Goal: Task Accomplishment & Management: Complete application form

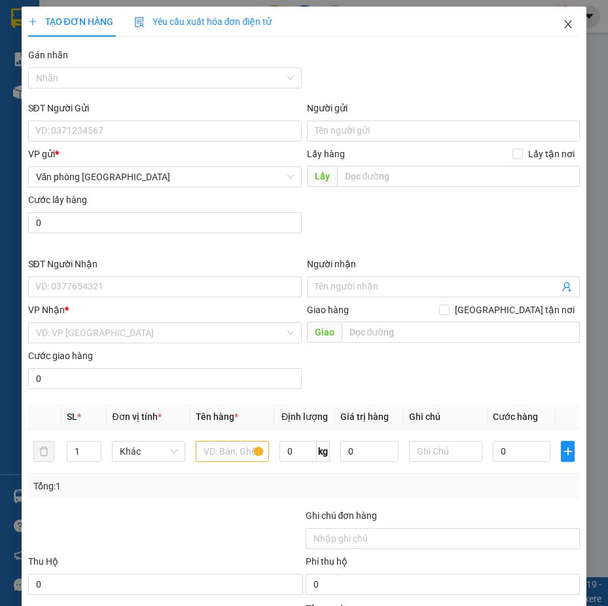
click at [563, 21] on icon "close" at bounding box center [568, 24] width 10 height 10
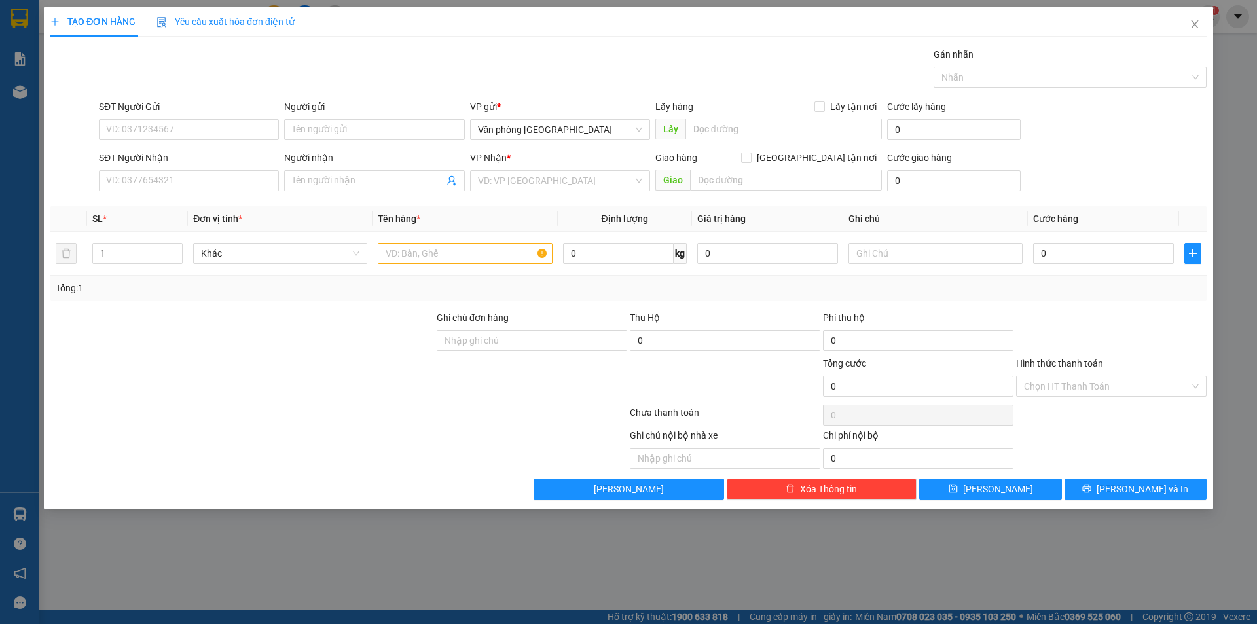
click at [27, 100] on div "TẠO ĐƠN HÀNG Yêu cầu xuất hóa đơn điện tử Transit Pickup Surcharge Ids Transit …" at bounding box center [628, 312] width 1257 height 624
click at [24, 89] on div "TẠO ĐƠN HÀNG Yêu cầu xuất hóa đơn điện tử Transit Pickup Surcharge Ids Transit …" at bounding box center [628, 312] width 1257 height 624
click at [1195, 26] on icon "close" at bounding box center [1195, 24] width 10 height 10
click at [847, 492] on span "Xóa Thông tin" at bounding box center [828, 489] width 57 height 14
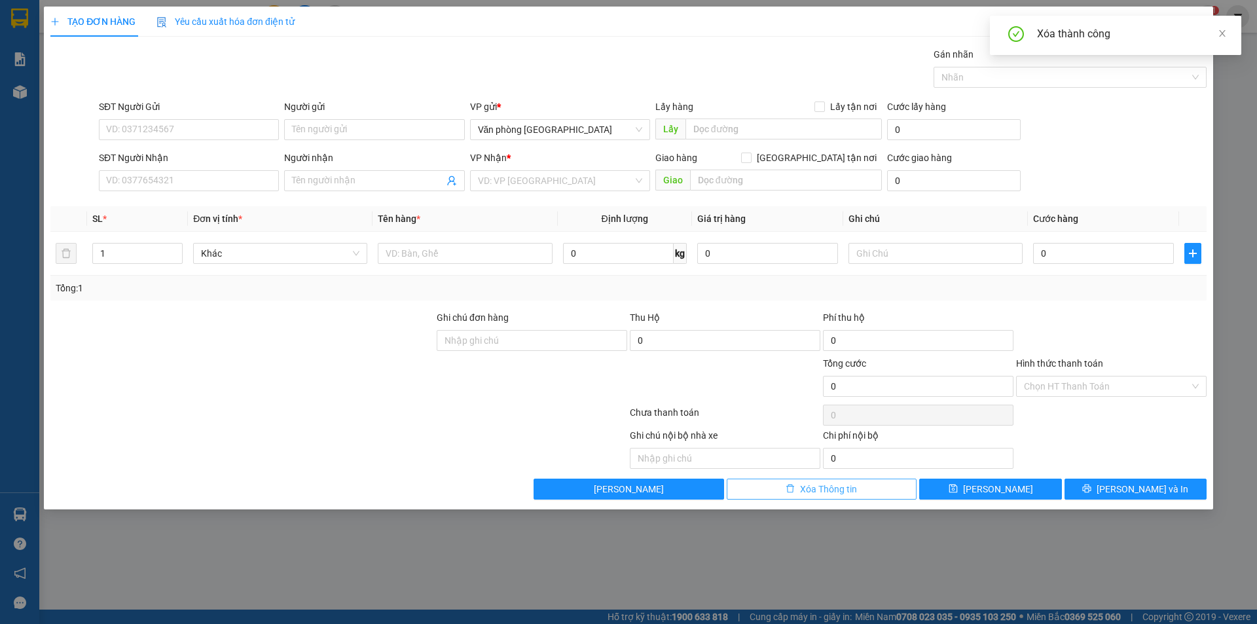
click at [839, 496] on button "Xóa Thông tin" at bounding box center [822, 489] width 191 height 21
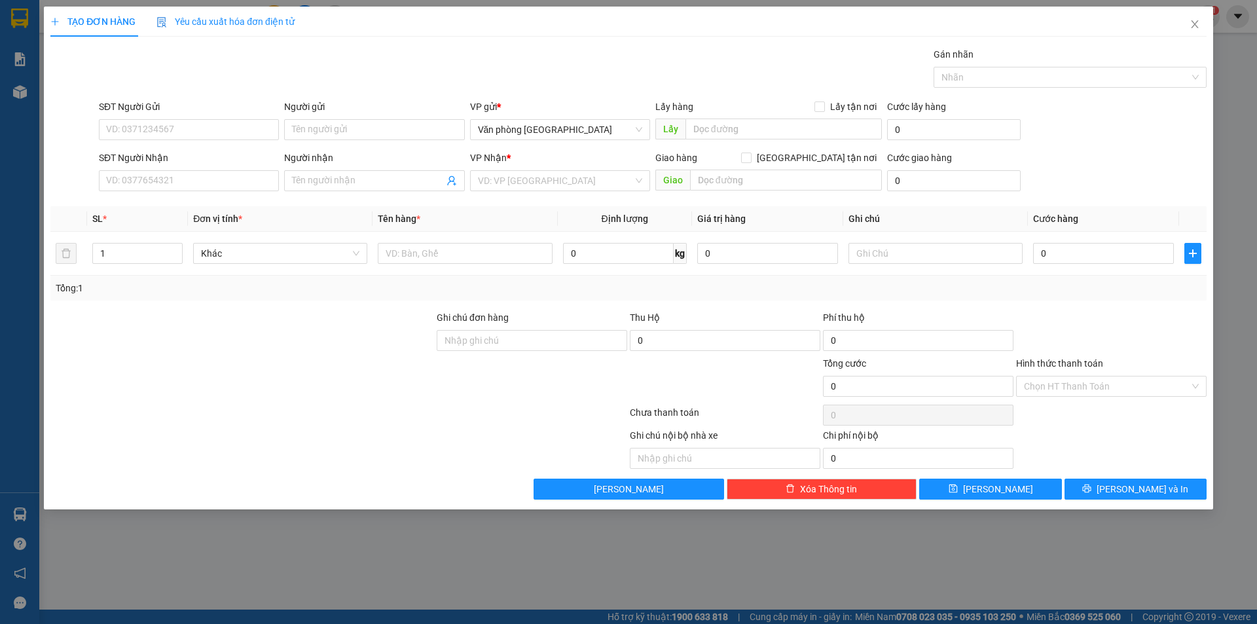
drag, startPoint x: 327, startPoint y: 562, endPoint x: 283, endPoint y: 558, distance: 44.1
click at [327, 563] on div "TẠO ĐƠN HÀNG Yêu cầu xuất hóa đơn điện tử Transit Pickup Surcharge Ids Transit …" at bounding box center [628, 312] width 1257 height 624
click at [41, 333] on div "TẠO ĐƠN HÀNG Yêu cầu xuất hóa đơn điện tử Transit Pickup Surcharge Ids Transit …" at bounding box center [628, 312] width 1257 height 624
click at [1193, 25] on icon "close" at bounding box center [1195, 24] width 10 height 10
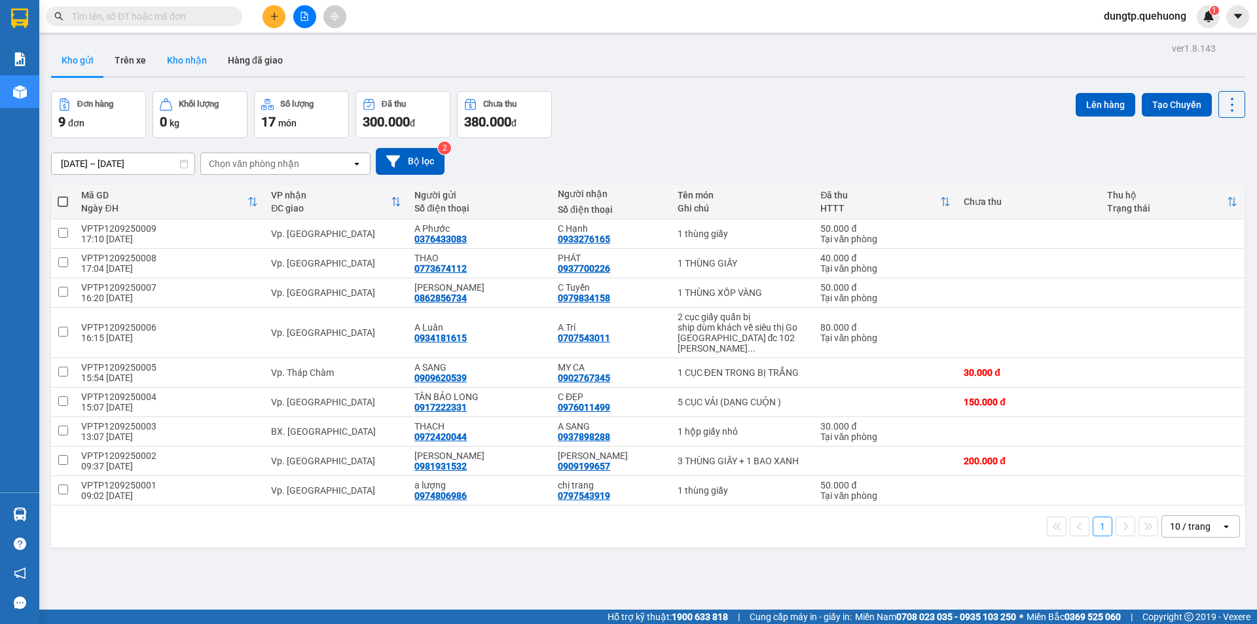
click at [170, 56] on button "Kho nhận" at bounding box center [186, 60] width 61 height 31
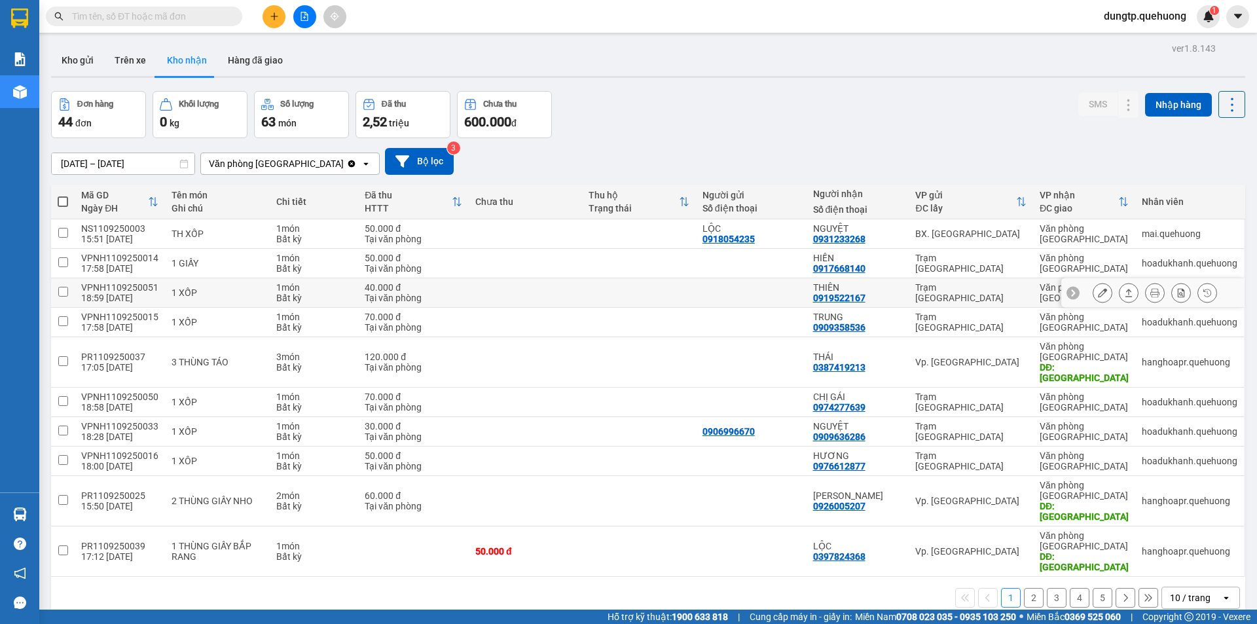
click at [61, 287] on input "checkbox" at bounding box center [63, 292] width 10 height 10
checkbox input "true"
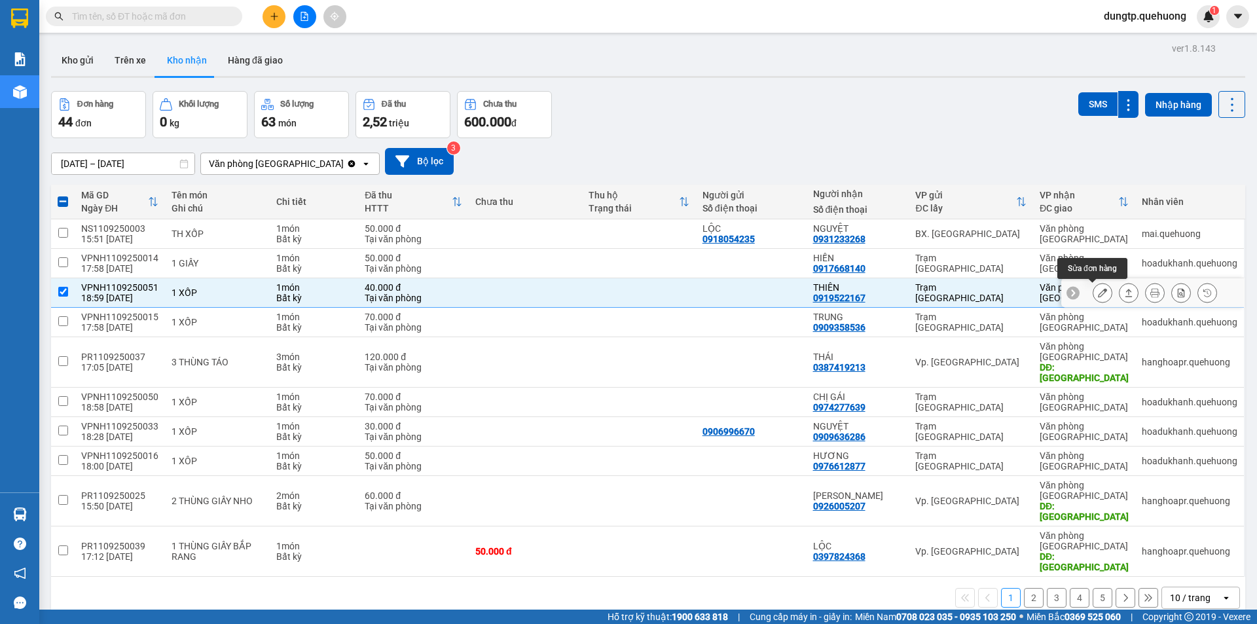
click at [1095, 301] on button at bounding box center [1103, 293] width 18 height 23
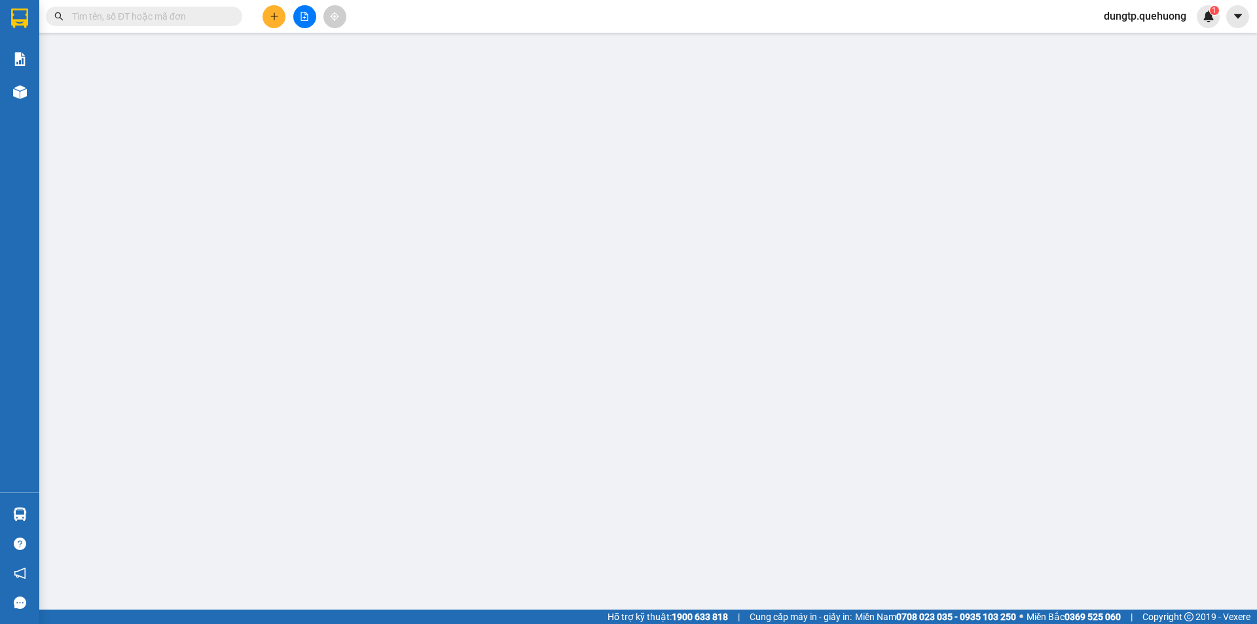
type input "0919522167"
type input "THIÊN"
type input "40.000"
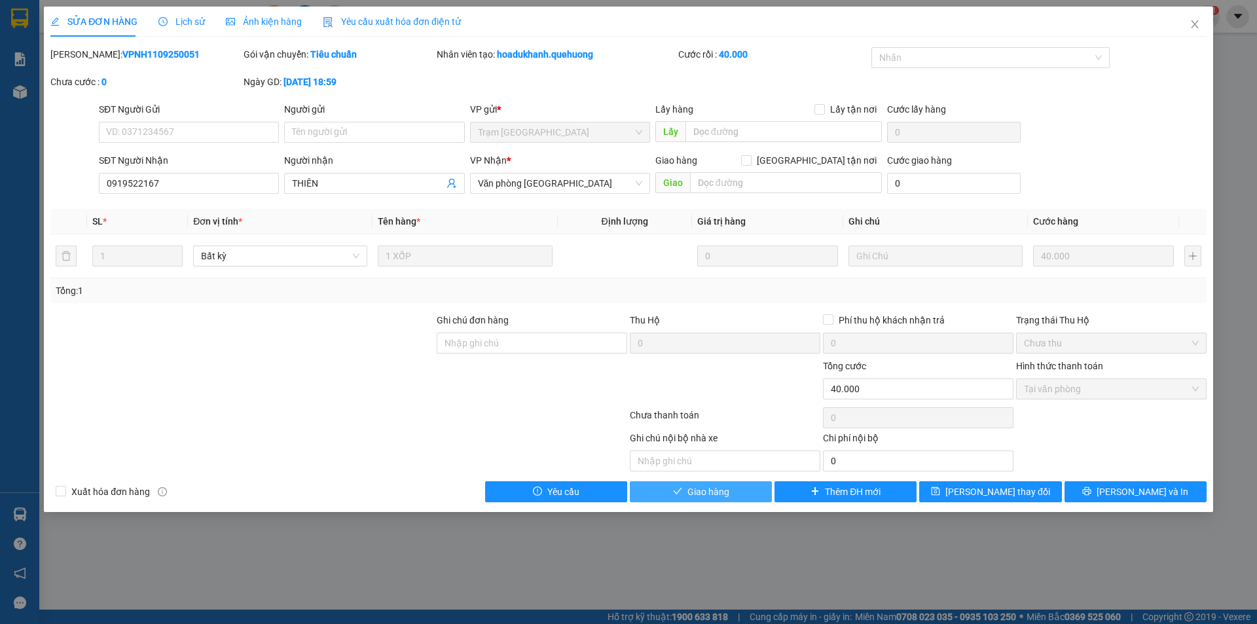
click at [719, 494] on span "Giao hàng" at bounding box center [709, 492] width 42 height 14
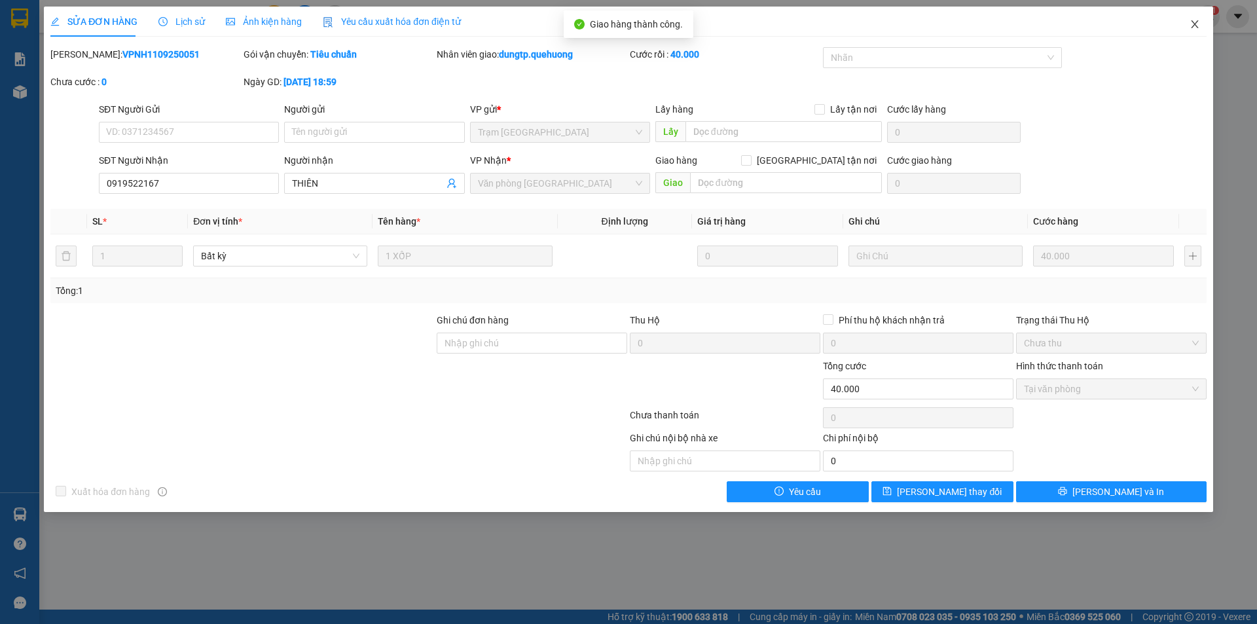
click at [1195, 27] on icon "close" at bounding box center [1195, 24] width 10 height 10
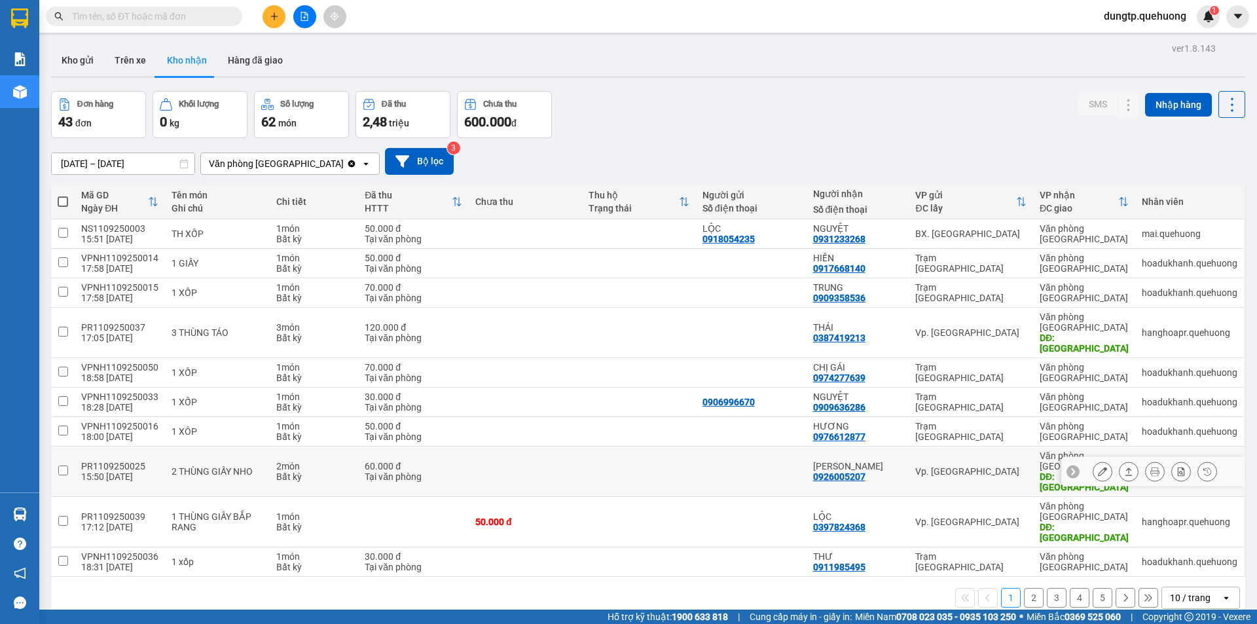
click at [62, 466] on input "checkbox" at bounding box center [63, 471] width 10 height 10
checkbox input "true"
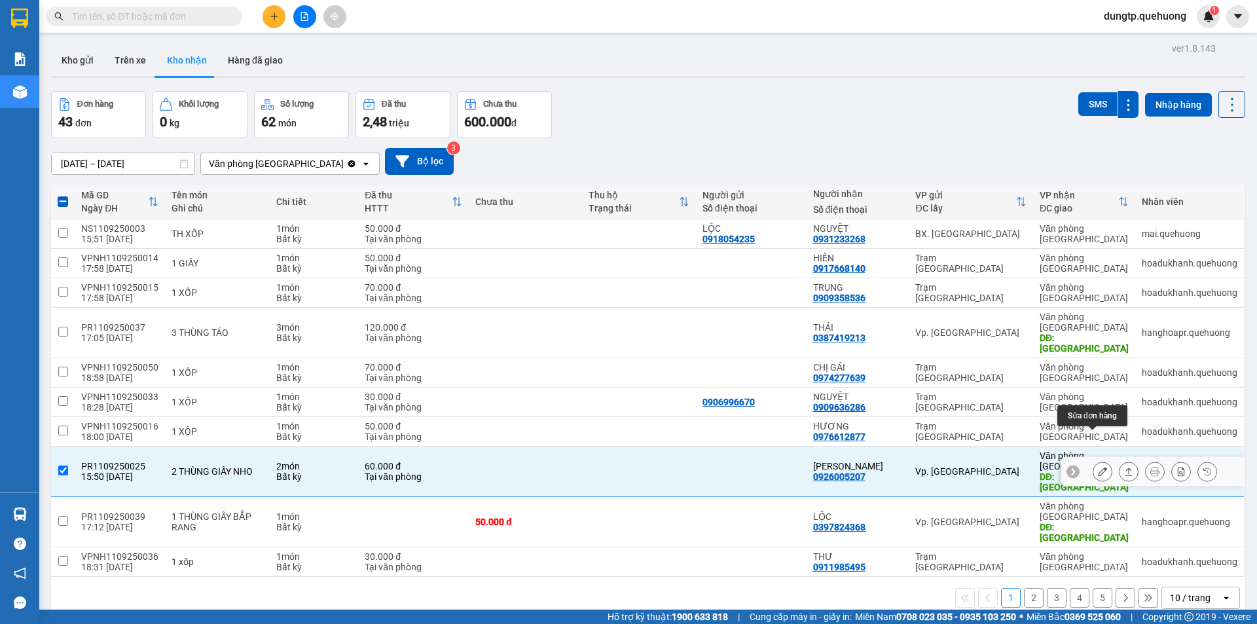
click at [1098, 467] on icon at bounding box center [1102, 471] width 9 height 9
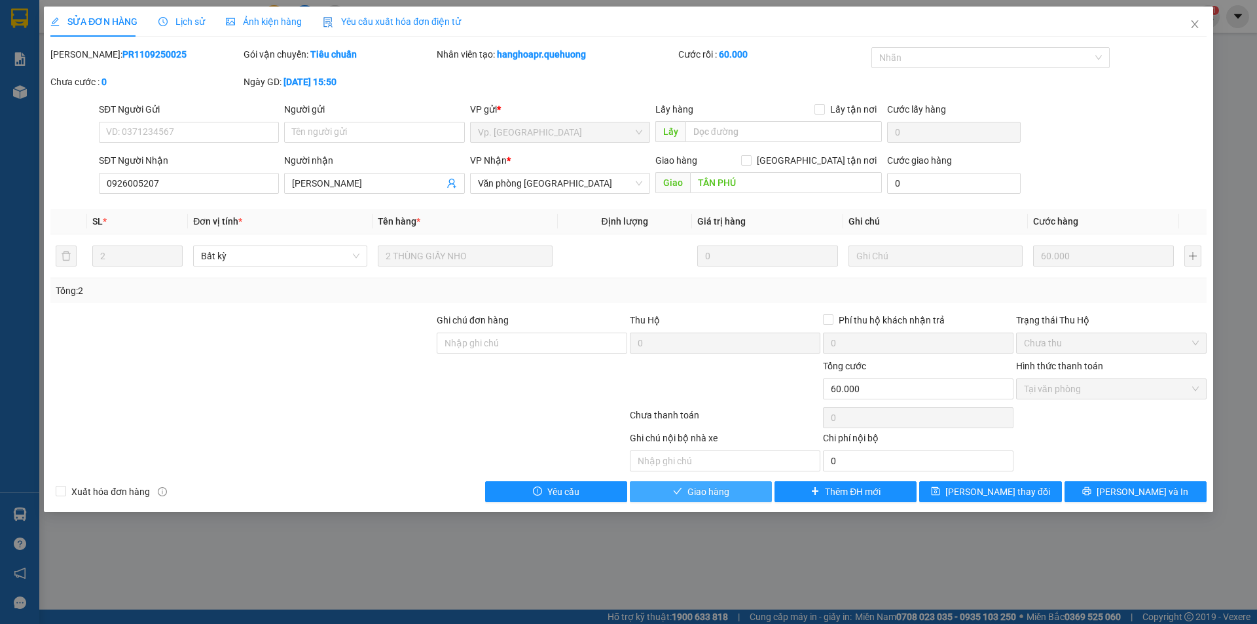
click at [699, 499] on button "Giao hàng" at bounding box center [701, 491] width 142 height 21
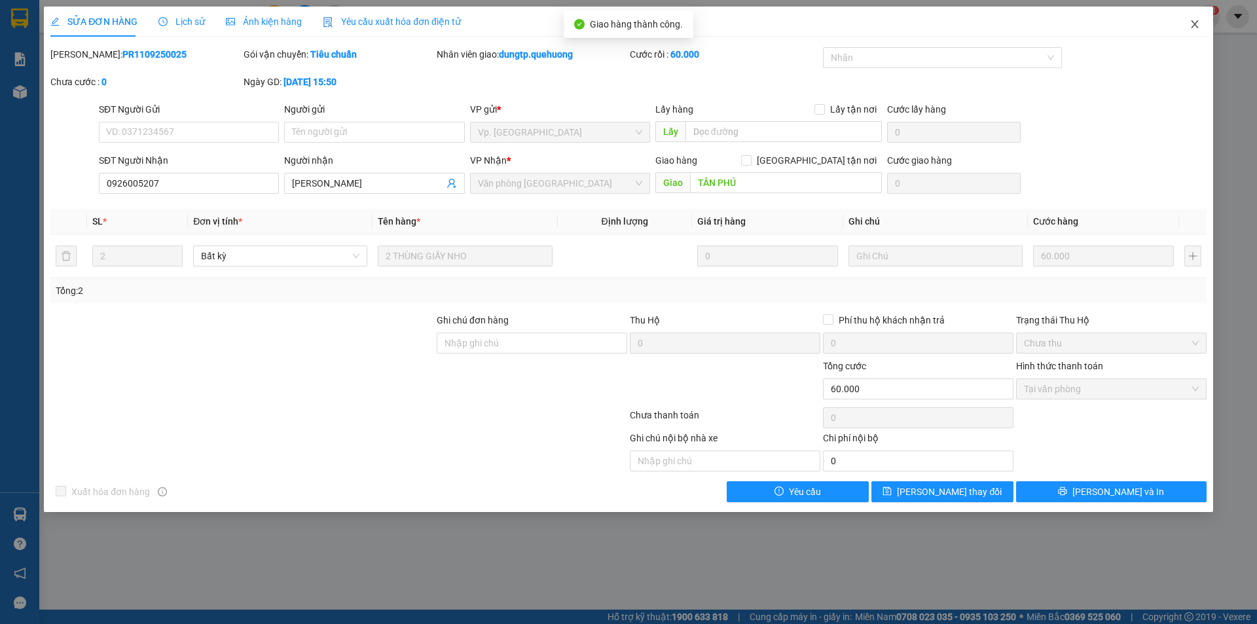
click at [1194, 29] on icon "close" at bounding box center [1195, 24] width 10 height 10
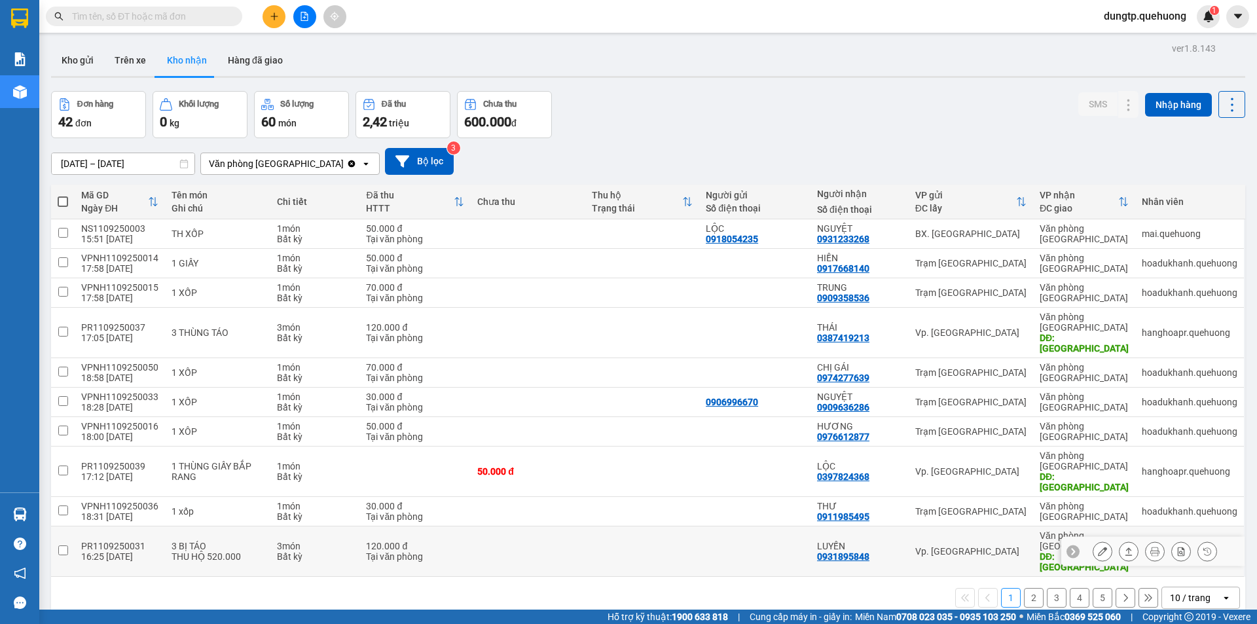
click at [61, 545] on input "checkbox" at bounding box center [63, 550] width 10 height 10
checkbox input "true"
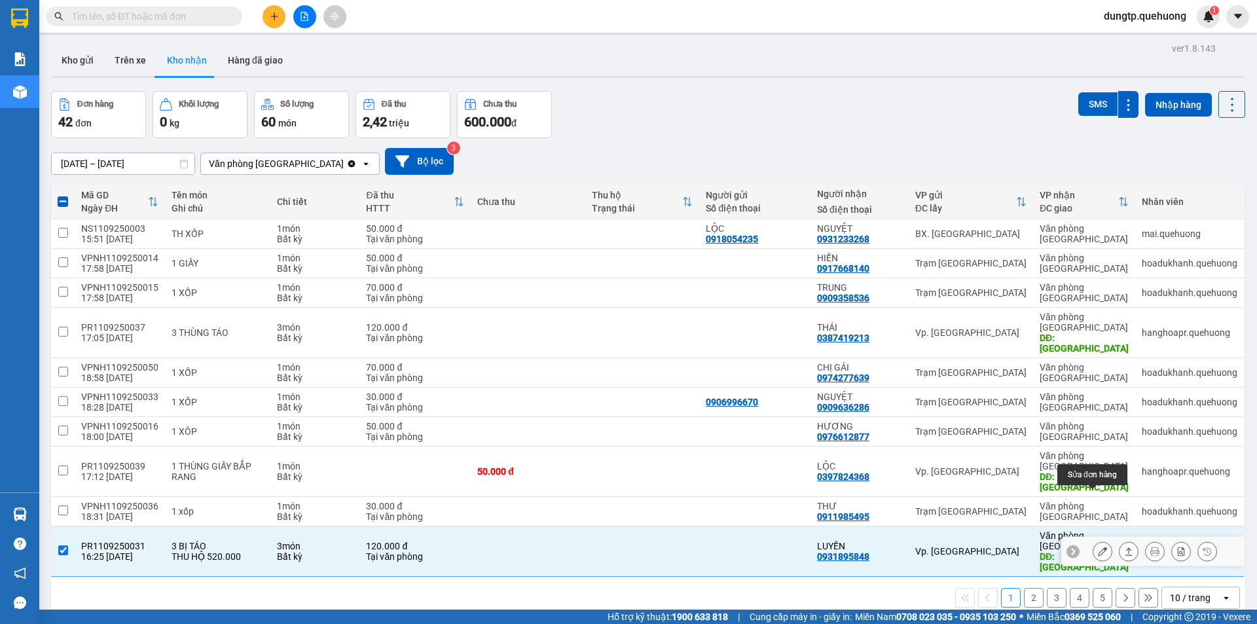
click at [1098, 547] on icon at bounding box center [1102, 551] width 9 height 9
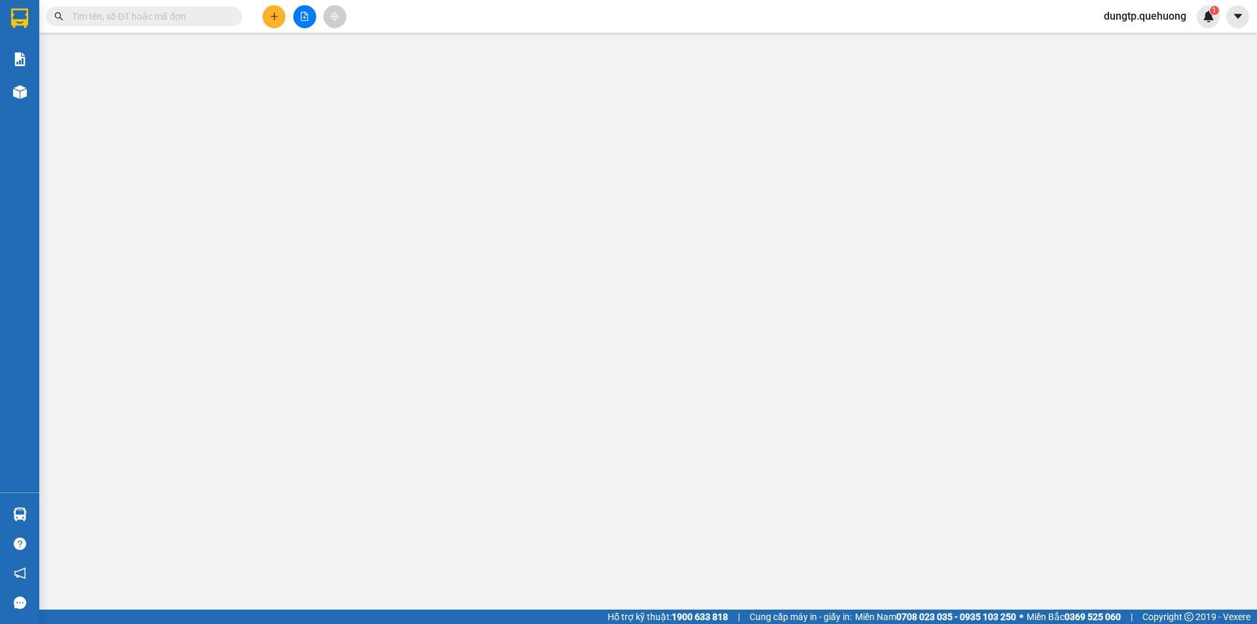
type input "0931895848"
type input "LUYẾN"
type input "TÂN PHÚ"
type input "120.000"
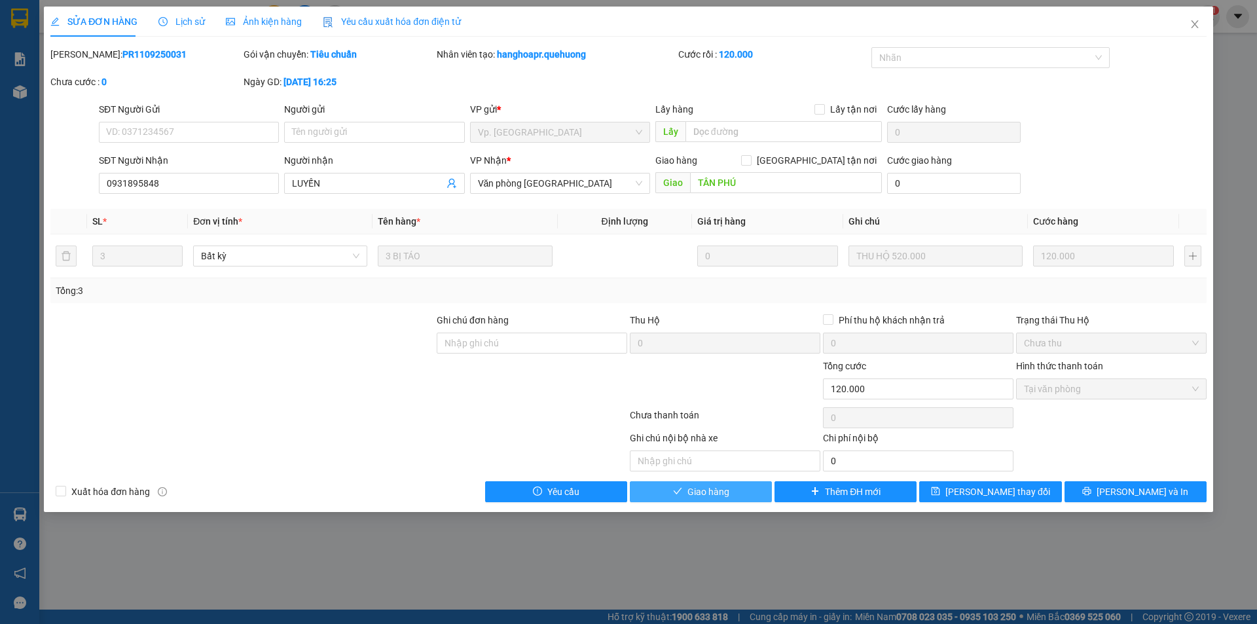
click at [728, 486] on span "Giao hàng" at bounding box center [709, 492] width 42 height 14
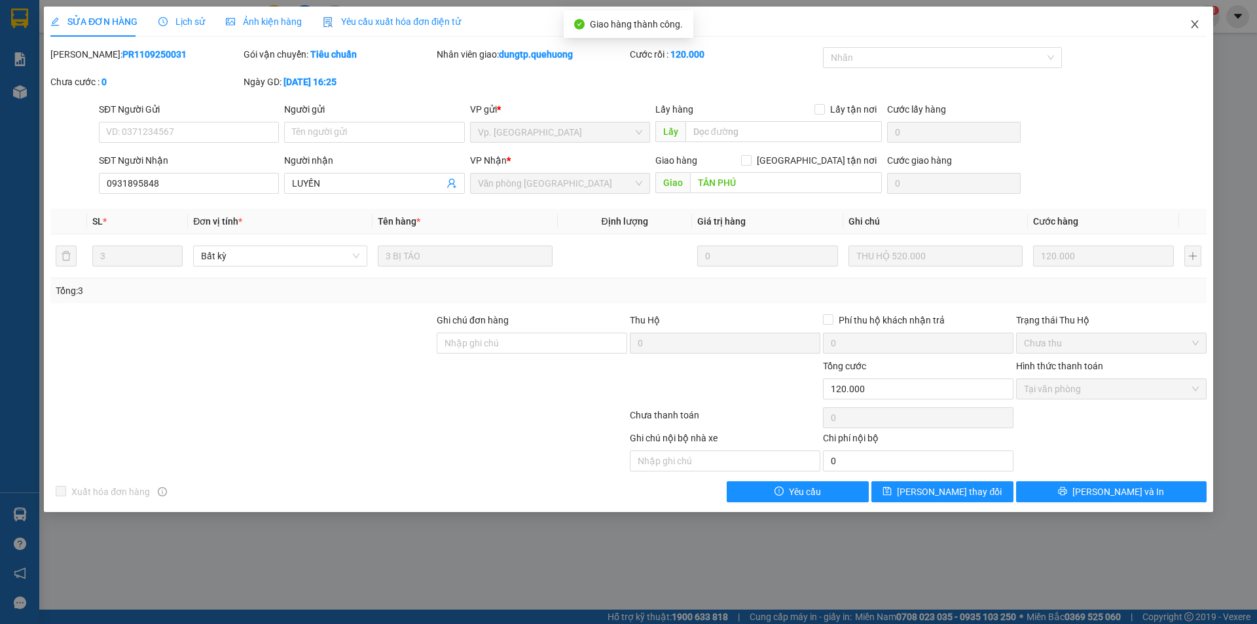
click at [1192, 28] on icon "close" at bounding box center [1194, 24] width 7 height 8
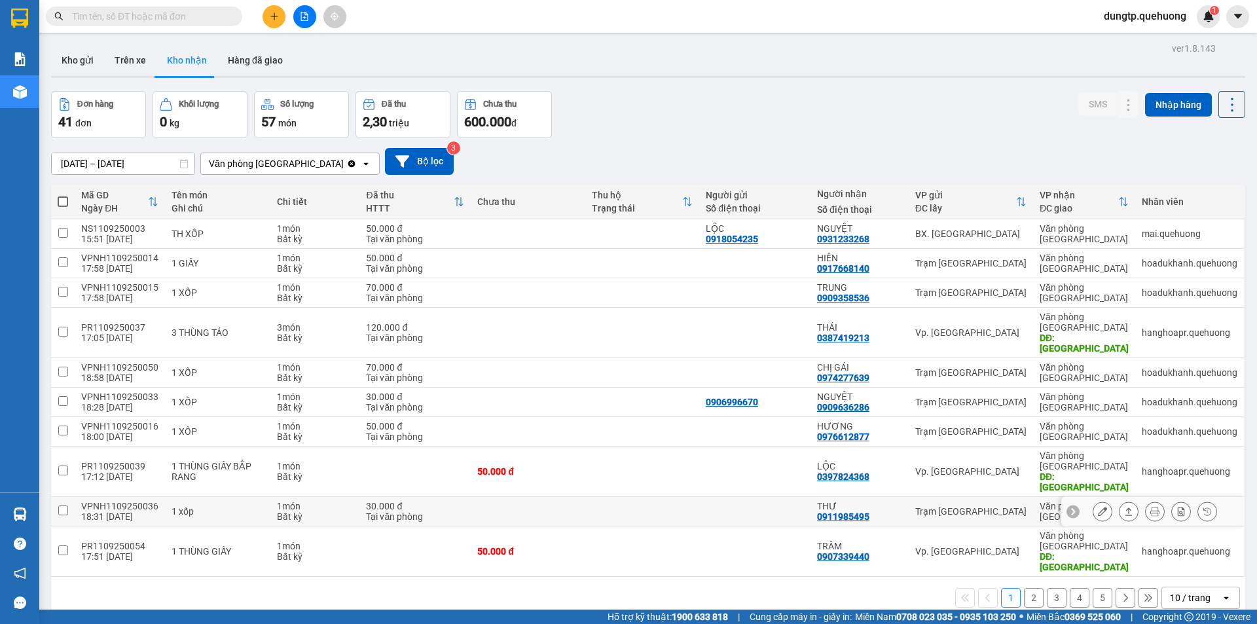
click at [67, 506] on input "checkbox" at bounding box center [63, 511] width 10 height 10
checkbox input "true"
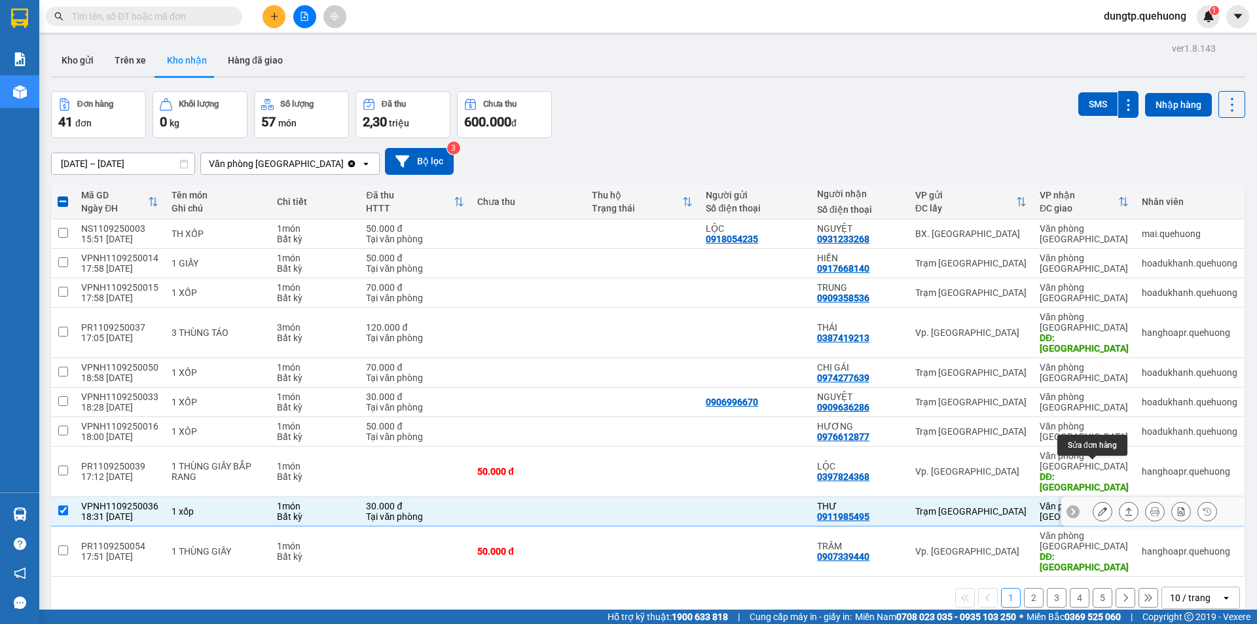
click at [1098, 507] on icon at bounding box center [1102, 511] width 9 height 9
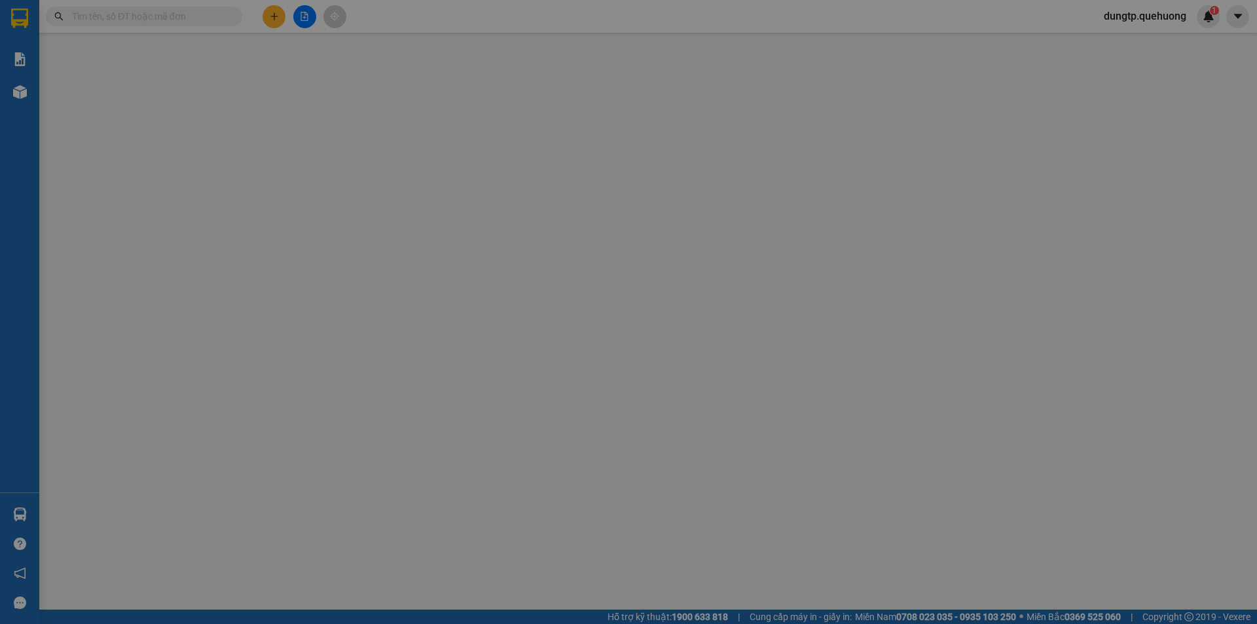
type input "0911985495"
type input "THƯ"
type input "30.000"
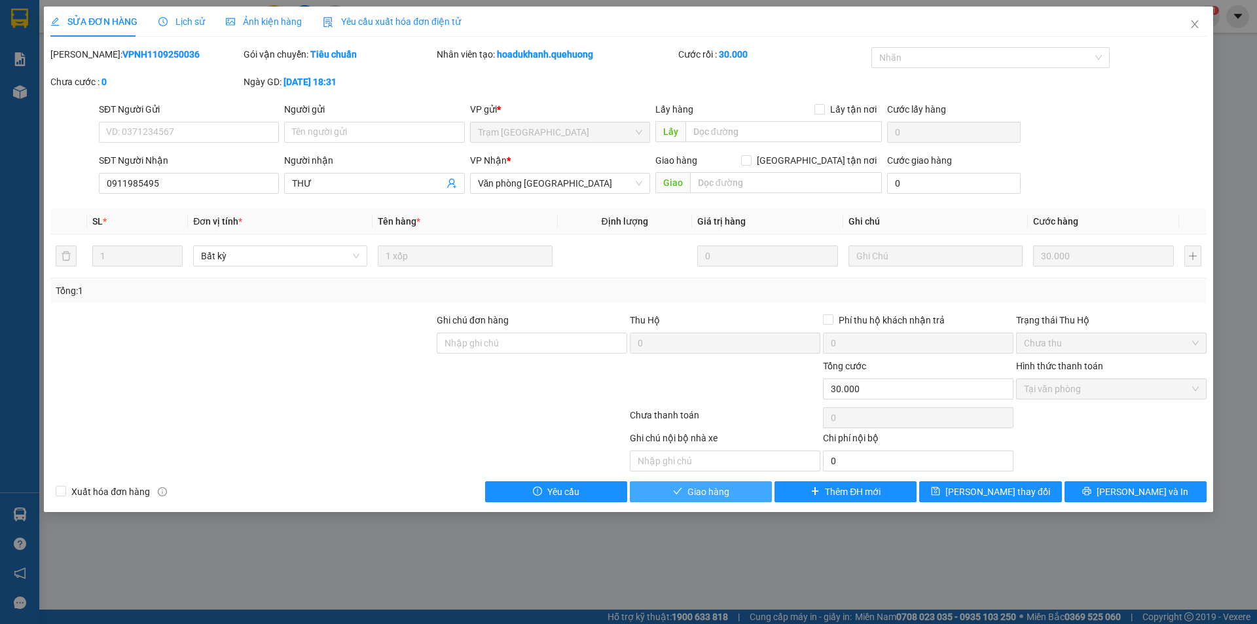
click at [731, 487] on button "Giao hàng" at bounding box center [701, 491] width 142 height 21
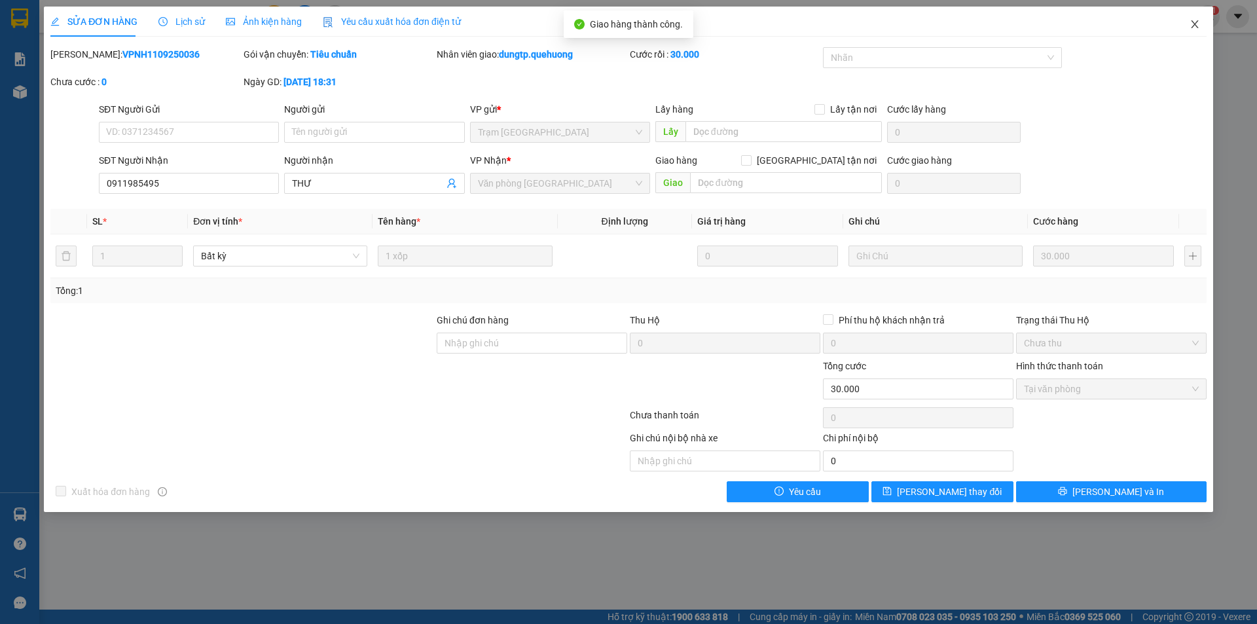
click at [1195, 24] on icon "close" at bounding box center [1194, 24] width 7 height 8
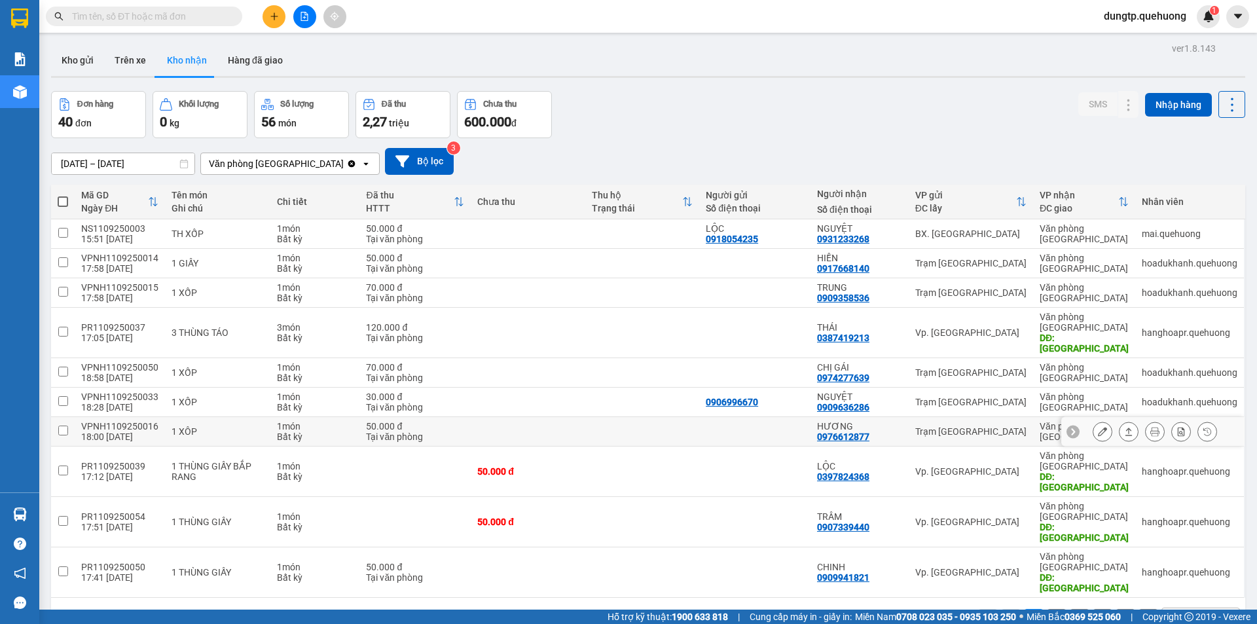
click at [58, 426] on input "checkbox" at bounding box center [63, 431] width 10 height 10
checkbox input "true"
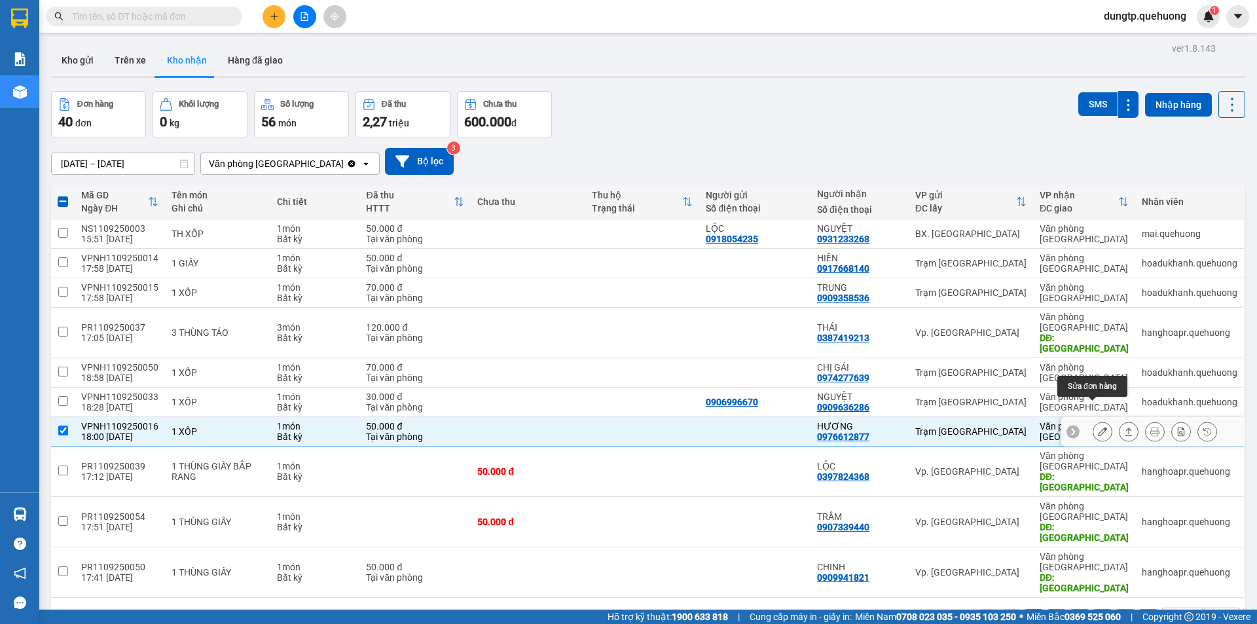
click at [1100, 420] on button at bounding box center [1103, 431] width 18 height 23
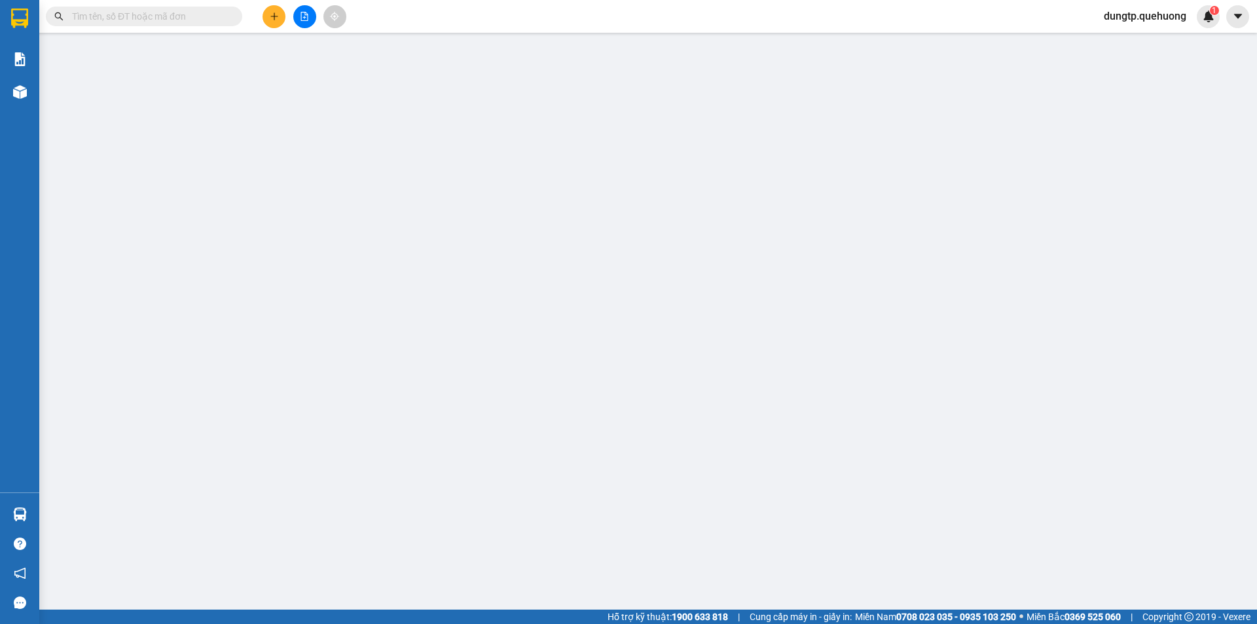
type input "0976612877"
type input "HƯƠNG"
type input "50.000"
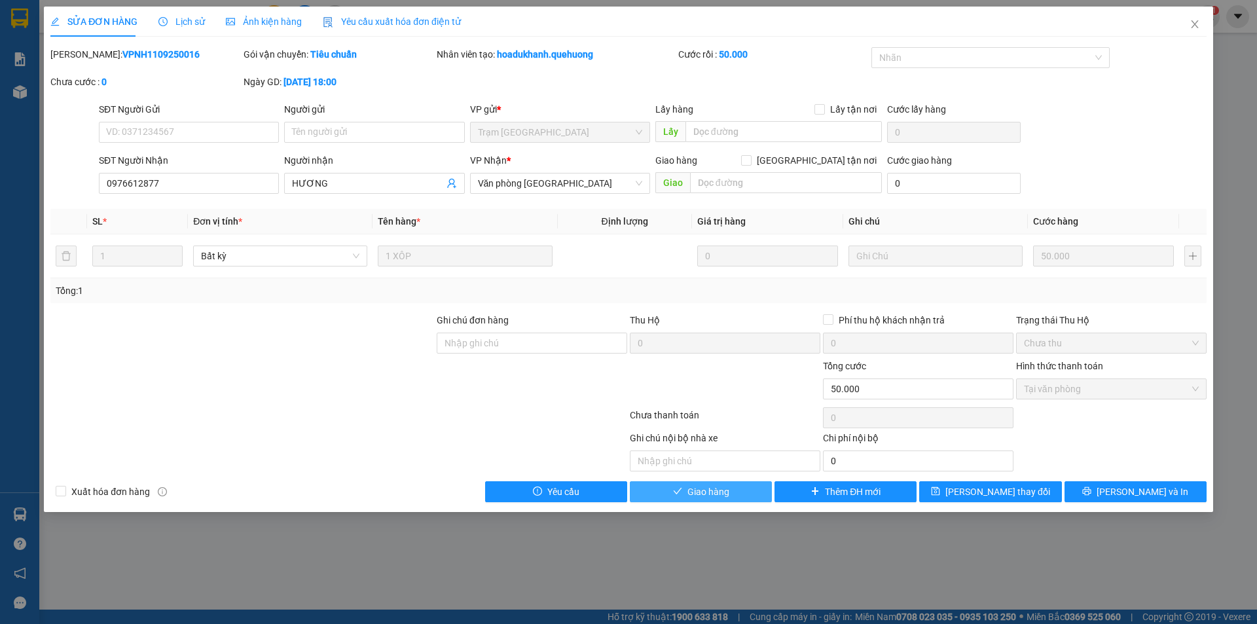
click at [697, 488] on span "Giao hàng" at bounding box center [709, 492] width 42 height 14
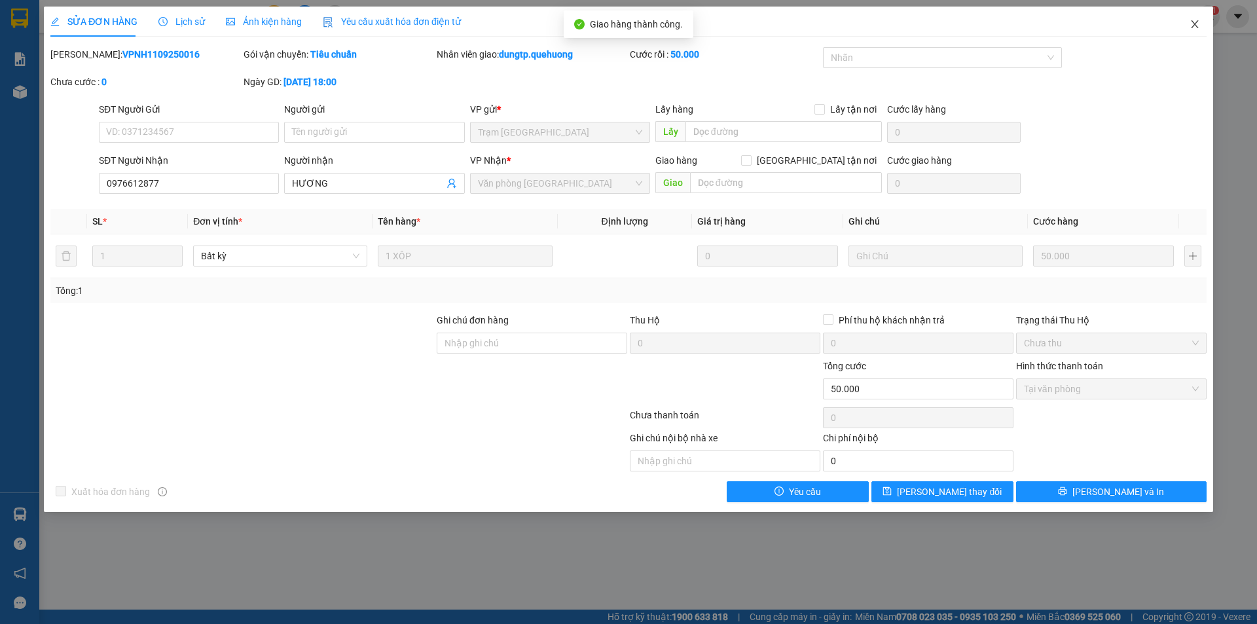
click at [1196, 27] on icon "close" at bounding box center [1194, 24] width 7 height 8
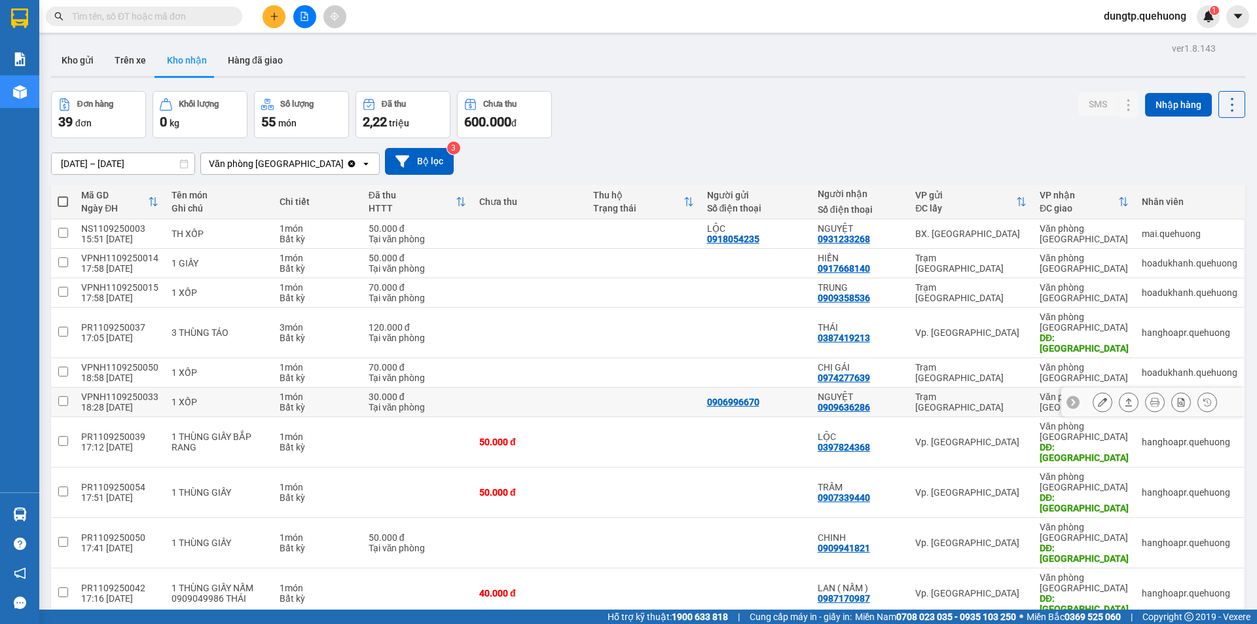
click at [63, 396] on input "checkbox" at bounding box center [63, 401] width 10 height 10
checkbox input "true"
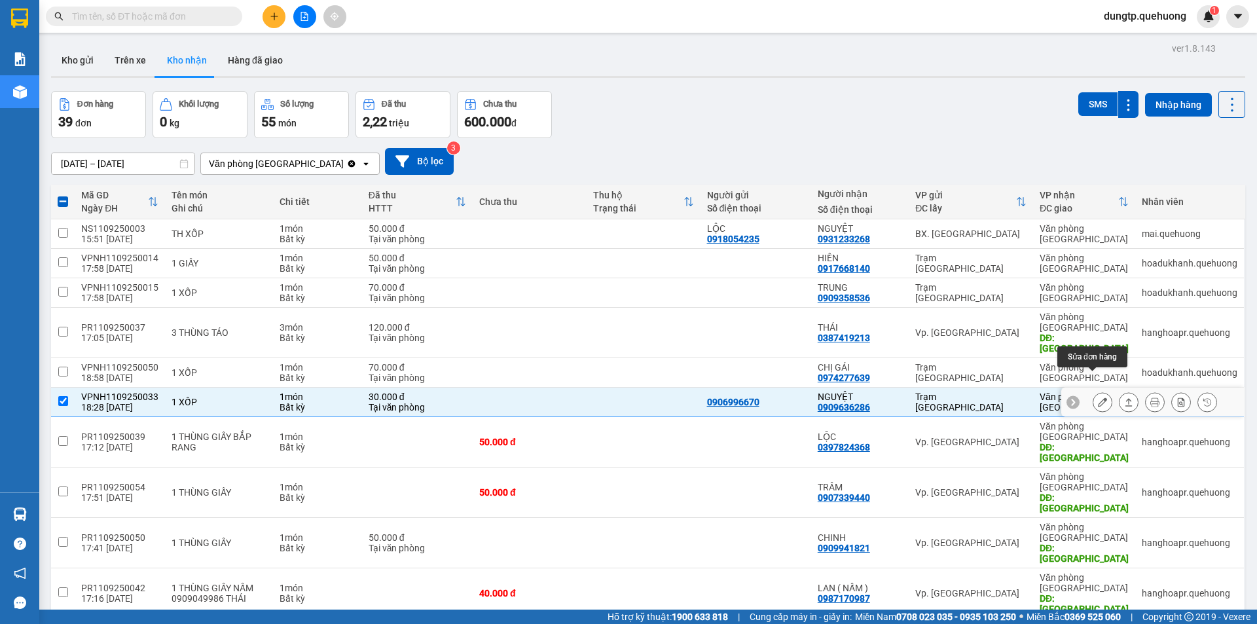
click at [1097, 391] on button at bounding box center [1103, 402] width 18 height 23
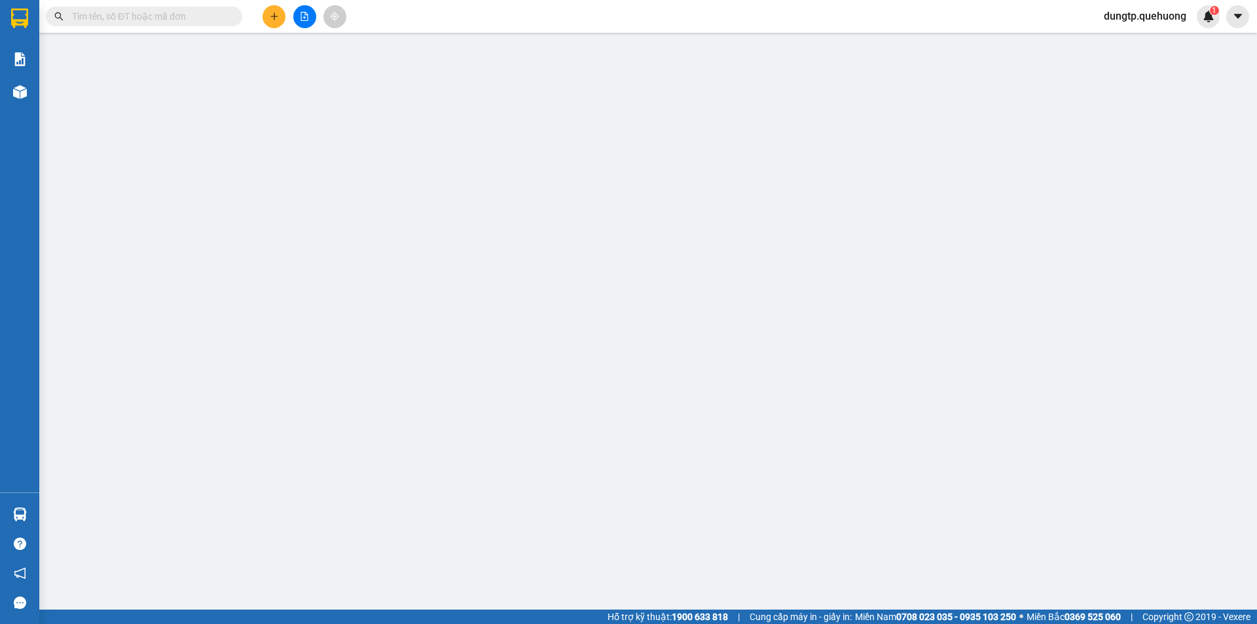
type input "0906996670"
type input "0909636286"
type input "NGUYỆT"
type input "30.000"
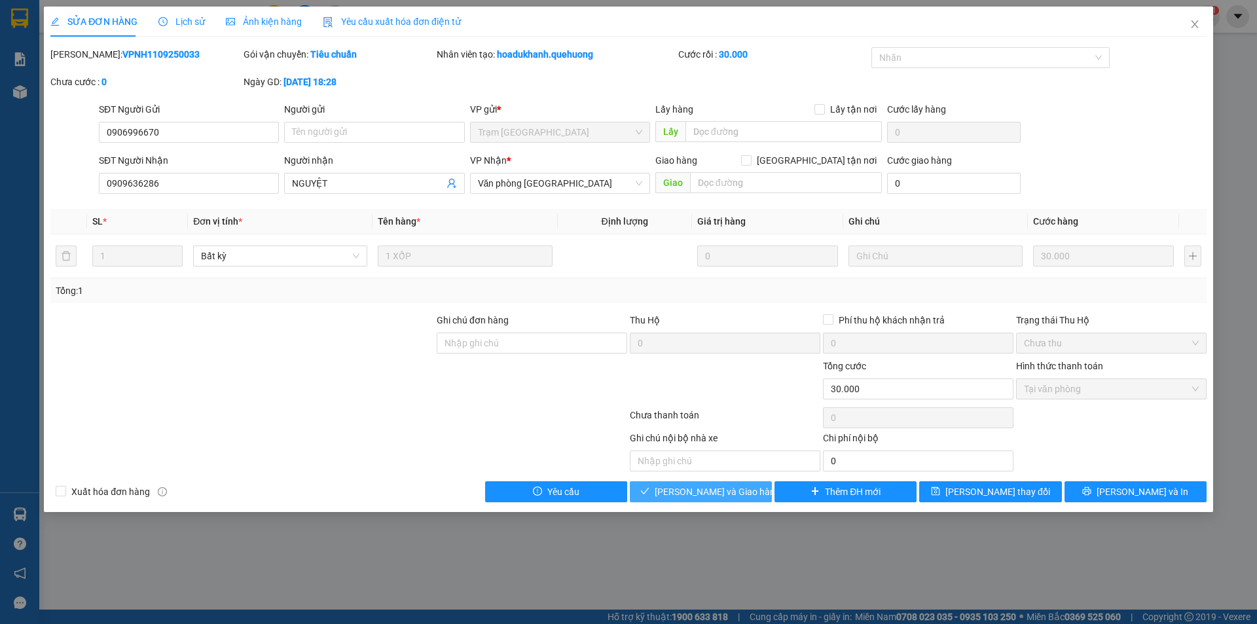
click at [722, 491] on span "[PERSON_NAME] và Giao hàng" at bounding box center [718, 492] width 126 height 14
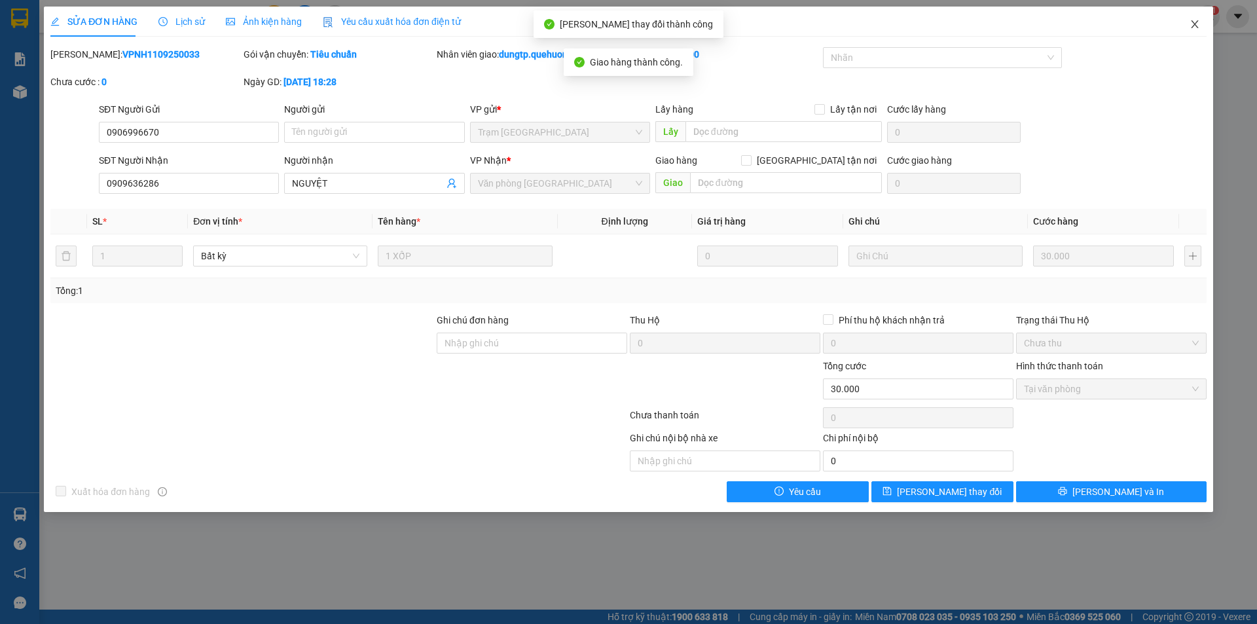
click at [1200, 22] on span "Close" at bounding box center [1195, 25] width 37 height 37
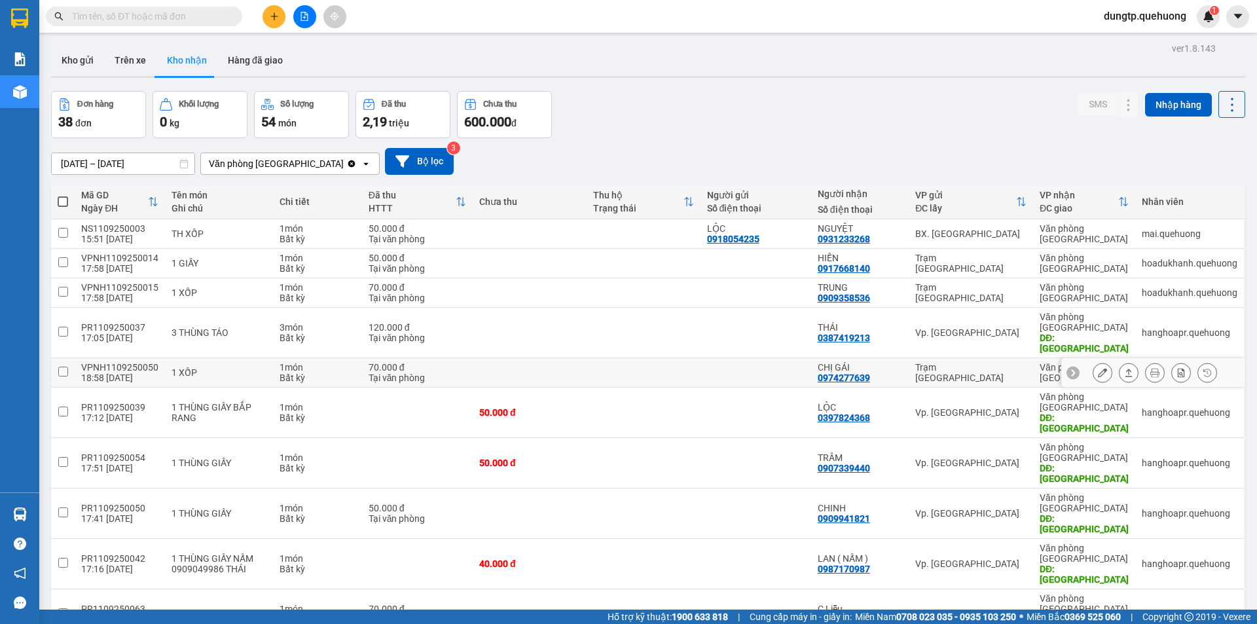
click at [66, 367] on input "checkbox" at bounding box center [63, 372] width 10 height 10
checkbox input "true"
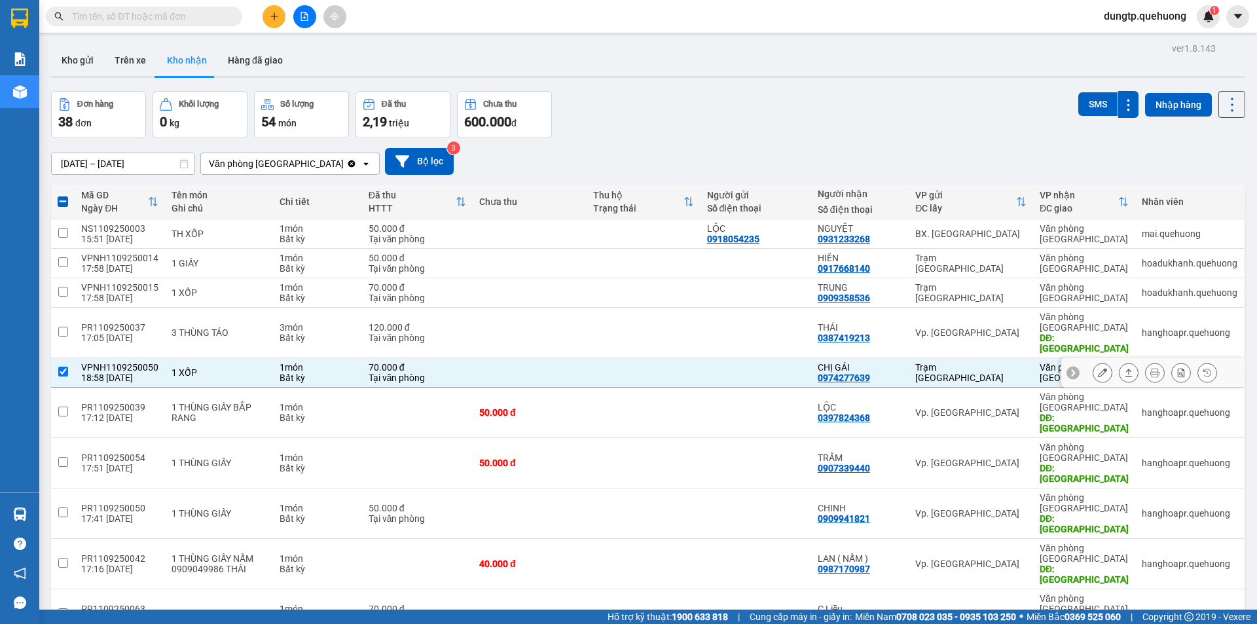
click at [1094, 361] on button at bounding box center [1103, 372] width 18 height 23
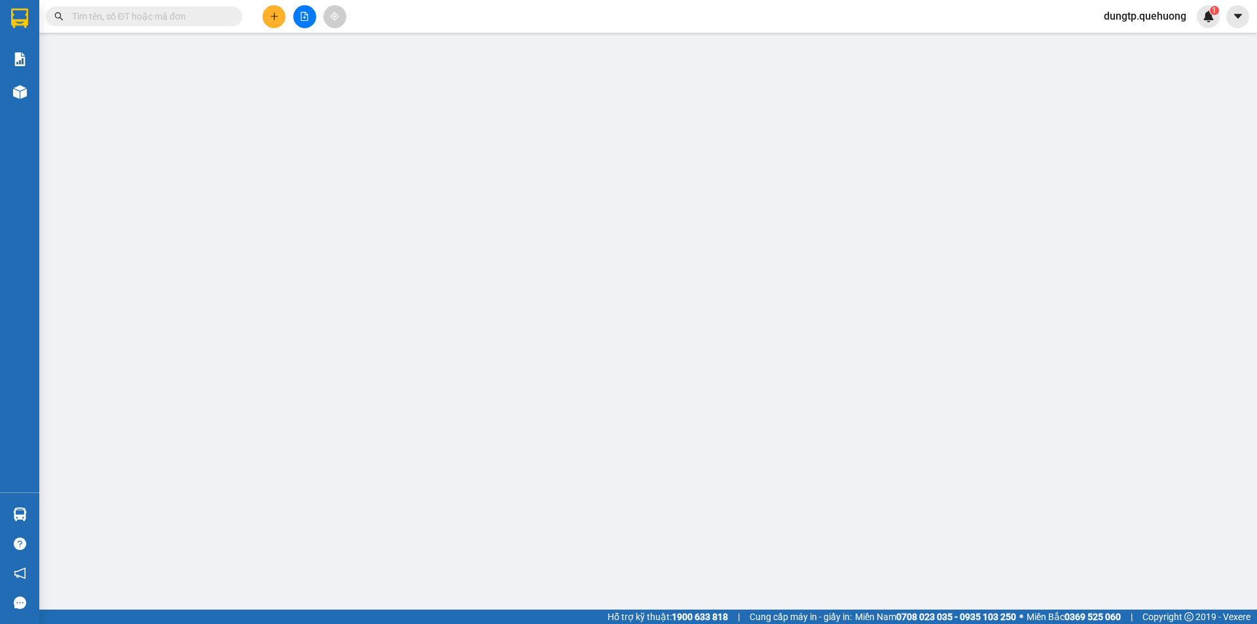
type input "0974277639"
type input "CHỊ GÁI"
type input "70.000"
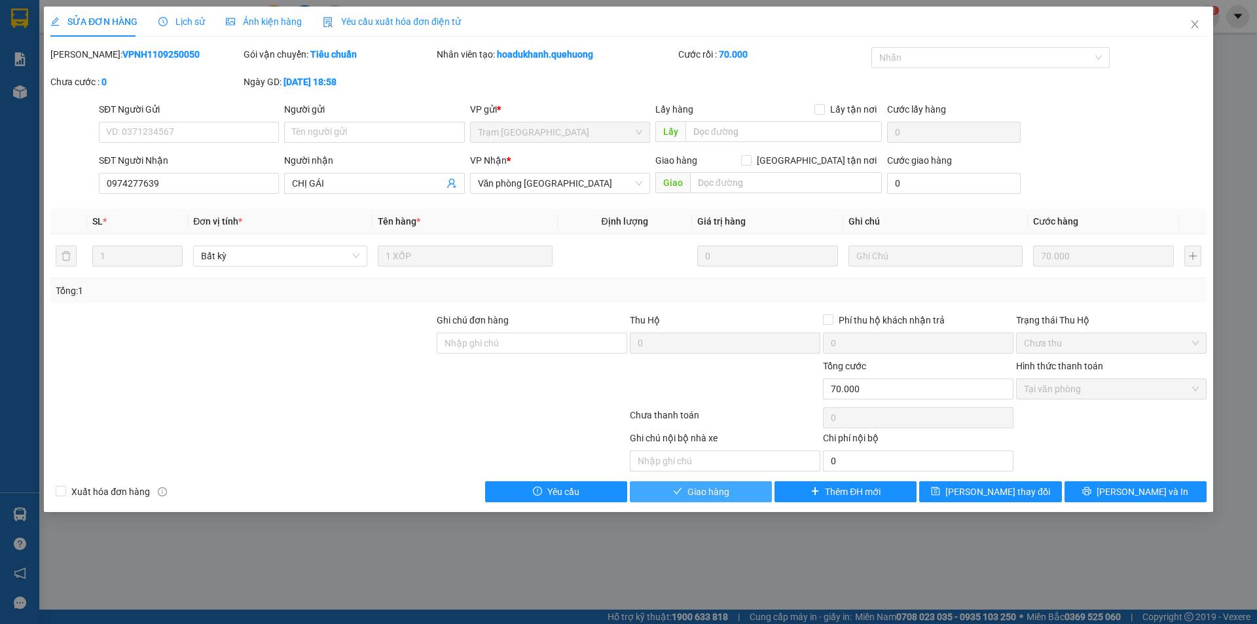
click at [714, 490] on span "Giao hàng" at bounding box center [709, 492] width 42 height 14
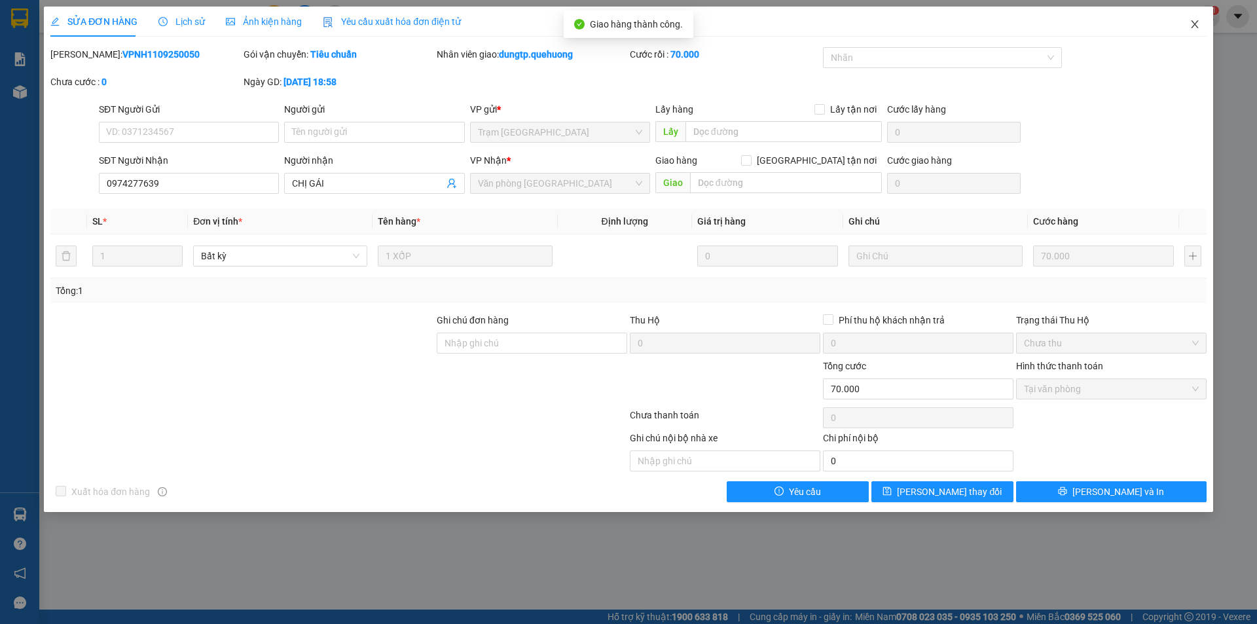
click at [1198, 28] on icon "close" at bounding box center [1195, 24] width 10 height 10
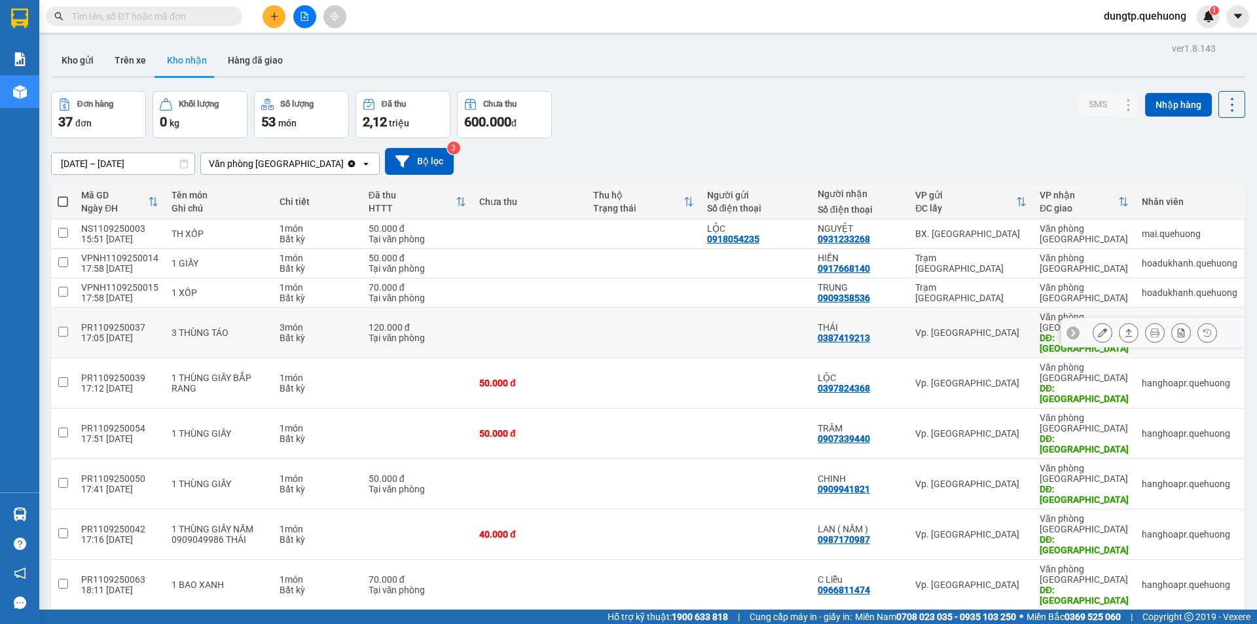
click at [60, 327] on input "checkbox" at bounding box center [63, 332] width 10 height 10
checkbox input "true"
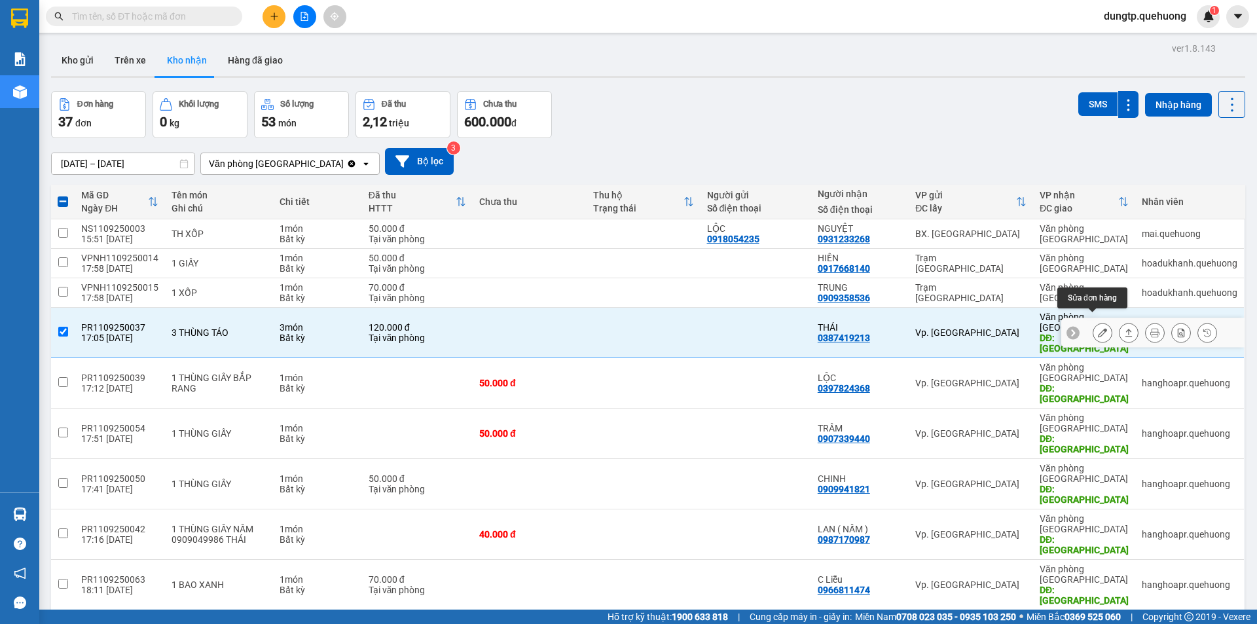
click at [1094, 322] on button at bounding box center [1103, 333] width 18 height 23
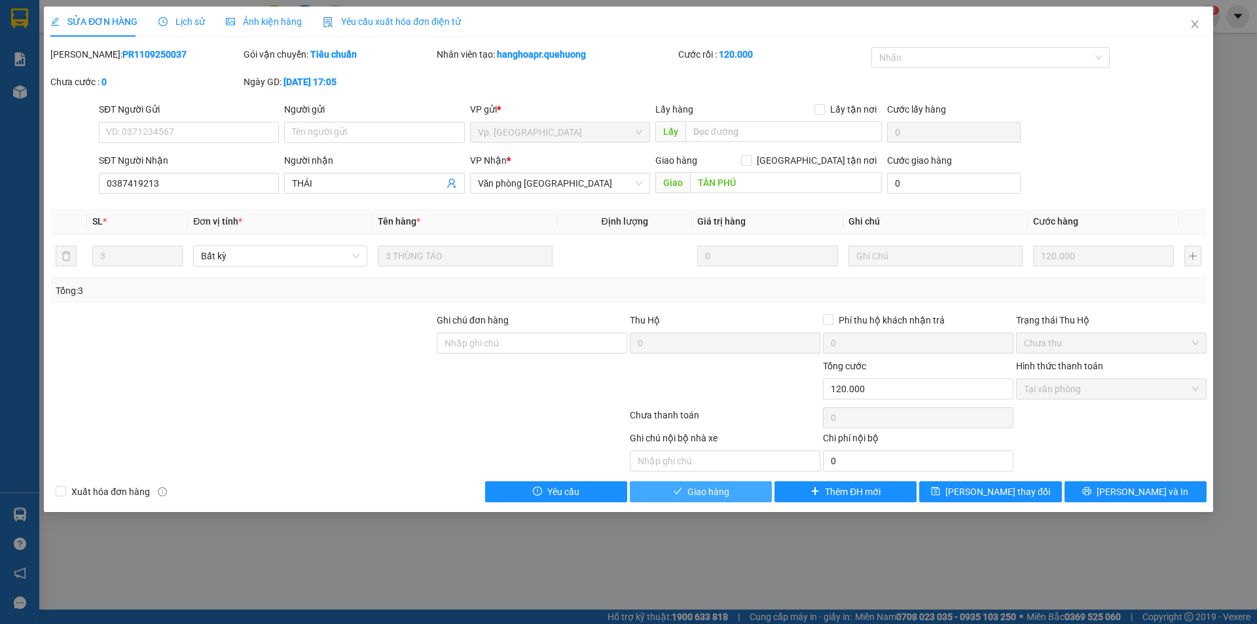
click at [711, 490] on span "Giao hàng" at bounding box center [709, 492] width 42 height 14
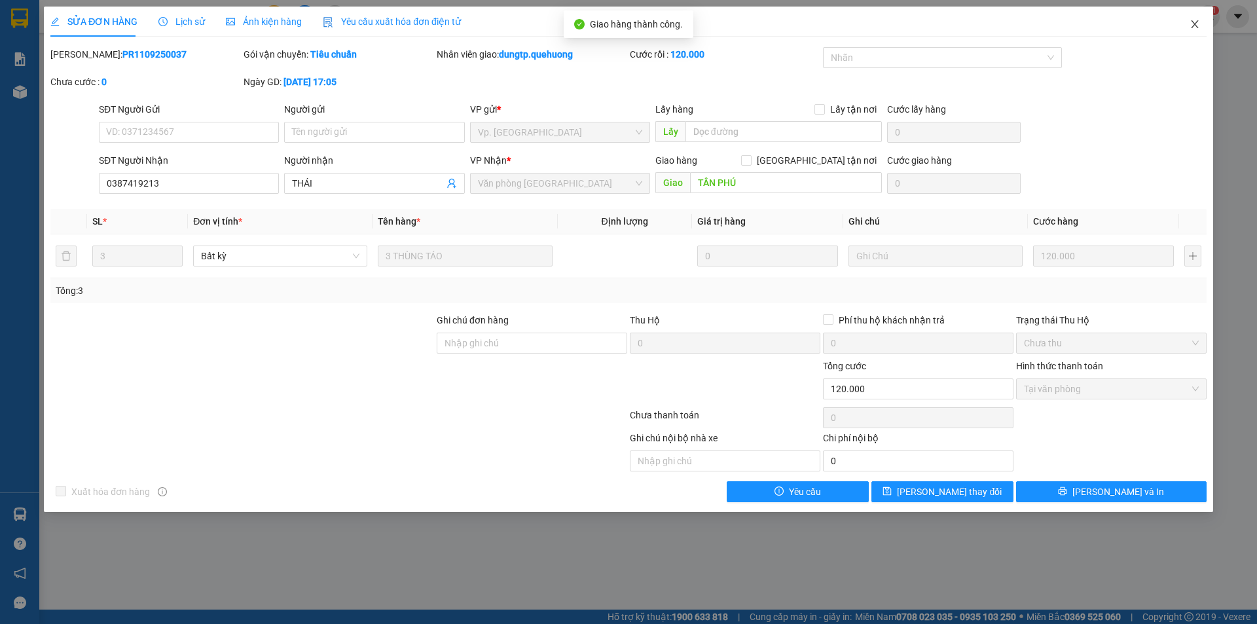
click at [1192, 32] on span "Close" at bounding box center [1195, 25] width 37 height 37
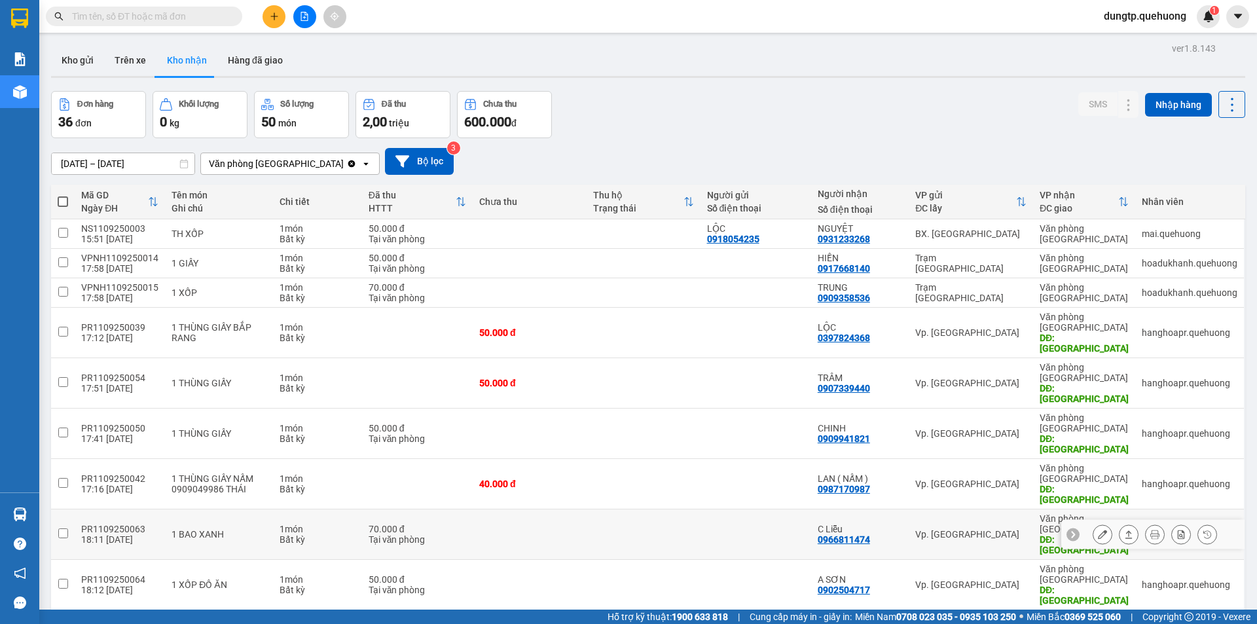
click at [57, 509] on td at bounding box center [63, 534] width 24 height 50
checkbox input "true"
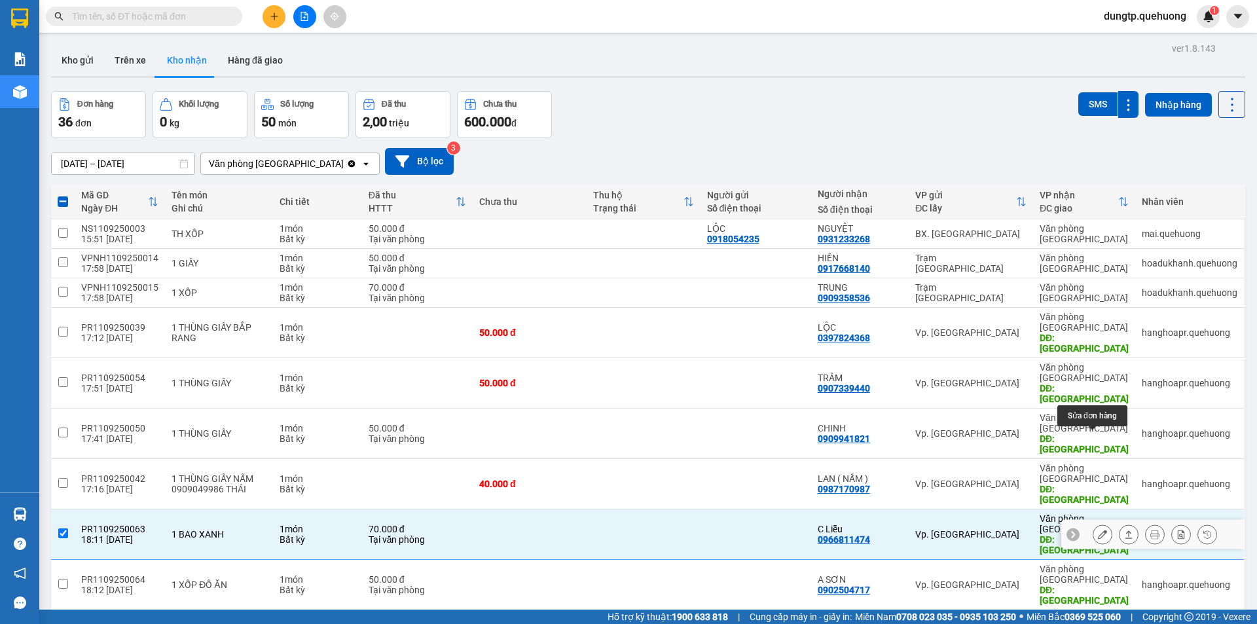
click at [1098, 530] on icon at bounding box center [1102, 534] width 9 height 9
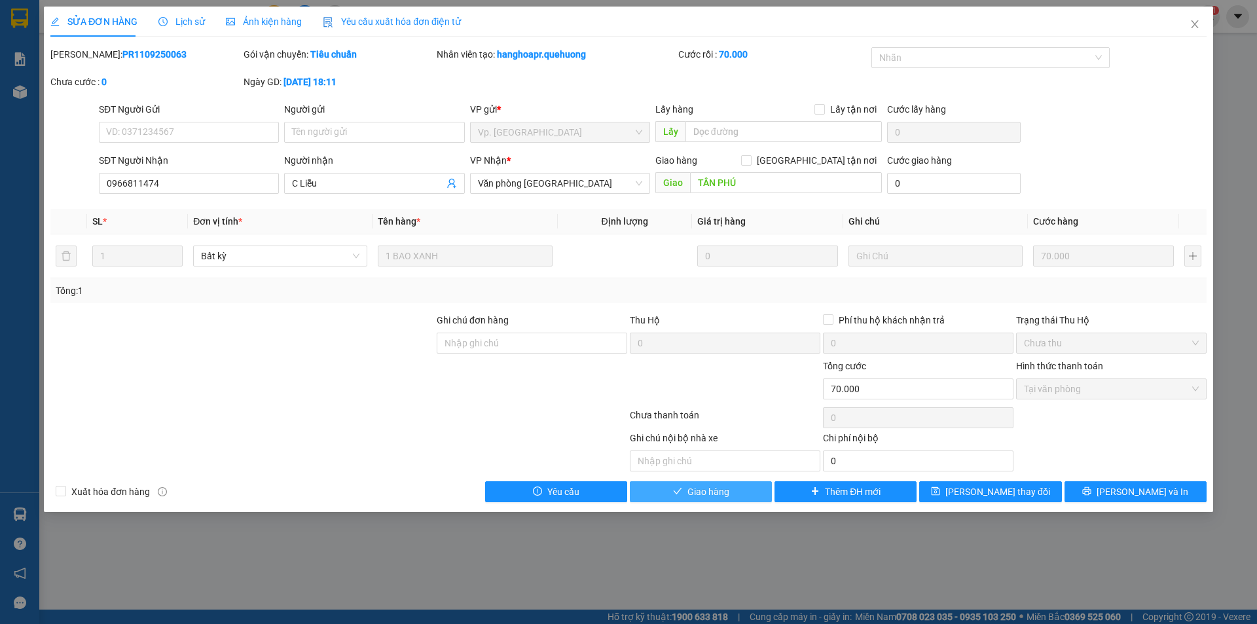
click at [730, 495] on button "Giao hàng" at bounding box center [701, 491] width 142 height 21
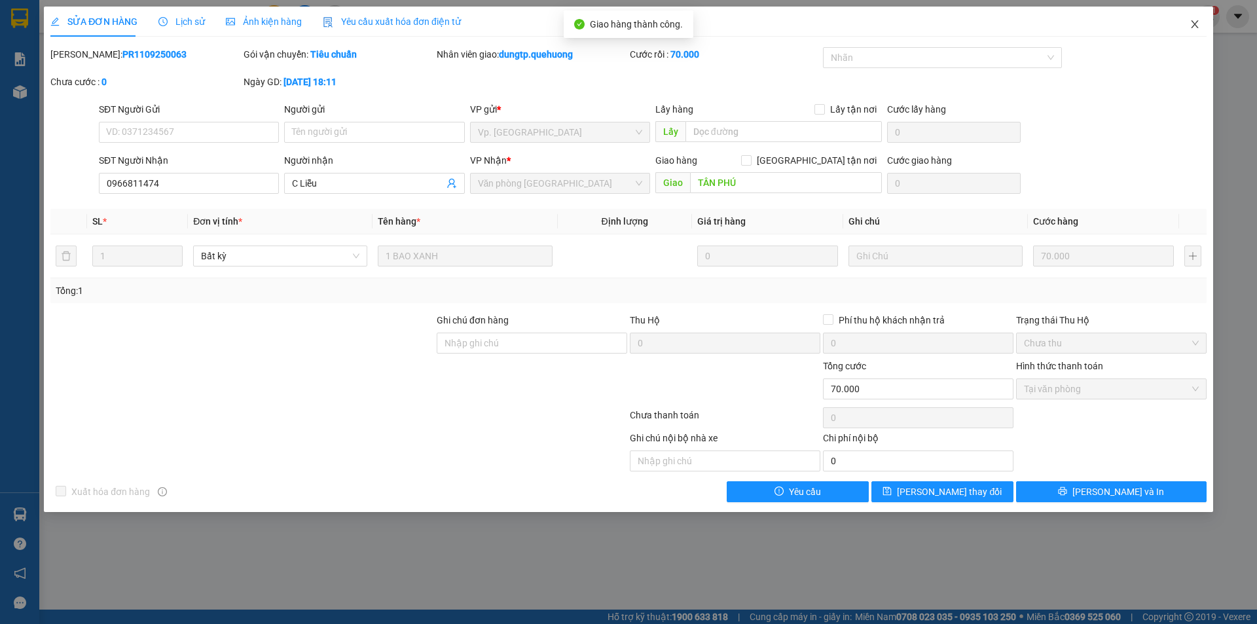
click at [1190, 27] on icon "close" at bounding box center [1195, 24] width 10 height 10
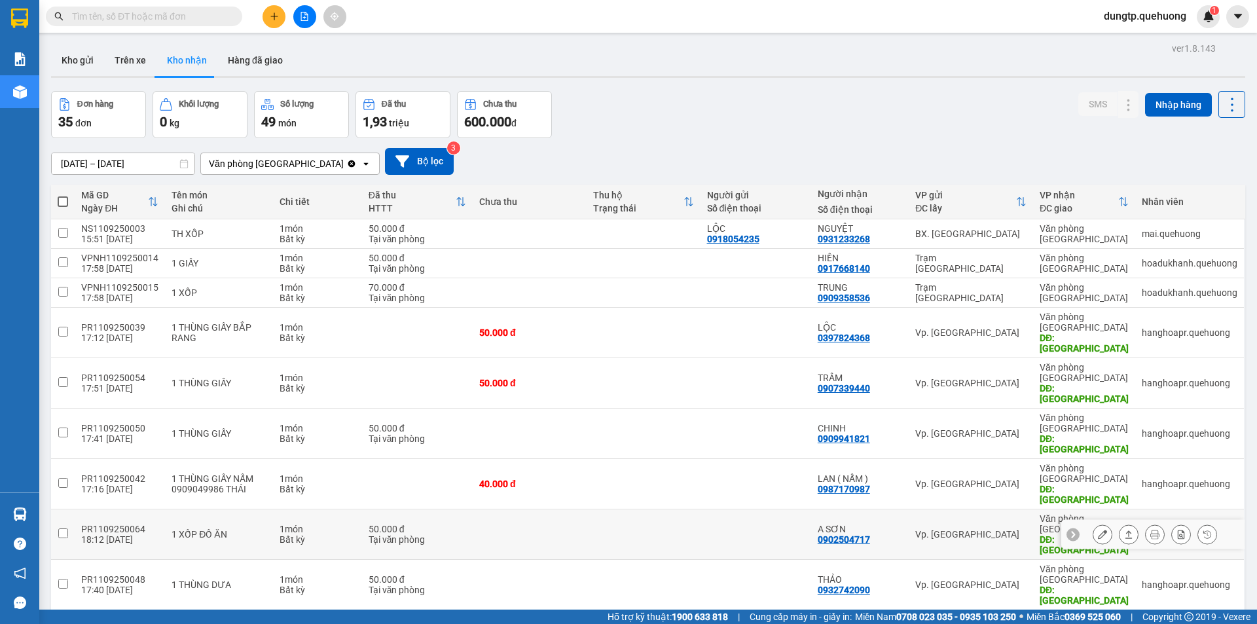
click at [60, 528] on input "checkbox" at bounding box center [63, 533] width 10 height 10
checkbox input "true"
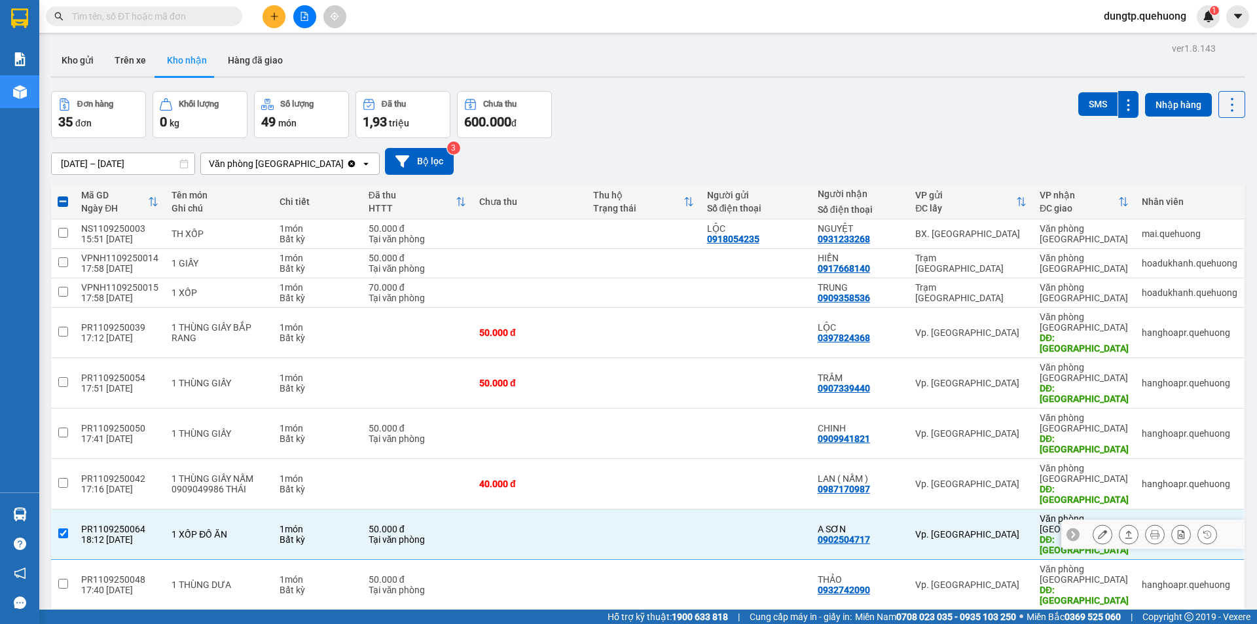
click at [1100, 523] on button at bounding box center [1103, 534] width 18 height 23
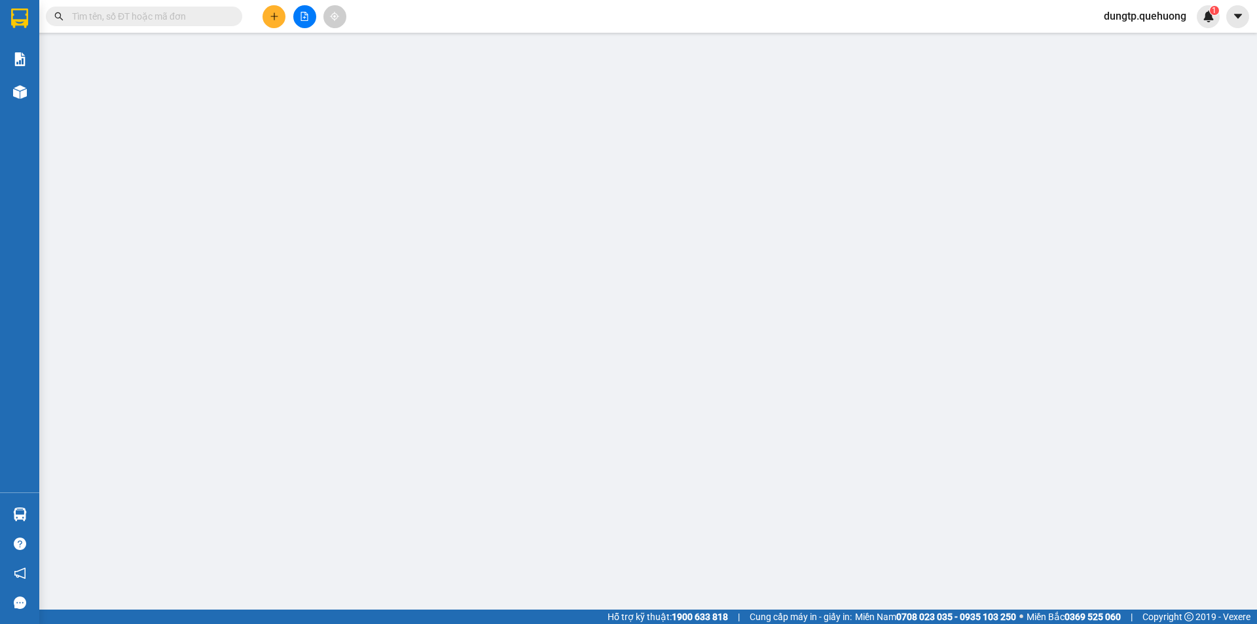
type input "0902504717"
type input "A SƠN"
type input "TÂN PHÚ"
type input "50.000"
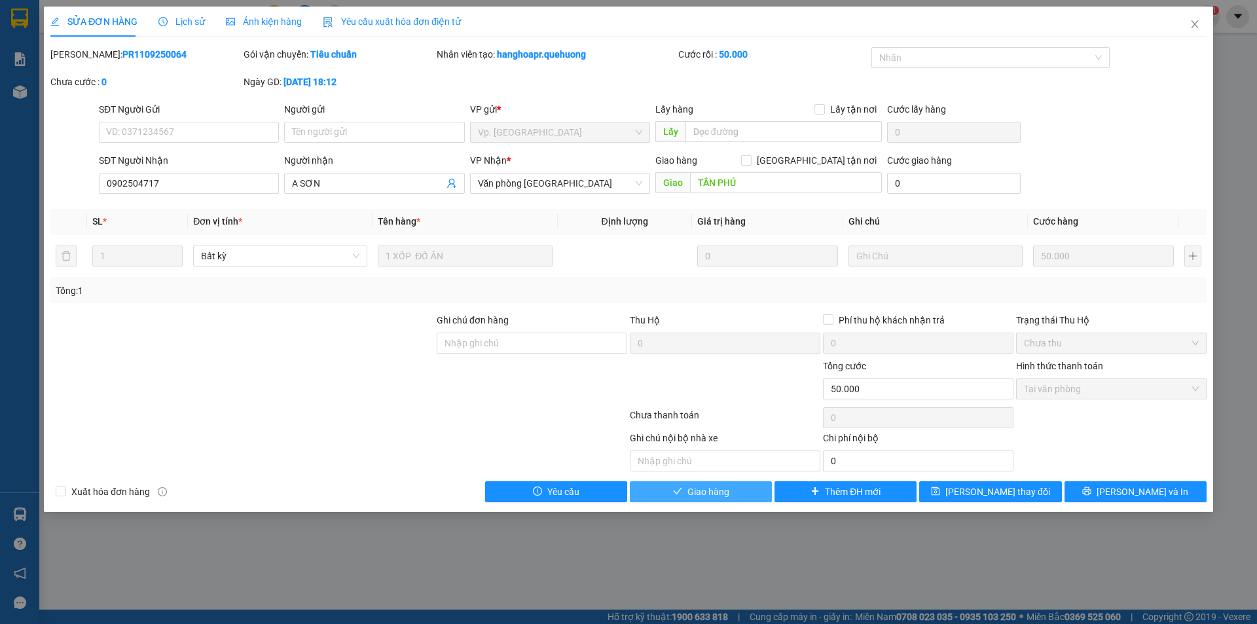
click at [703, 490] on span "Giao hàng" at bounding box center [709, 492] width 42 height 14
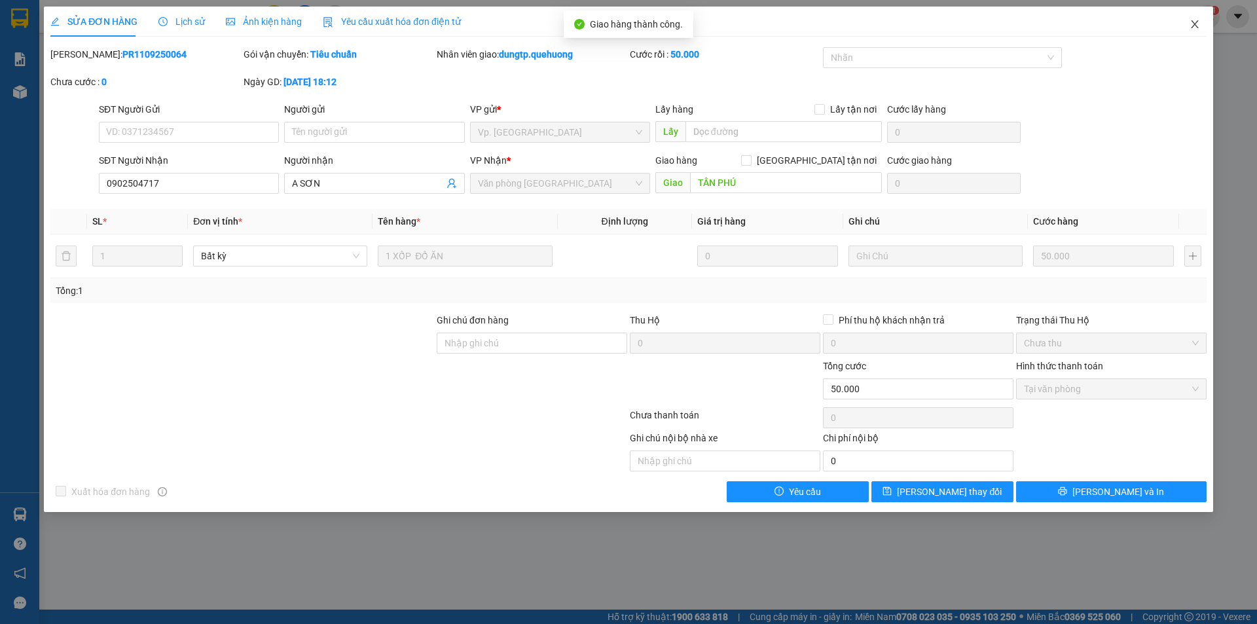
click at [1190, 24] on icon "close" at bounding box center [1195, 24] width 10 height 10
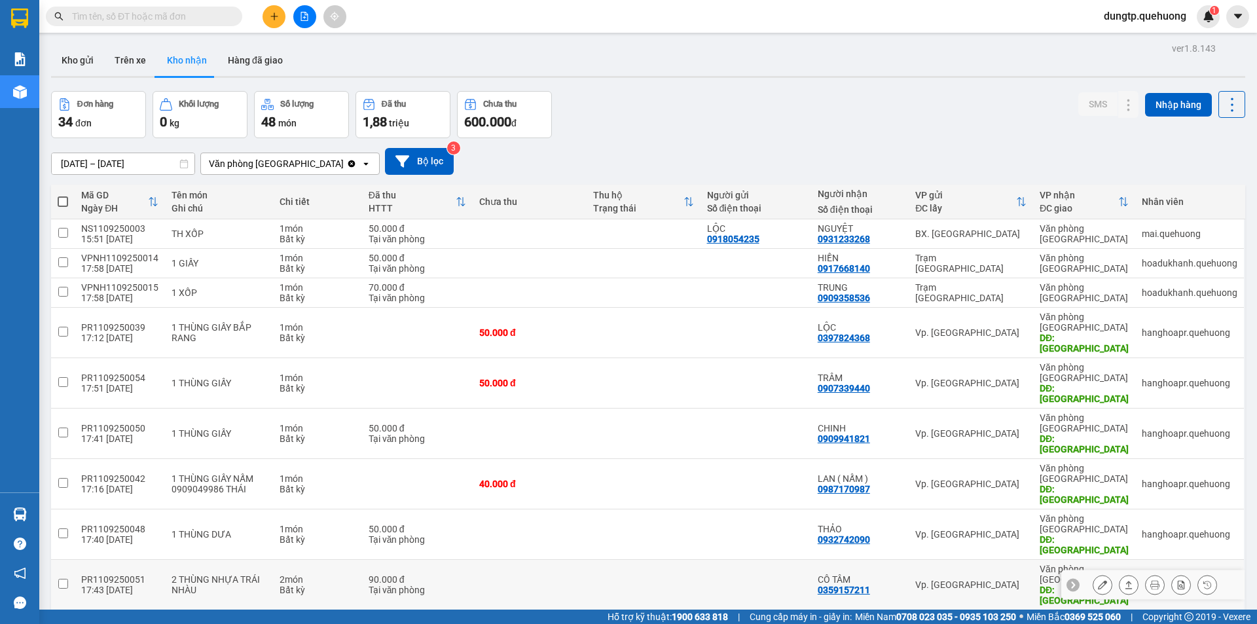
click at [55, 560] on td at bounding box center [63, 585] width 24 height 50
checkbox input "true"
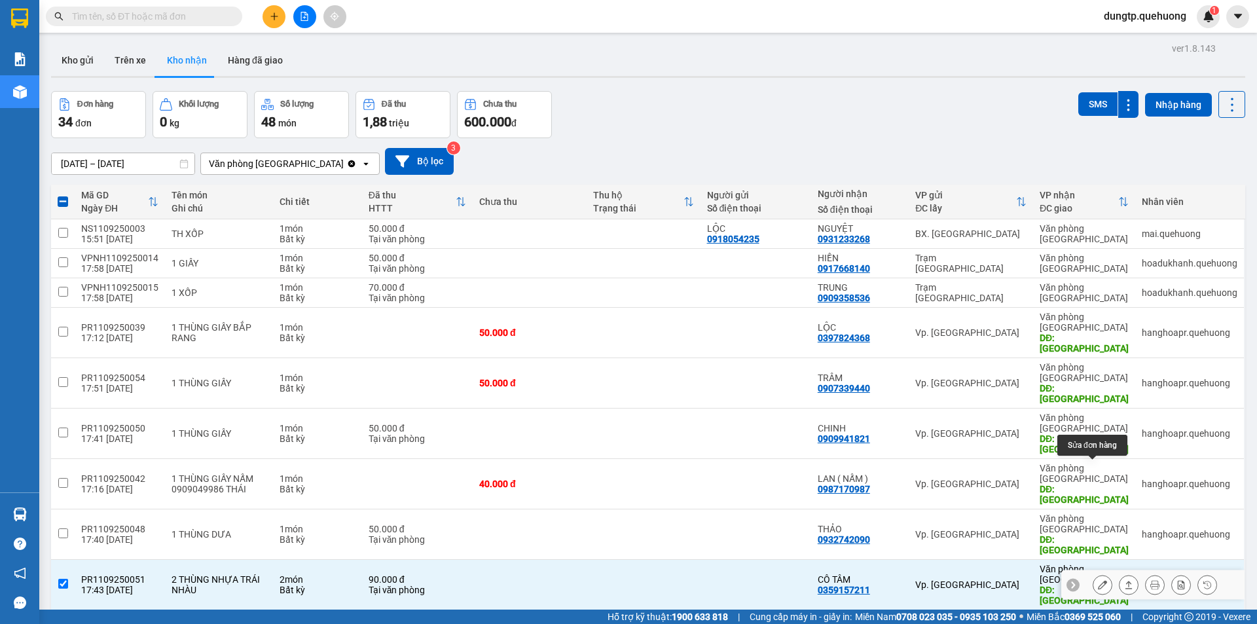
click at [1094, 574] on button at bounding box center [1103, 585] width 18 height 23
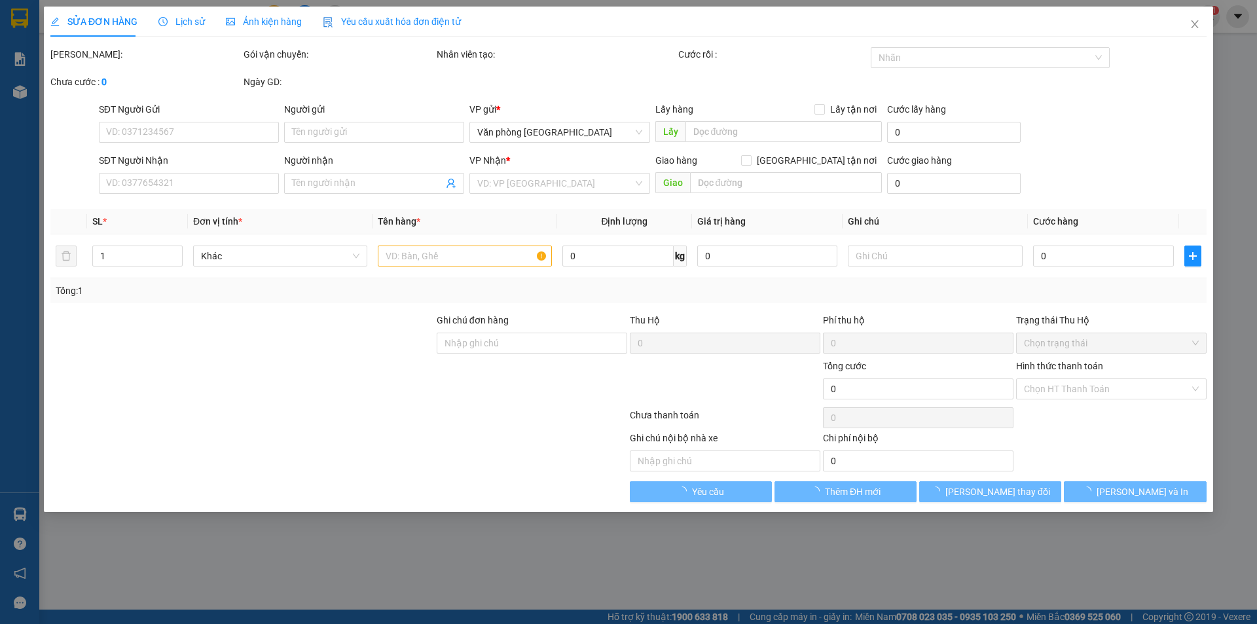
type input "0359157211"
type input "CÔ TÂM"
type input "TÂN PHÚ"
type input "90.000"
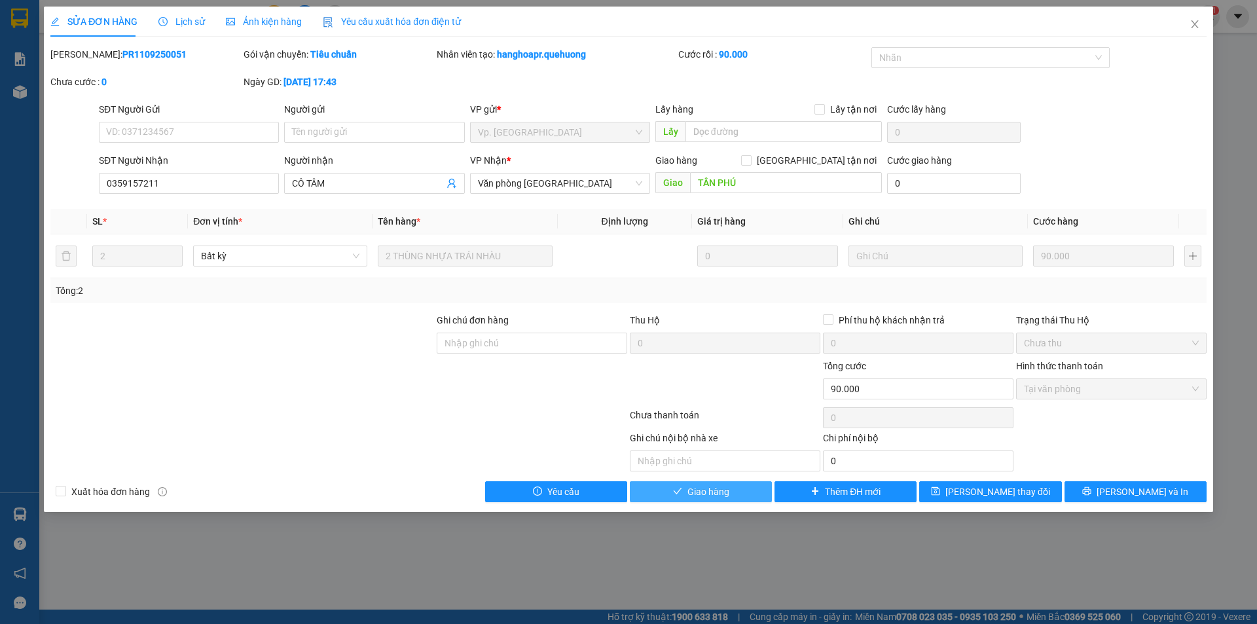
click at [741, 492] on button "Giao hàng" at bounding box center [701, 491] width 142 height 21
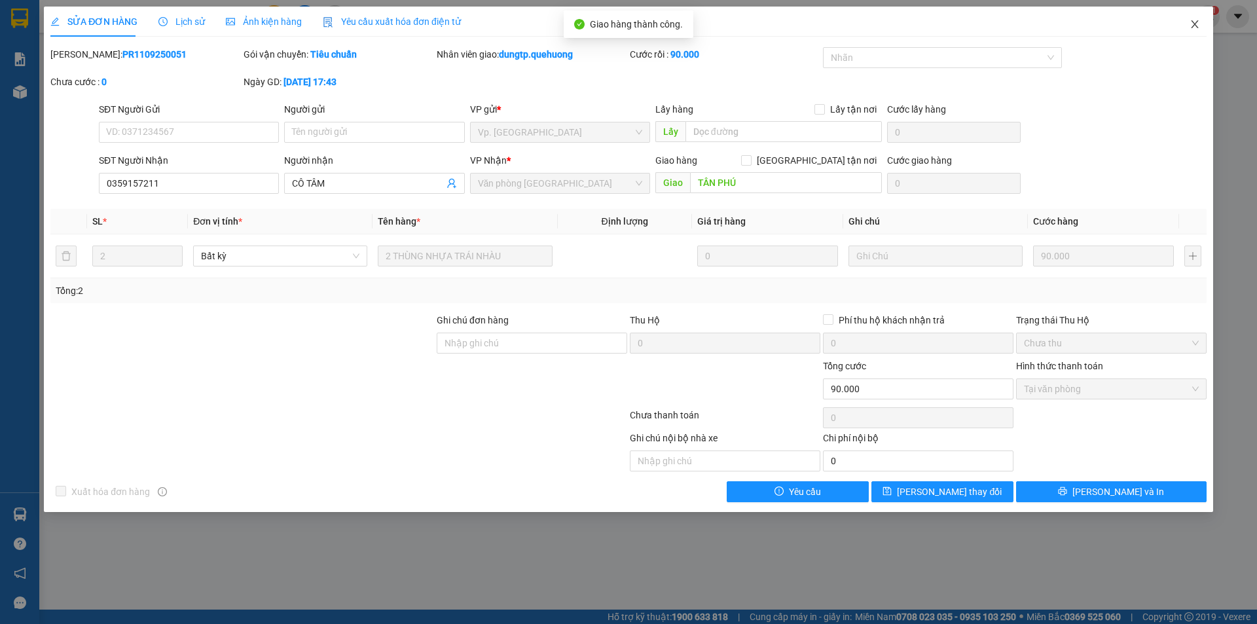
click at [1194, 29] on icon "close" at bounding box center [1195, 24] width 10 height 10
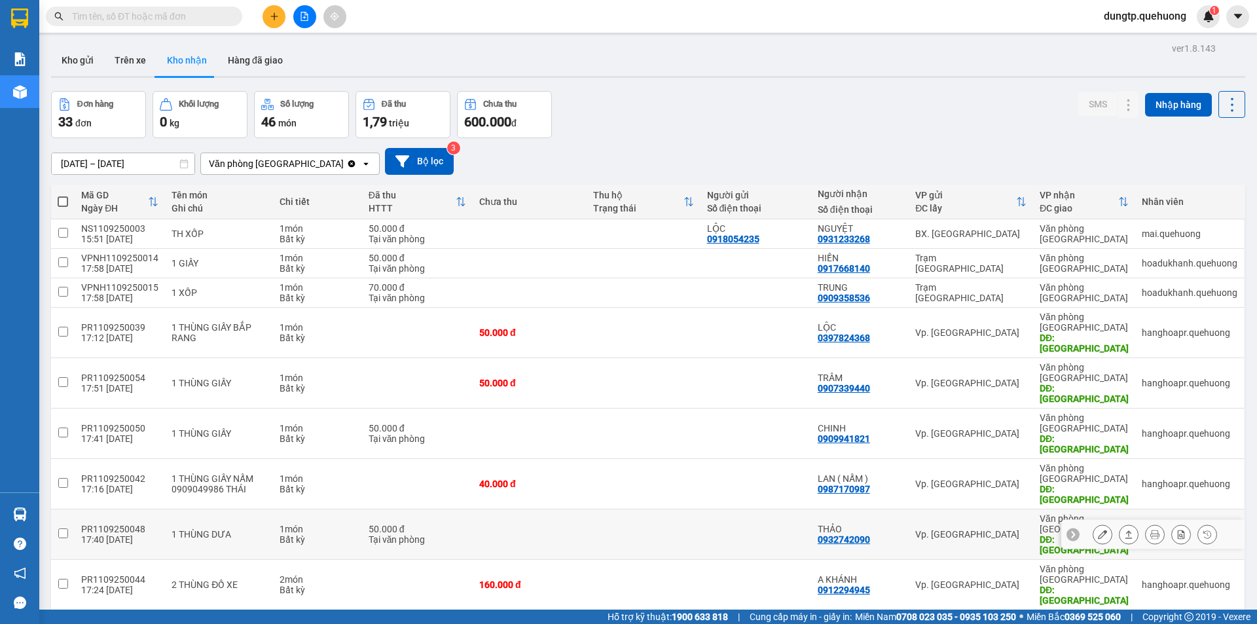
click at [61, 528] on input "checkbox" at bounding box center [63, 533] width 10 height 10
checkbox input "true"
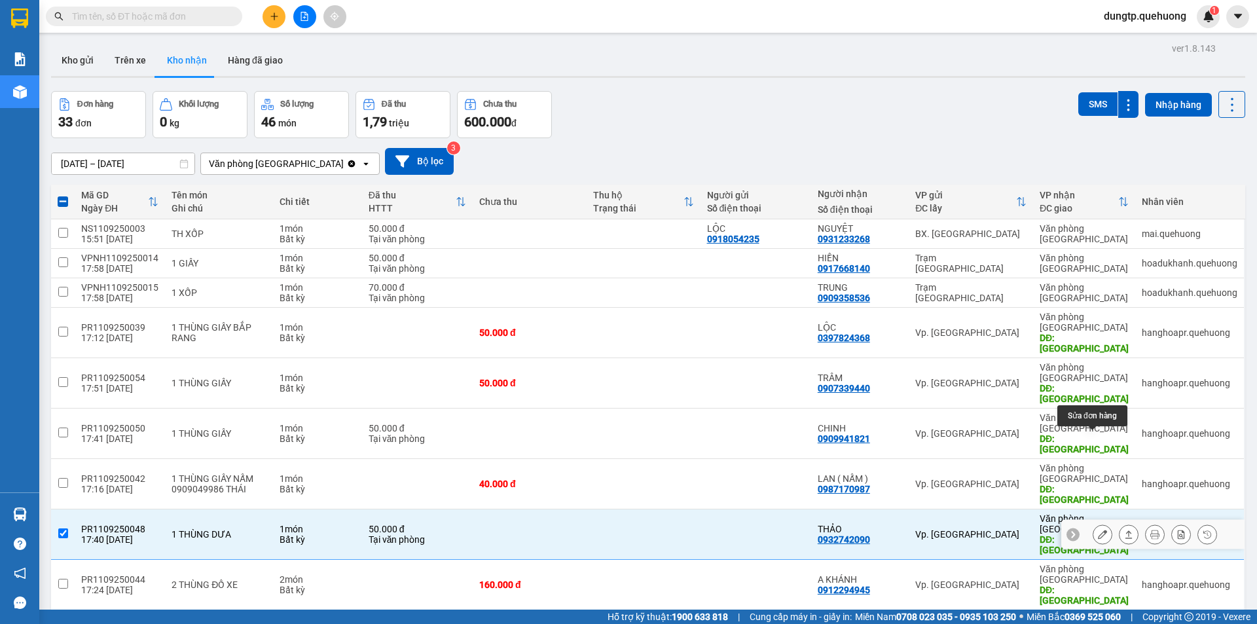
click at [1098, 530] on icon at bounding box center [1102, 534] width 9 height 9
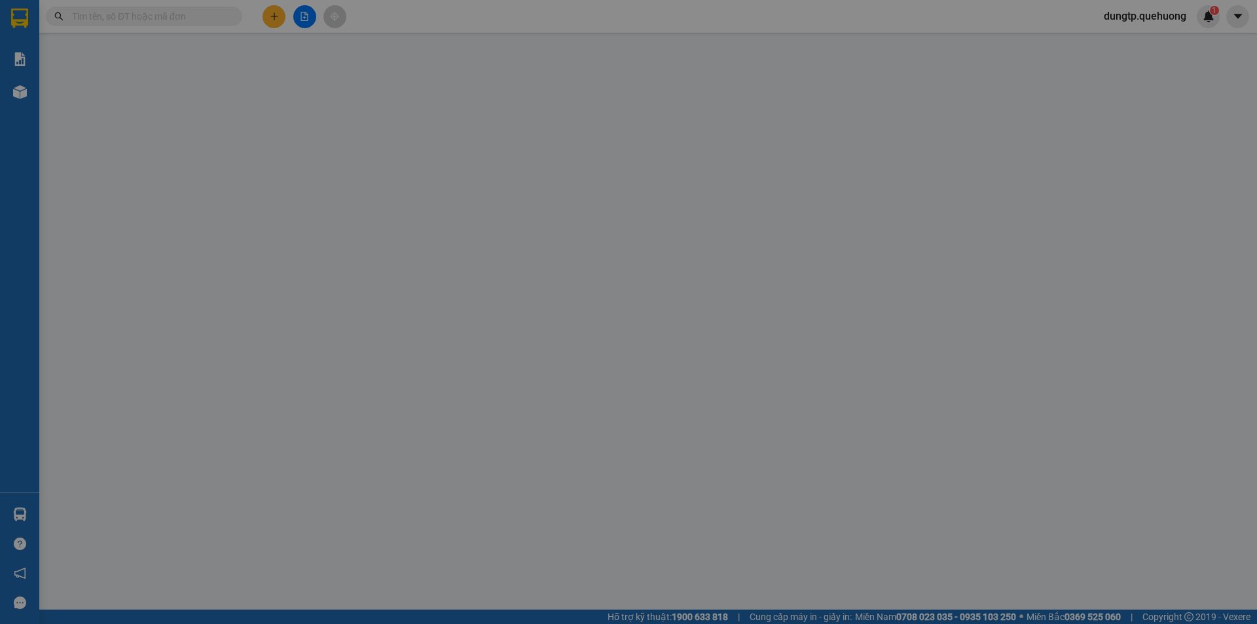
type input "0932742090"
type input "THẢO"
type input "TÂN PHÚ"
type input "50.000"
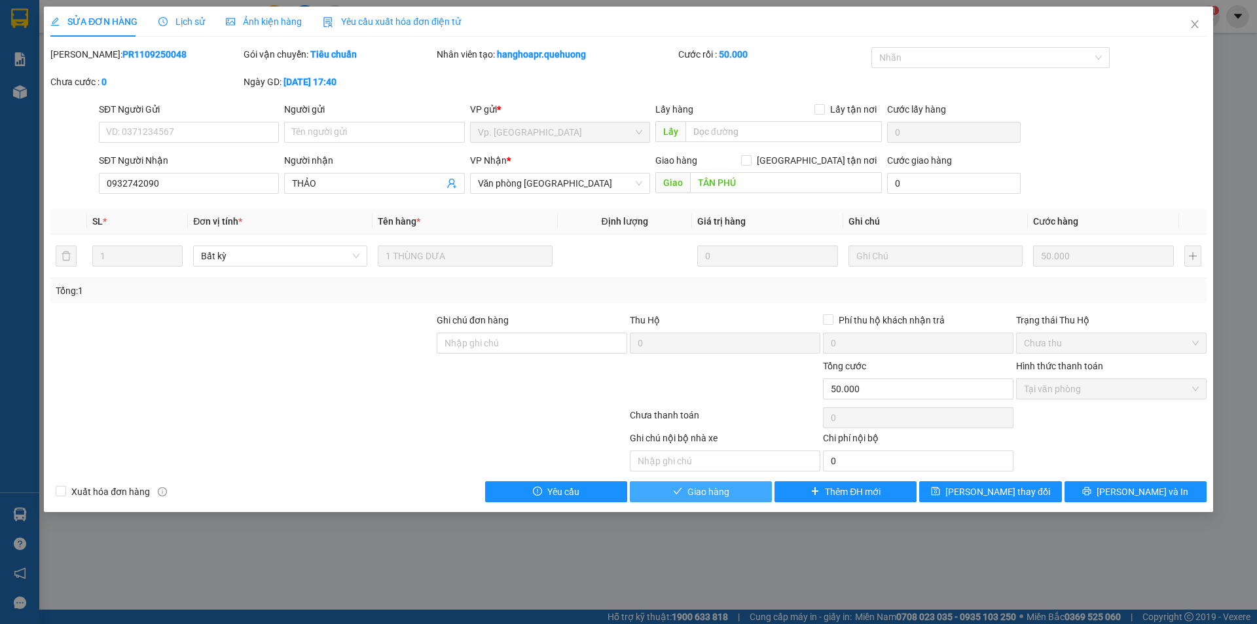
click at [733, 492] on button "Giao hàng" at bounding box center [701, 491] width 142 height 21
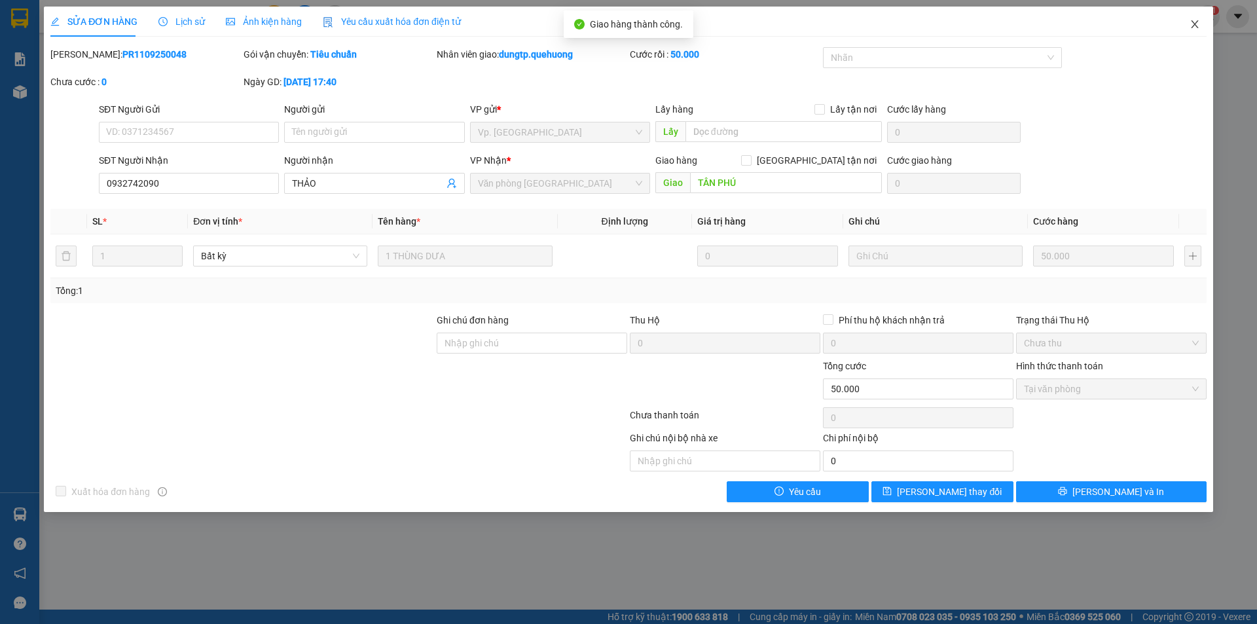
click at [1188, 24] on span "Close" at bounding box center [1195, 25] width 37 height 37
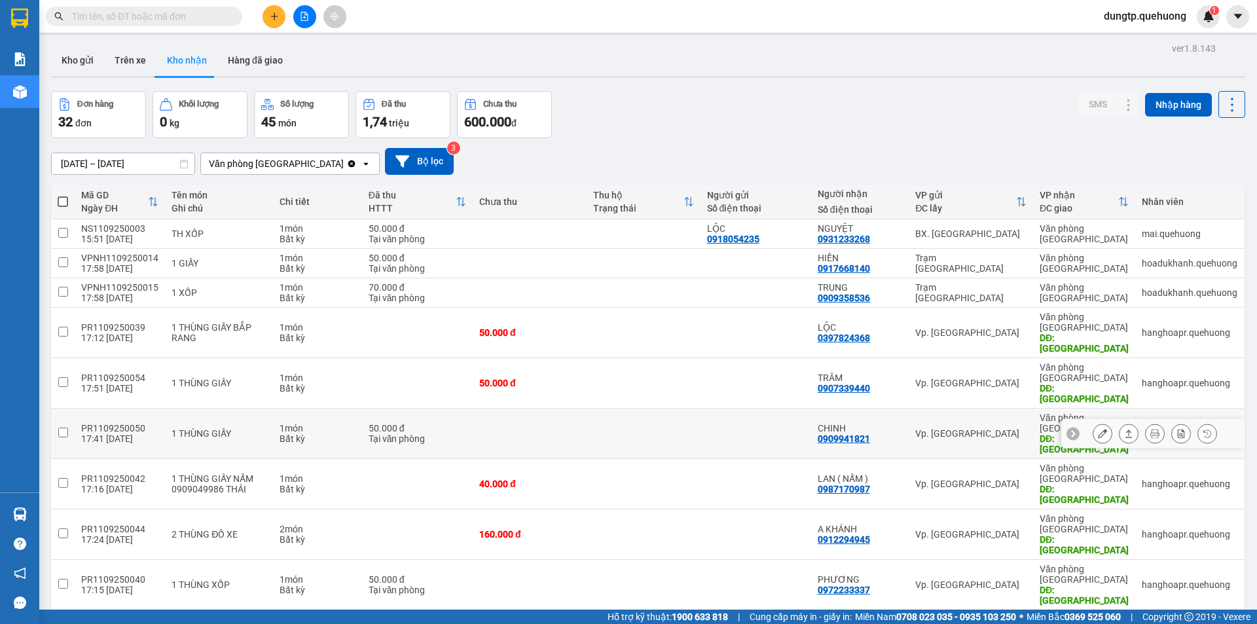
click at [65, 428] on input "checkbox" at bounding box center [63, 433] width 10 height 10
checkbox input "true"
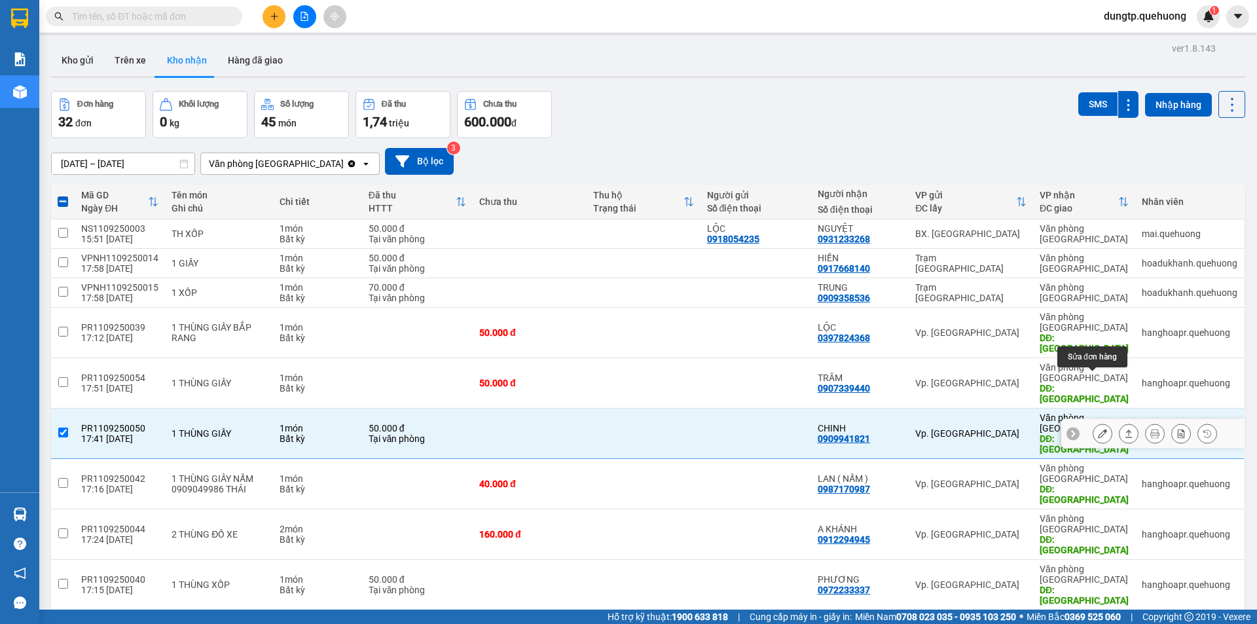
click at [1094, 422] on button at bounding box center [1103, 433] width 18 height 23
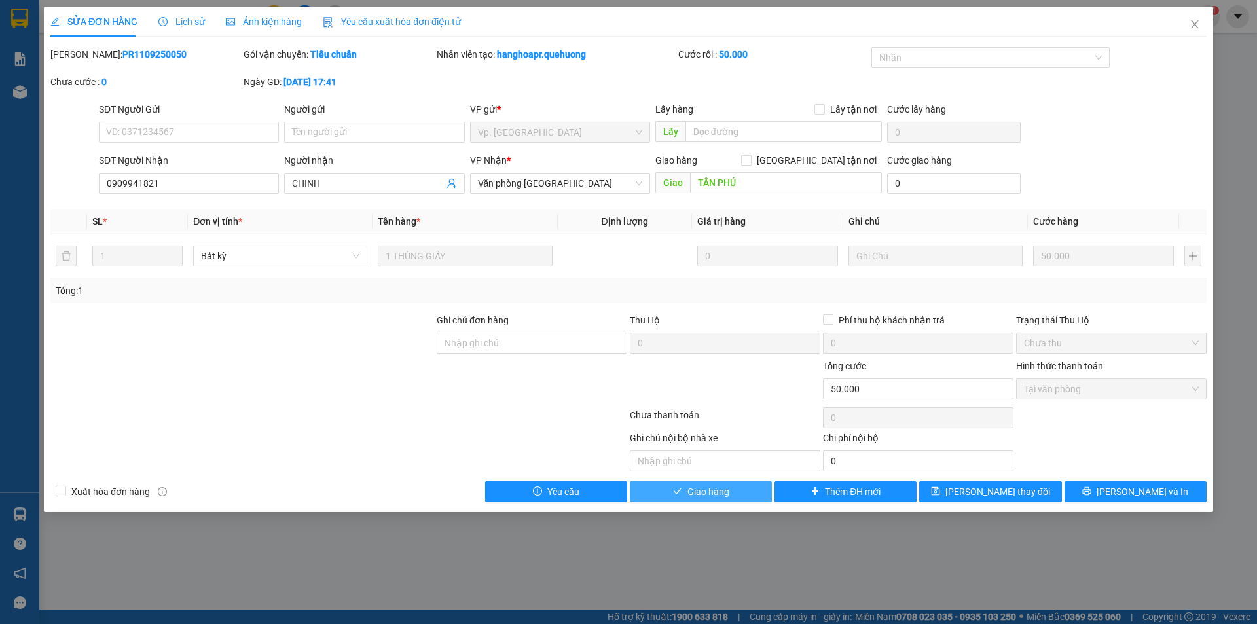
click at [699, 496] on span "Giao hàng" at bounding box center [709, 492] width 42 height 14
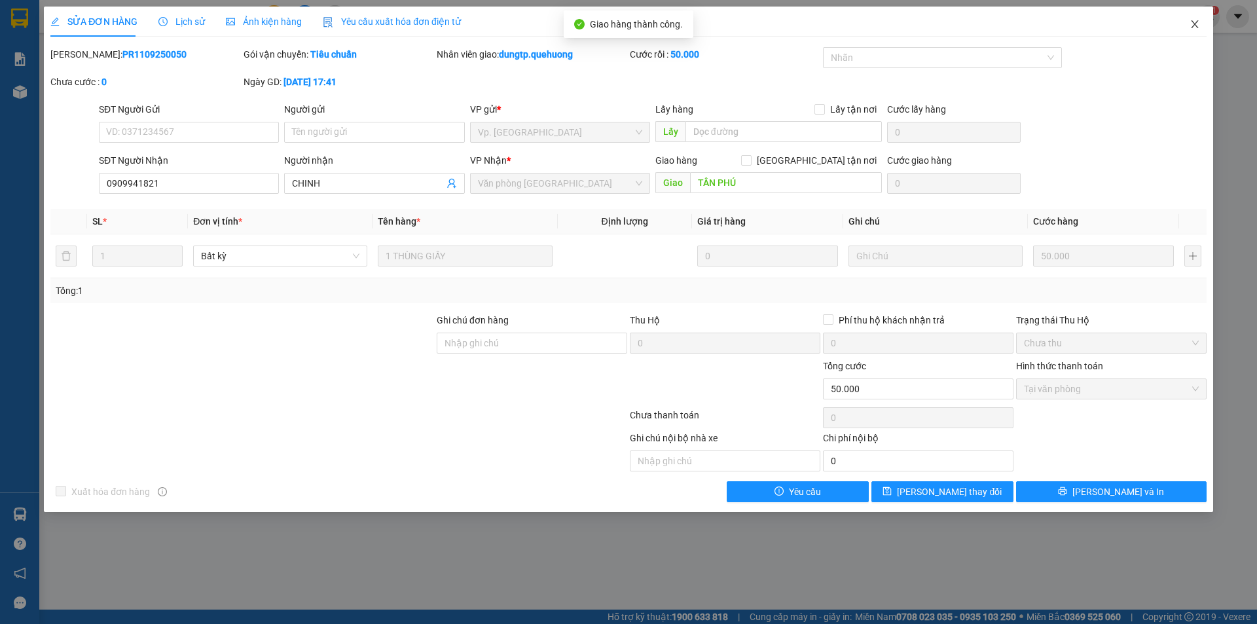
click at [1195, 24] on icon "close" at bounding box center [1194, 24] width 7 height 8
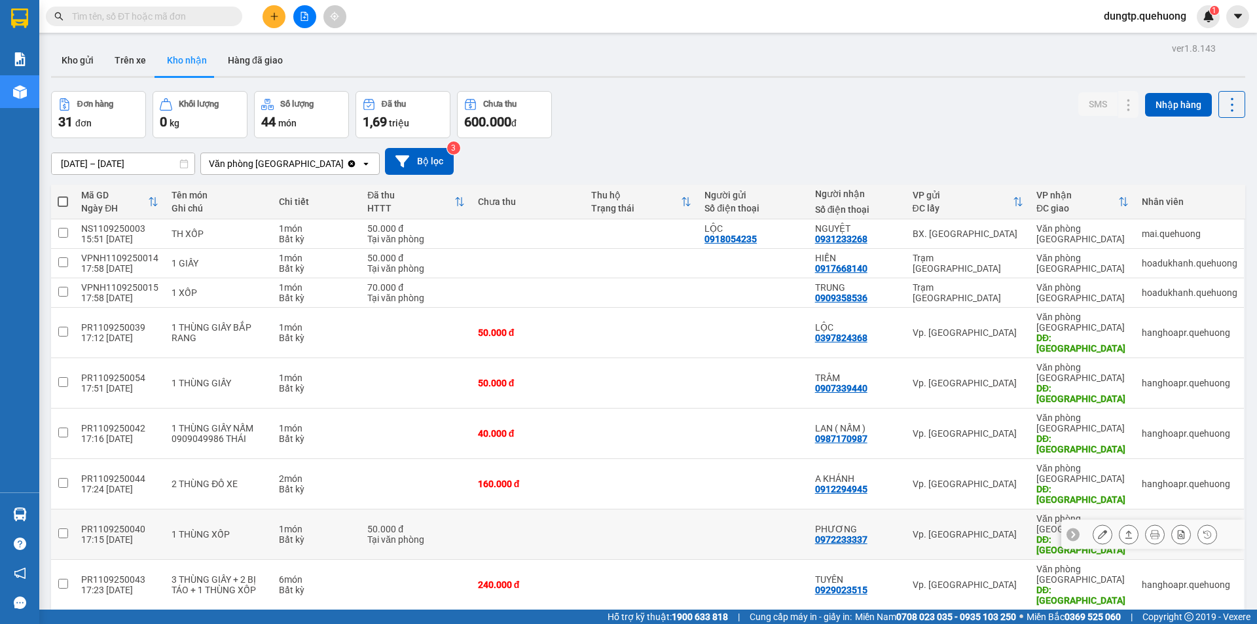
click at [64, 528] on input "checkbox" at bounding box center [63, 533] width 10 height 10
checkbox input "true"
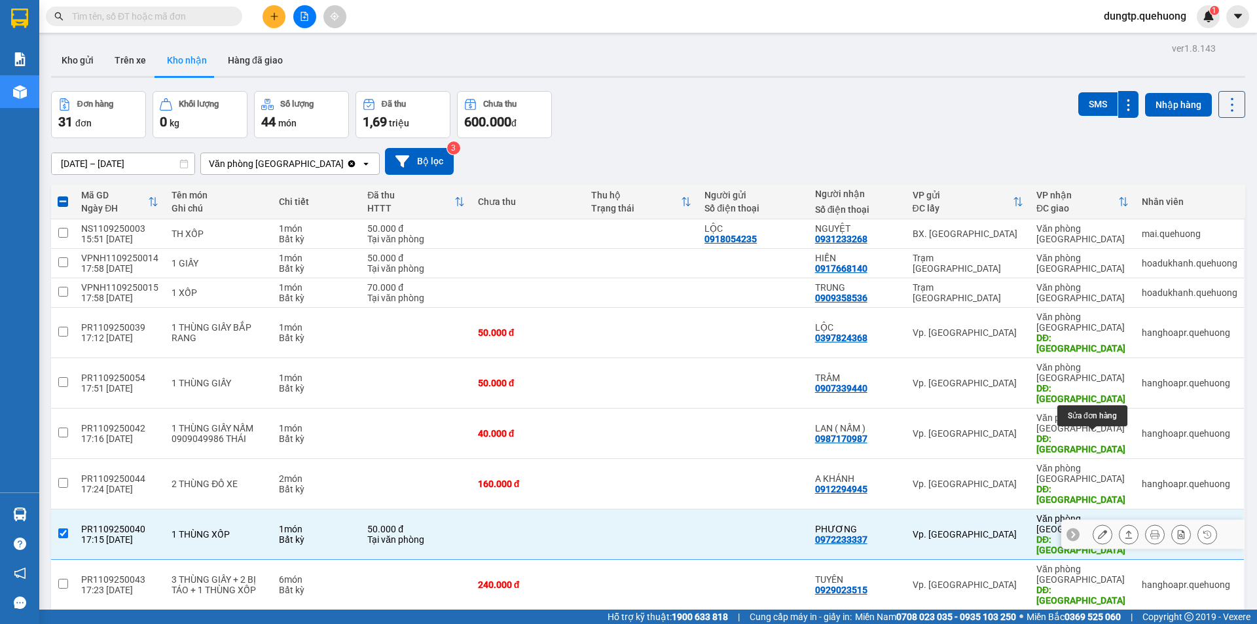
click at [1099, 523] on button at bounding box center [1103, 534] width 18 height 23
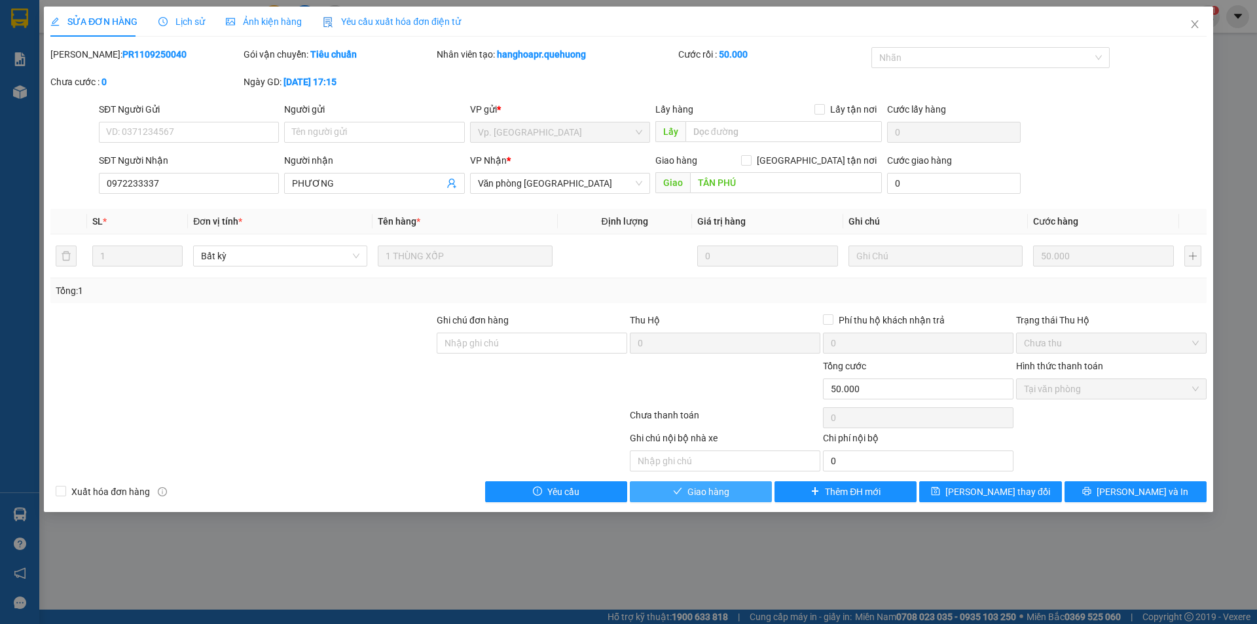
click at [726, 483] on button "Giao hàng" at bounding box center [701, 491] width 142 height 21
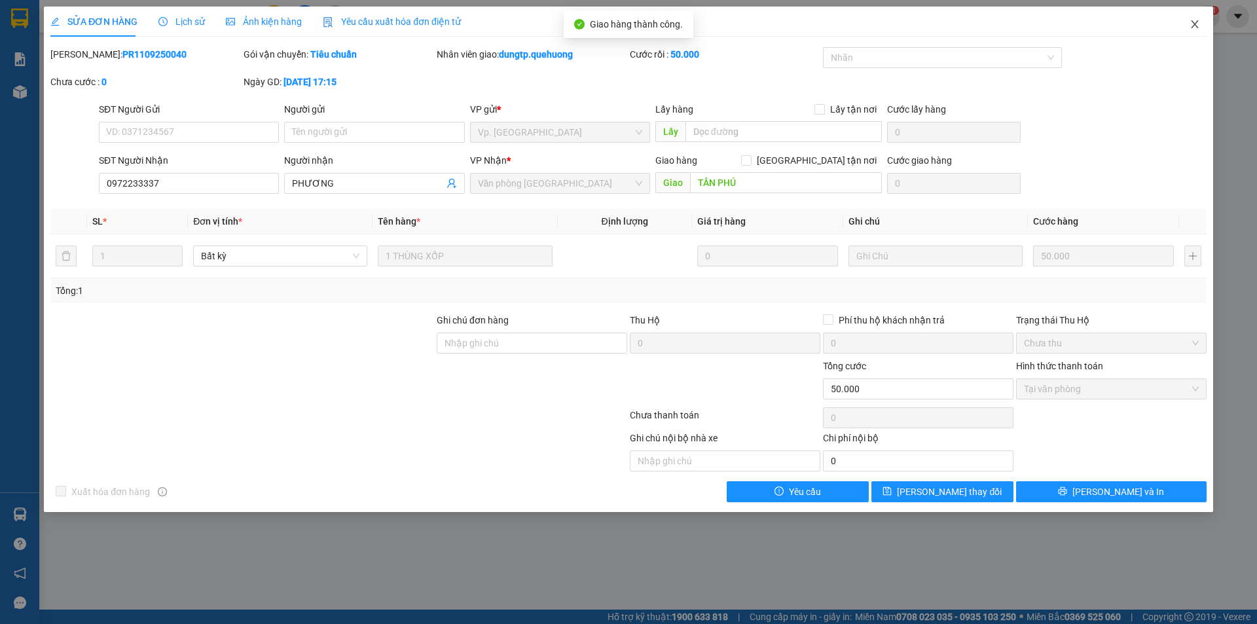
click at [1191, 19] on span "Close" at bounding box center [1195, 25] width 37 height 37
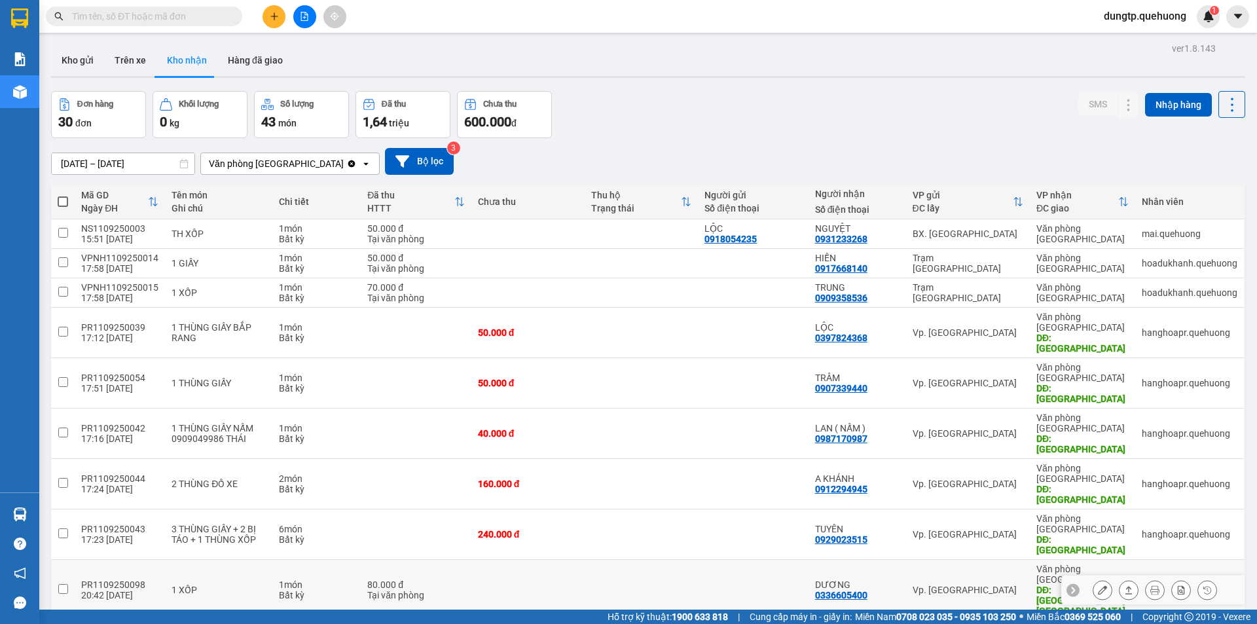
click at [64, 560] on td at bounding box center [63, 590] width 24 height 61
checkbox input "true"
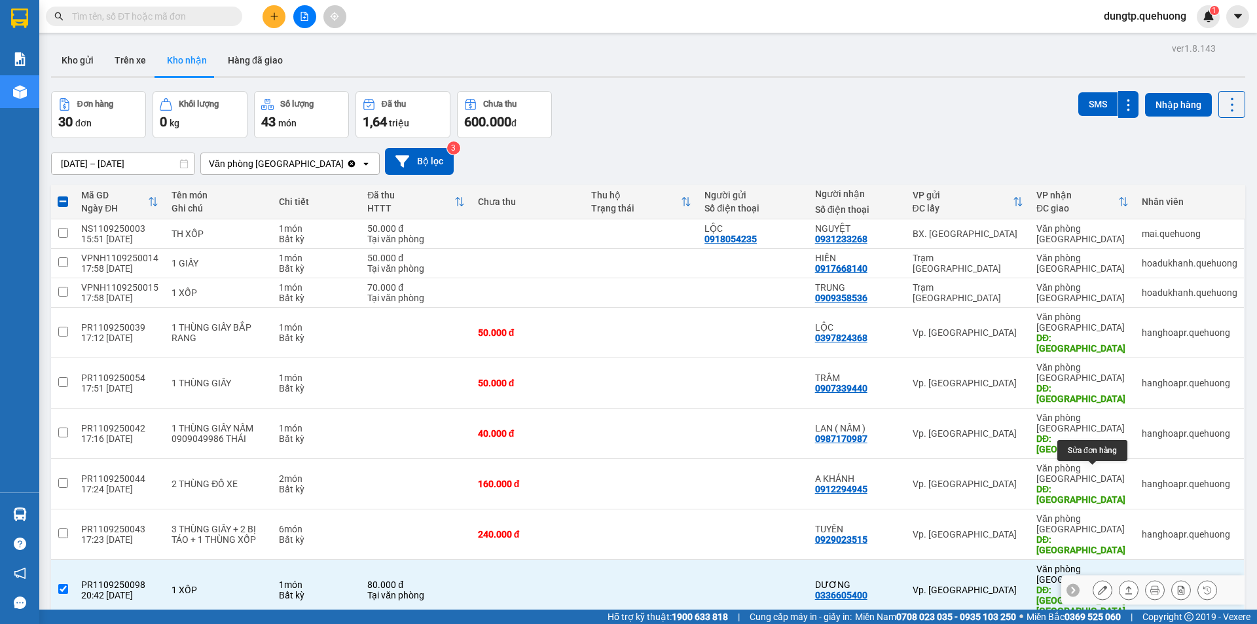
click at [1098, 585] on icon at bounding box center [1102, 589] width 9 height 9
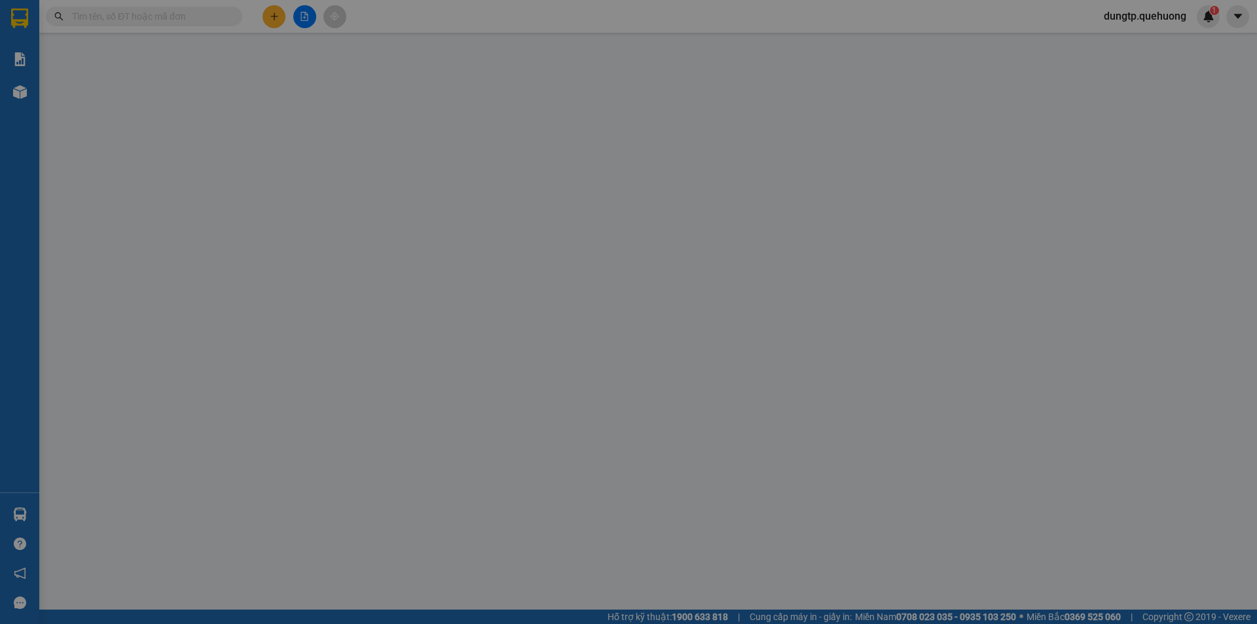
type input "0336605400"
type input "DƯƠNG"
type input "TÂN PHÚ-QUẢNG SƠN"
type input "80.000"
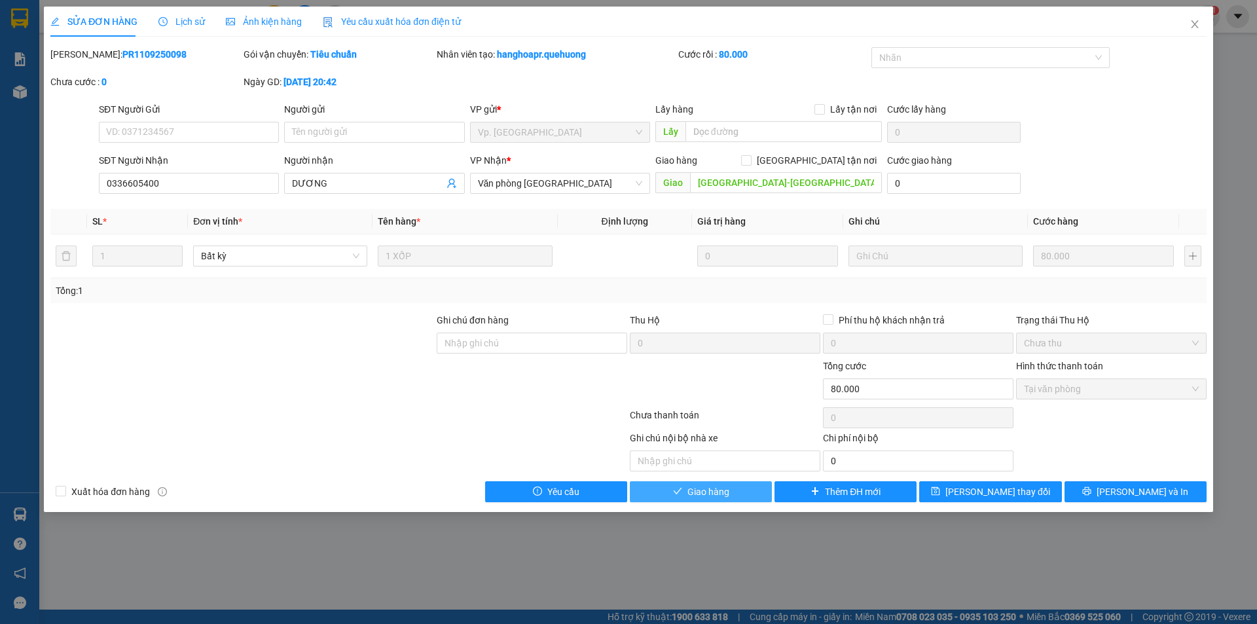
click at [690, 497] on span "Giao hàng" at bounding box center [709, 492] width 42 height 14
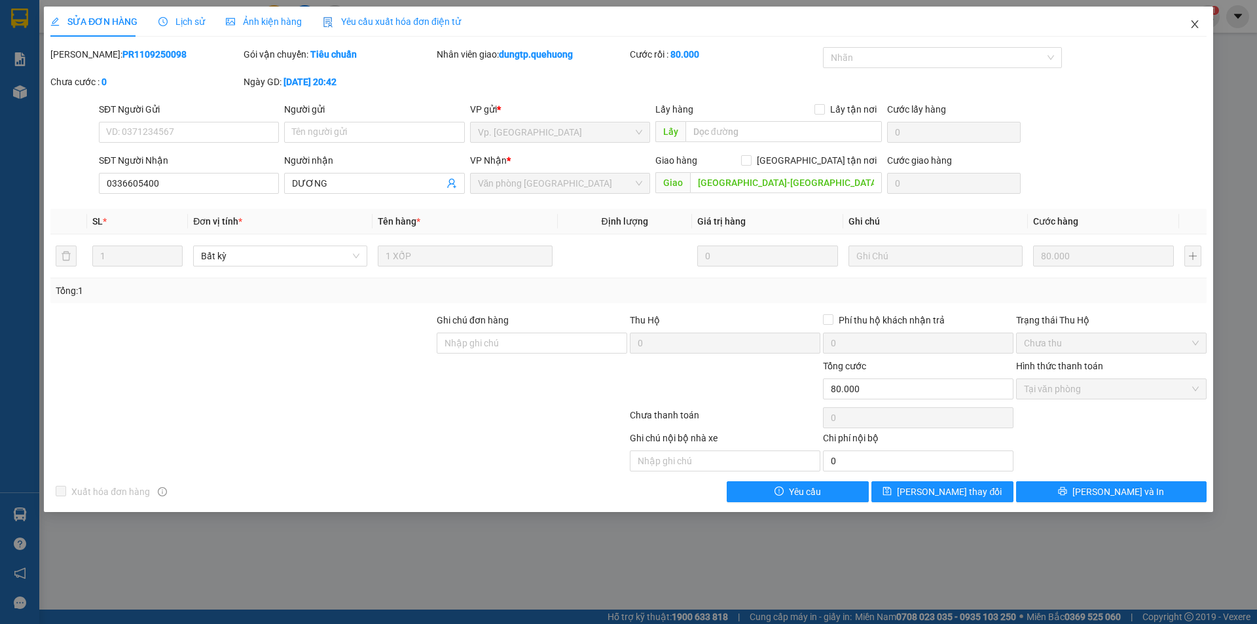
click at [1198, 26] on icon "close" at bounding box center [1195, 24] width 10 height 10
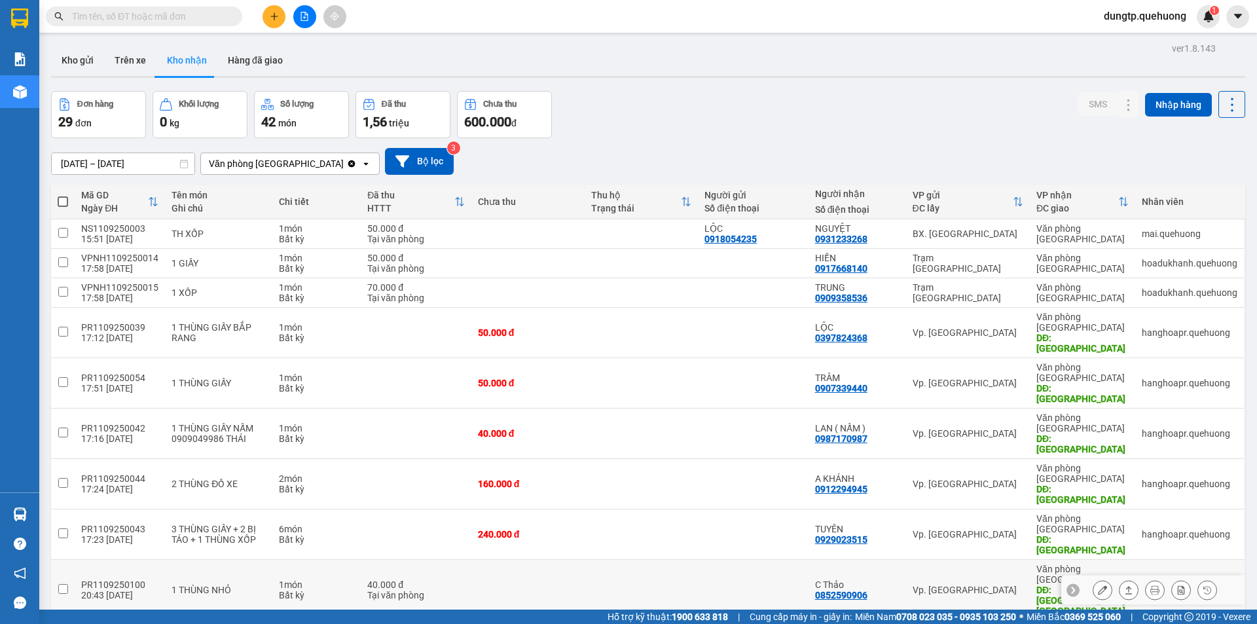
click at [62, 584] on input "checkbox" at bounding box center [63, 589] width 10 height 10
checkbox input "true"
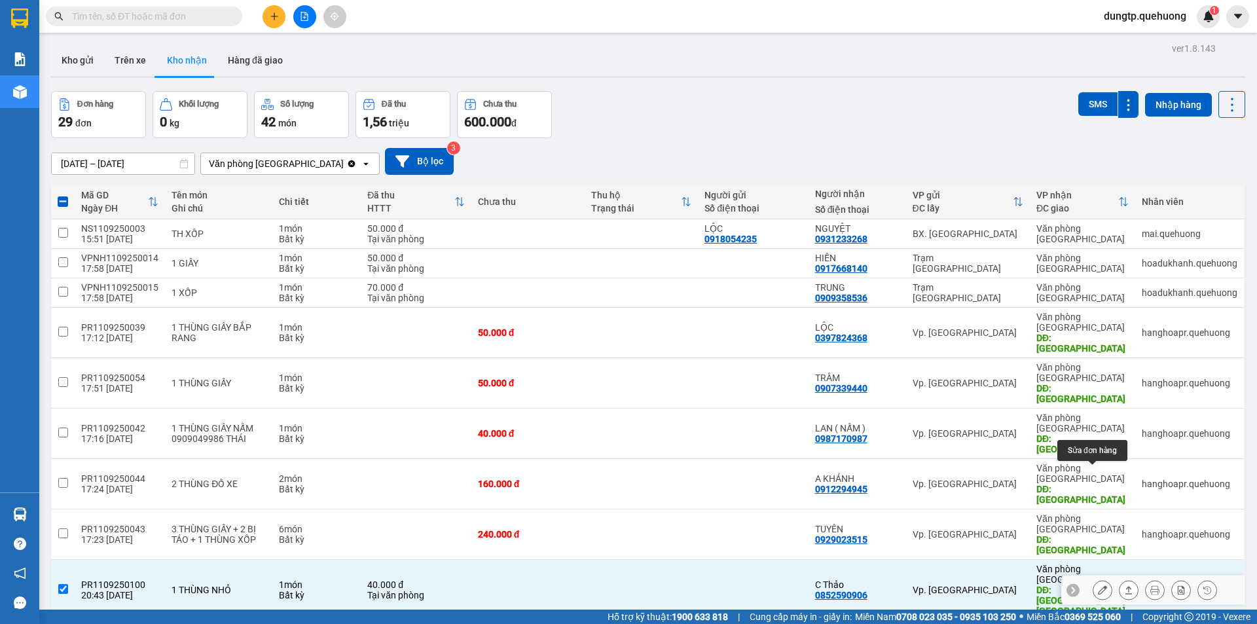
click at [1098, 585] on icon at bounding box center [1102, 589] width 9 height 9
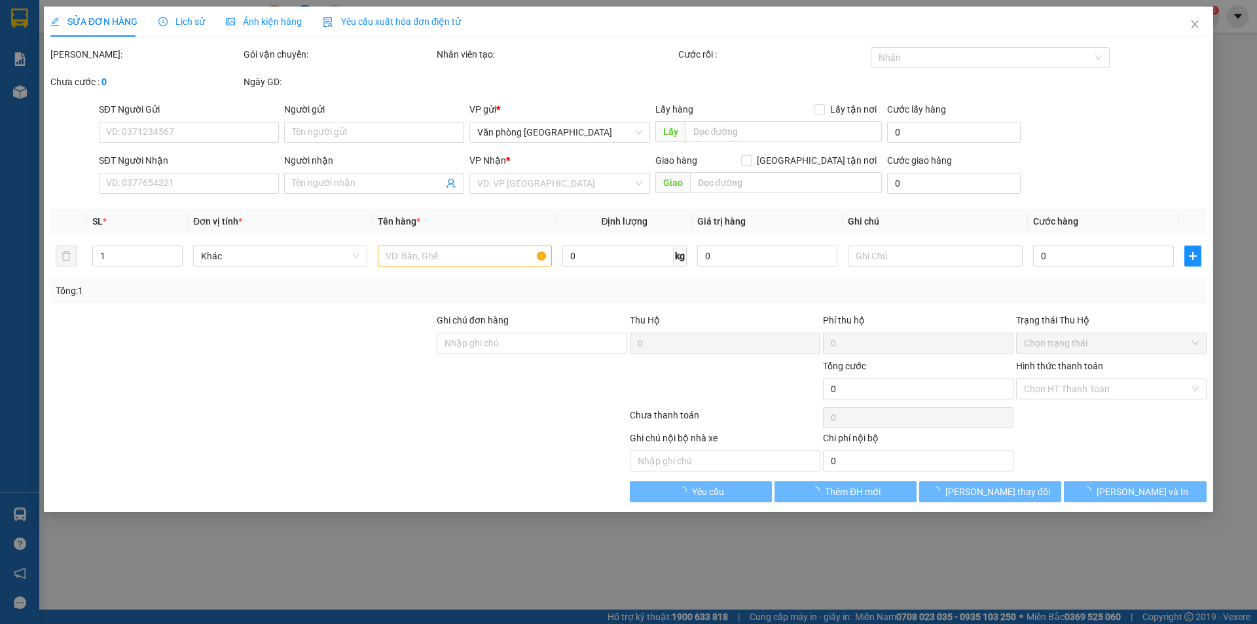
type input "0852590906"
type input "C Thảo"
type input "TÂN PHÚ-QUẢNG SƠN"
type input "40.000"
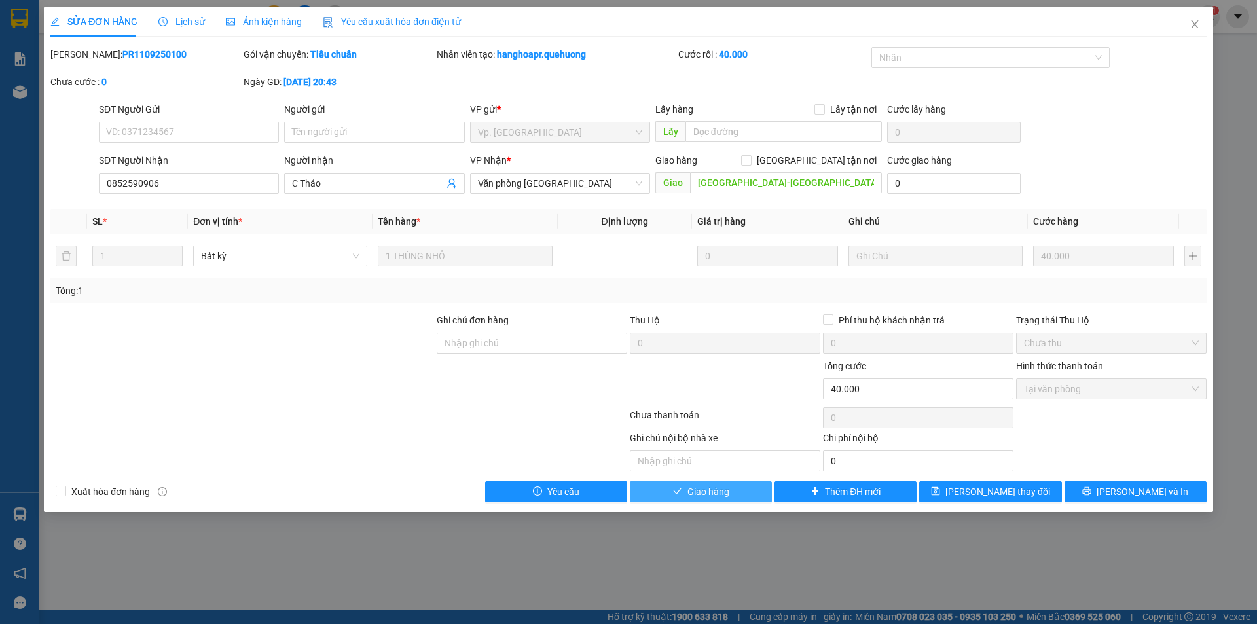
click at [716, 492] on span "Giao hàng" at bounding box center [709, 492] width 42 height 14
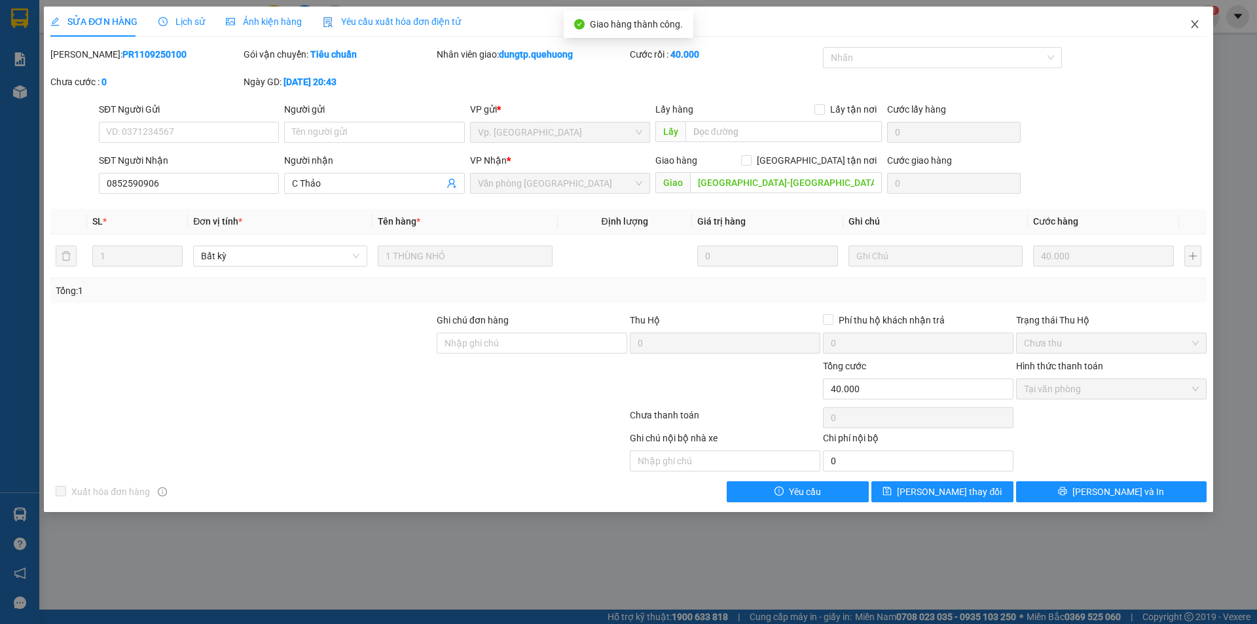
click at [1195, 28] on icon "close" at bounding box center [1195, 24] width 10 height 10
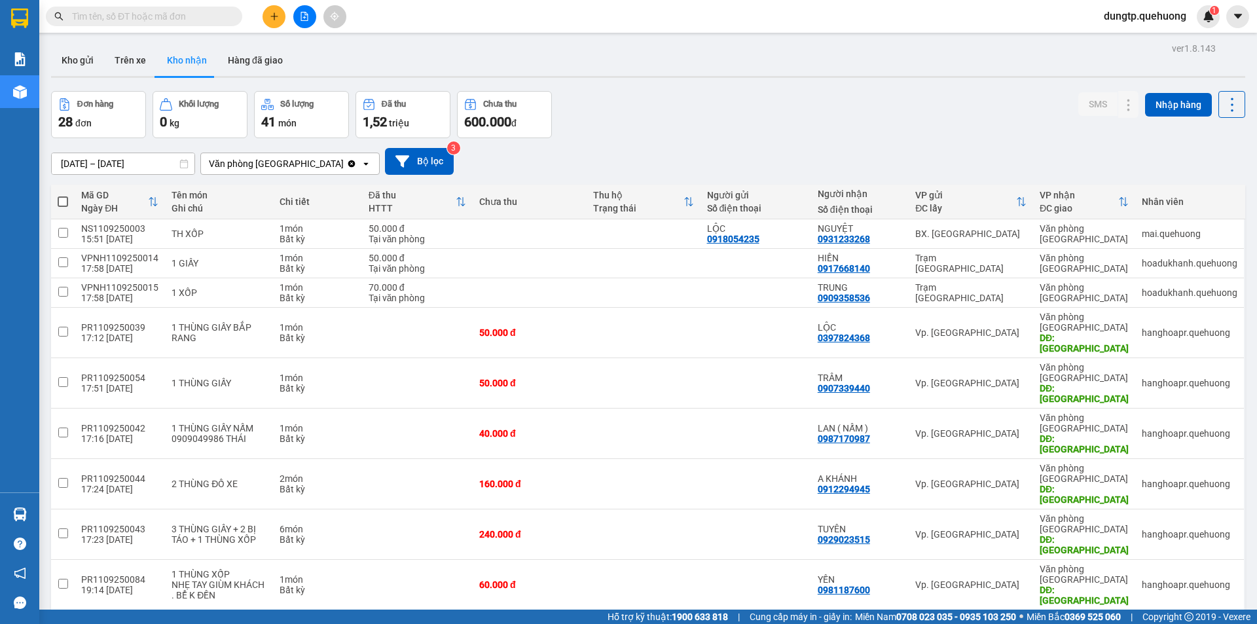
drag, startPoint x: 66, startPoint y: 507, endPoint x: 198, endPoint y: 508, distance: 132.3
click at [66, 623] on input "checkbox" at bounding box center [63, 634] width 10 height 10
checkbox input "true"
click at [1097, 623] on button at bounding box center [1103, 635] width 18 height 23
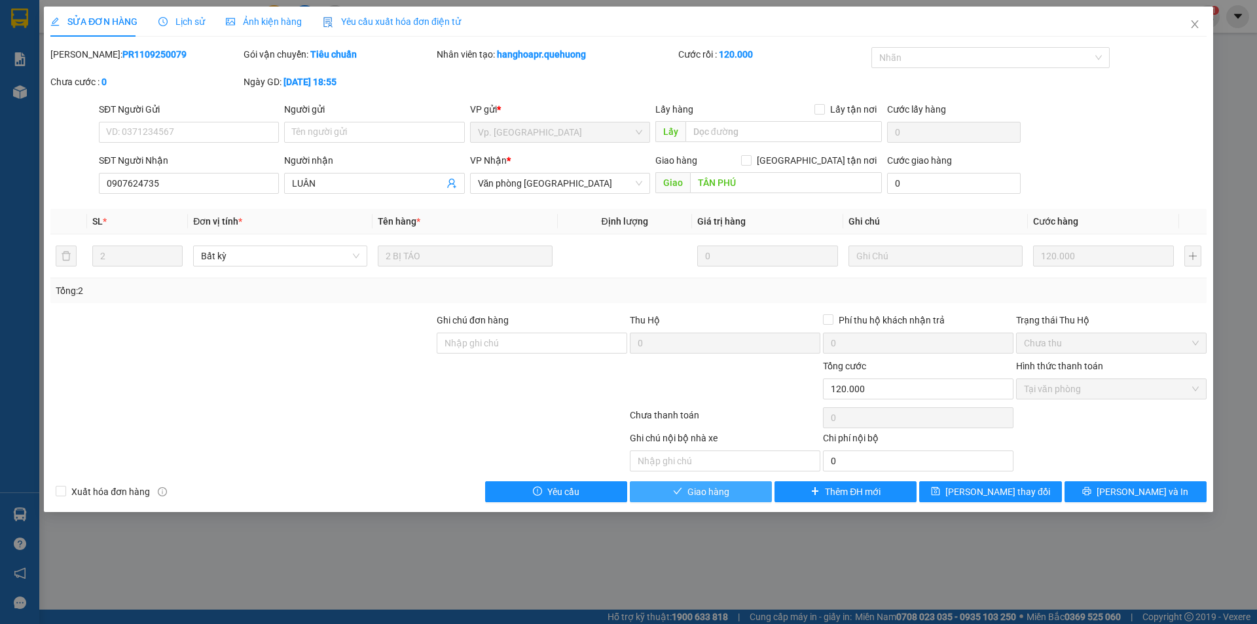
click at [697, 495] on span "Giao hàng" at bounding box center [709, 492] width 42 height 14
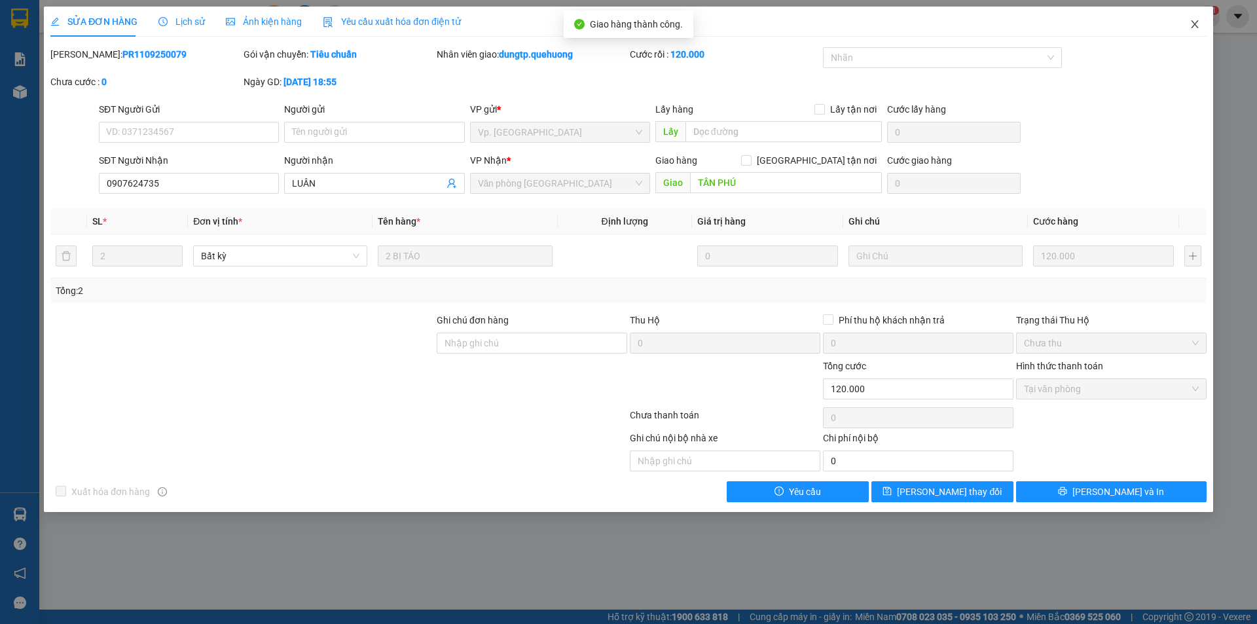
click at [1202, 24] on span "Close" at bounding box center [1195, 25] width 37 height 37
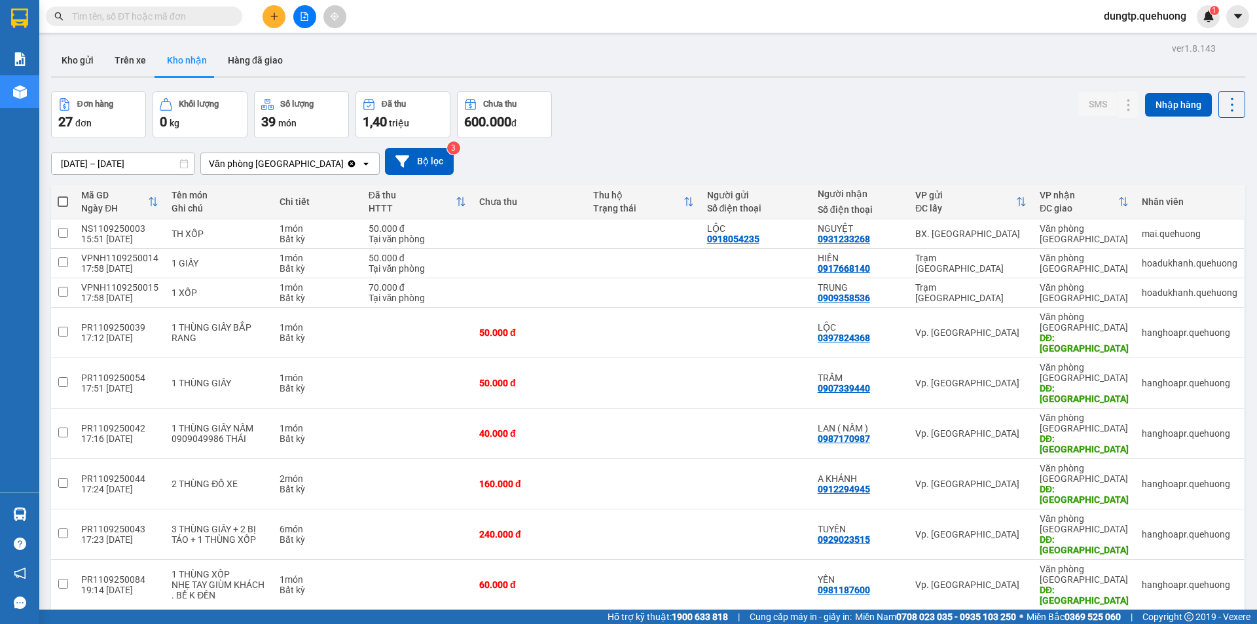
click at [62, 623] on input "checkbox" at bounding box center [63, 634] width 10 height 10
checkbox input "true"
click at [1094, 623] on button at bounding box center [1103, 635] width 18 height 23
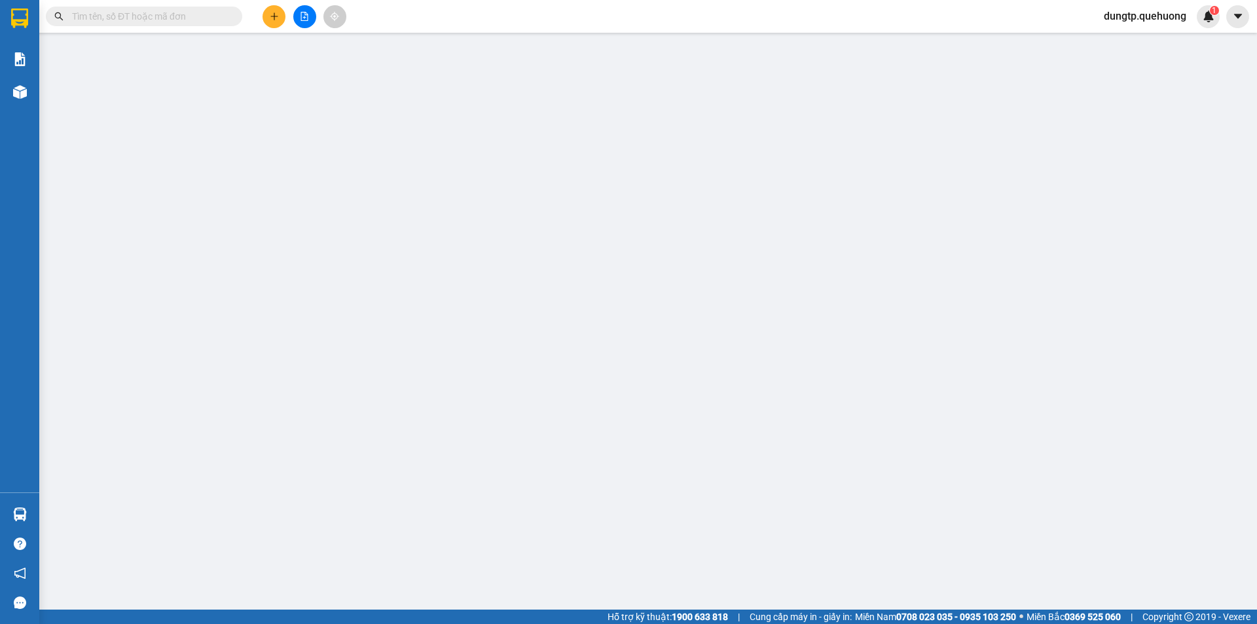
type input "0344615870"
type input "DƯƠNG"
type input "TÂN PHÚ ĐÔNG HẢI"
type input "20.000"
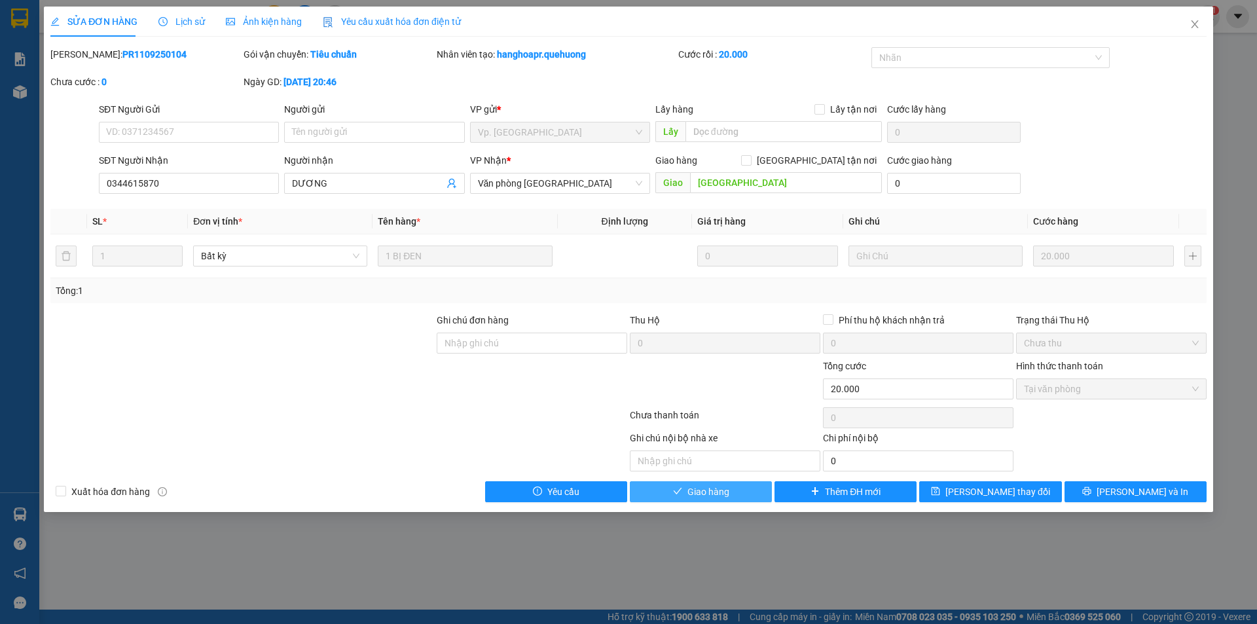
click at [721, 499] on button "Giao hàng" at bounding box center [701, 491] width 142 height 21
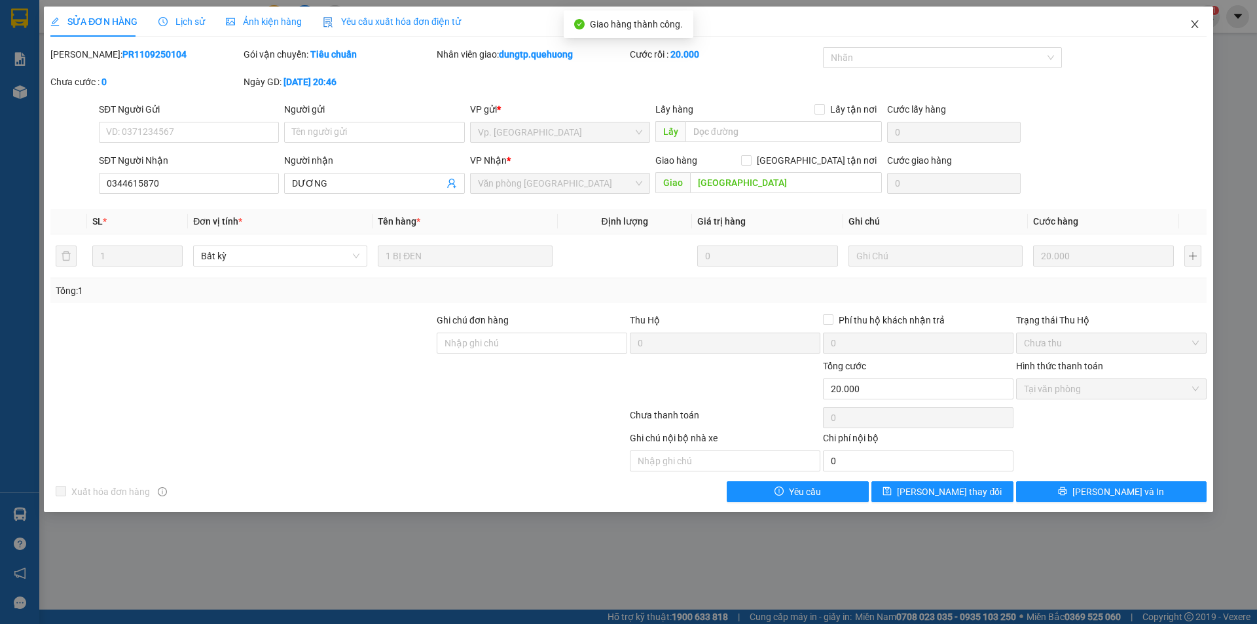
click at [1193, 22] on icon "close" at bounding box center [1195, 24] width 10 height 10
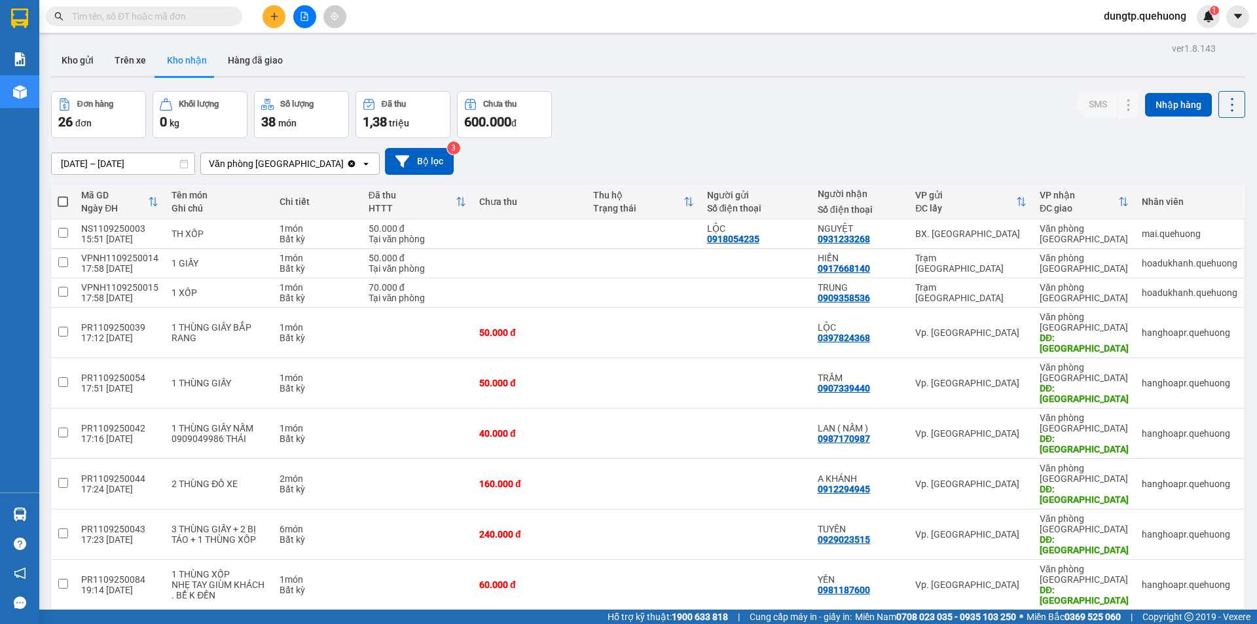
click at [67, 623] on input "checkbox" at bounding box center [63, 634] width 10 height 10
checkbox input "true"
click at [1098, 623] on icon at bounding box center [1102, 635] width 9 height 9
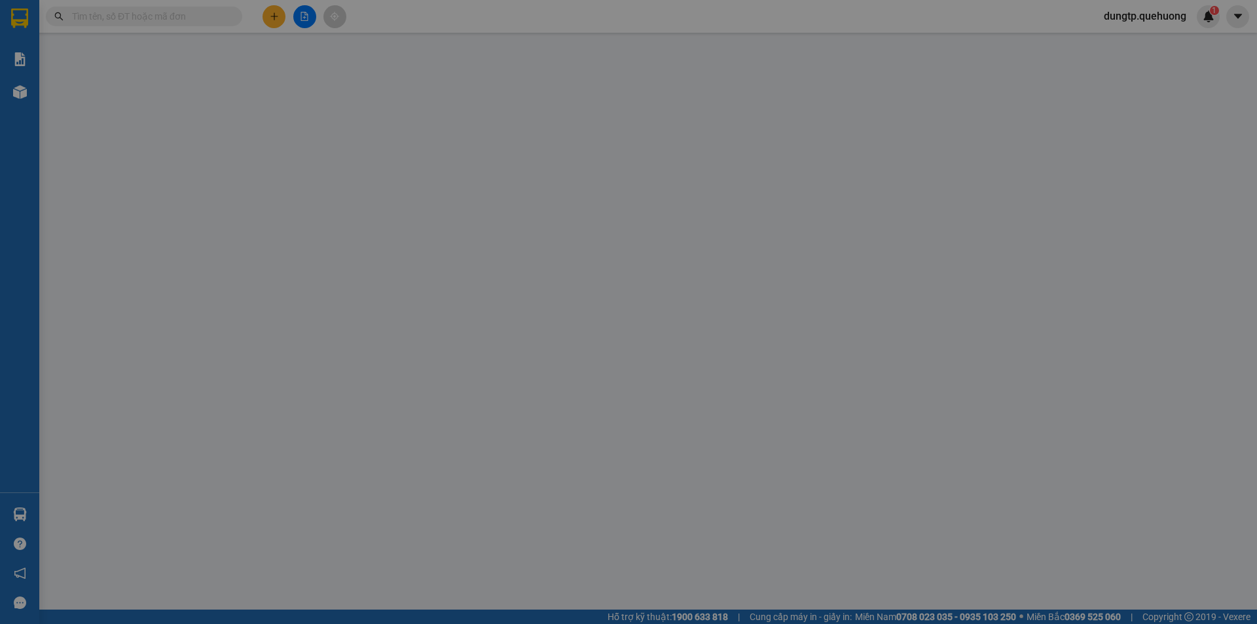
type input "0703159768"
type input "Hậu"
type input "TÂN PHÚ"
type input "200.000"
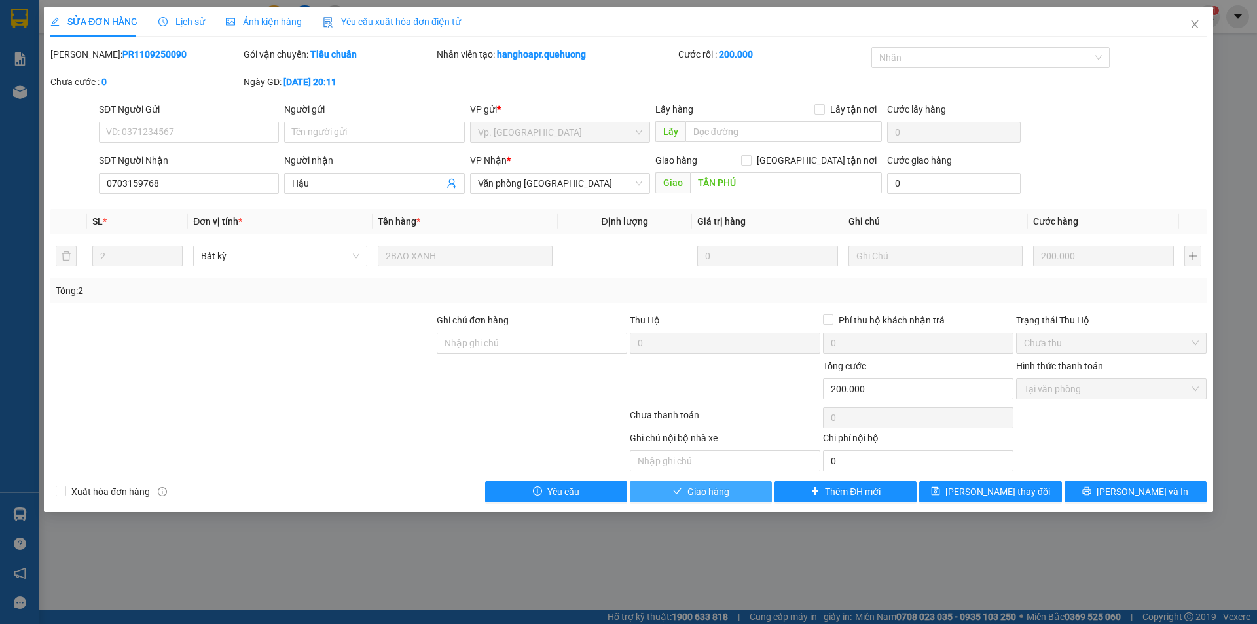
click at [710, 488] on span "Giao hàng" at bounding box center [709, 492] width 42 height 14
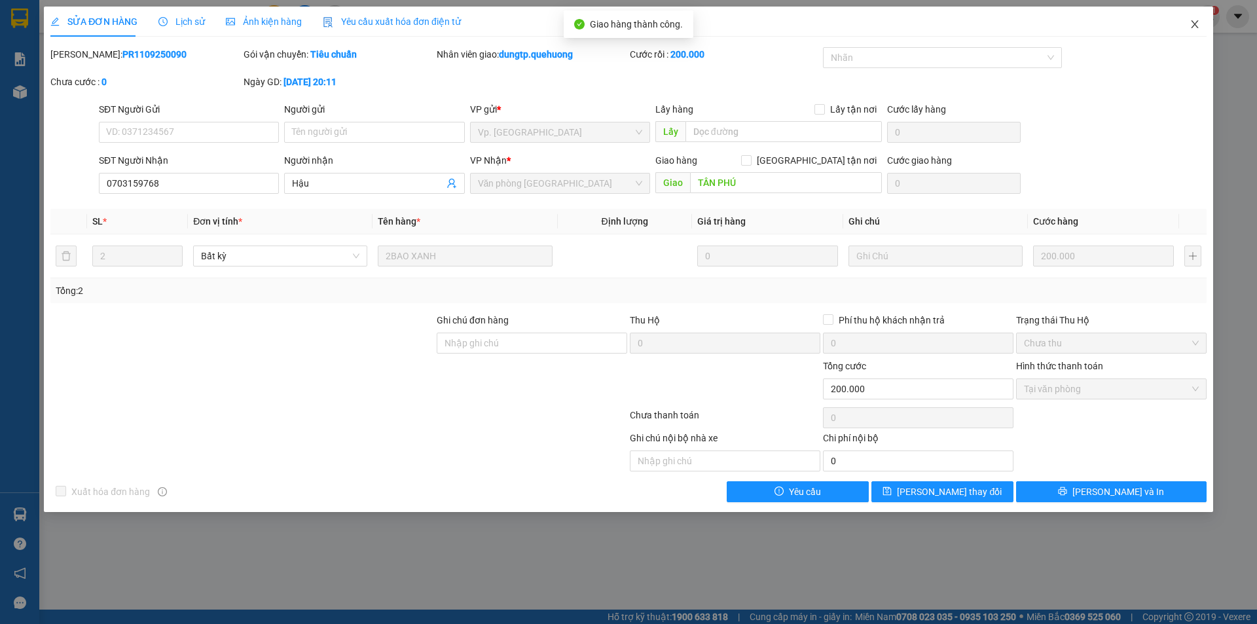
click at [1198, 24] on icon "close" at bounding box center [1195, 24] width 10 height 10
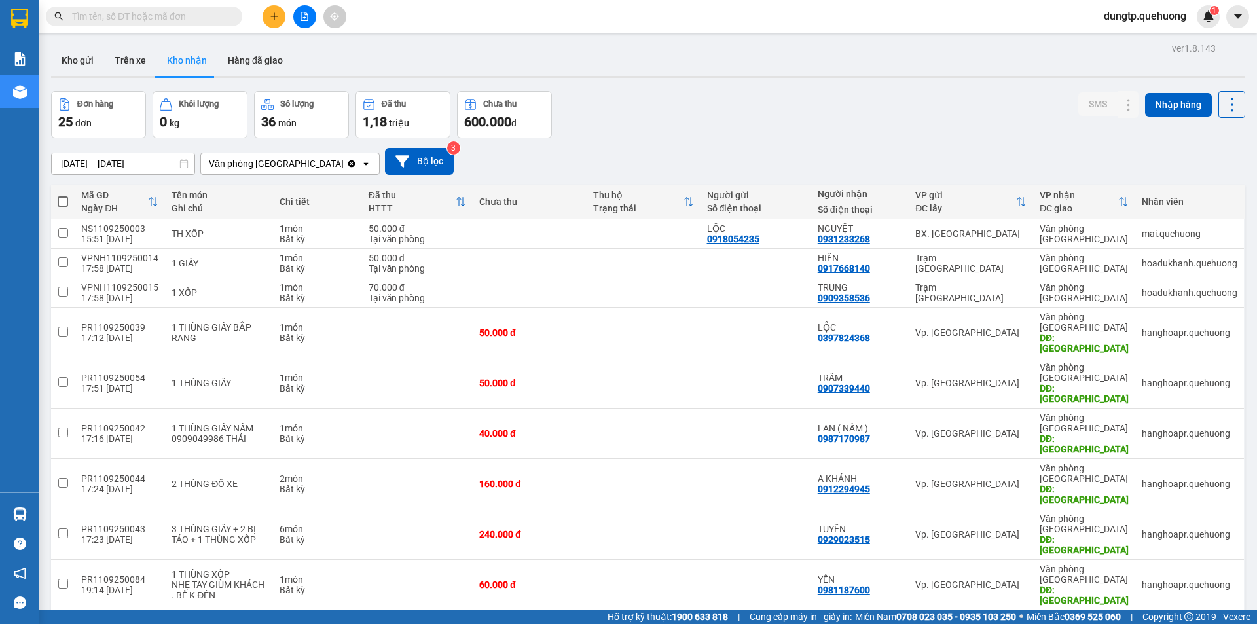
click at [62, 623] on input "checkbox" at bounding box center [63, 634] width 10 height 10
checkbox input "true"
click at [1098, 623] on icon at bounding box center [1102, 635] width 9 height 9
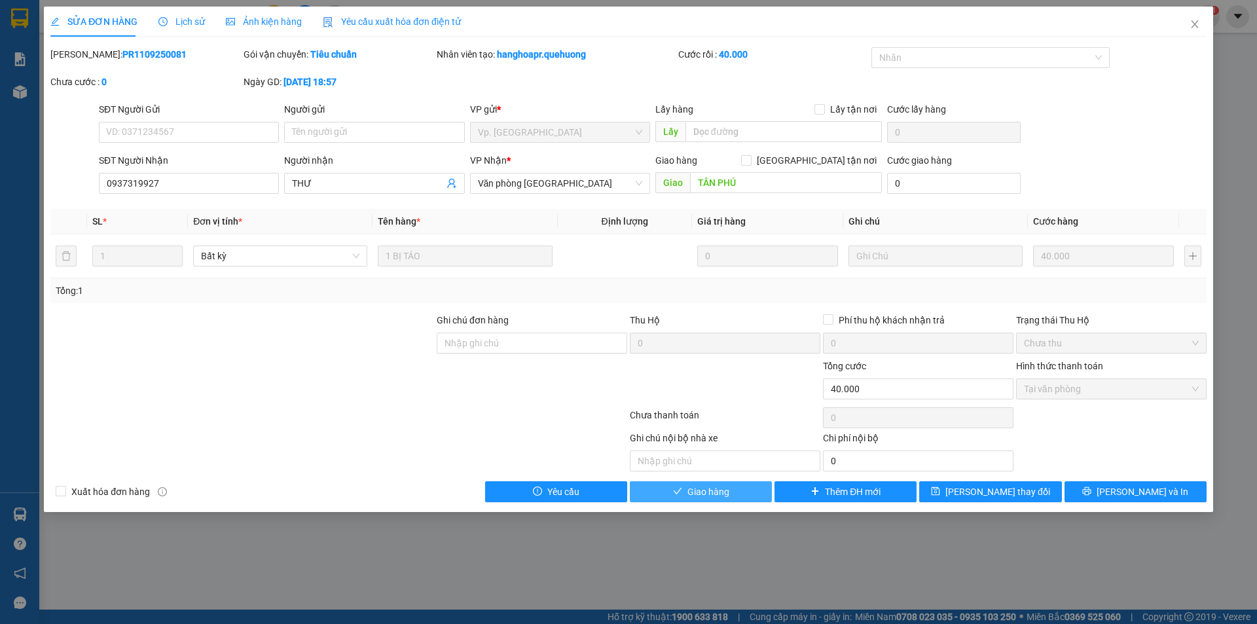
click at [690, 496] on span "Giao hàng" at bounding box center [709, 492] width 42 height 14
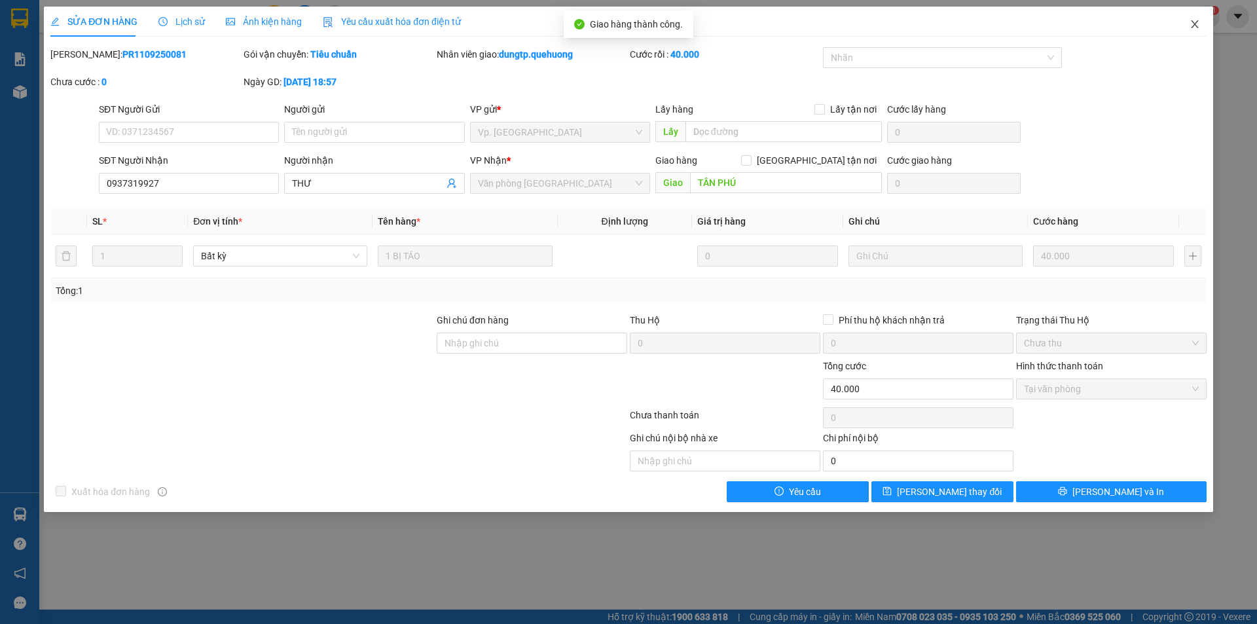
click at [1194, 25] on icon "close" at bounding box center [1194, 24] width 7 height 8
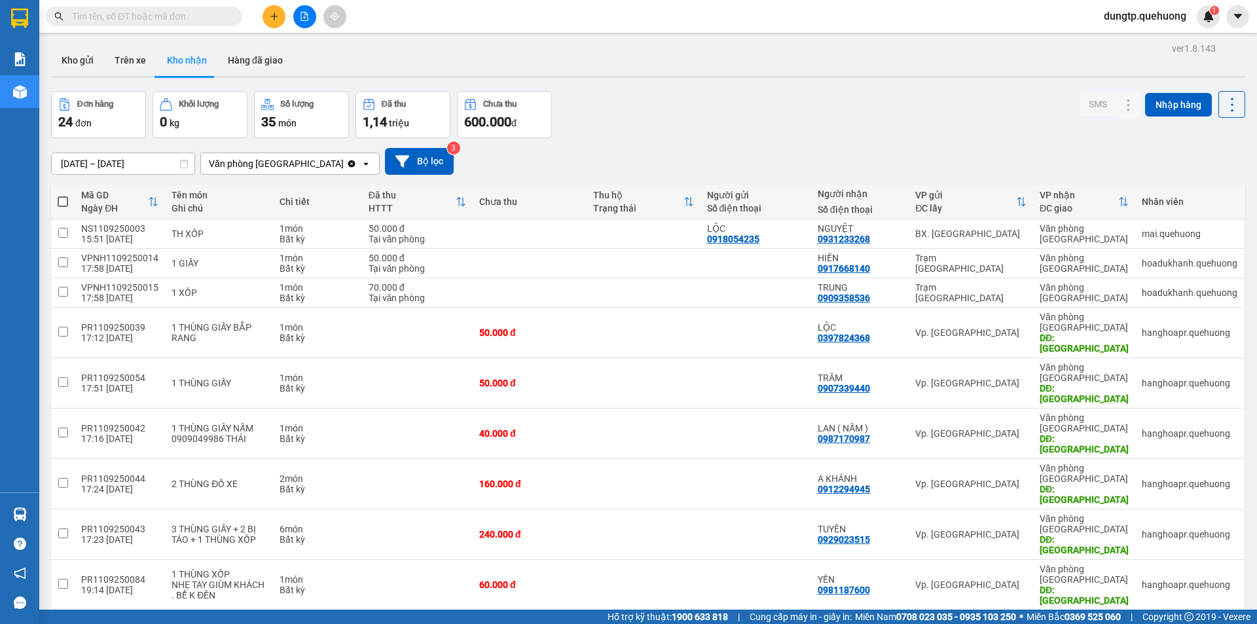
click at [62, 623] on input "checkbox" at bounding box center [63, 634] width 10 height 10
checkbox input "true"
click at [1098, 623] on icon at bounding box center [1102, 635] width 9 height 9
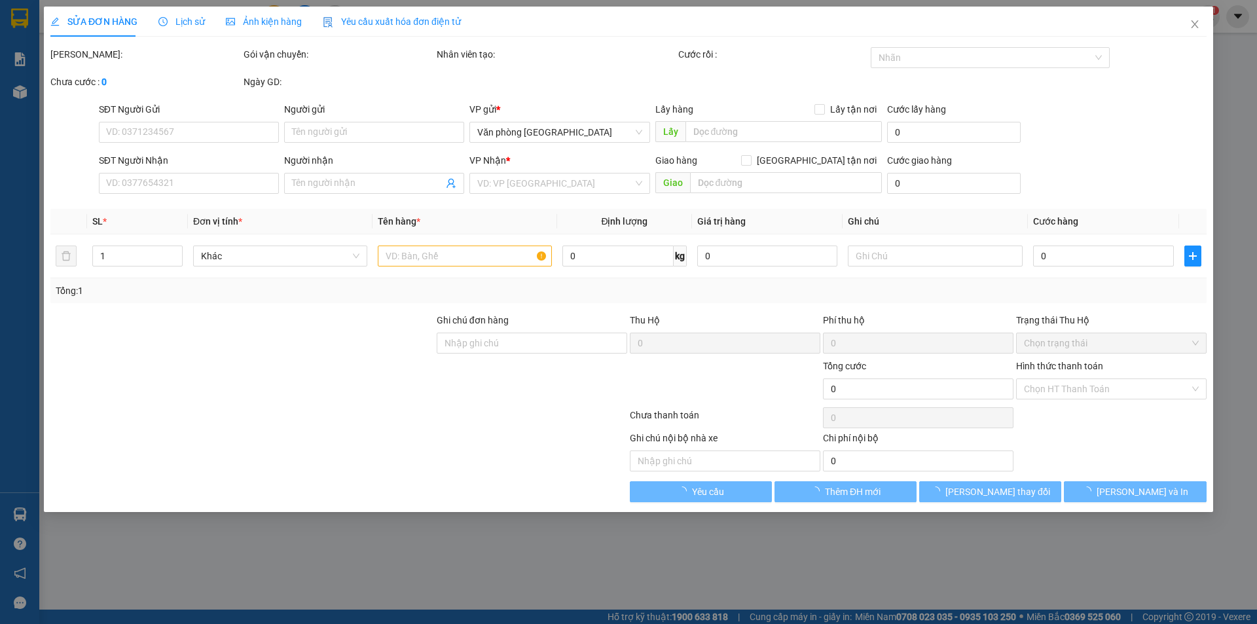
type input "0906653239"
type input "DIỆU"
type input "TÂN PHÚ"
type input "40.000"
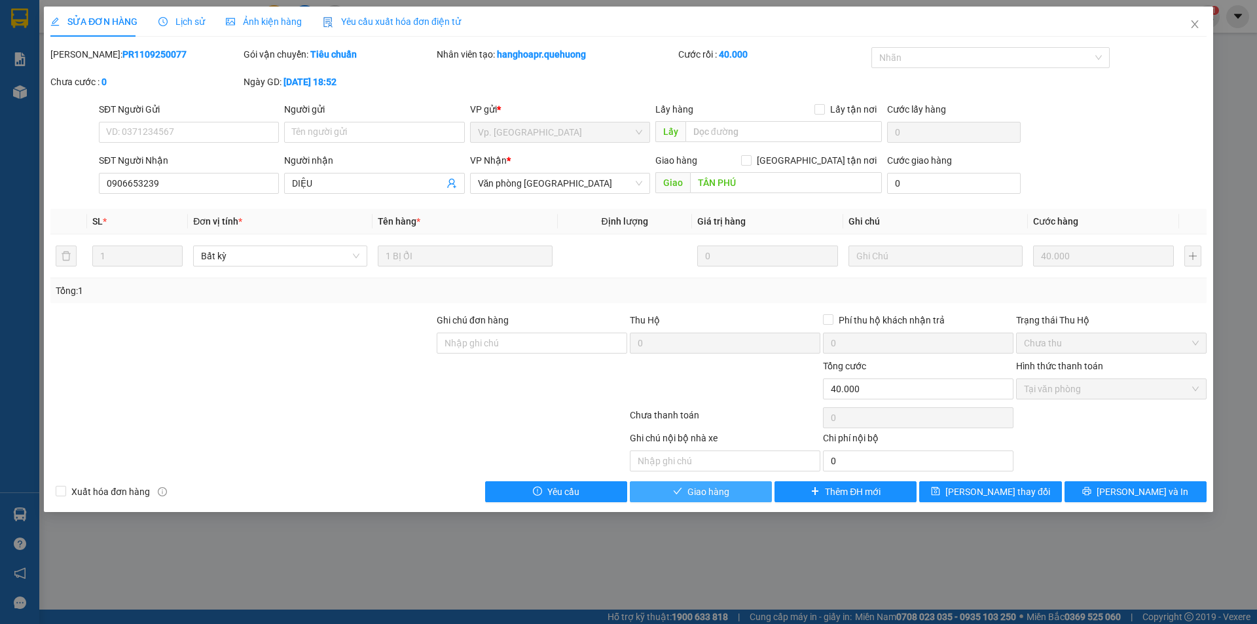
click at [719, 498] on span "Giao hàng" at bounding box center [709, 492] width 42 height 14
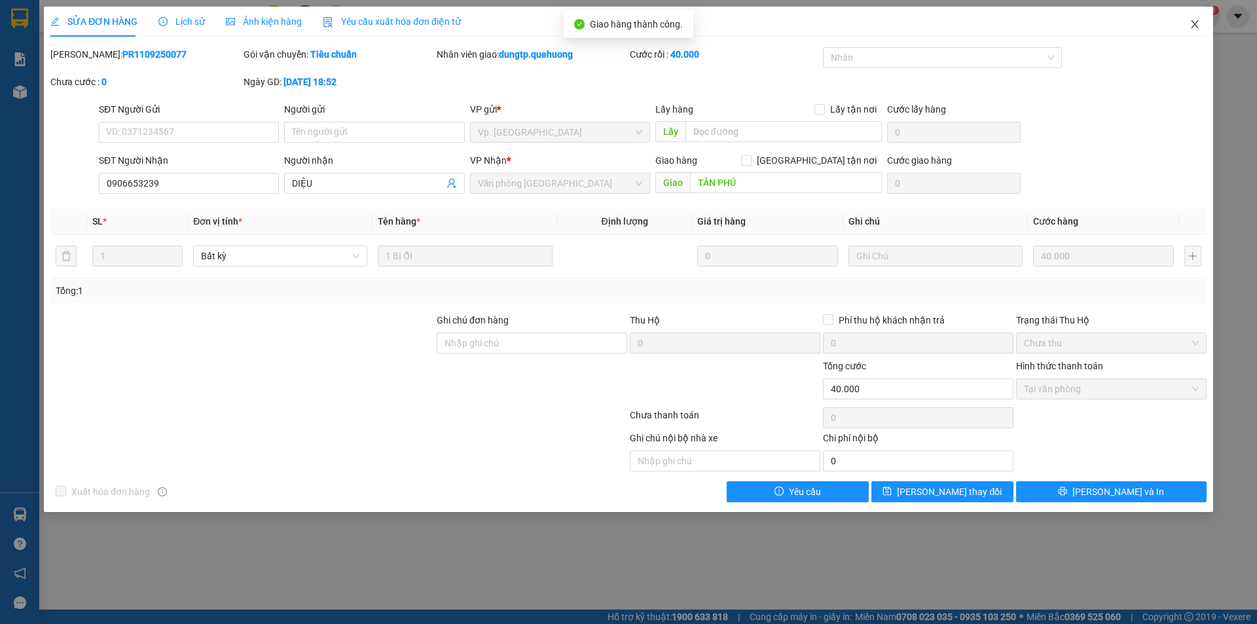
click at [1190, 26] on icon "close" at bounding box center [1195, 24] width 10 height 10
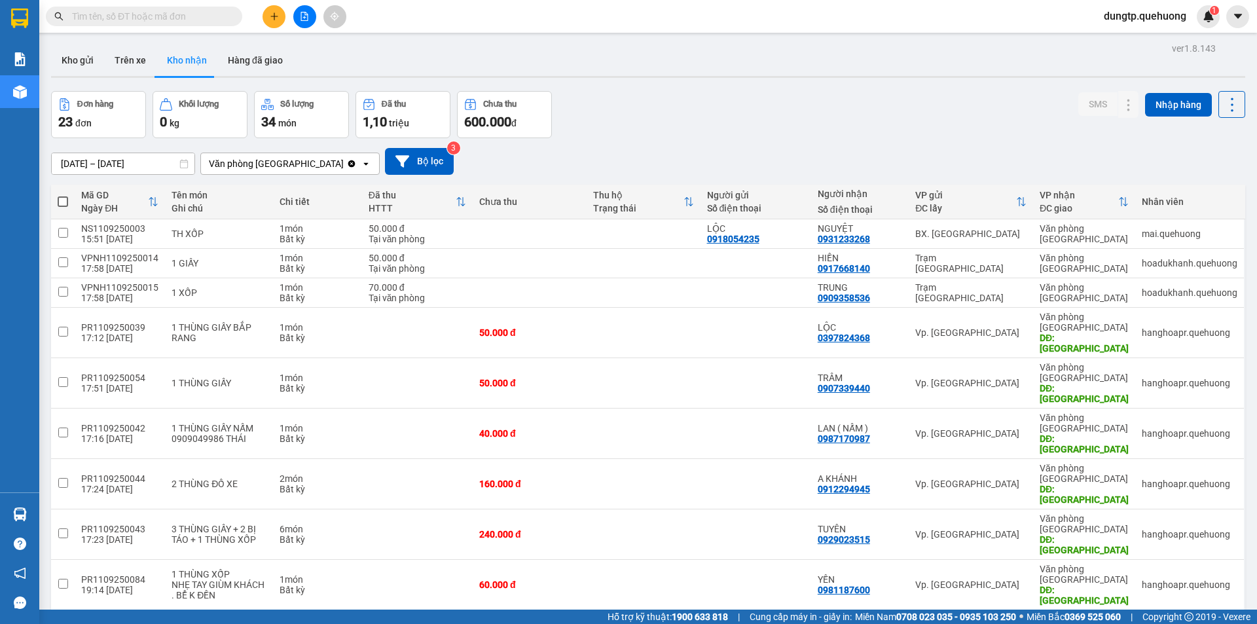
click at [62, 623] on input "checkbox" at bounding box center [63, 634] width 10 height 10
checkbox input "true"
click at [1082, 621] on div at bounding box center [1152, 635] width 183 height 29
click at [1094, 623] on button at bounding box center [1103, 635] width 18 height 23
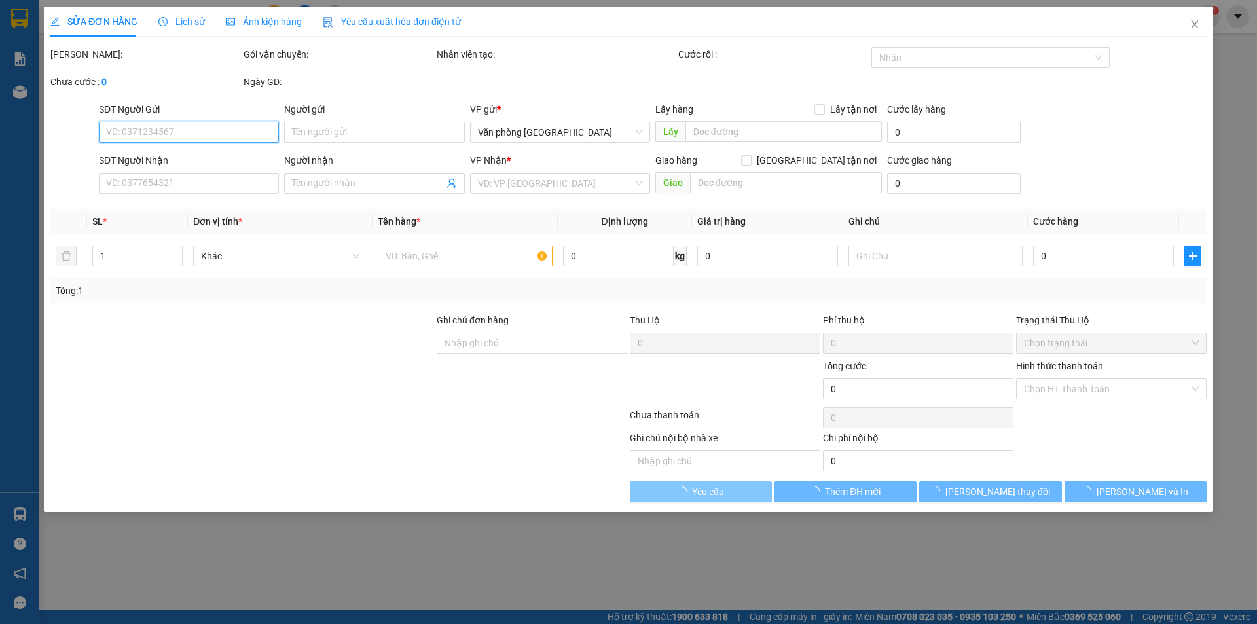
type input "0906675497"
type input "TÍN"
type input "TÂN PHÚ"
type input "60.000"
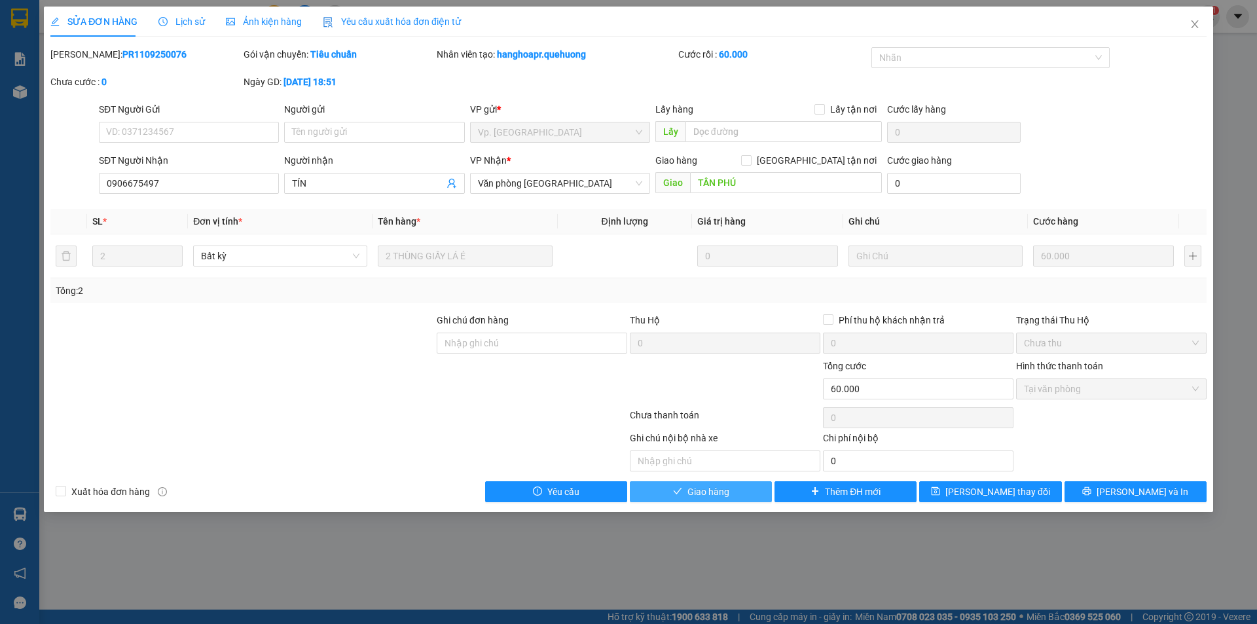
click at [733, 491] on button "Giao hàng" at bounding box center [701, 491] width 142 height 21
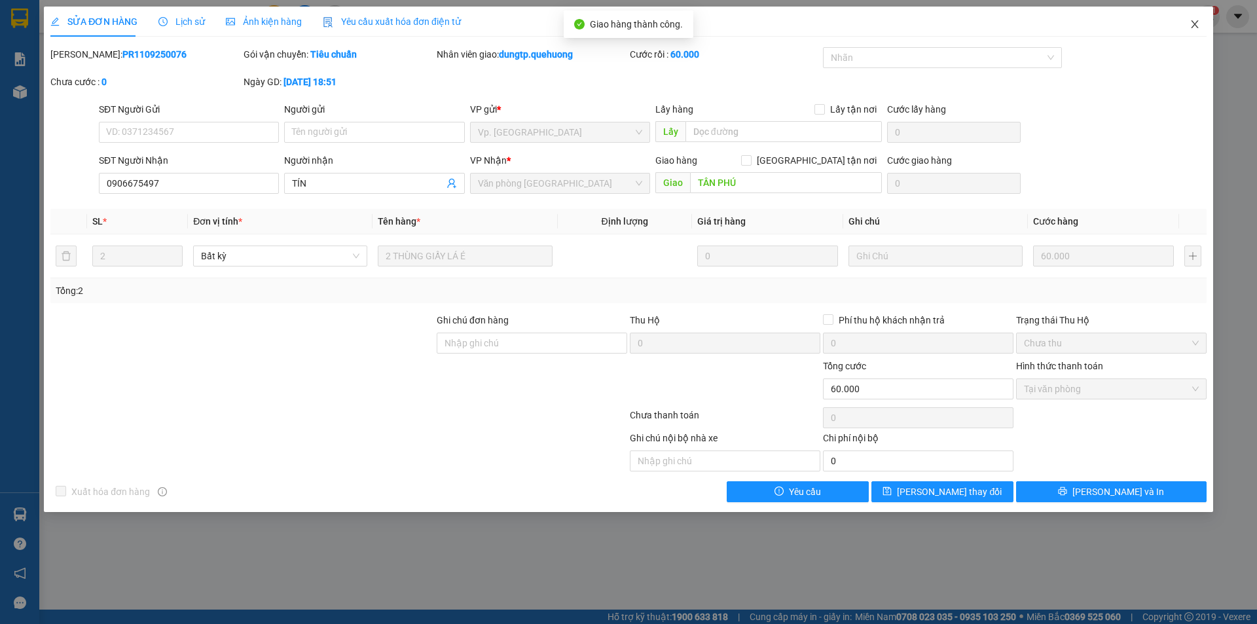
click at [1194, 20] on icon "close" at bounding box center [1195, 24] width 10 height 10
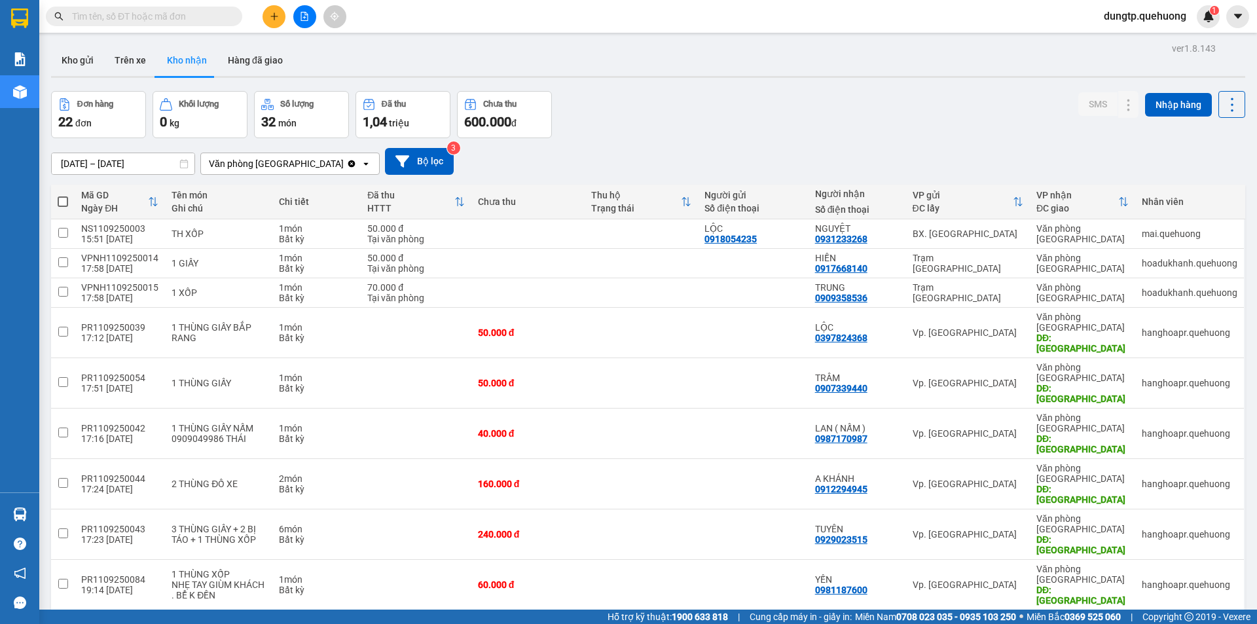
checkbox input "true"
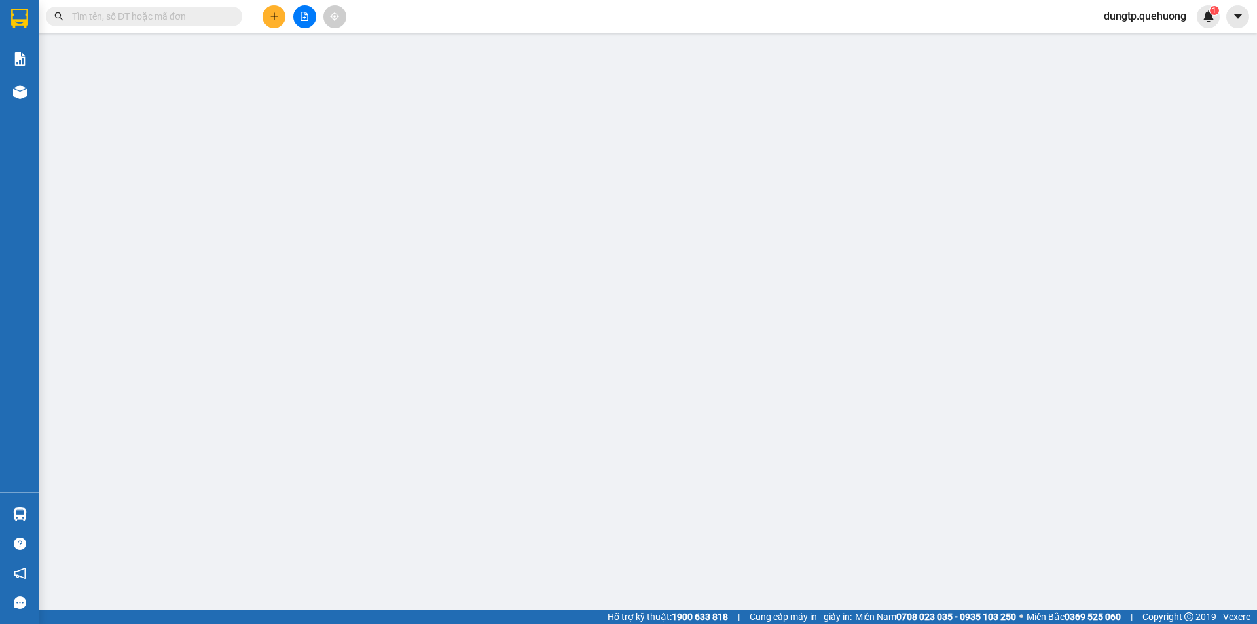
type input "0327200172"
type input "LAN"
type input "TÂN PHÚ-QUẢNG SƠN"
type input "100.000"
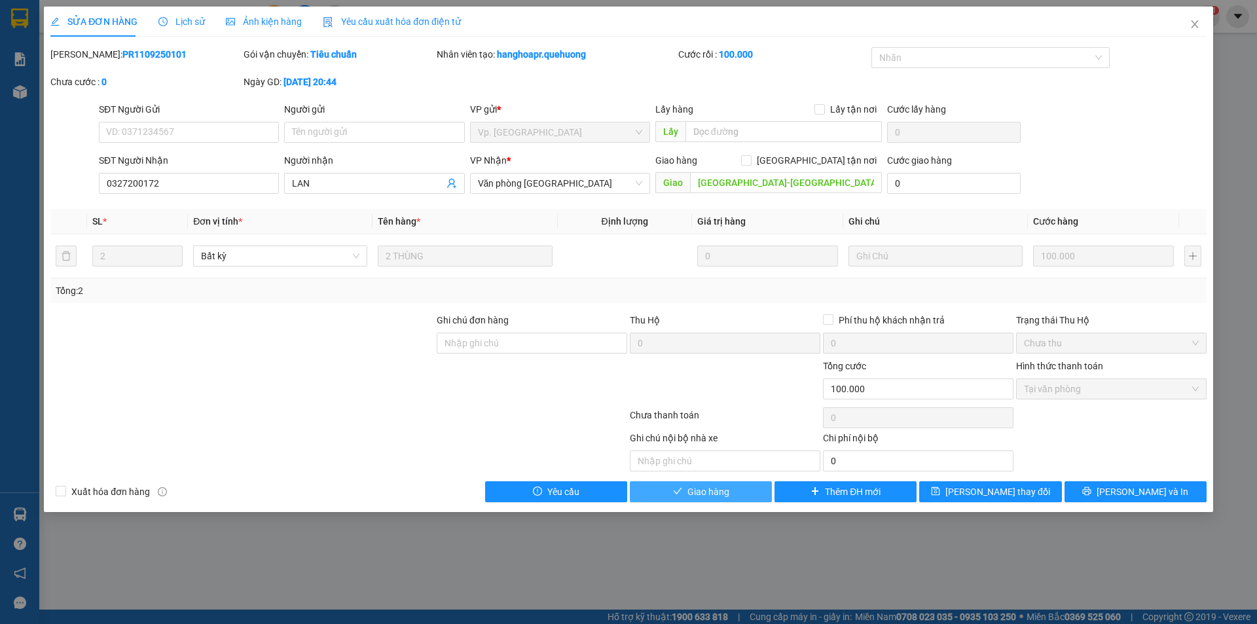
click at [729, 496] on span "Giao hàng" at bounding box center [709, 492] width 42 height 14
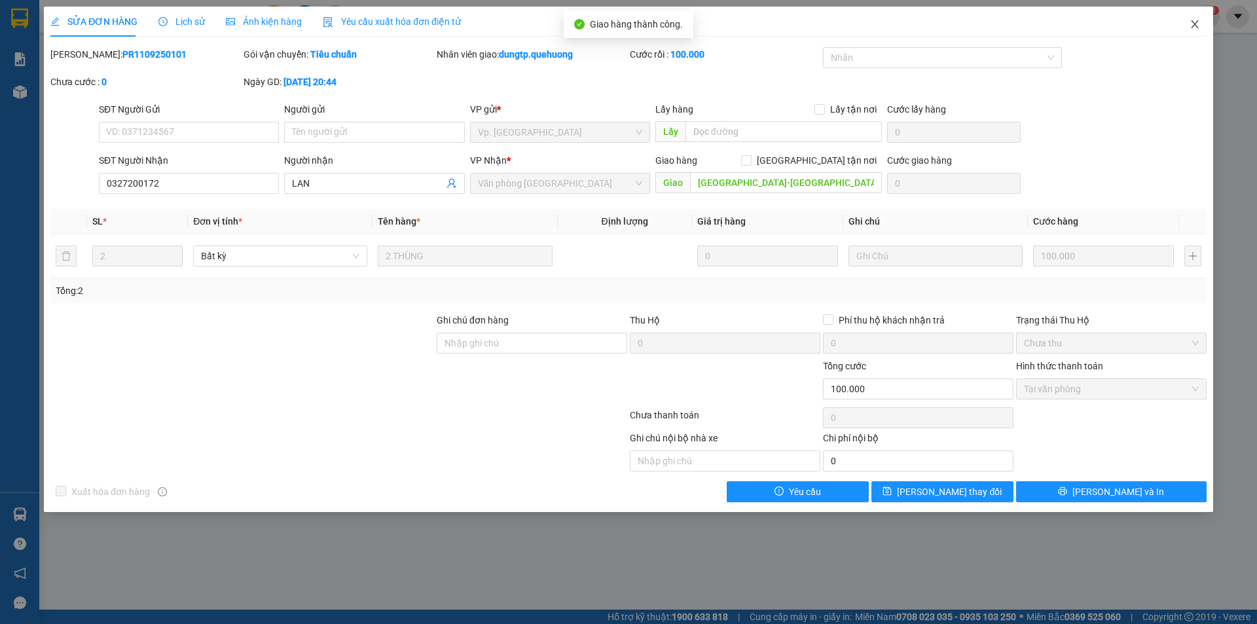
click at [1191, 27] on icon "close" at bounding box center [1195, 24] width 10 height 10
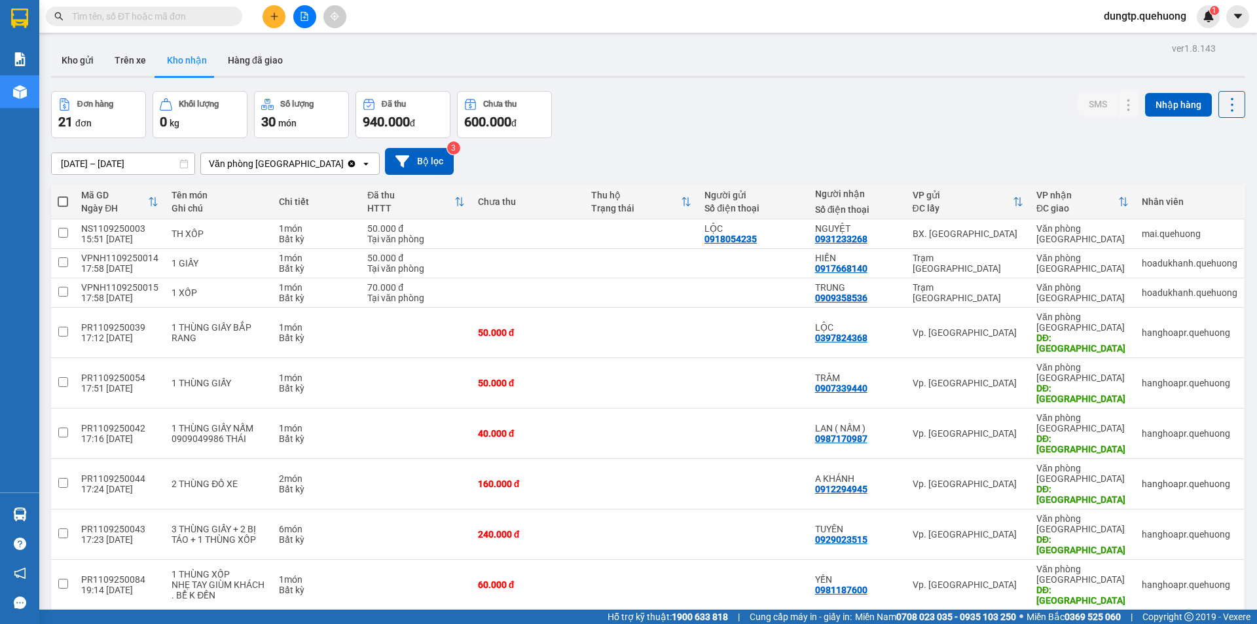
checkbox input "true"
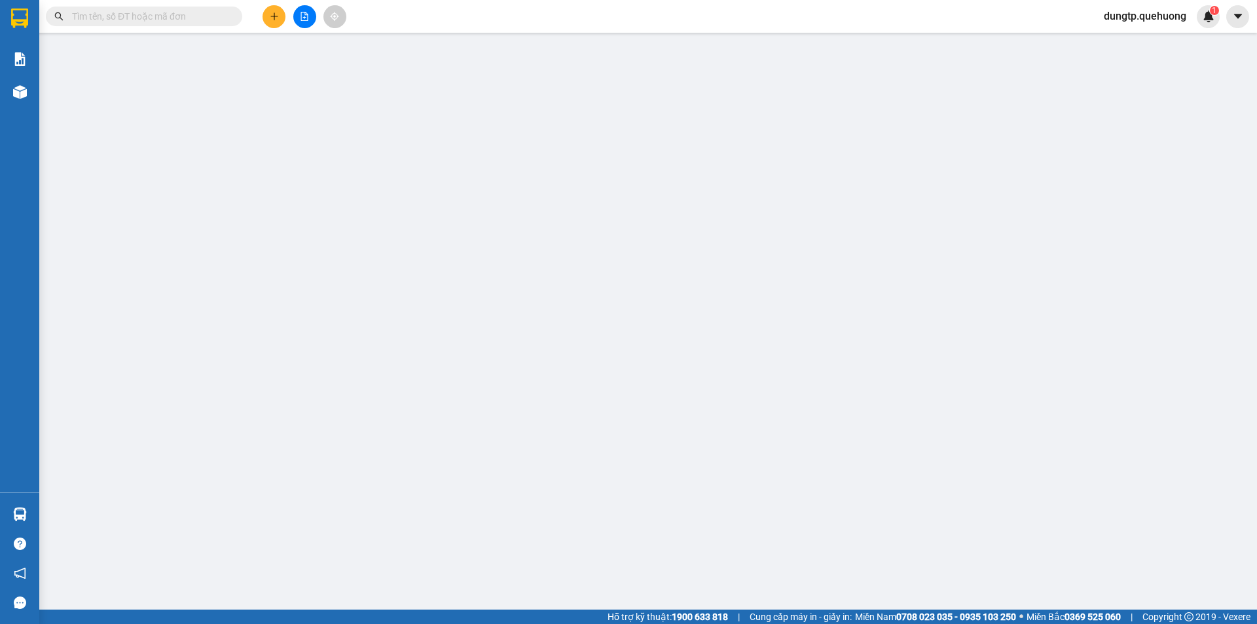
type input "0907624735"
type input "LUÂN"
type input "TÂN PHÚ-KHÁNH NHƠN"
type input "50.000"
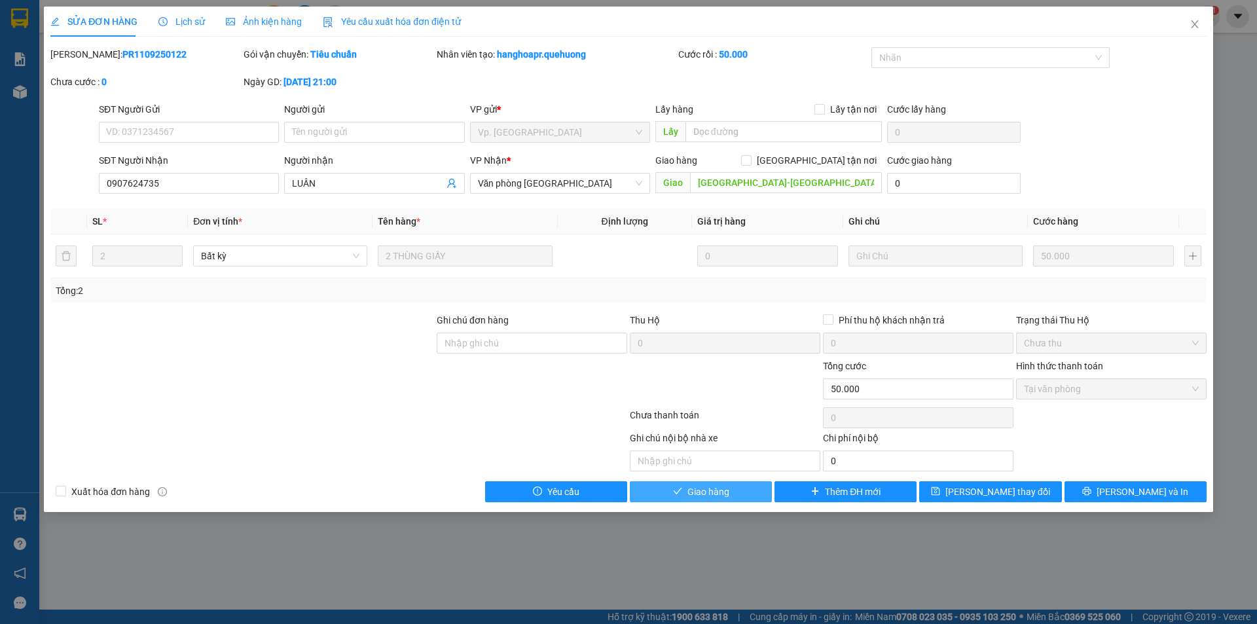
click at [727, 494] on span "Giao hàng" at bounding box center [709, 492] width 42 height 14
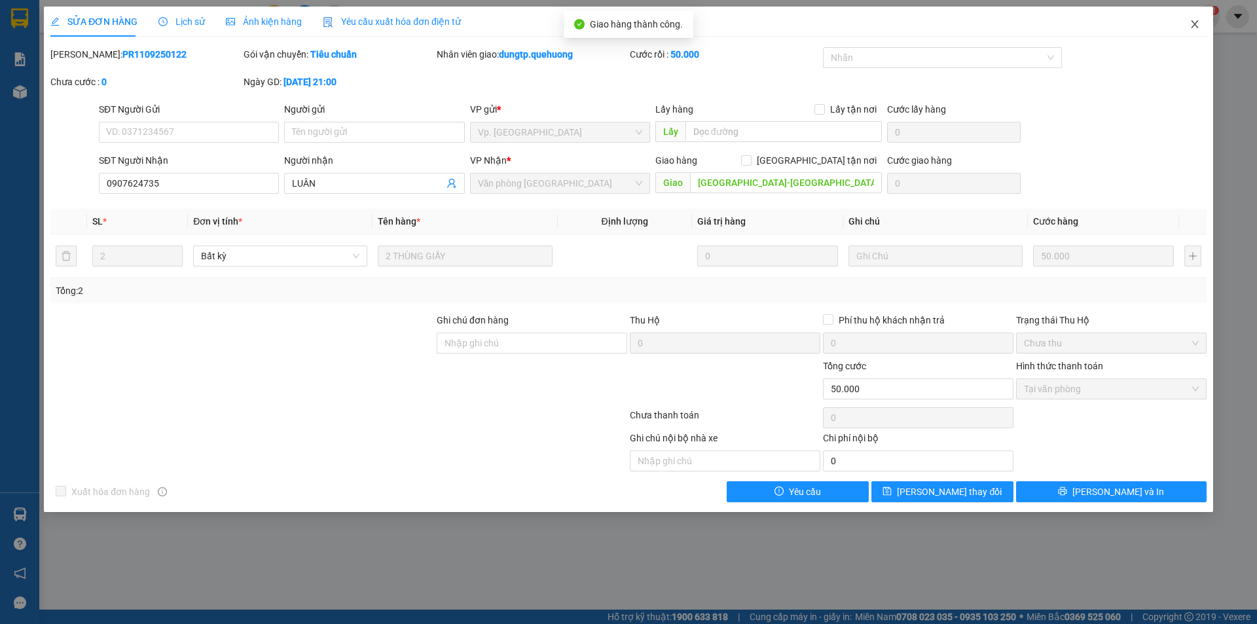
click at [1196, 26] on icon "close" at bounding box center [1195, 24] width 10 height 10
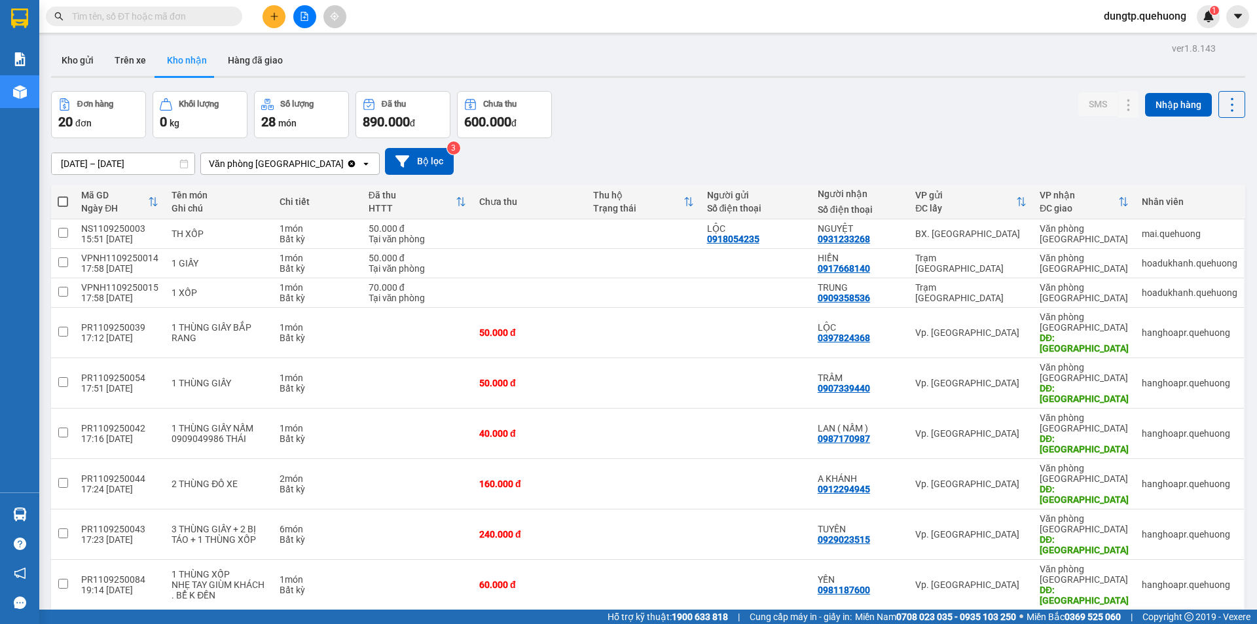
click at [61, 619] on input "checkbox" at bounding box center [63, 624] width 10 height 10
checkbox input "true"
click at [1098, 620] on icon at bounding box center [1102, 624] width 9 height 9
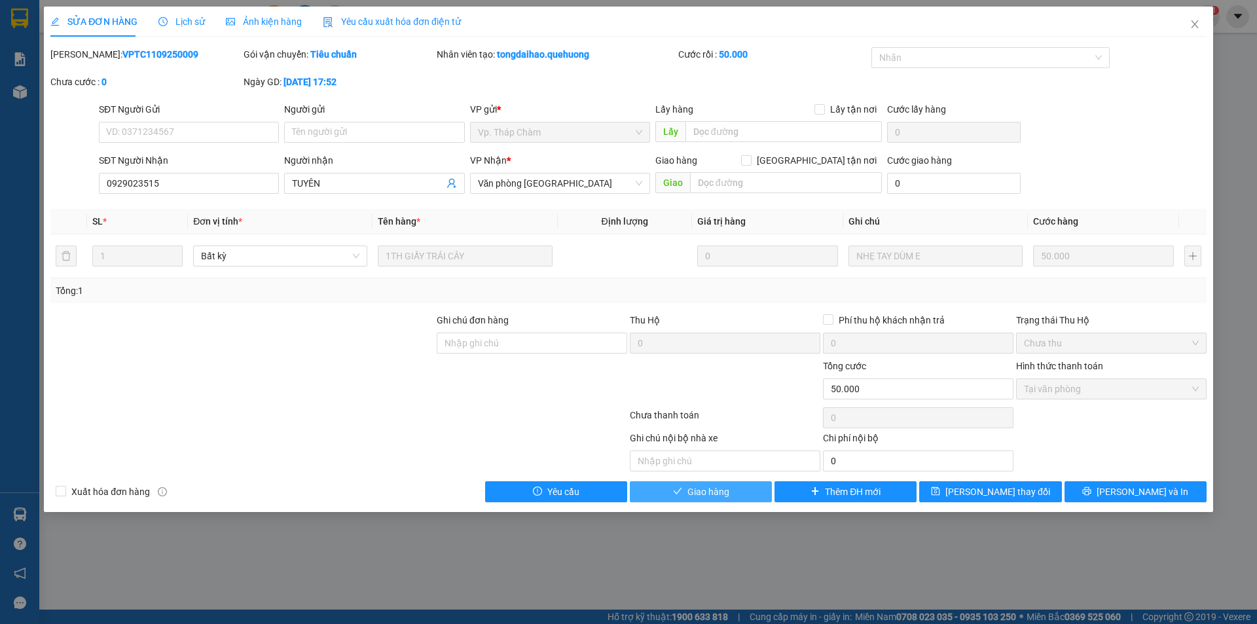
click at [752, 502] on button "Giao hàng" at bounding box center [701, 491] width 142 height 21
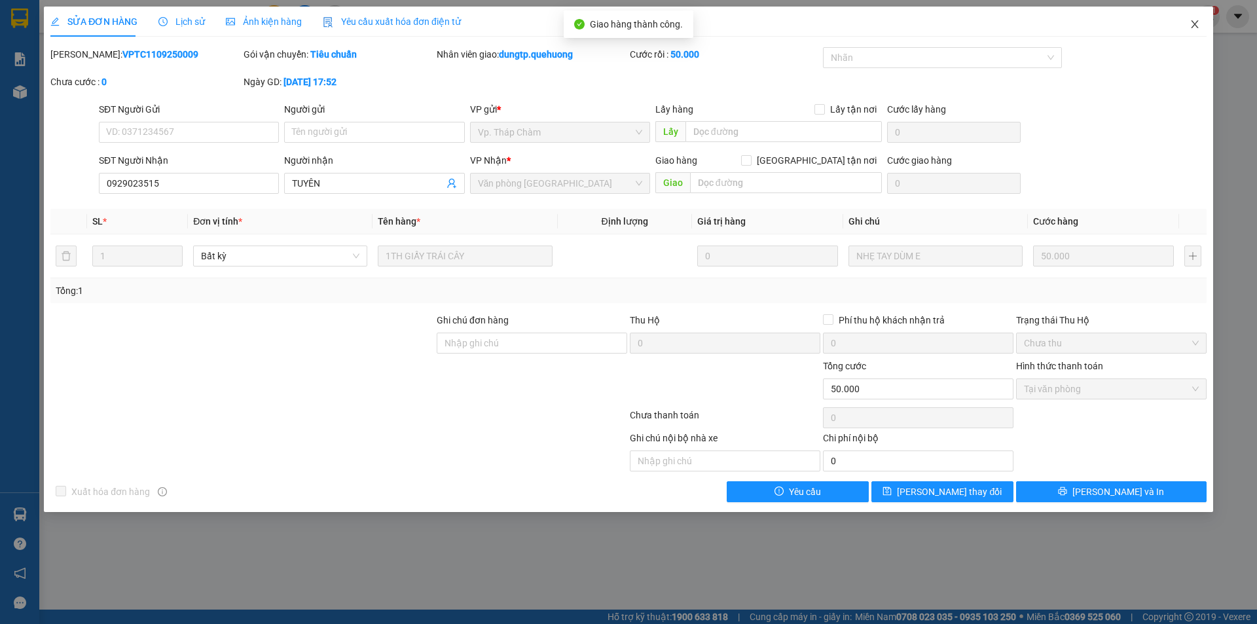
click at [1192, 26] on icon "close" at bounding box center [1195, 24] width 10 height 10
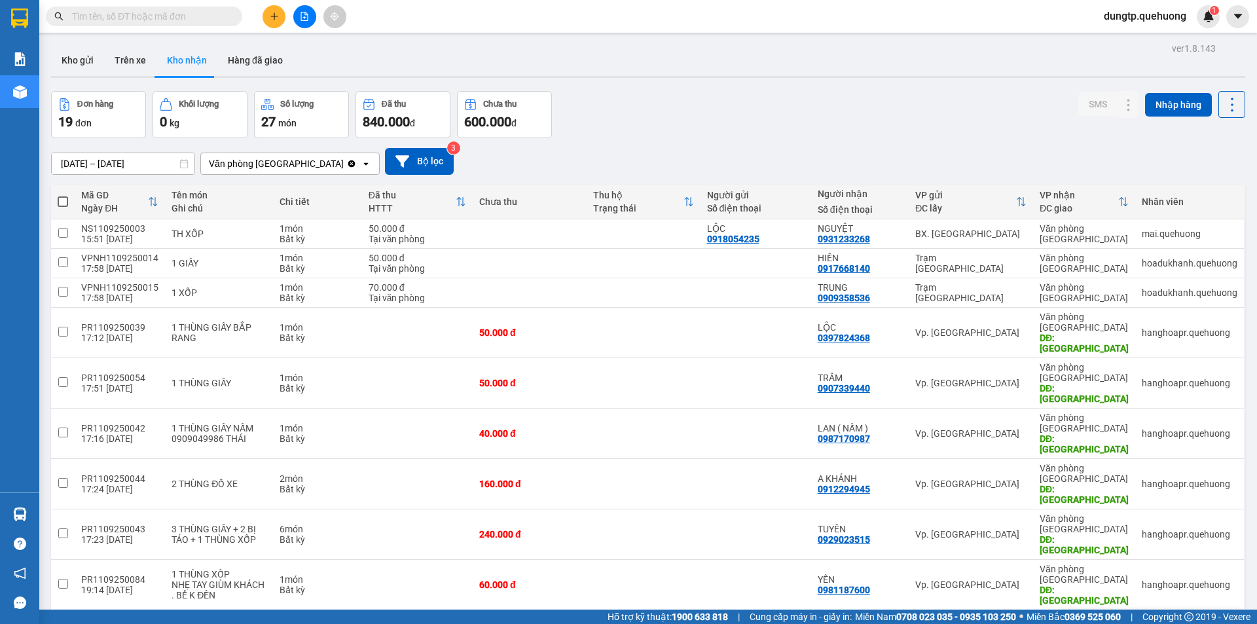
click at [63, 619] on input "checkbox" at bounding box center [63, 624] width 10 height 10
checkbox input "true"
click at [1098, 620] on icon at bounding box center [1102, 624] width 9 height 9
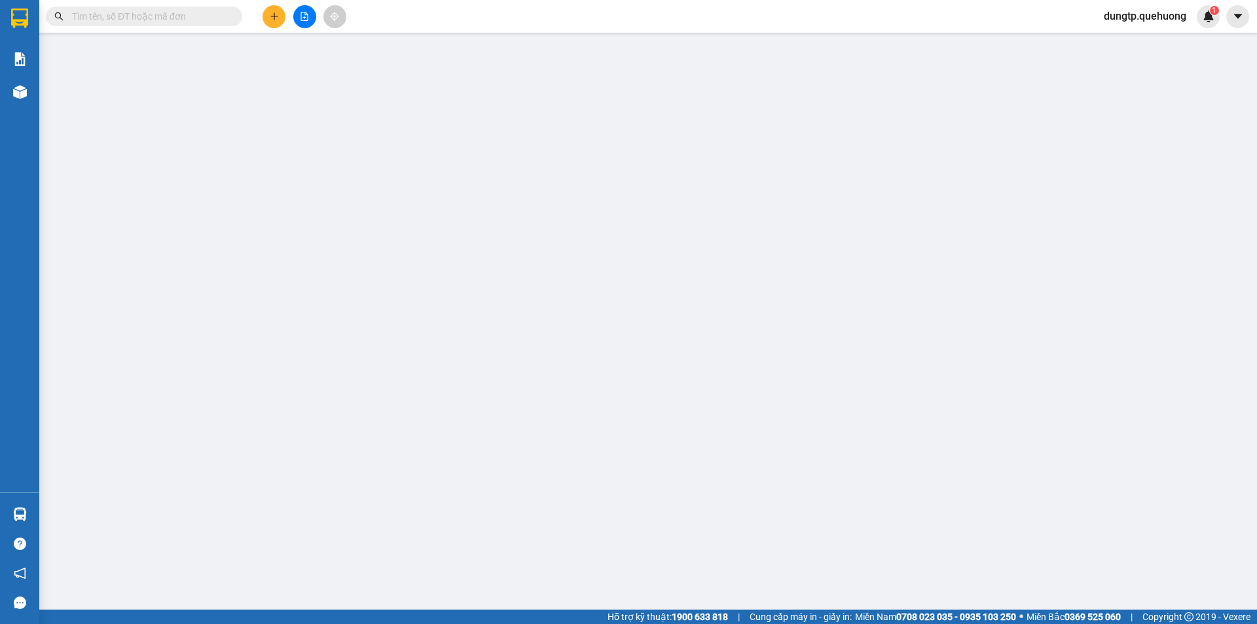
type input "0868883500"
type input "A Hoài"
type input "0932777427"
type input "CHỊ PHƯỢNG"
type input "80.000"
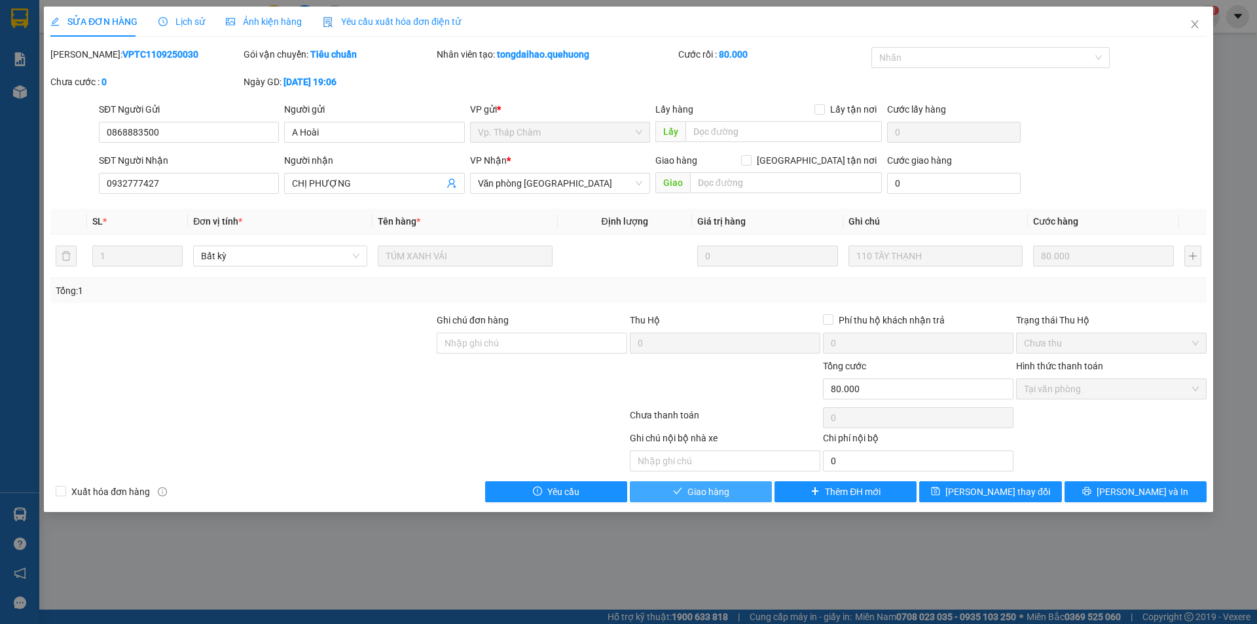
click at [729, 490] on span "Giao hàng" at bounding box center [709, 492] width 42 height 14
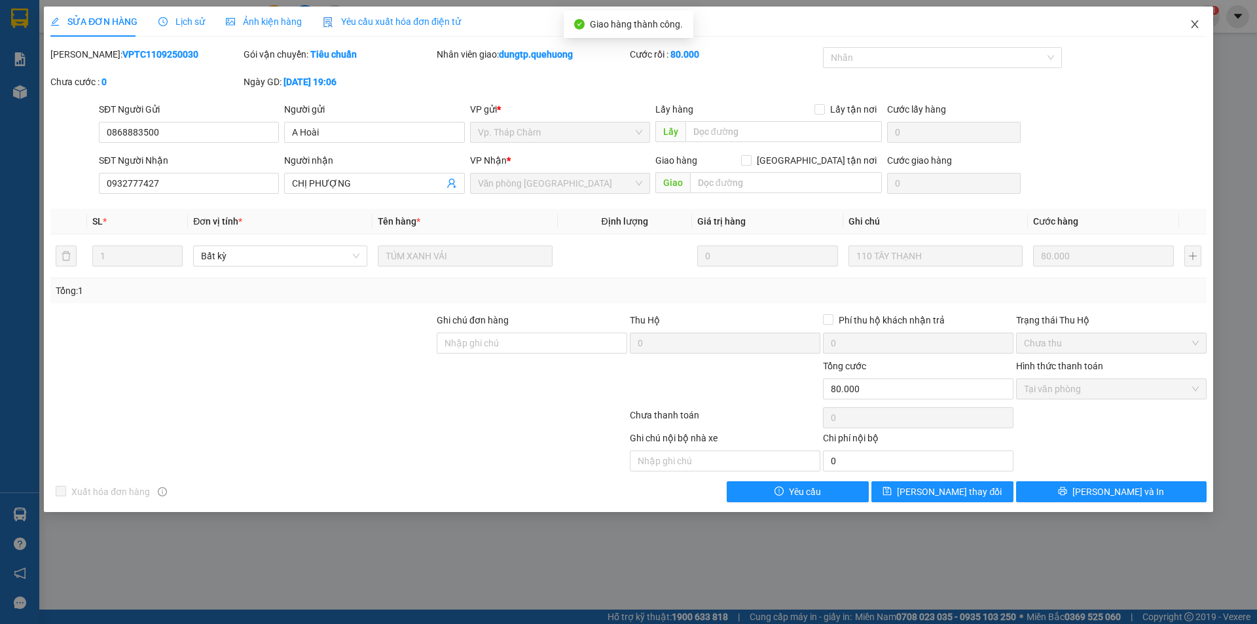
click at [1198, 26] on icon "close" at bounding box center [1195, 24] width 10 height 10
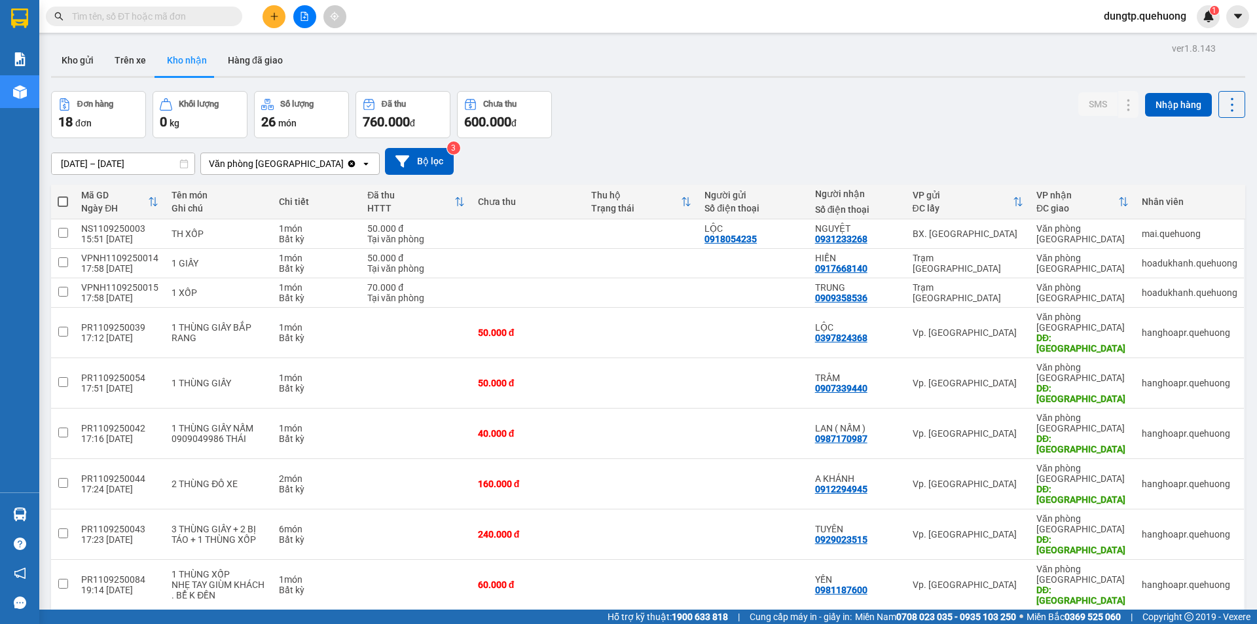
checkbox input "true"
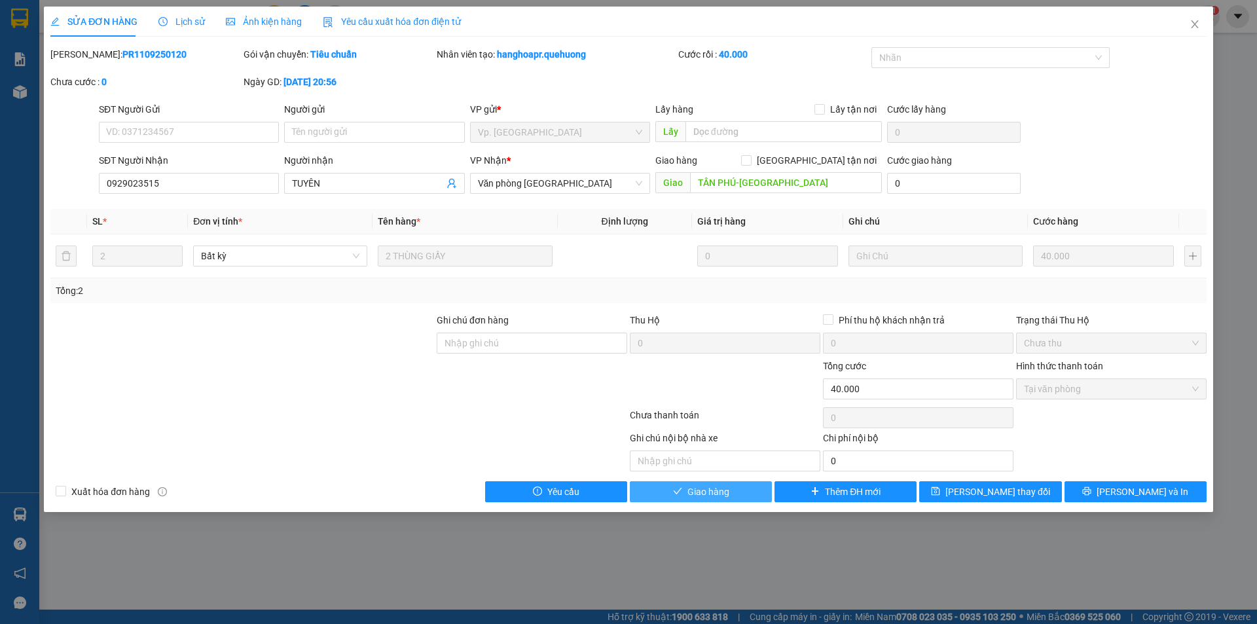
click at [714, 501] on button "Giao hàng" at bounding box center [701, 491] width 142 height 21
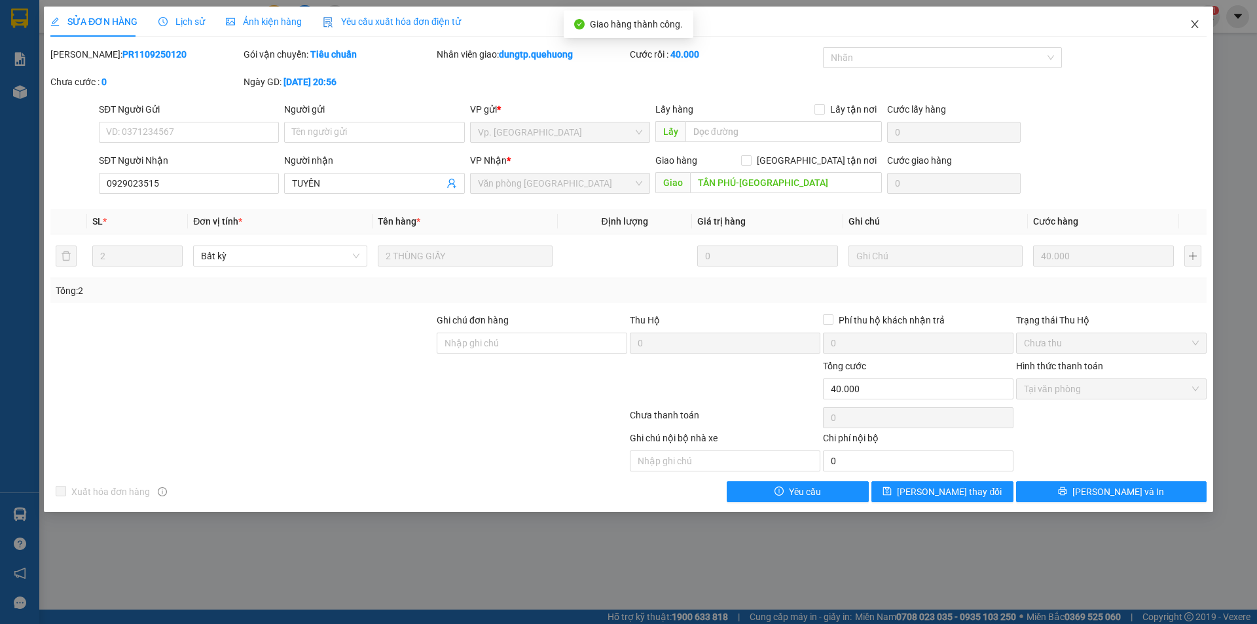
click at [1195, 22] on icon "close" at bounding box center [1195, 24] width 10 height 10
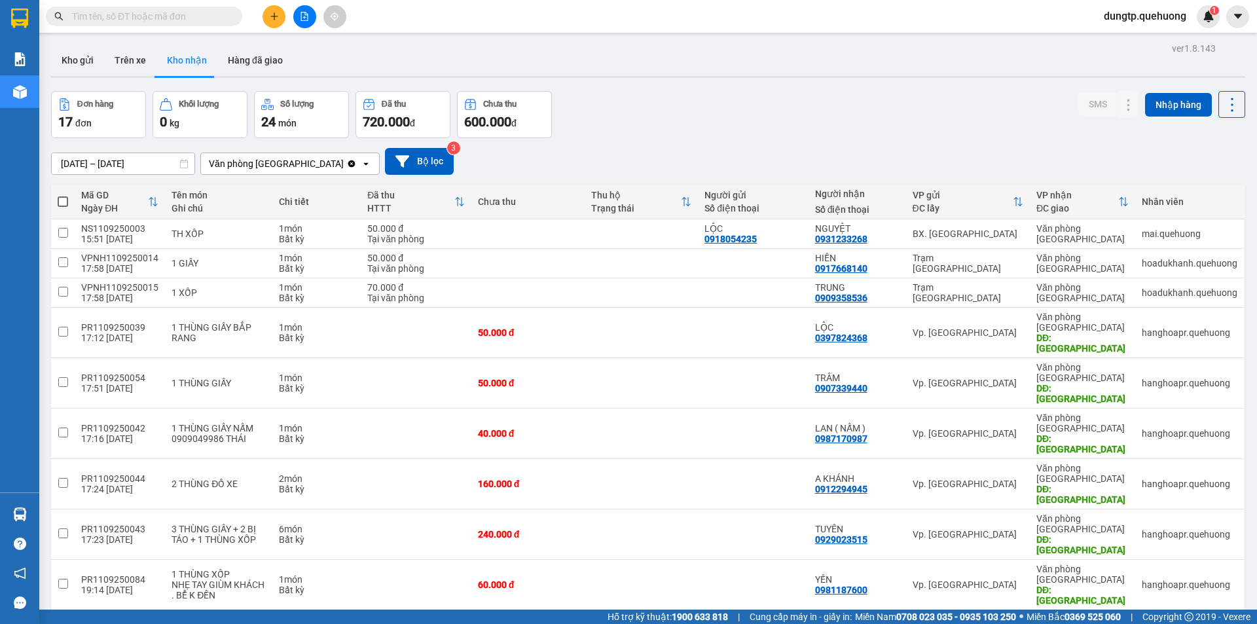
checkbox input "true"
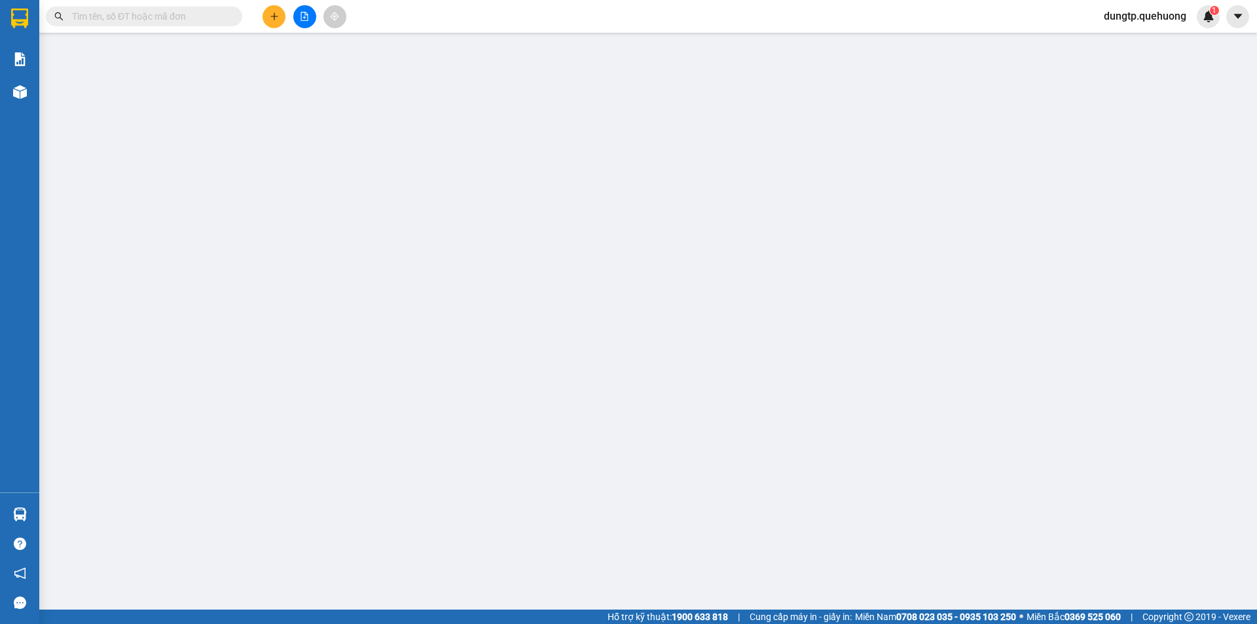
type input "0917222331"
type input "C TY"
type input "TÂN PHÚ-ĐÔNG HẢI"
type input "150.000"
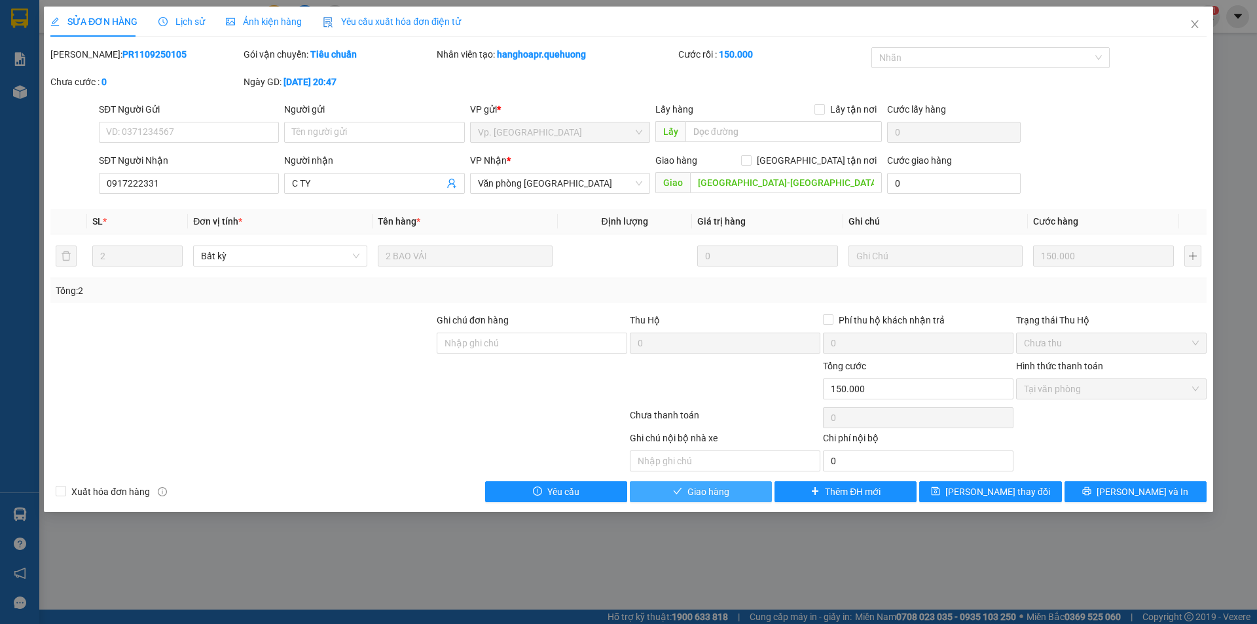
click at [718, 492] on span "Giao hàng" at bounding box center [709, 492] width 42 height 14
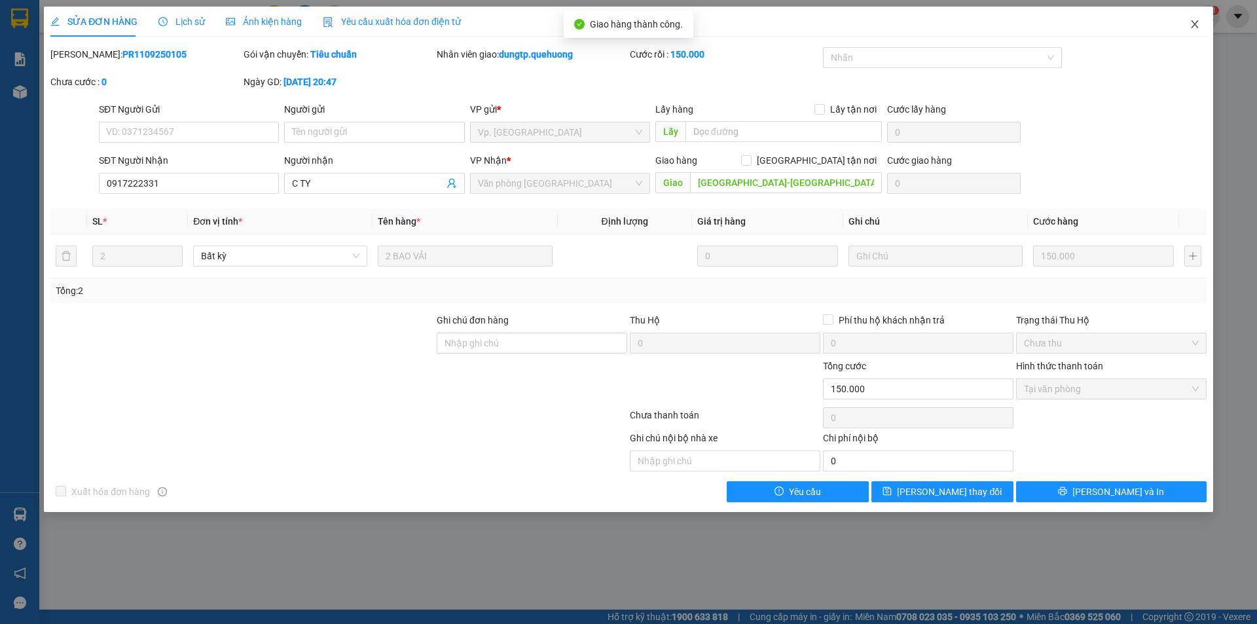
click at [1194, 25] on icon "close" at bounding box center [1194, 24] width 7 height 8
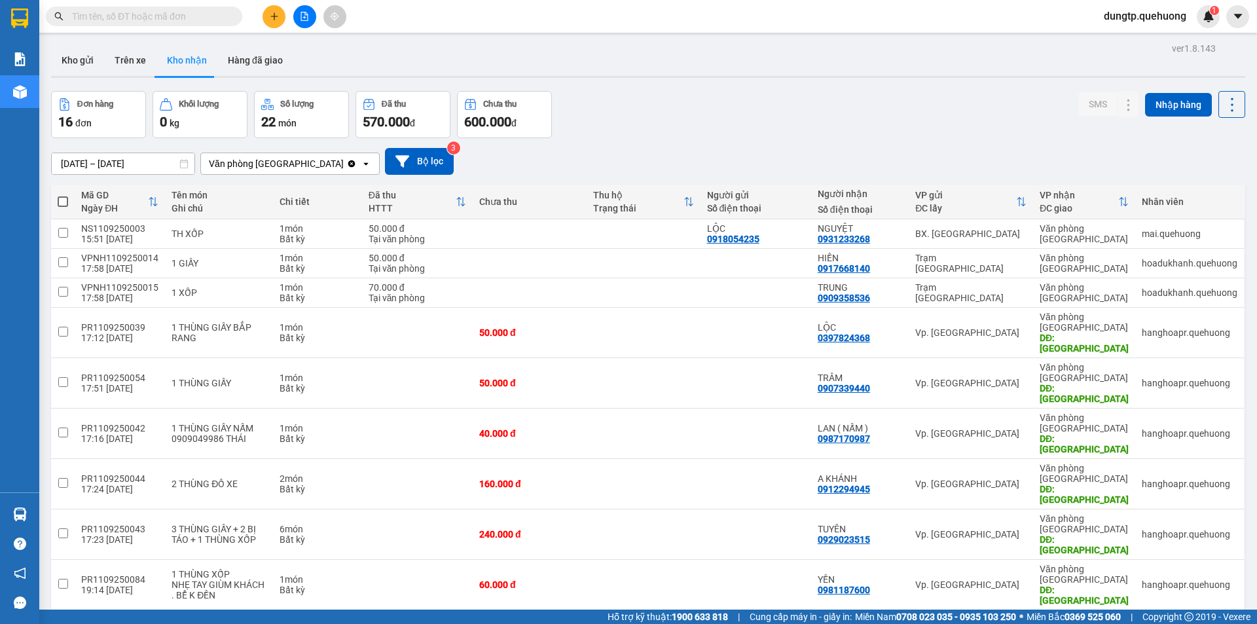
click at [64, 623] on input "checkbox" at bounding box center [63, 634] width 10 height 10
checkbox input "true"
click at [1097, 623] on button at bounding box center [1103, 635] width 18 height 23
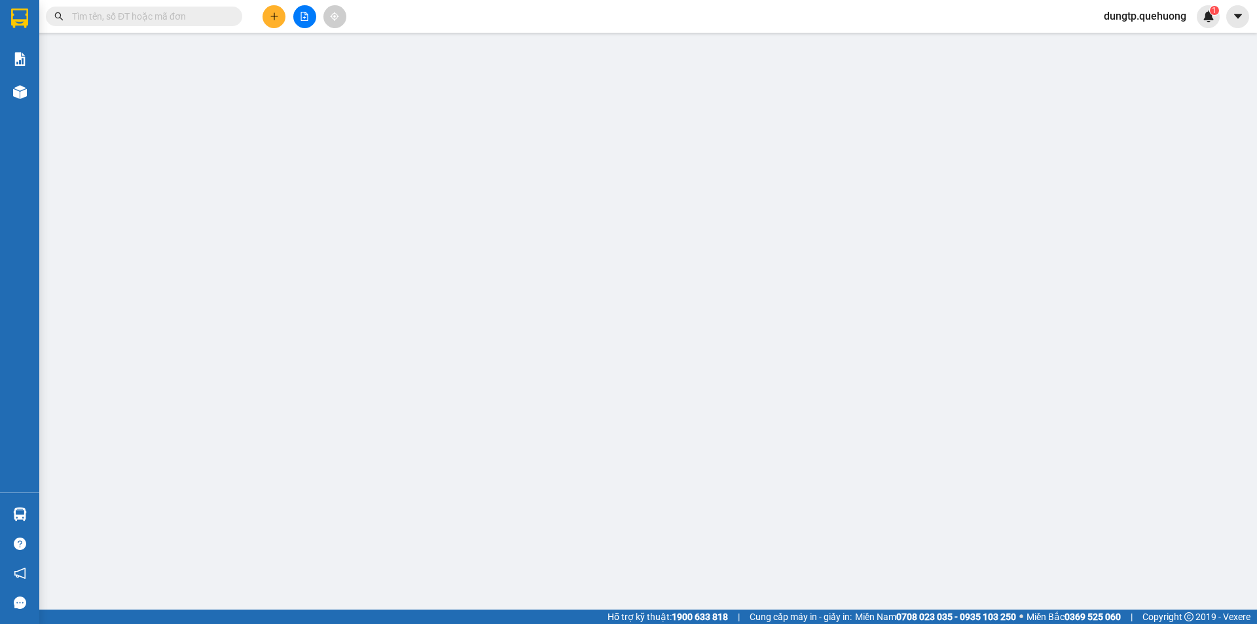
type input "0909534581"
type input "GIANG"
type input "TÂN PHÚ"
type input "40.000"
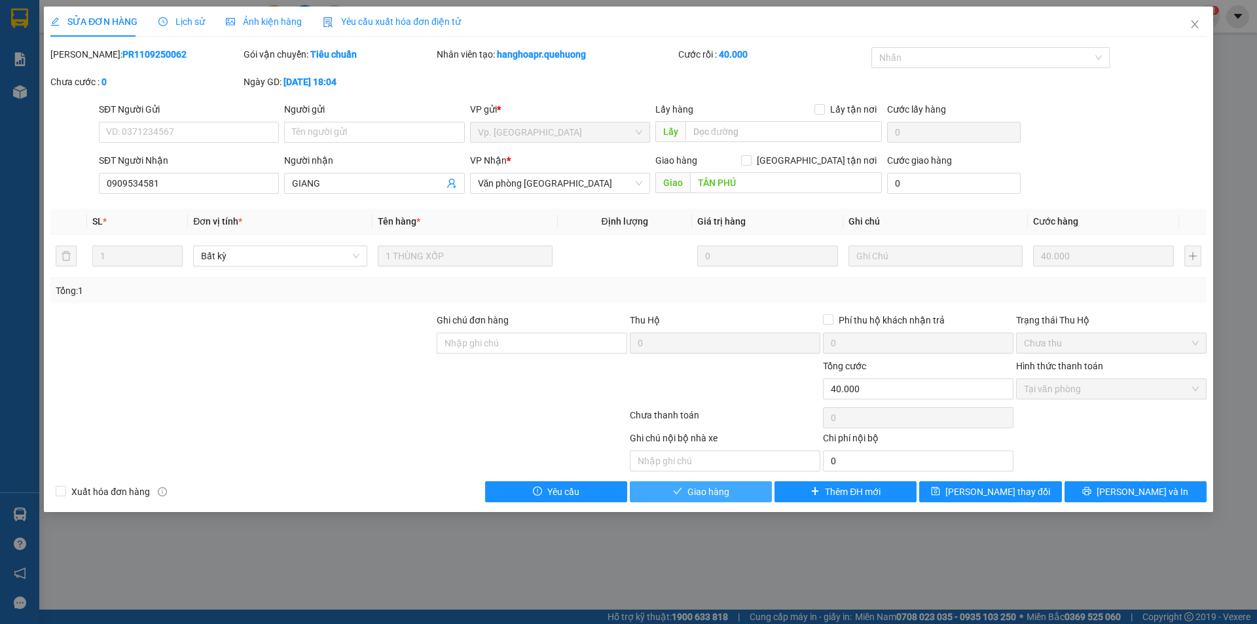
click at [717, 497] on span "Giao hàng" at bounding box center [709, 492] width 42 height 14
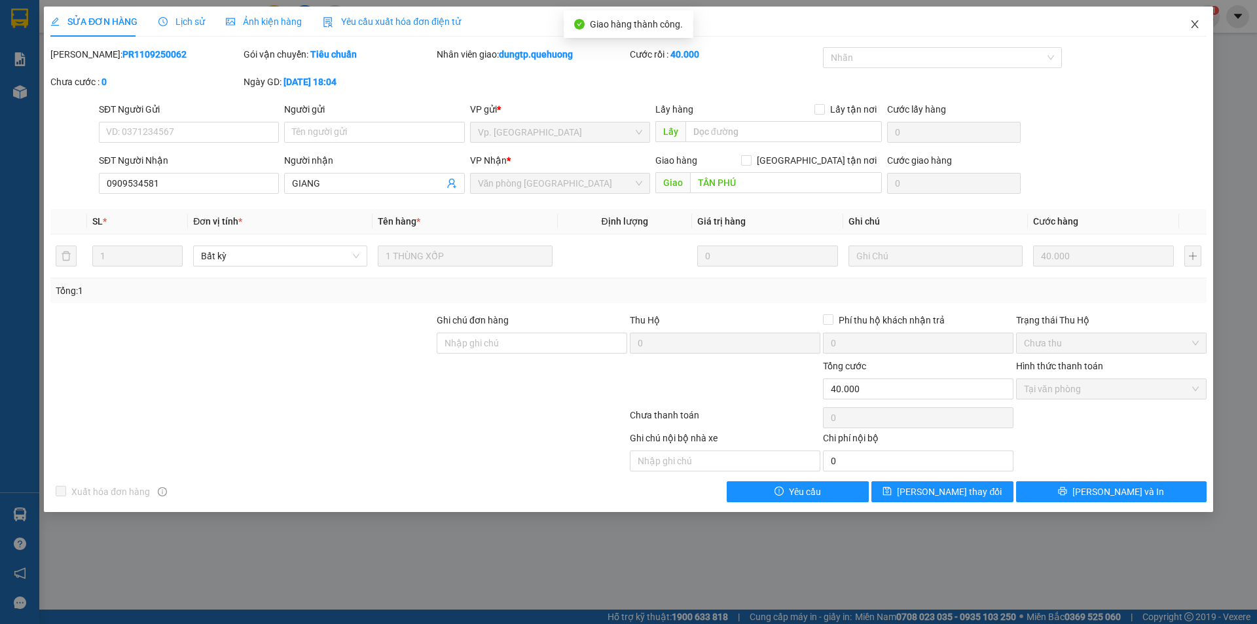
click at [1190, 23] on icon "close" at bounding box center [1195, 24] width 10 height 10
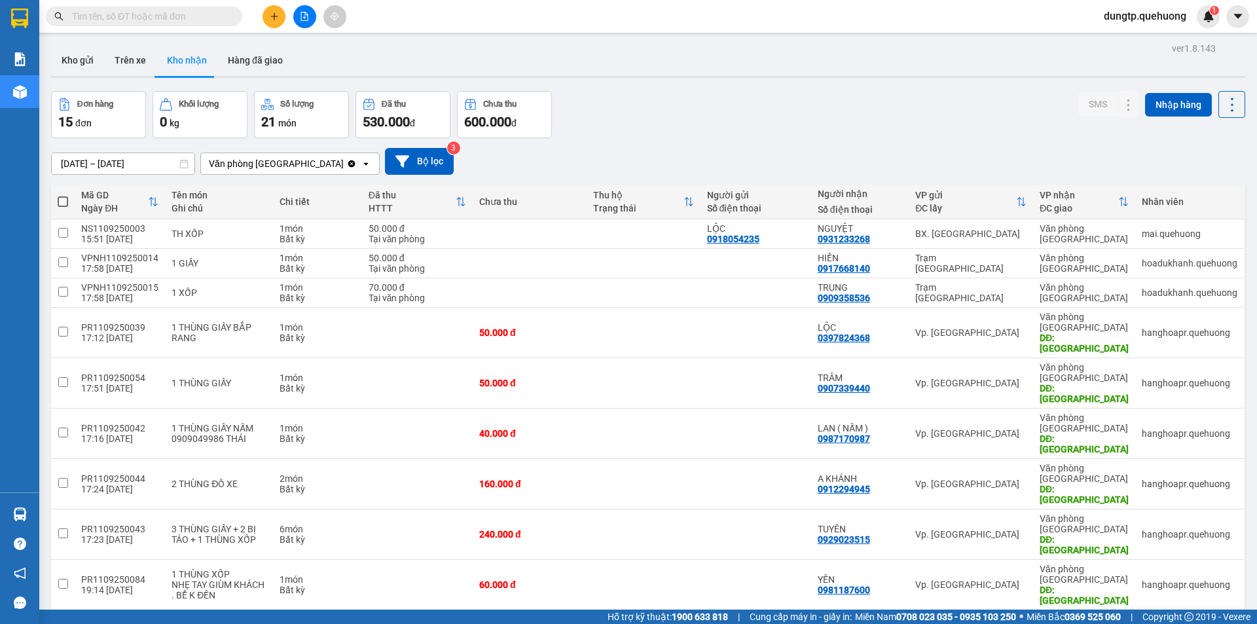
click at [57, 610] on td at bounding box center [63, 624] width 24 height 29
checkbox input "true"
click at [1098, 620] on icon at bounding box center [1102, 624] width 9 height 9
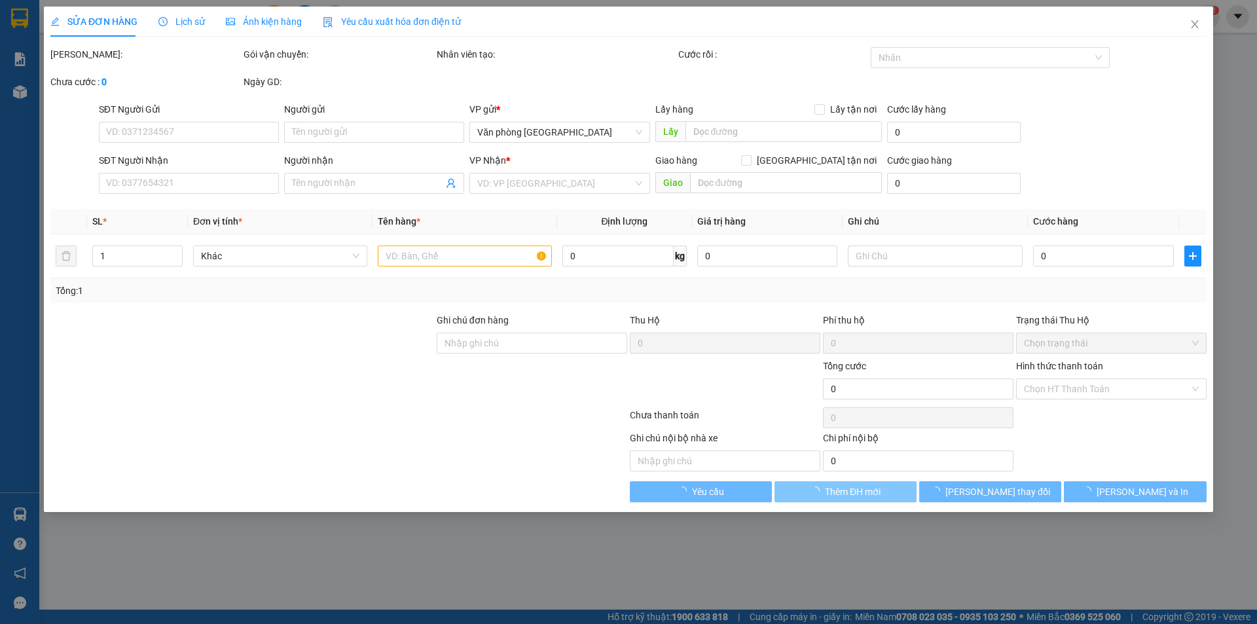
type input "0935009522"
type input "Bi"
type input "0932777427"
type input "CHỊ PHƯỢNG"
type input "70.000"
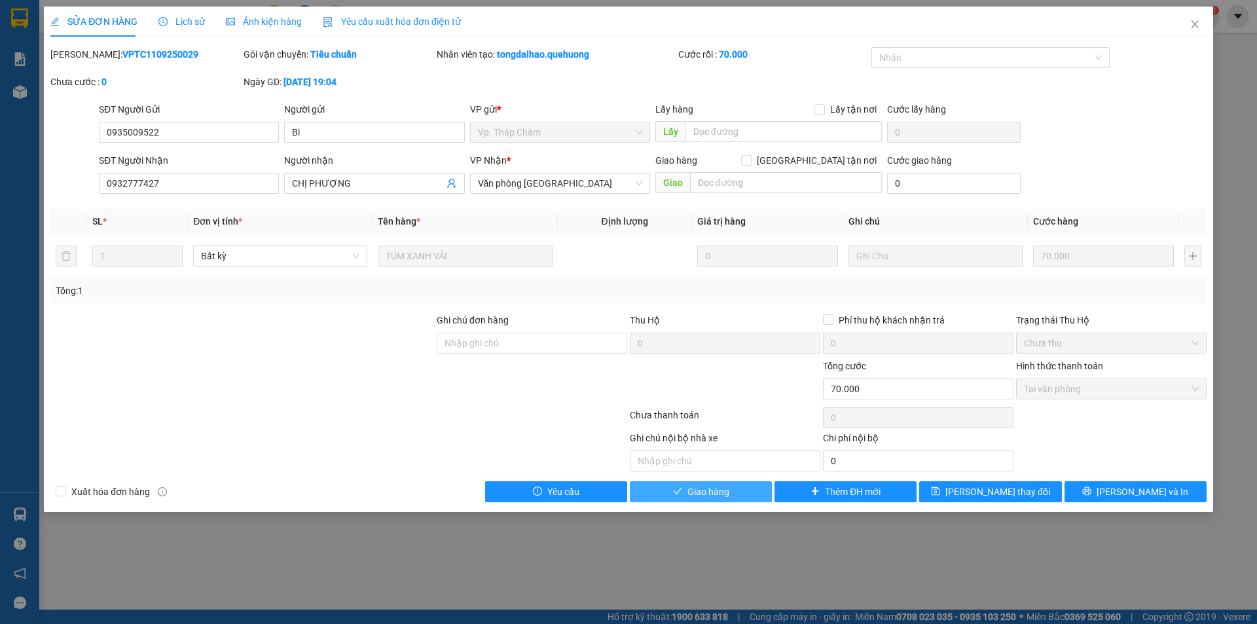
click at [714, 497] on span "Giao hàng" at bounding box center [709, 492] width 42 height 14
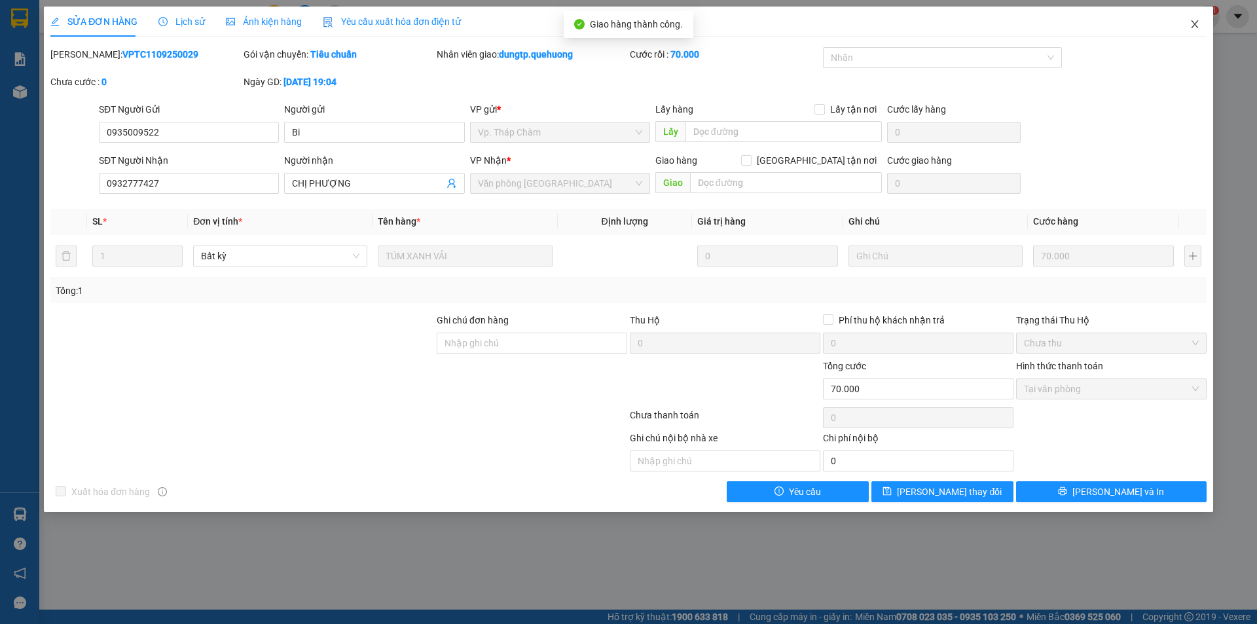
click at [1197, 20] on icon "close" at bounding box center [1195, 24] width 10 height 10
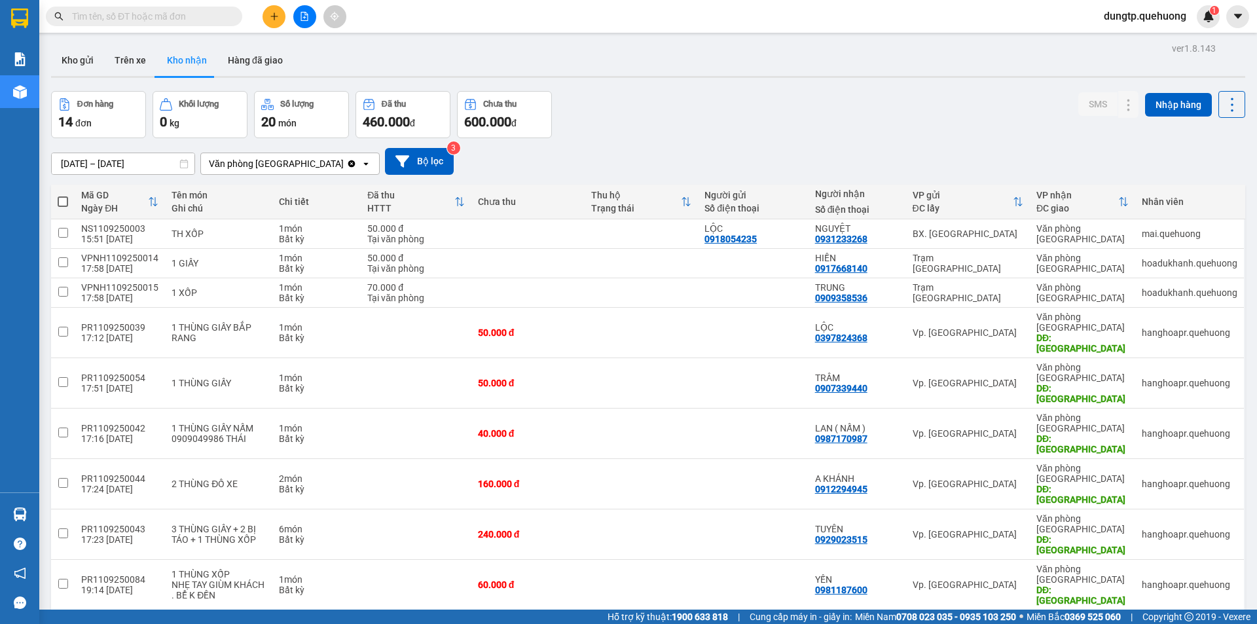
checkbox input "true"
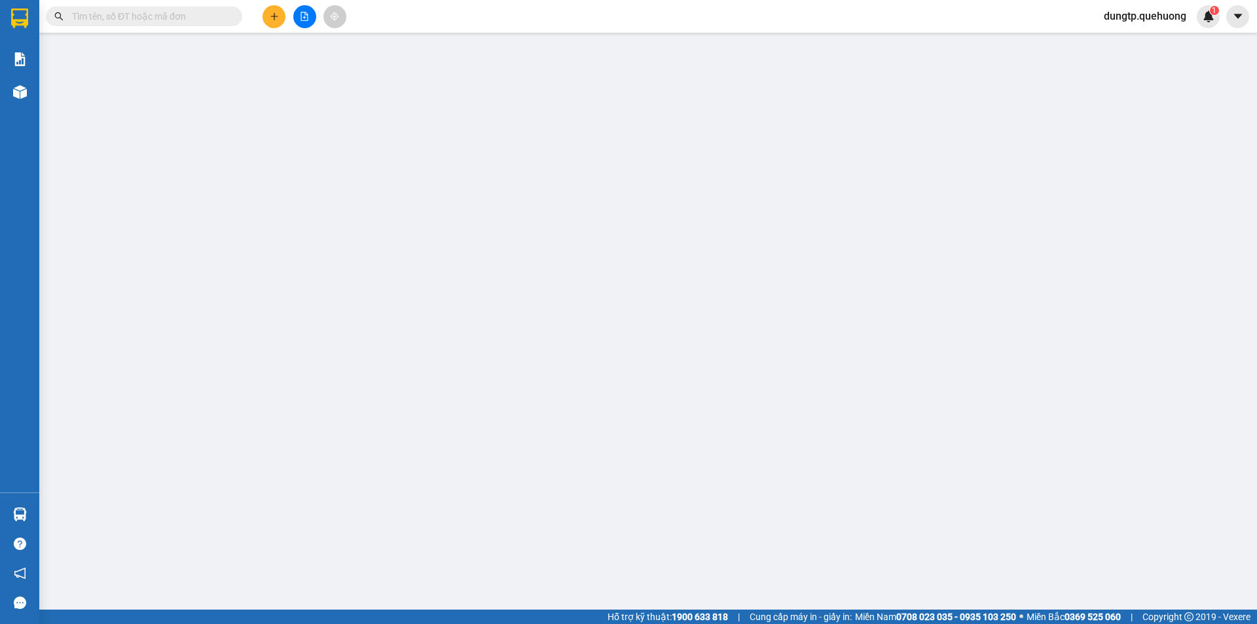
type input "0936755994"
type input "NGỌC"
type input "TÂN PHÚ-MỸ TƯỜNG"
type input "30.000"
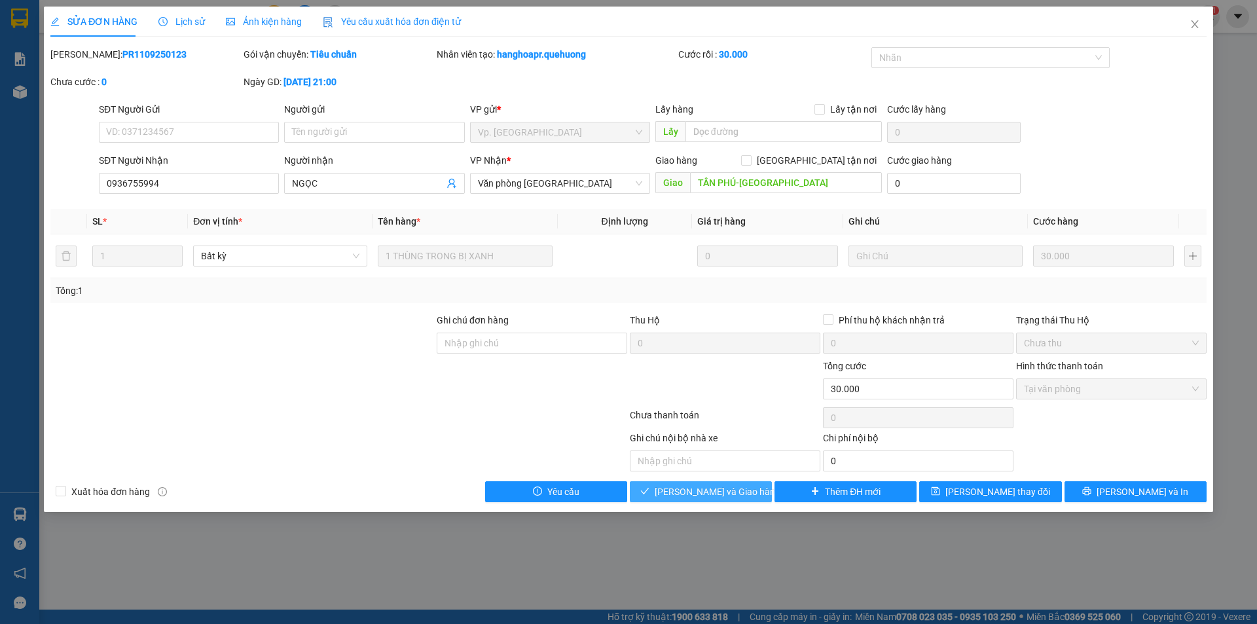
click at [724, 499] on button "[PERSON_NAME] và Giao hàng" at bounding box center [701, 491] width 142 height 21
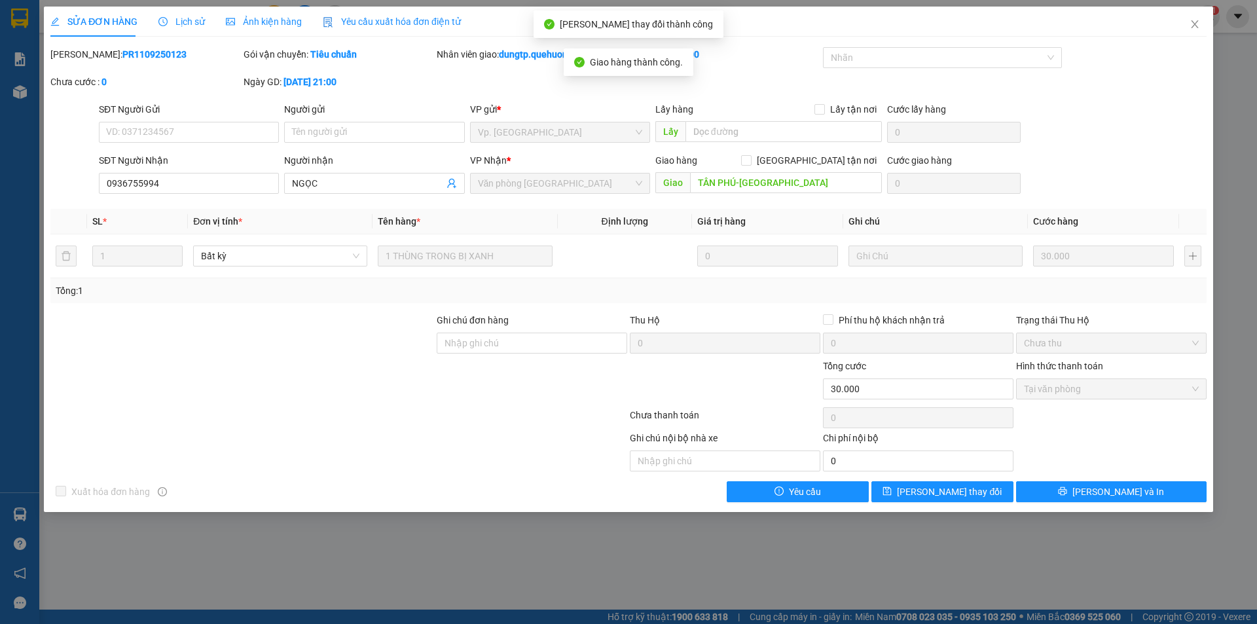
drag, startPoint x: 703, startPoint y: 545, endPoint x: 904, endPoint y: 553, distance: 201.8
click at [707, 545] on div "SỬA ĐƠN HÀNG Lịch sử Ảnh kiện hàng Yêu cầu xuất hóa đơn điện tử Total Paid Fee …" at bounding box center [628, 312] width 1257 height 624
click at [1194, 28] on icon "close" at bounding box center [1195, 24] width 10 height 10
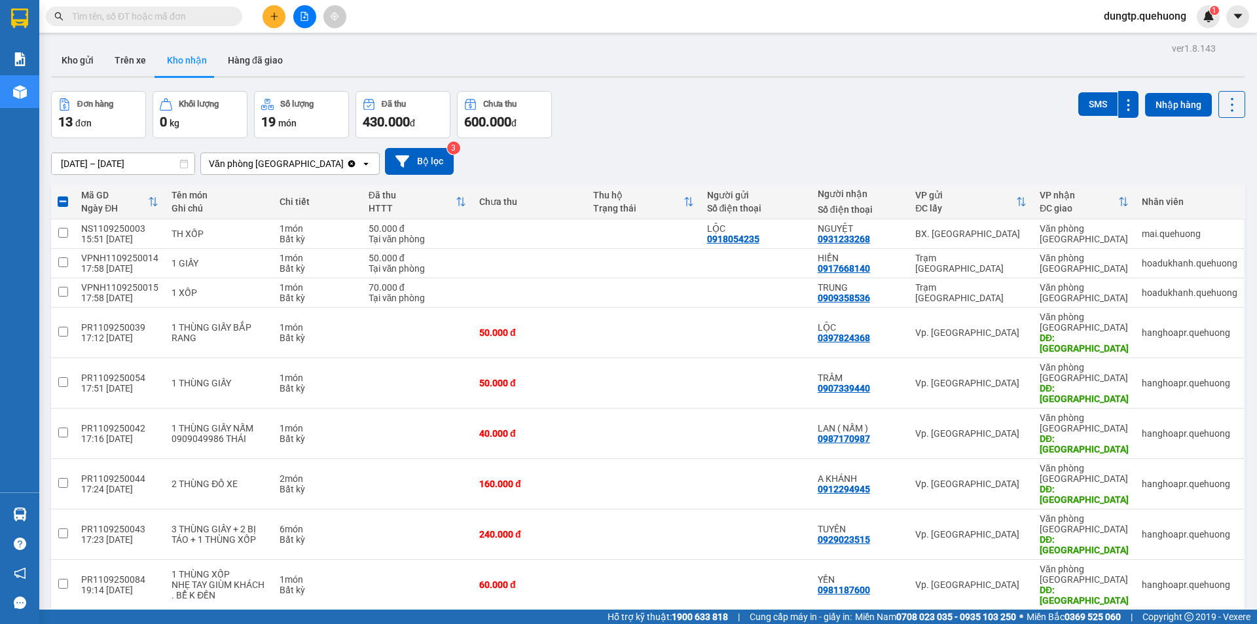
click at [1101, 615] on div at bounding box center [1103, 625] width 20 height 20
click at [1099, 614] on button at bounding box center [1103, 625] width 18 height 23
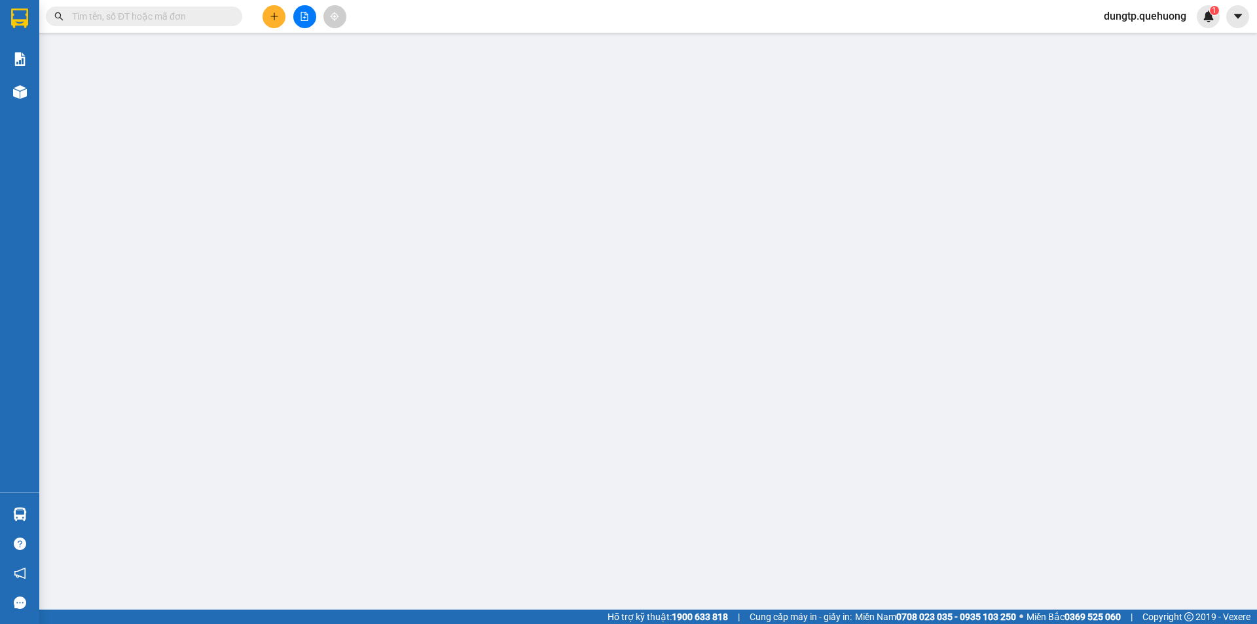
type input "0982502978"
type input "MAI"
type input "0914010086"
type input "HÀ"
type input "30.000"
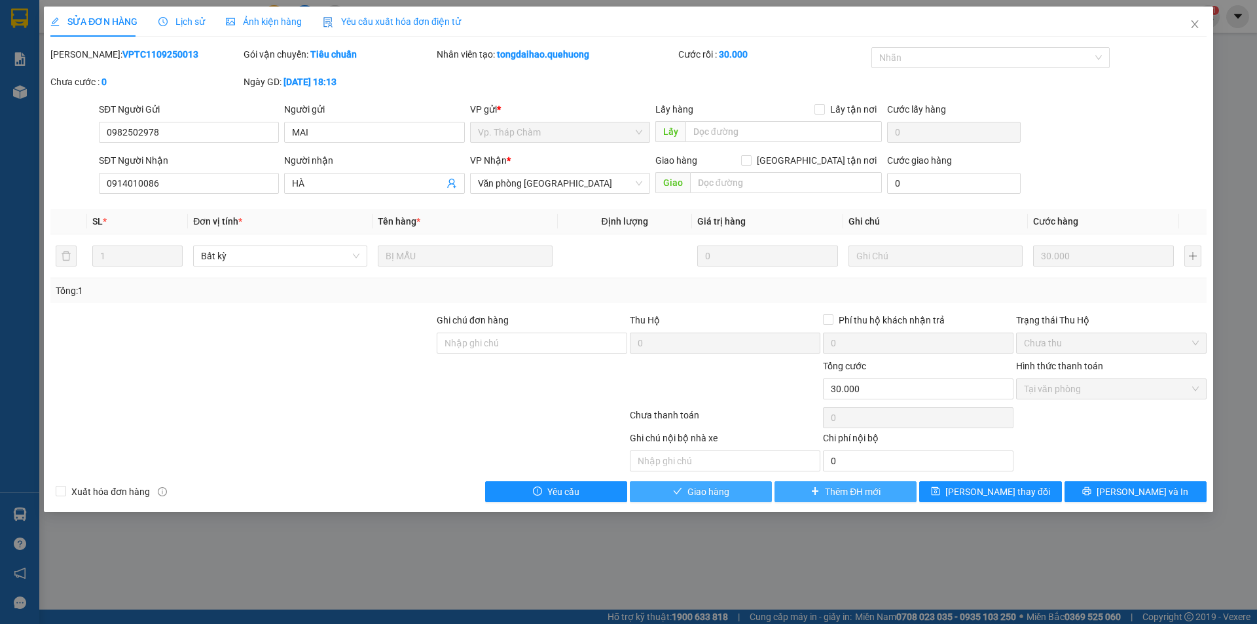
click at [729, 494] on span "Giao hàng" at bounding box center [709, 492] width 42 height 14
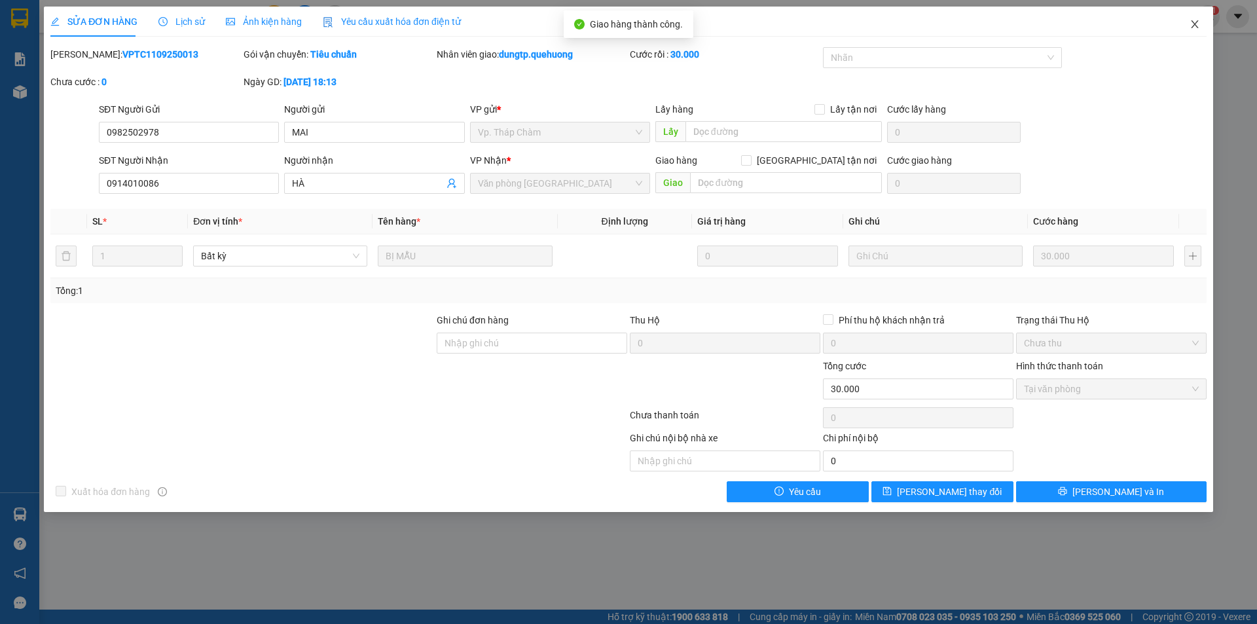
click at [1197, 21] on icon "close" at bounding box center [1195, 24] width 10 height 10
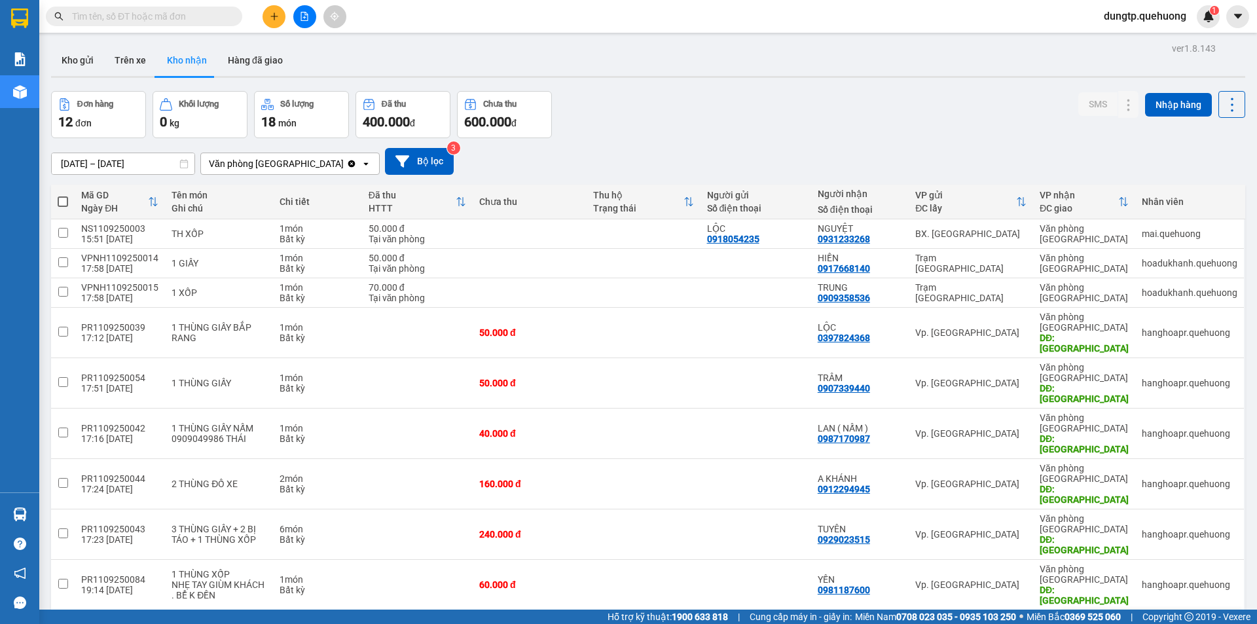
click at [65, 619] on input "checkbox" at bounding box center [63, 624] width 10 height 10
checkbox input "true"
click at [1098, 620] on icon at bounding box center [1102, 624] width 9 height 9
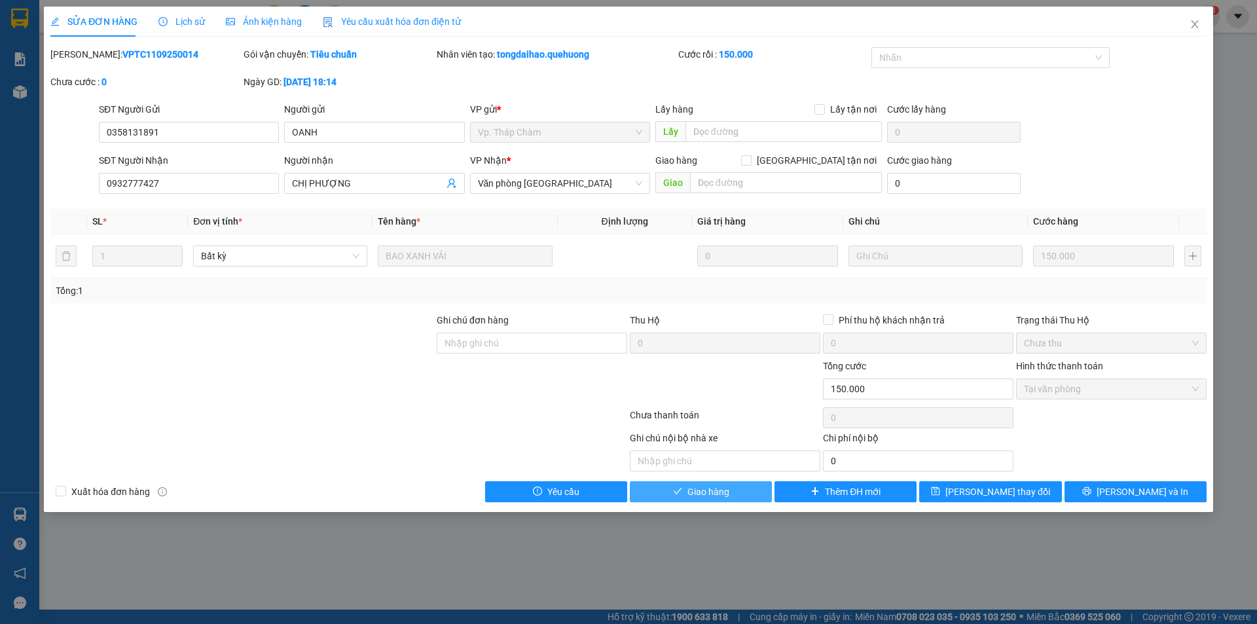
click at [734, 495] on button "Giao hàng" at bounding box center [701, 491] width 142 height 21
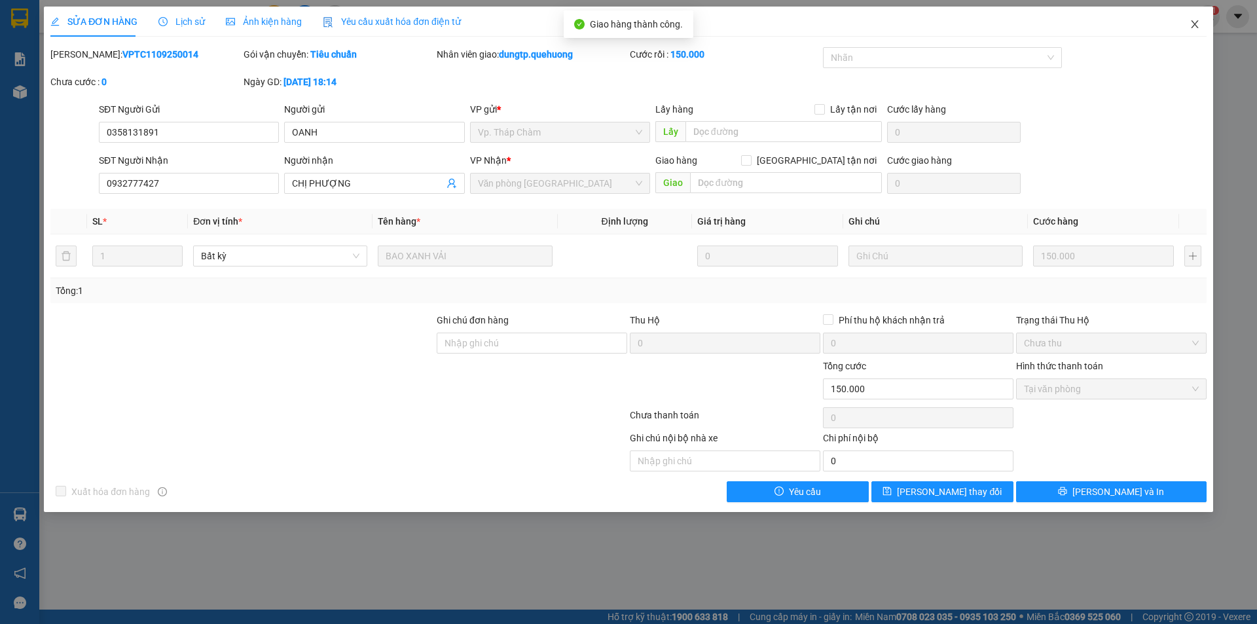
click at [1198, 22] on icon "close" at bounding box center [1195, 24] width 10 height 10
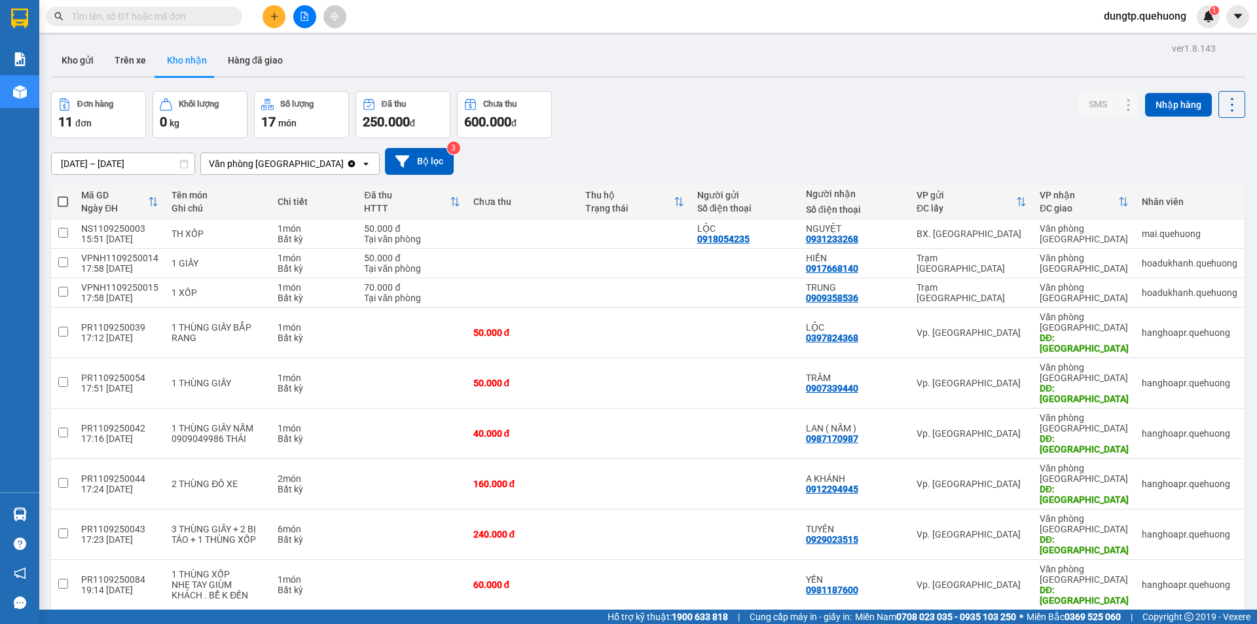
click at [67, 623] on input "checkbox" at bounding box center [63, 629] width 10 height 10
checkbox input "true"
click at [1098, 623] on icon at bounding box center [1102, 629] width 9 height 9
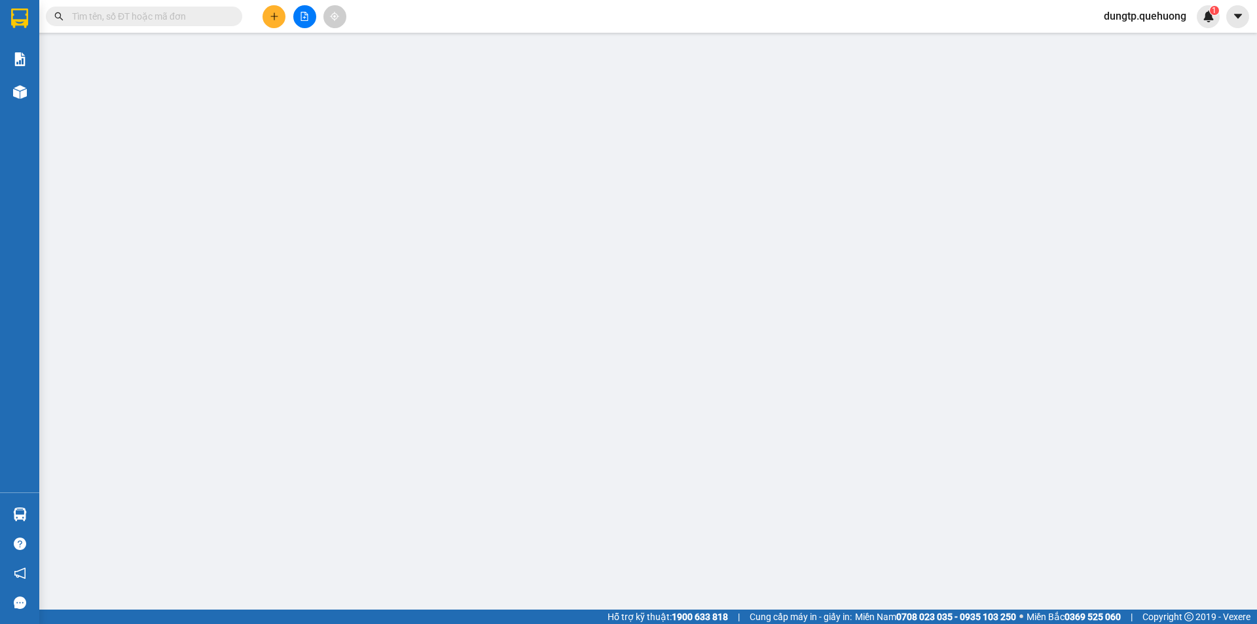
type input "0933662211"
type input "[GEOGRAPHIC_DATA]"
type input "SP"
type input "50.000"
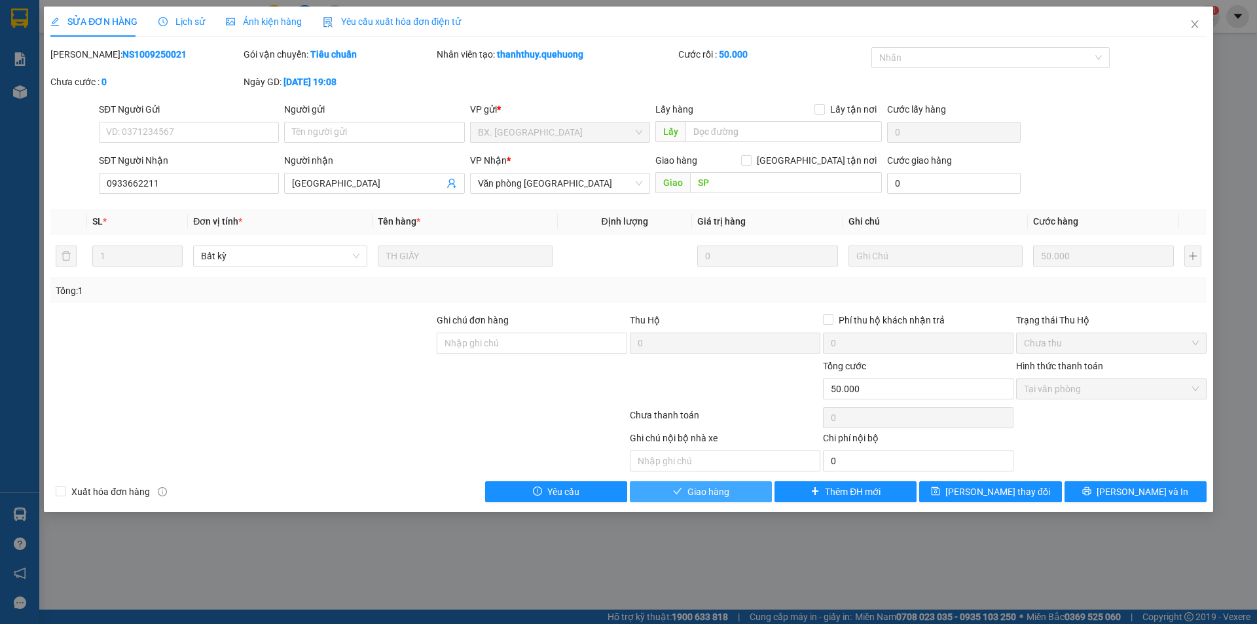
click at [729, 491] on button "Giao hàng" at bounding box center [701, 491] width 142 height 21
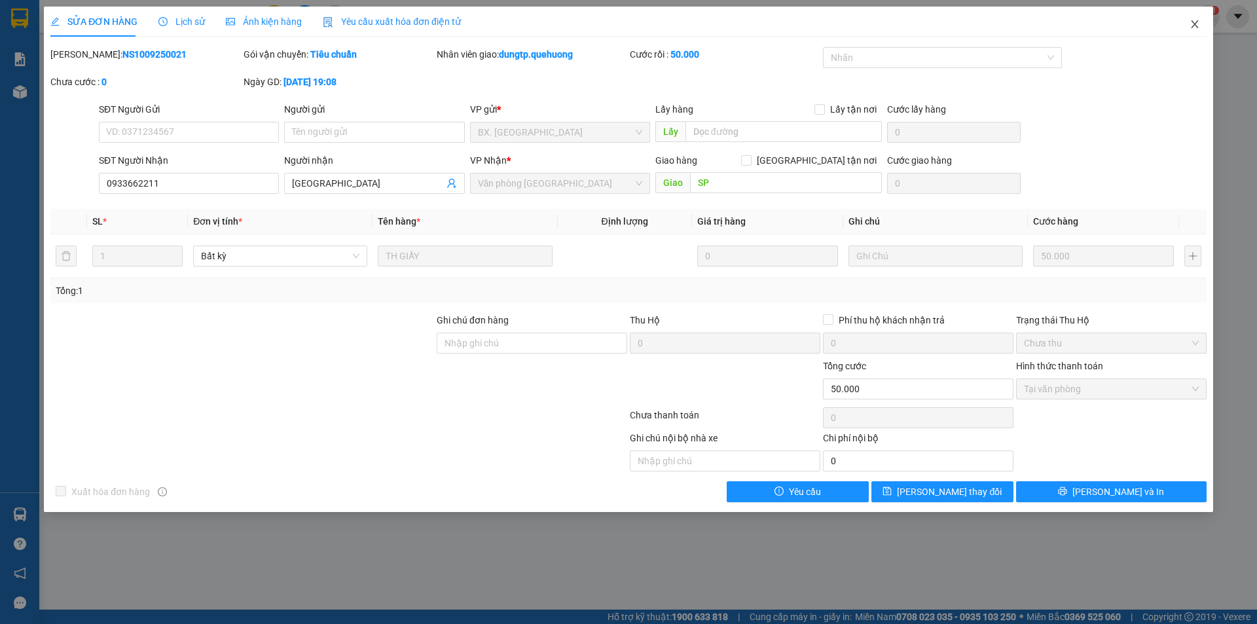
drag, startPoint x: 1186, startPoint y: 22, endPoint x: 1187, endPoint y: 29, distance: 7.2
click at [1187, 23] on span "Close" at bounding box center [1195, 25] width 37 height 37
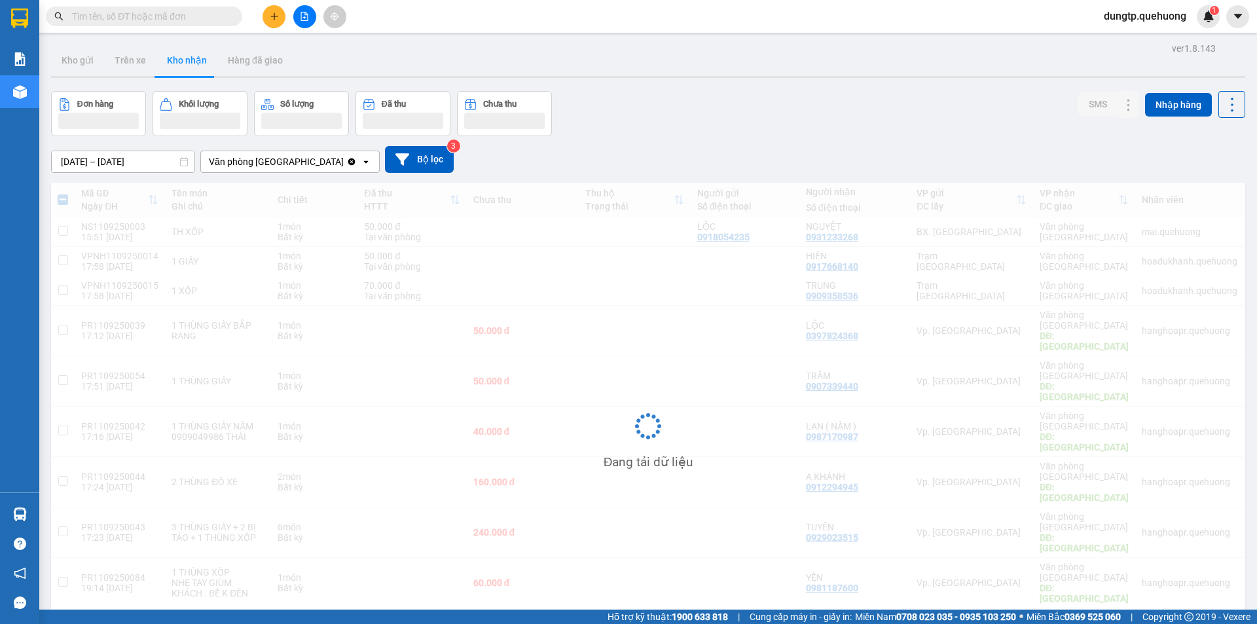
click at [1192, 26] on div "dungtp.quehuong 1" at bounding box center [1157, 16] width 126 height 23
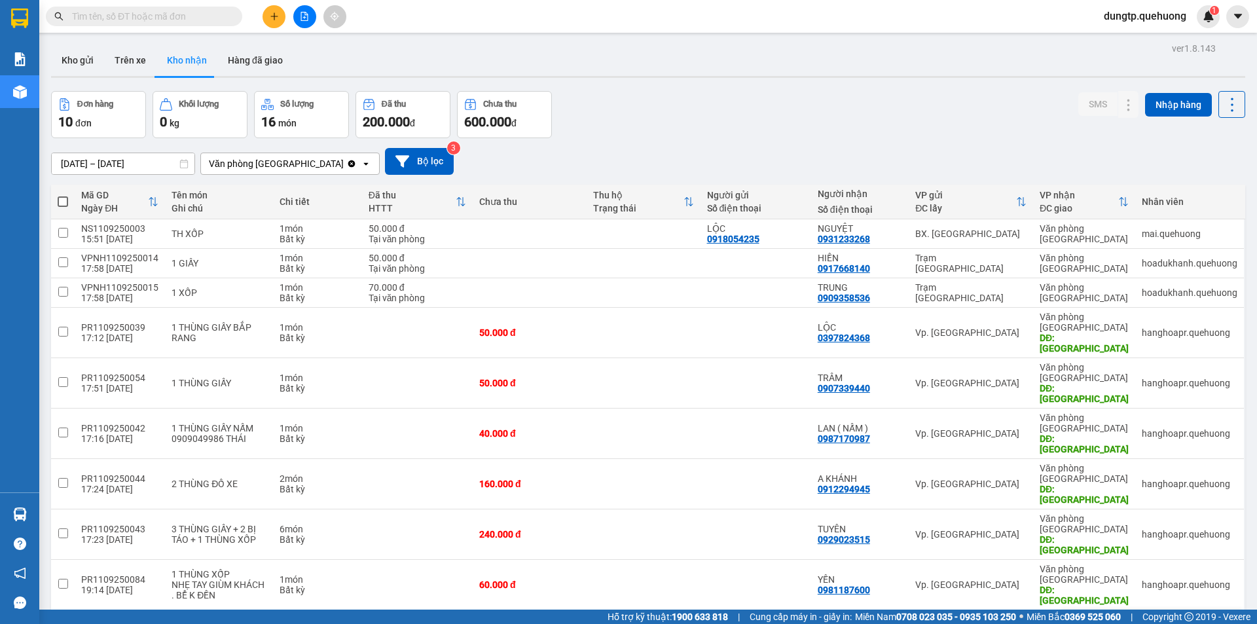
click at [58, 619] on input "checkbox" at bounding box center [63, 624] width 10 height 10
checkbox input "true"
click at [1098, 620] on icon at bounding box center [1102, 624] width 9 height 9
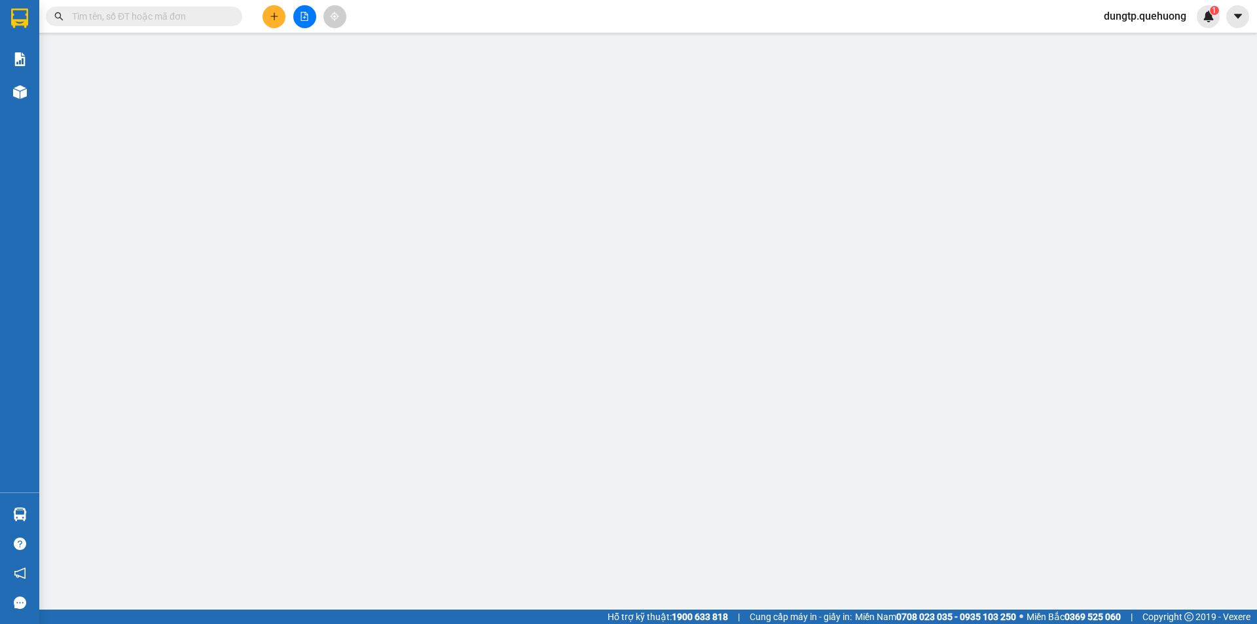
type input "0347064204"
type input "HẠNH"
type input "0901838779"
type input "THÁM"
type input "30.000"
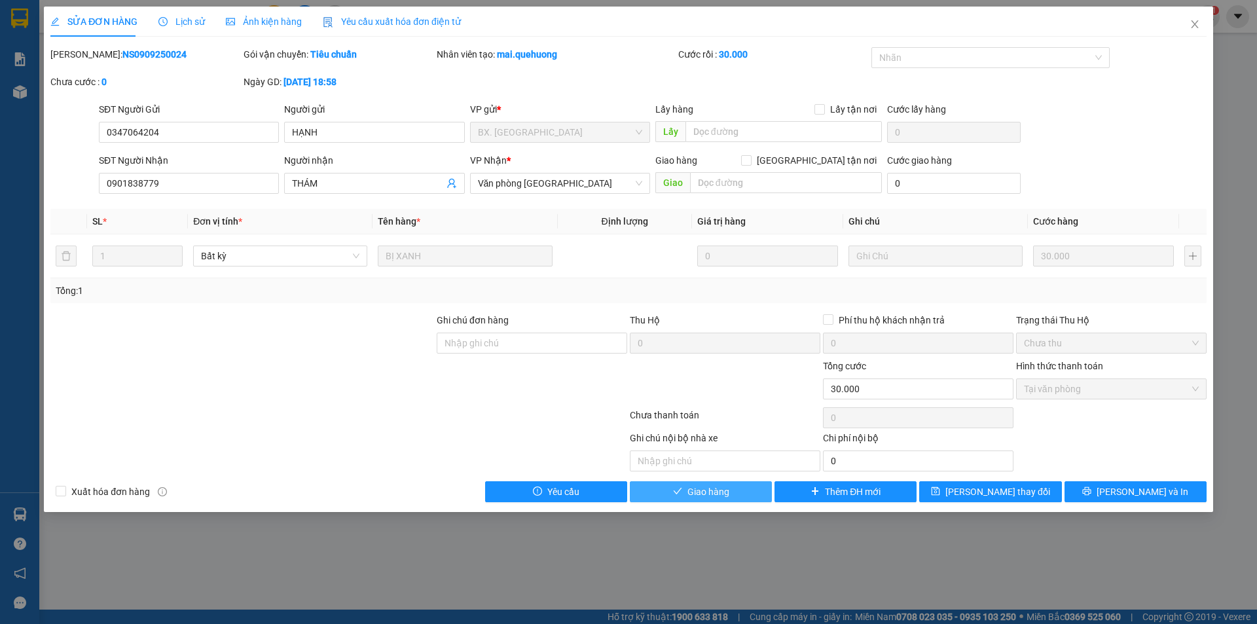
click at [681, 494] on icon "check" at bounding box center [677, 491] width 9 height 9
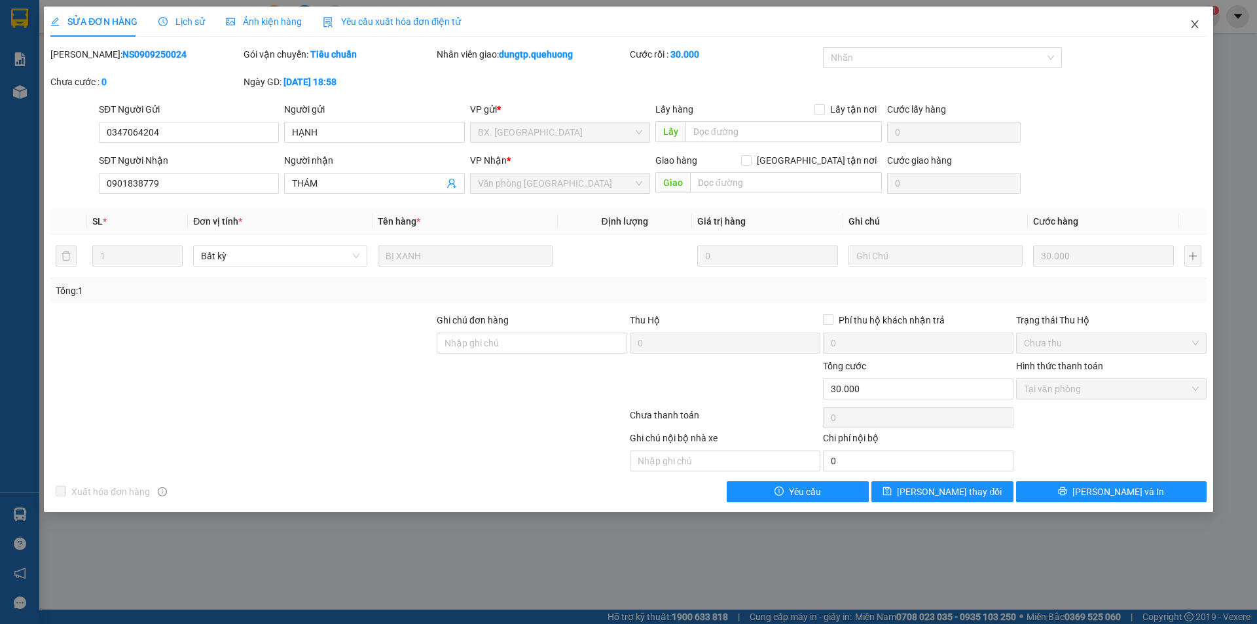
click at [1192, 28] on icon "close" at bounding box center [1194, 24] width 7 height 8
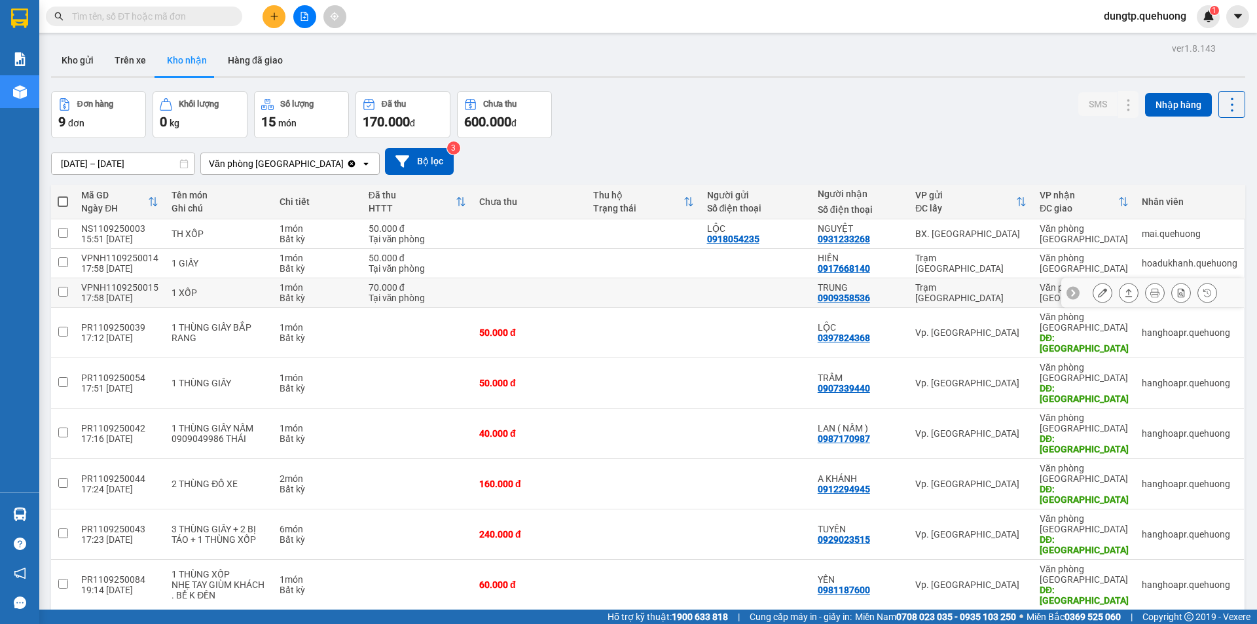
click at [60, 287] on input "checkbox" at bounding box center [63, 292] width 10 height 10
checkbox input "true"
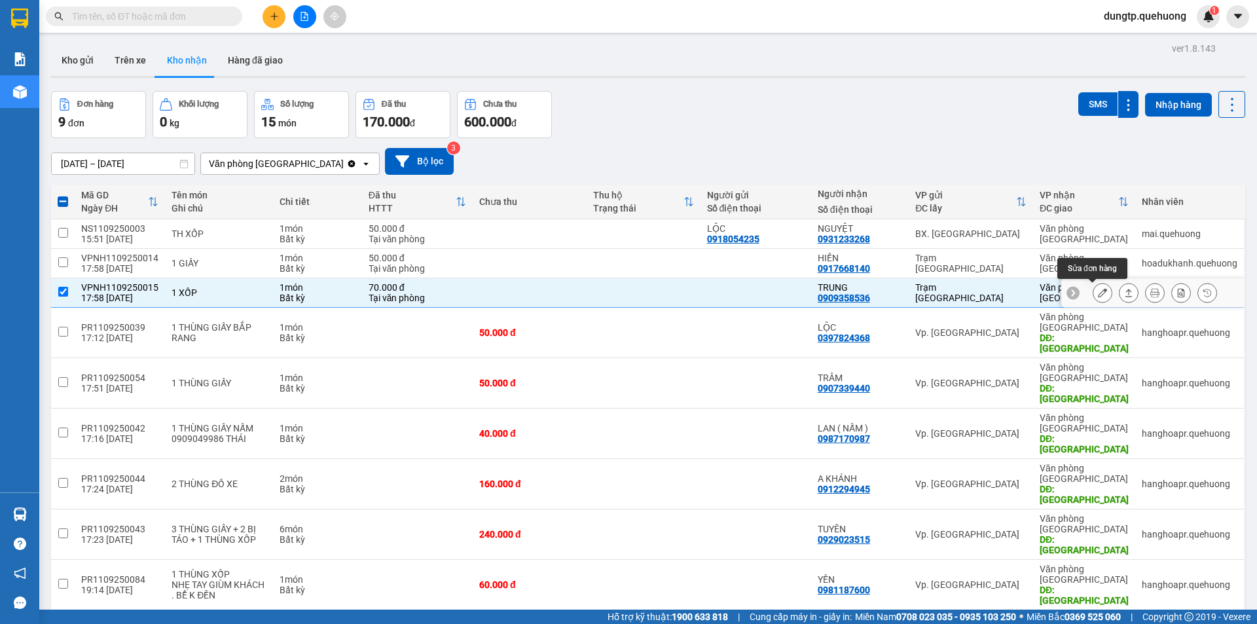
click at [1098, 293] on icon at bounding box center [1102, 292] width 9 height 9
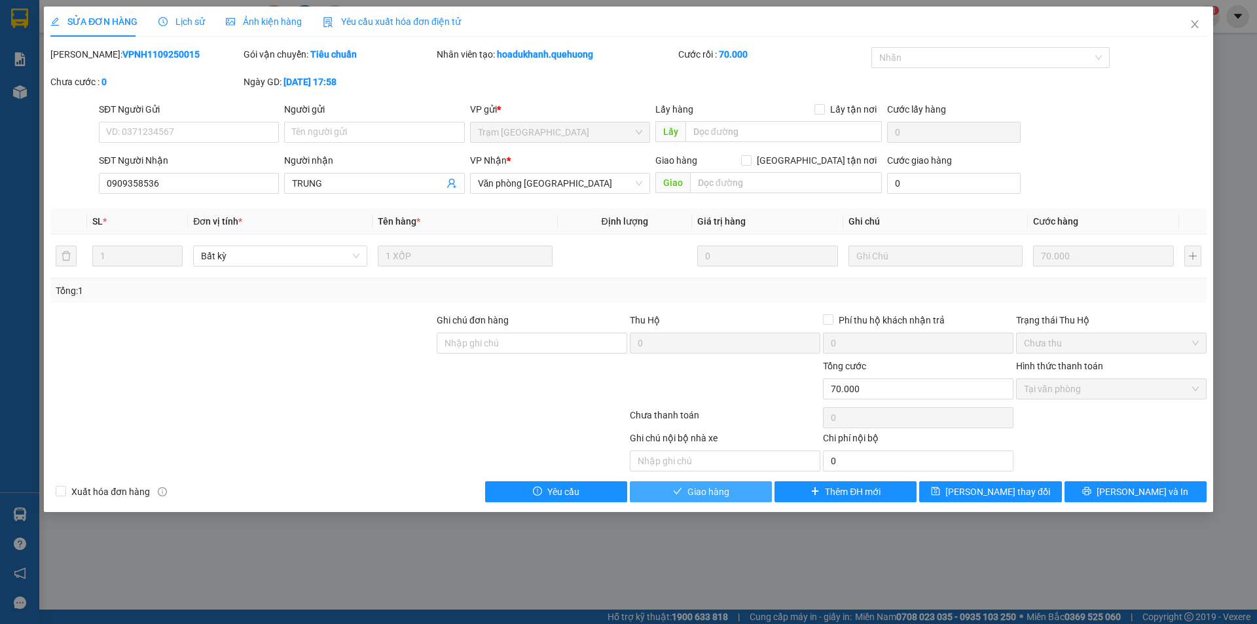
click at [695, 493] on span "Giao hàng" at bounding box center [709, 492] width 42 height 14
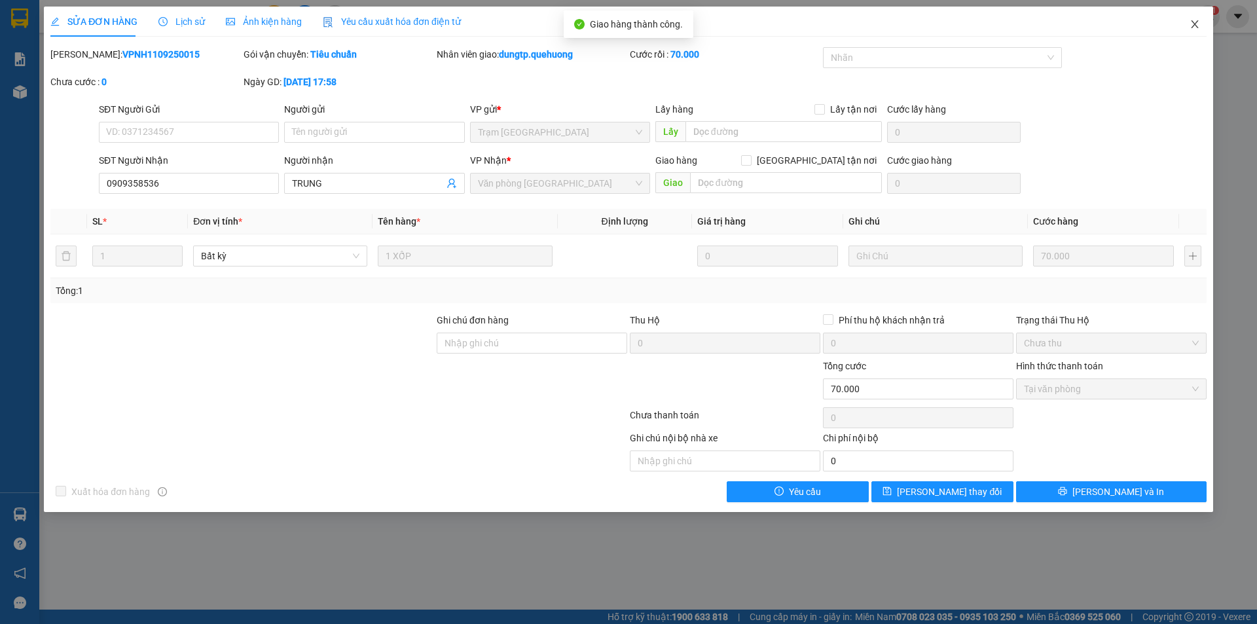
click at [1195, 23] on icon "close" at bounding box center [1195, 24] width 10 height 10
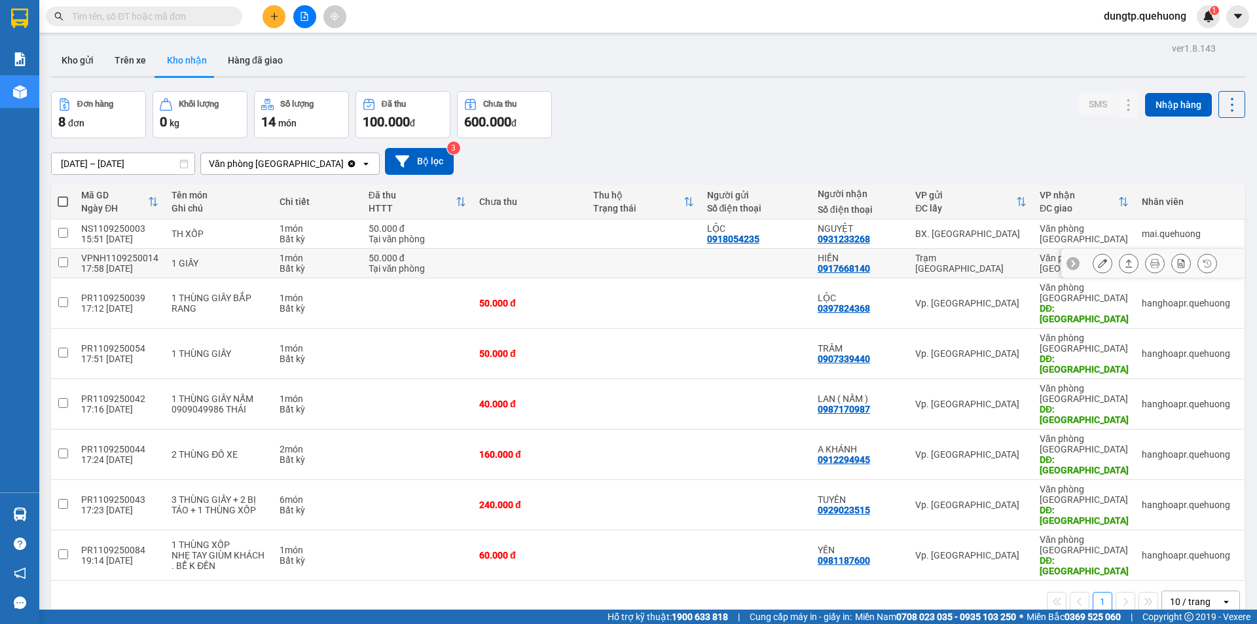
click at [60, 261] on input "checkbox" at bounding box center [63, 262] width 10 height 10
checkbox input "true"
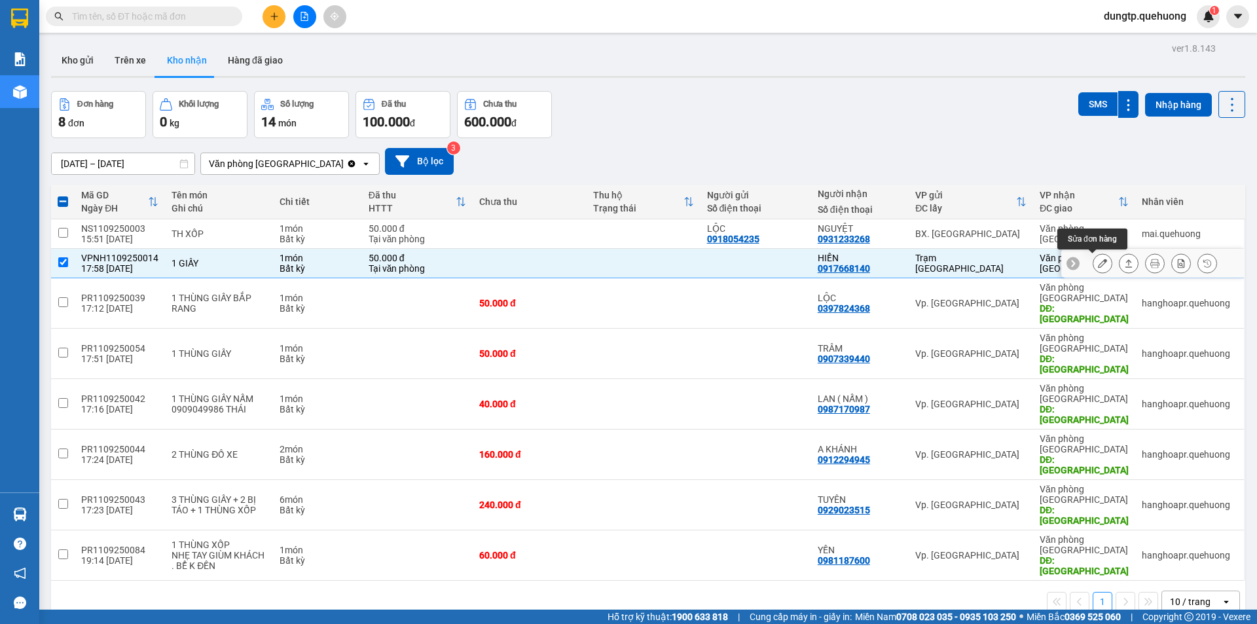
click at [1098, 259] on icon at bounding box center [1102, 263] width 9 height 9
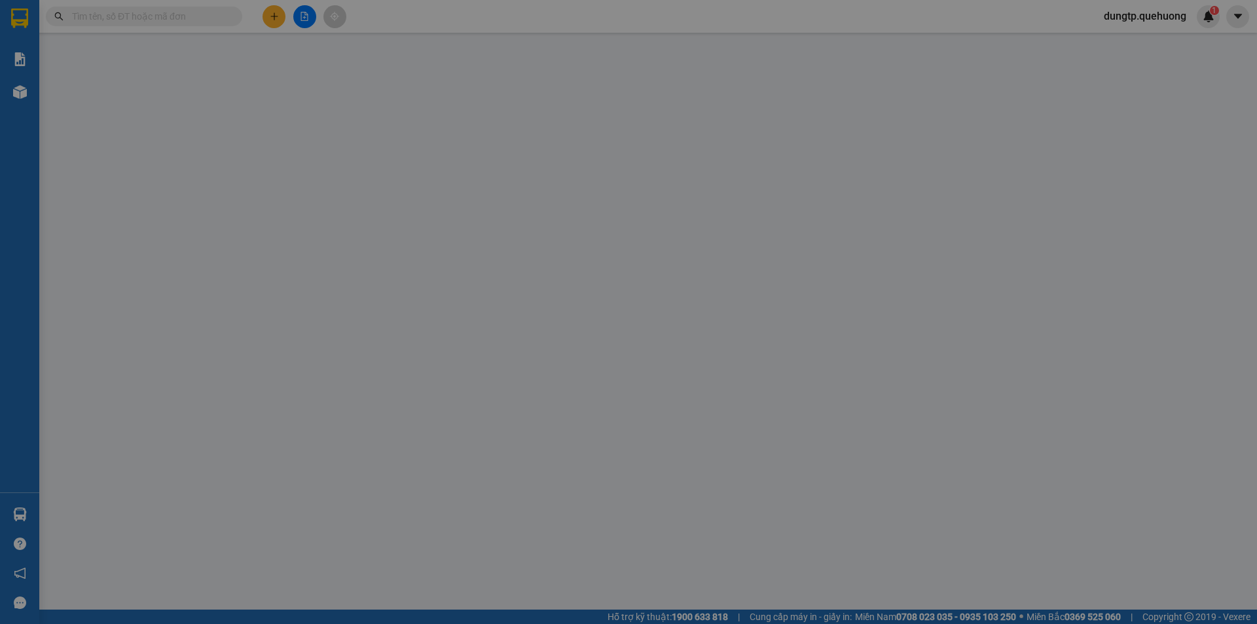
type input "0917668140"
type input "HIỀN"
type input "50.000"
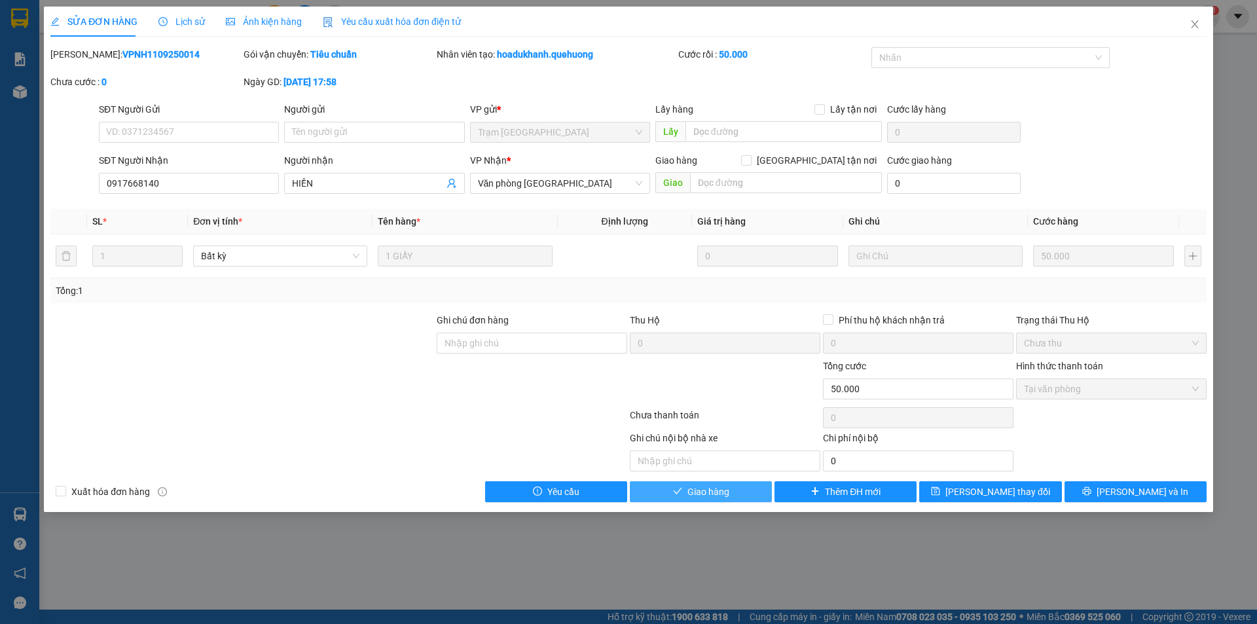
click at [719, 491] on span "Giao hàng" at bounding box center [709, 492] width 42 height 14
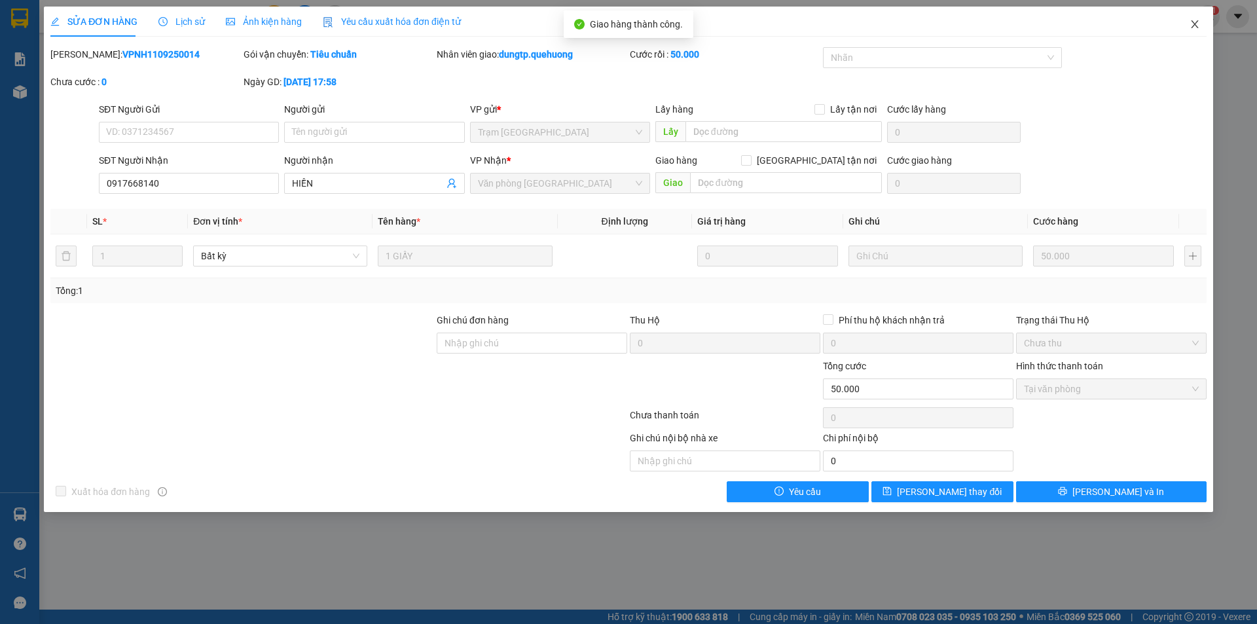
click at [1195, 27] on icon "close" at bounding box center [1195, 24] width 10 height 10
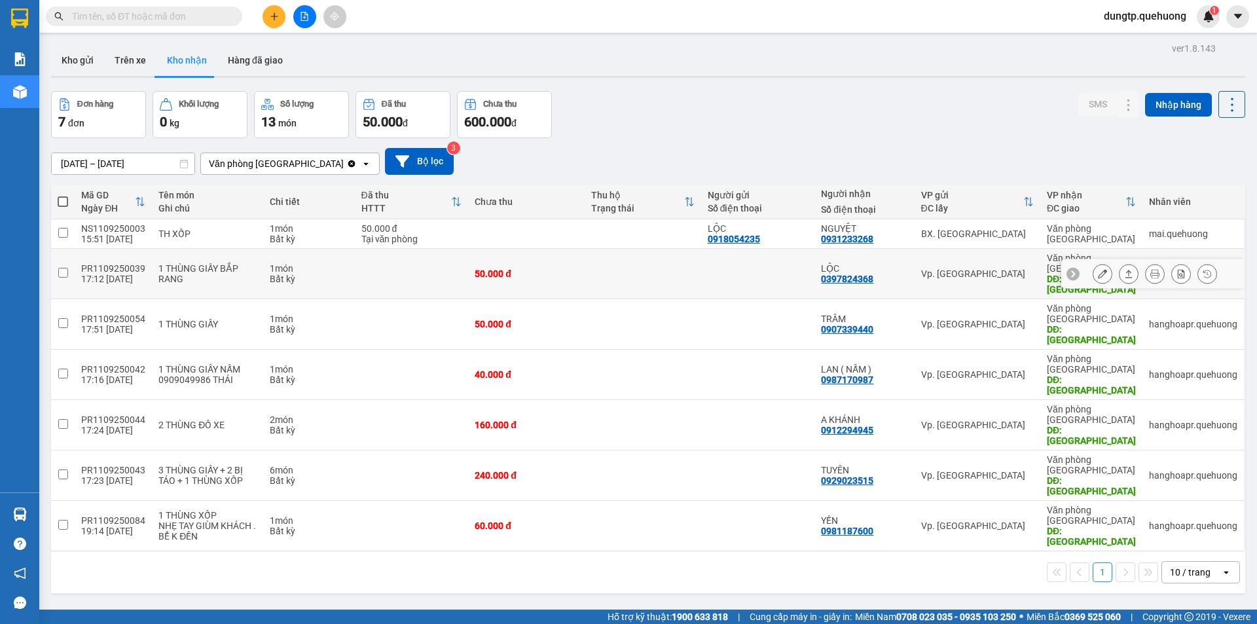
click at [58, 268] on input "checkbox" at bounding box center [63, 273] width 10 height 10
checkbox input "true"
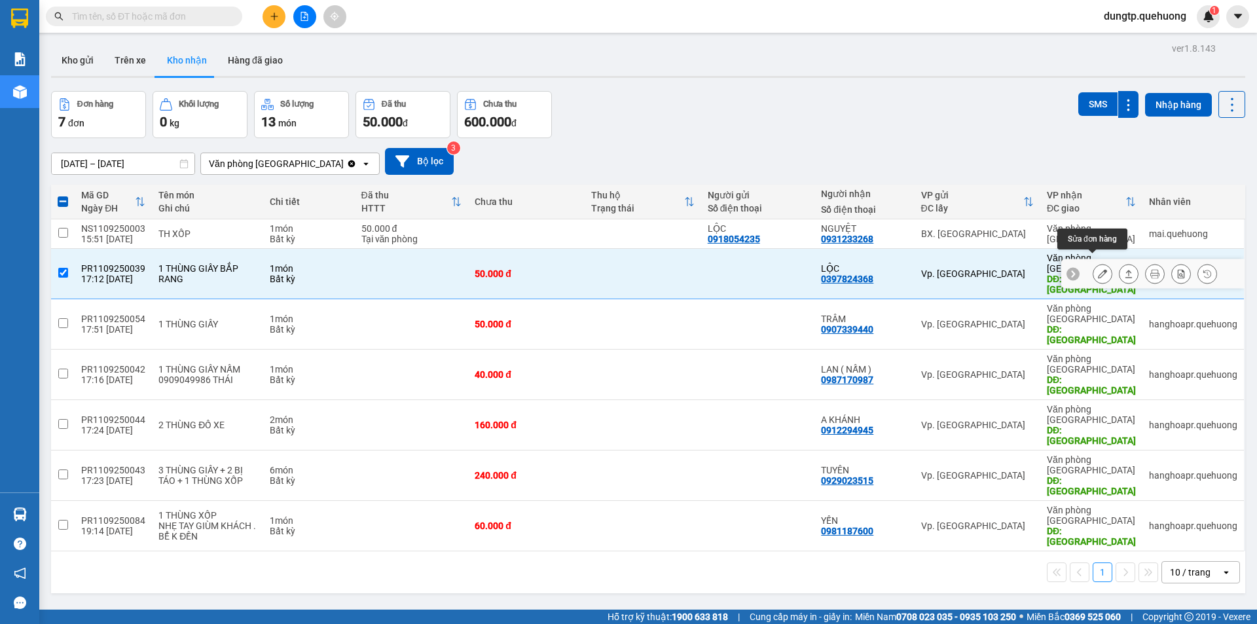
click at [1098, 269] on icon at bounding box center [1102, 273] width 9 height 9
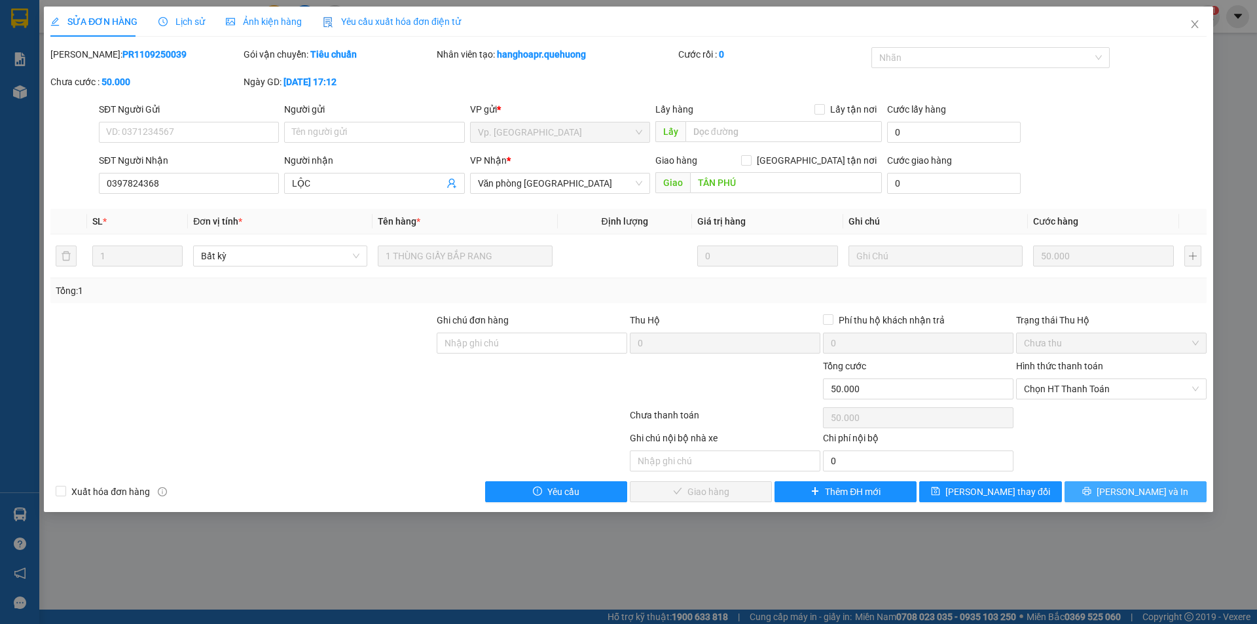
click at [1139, 499] on button "[PERSON_NAME] và In" at bounding box center [1136, 491] width 142 height 21
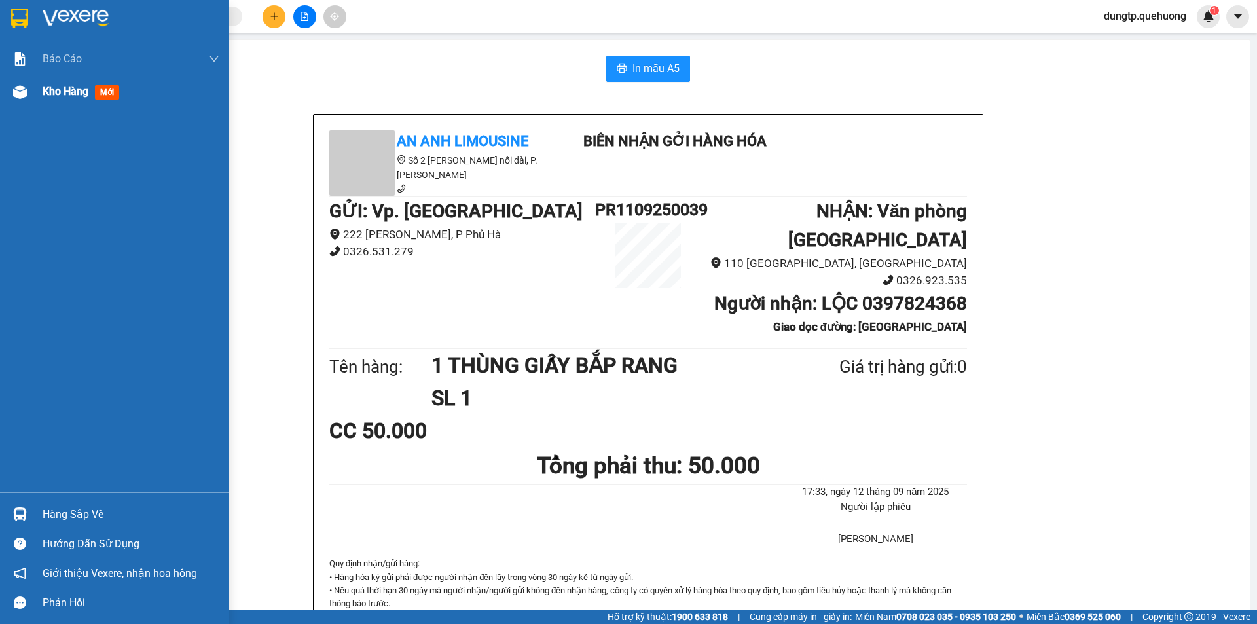
click at [100, 91] on span "mới" at bounding box center [107, 92] width 24 height 14
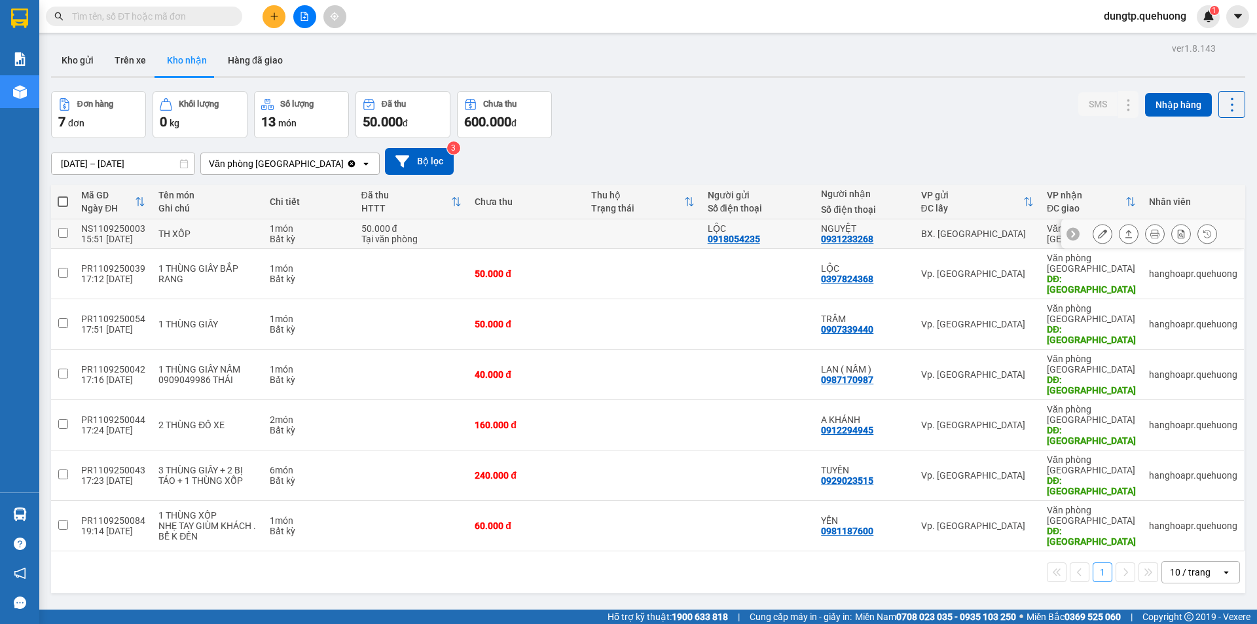
click at [58, 230] on input "checkbox" at bounding box center [63, 233] width 10 height 10
checkbox input "true"
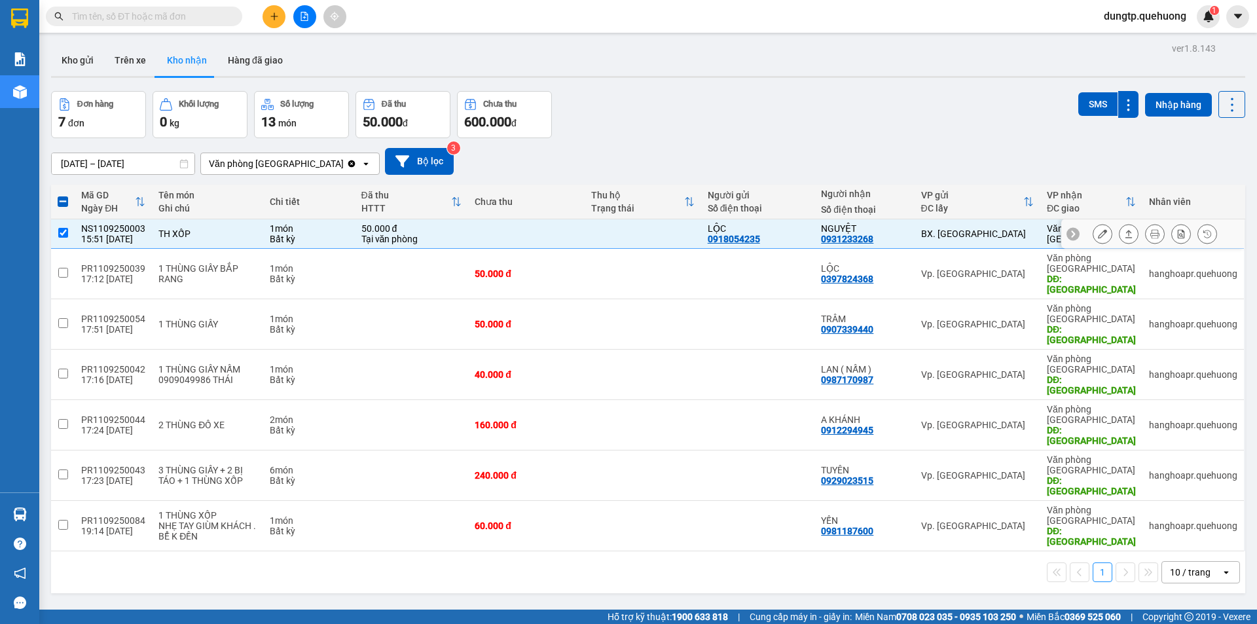
click at [1094, 234] on button at bounding box center [1103, 234] width 18 height 23
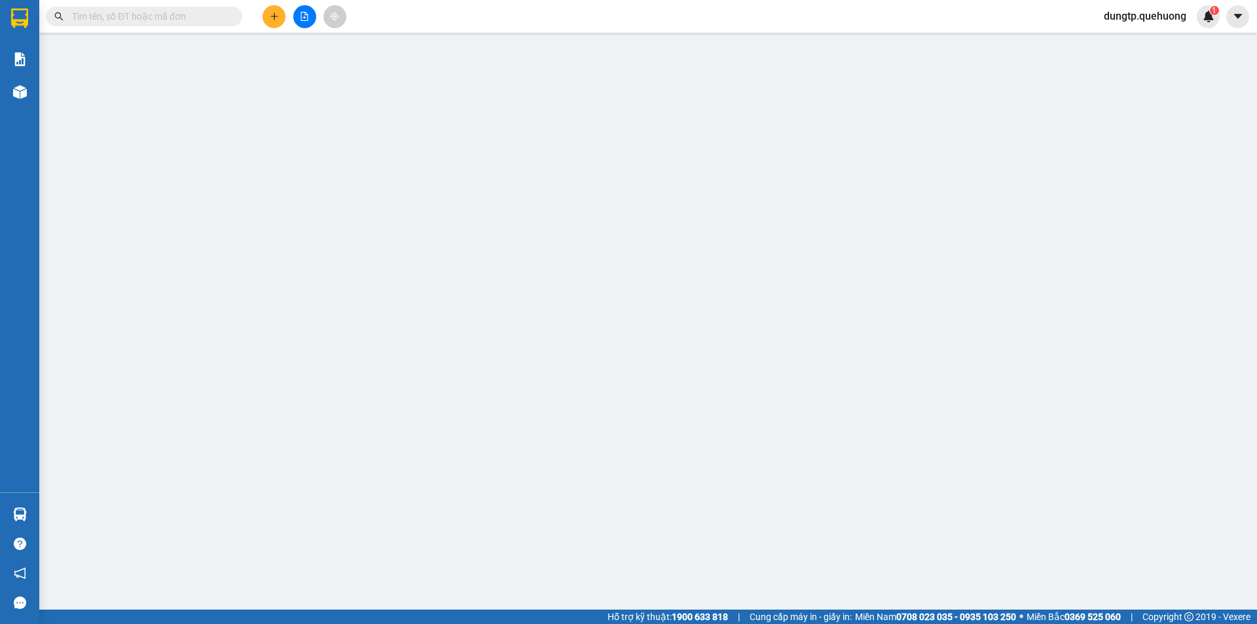
type input "0918054235"
type input "LỘC"
type input "0931233268"
type input "NGUYỆT"
type input "50.000"
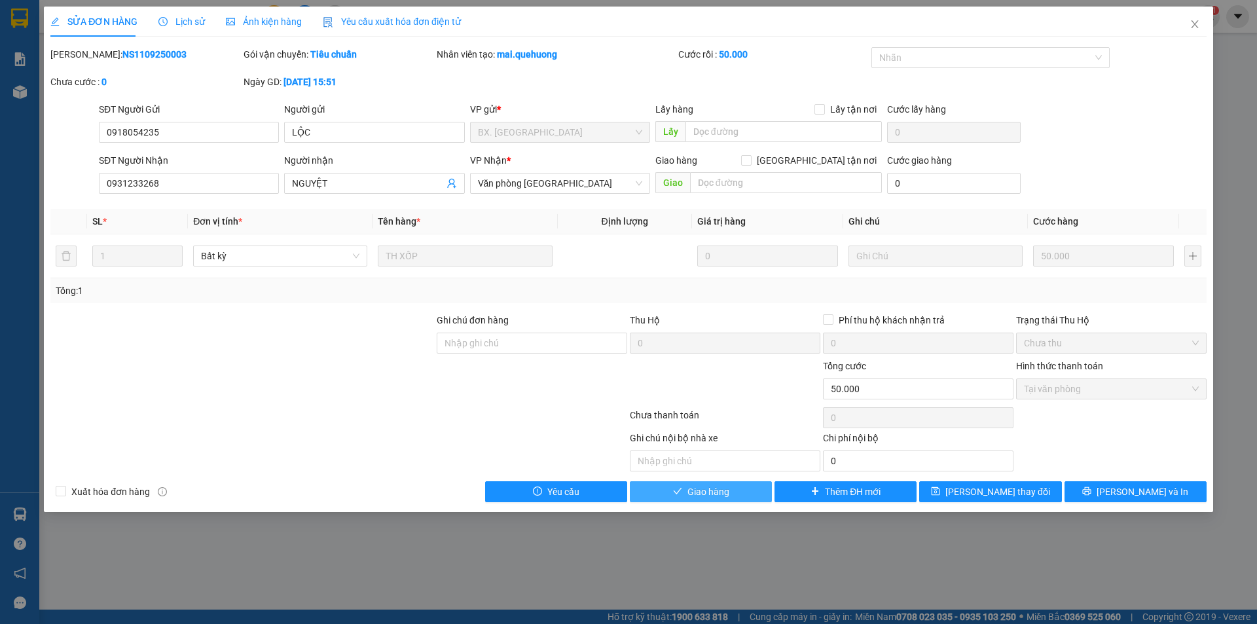
click at [703, 495] on span "Giao hàng" at bounding box center [709, 492] width 42 height 14
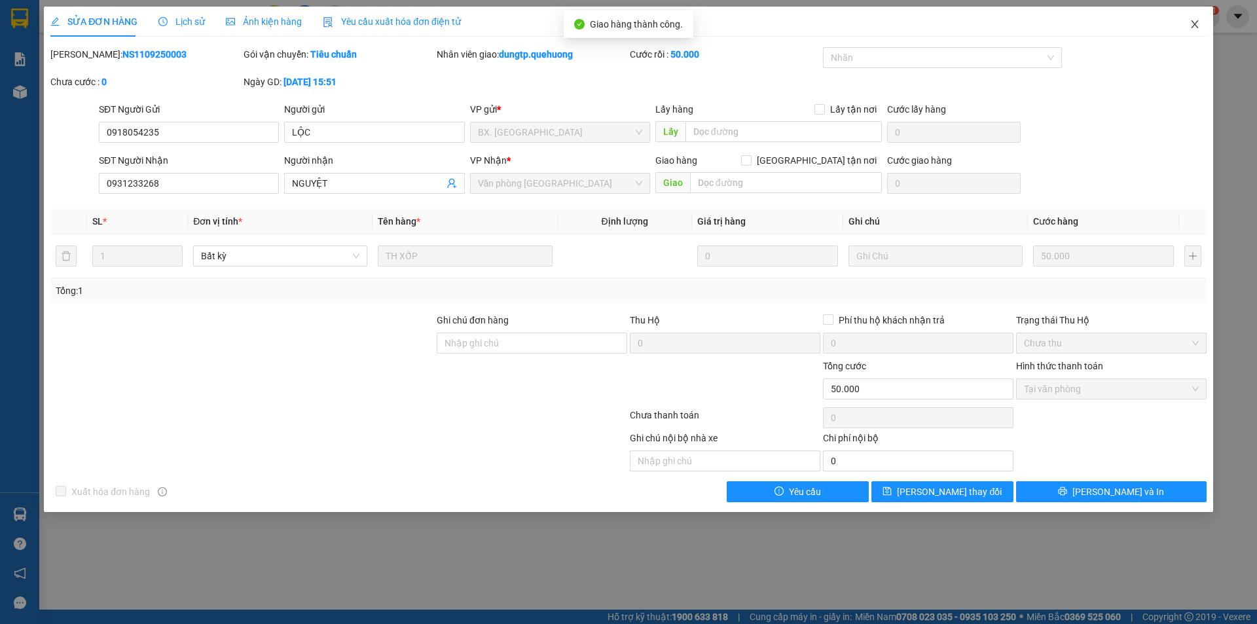
click at [1194, 25] on icon "close" at bounding box center [1194, 24] width 7 height 8
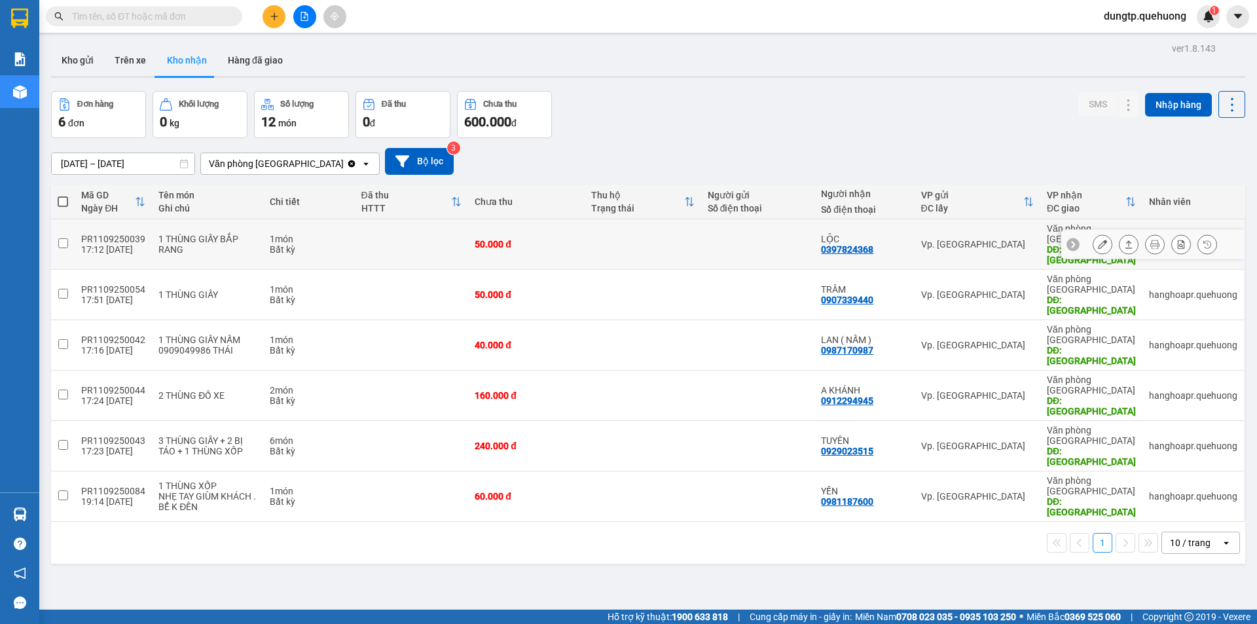
click at [65, 227] on td at bounding box center [63, 244] width 24 height 50
checkbox input "true"
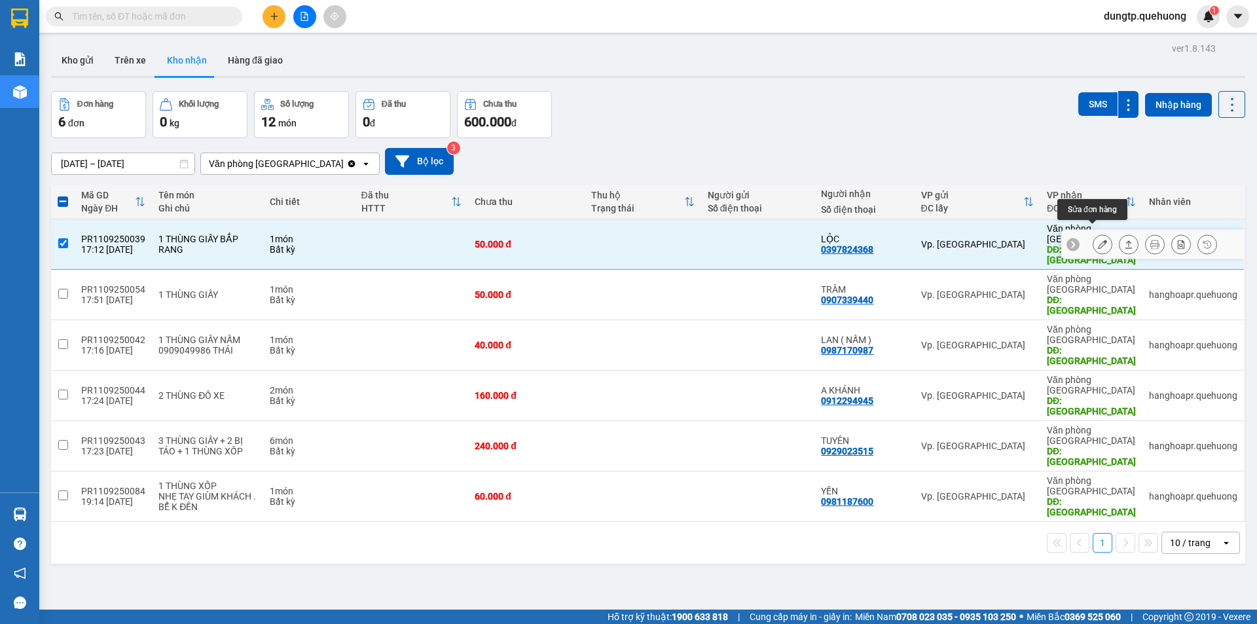
click at [1094, 235] on button at bounding box center [1103, 244] width 18 height 23
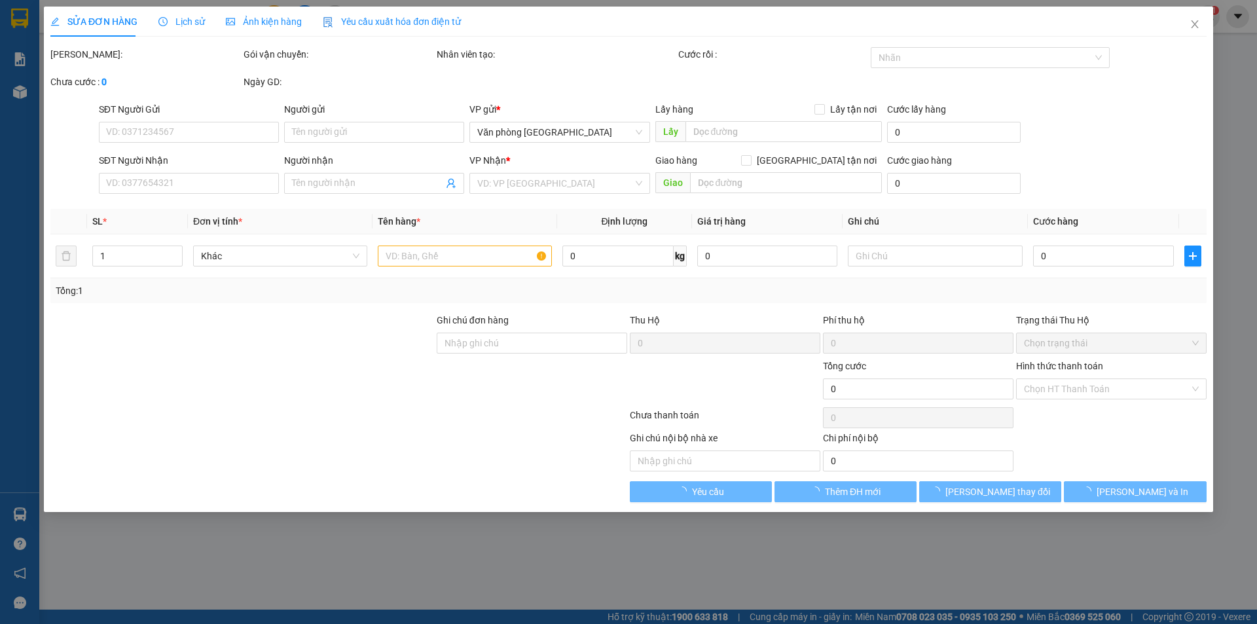
type input "0397824368"
type input "LỘC"
type input "TÂN PHÚ"
type input "50.000"
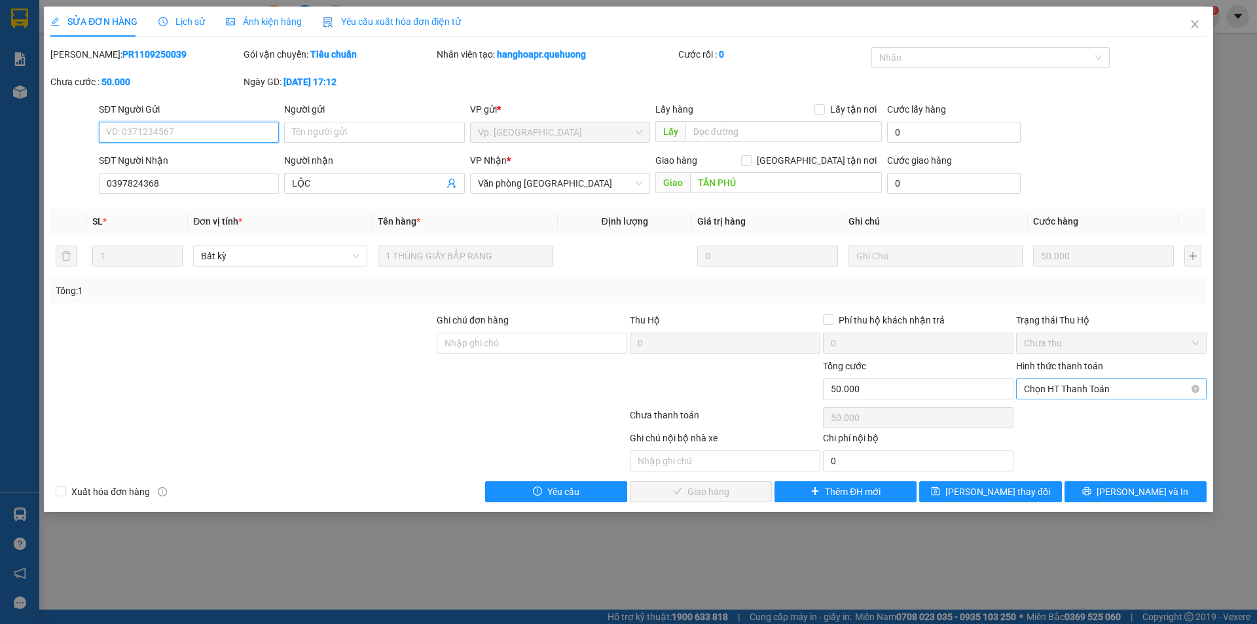
click at [1159, 392] on span "Chọn HT Thanh Toán" at bounding box center [1111, 389] width 175 height 20
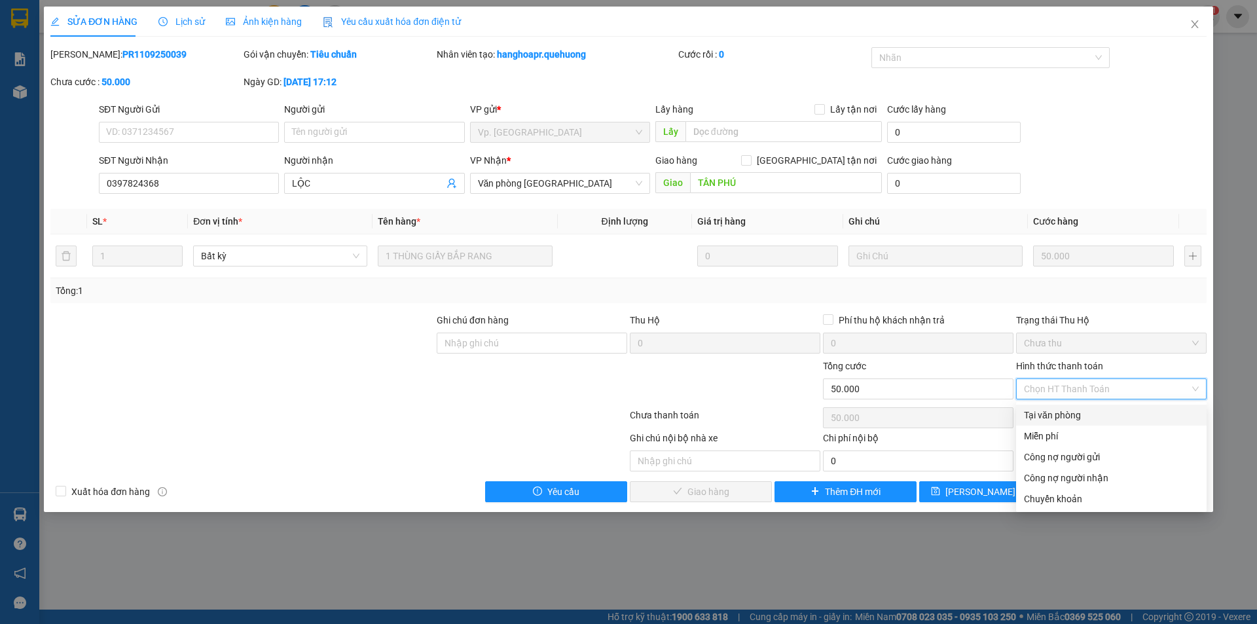
click at [1080, 420] on div "Tại văn phòng" at bounding box center [1111, 415] width 175 height 14
type input "0"
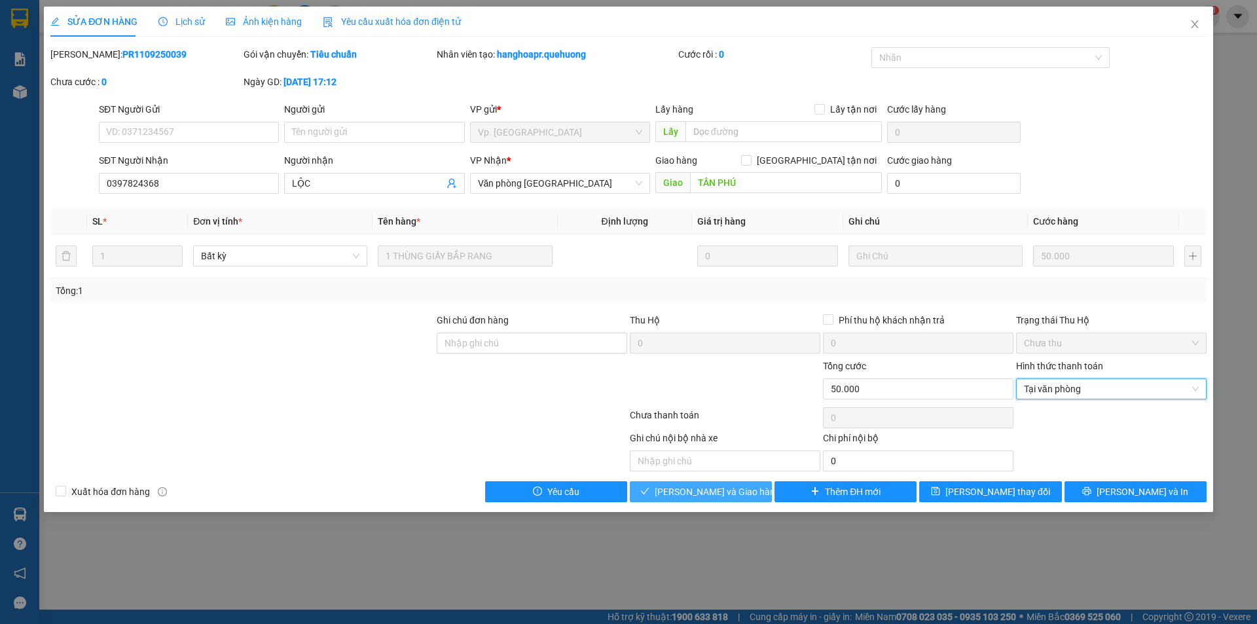
click at [712, 498] on span "[PERSON_NAME] và Giao hàng" at bounding box center [718, 492] width 126 height 14
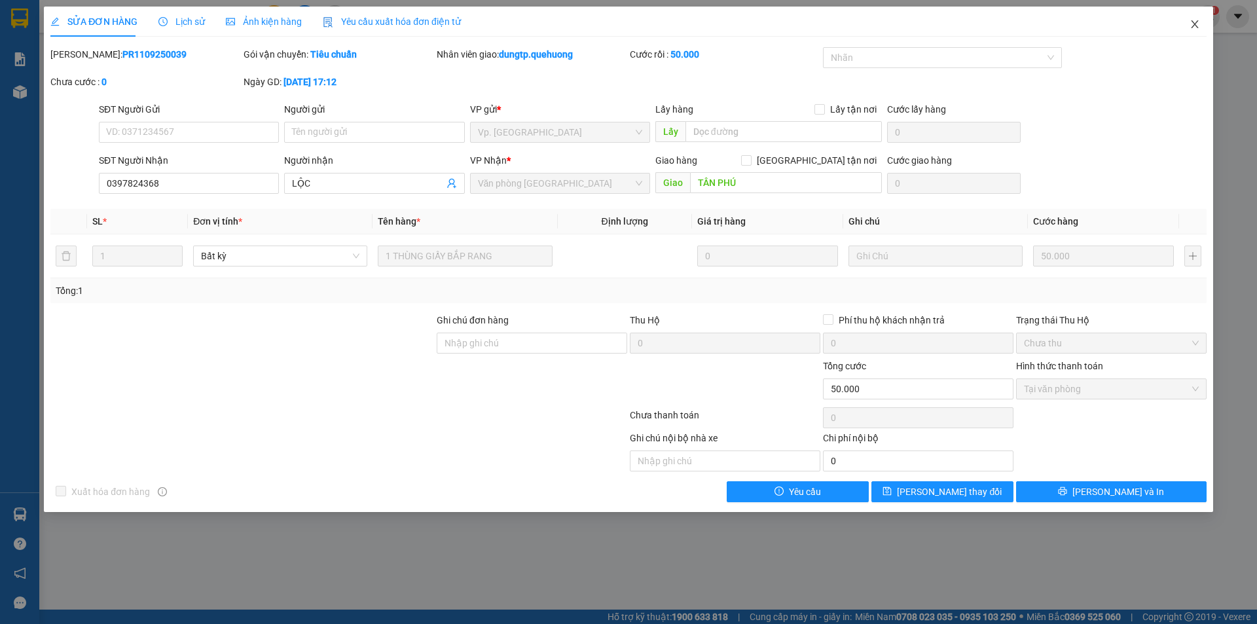
click at [1190, 24] on icon "close" at bounding box center [1195, 24] width 10 height 10
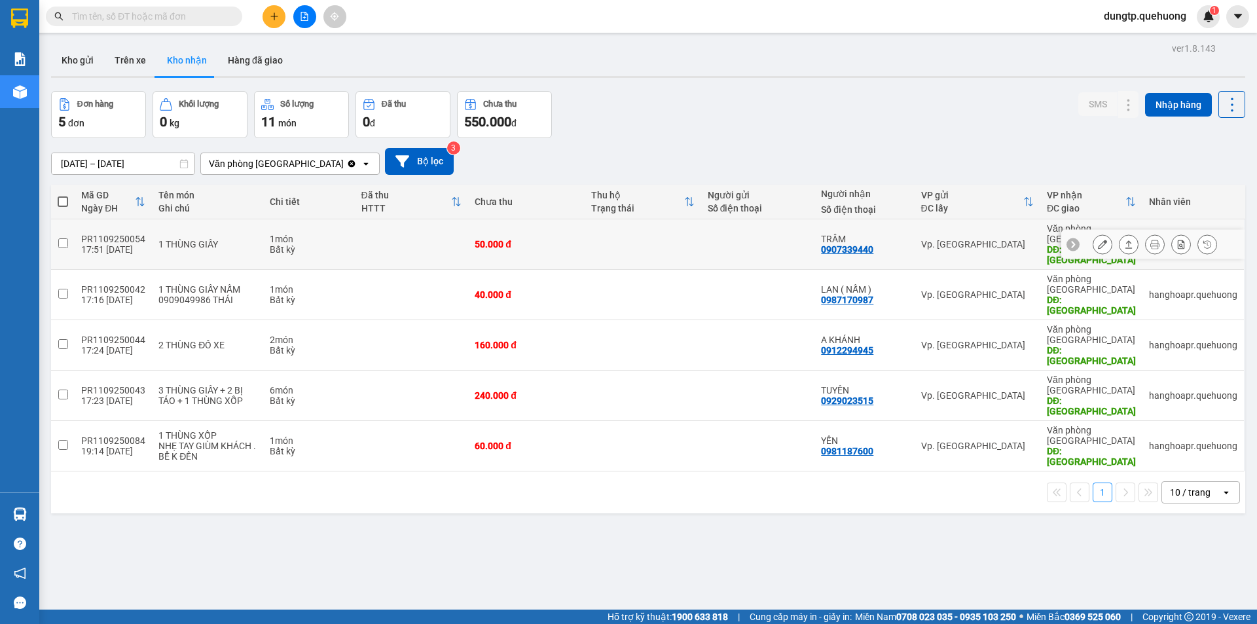
click at [62, 238] on input "checkbox" at bounding box center [63, 243] width 10 height 10
checkbox input "true"
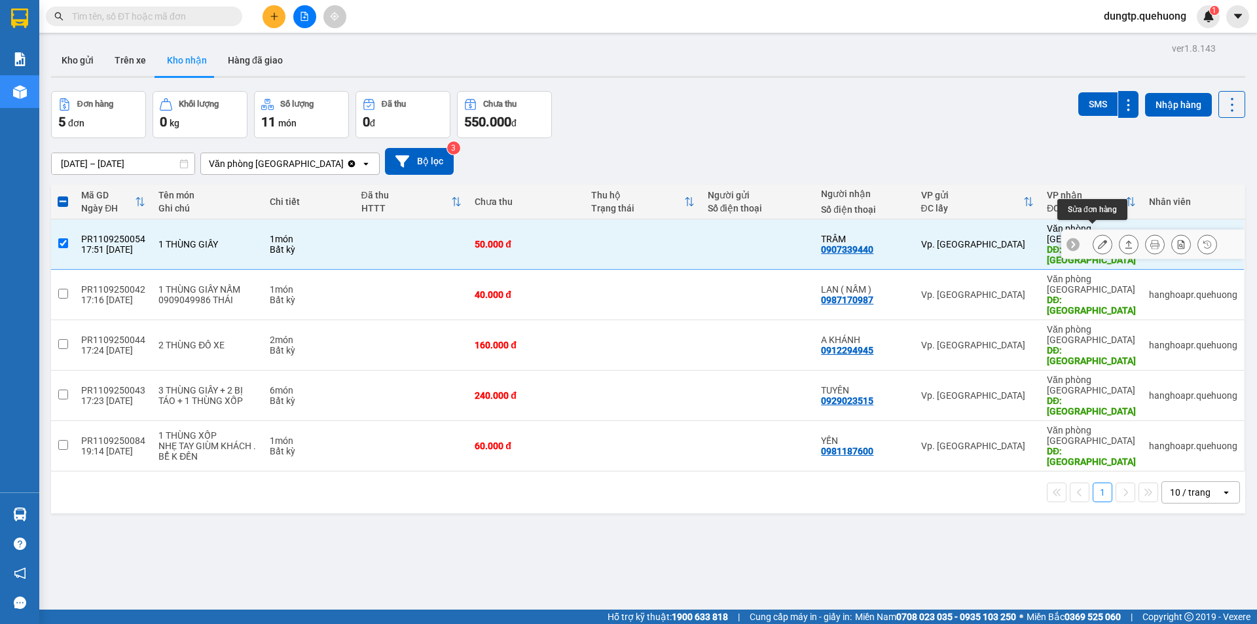
click at [1098, 240] on icon at bounding box center [1102, 244] width 9 height 9
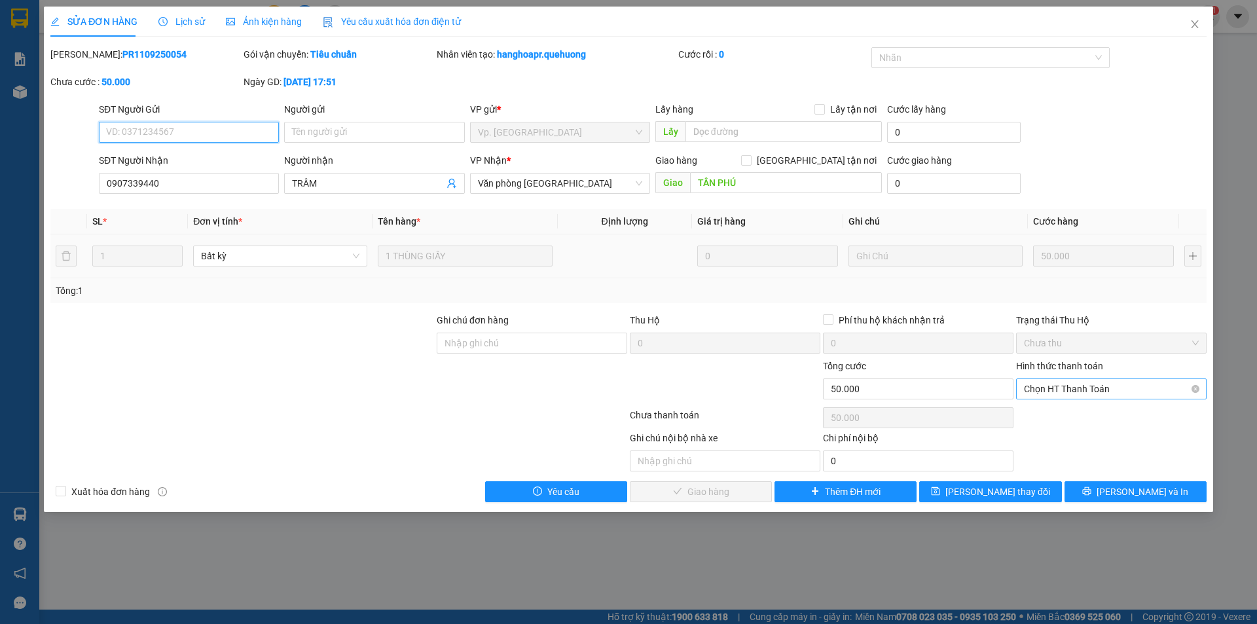
click at [1097, 388] on span "Chọn HT Thanh Toán" at bounding box center [1111, 389] width 175 height 20
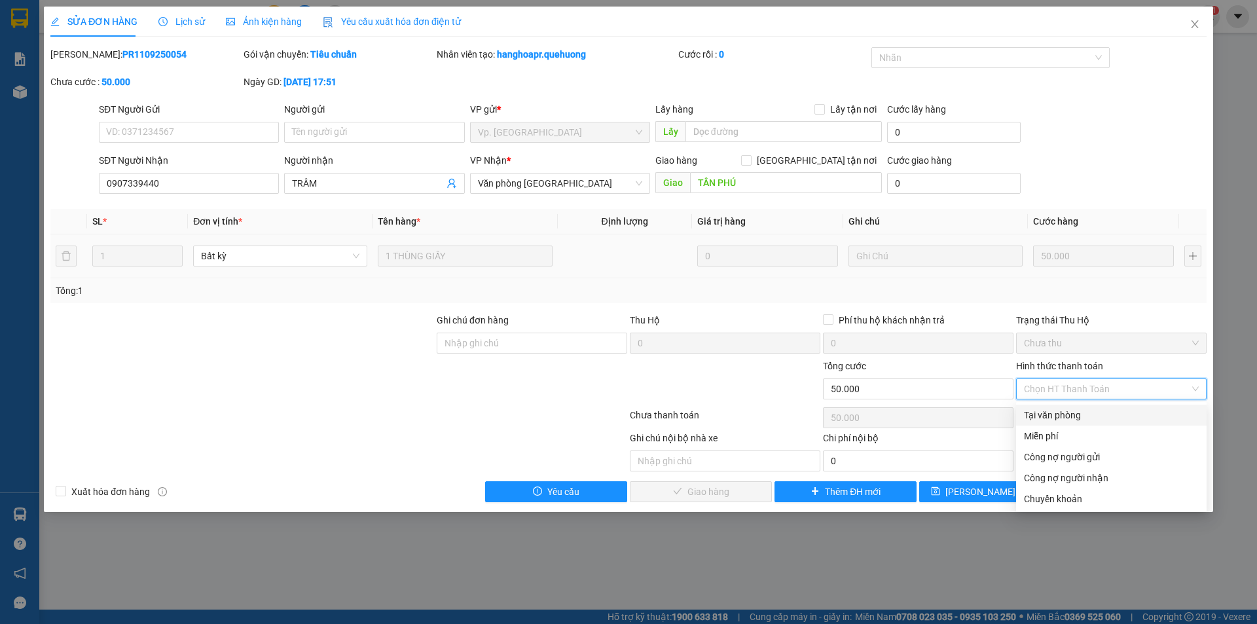
click at [1059, 416] on div "Tại văn phòng" at bounding box center [1111, 415] width 175 height 14
type input "0"
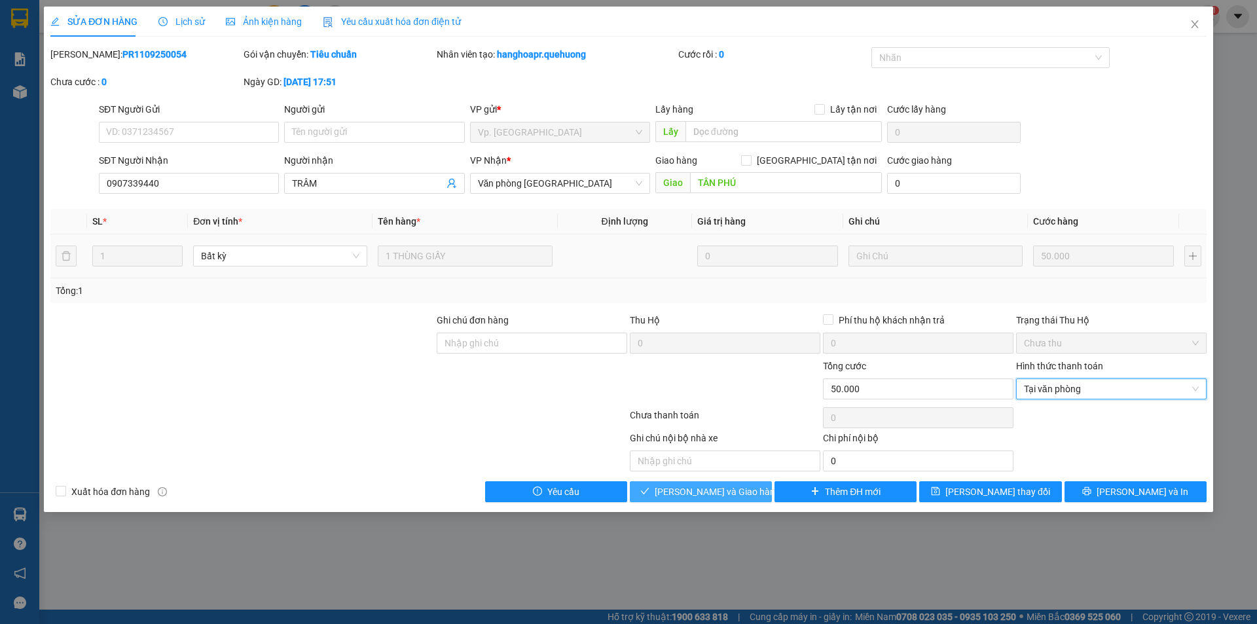
click at [700, 498] on span "[PERSON_NAME] và Giao hàng" at bounding box center [718, 492] width 126 height 14
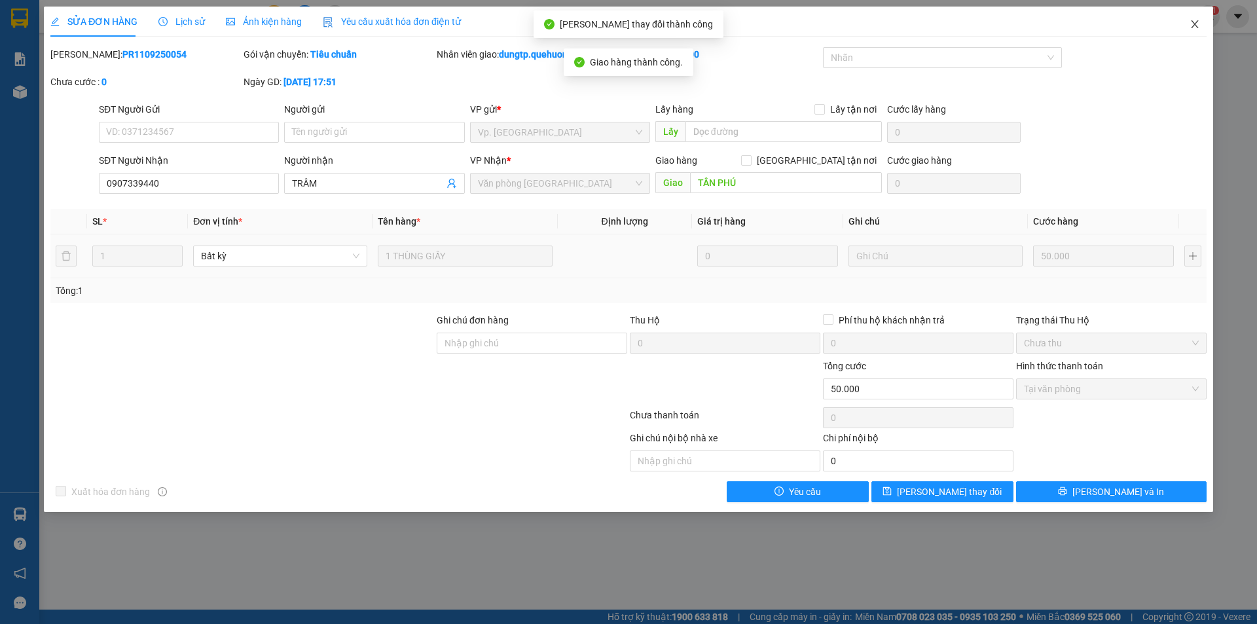
click at [1194, 26] on icon "close" at bounding box center [1194, 24] width 7 height 8
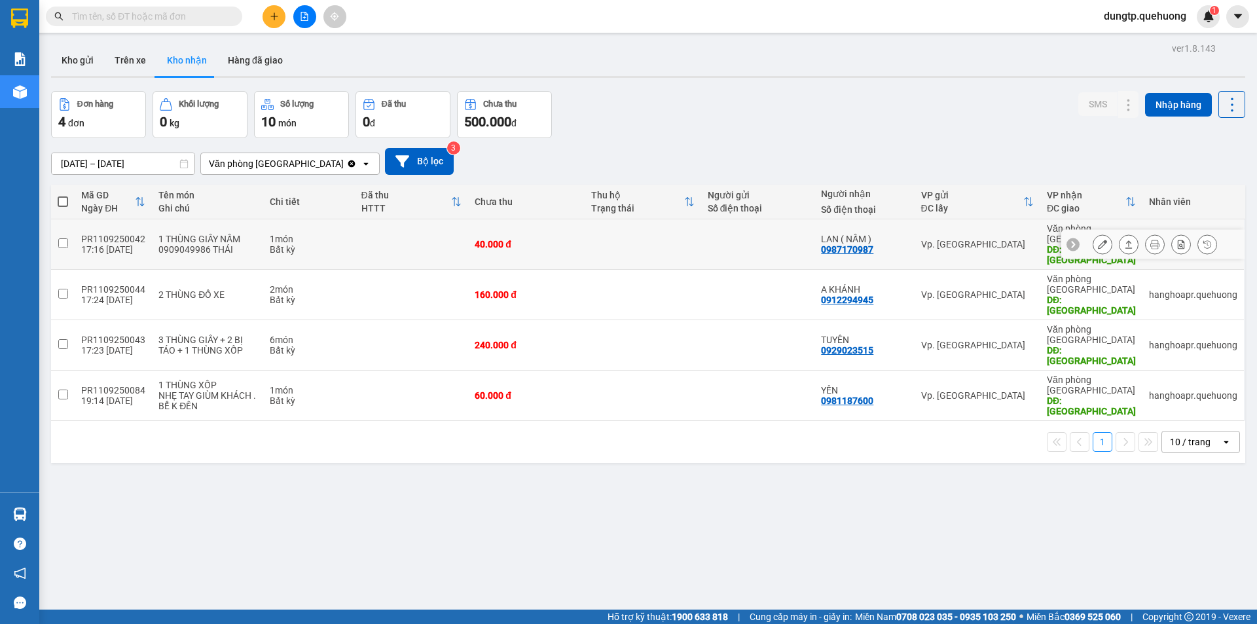
click at [62, 238] on input "checkbox" at bounding box center [63, 243] width 10 height 10
checkbox input "true"
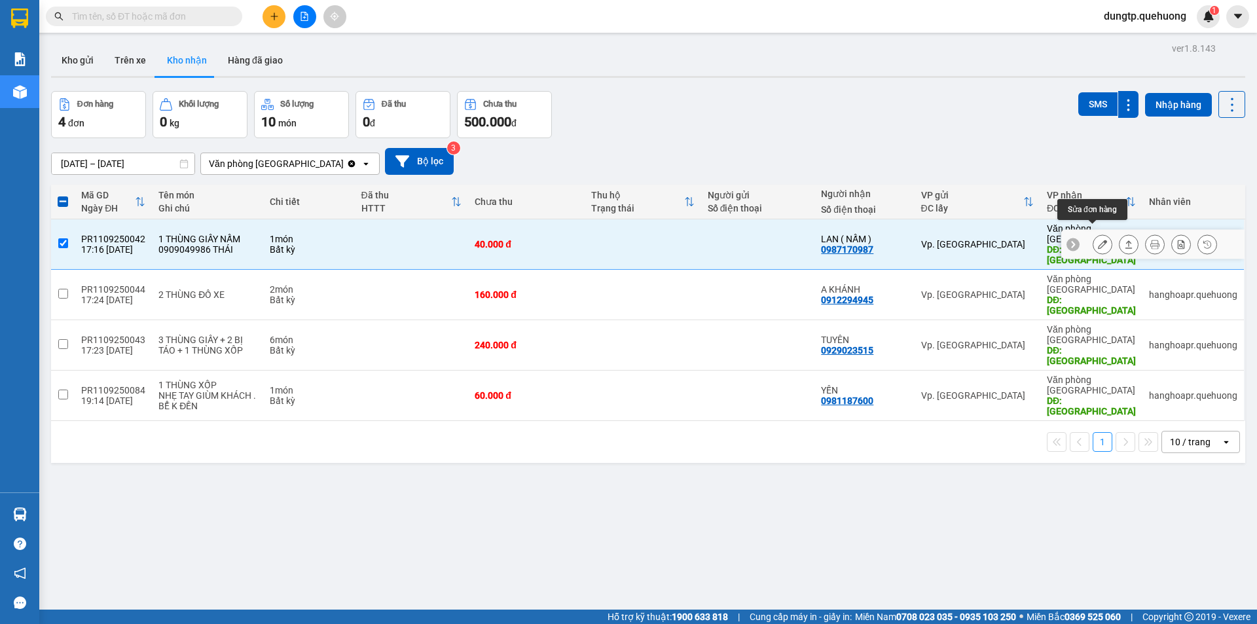
click at [1098, 240] on icon at bounding box center [1102, 244] width 9 height 9
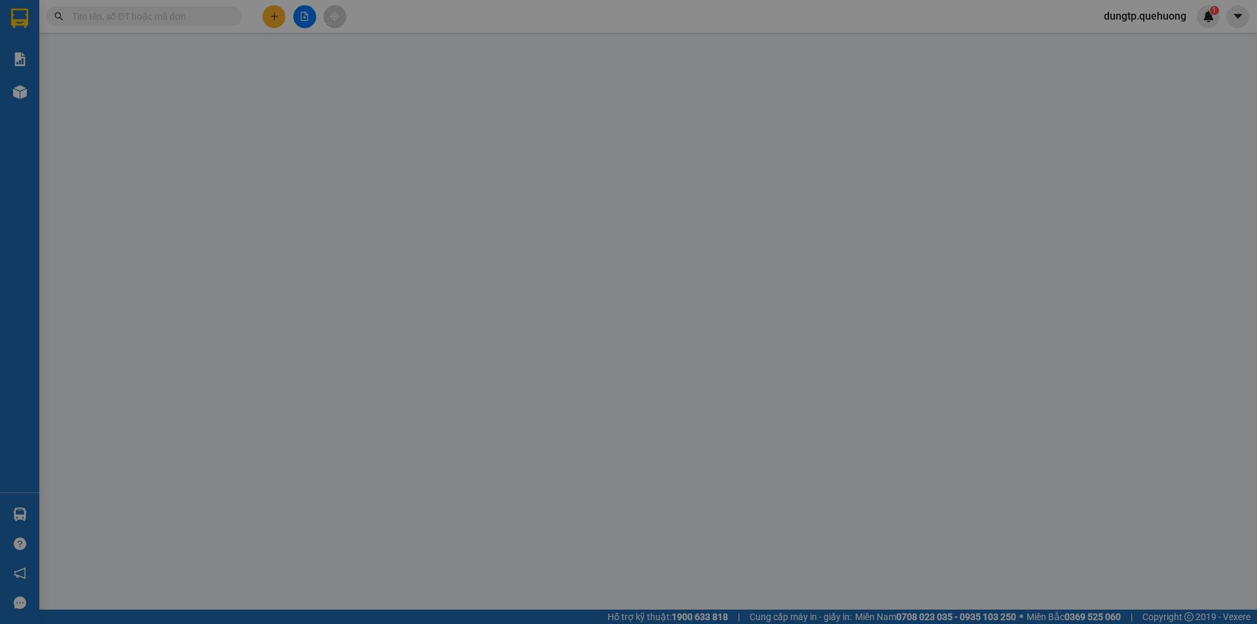
type input "0987170987"
type input "LAN ( NẤM )"
type input "TÂN PHÚ"
type input "40.000"
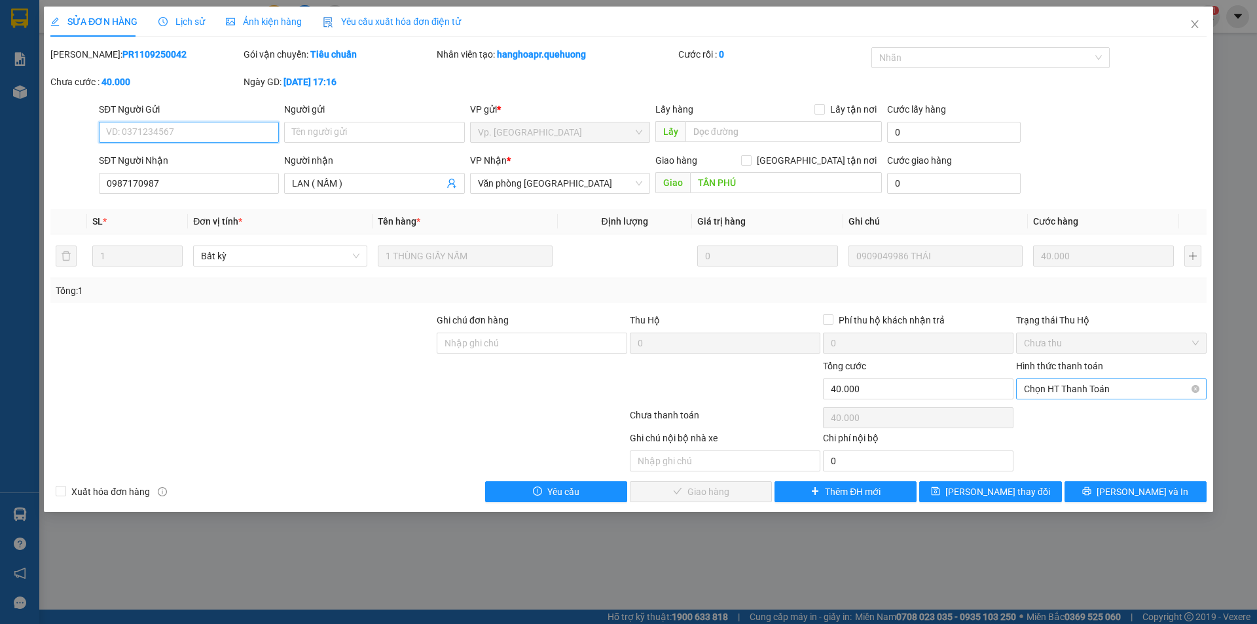
click at [1123, 383] on span "Chọn HT Thanh Toán" at bounding box center [1111, 389] width 175 height 20
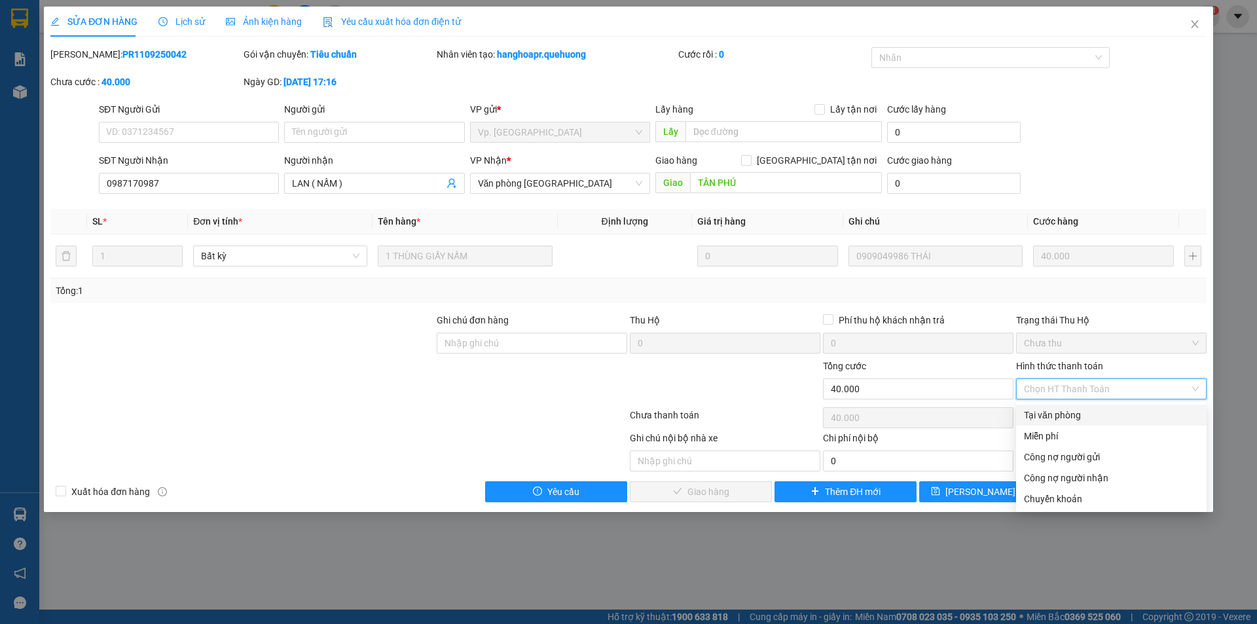
click at [1061, 416] on div "Tại văn phòng" at bounding box center [1111, 415] width 175 height 14
type input "0"
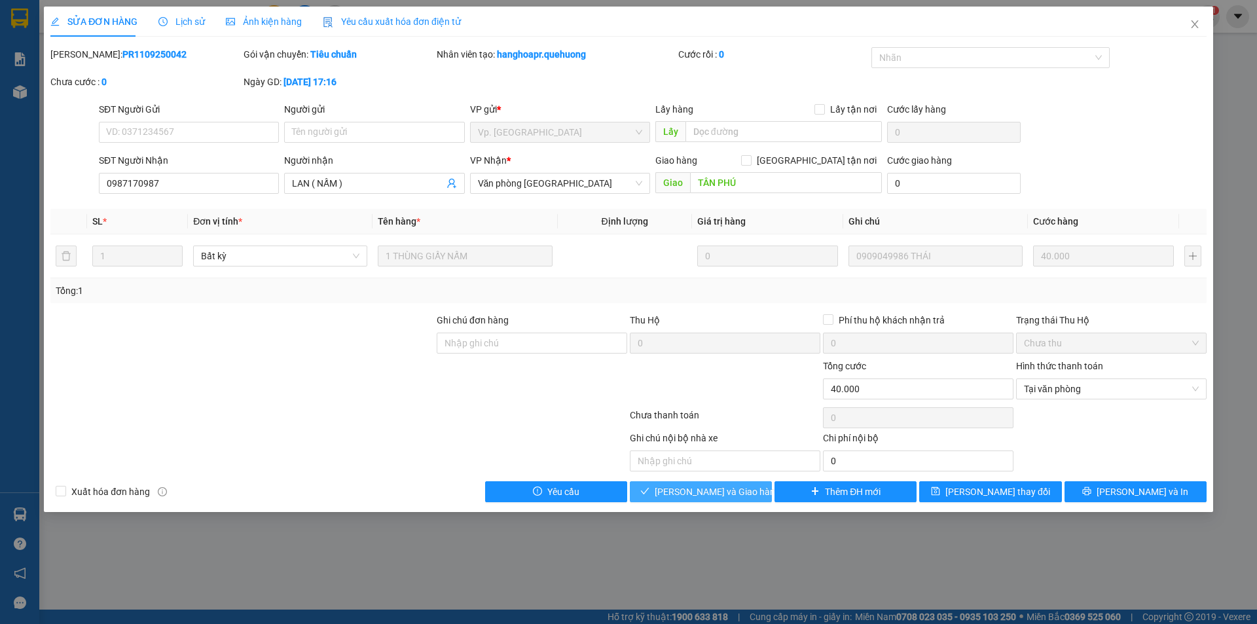
click at [710, 490] on span "[PERSON_NAME] và Giao hàng" at bounding box center [718, 492] width 126 height 14
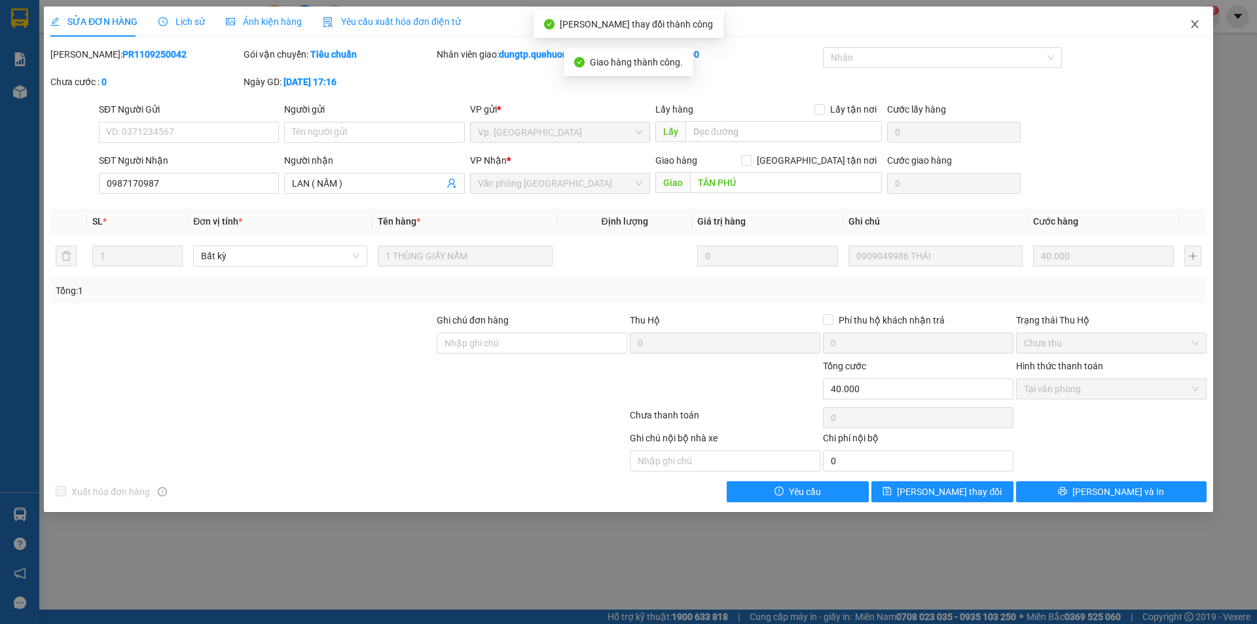
click at [1194, 24] on icon "close" at bounding box center [1195, 24] width 10 height 10
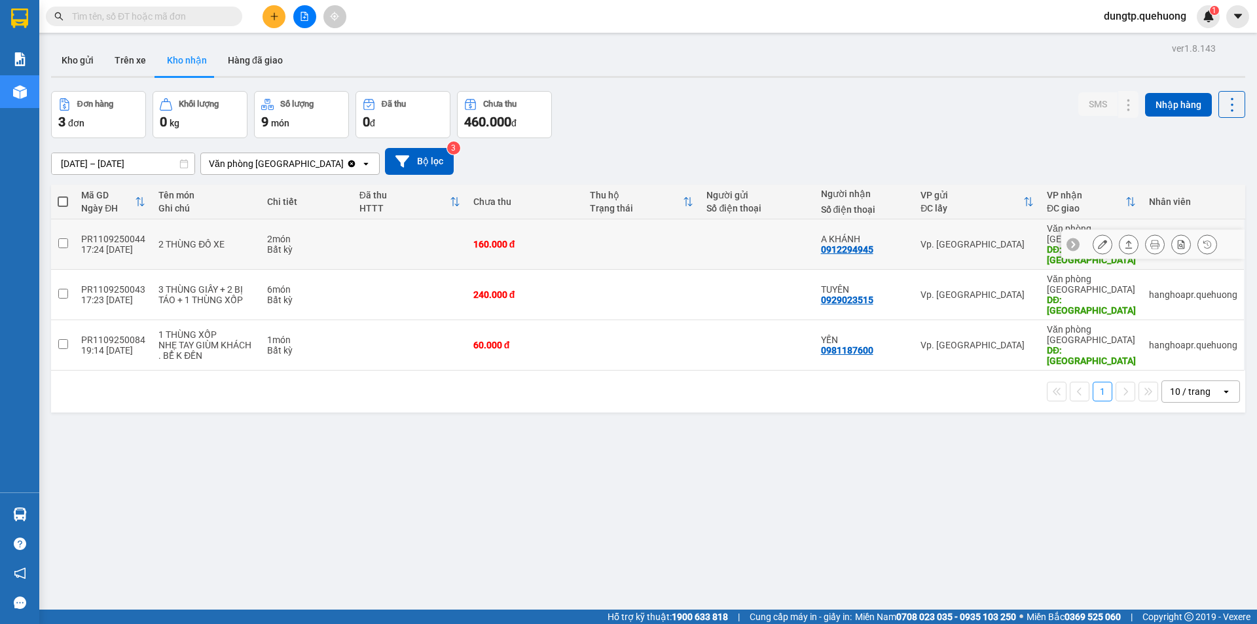
click at [62, 238] on input "checkbox" at bounding box center [63, 243] width 10 height 10
checkbox input "true"
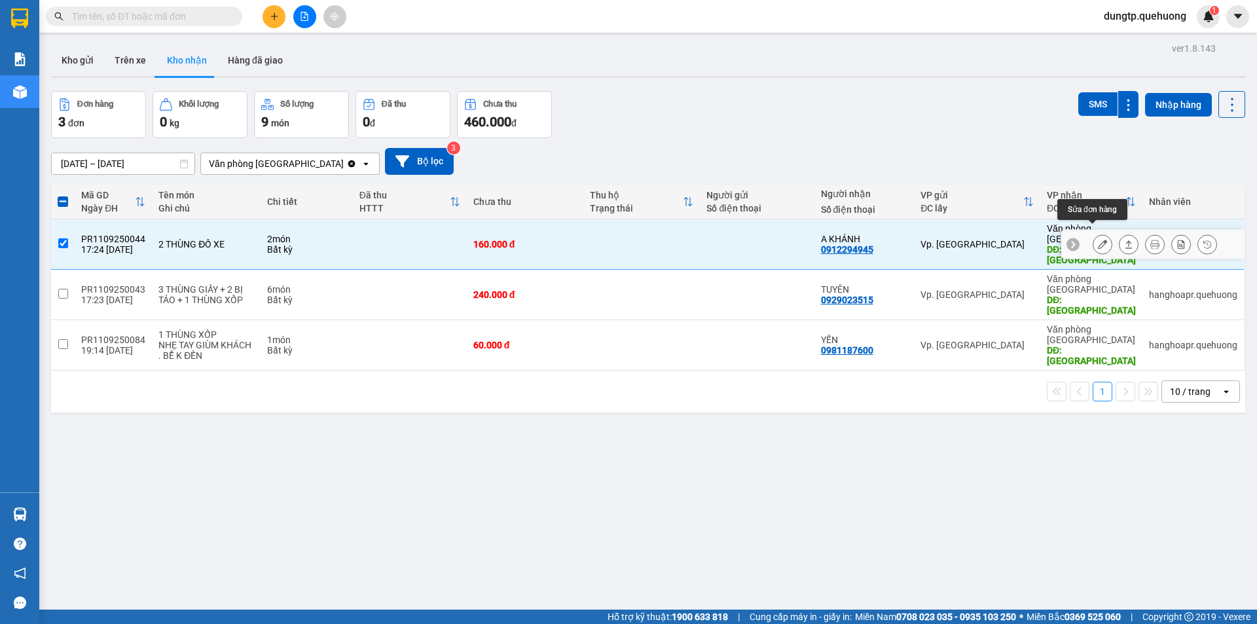
click at [1095, 237] on button at bounding box center [1103, 244] width 18 height 23
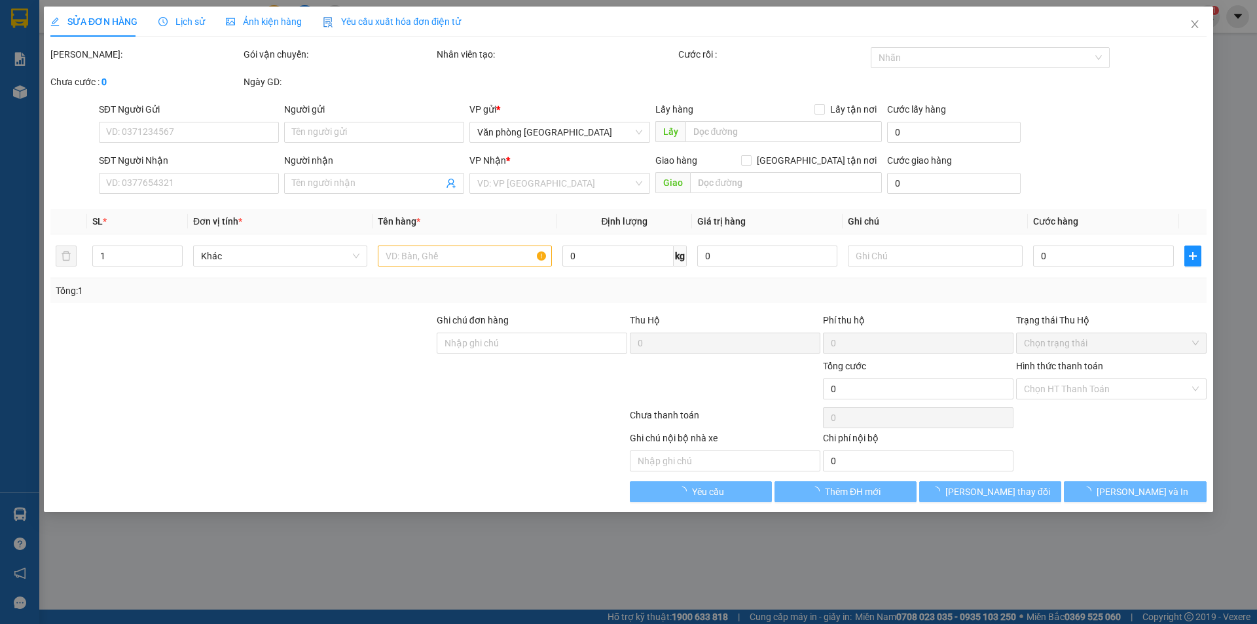
type input "0912294945"
type input "A KHÁNH"
type input "TÂN PHÚ"
type input "160.000"
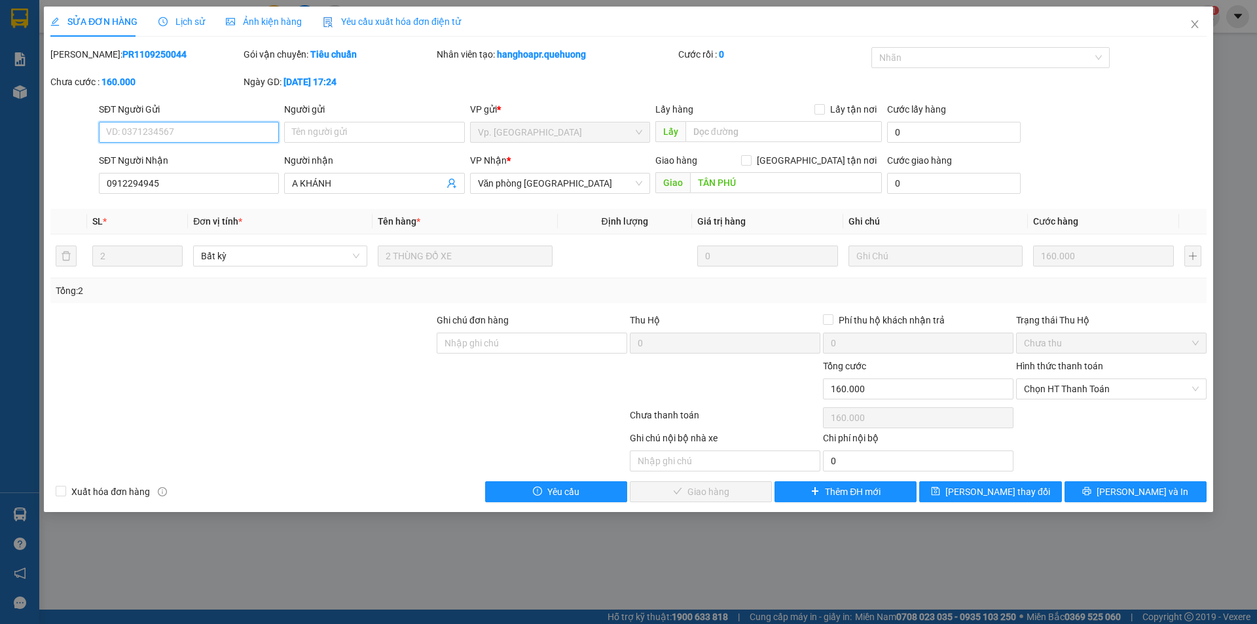
click at [1132, 343] on span "Chưa thu" at bounding box center [1111, 343] width 175 height 20
click at [1122, 366] on div "Hình thức thanh toán" at bounding box center [1111, 369] width 191 height 20
click at [1107, 388] on span "Chọn HT Thanh Toán" at bounding box center [1111, 389] width 175 height 20
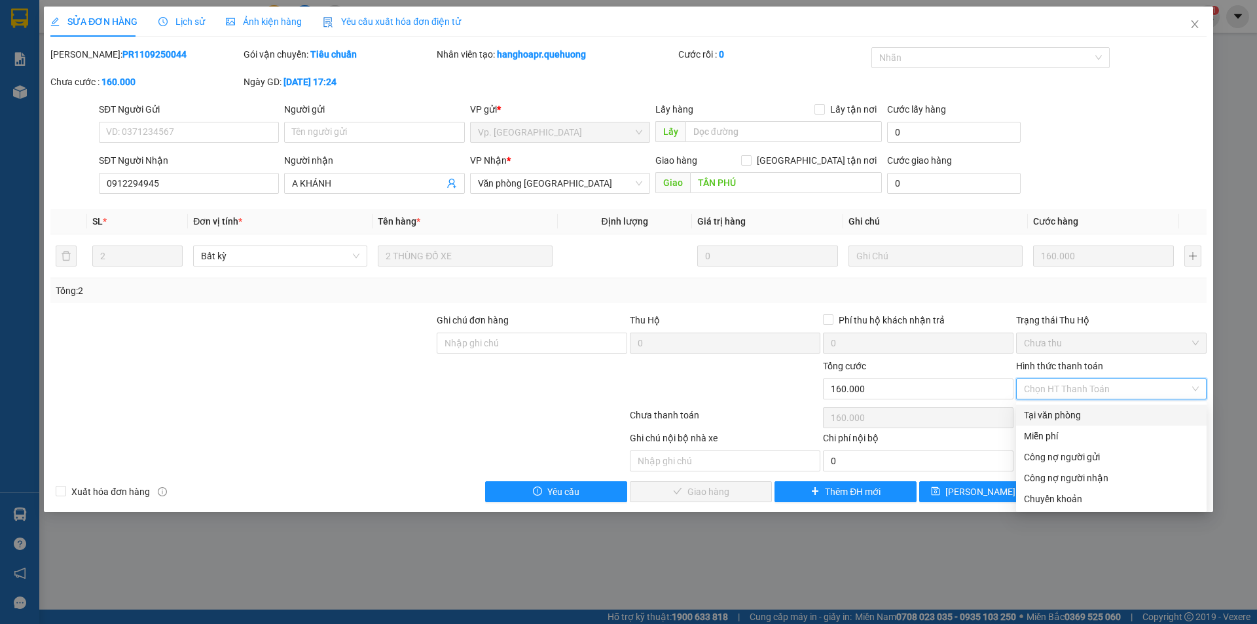
click at [1066, 415] on div "Tại văn phòng" at bounding box center [1111, 415] width 175 height 14
type input "0"
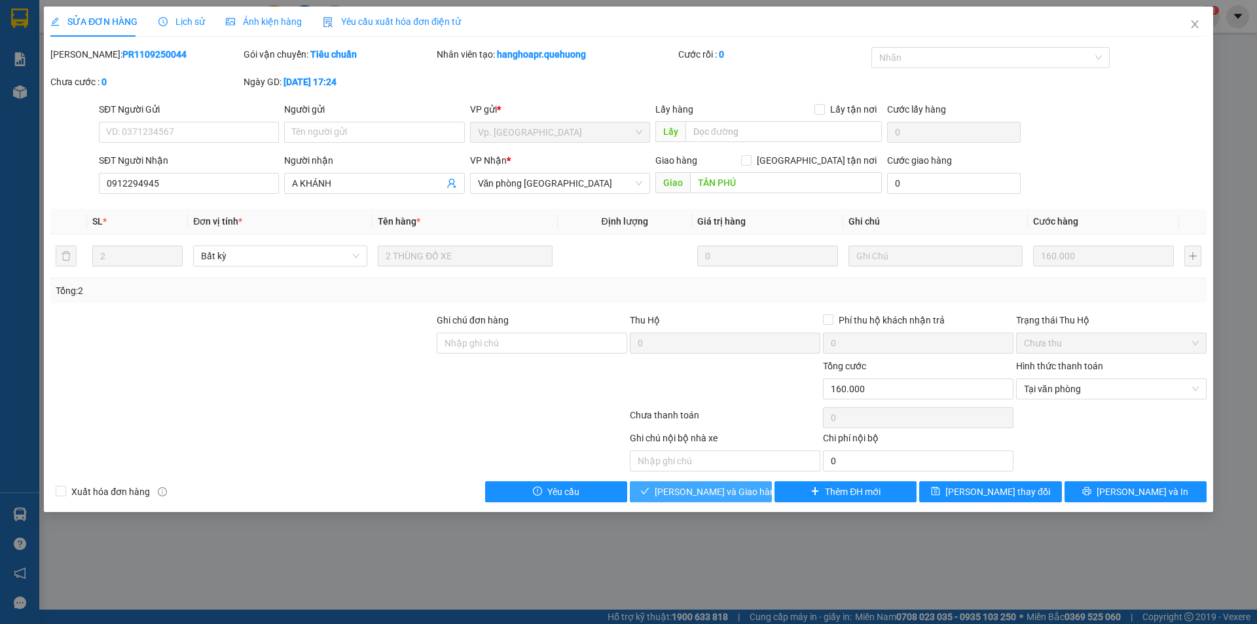
click at [720, 495] on span "[PERSON_NAME] và Giao hàng" at bounding box center [718, 492] width 126 height 14
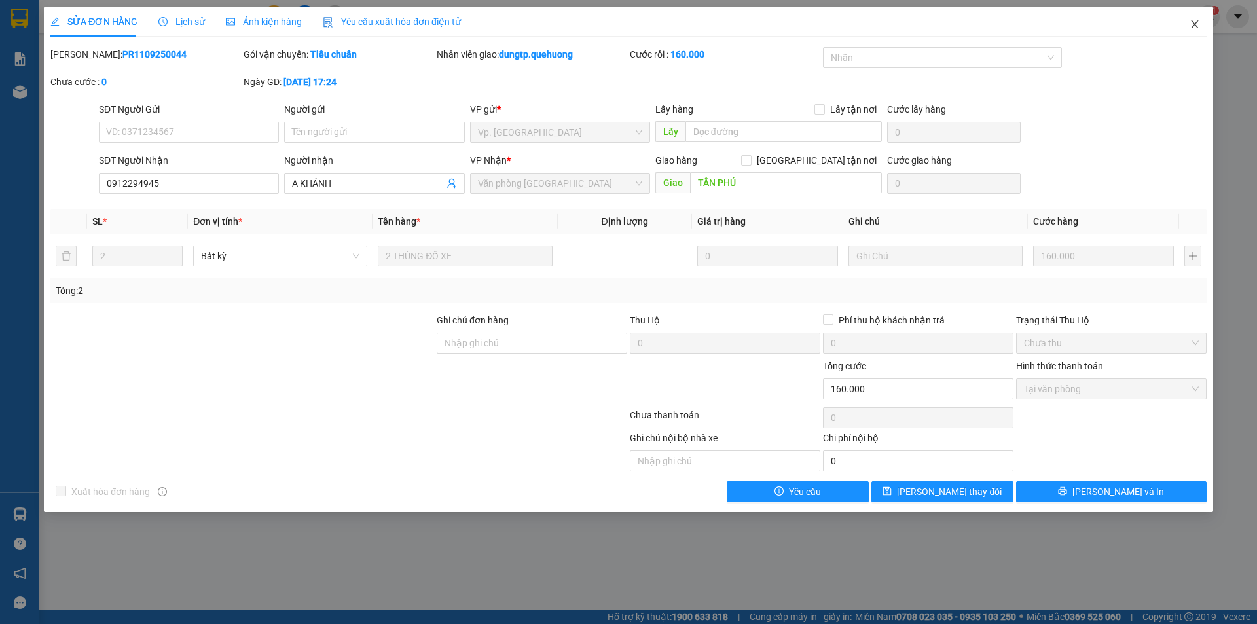
click at [1194, 23] on icon "close" at bounding box center [1195, 24] width 10 height 10
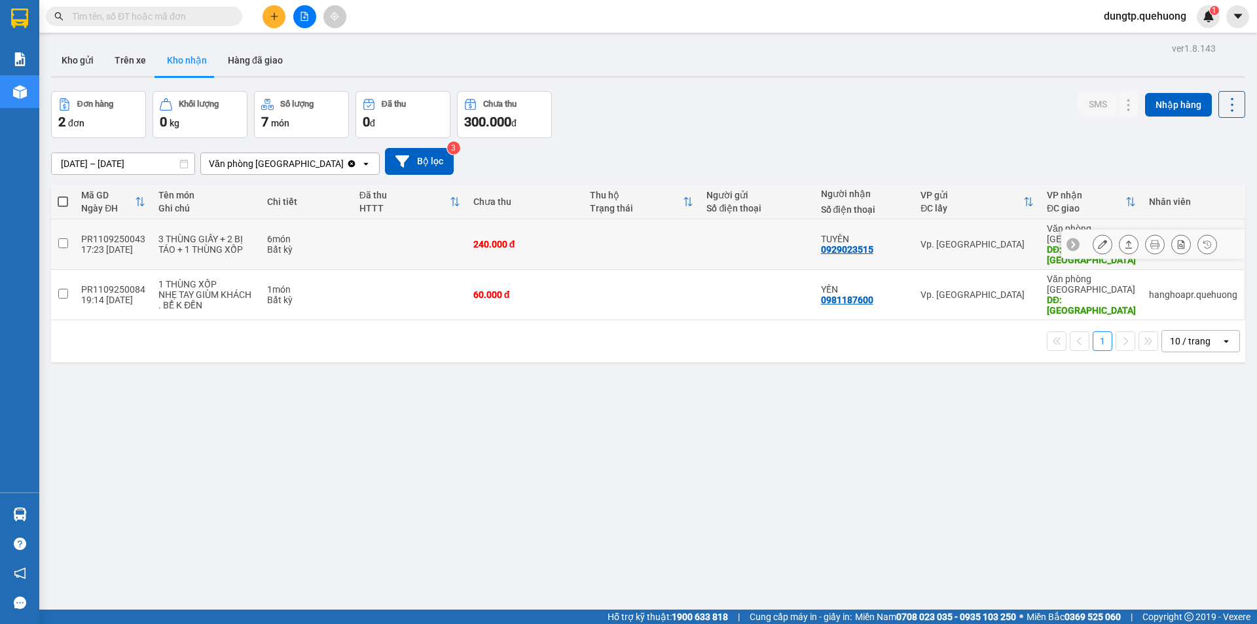
click at [60, 238] on input "checkbox" at bounding box center [63, 243] width 10 height 10
checkbox input "true"
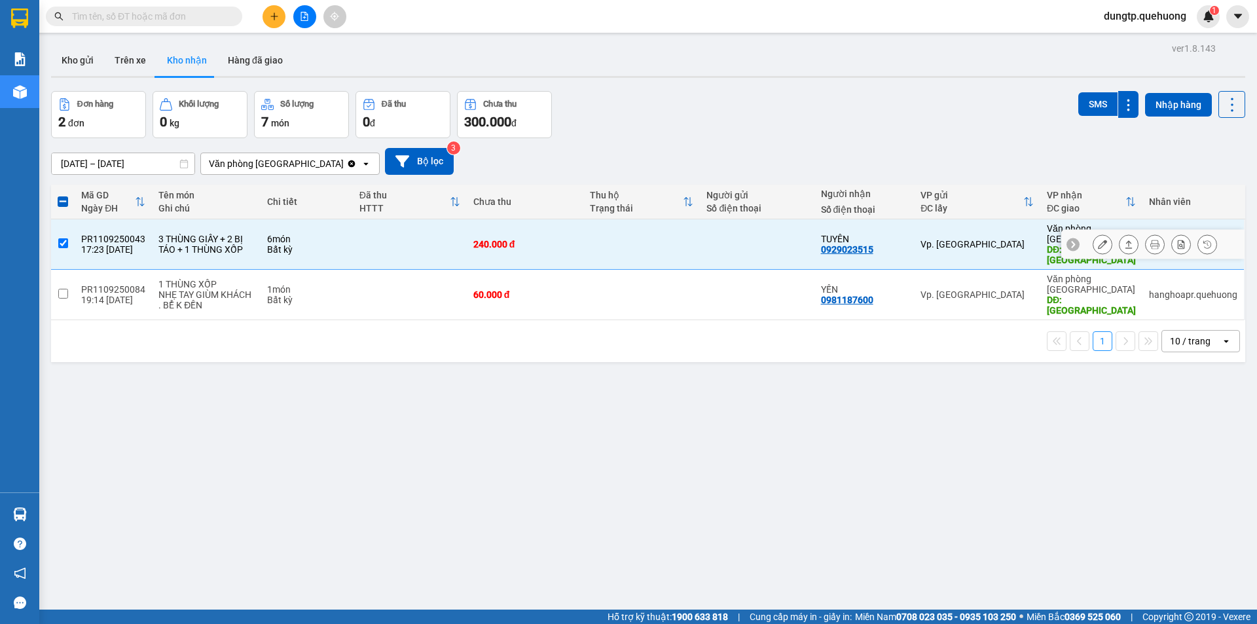
click at [1097, 233] on button at bounding box center [1103, 244] width 18 height 23
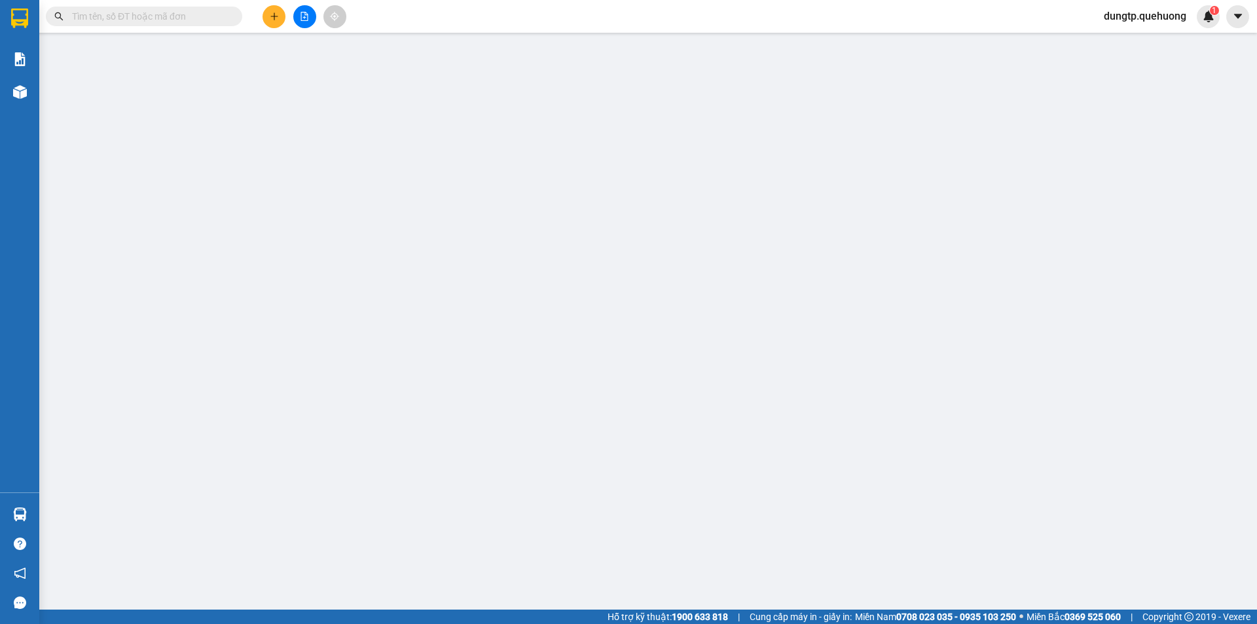
type input "0929023515"
type input "TUYÊN"
type input "TÂN PHÚ"
type input "240.000"
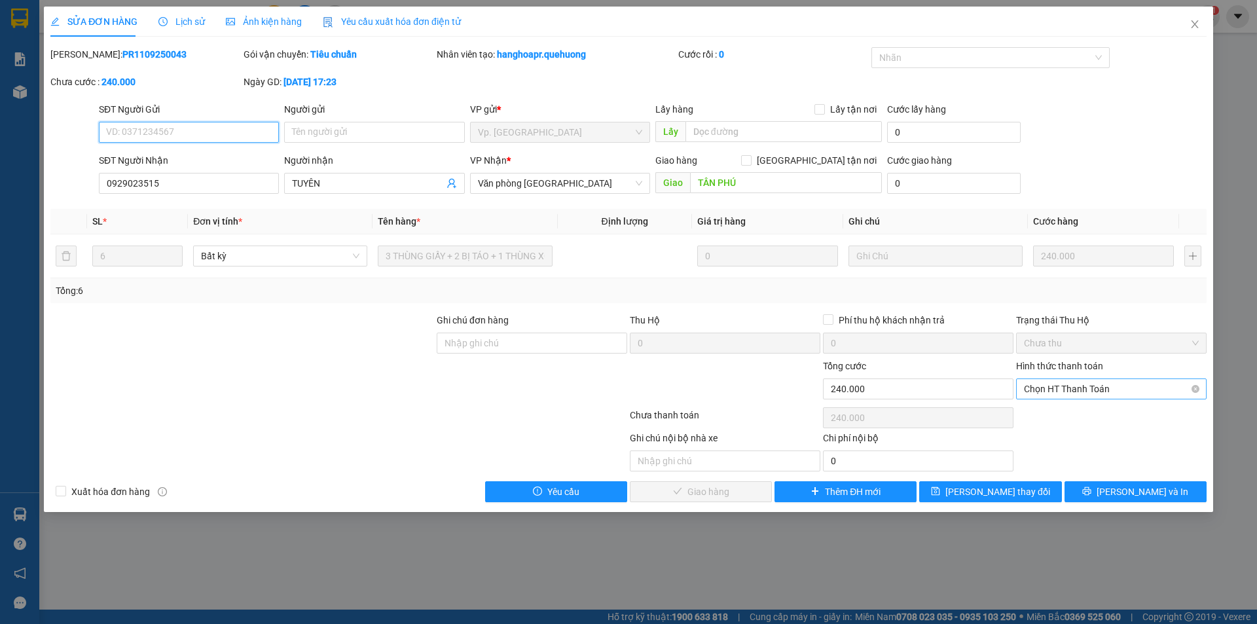
click at [1090, 380] on span "Chọn HT Thanh Toán" at bounding box center [1111, 389] width 175 height 20
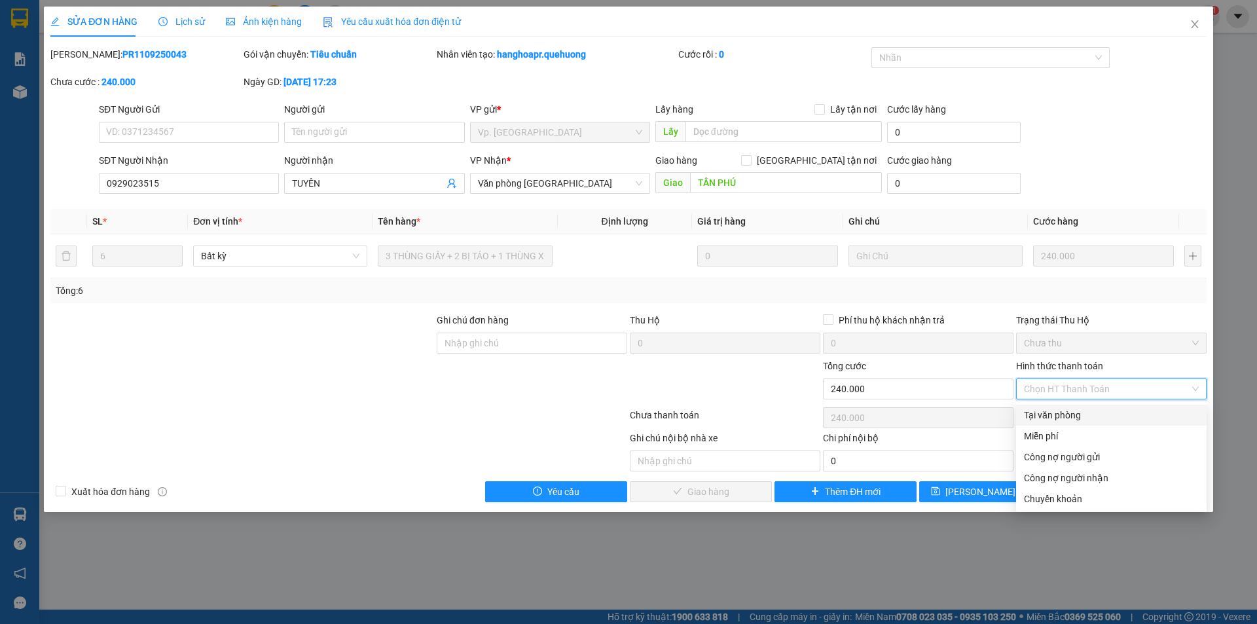
click at [1062, 414] on div "Tại văn phòng" at bounding box center [1111, 415] width 175 height 14
type input "0"
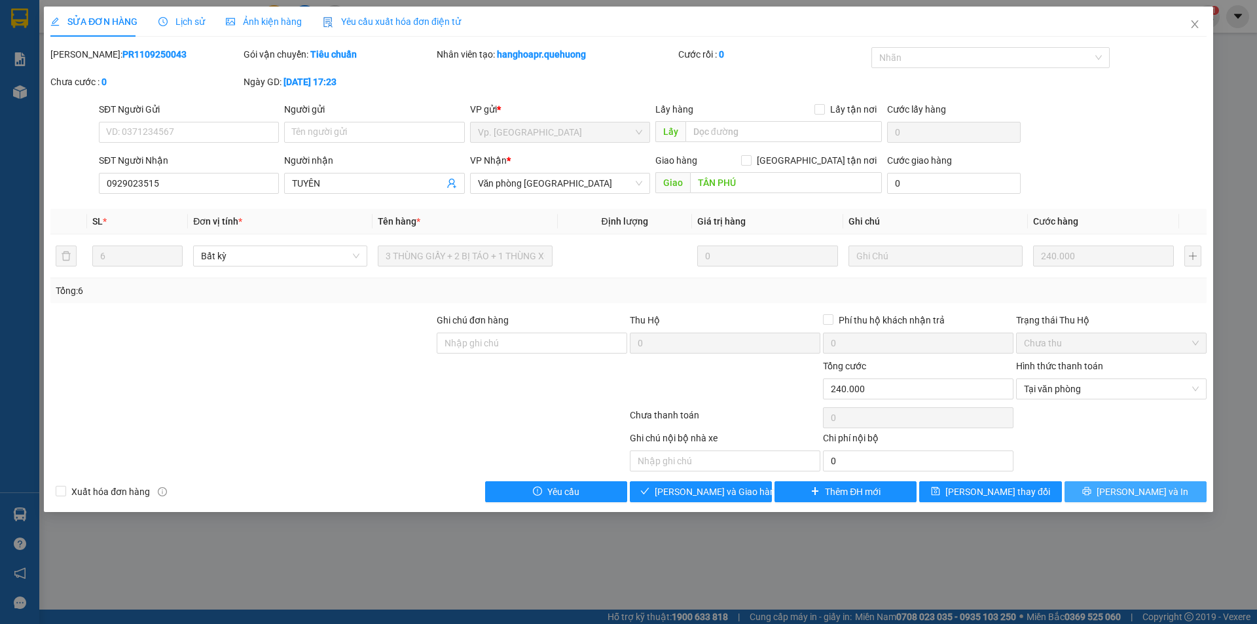
click at [1094, 492] on button "[PERSON_NAME] và In" at bounding box center [1136, 491] width 142 height 21
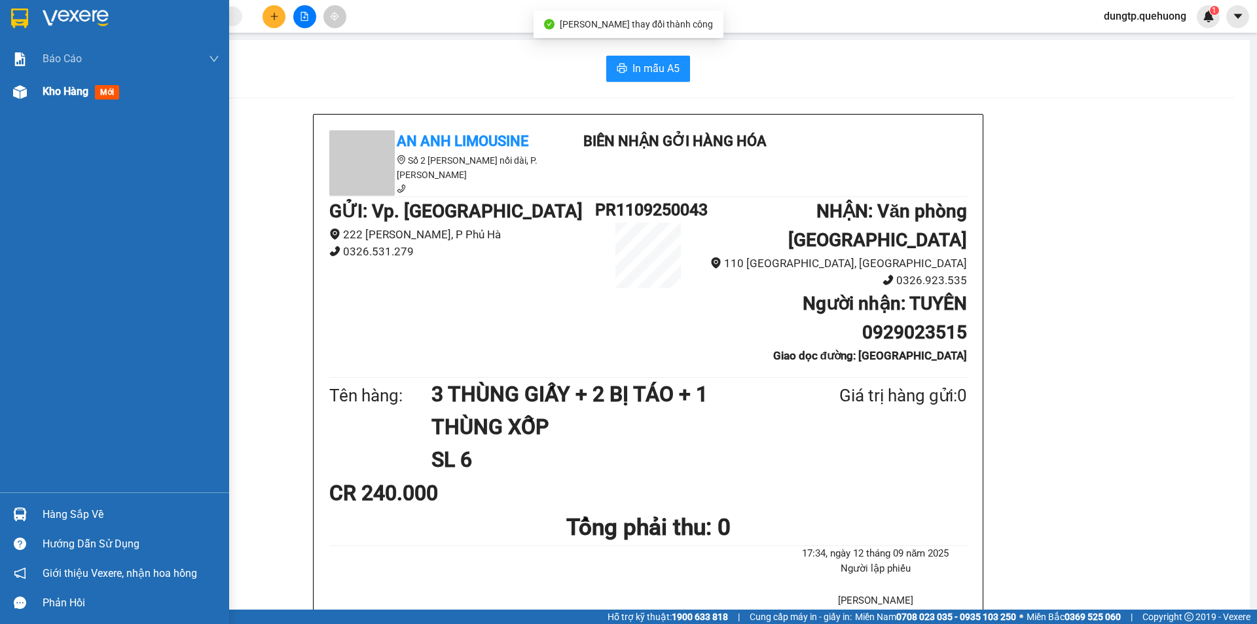
click at [81, 94] on span "Kho hàng" at bounding box center [66, 91] width 46 height 12
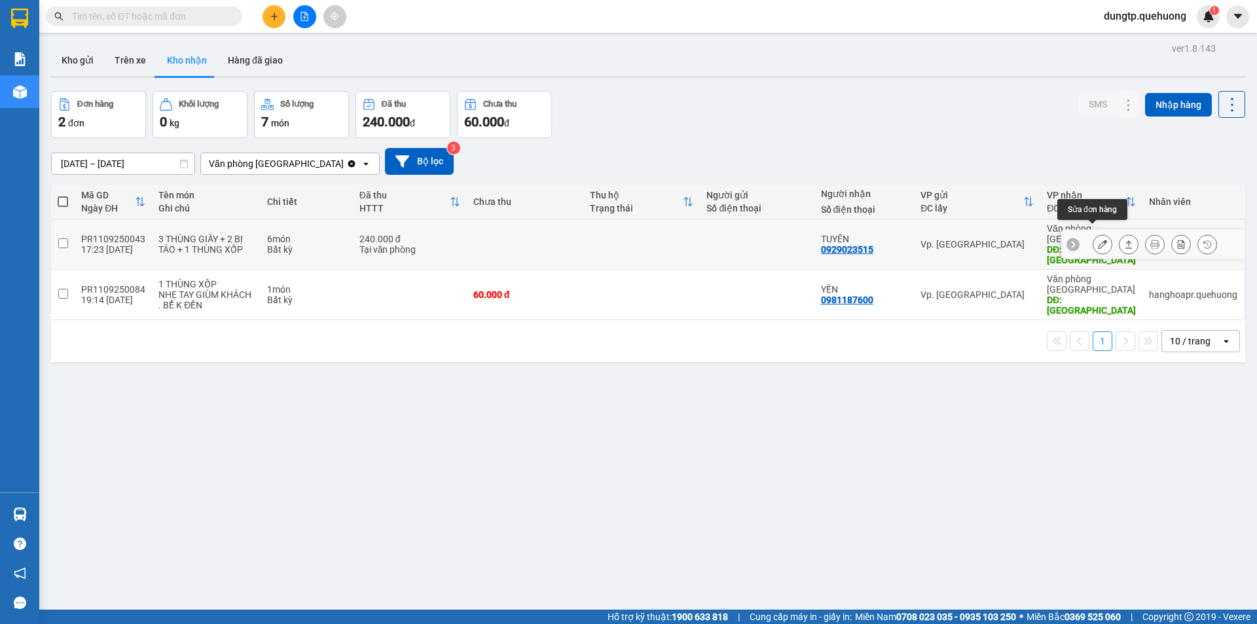
click at [1098, 240] on icon at bounding box center [1102, 244] width 9 height 9
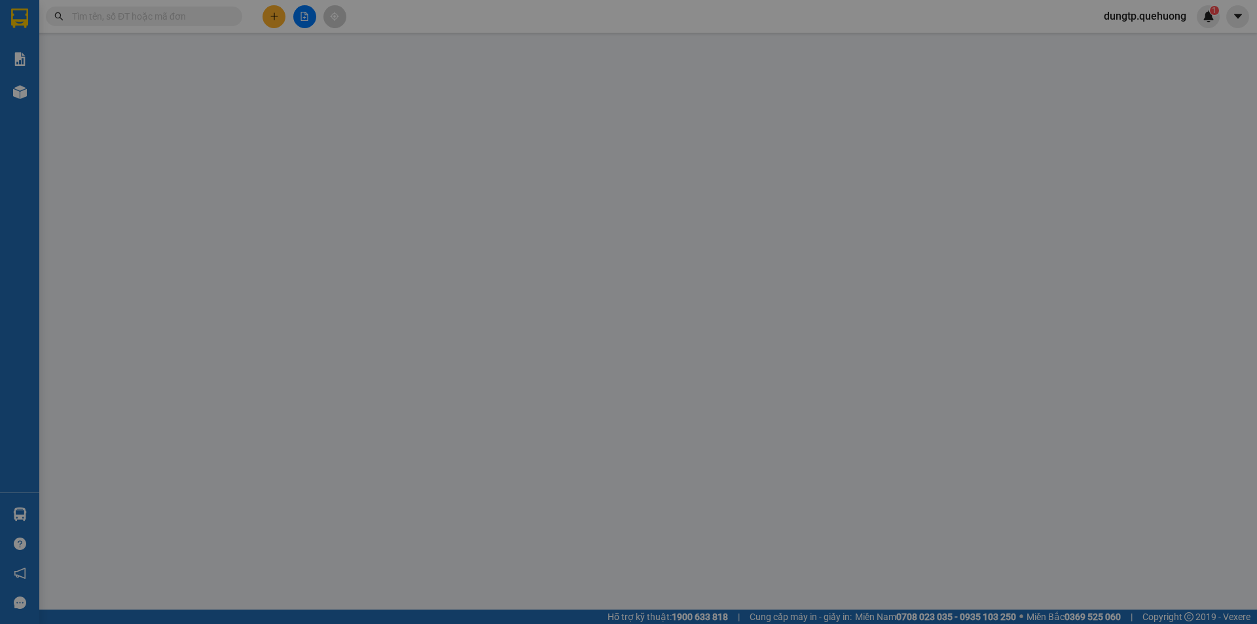
type input "0929023515"
type input "TUYÊN"
type input "TÂN PHÚ"
type input "240.000"
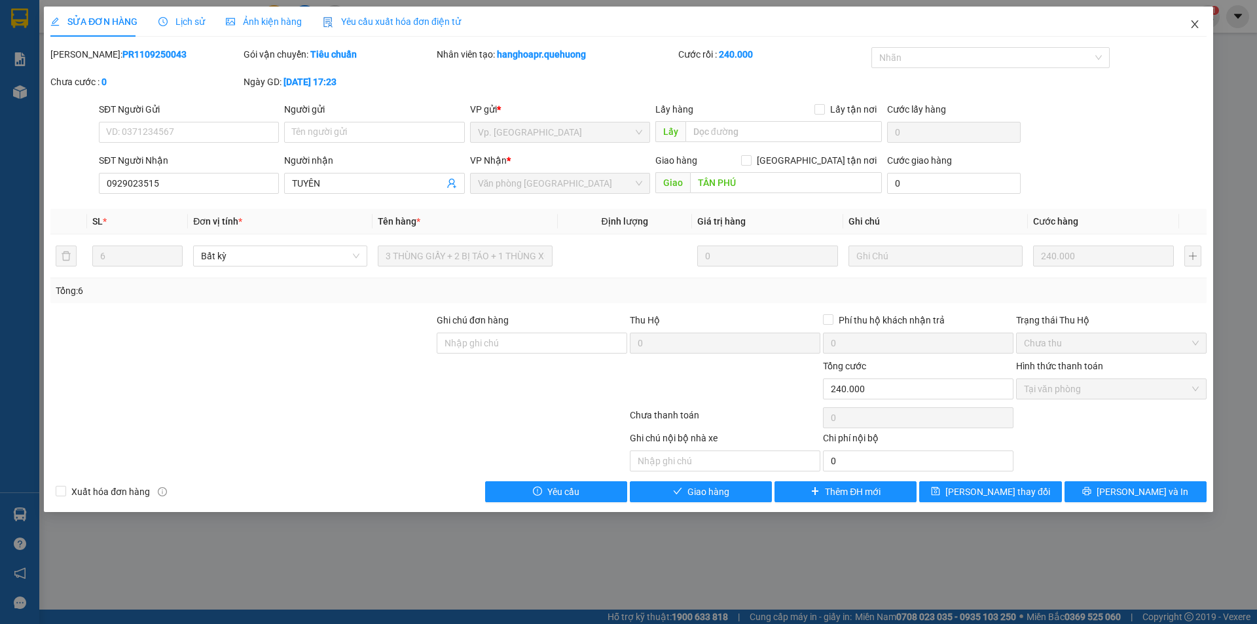
click at [1191, 28] on icon "close" at bounding box center [1195, 24] width 10 height 10
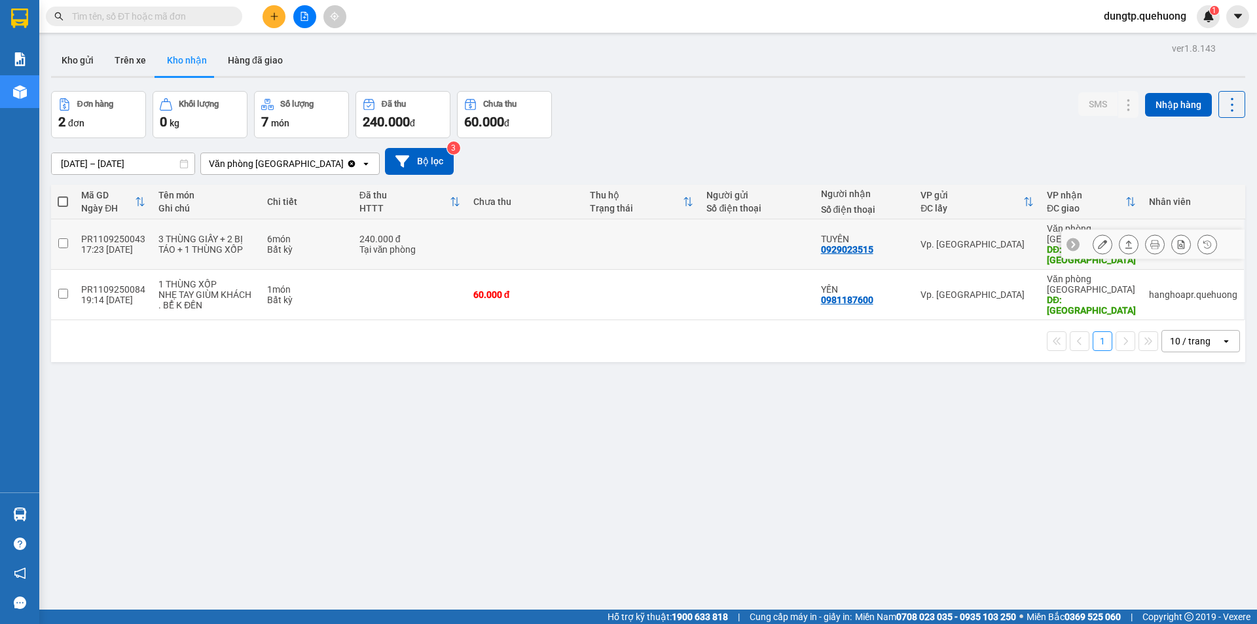
click at [63, 238] on input "checkbox" at bounding box center [63, 243] width 10 height 10
checkbox input "true"
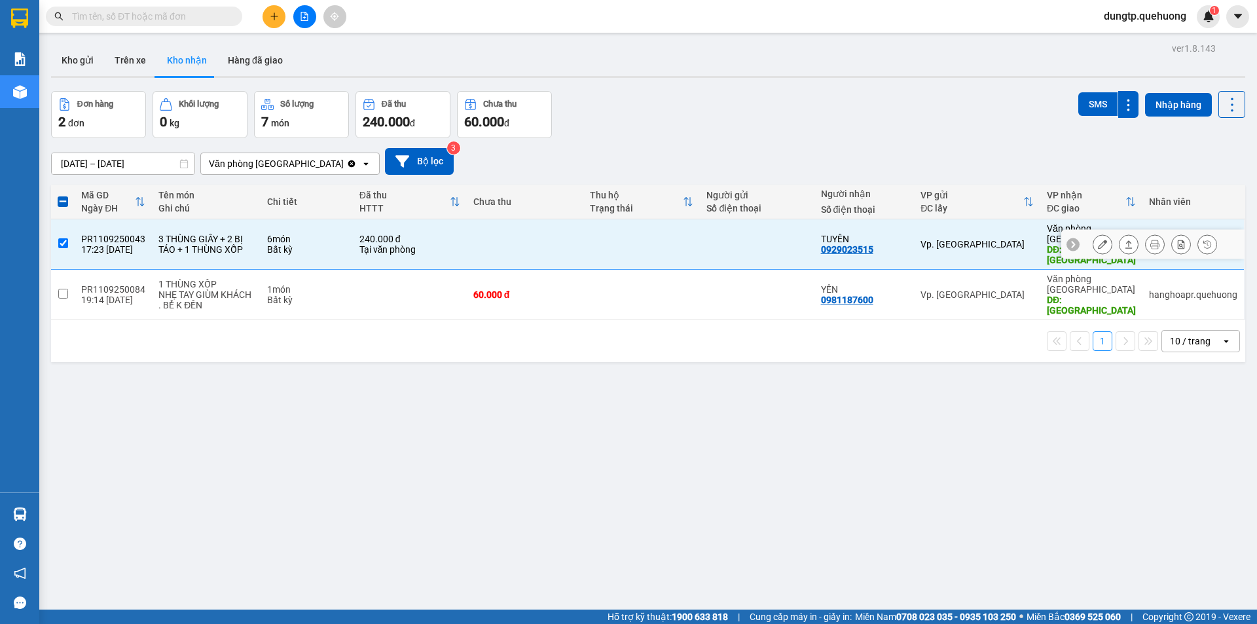
click at [1098, 240] on icon at bounding box center [1102, 244] width 9 height 9
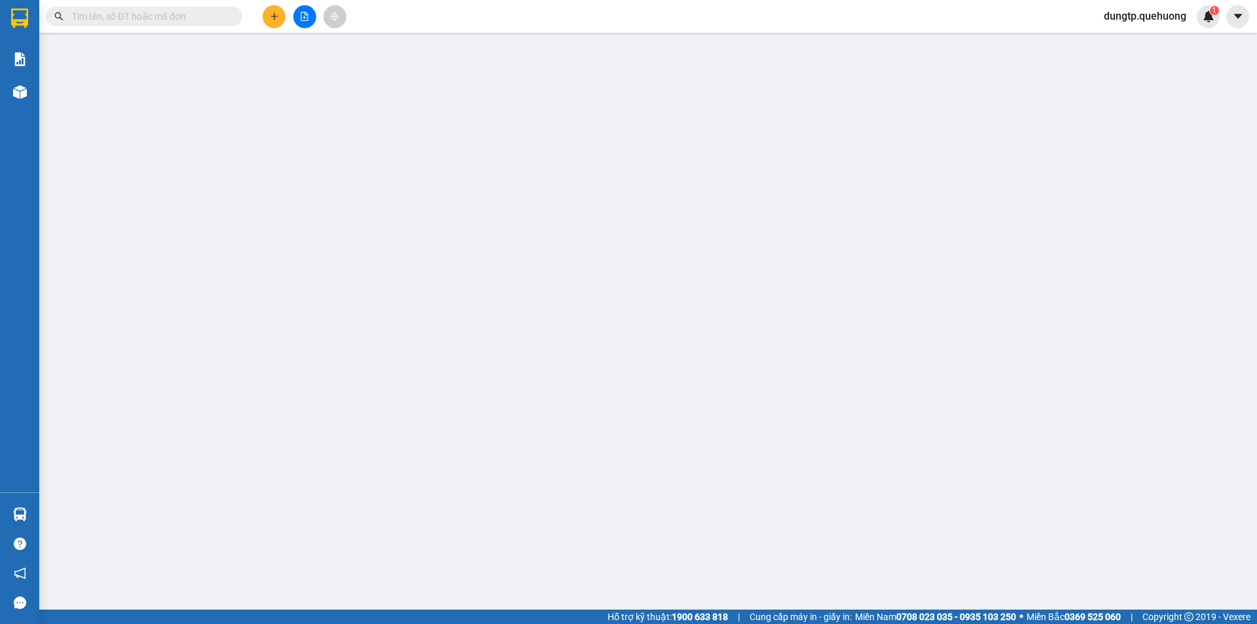
type input "0929023515"
type input "TUYÊN"
type input "TÂN PHÚ"
type input "240.000"
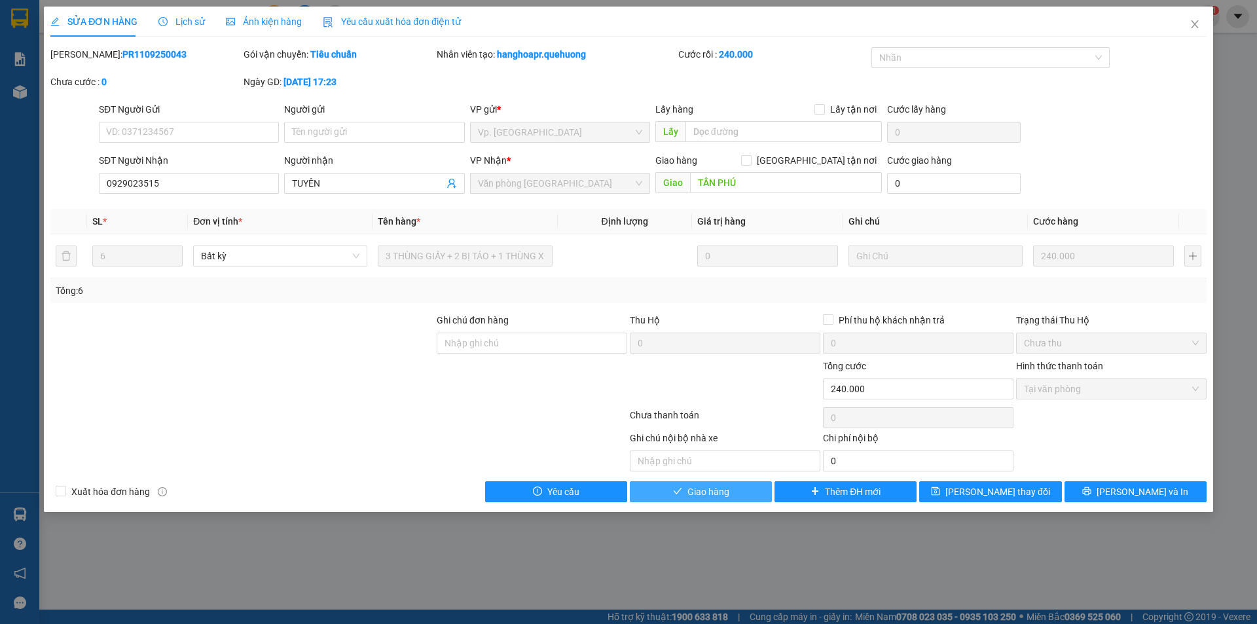
click at [724, 495] on span "Giao hàng" at bounding box center [709, 492] width 42 height 14
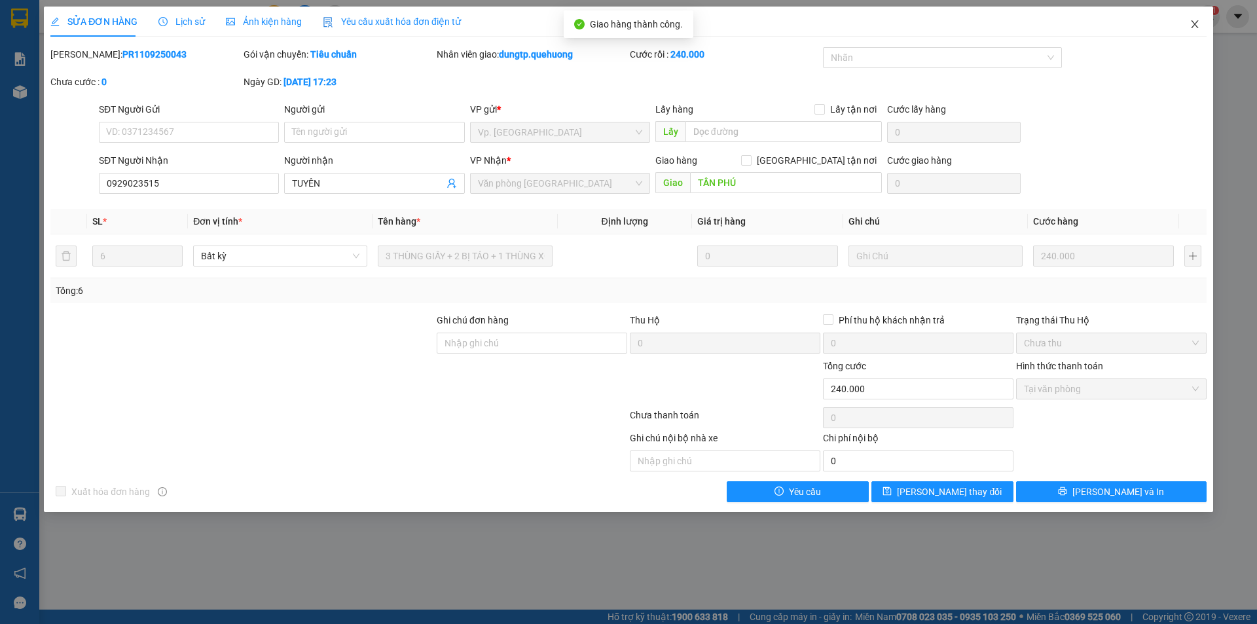
click at [1194, 20] on icon "close" at bounding box center [1195, 24] width 10 height 10
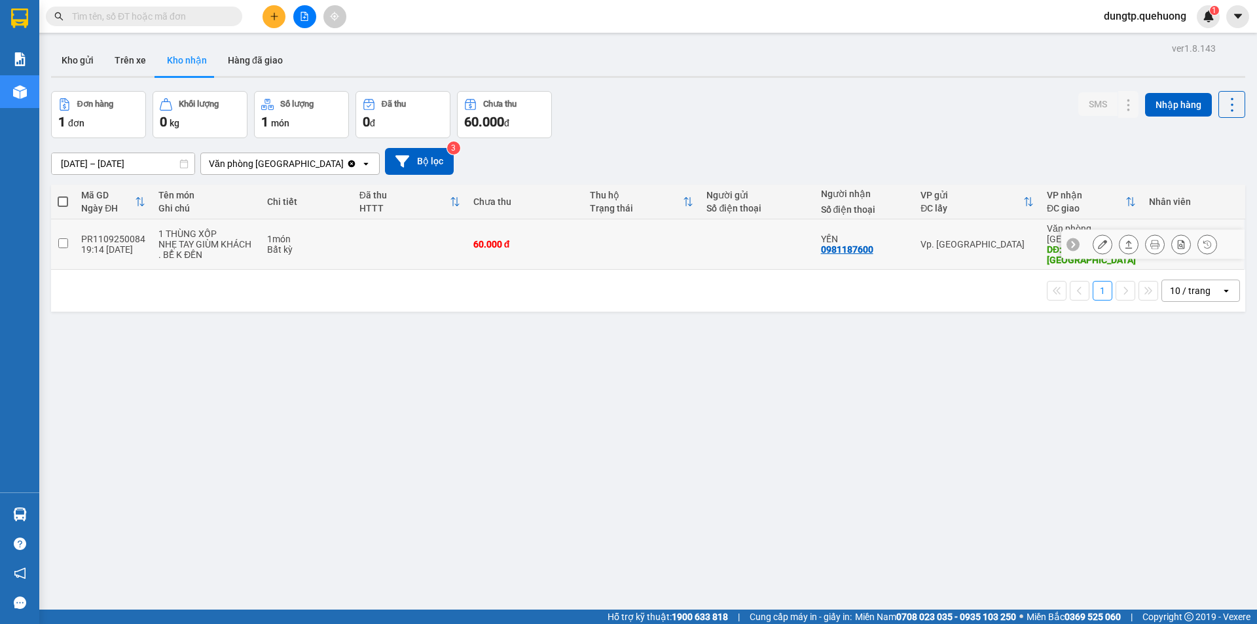
click at [60, 238] on input "checkbox" at bounding box center [63, 243] width 10 height 10
checkbox input "true"
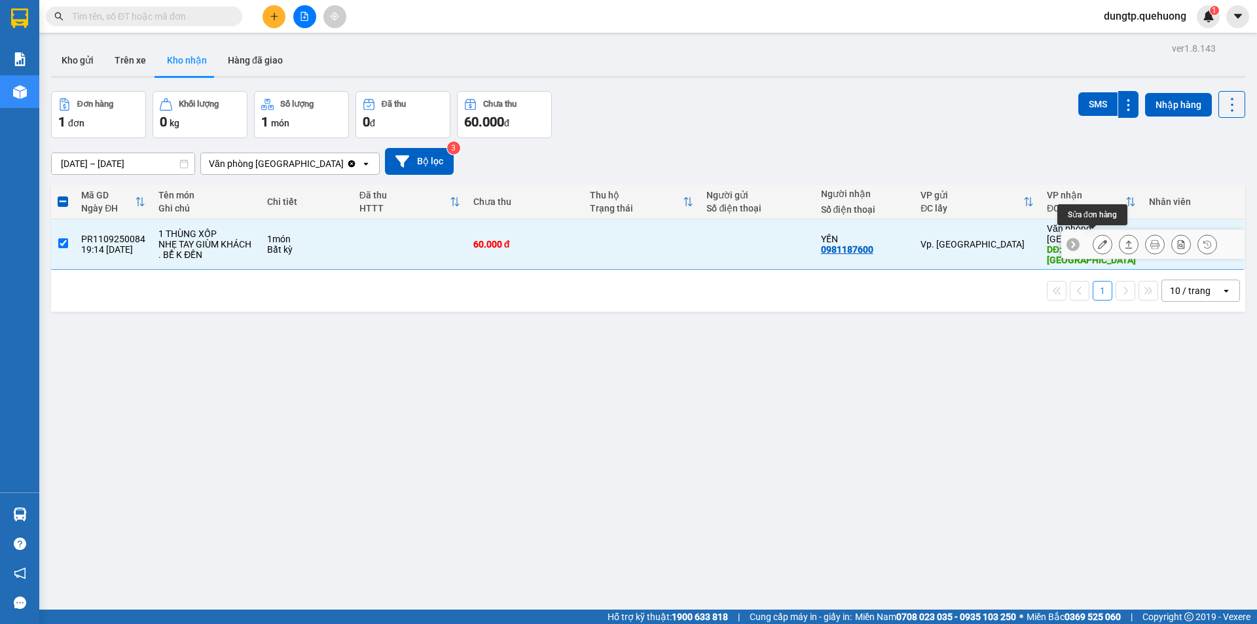
click at [1094, 245] on button at bounding box center [1103, 244] width 18 height 23
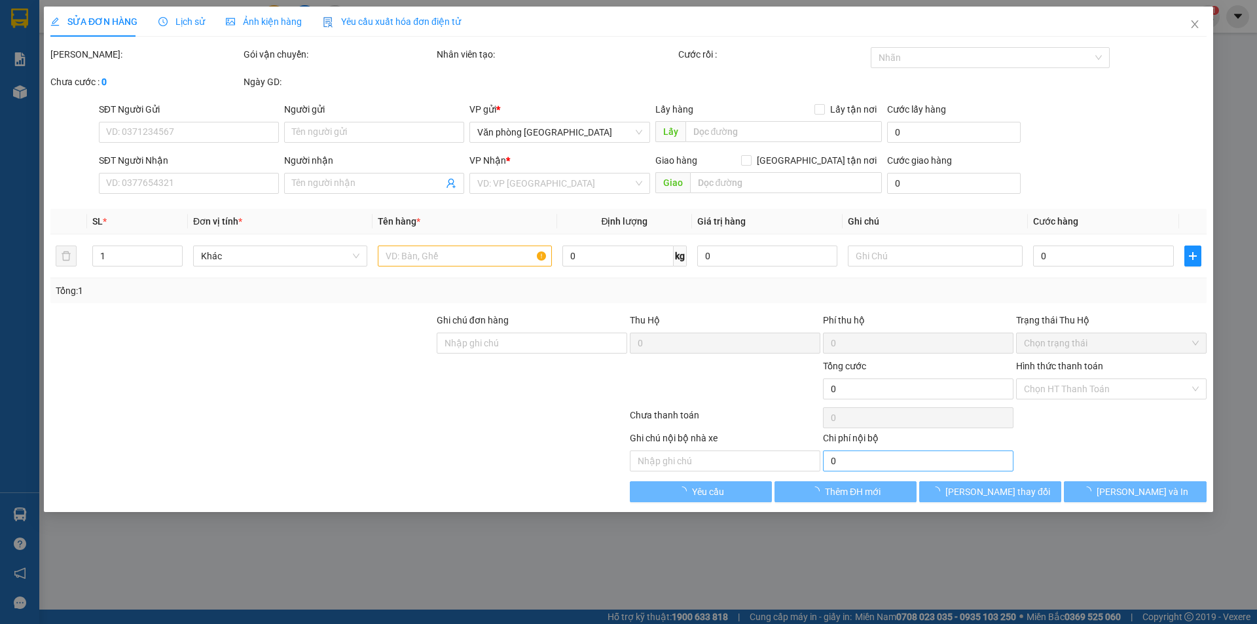
type input "0981187600"
type input "YẾN"
type input "TÂN PHÚ"
type input "60.000"
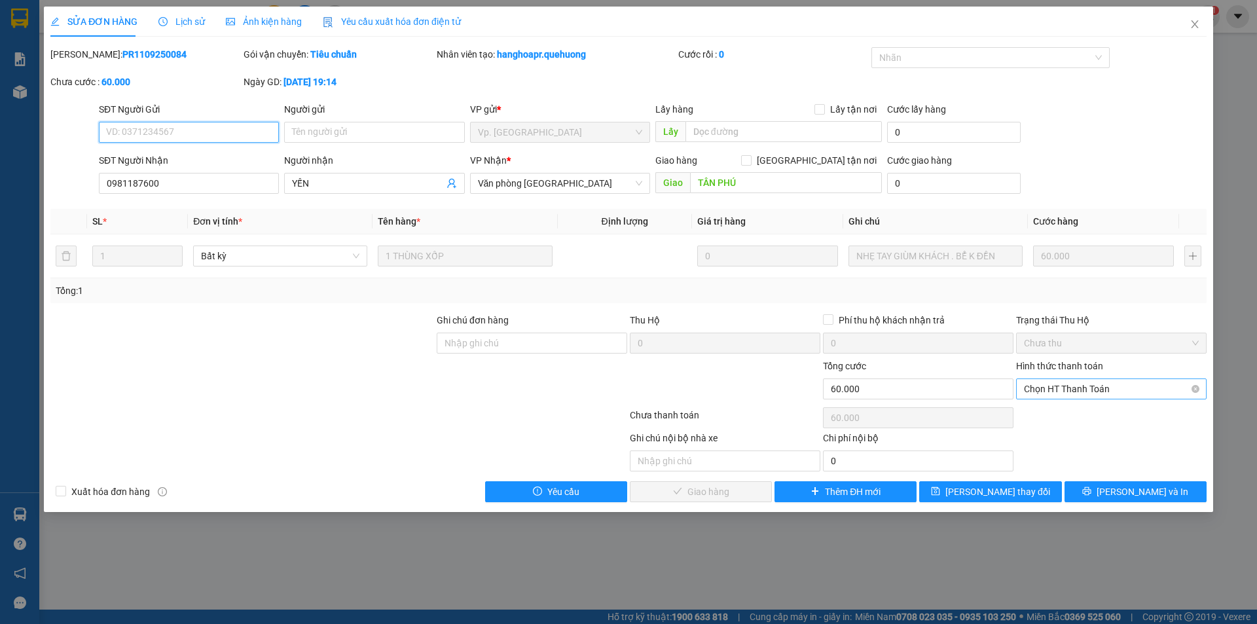
click at [1116, 392] on span "Chọn HT Thanh Toán" at bounding box center [1111, 389] width 175 height 20
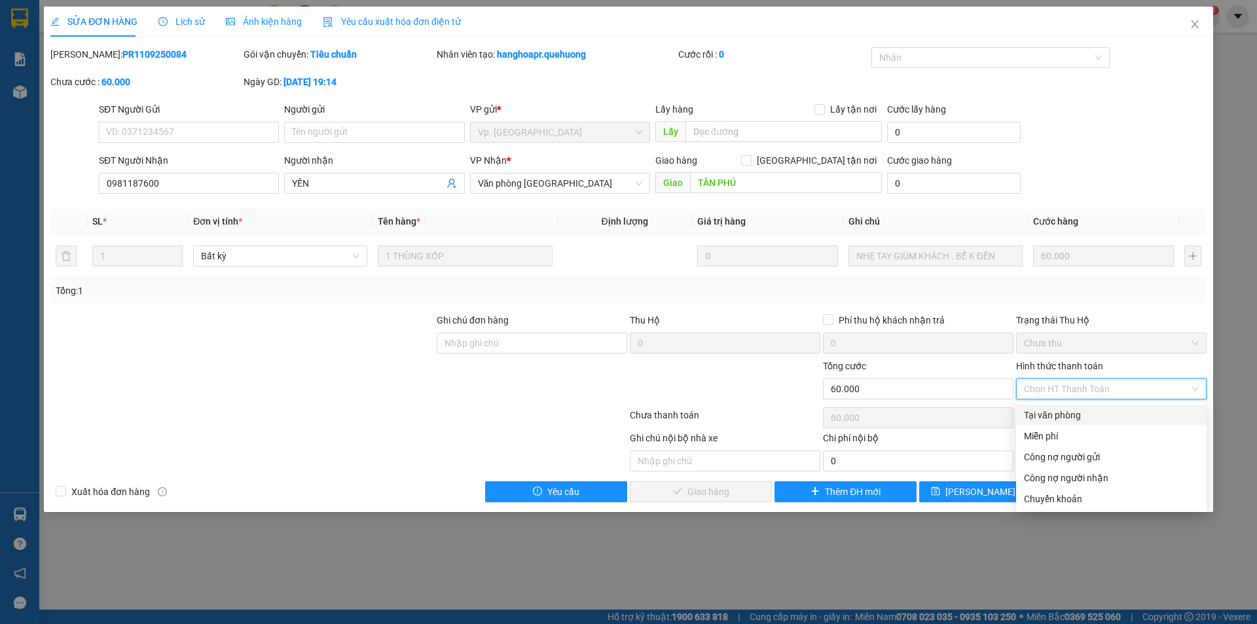
click at [1062, 417] on div "Tại văn phòng" at bounding box center [1111, 415] width 175 height 14
type input "0"
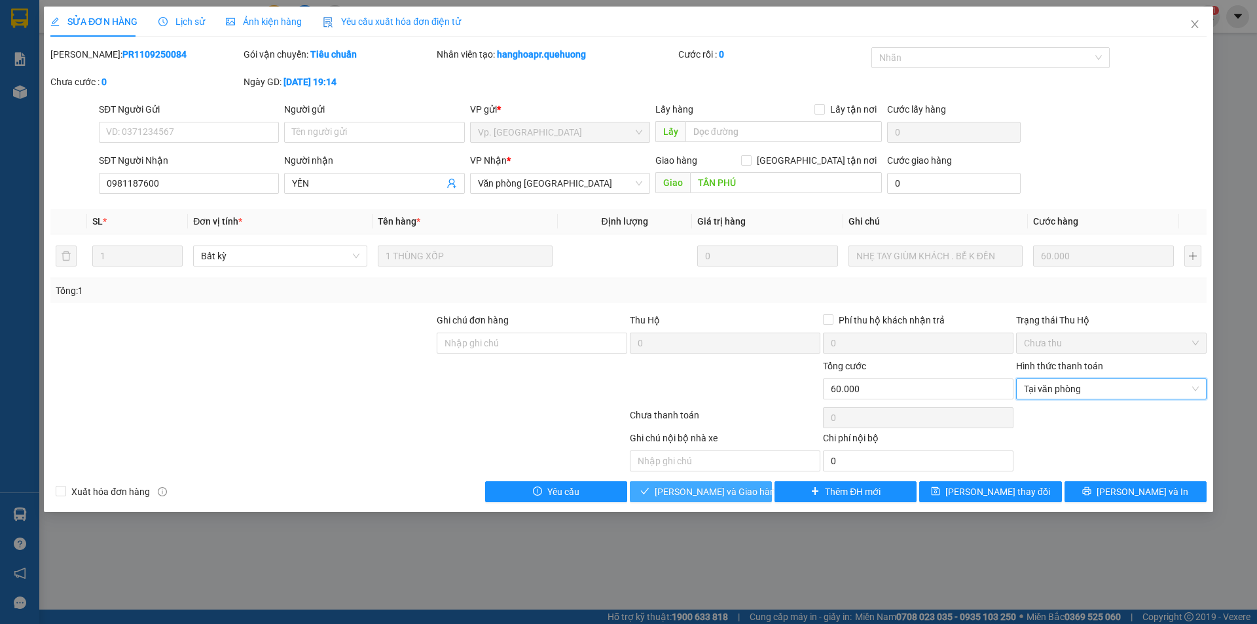
click at [735, 492] on span "[PERSON_NAME] và Giao hàng" at bounding box center [718, 492] width 126 height 14
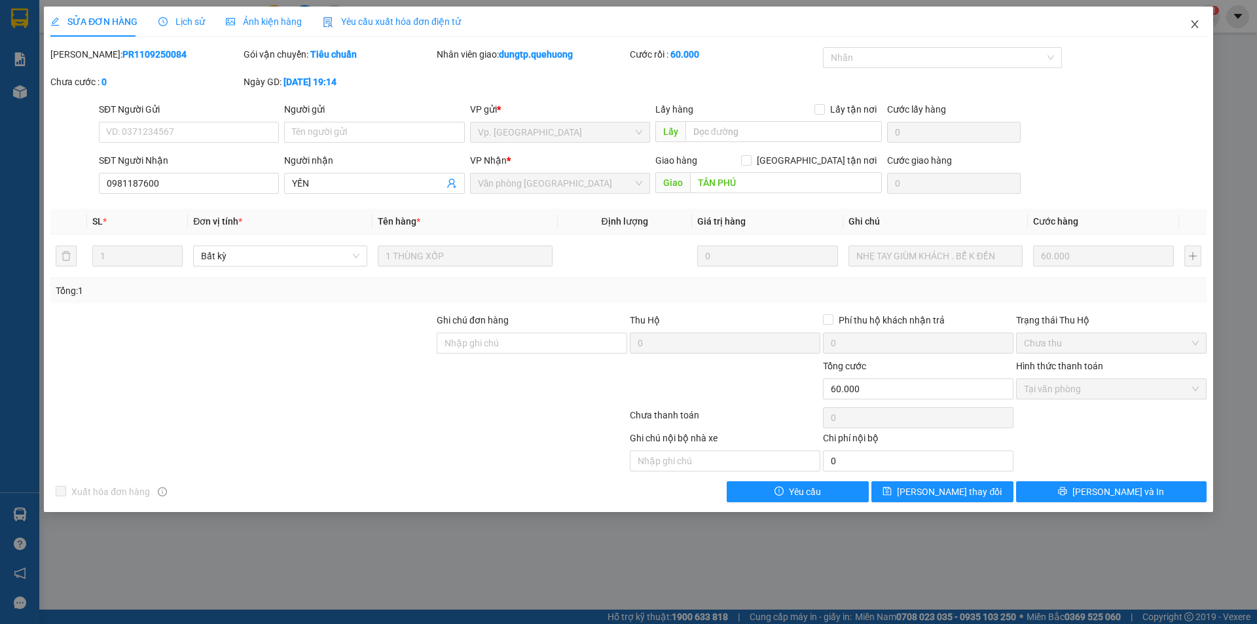
click at [1194, 21] on icon "close" at bounding box center [1195, 24] width 10 height 10
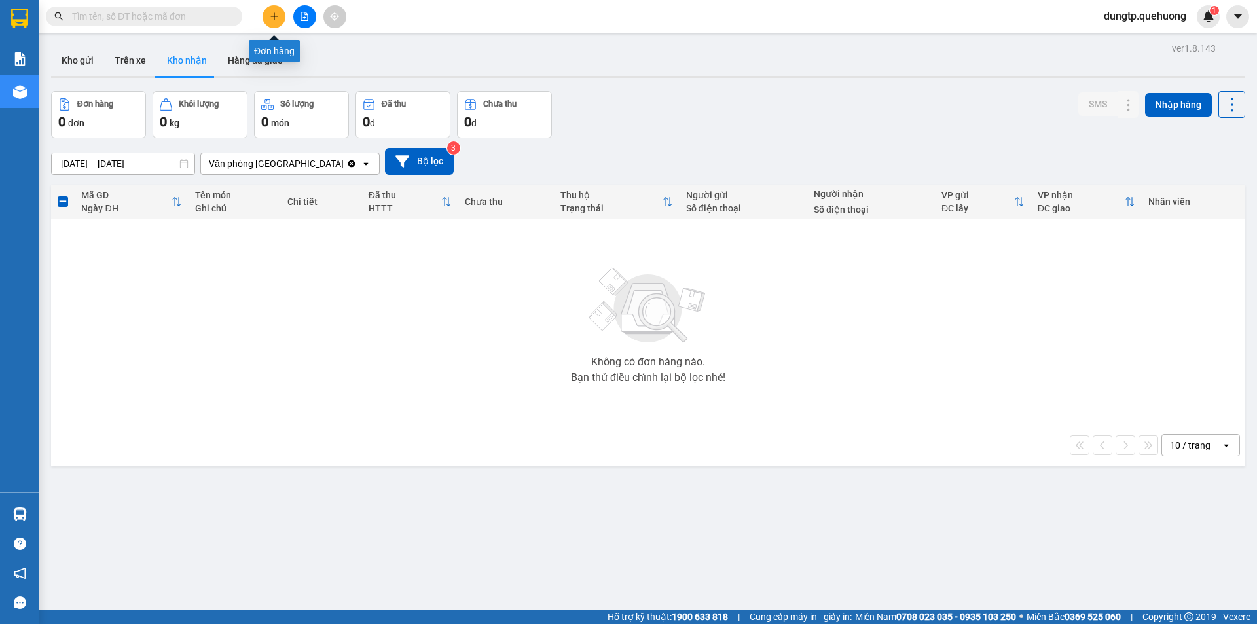
click at [272, 16] on icon "plus" at bounding box center [274, 16] width 9 height 9
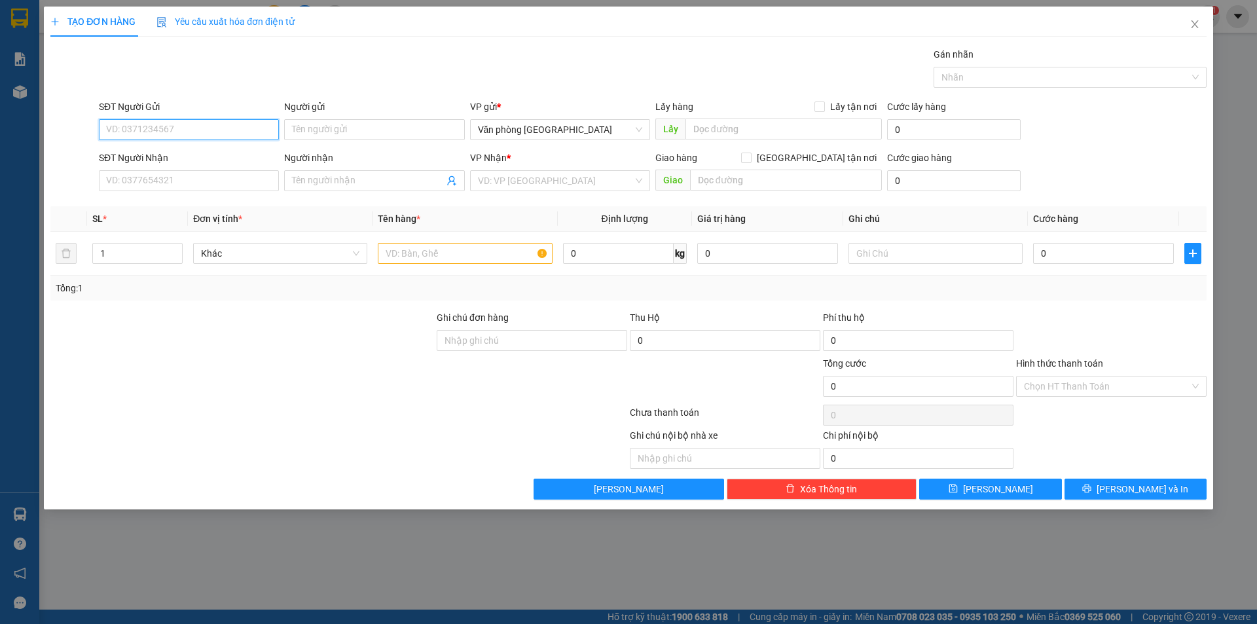
click at [164, 134] on input "SĐT Người Gửi" at bounding box center [189, 129] width 180 height 21
type input "0326147548"
click at [320, 139] on input "Người gửi" at bounding box center [374, 129] width 180 height 21
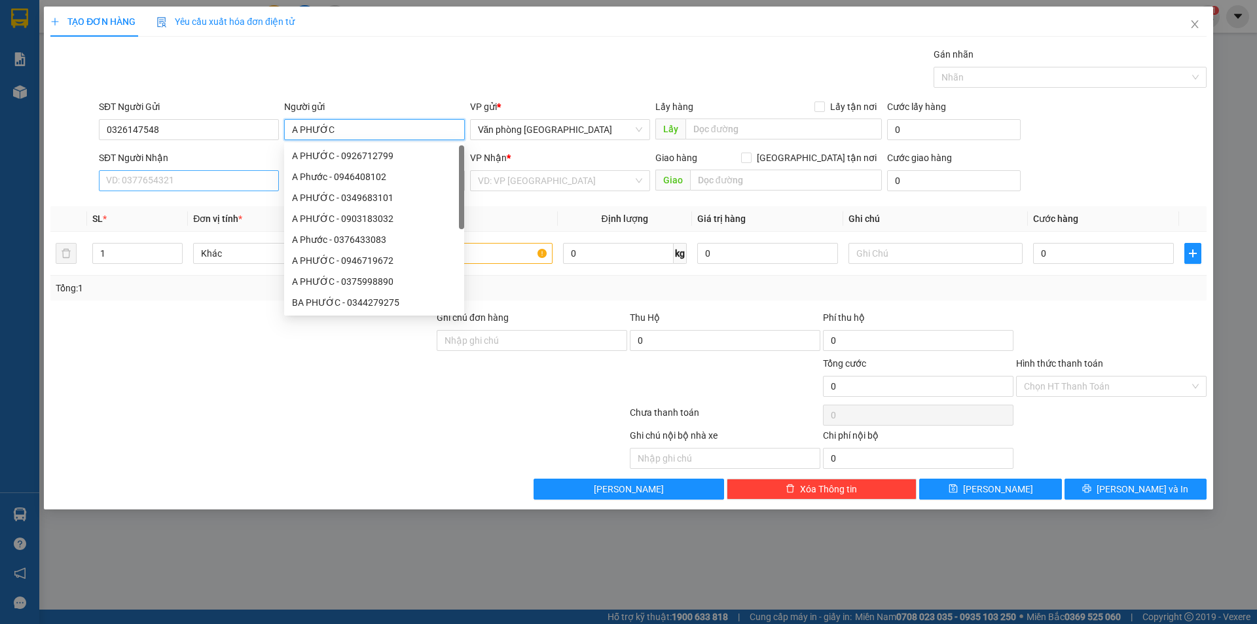
type input "A PHƯỚC"
click at [164, 177] on input "SĐT Người Nhận" at bounding box center [189, 180] width 180 height 21
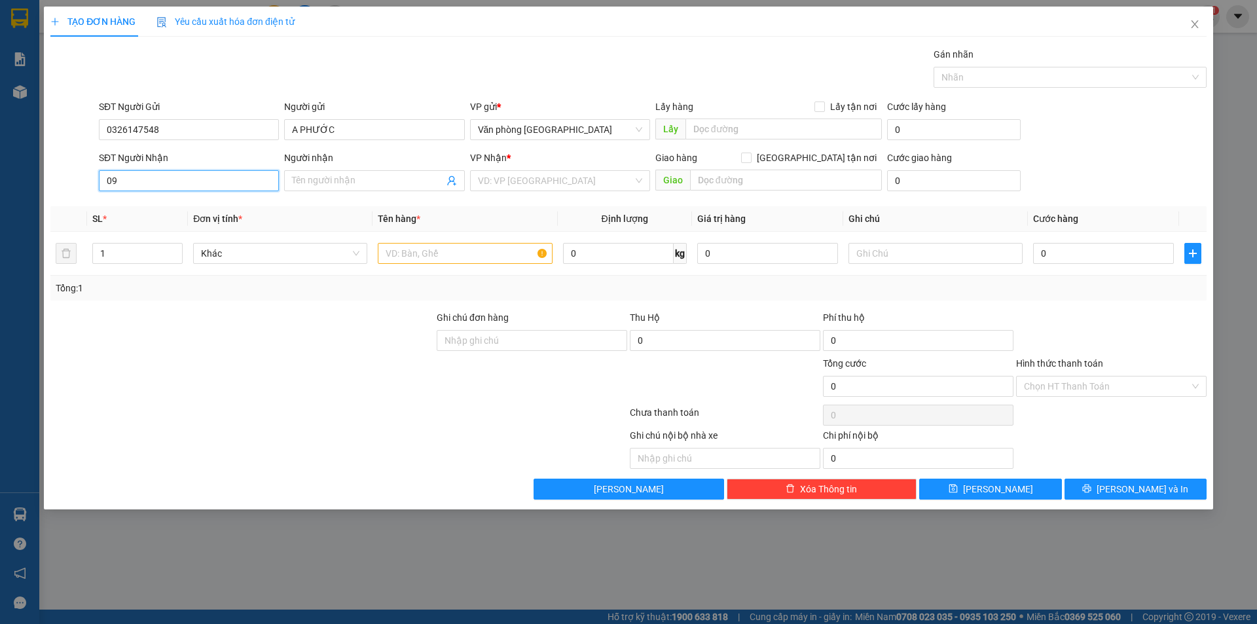
type input "0"
drag, startPoint x: 161, startPoint y: 126, endPoint x: 58, endPoint y: 139, distance: 103.6
click at [58, 139] on div "SĐT Người Gửi 0326147548 0326147548 Người gửi A PHƯỚC VP gửi * Văn phòng [GEOGR…" at bounding box center [628, 123] width 1159 height 46
click at [121, 179] on input "SĐT Người Nhận" at bounding box center [189, 180] width 180 height 21
paste input "0326147548"
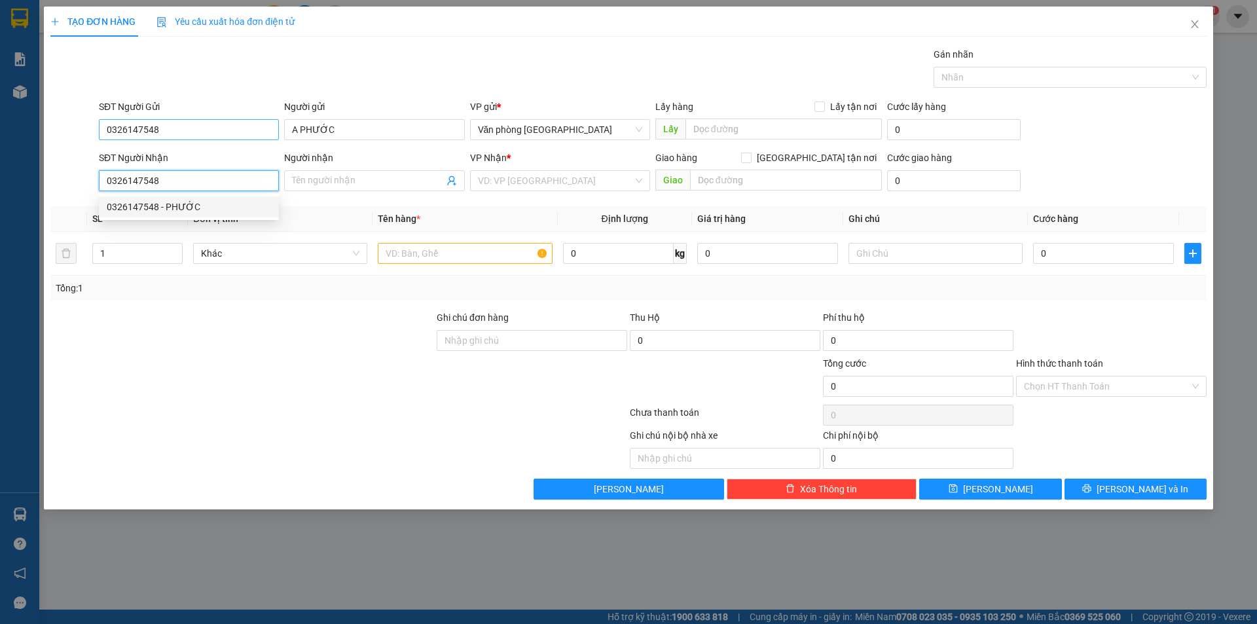
type input "0326147548"
drag, startPoint x: 177, startPoint y: 125, endPoint x: 33, endPoint y: 132, distance: 143.6
click at [33, 132] on div "TẠO ĐƠN HÀNG Yêu cầu xuất hóa đơn điện tử Transit Pickup Surcharge Ids Transit …" at bounding box center [628, 312] width 1257 height 624
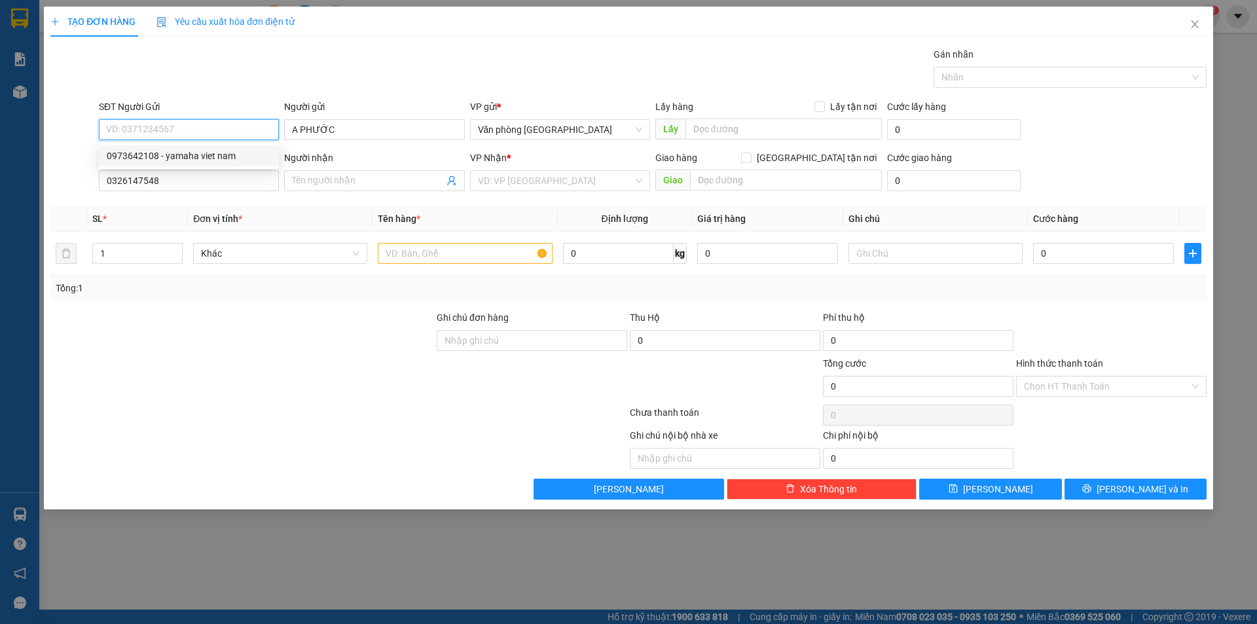
click at [183, 153] on div "0973642108 - yamaha viet nam" at bounding box center [189, 156] width 164 height 14
type input "0973642108"
type input "yamaha viet nam"
type input "50.000"
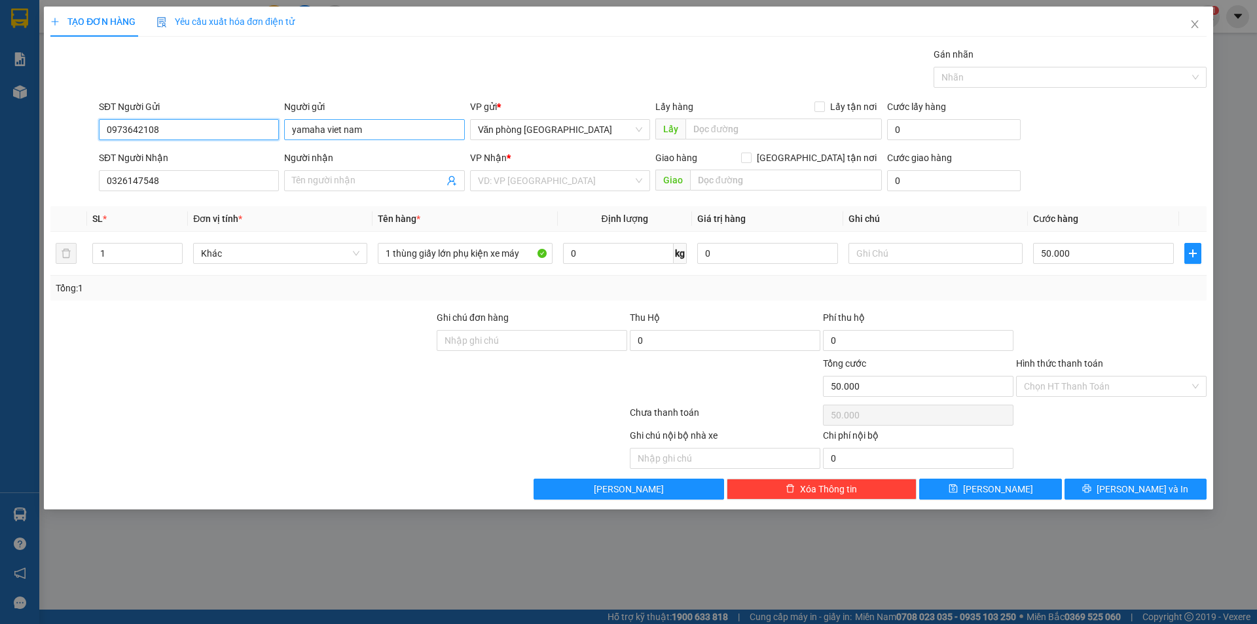
type input "0973642108"
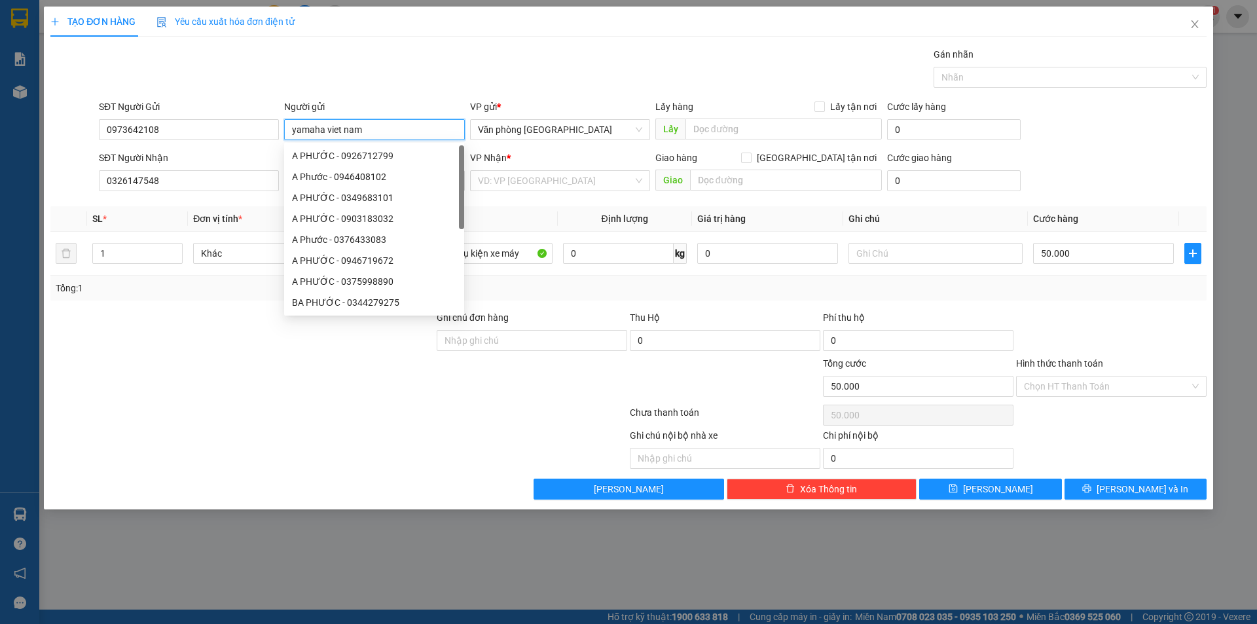
drag, startPoint x: 377, startPoint y: 132, endPoint x: 263, endPoint y: 145, distance: 115.3
click at [263, 145] on form "SĐT Người Gửi 0973642108 Người gửi yamaha viet nam VP gửi * Văn phòng [GEOGRAPH…" at bounding box center [628, 148] width 1156 height 97
click at [197, 182] on input "0326147548" at bounding box center [189, 180] width 180 height 21
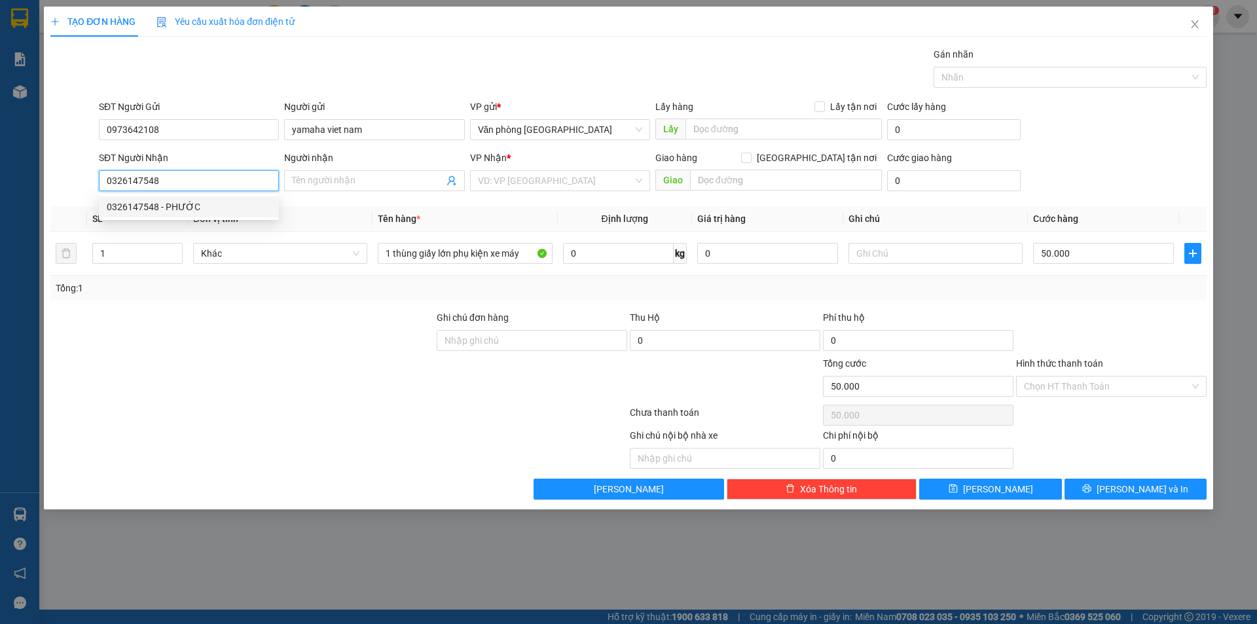
click at [185, 206] on div "0326147548 - PHƯỚC" at bounding box center [189, 207] width 164 height 14
type input "PHƯỚC"
click at [1115, 382] on input "Hình thức thanh toán" at bounding box center [1107, 387] width 166 height 20
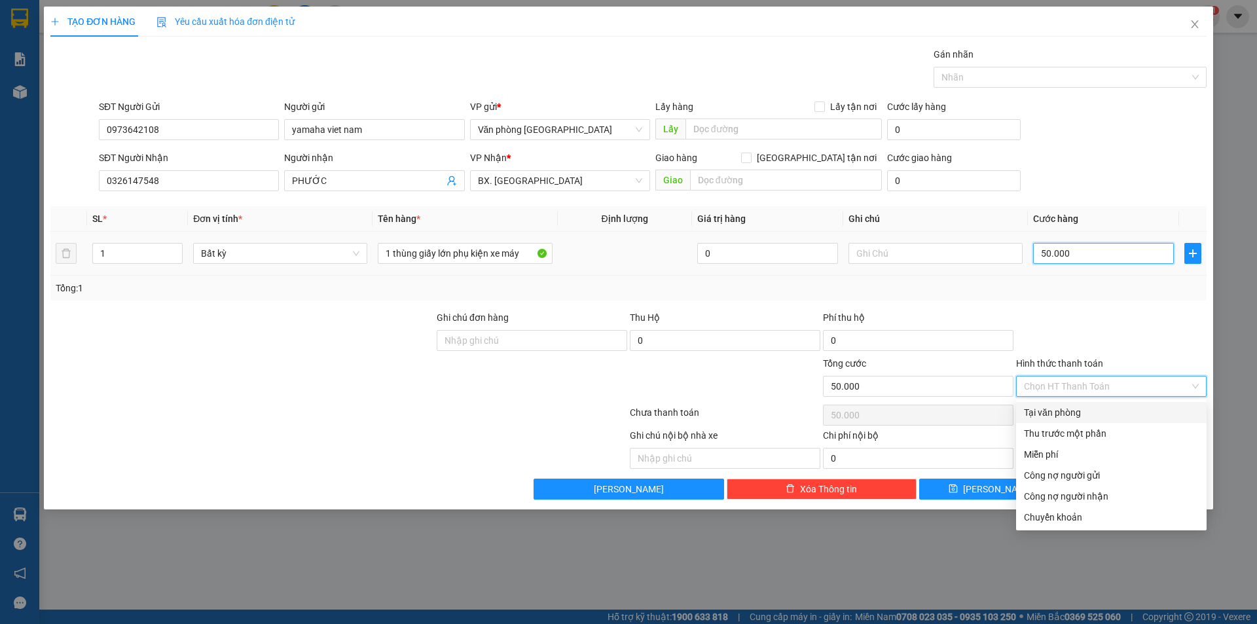
click at [1126, 252] on input "50.000" at bounding box center [1103, 253] width 141 height 21
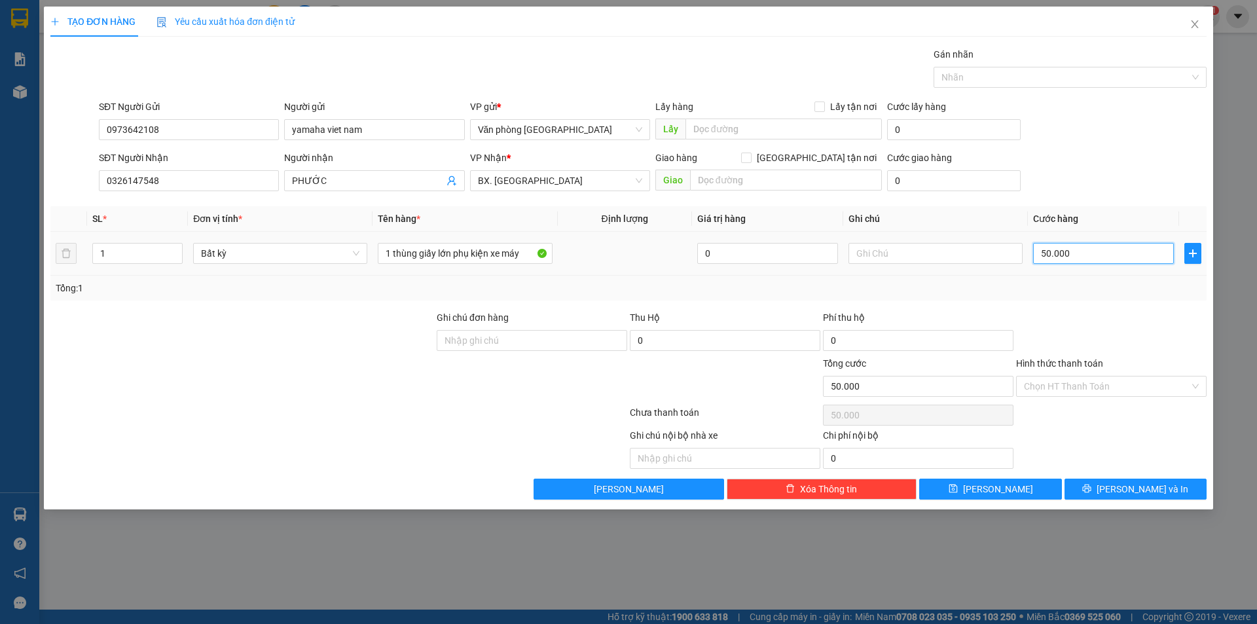
type input "4"
type input "40"
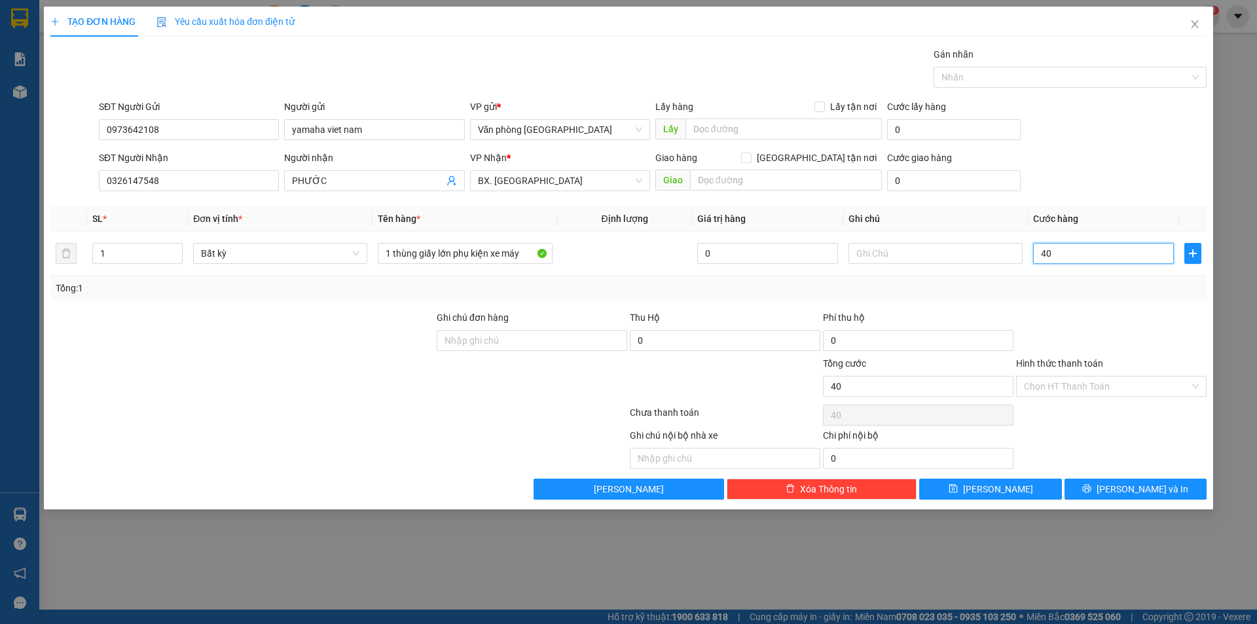
type input "40"
type input "40.000"
drag, startPoint x: 1042, startPoint y: 312, endPoint x: 1056, endPoint y: 320, distance: 15.5
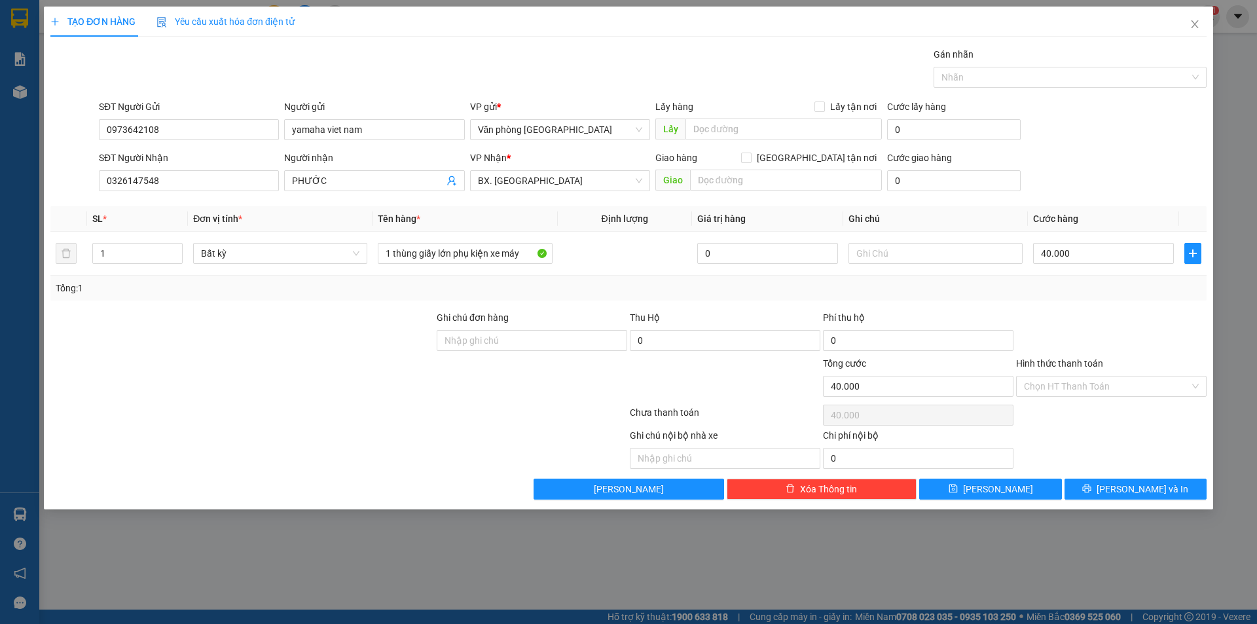
click at [1044, 312] on div at bounding box center [1111, 333] width 193 height 46
click at [1067, 381] on input "Hình thức thanh toán" at bounding box center [1107, 387] width 166 height 20
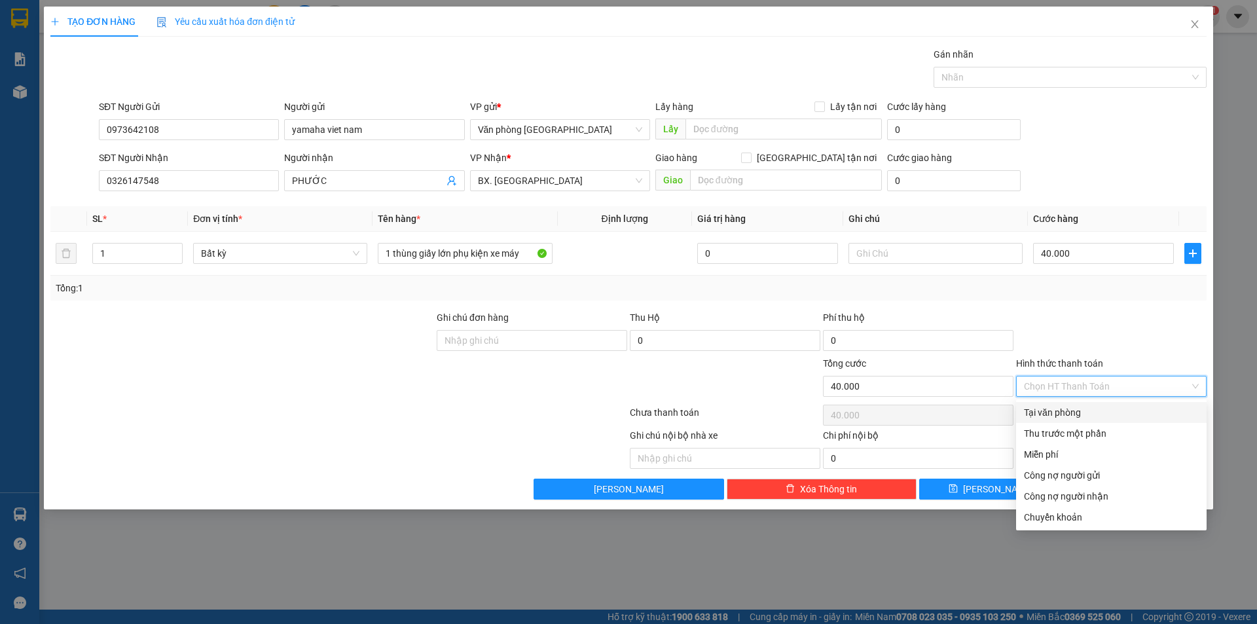
click at [1068, 409] on div "Tại văn phòng" at bounding box center [1111, 412] width 175 height 14
type input "0"
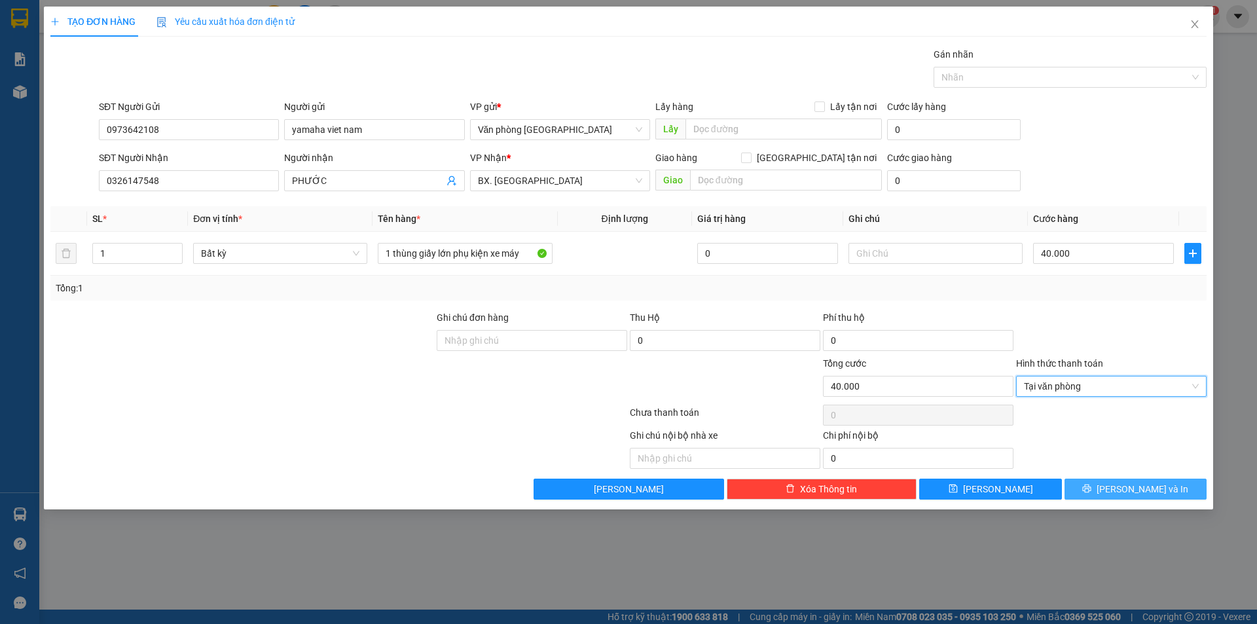
click at [1122, 491] on button "[PERSON_NAME] và In" at bounding box center [1136, 489] width 142 height 21
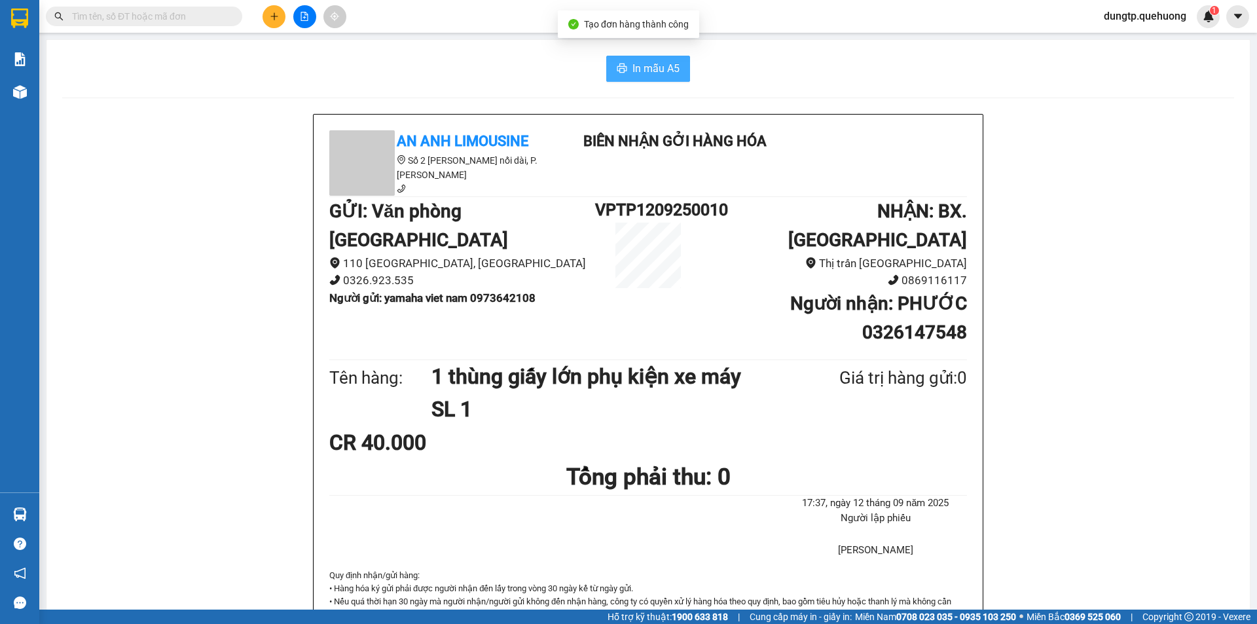
click at [636, 67] on span "In mẫu A5" at bounding box center [656, 68] width 47 height 16
click at [278, 20] on icon "plus" at bounding box center [274, 16] width 9 height 9
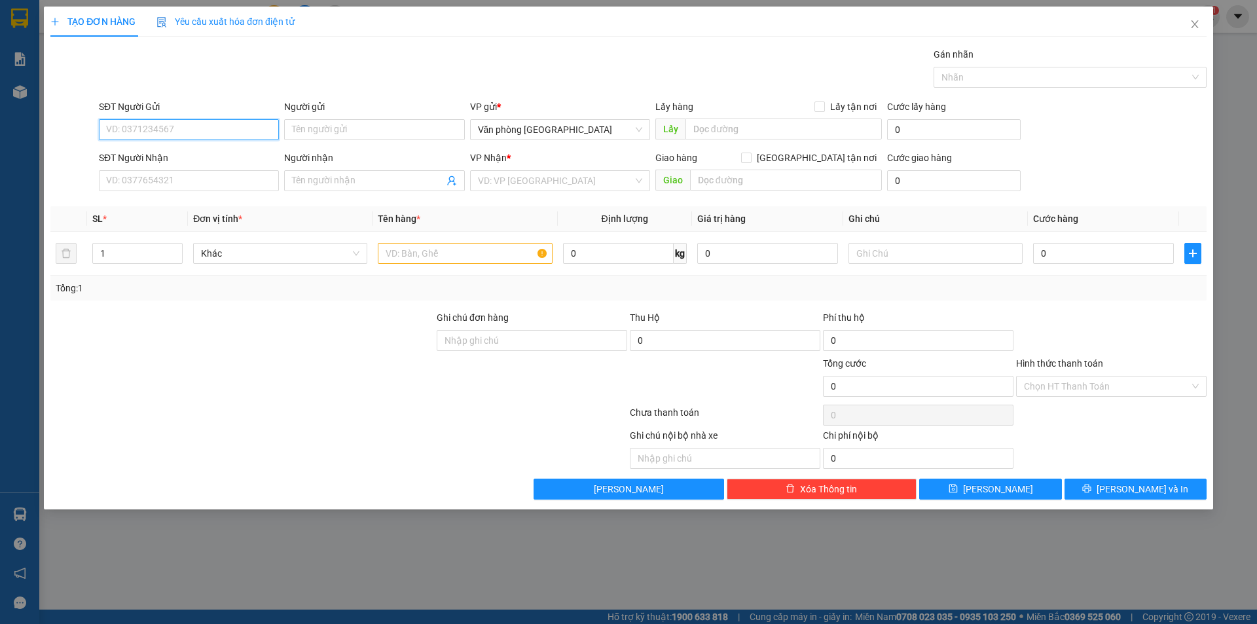
click at [155, 131] on input "SĐT Người Gửi" at bounding box center [189, 129] width 180 height 21
type input "0354354373"
click at [333, 134] on input "Người gửi" at bounding box center [374, 129] width 180 height 21
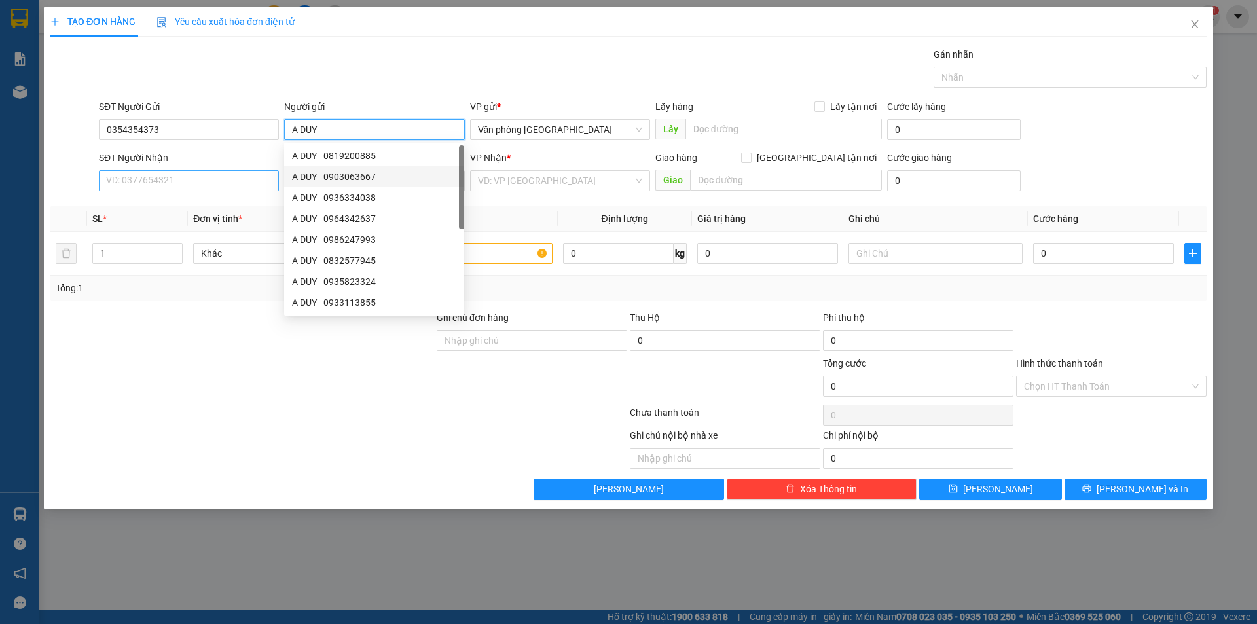
type input "A DUY"
click at [197, 181] on input "SĐT Người Nhận" at bounding box center [189, 180] width 180 height 21
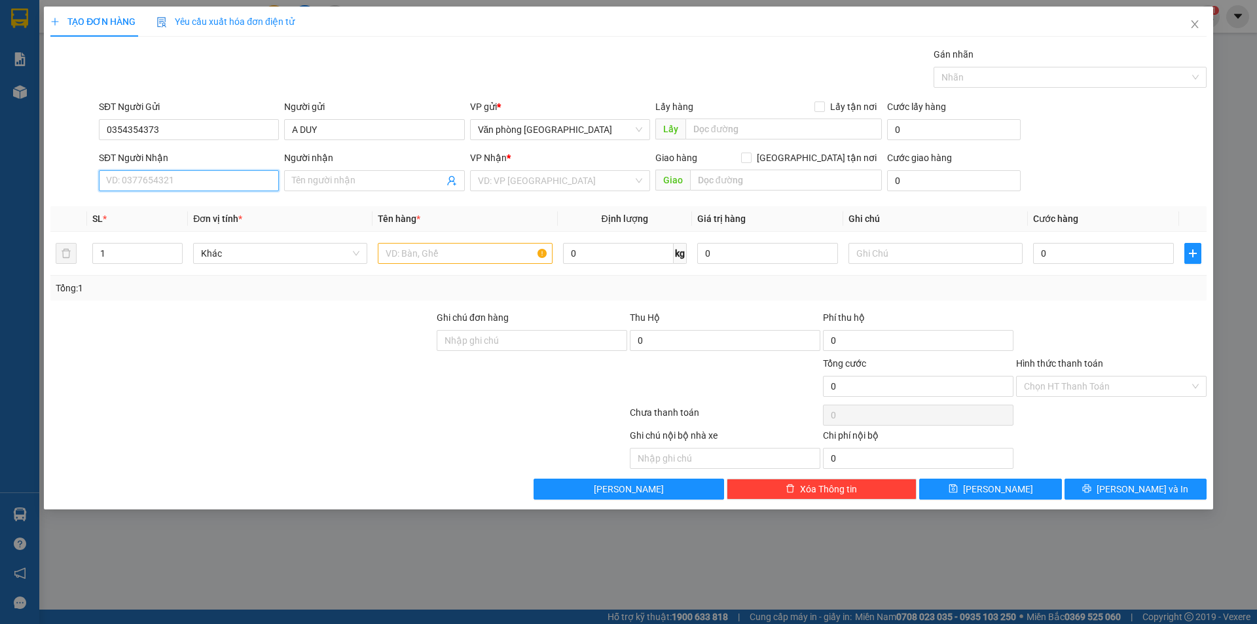
click at [197, 181] on input "SĐT Người Nhận" at bounding box center [189, 180] width 180 height 21
type input "0912131609"
click at [350, 187] on input "Người nhận" at bounding box center [367, 181] width 151 height 14
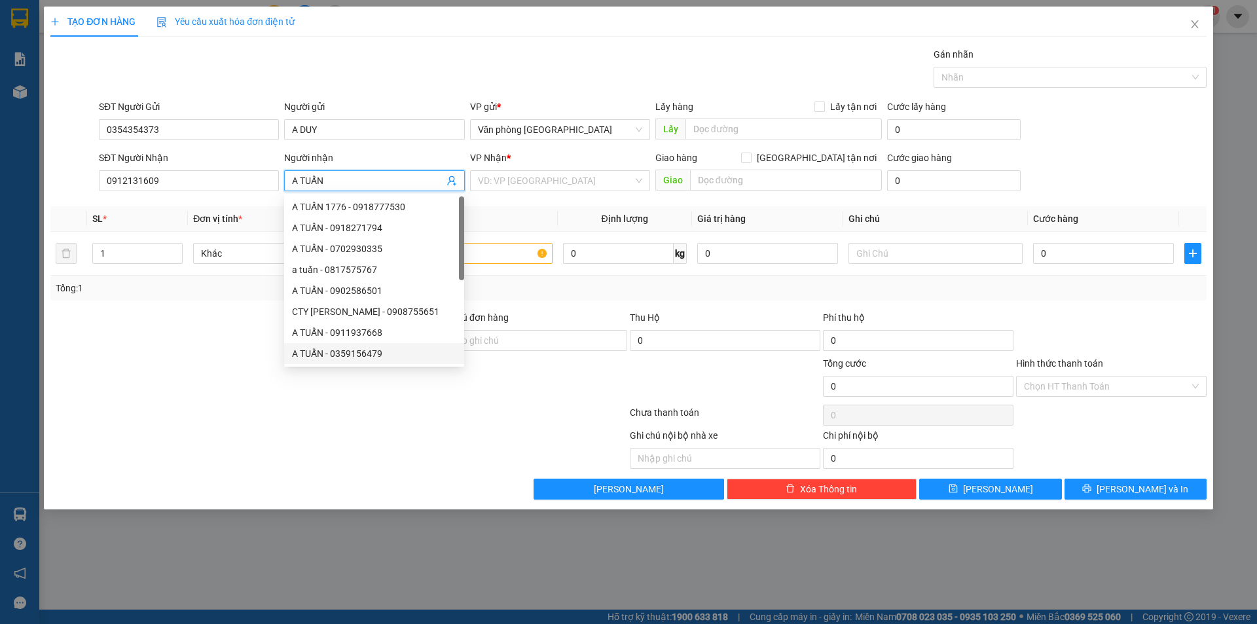
type input "A TUẤN"
click at [401, 447] on div at bounding box center [508, 448] width 242 height 41
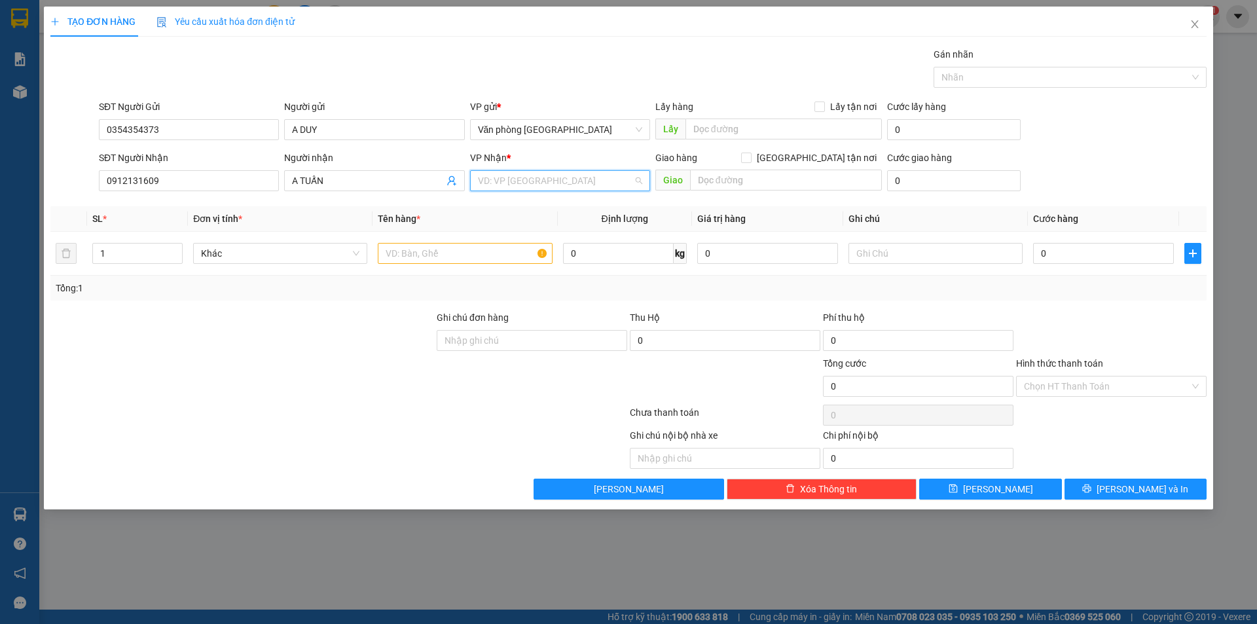
click at [600, 184] on input "search" at bounding box center [555, 181] width 155 height 20
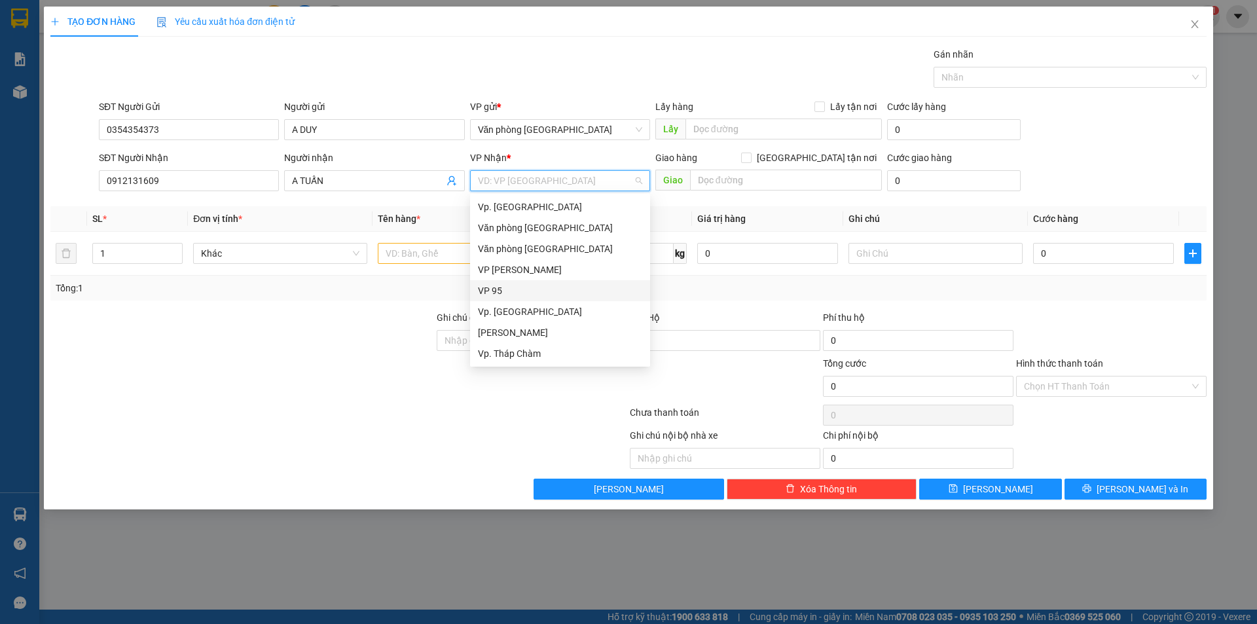
scroll to position [105, 0]
click at [501, 308] on div "BX. [GEOGRAPHIC_DATA]" at bounding box center [560, 311] width 164 height 14
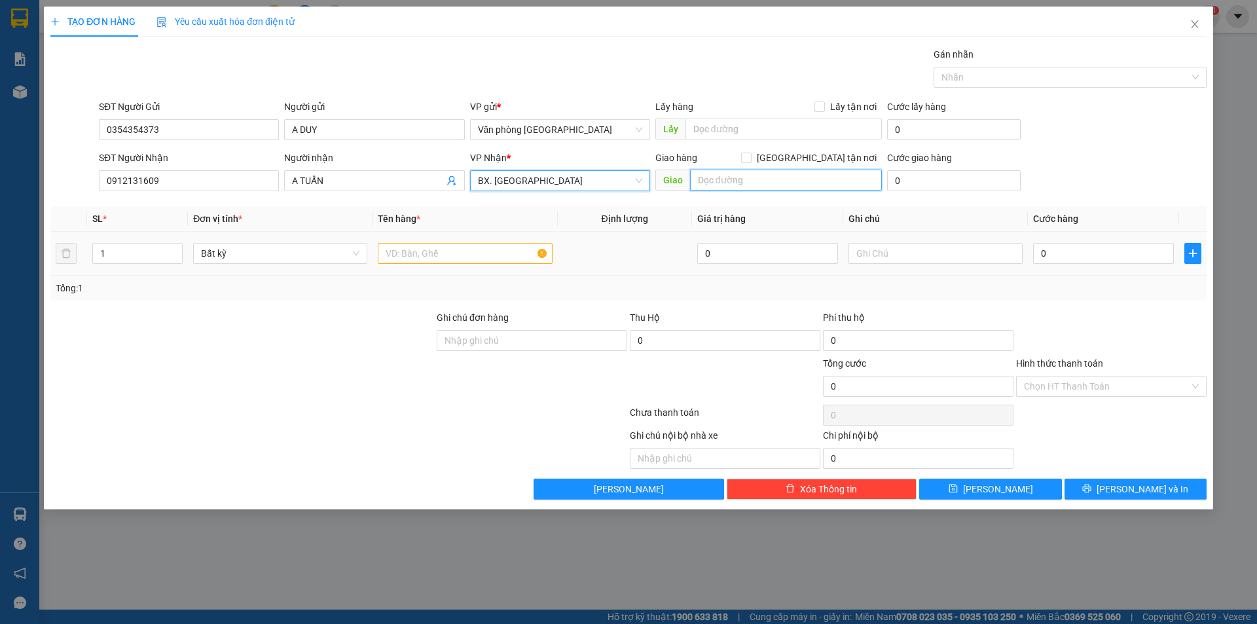
click at [724, 176] on input "text" at bounding box center [786, 180] width 192 height 21
type input "SÔNG PHA"
click at [670, 229] on th "Định lượng" at bounding box center [625, 219] width 134 height 26
click at [496, 248] on input "text" at bounding box center [465, 253] width 174 height 21
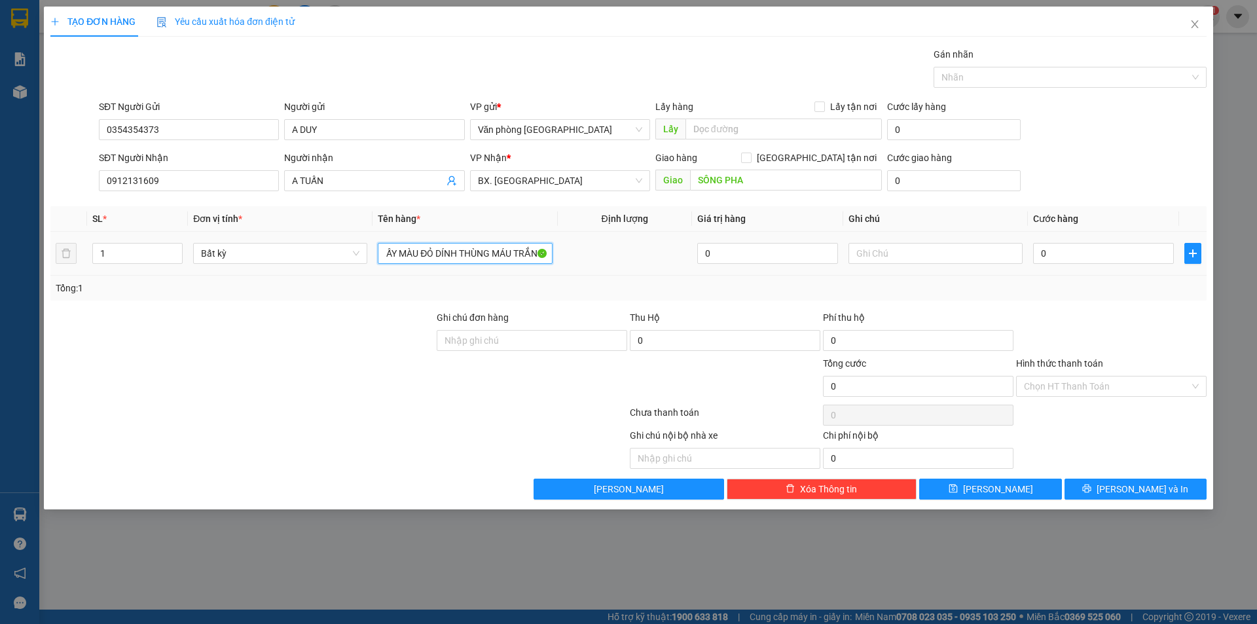
scroll to position [0, 53]
type input "1 THÙNG GIẤY MÀU ĐỎ DÍNH THÙNG MÁU TRẮNG"
click at [352, 346] on div at bounding box center [242, 333] width 386 height 46
click at [1064, 248] on input "0" at bounding box center [1103, 253] width 141 height 21
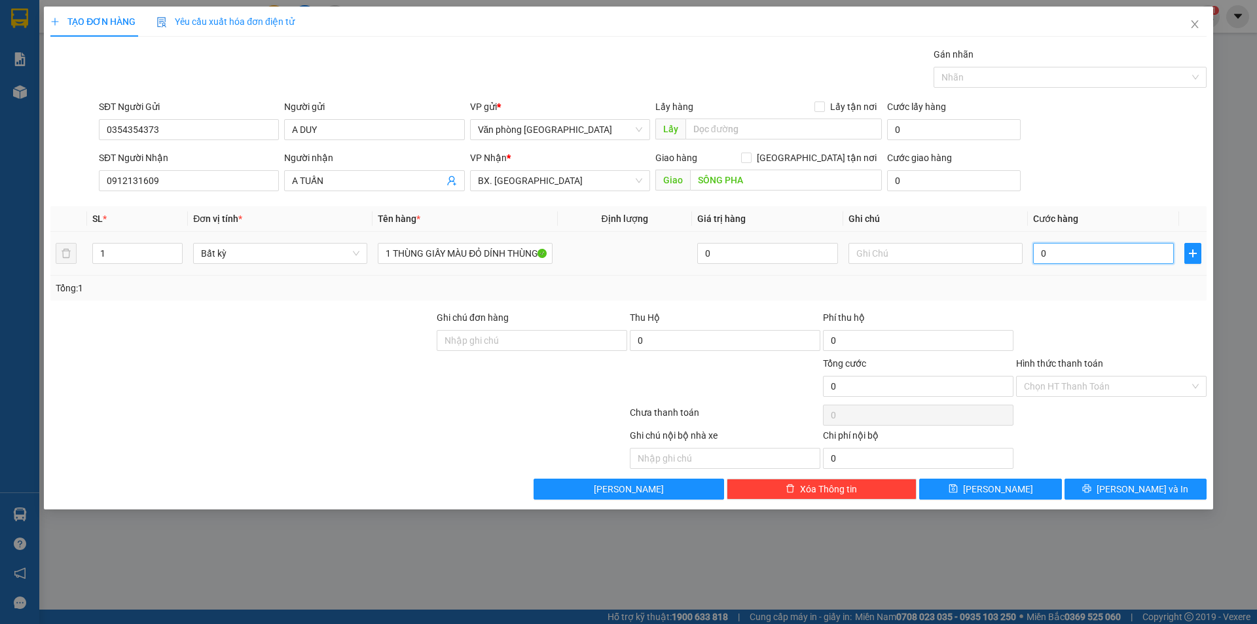
type input "6"
type input "60"
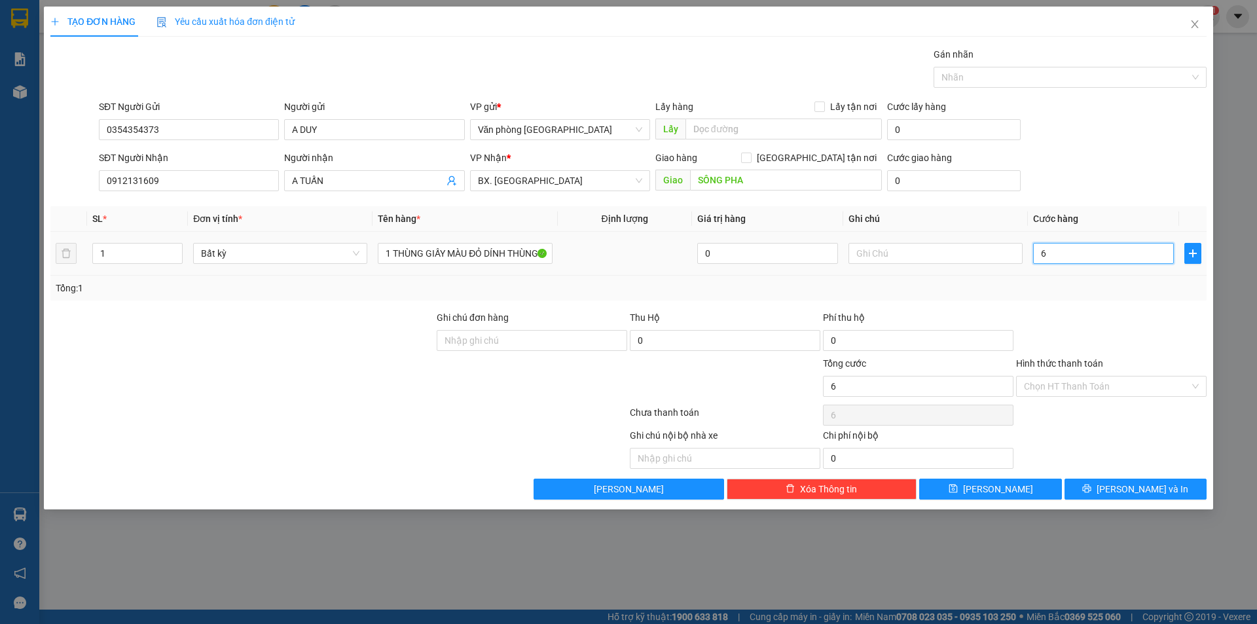
type input "60"
type input "60.000"
click at [1107, 388] on input "Hình thức thanh toán" at bounding box center [1107, 387] width 166 height 20
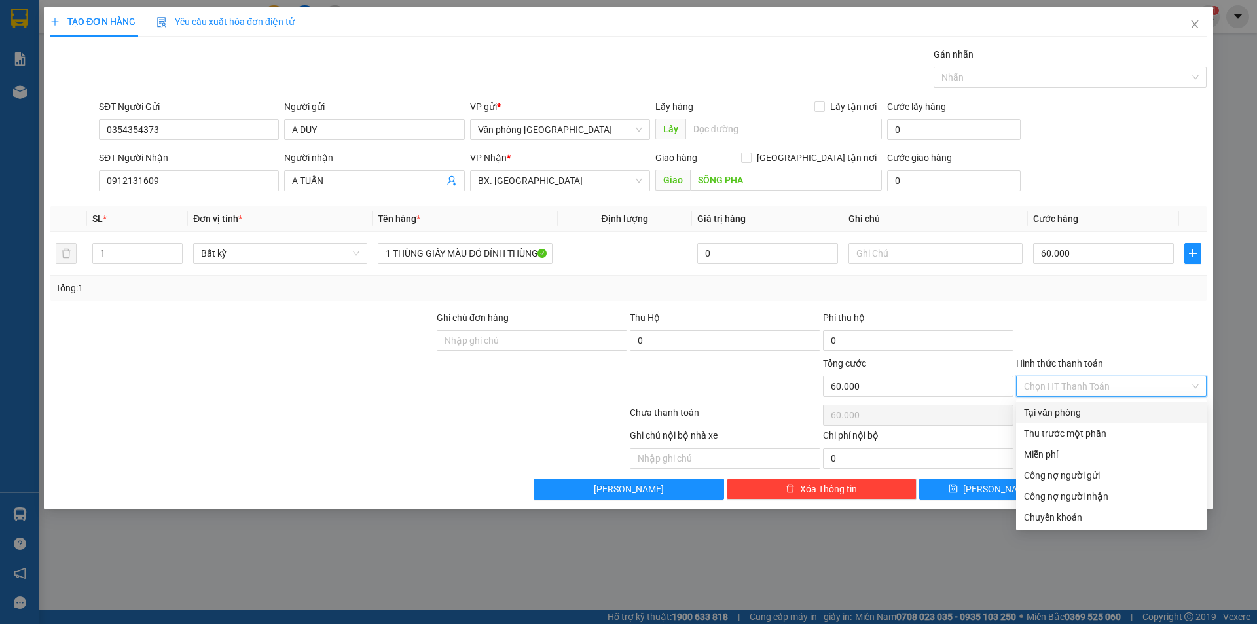
click at [1073, 414] on div "Tại văn phòng" at bounding box center [1111, 412] width 175 height 14
type input "0"
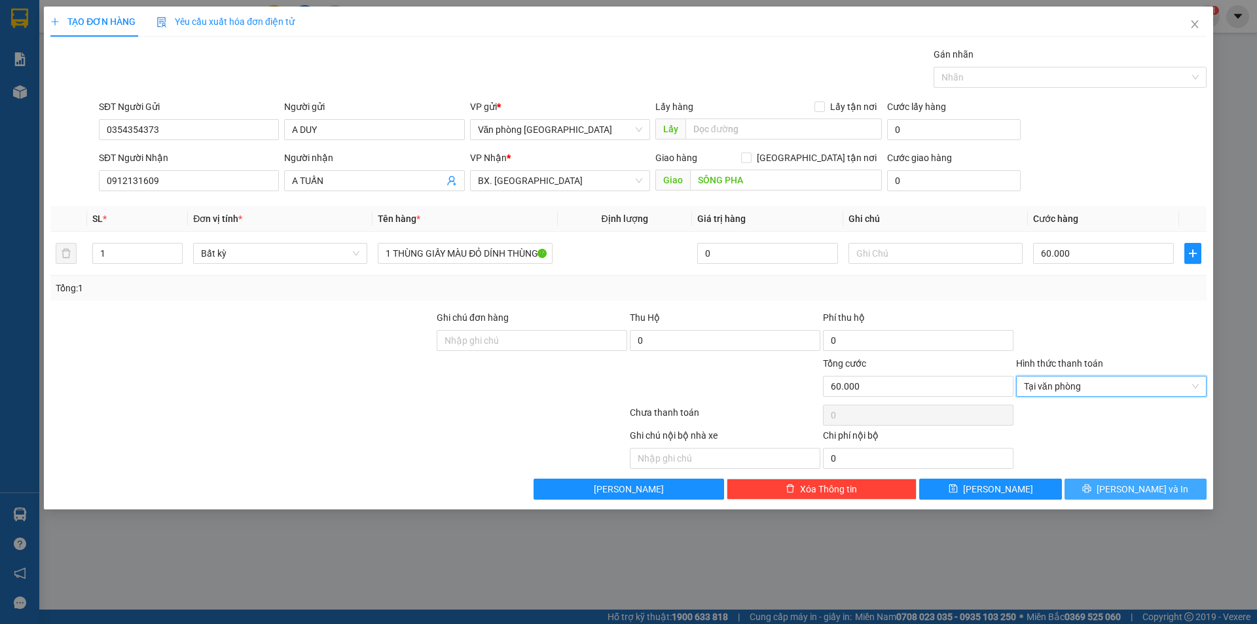
click at [1101, 485] on button "[PERSON_NAME] và In" at bounding box center [1136, 489] width 142 height 21
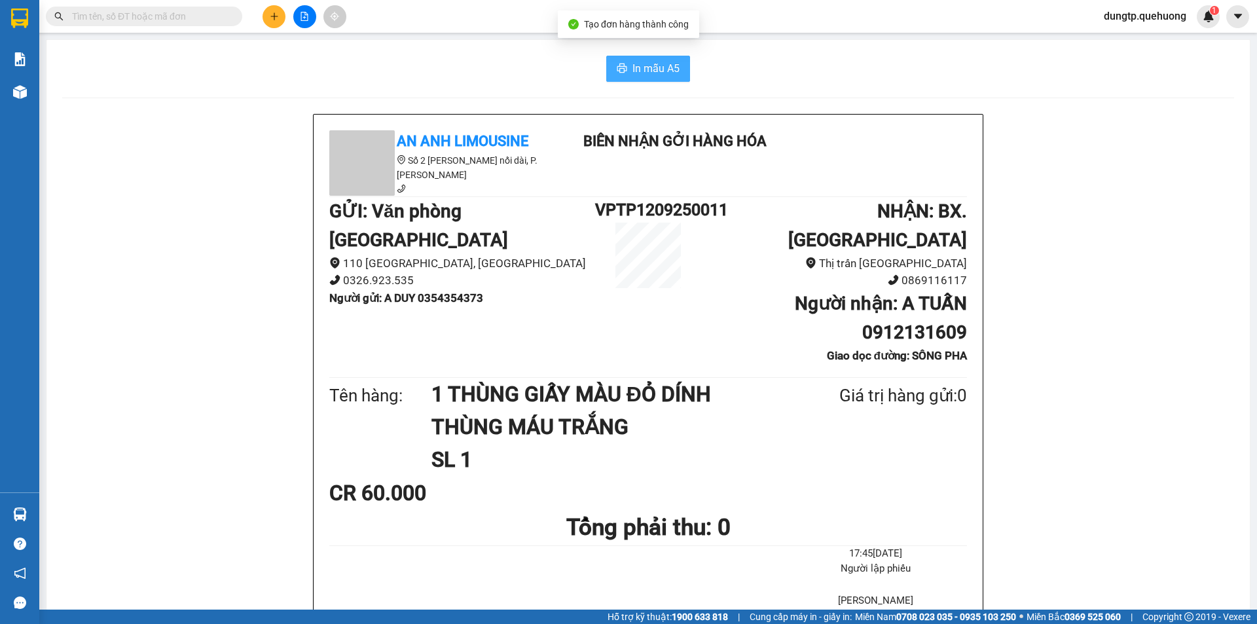
click at [641, 64] on span "In mẫu A5" at bounding box center [656, 68] width 47 height 16
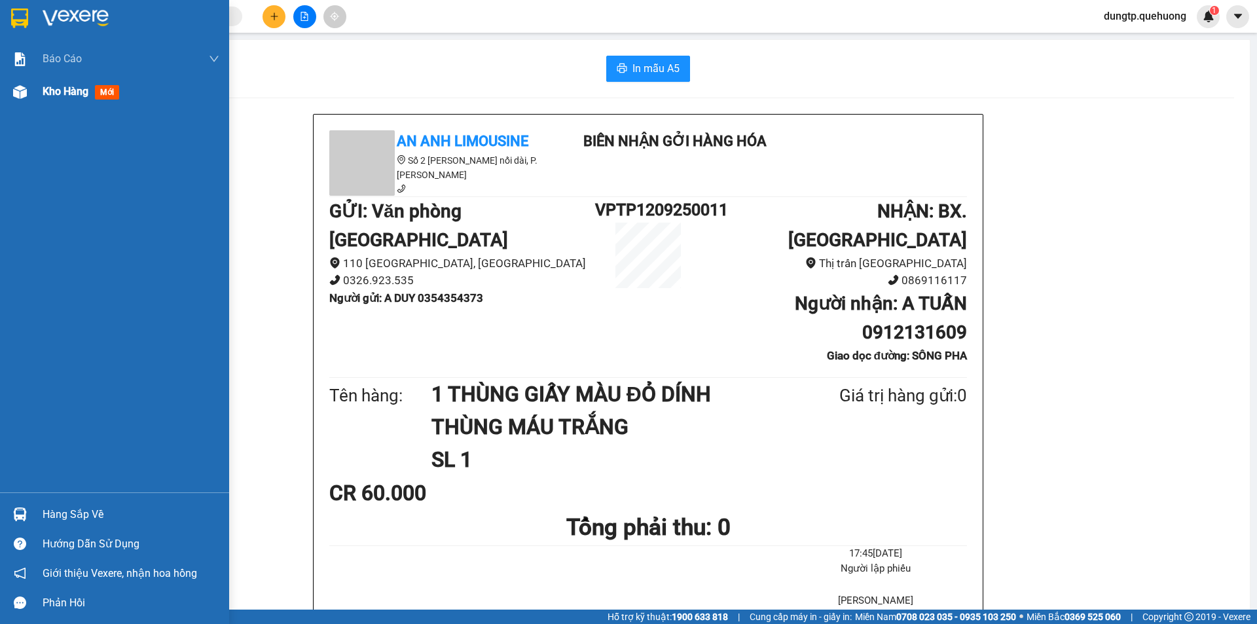
click at [81, 90] on span "Kho hàng" at bounding box center [66, 91] width 46 height 12
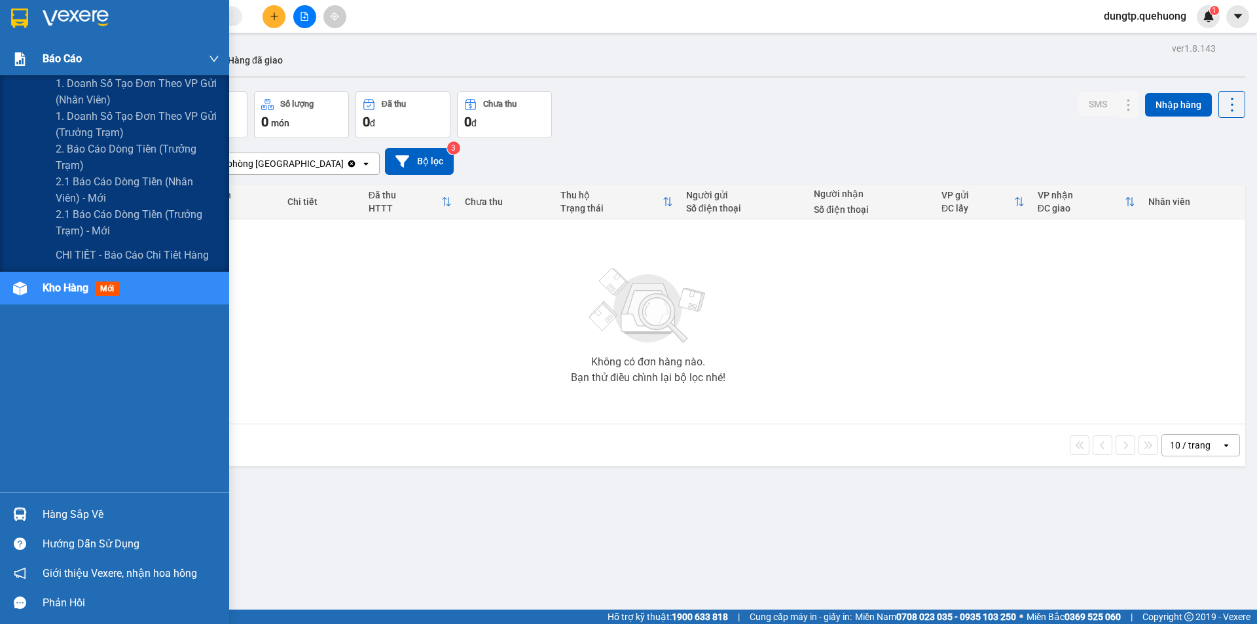
click at [67, 60] on span "Báo cáo" at bounding box center [62, 58] width 39 height 16
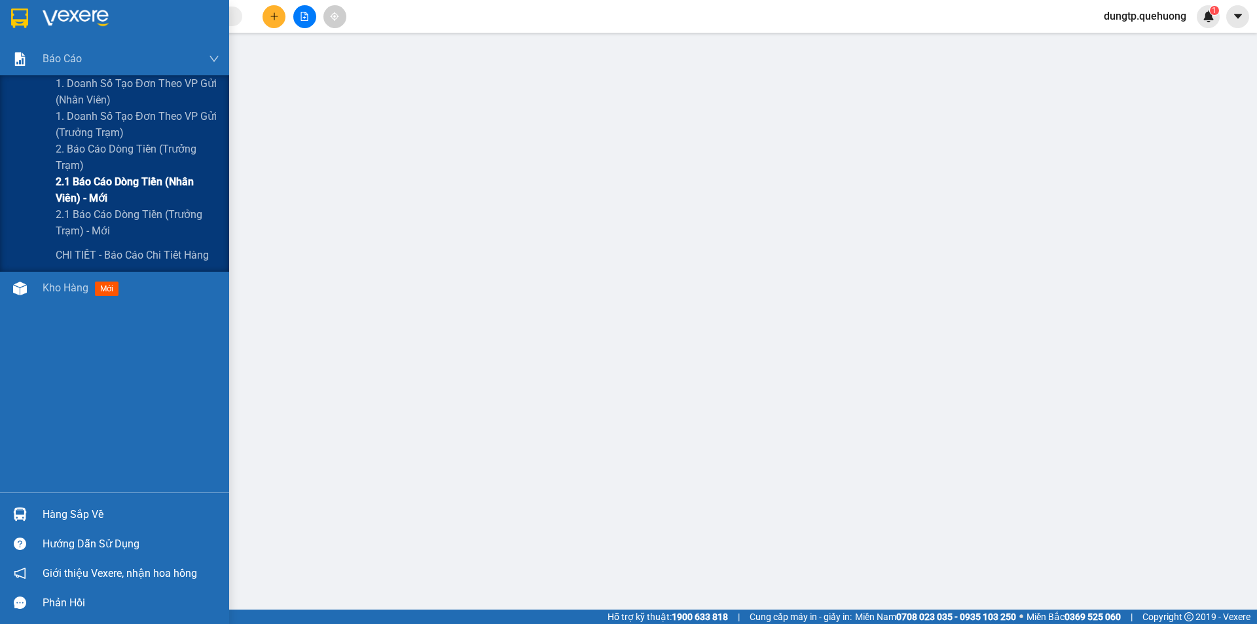
click at [139, 176] on span "2.1 Báo cáo dòng tiền (nhân viên) - mới" at bounding box center [138, 190] width 164 height 33
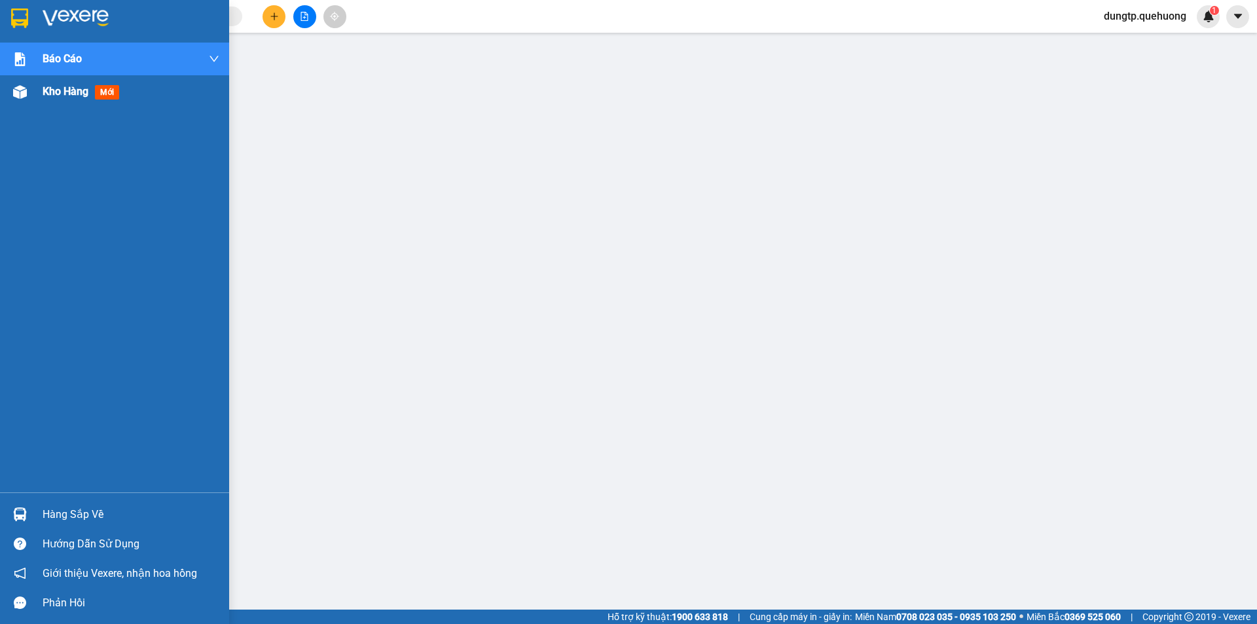
click at [58, 86] on span "Kho hàng" at bounding box center [66, 91] width 46 height 12
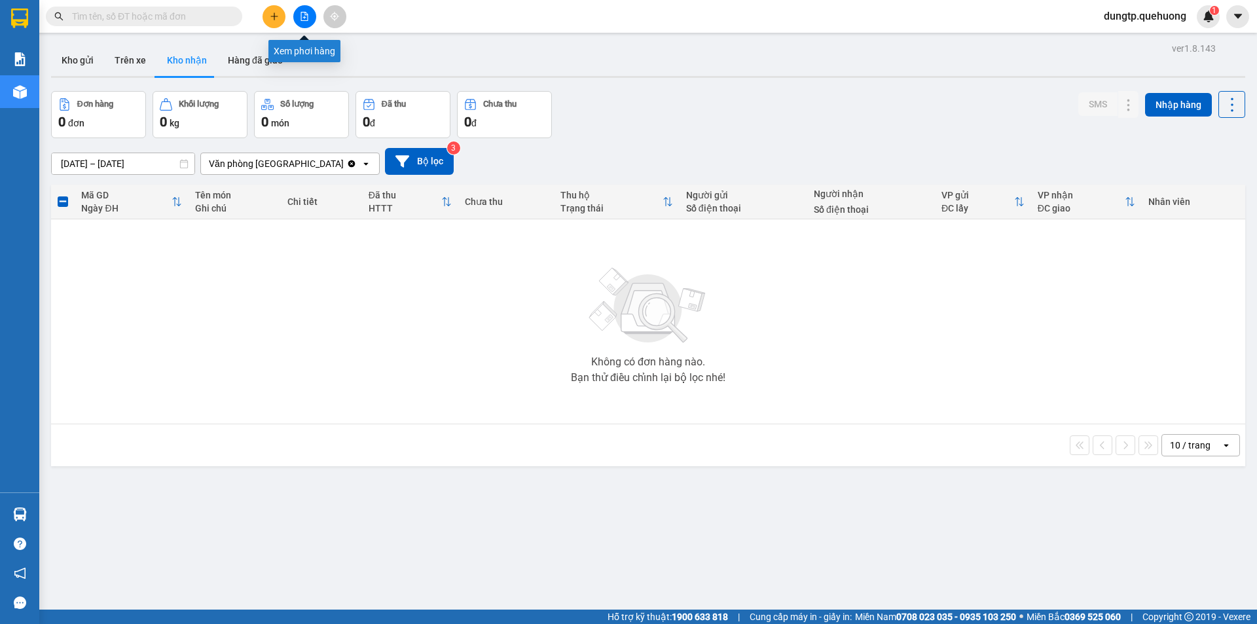
click at [308, 14] on icon "file-add" at bounding box center [304, 16] width 9 height 9
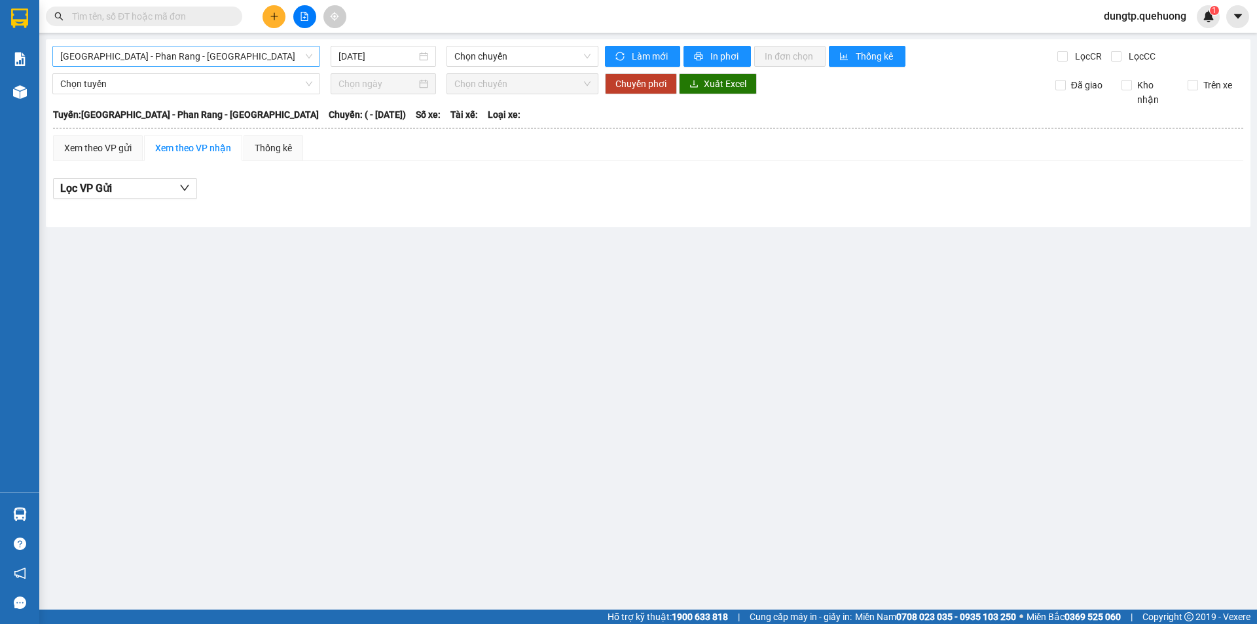
click at [174, 57] on span "[GEOGRAPHIC_DATA] - Phan Rang - [GEOGRAPHIC_DATA]" at bounding box center [186, 56] width 252 height 20
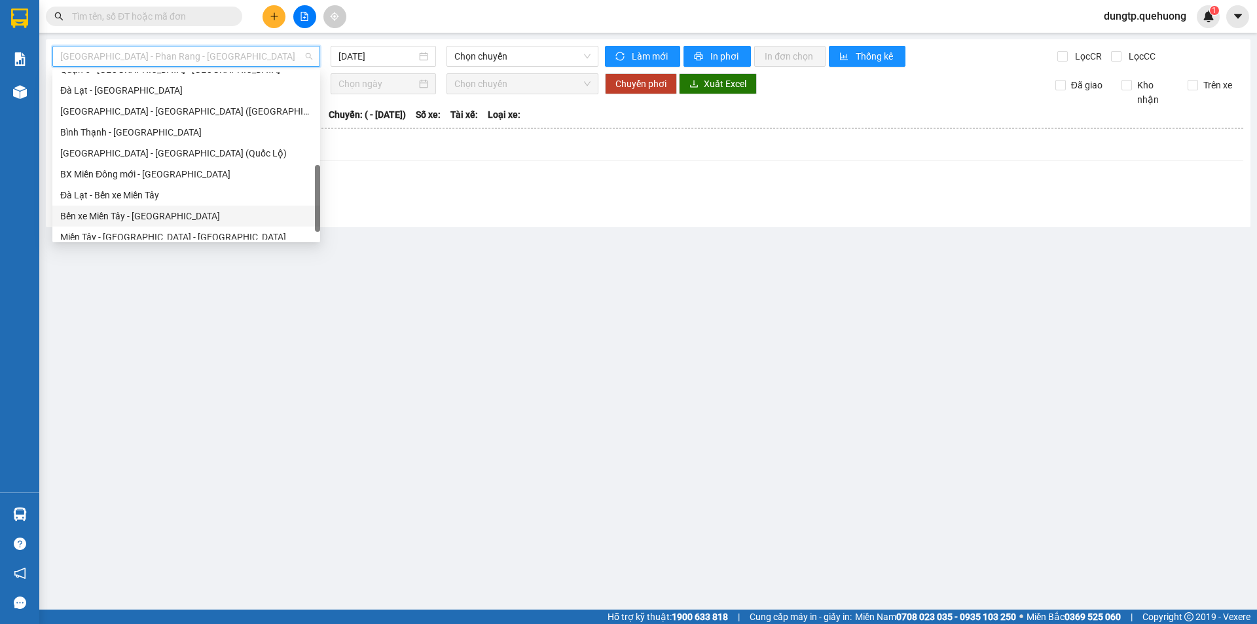
scroll to position [356, 0]
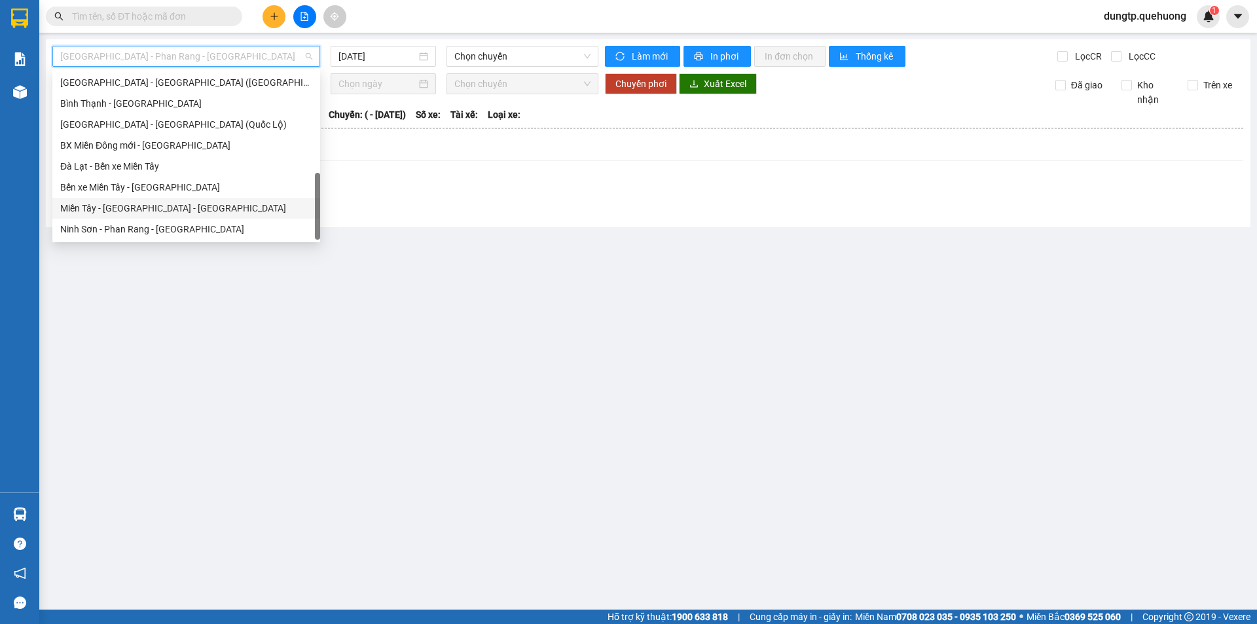
click at [113, 208] on div "Miền Tây - [GEOGRAPHIC_DATA] - [GEOGRAPHIC_DATA]" at bounding box center [186, 208] width 252 height 14
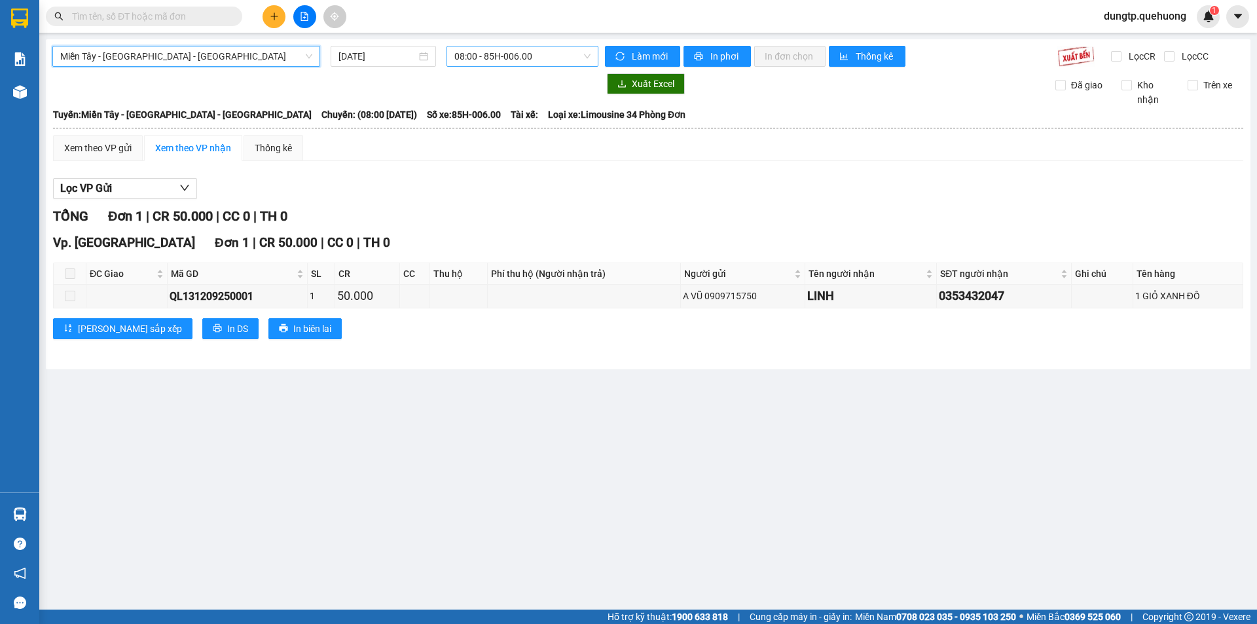
click at [509, 49] on span "08:00 - 85H-006.00" at bounding box center [522, 56] width 136 height 20
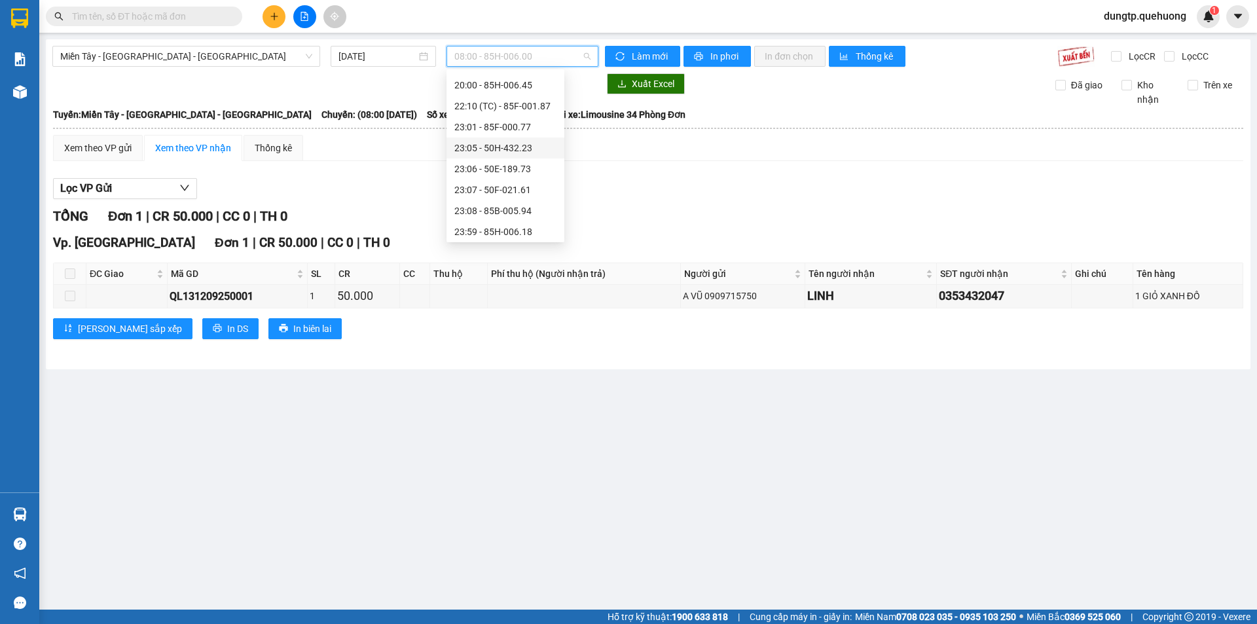
scroll to position [126, 0]
click at [518, 187] on div "23:07 - 50F-021.61" at bounding box center [505, 187] width 102 height 14
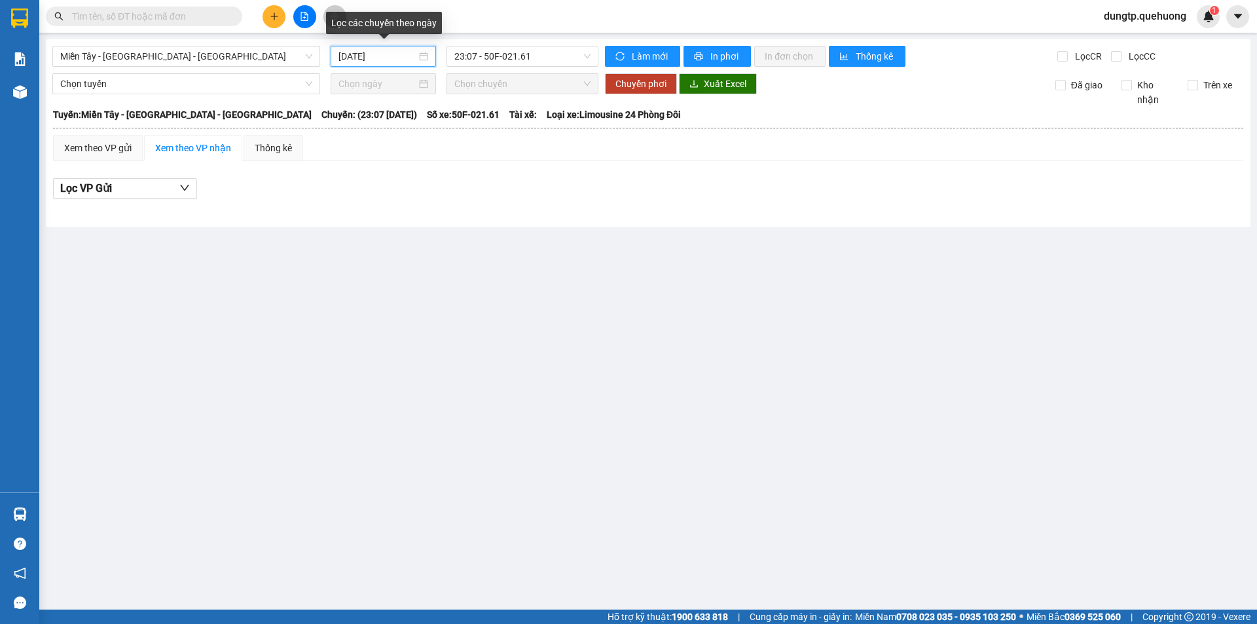
click at [403, 51] on input "[DATE]" at bounding box center [378, 56] width 78 height 14
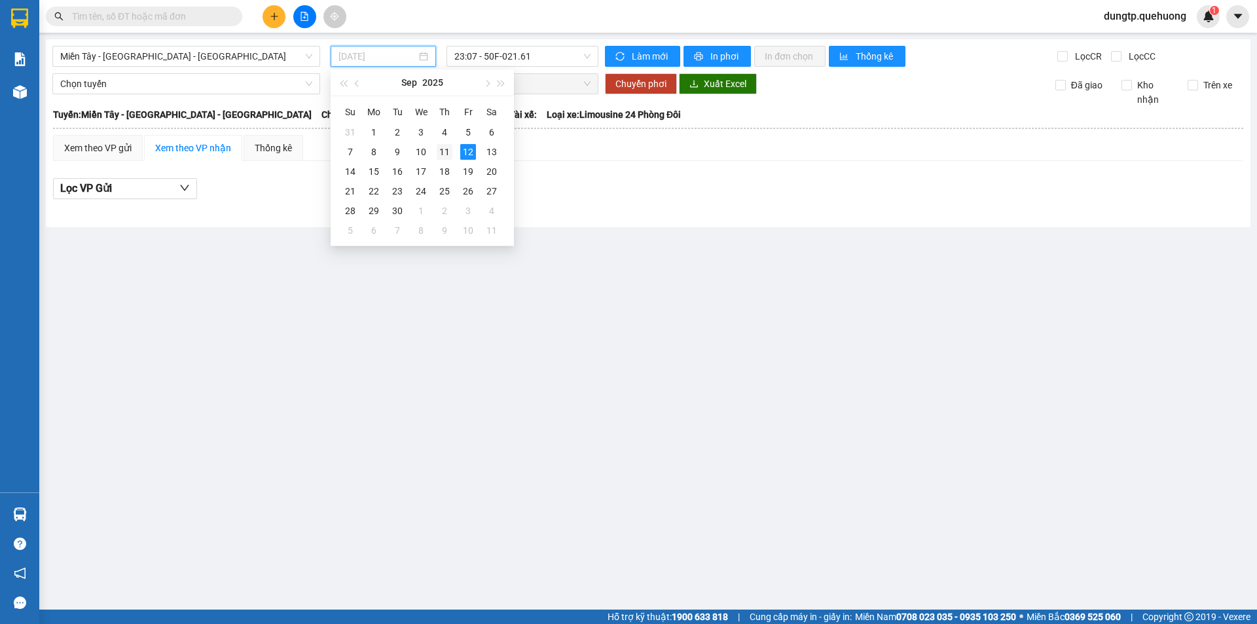
click at [445, 147] on div "11" at bounding box center [445, 152] width 16 height 16
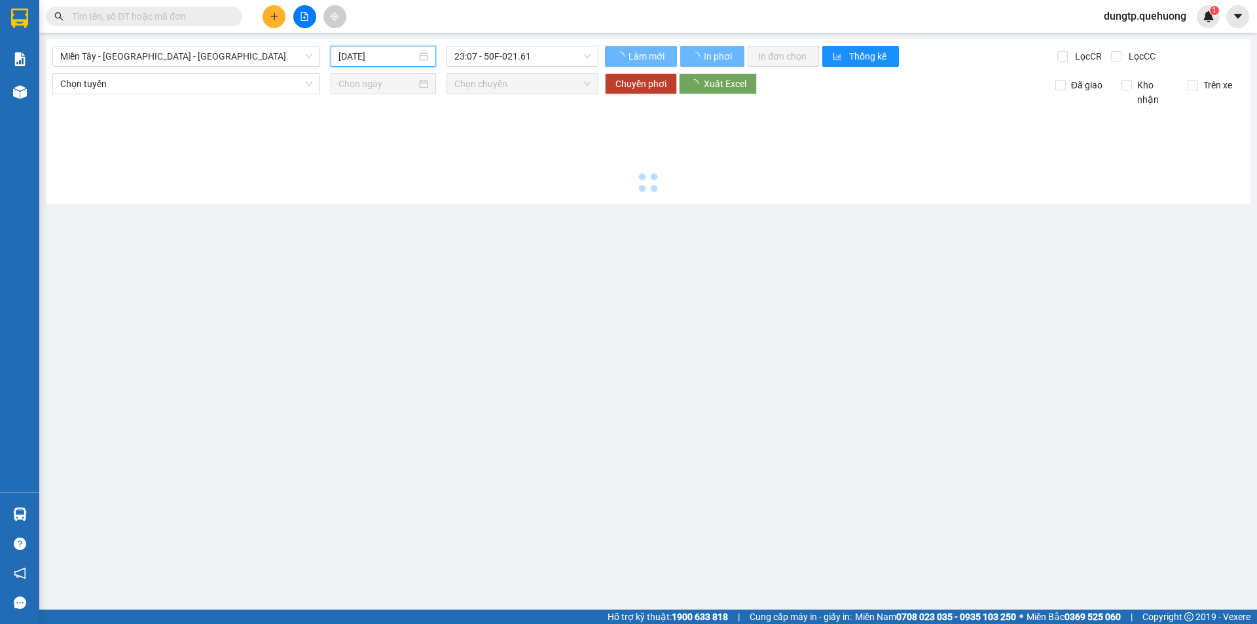
type input "[DATE]"
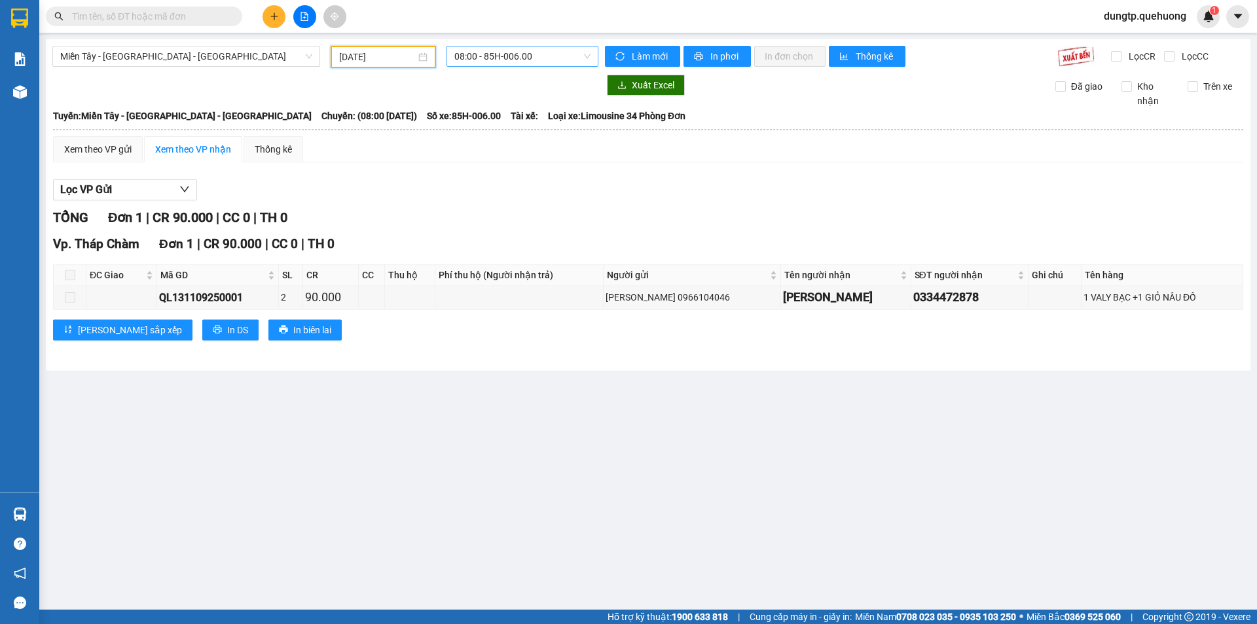
click at [537, 57] on span "08:00 - 85H-006.00" at bounding box center [522, 56] width 136 height 20
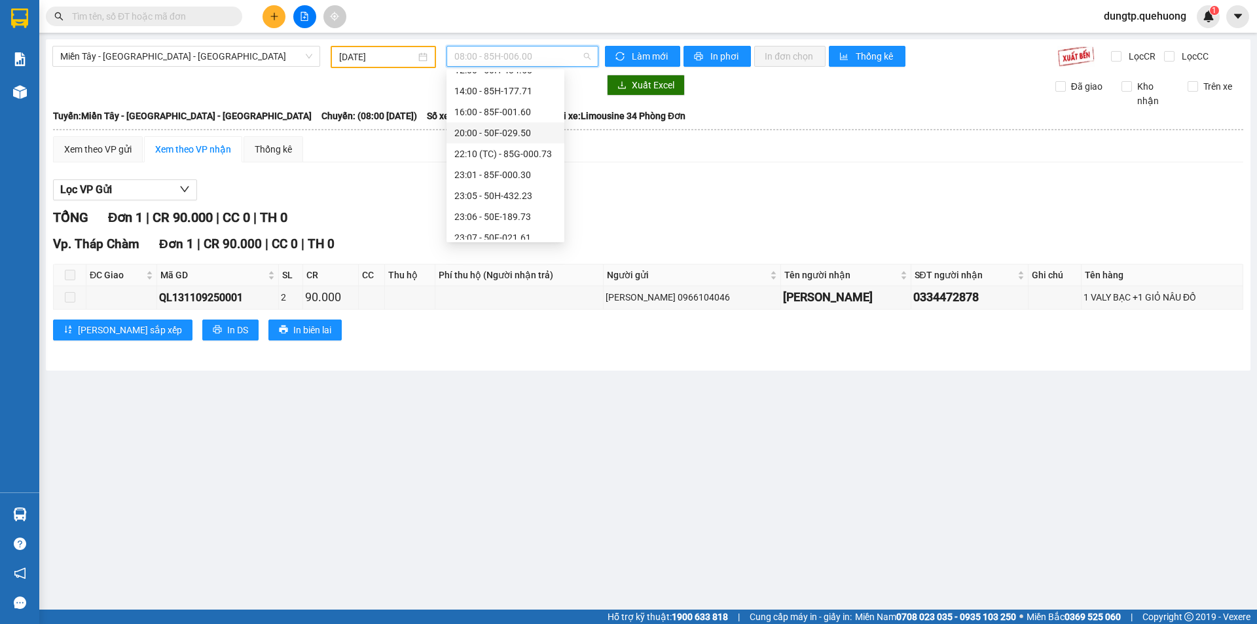
scroll to position [126, 0]
click at [502, 191] on div "23:07 - 50F-021.61" at bounding box center [505, 187] width 102 height 14
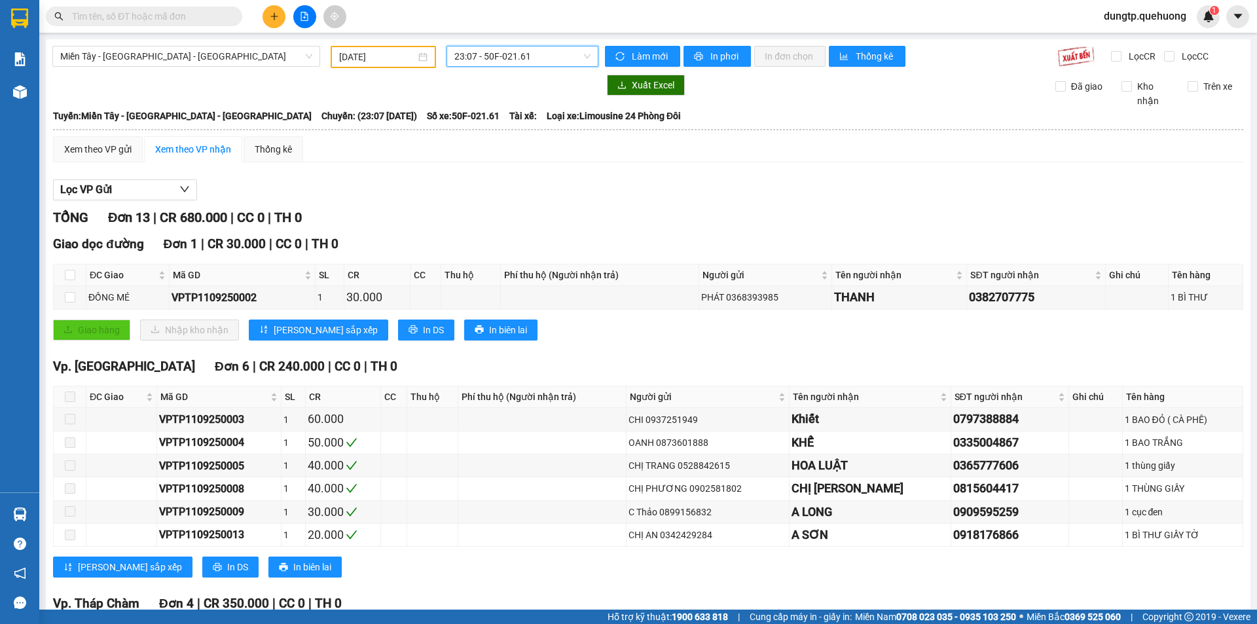
click at [522, 61] on span "23:07 - 50F-021.61" at bounding box center [522, 56] width 136 height 20
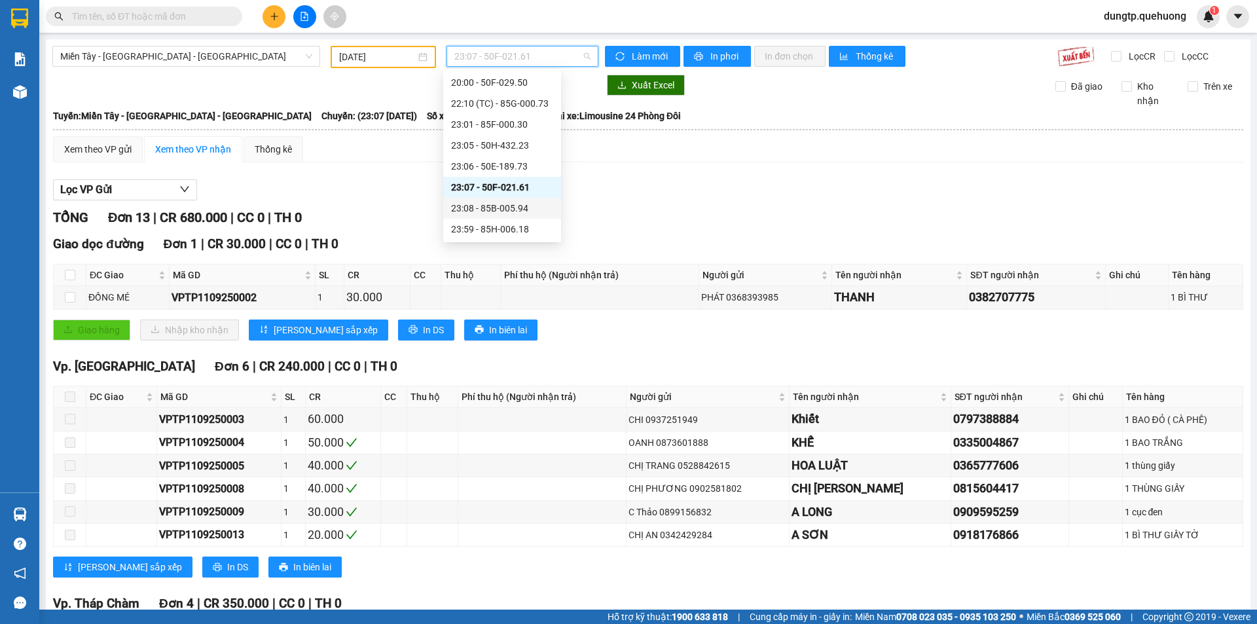
click at [502, 208] on div "23:08 - 85B-005.94" at bounding box center [502, 208] width 102 height 14
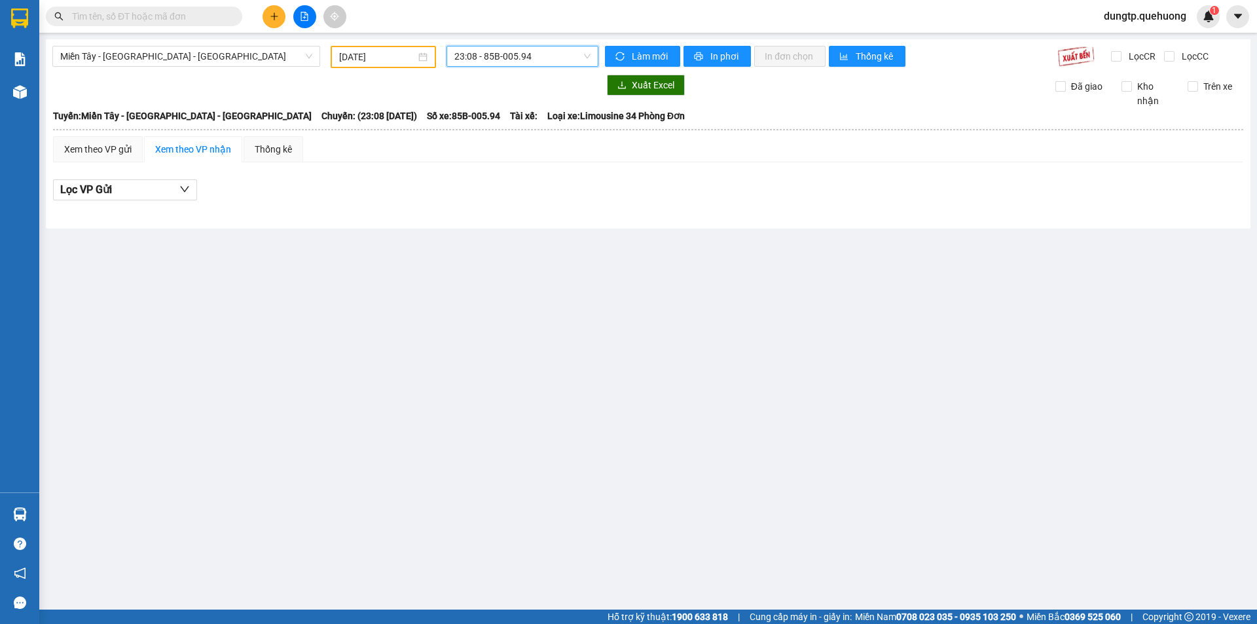
click at [532, 60] on span "23:08 - 85B-005.94" at bounding box center [522, 56] width 136 height 20
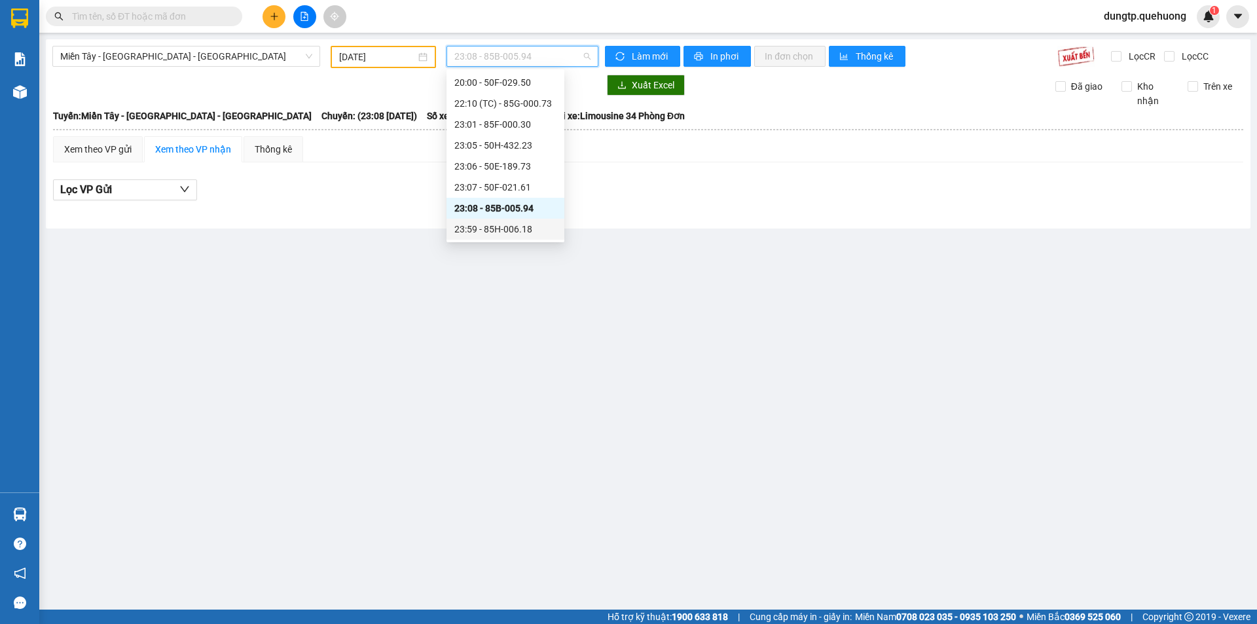
click at [516, 227] on div "23:59 - 85H-006.18" at bounding box center [505, 229] width 102 height 14
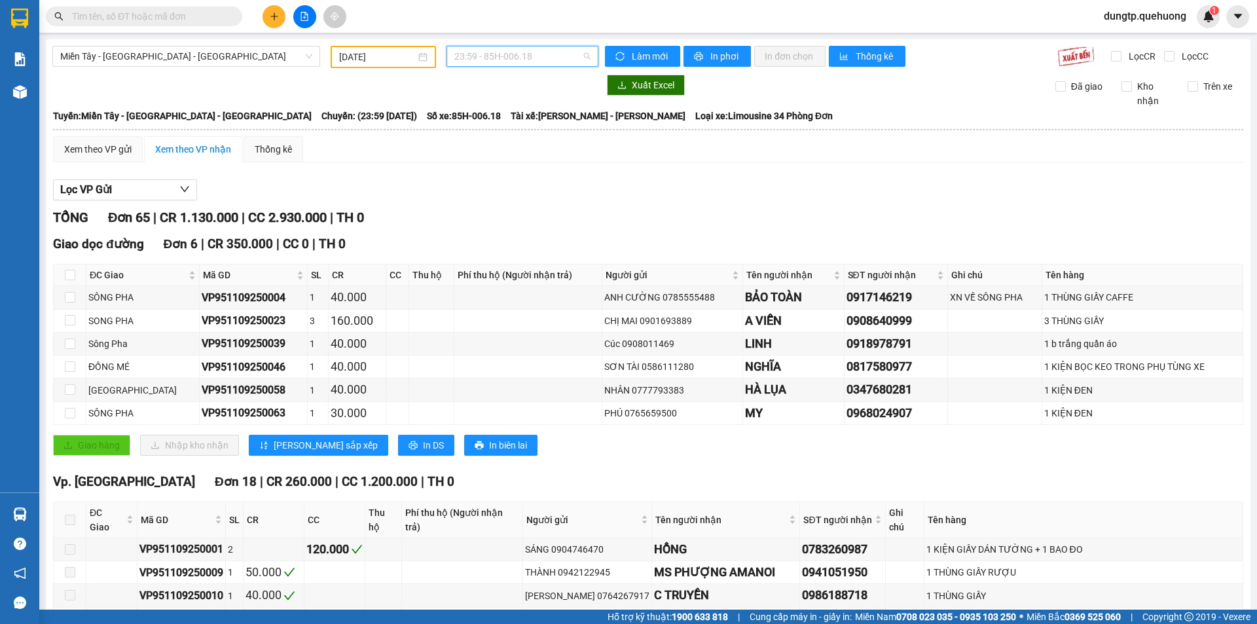
click at [576, 56] on span "23:59 - 85H-006.18" at bounding box center [522, 56] width 136 height 20
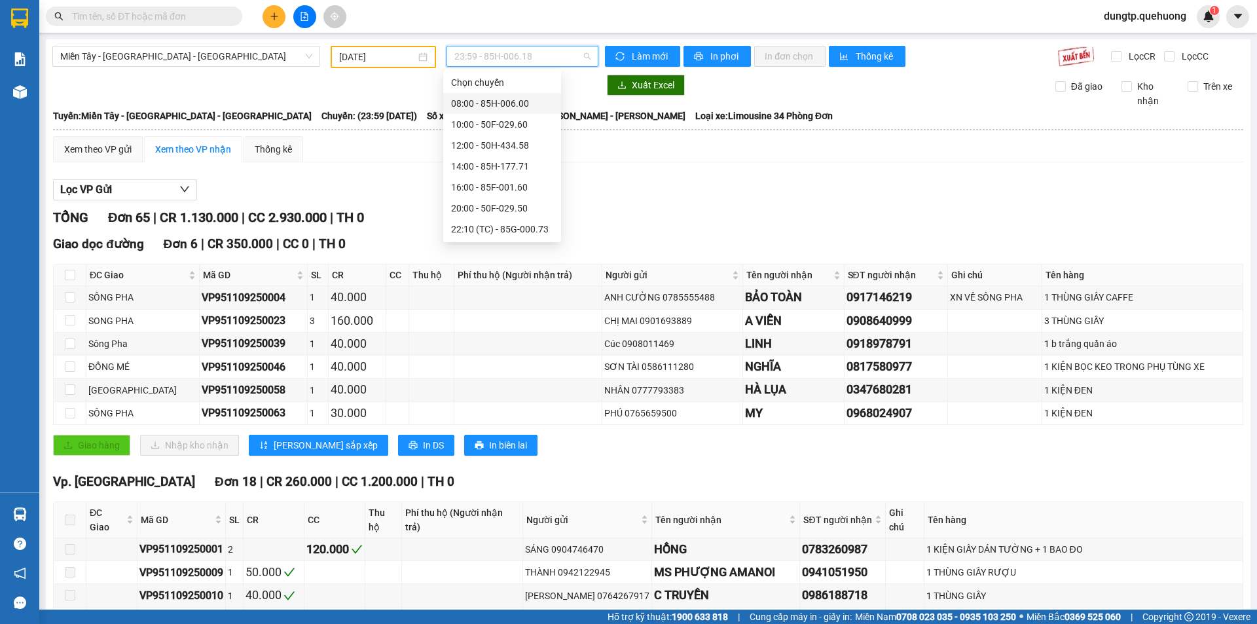
click at [528, 111] on div "08:00 - 85H-006.00" at bounding box center [502, 103] width 118 height 21
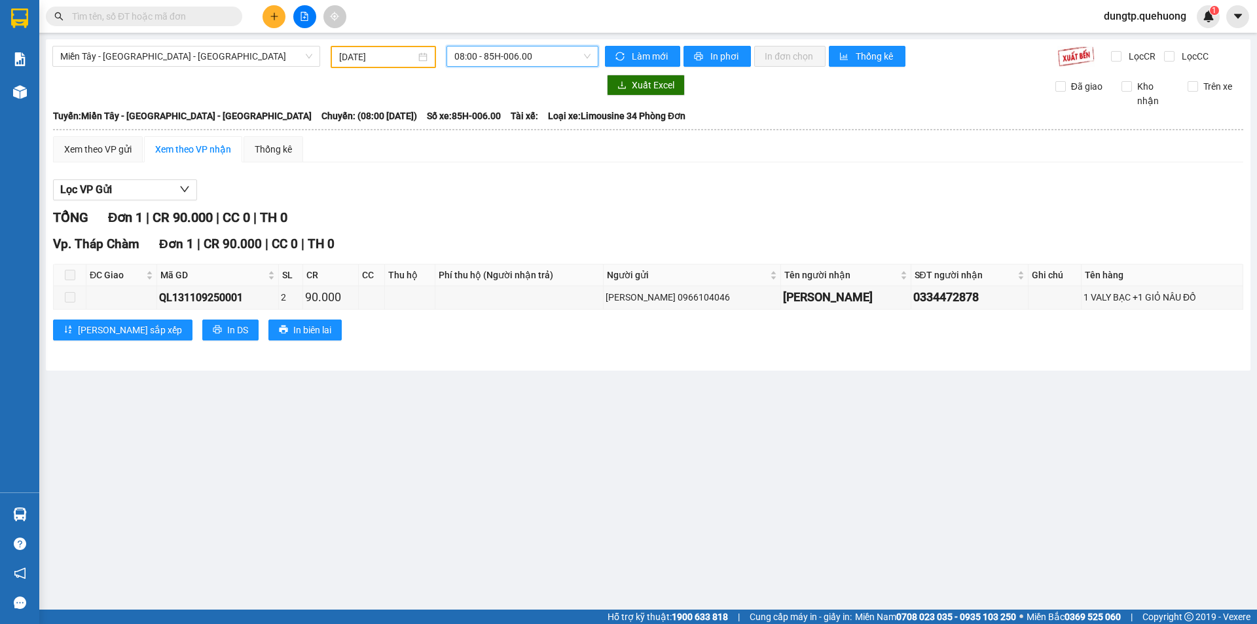
click at [544, 50] on span "08:00 - 85H-006.00" at bounding box center [522, 56] width 136 height 20
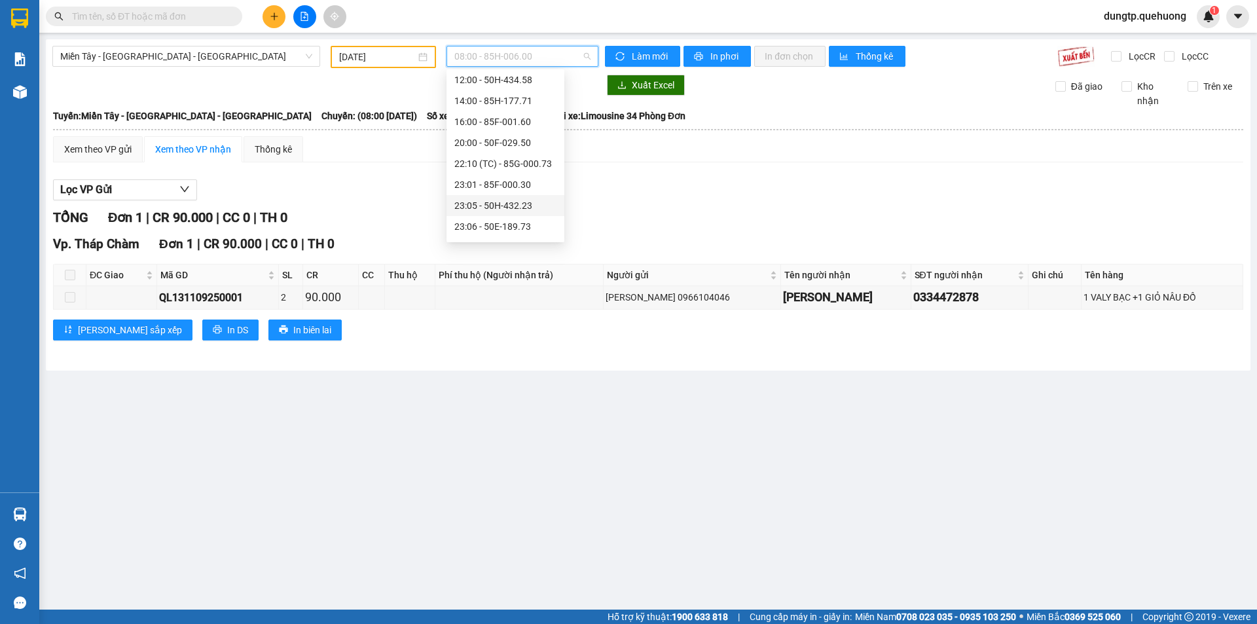
scroll to position [126, 0]
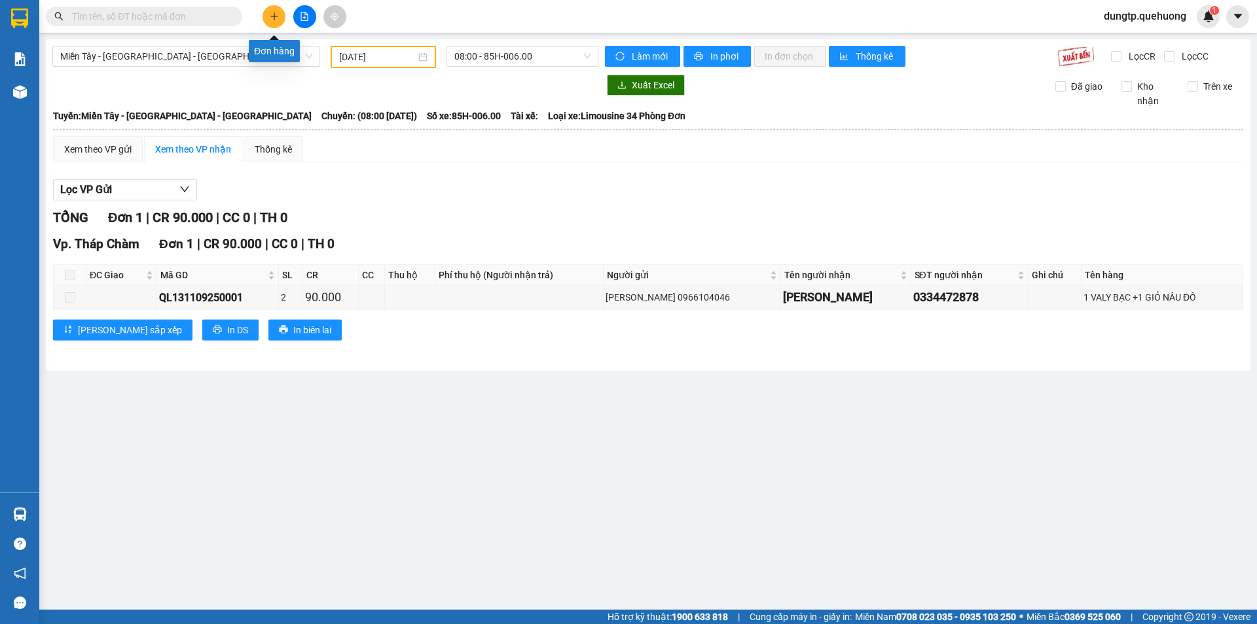
click at [270, 12] on icon "plus" at bounding box center [274, 16] width 9 height 9
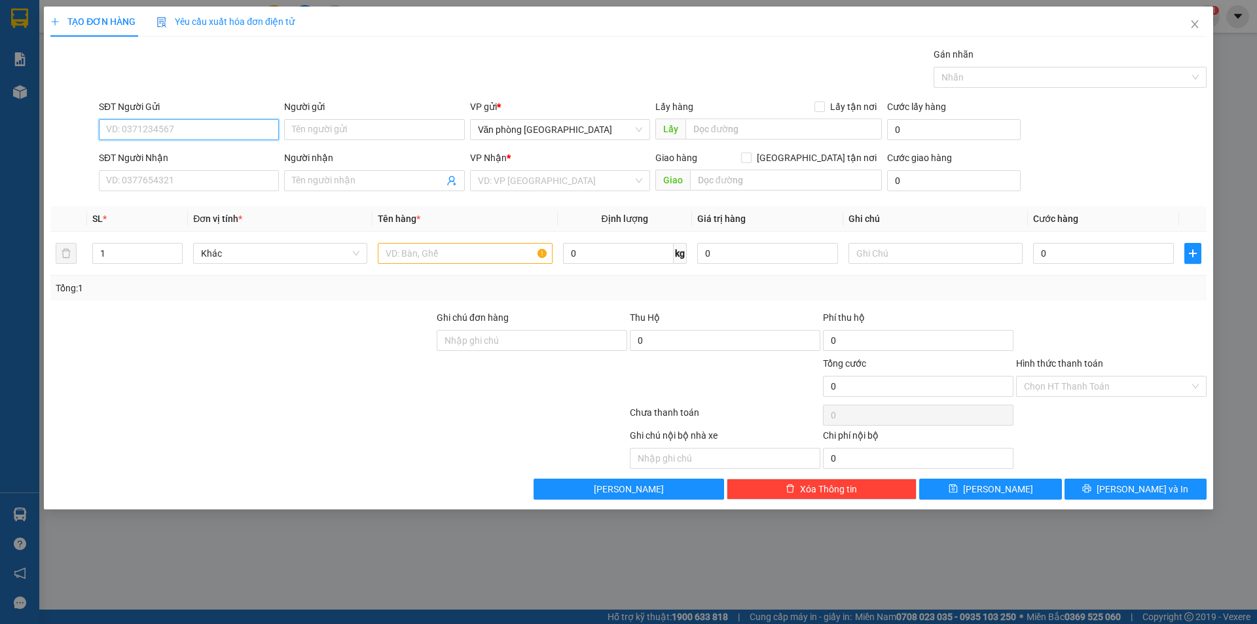
click at [146, 135] on input "SĐT Người Gửi" at bounding box center [189, 129] width 180 height 21
click at [334, 130] on input "Người gửi" at bounding box center [374, 129] width 180 height 21
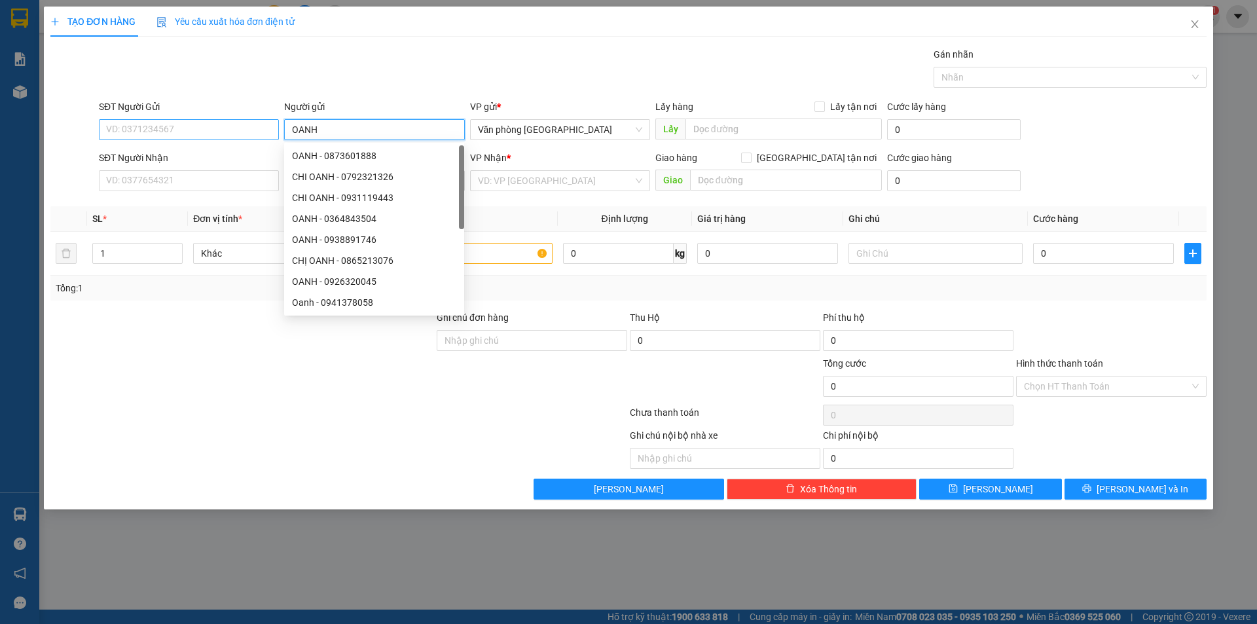
type input "OANH"
drag, startPoint x: 175, startPoint y: 127, endPoint x: 172, endPoint y: 118, distance: 9.7
click at [174, 127] on input "SĐT Người Gửi" at bounding box center [189, 129] width 180 height 21
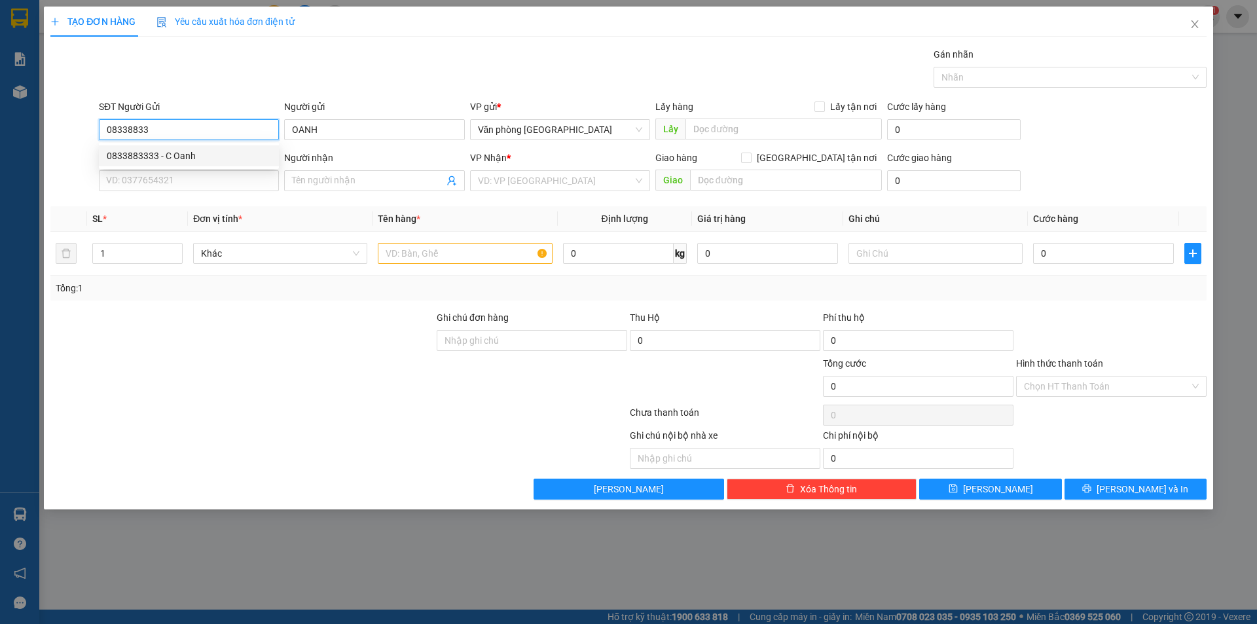
click at [181, 162] on div "0833883333 - C Oanh" at bounding box center [189, 156] width 164 height 14
type input "0833883333"
type input "C Oanh"
type input "0918749143"
type input "C Loan"
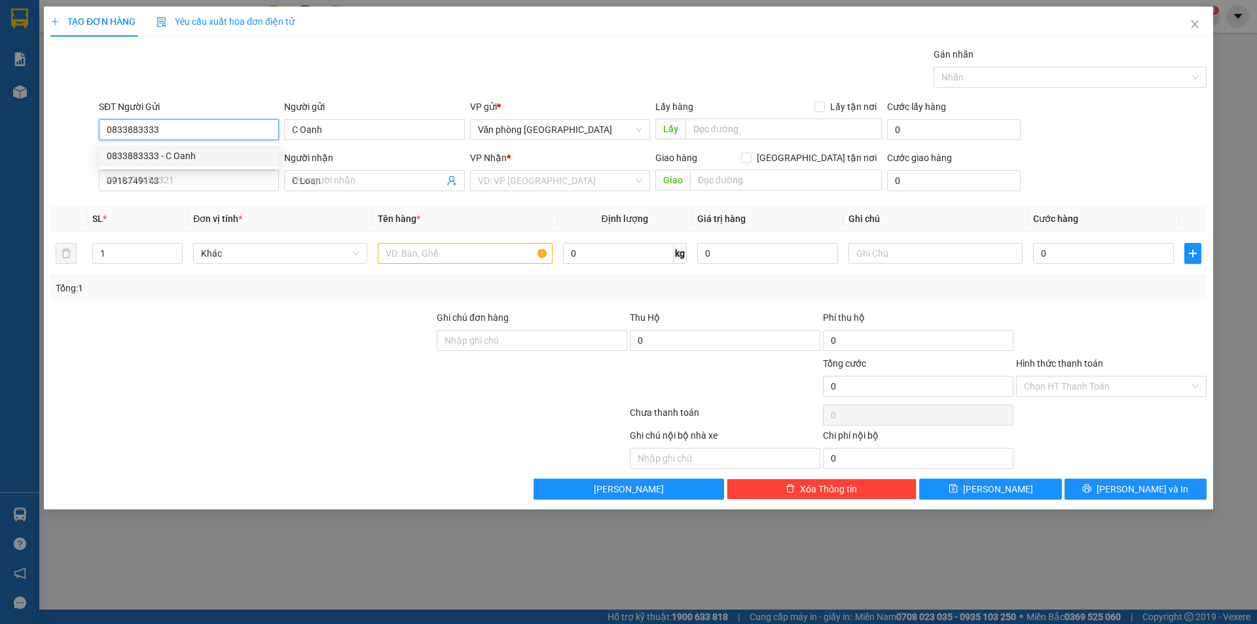
type input "60.000"
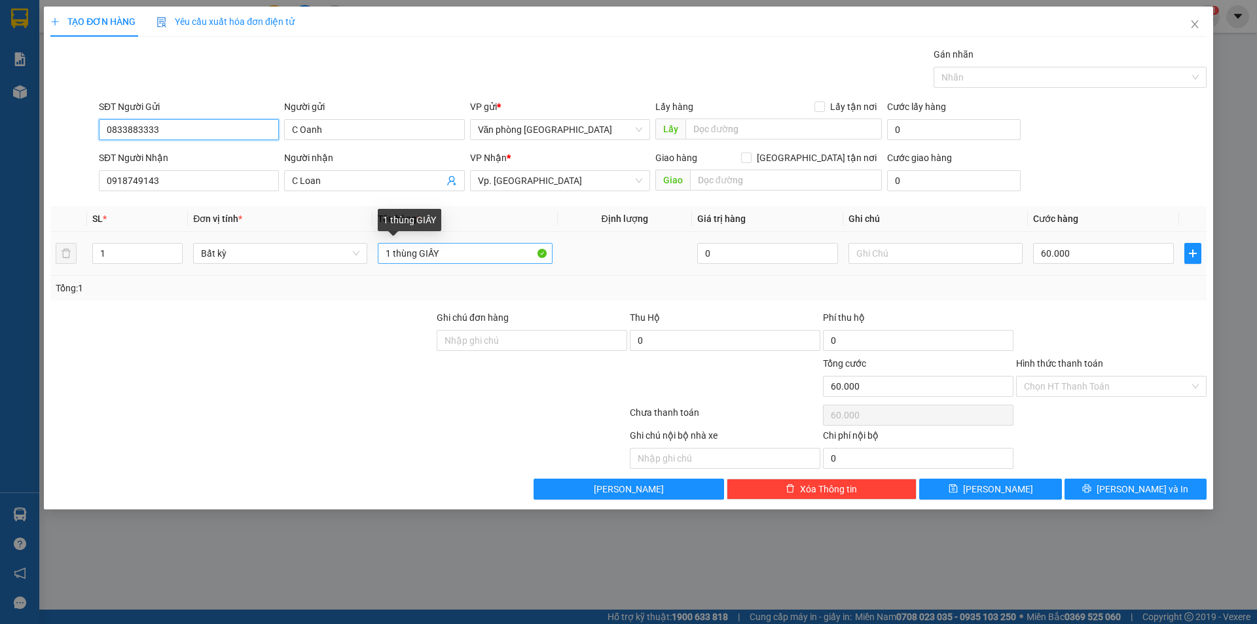
type input "0833883333"
click at [454, 253] on input "1 thùng GIẤY" at bounding box center [465, 253] width 174 height 21
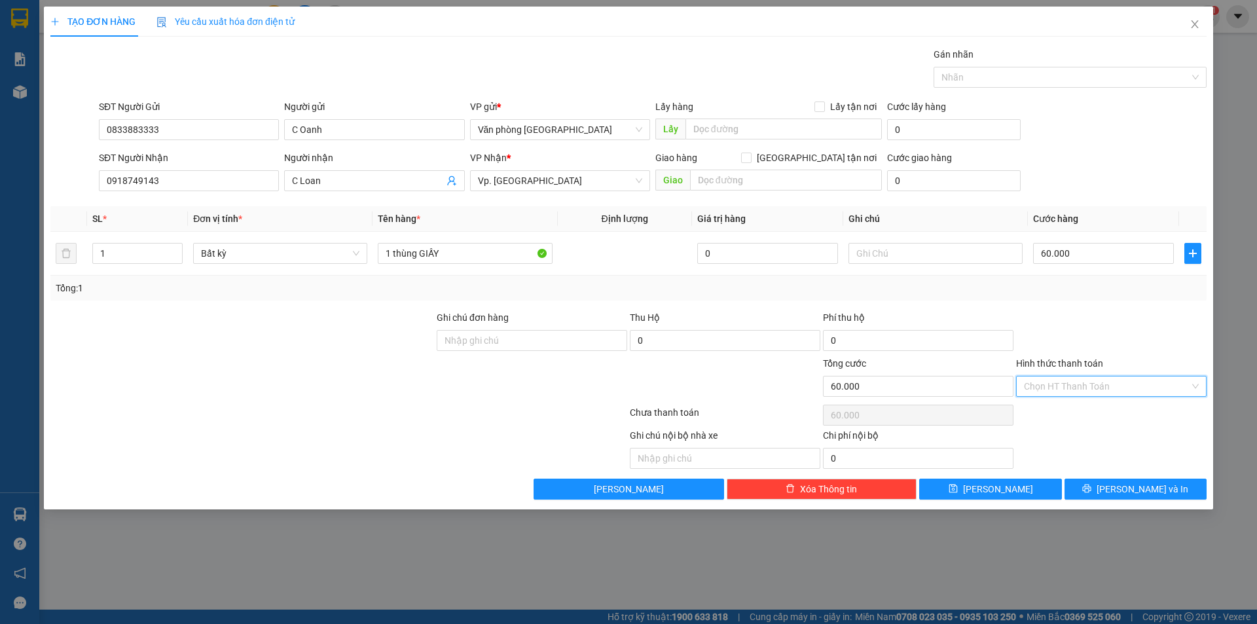
click at [1069, 384] on input "Hình thức thanh toán" at bounding box center [1107, 387] width 166 height 20
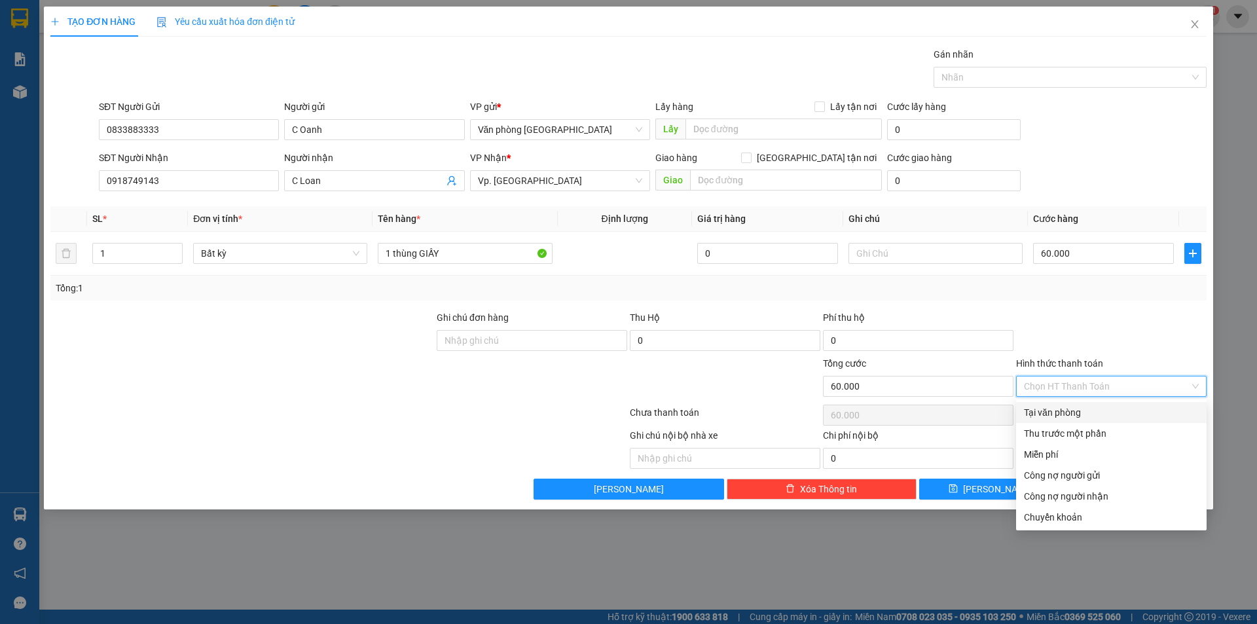
click at [1067, 412] on div "Tại văn phòng" at bounding box center [1111, 412] width 175 height 14
type input "0"
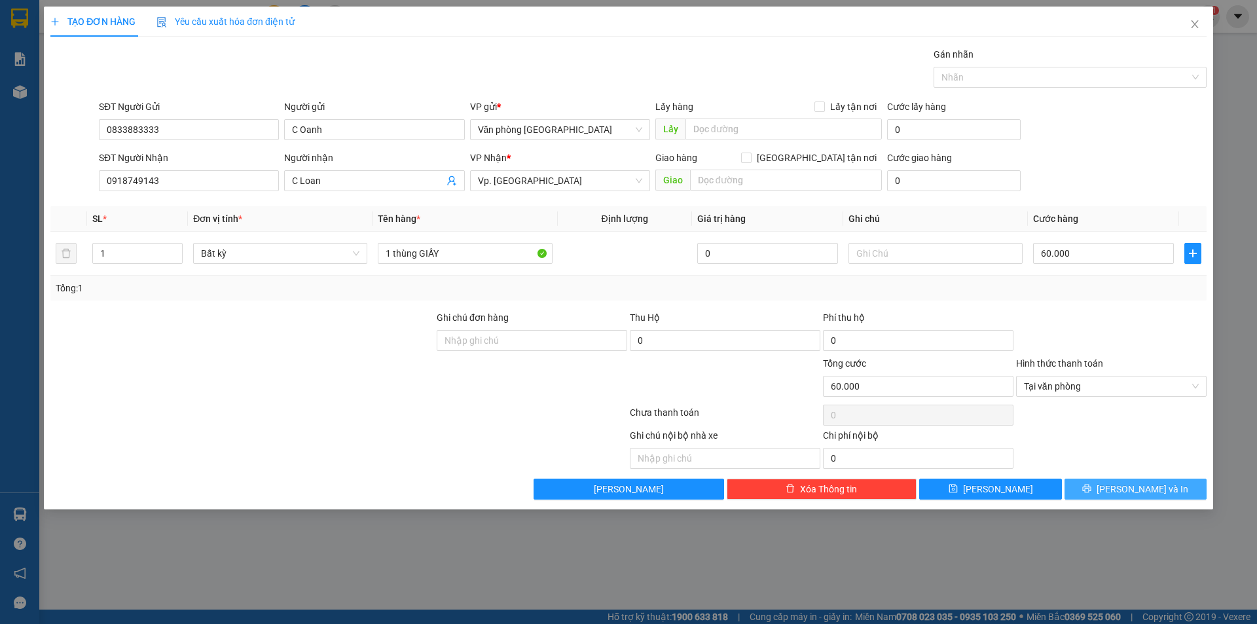
click at [1101, 483] on button "[PERSON_NAME] và In" at bounding box center [1136, 489] width 142 height 21
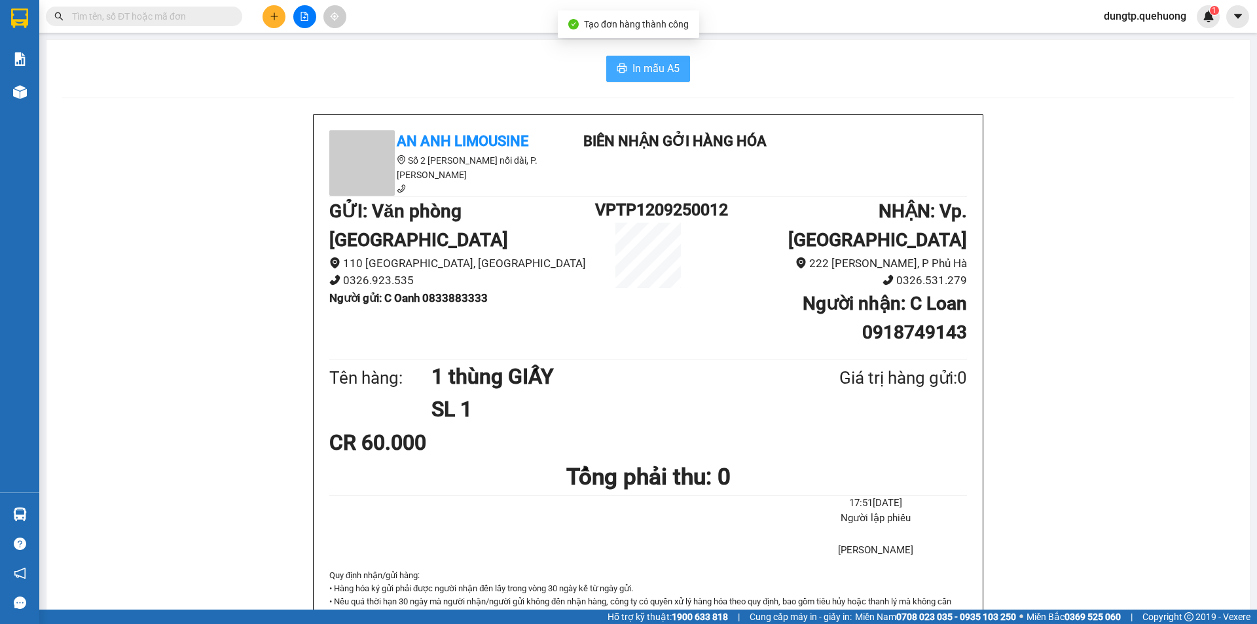
click at [633, 64] on span "In mẫu A5" at bounding box center [656, 68] width 47 height 16
click at [272, 10] on button at bounding box center [274, 16] width 23 height 23
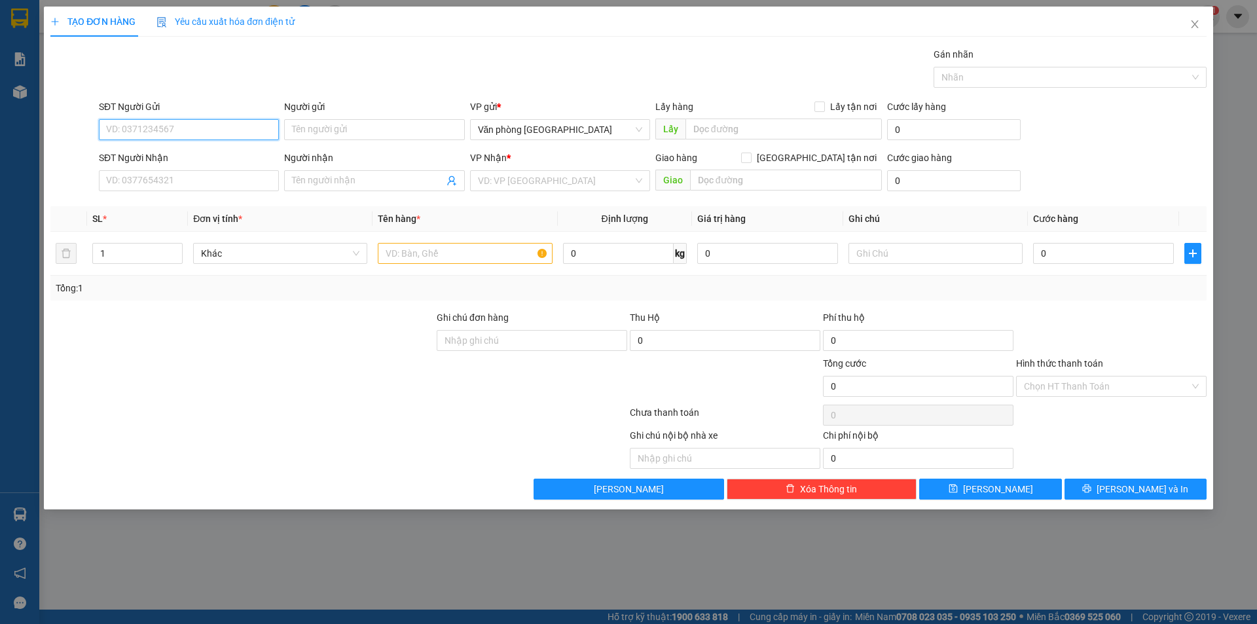
click at [205, 133] on input "SĐT Người Gửi" at bounding box center [189, 129] width 180 height 21
click at [202, 153] on div "0377604847 - A Lãm" at bounding box center [189, 156] width 164 height 14
type input "0377604847"
type input "A Lãm"
type input "0981538568"
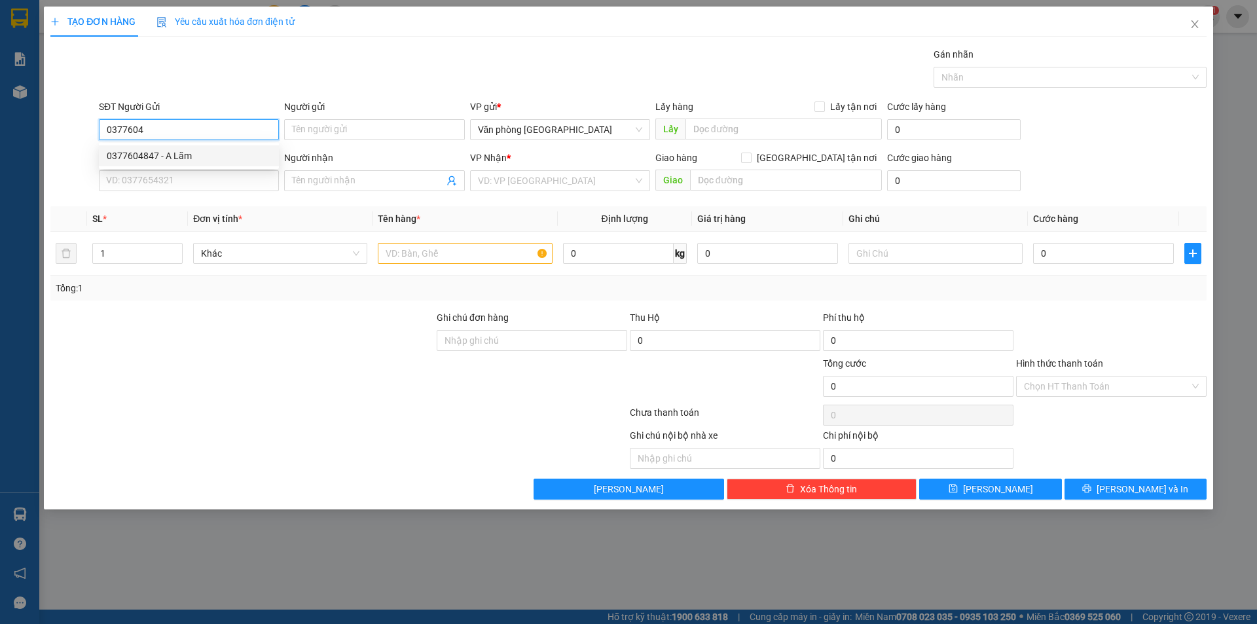
type input "C Hòa"
type input "140.000"
type input "0377604847"
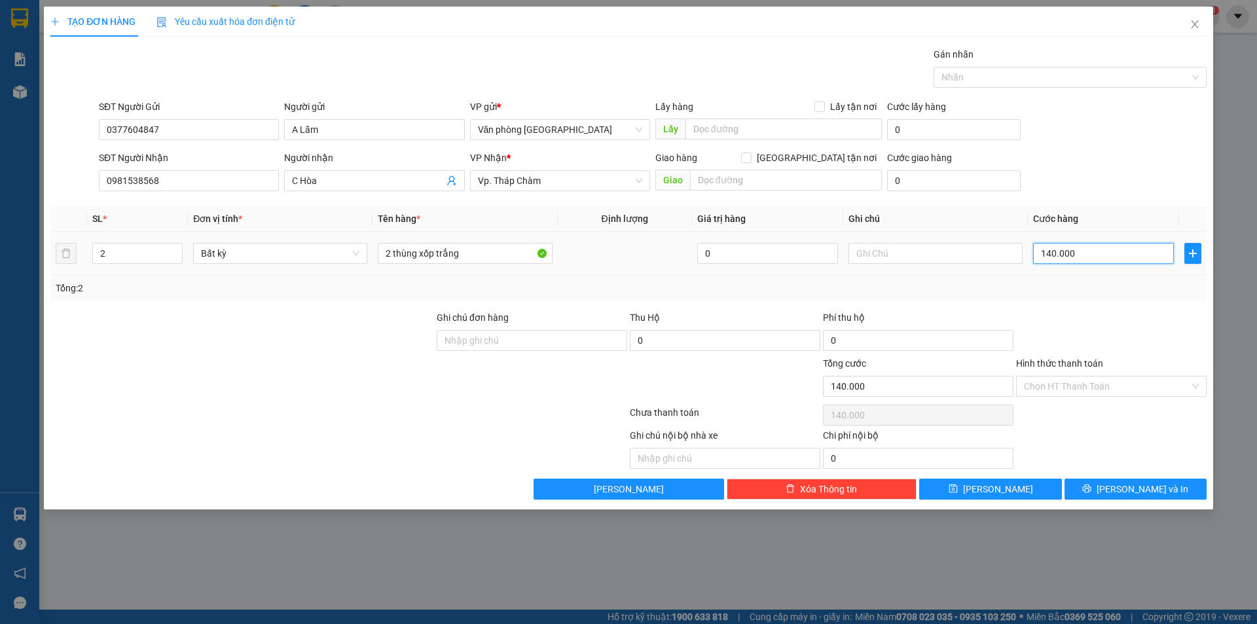
click at [1075, 252] on input "140.000" at bounding box center [1103, 253] width 141 height 21
type input "2"
type input "20"
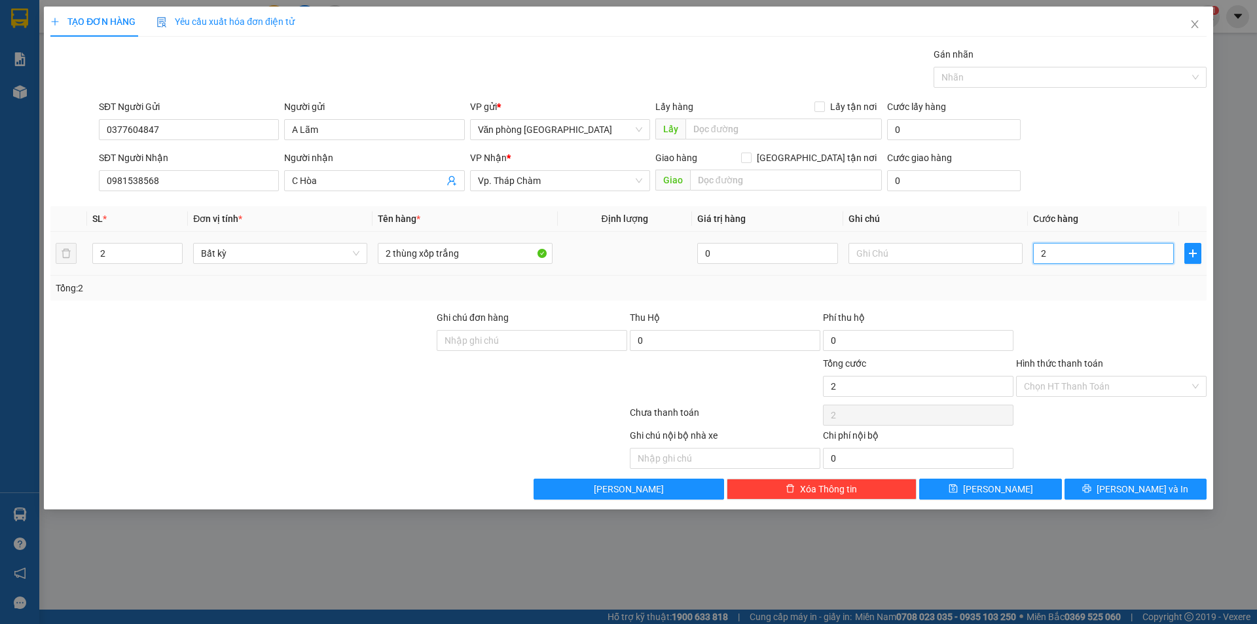
type input "20"
type input "200"
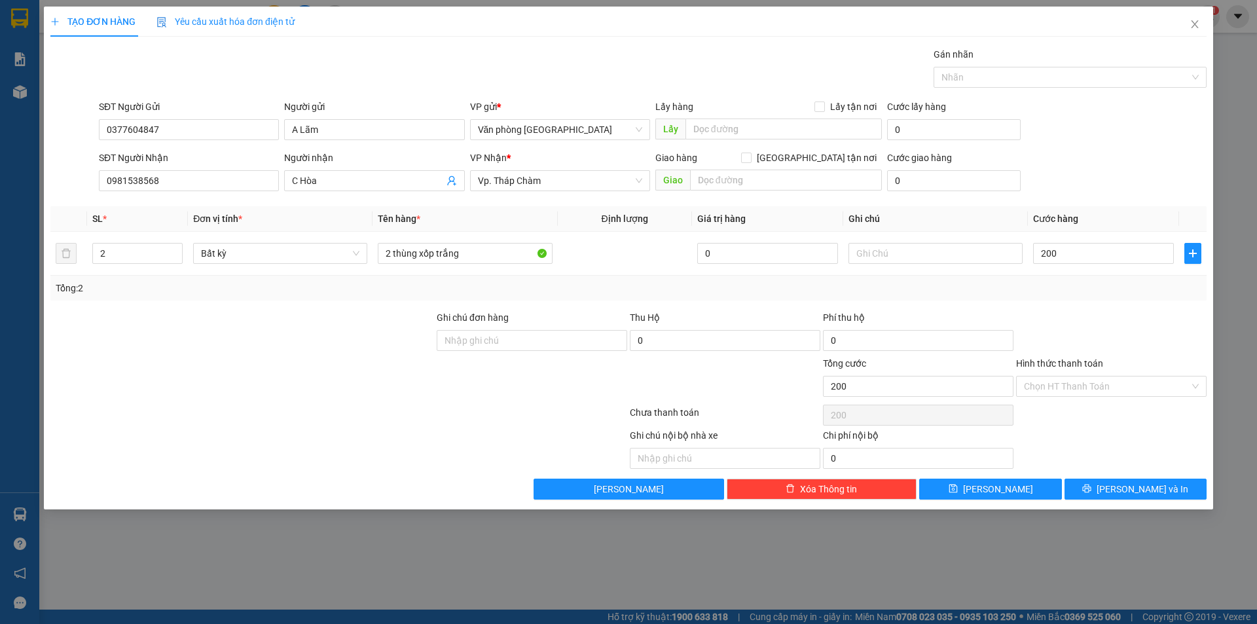
type input "200.000"
click at [1042, 296] on div "Tổng: 2" at bounding box center [628, 288] width 1156 height 25
click at [1166, 378] on input "Hình thức thanh toán" at bounding box center [1107, 387] width 166 height 20
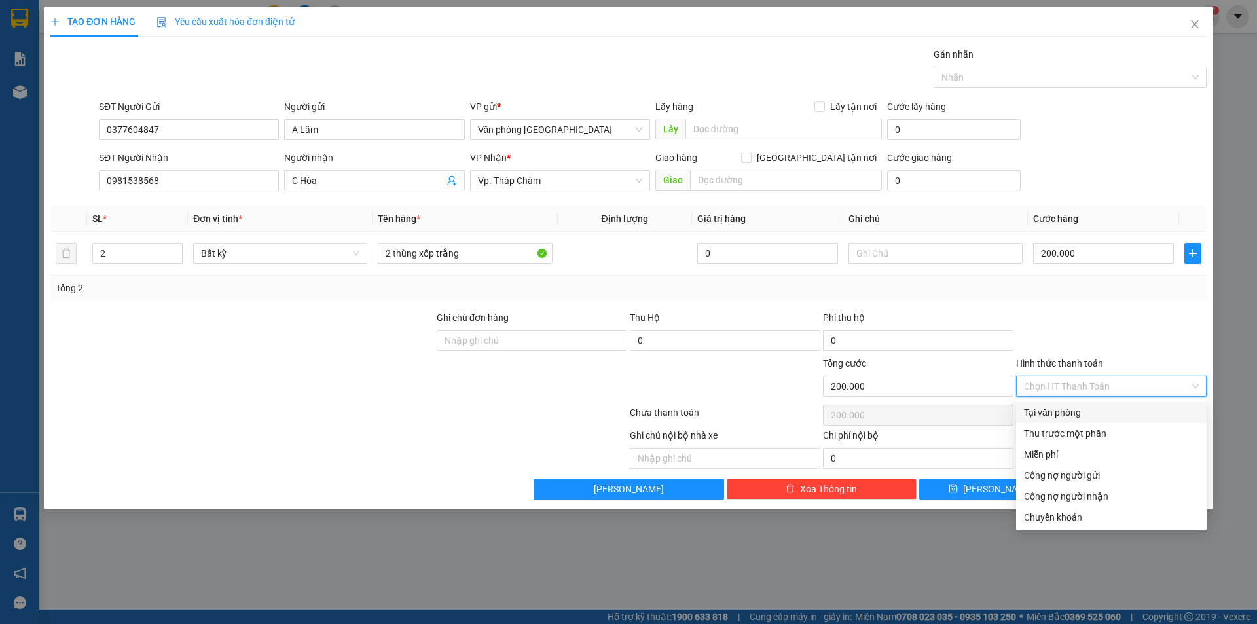
click at [1085, 418] on div "Tại văn phòng" at bounding box center [1111, 412] width 175 height 14
type input "0"
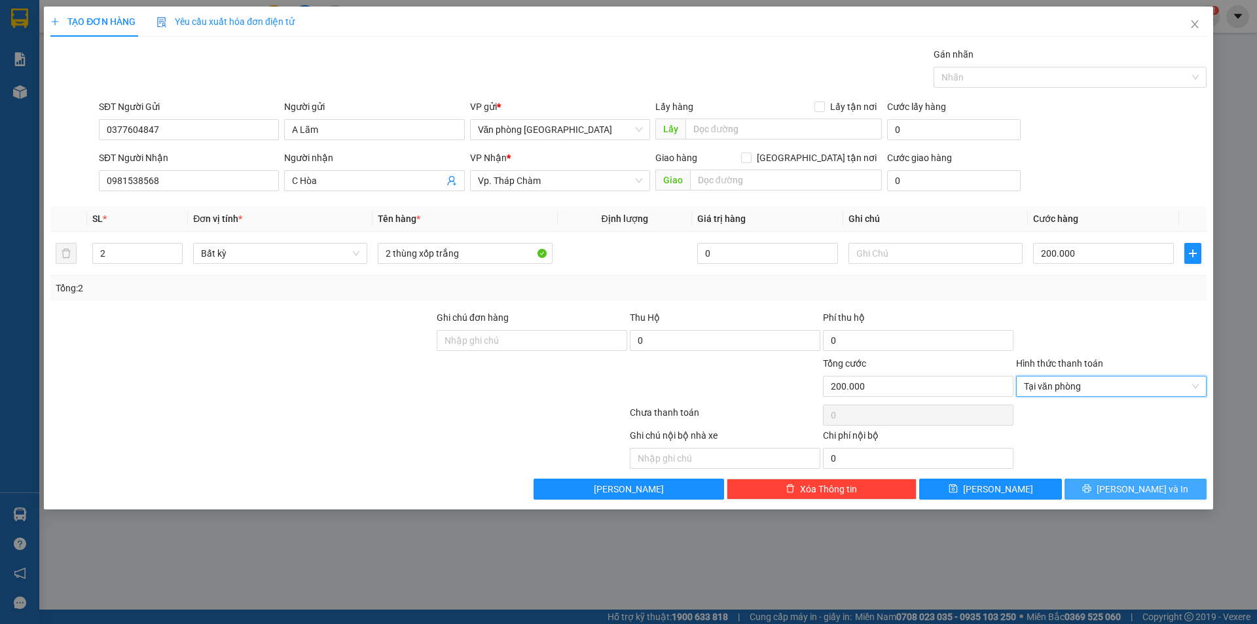
click at [1094, 488] on button "[PERSON_NAME] và In" at bounding box center [1136, 489] width 142 height 21
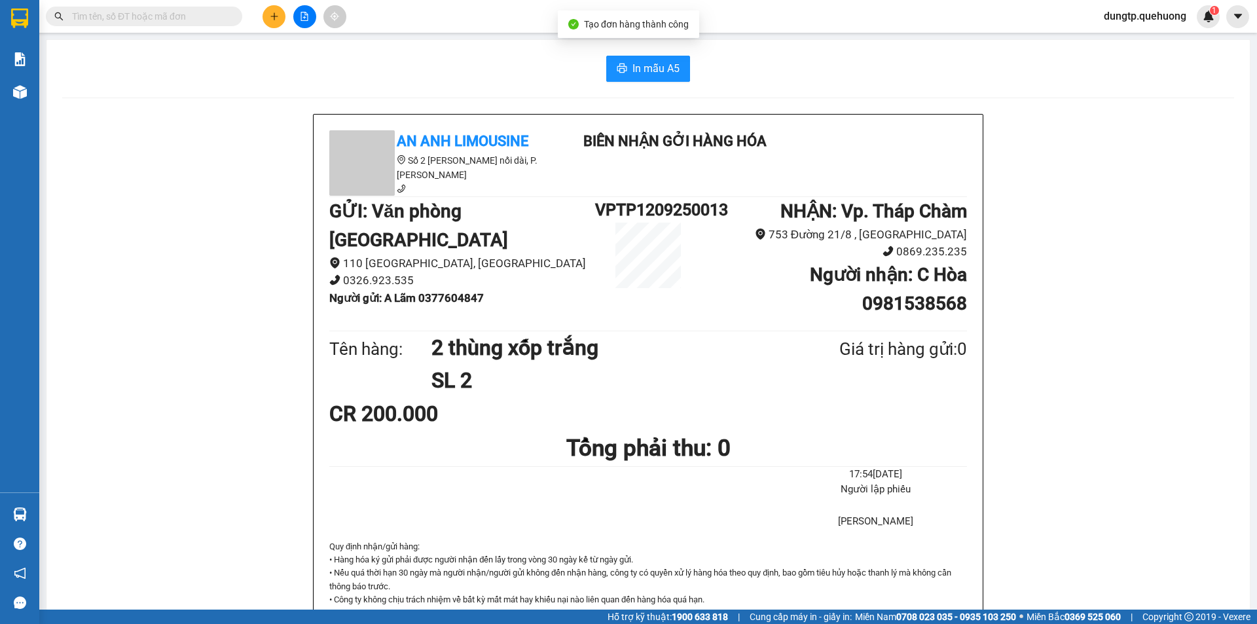
click at [654, 83] on div "In mẫu A5 An Anh Limousine Số 2 [PERSON_NAME] nối dài, P. [PERSON_NAME] Biên nh…" at bounding box center [648, 583] width 1204 height 1086
click at [651, 71] on span "In mẫu A5" at bounding box center [656, 68] width 47 height 16
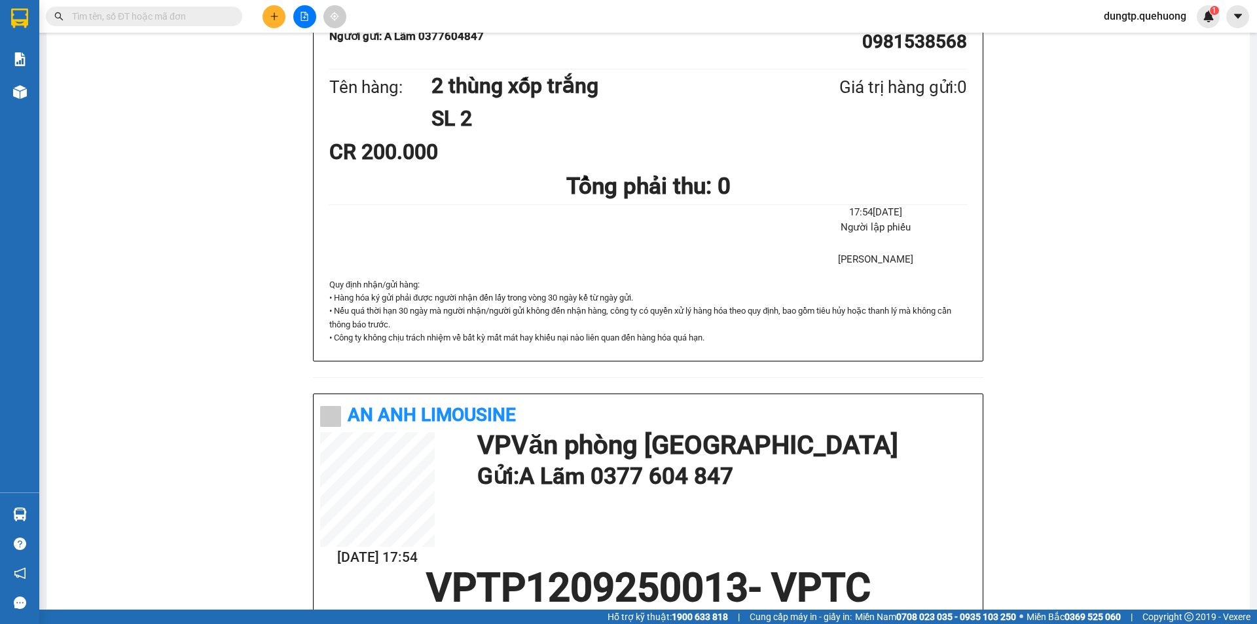
scroll to position [393, 0]
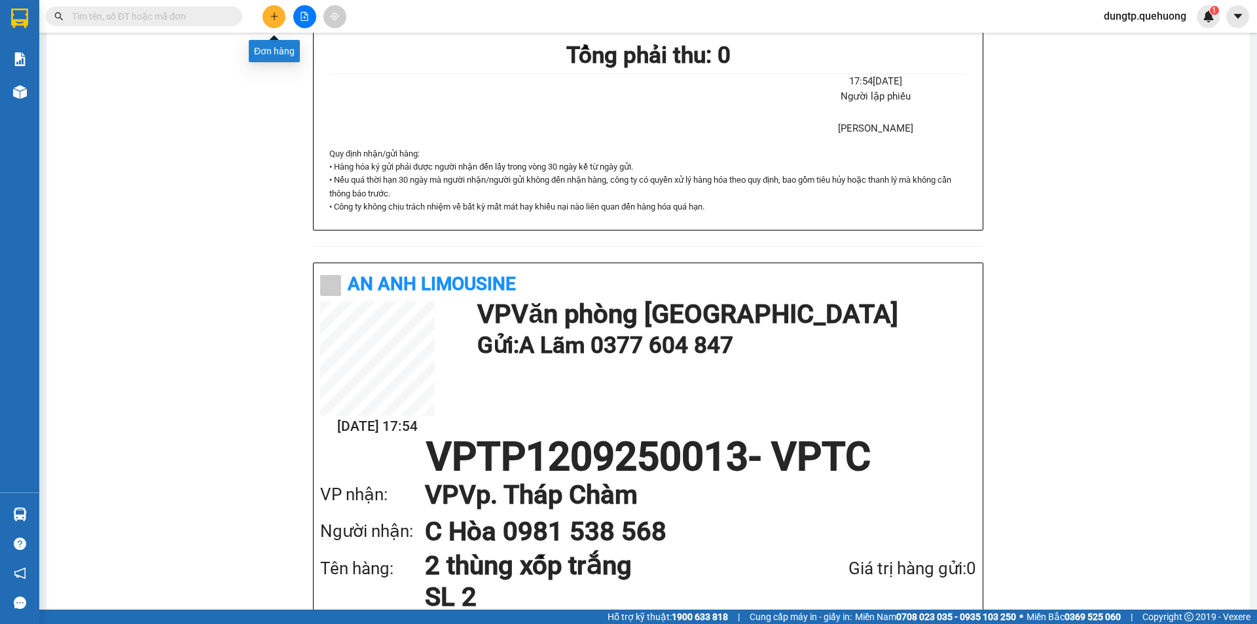
click at [278, 14] on icon "plus" at bounding box center [274, 16] width 9 height 9
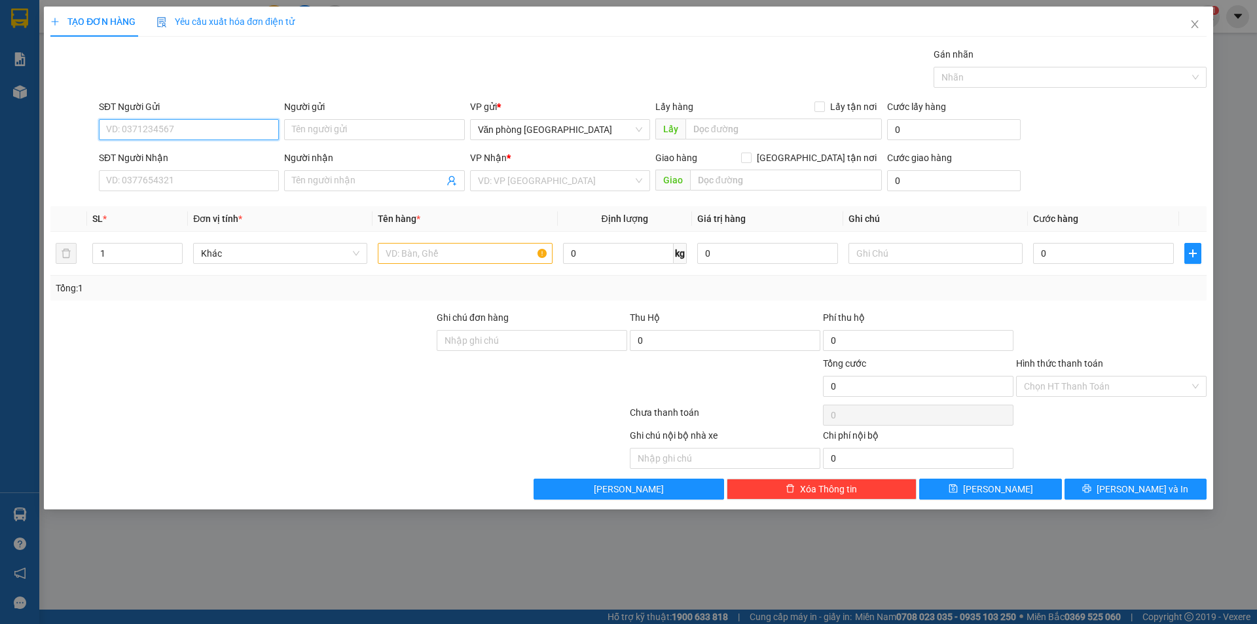
click at [170, 134] on input "SĐT Người Gửi" at bounding box center [189, 129] width 180 height 21
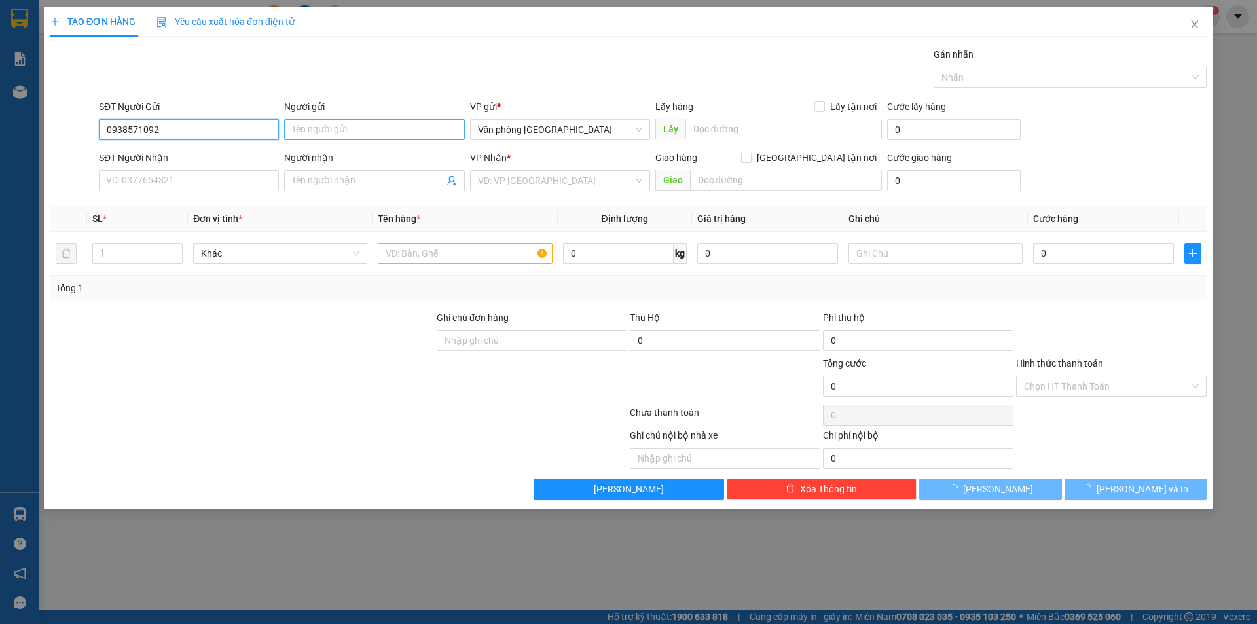
type input "0938571092"
click at [306, 126] on input "Người gửi" at bounding box center [374, 129] width 180 height 21
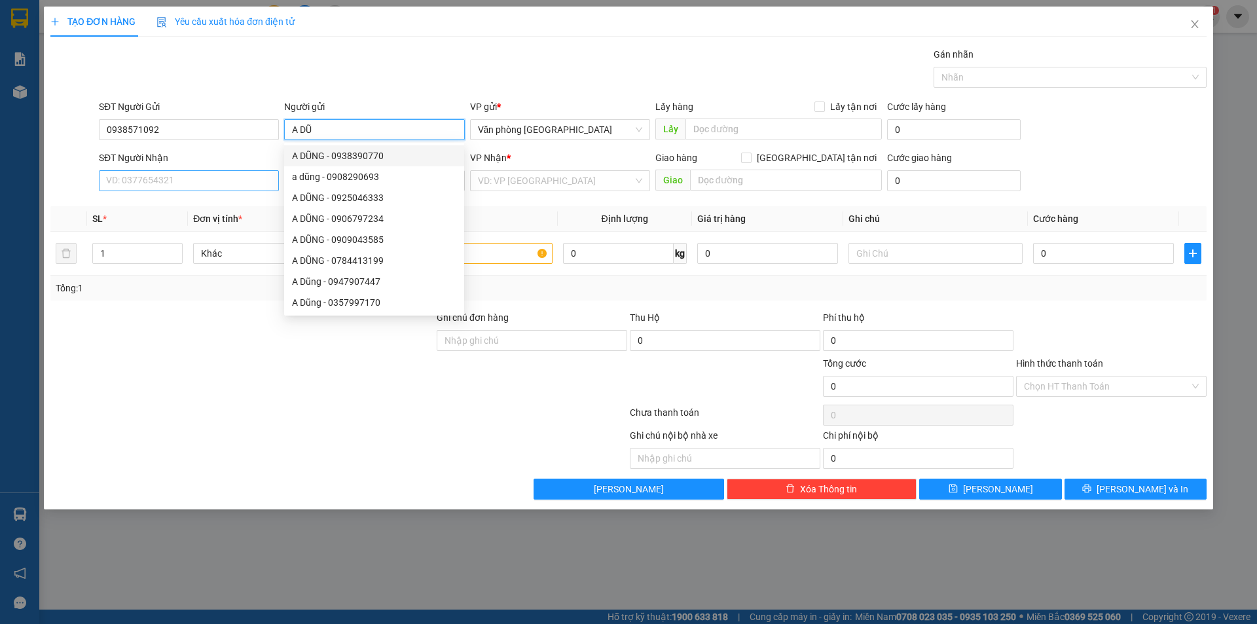
type input "A DŨ"
click at [185, 179] on input "SĐT Người Nhận" at bounding box center [189, 180] width 180 height 21
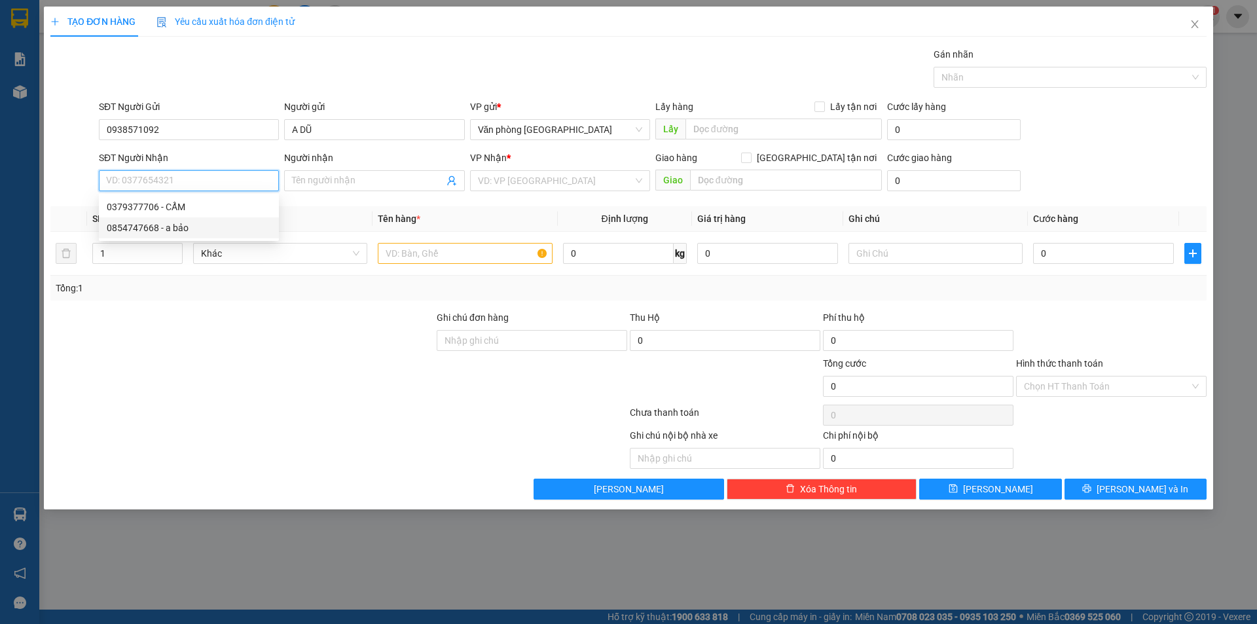
click at [179, 229] on div "0854747668 - a bảo" at bounding box center [189, 228] width 164 height 14
type input "0854747668"
type input "a bảo"
type input "nha hố"
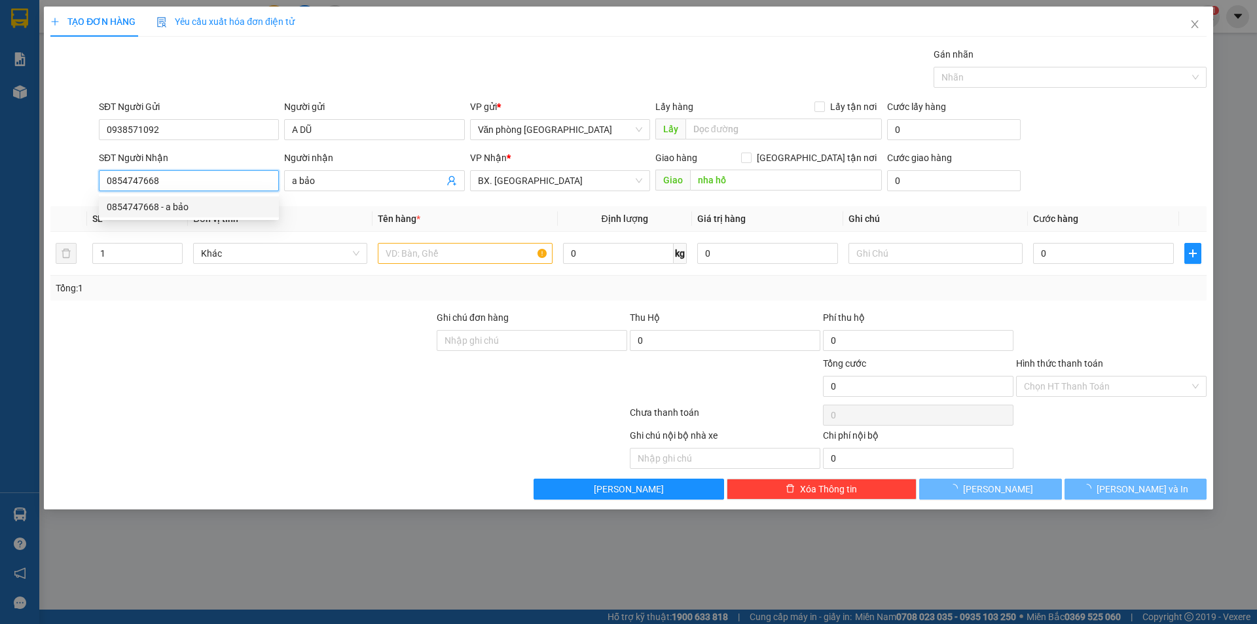
type input "50.000"
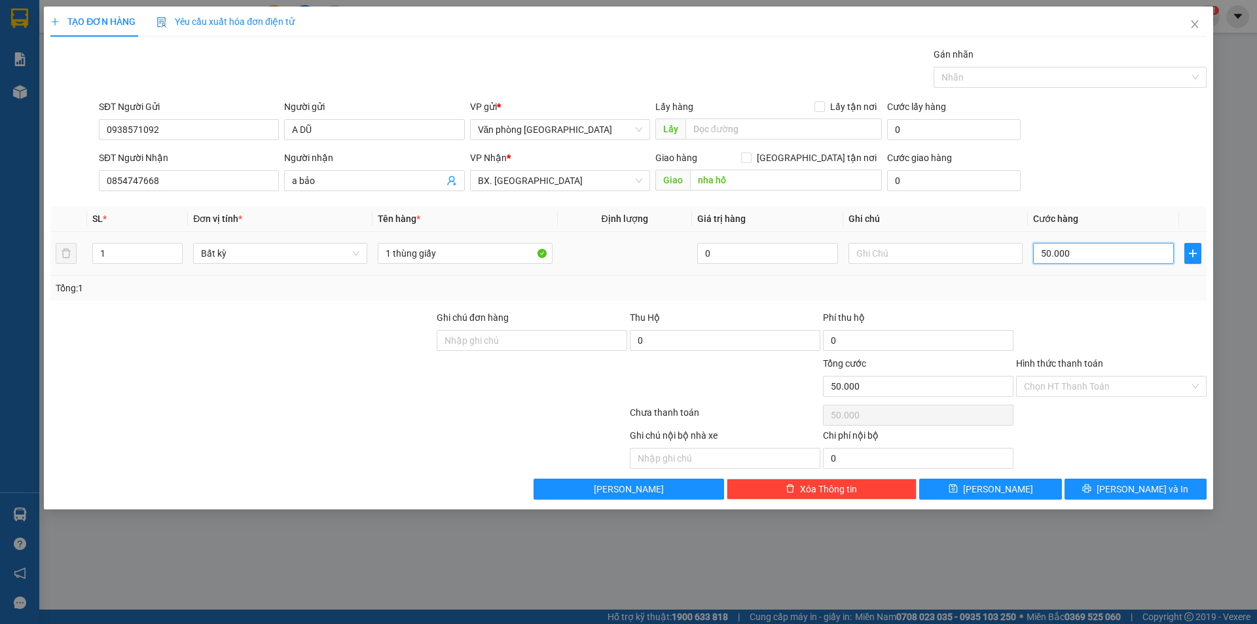
click at [1073, 261] on input "50.000" at bounding box center [1103, 253] width 141 height 21
type input "3"
type input "30"
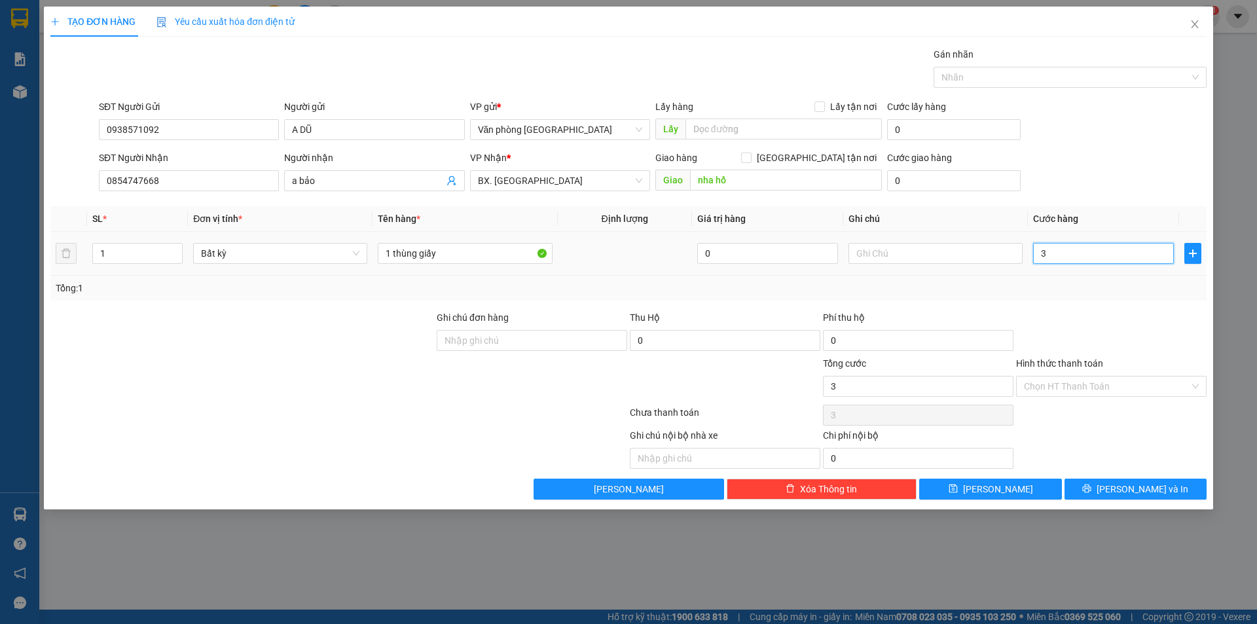
type input "30"
type input "30.000"
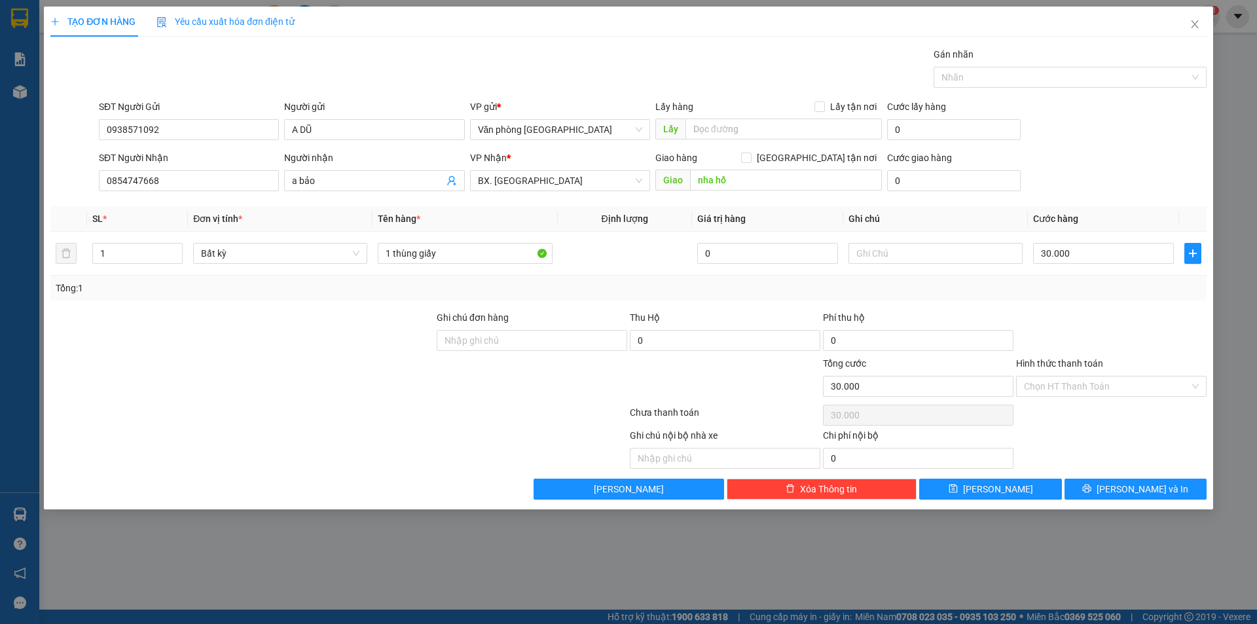
click at [1116, 350] on div at bounding box center [1111, 333] width 193 height 46
click at [1092, 490] on icon "printer" at bounding box center [1087, 489] width 9 height 9
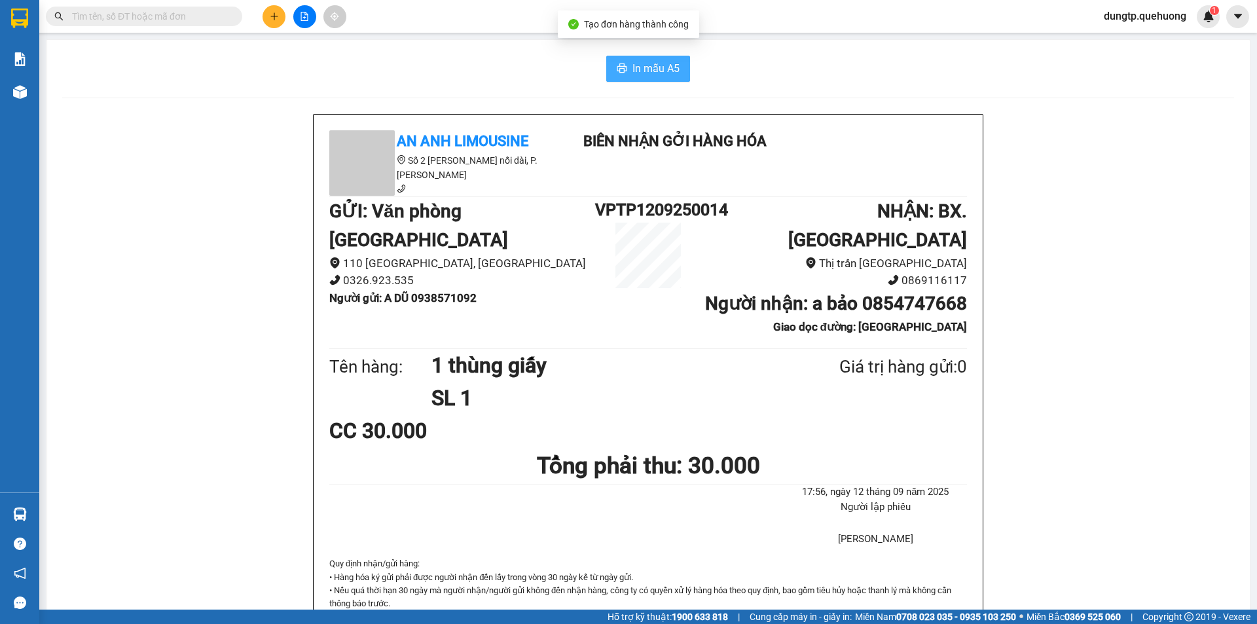
click at [658, 66] on span "In mẫu A5" at bounding box center [656, 68] width 47 height 16
click at [276, 16] on icon "plus" at bounding box center [274, 16] width 9 height 9
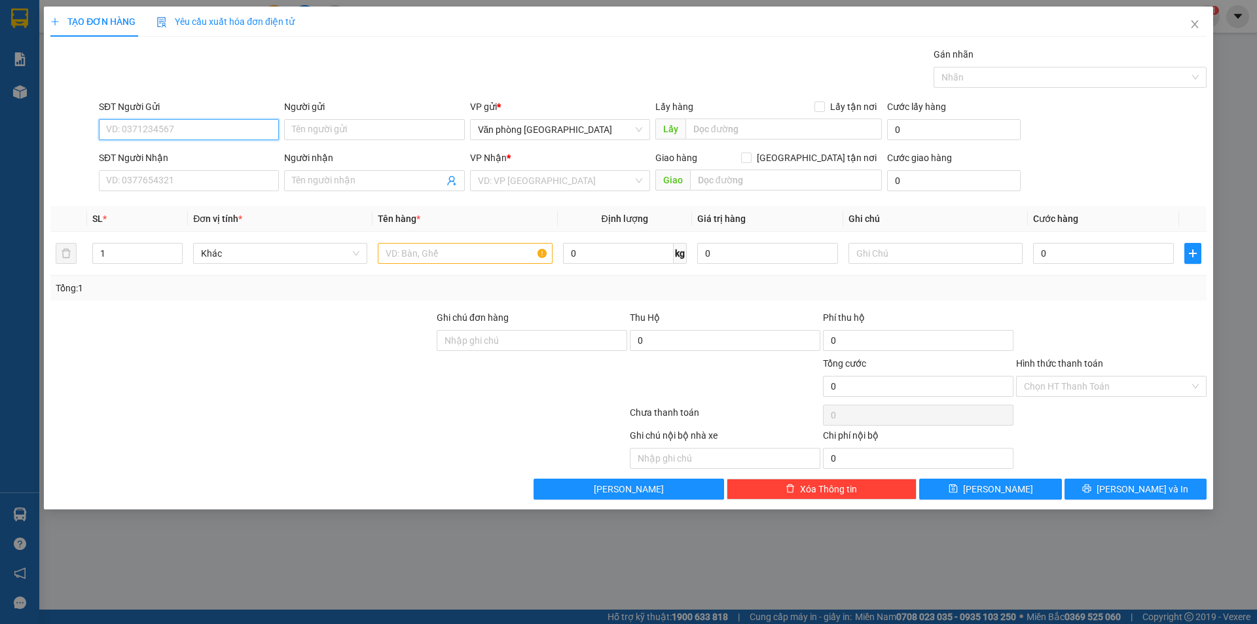
click at [160, 130] on input "SĐT Người Gửi" at bounding box center [189, 129] width 180 height 21
type input "0778829332"
click at [340, 126] on input "Người gửi" at bounding box center [374, 129] width 180 height 21
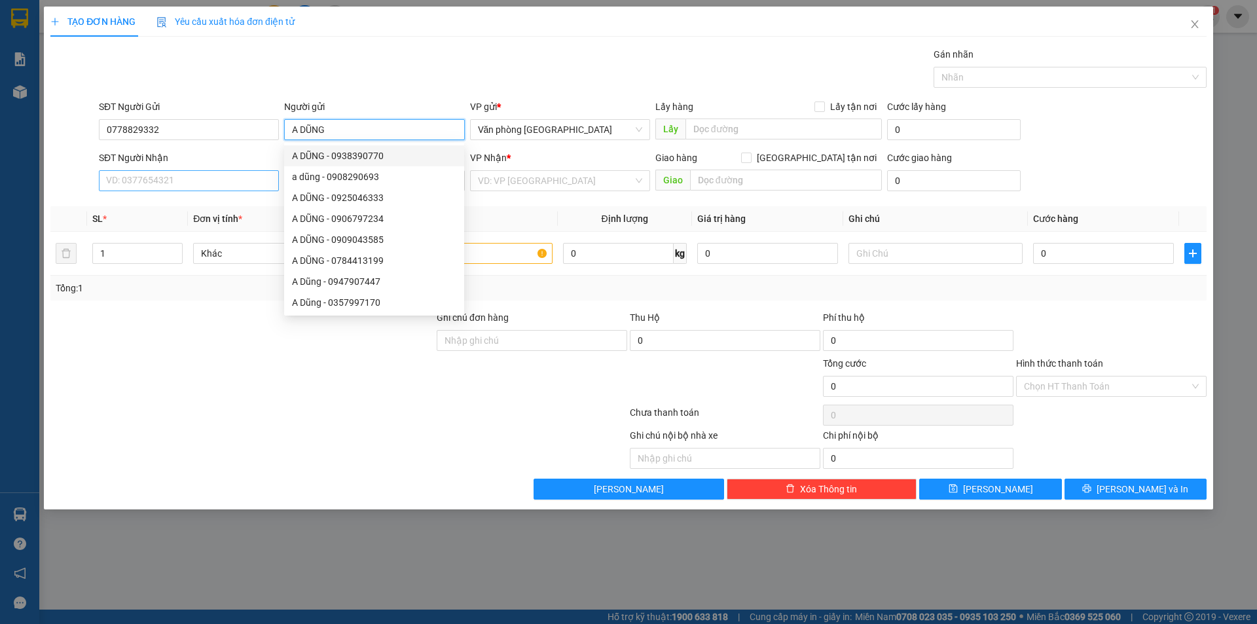
type input "A DŨNG"
click at [181, 174] on input "SĐT Người Nhận" at bounding box center [189, 180] width 180 height 21
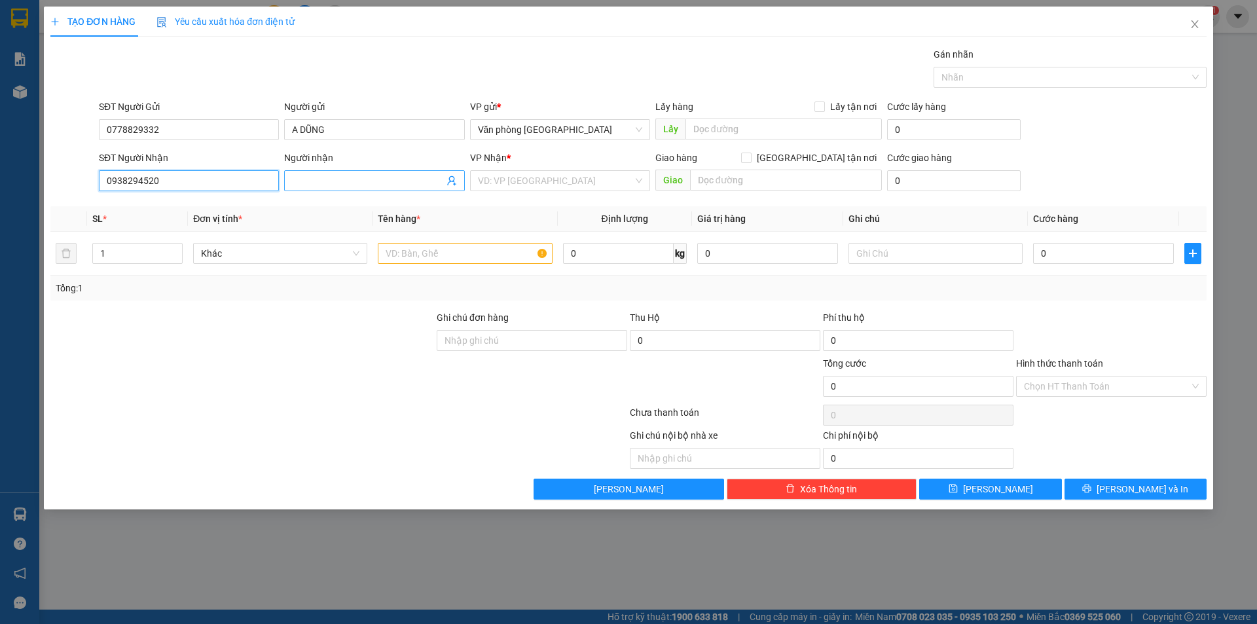
type input "0938294520"
click at [321, 178] on input "Người nhận" at bounding box center [367, 181] width 151 height 14
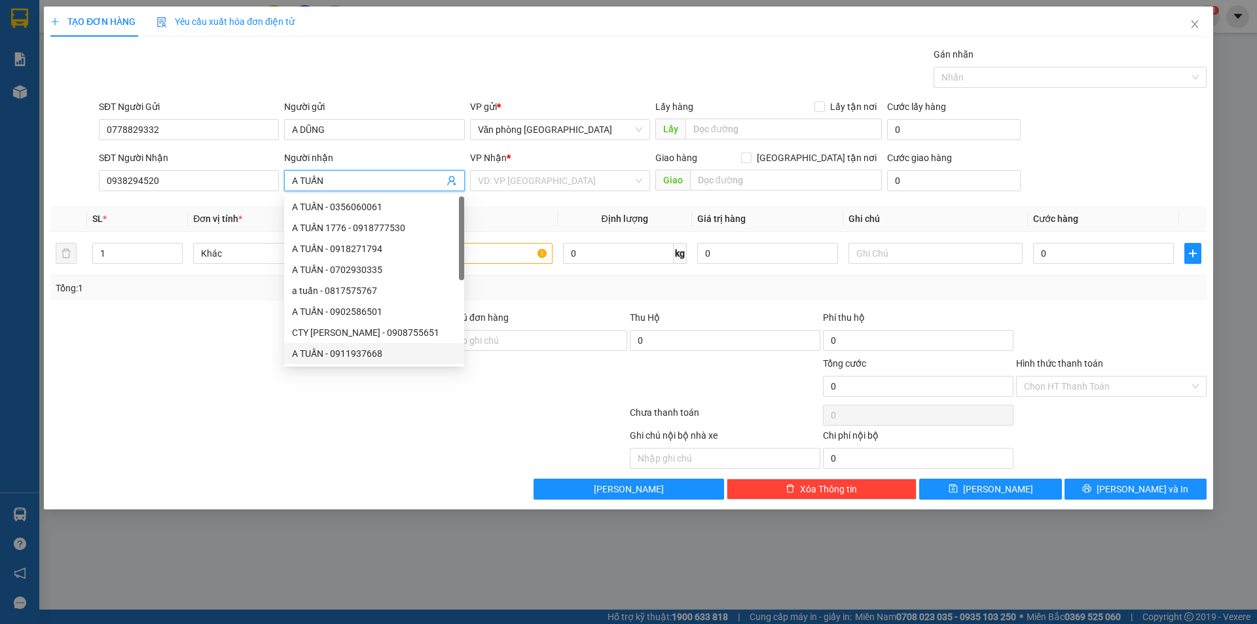
type input "A TUẤN"
click at [387, 433] on div "Ghi chú nội bộ nhà xe Chi phí nội bộ 0" at bounding box center [628, 448] width 1159 height 41
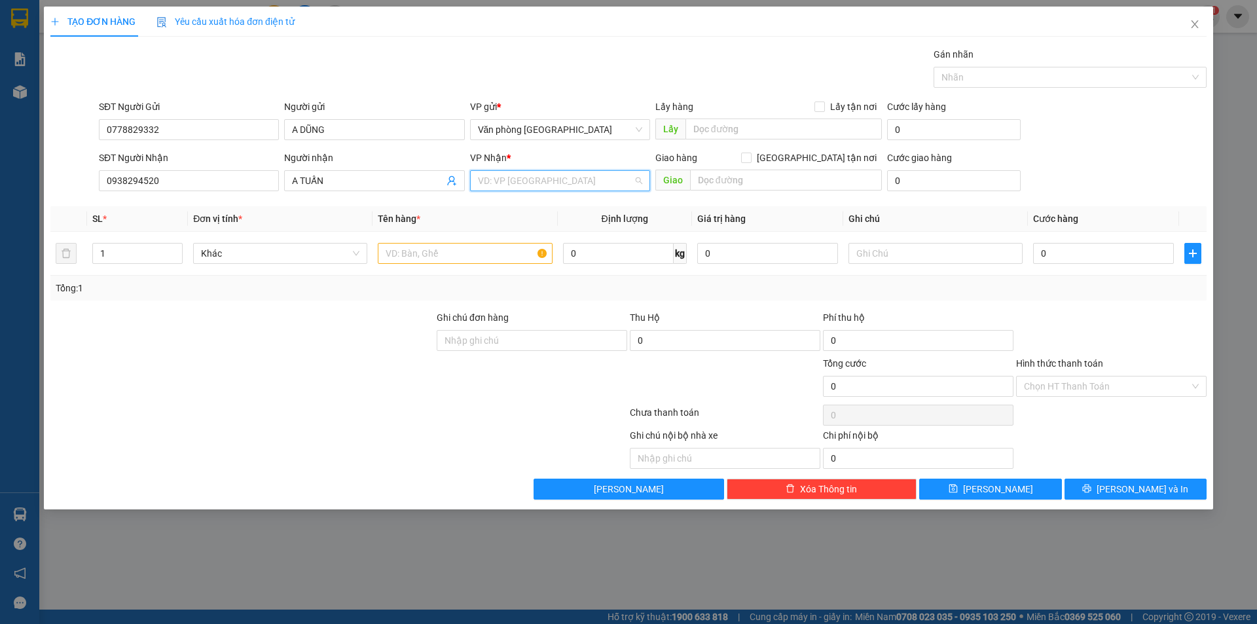
click at [576, 186] on input "search" at bounding box center [555, 181] width 155 height 20
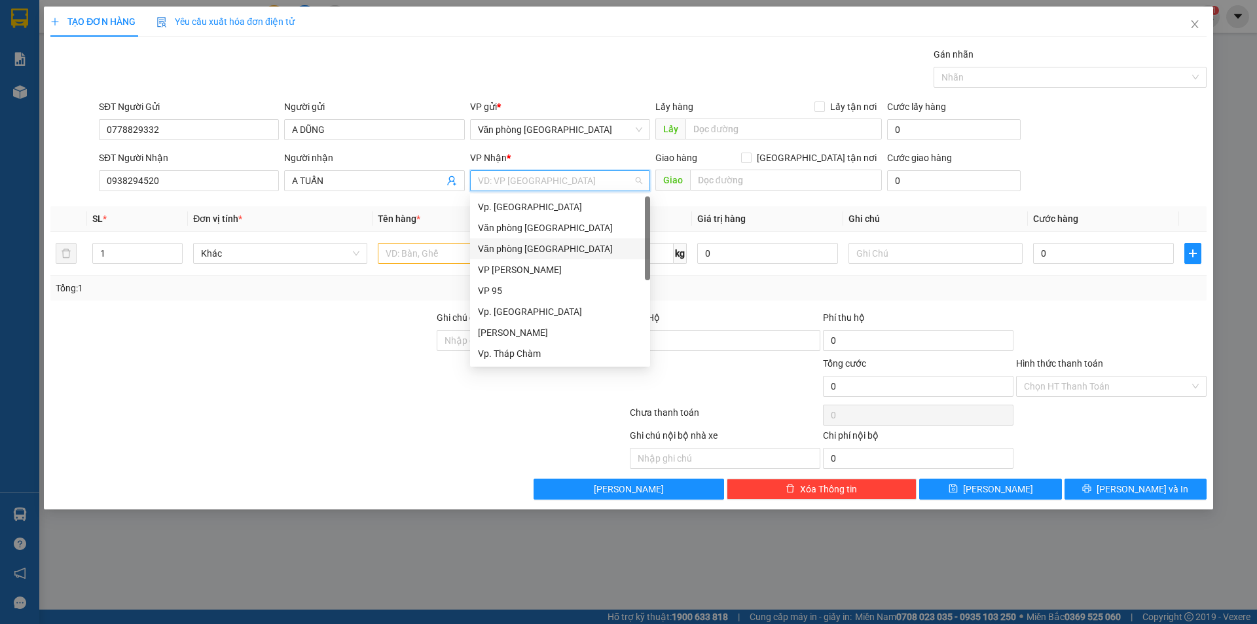
scroll to position [105, 0]
click at [538, 251] on div "Vp. Tháp Chàm" at bounding box center [560, 249] width 164 height 14
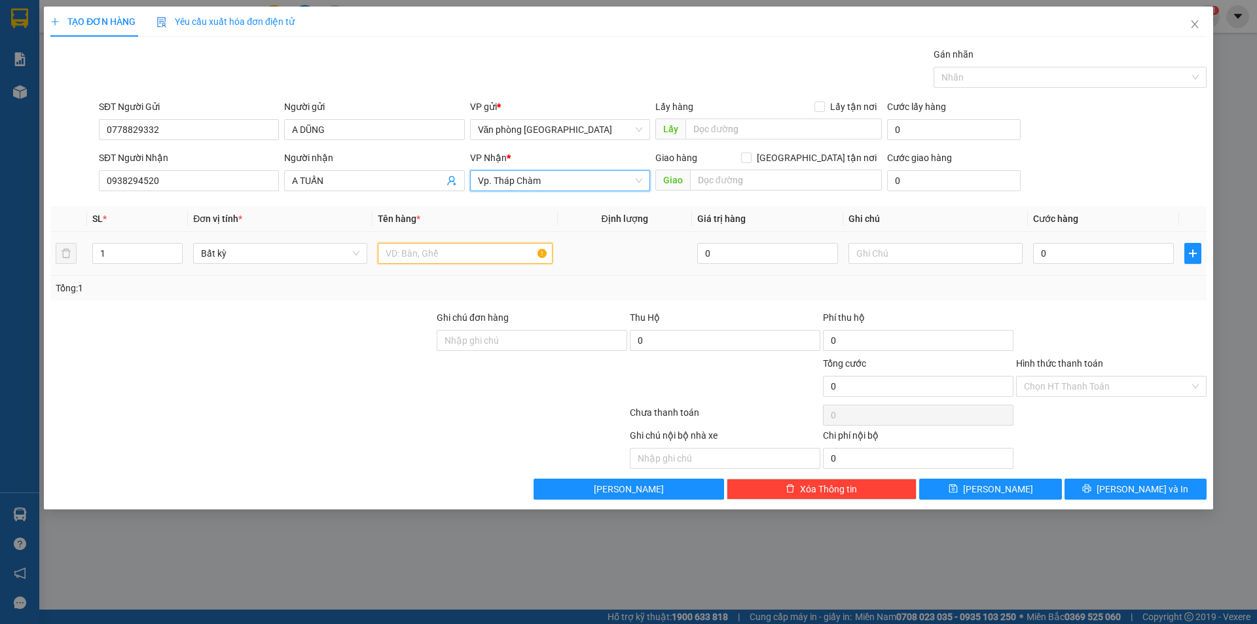
click at [437, 256] on input "text" at bounding box center [465, 253] width 174 height 21
type input "1 THÙNG GIẤY"
click at [1046, 293] on div "Tổng: 1" at bounding box center [629, 288] width 1146 height 14
click at [1057, 257] on input "0" at bounding box center [1103, 253] width 141 height 21
type input "3"
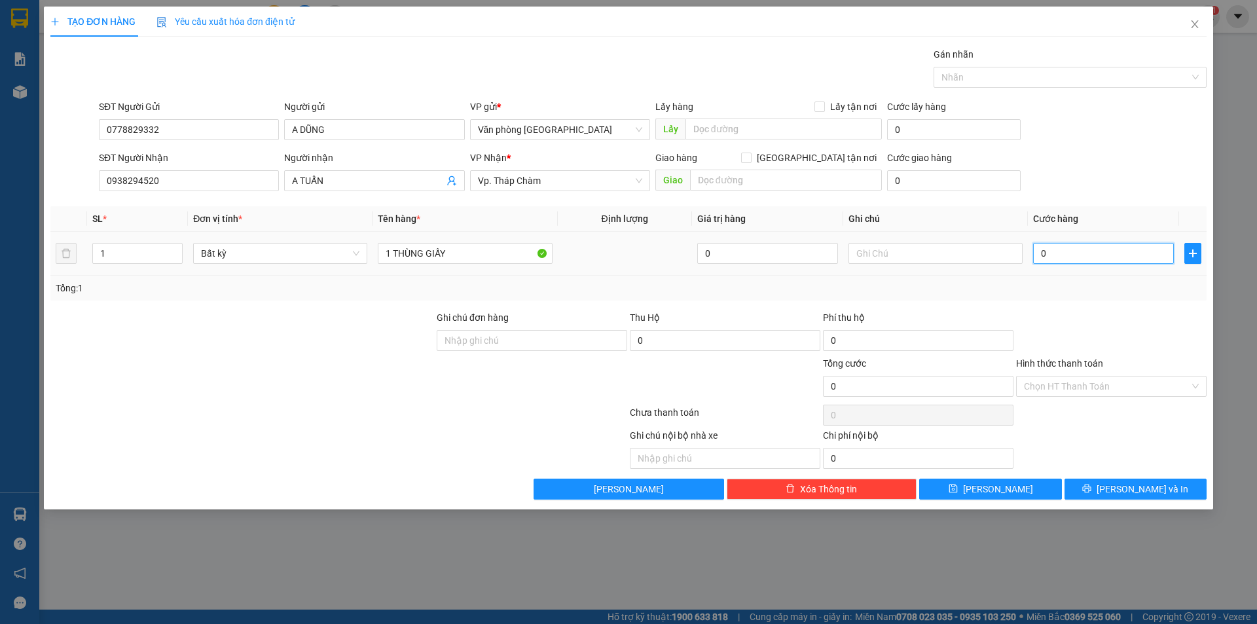
type input "3"
type input "30"
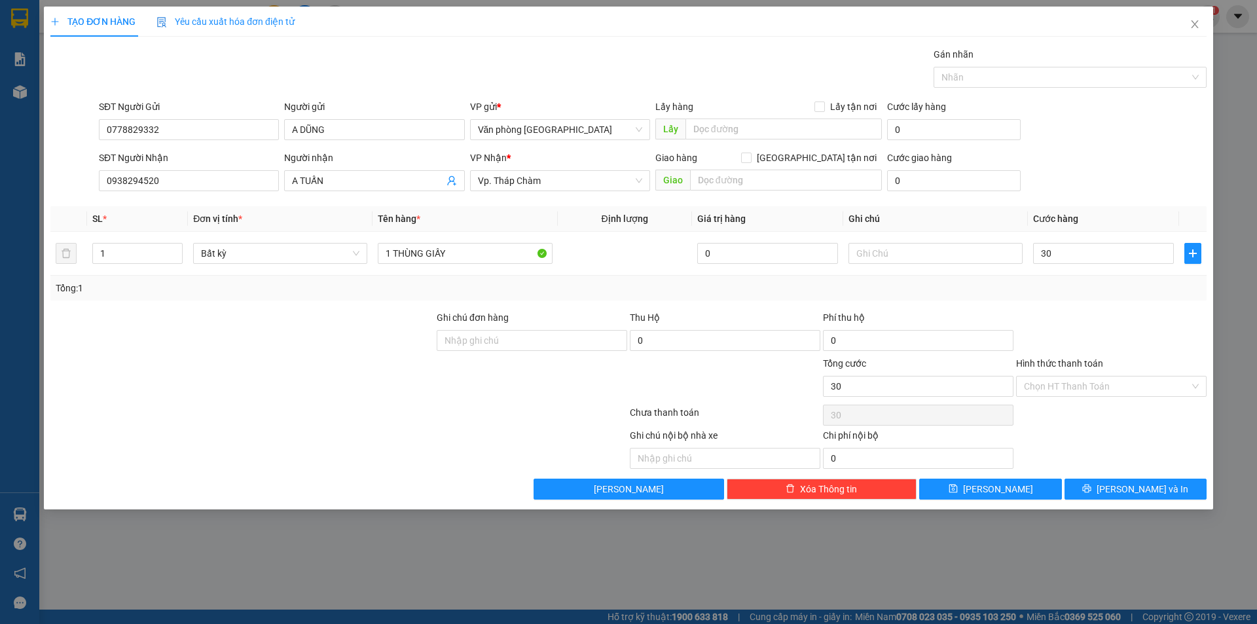
type input "30.000"
click at [1044, 327] on div at bounding box center [1111, 333] width 193 height 46
click at [1143, 389] on input "Hình thức thanh toán" at bounding box center [1107, 387] width 166 height 20
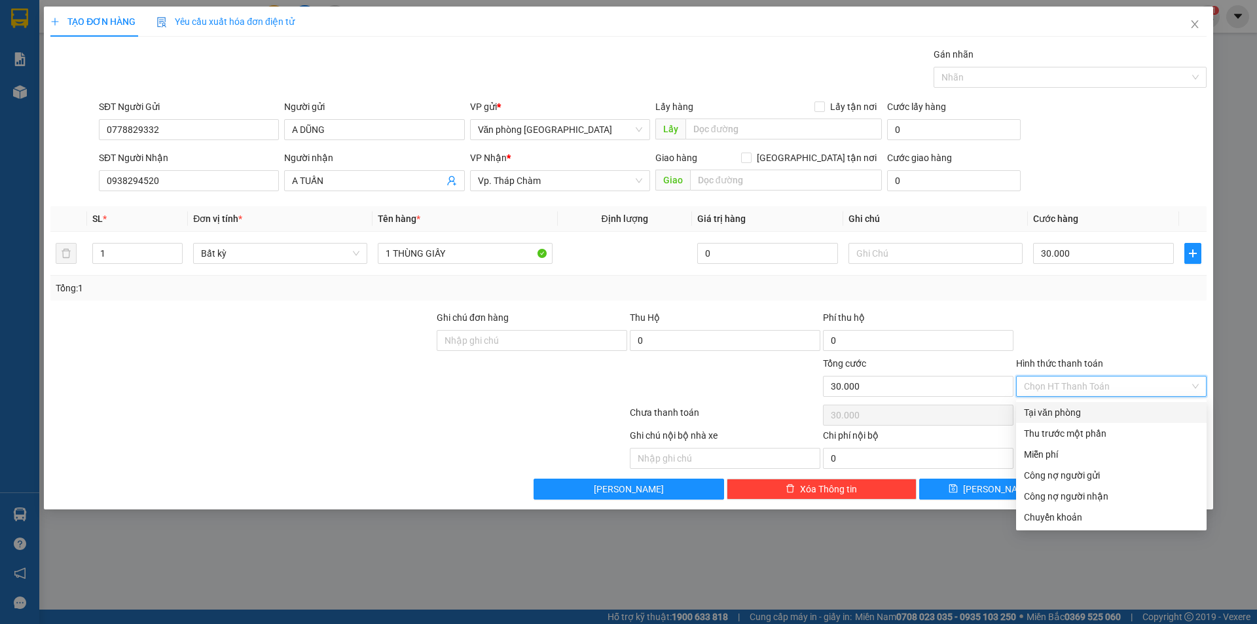
click at [1086, 414] on div "Tại văn phòng" at bounding box center [1111, 412] width 175 height 14
type input "0"
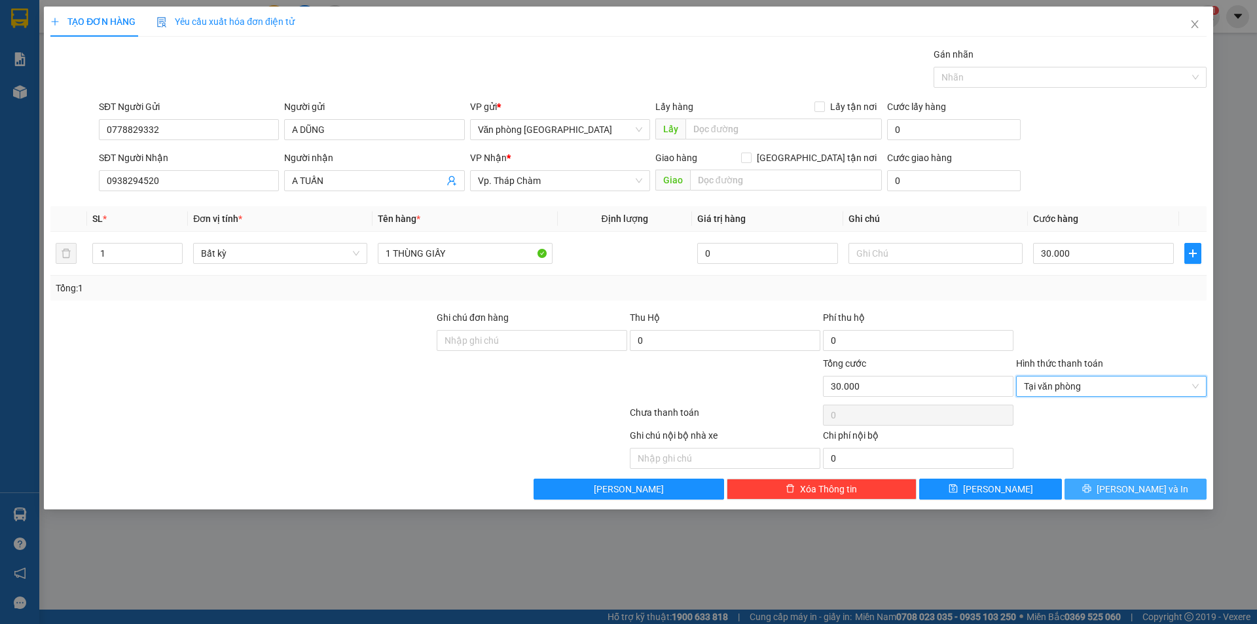
click at [1109, 490] on button "[PERSON_NAME] và In" at bounding box center [1136, 489] width 142 height 21
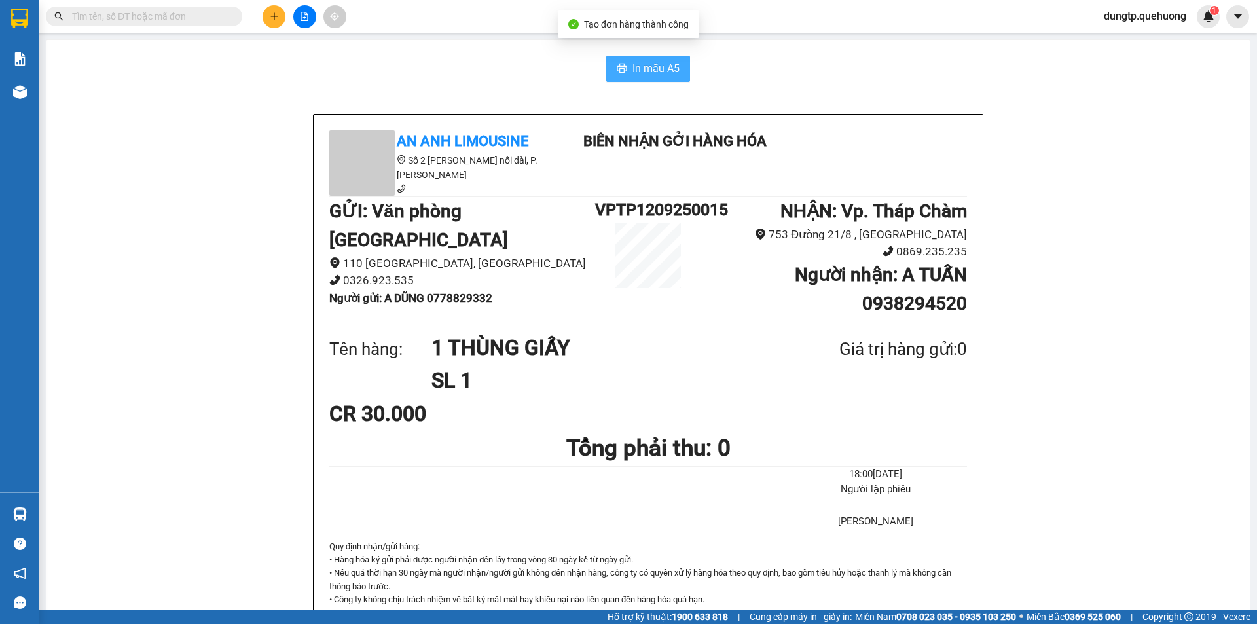
click at [621, 72] on icon "printer" at bounding box center [622, 68] width 10 height 9
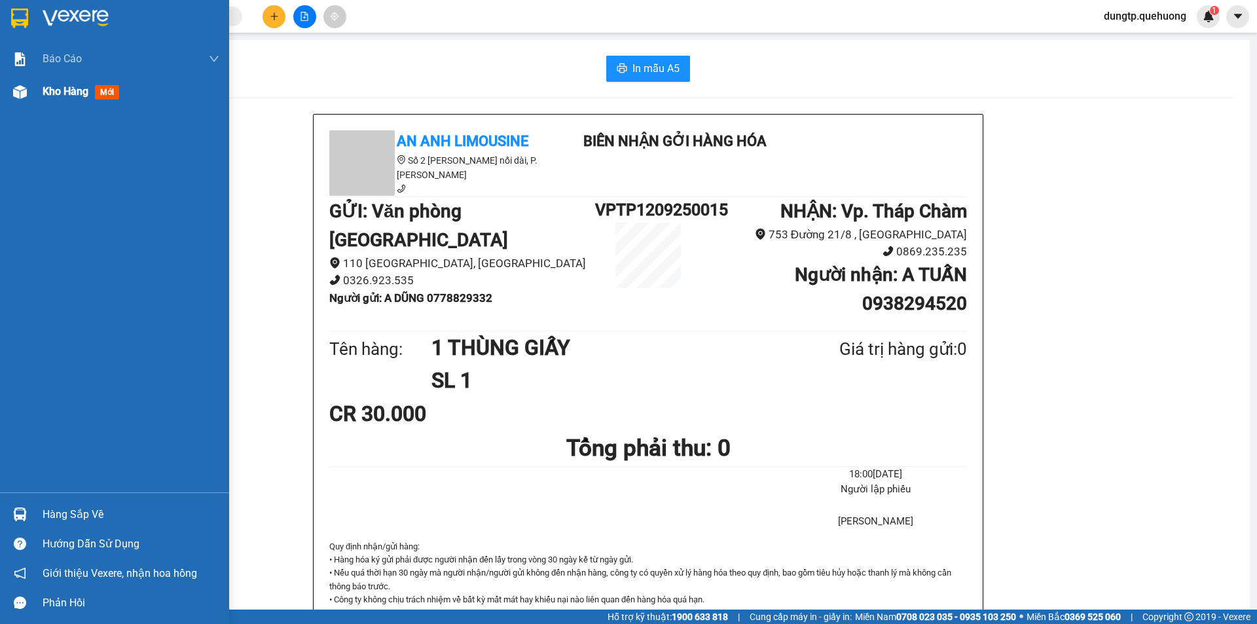
click at [50, 99] on div "Kho hàng mới" at bounding box center [84, 91] width 82 height 16
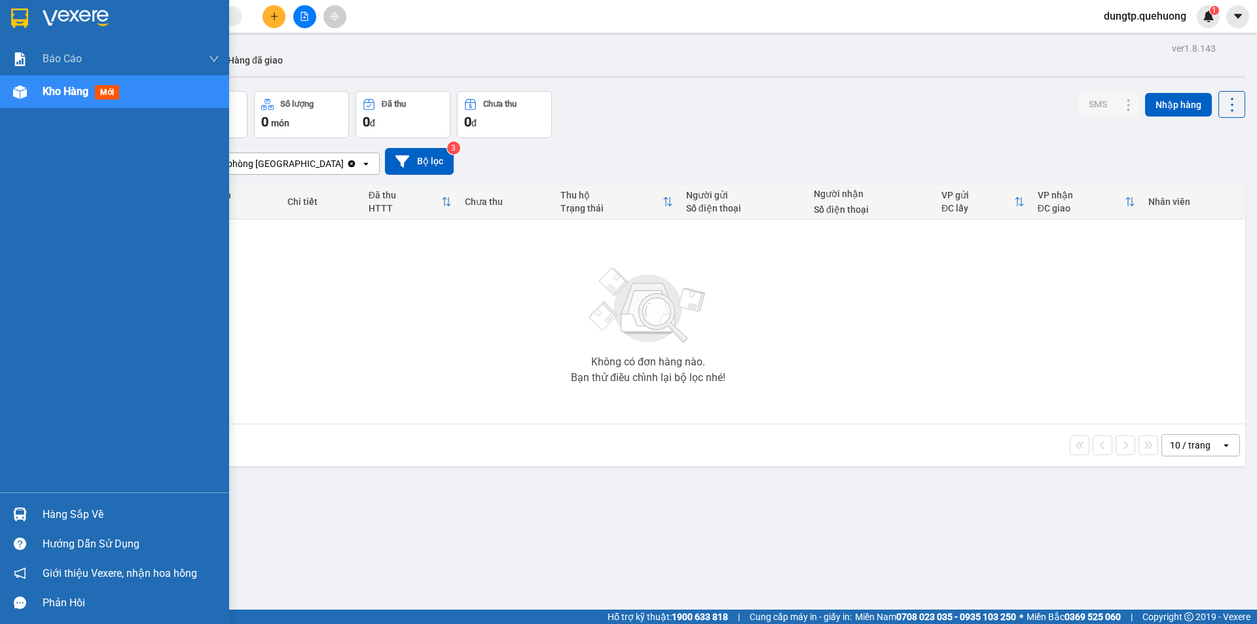
click at [72, 90] on span "Kho hàng" at bounding box center [66, 91] width 46 height 12
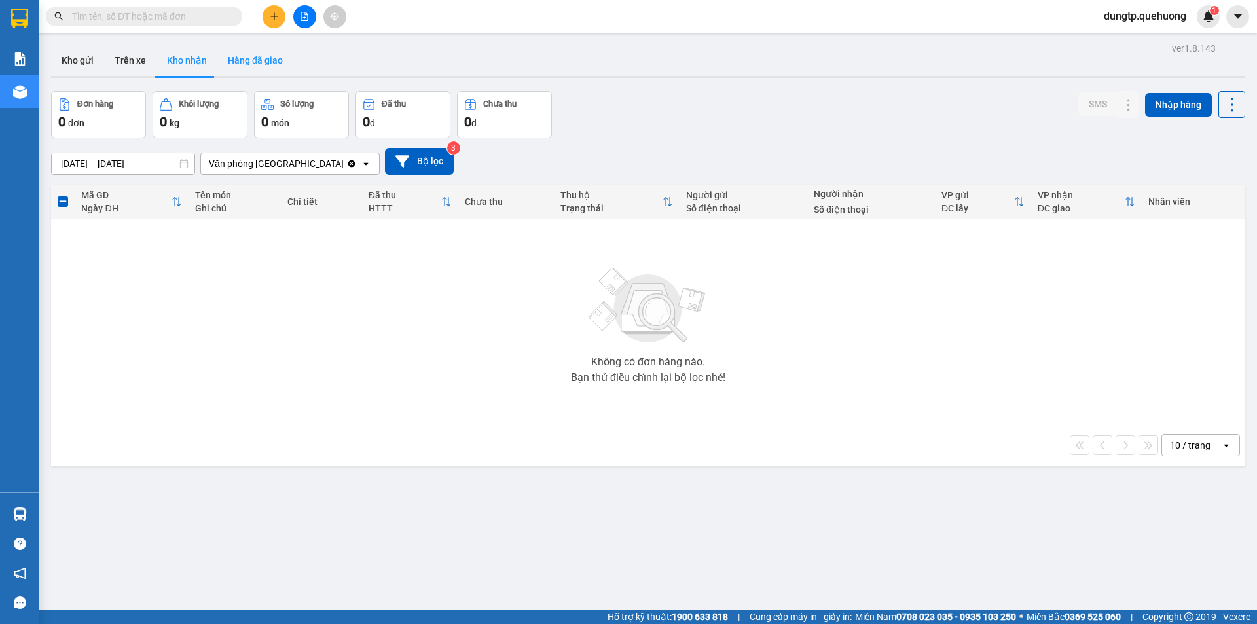
click at [234, 68] on button "Hàng đã giao" at bounding box center [255, 60] width 76 height 31
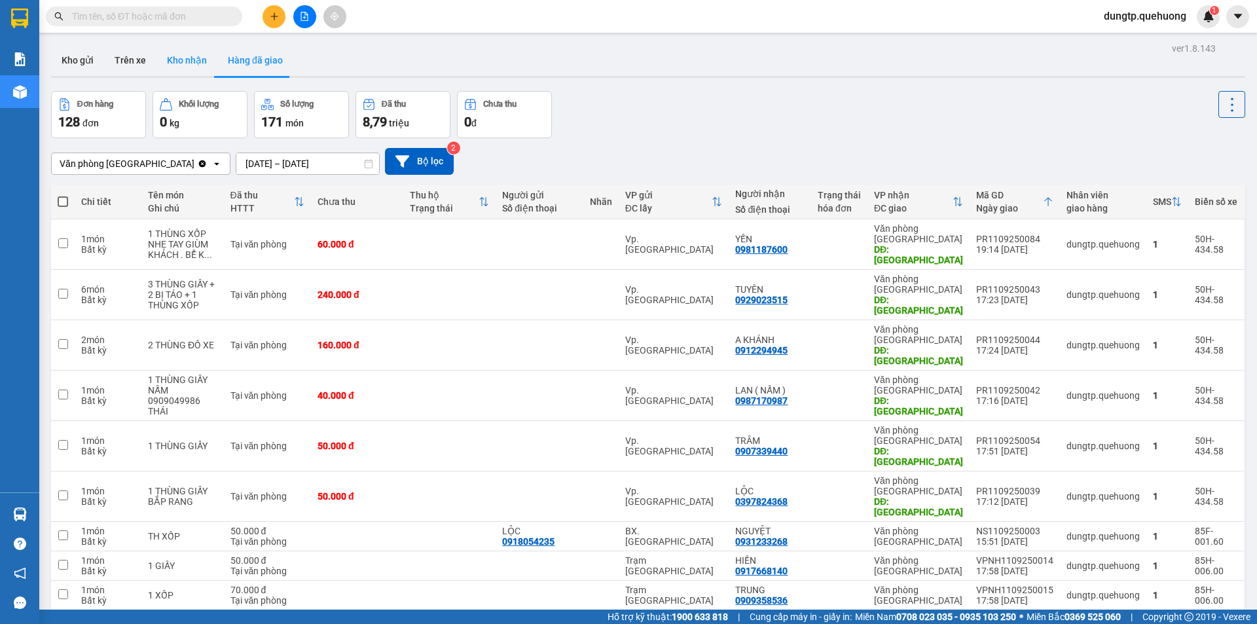
click at [187, 65] on button "Kho nhận" at bounding box center [186, 60] width 61 height 31
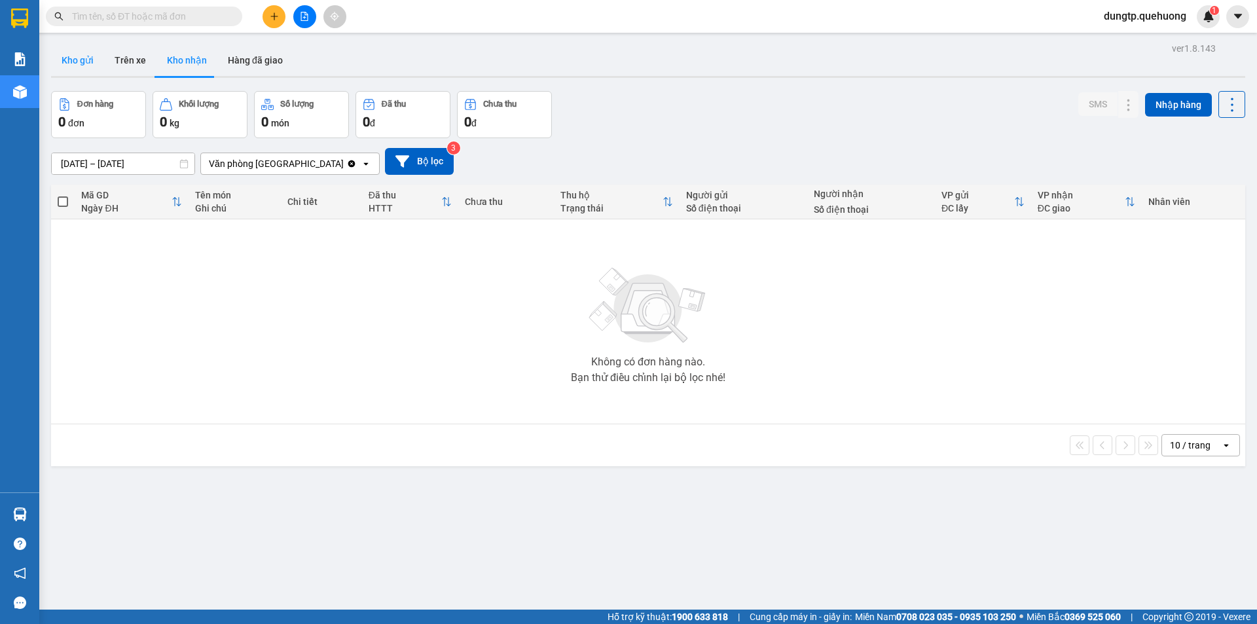
click at [72, 50] on button "Kho gửi" at bounding box center [77, 60] width 53 height 31
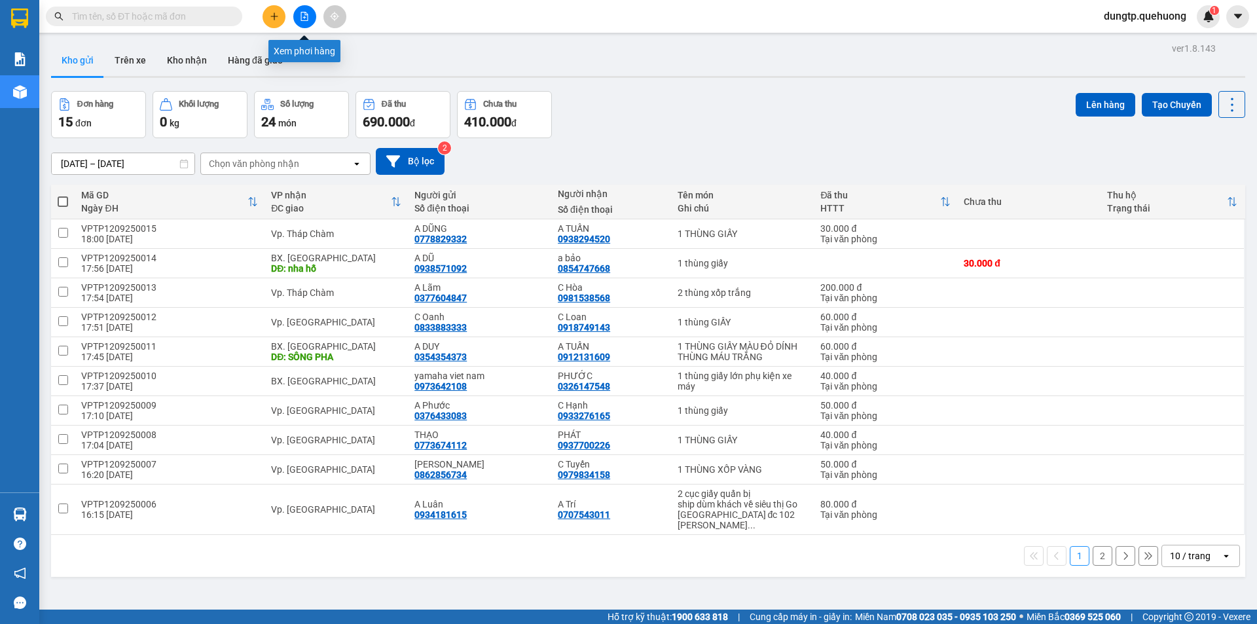
click at [310, 26] on button at bounding box center [304, 16] width 23 height 23
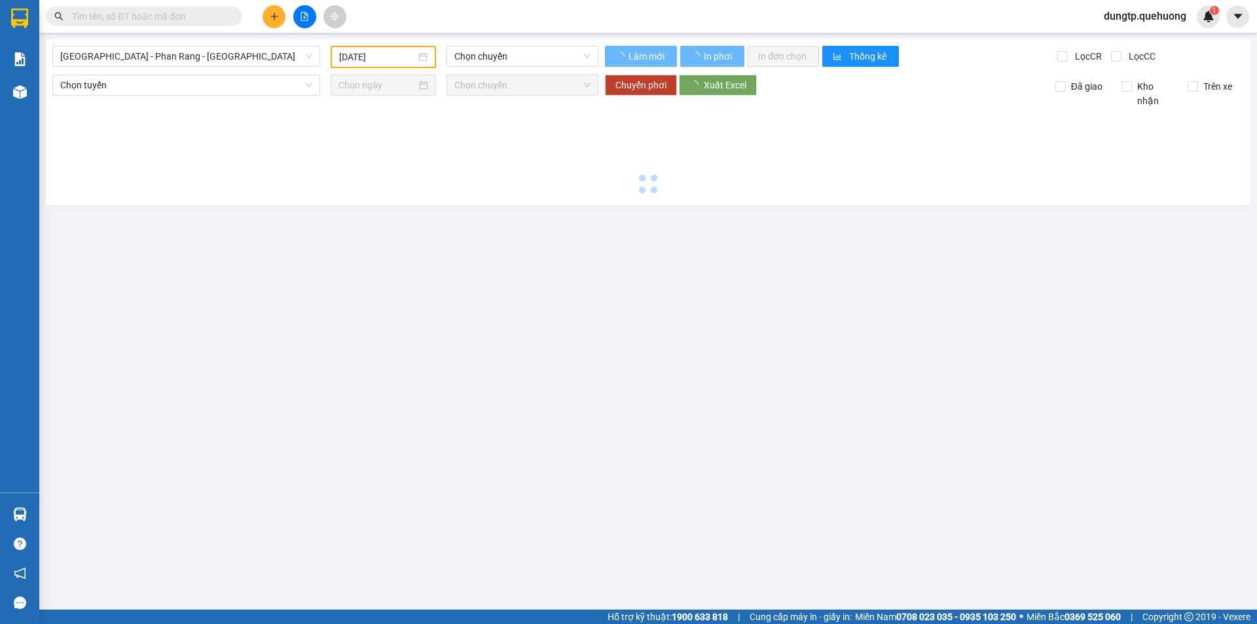
type input "[DATE]"
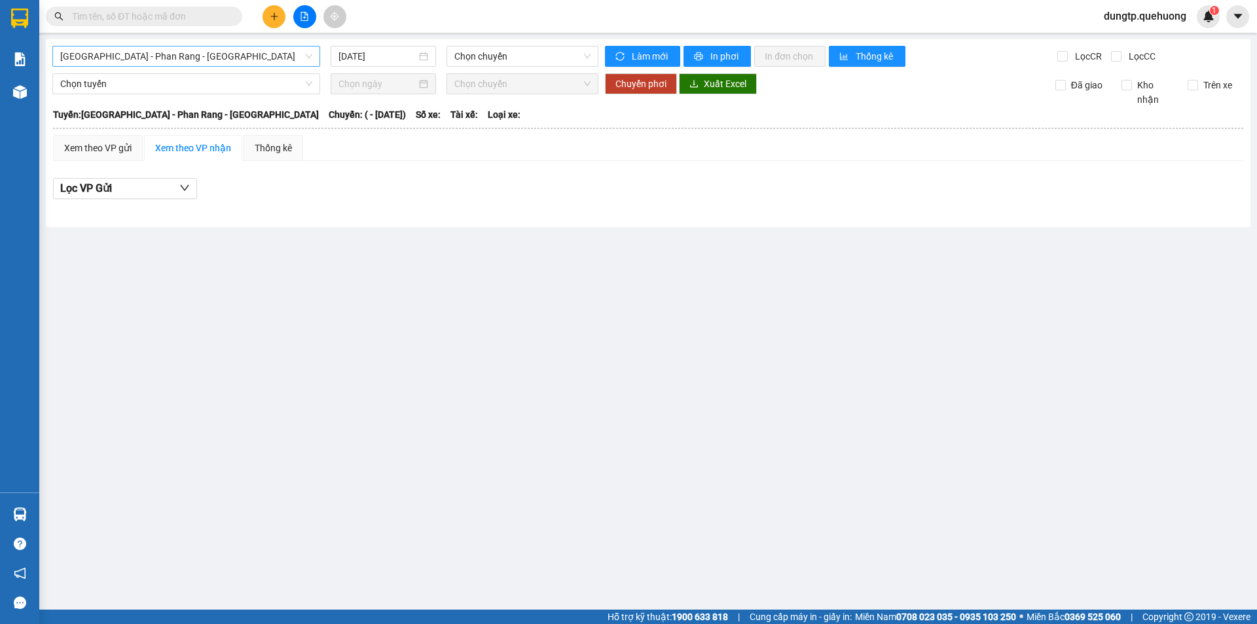
click at [211, 57] on span "[GEOGRAPHIC_DATA] - Phan Rang - [GEOGRAPHIC_DATA]" at bounding box center [186, 56] width 252 height 20
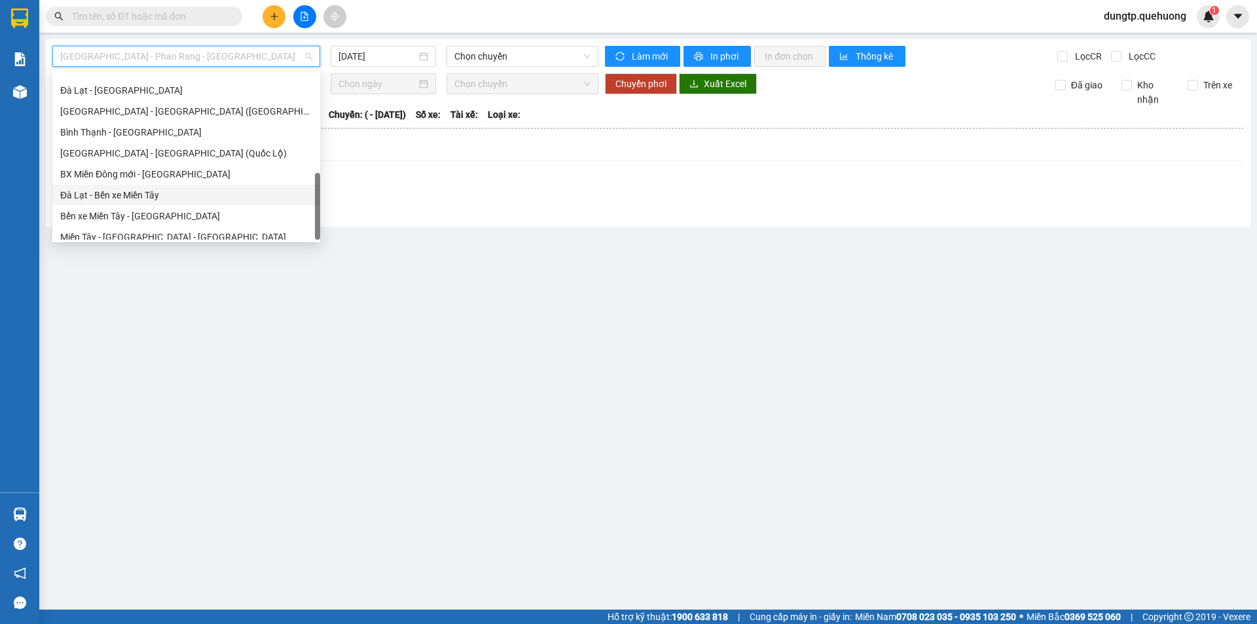
scroll to position [356, 0]
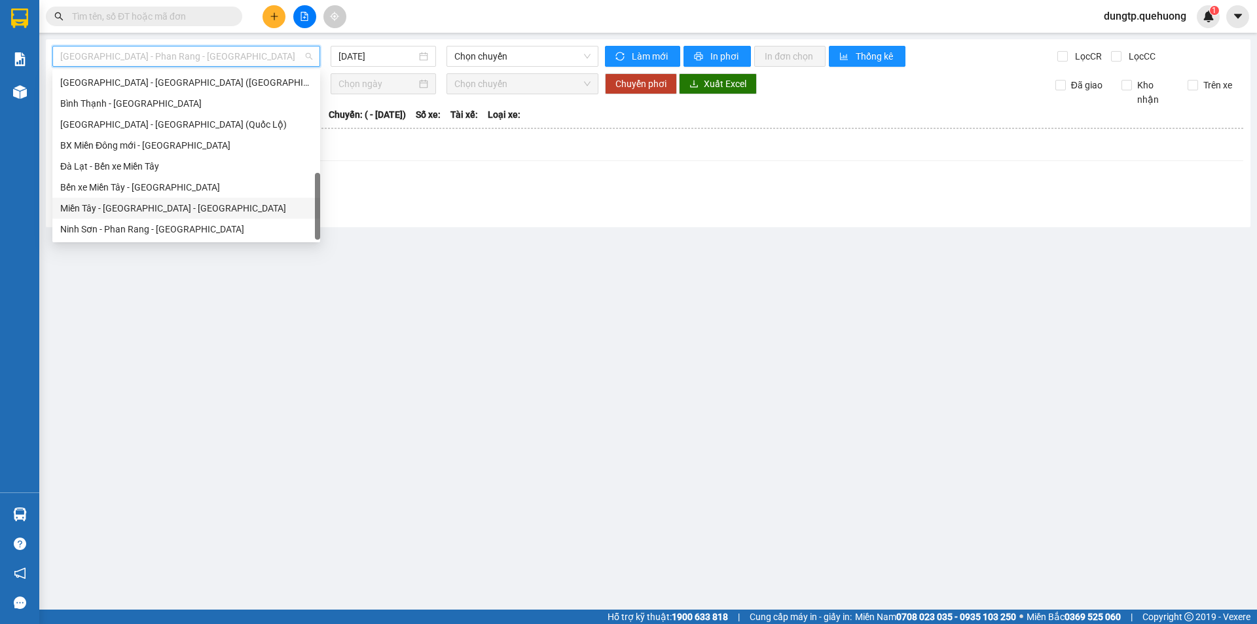
click at [122, 205] on div "Miền Tây - [GEOGRAPHIC_DATA] - [GEOGRAPHIC_DATA]" at bounding box center [186, 208] width 252 height 14
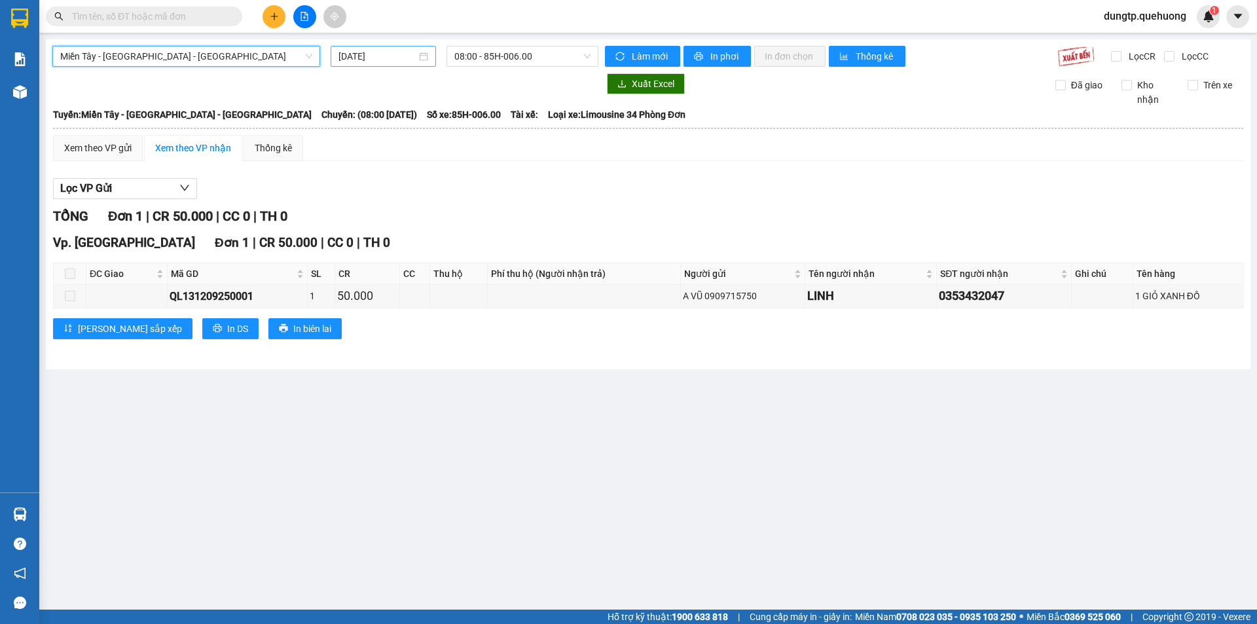
click at [386, 49] on input "[DATE]" at bounding box center [378, 56] width 78 height 14
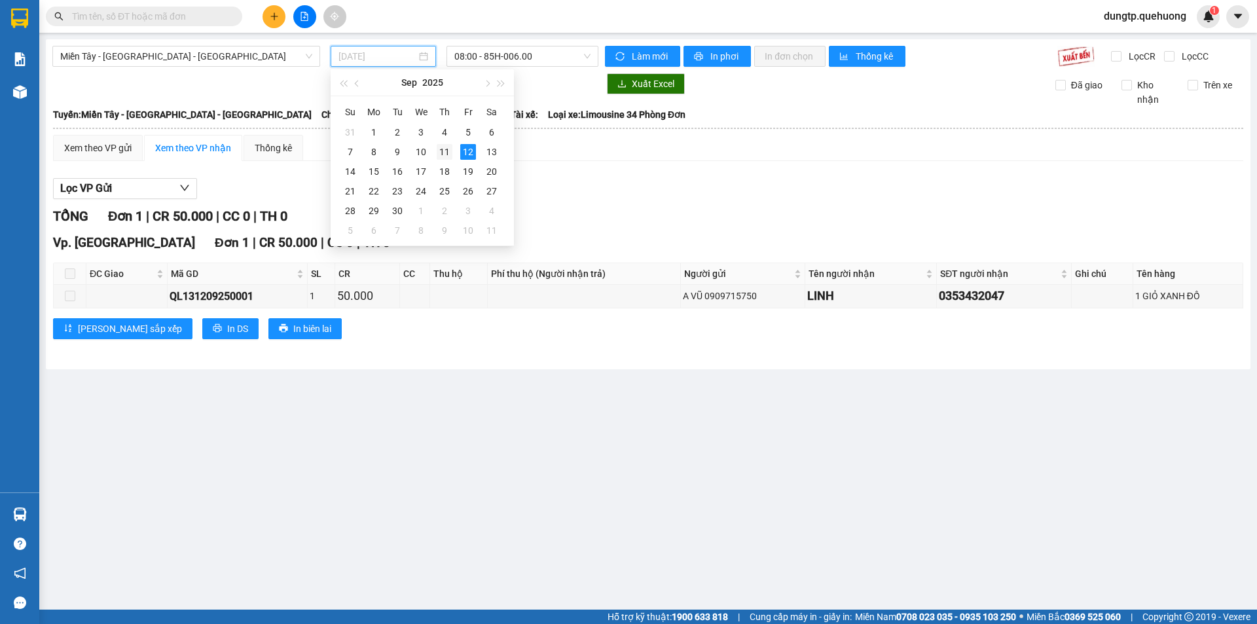
click at [439, 151] on div "11" at bounding box center [445, 152] width 16 height 16
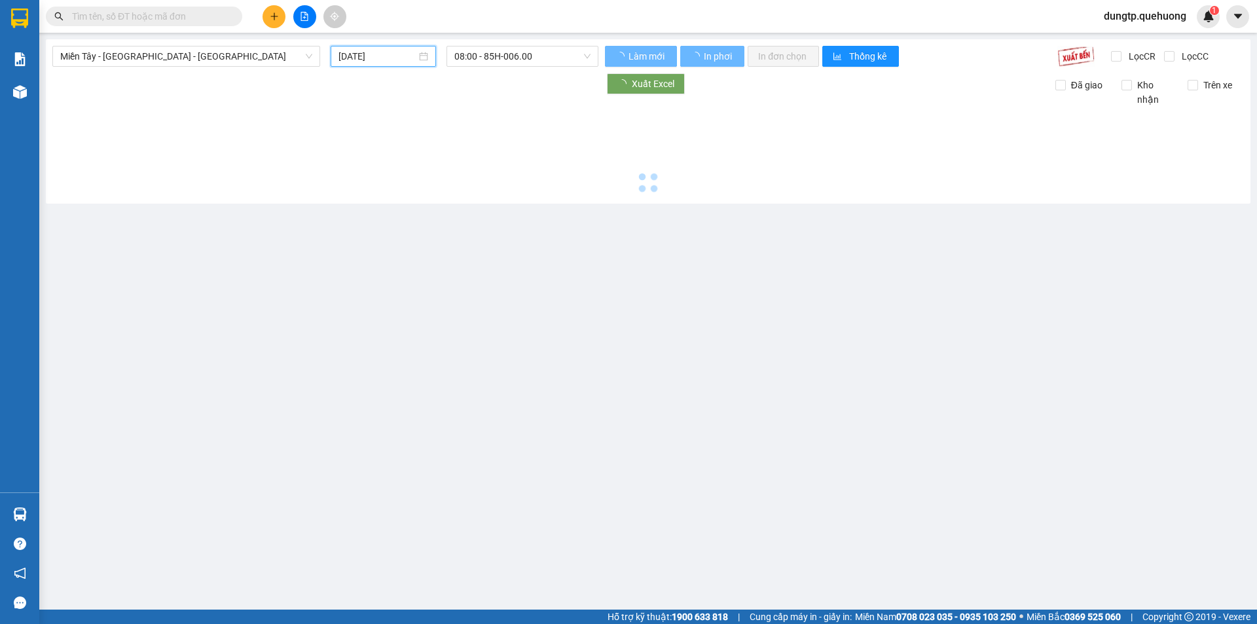
type input "[DATE]"
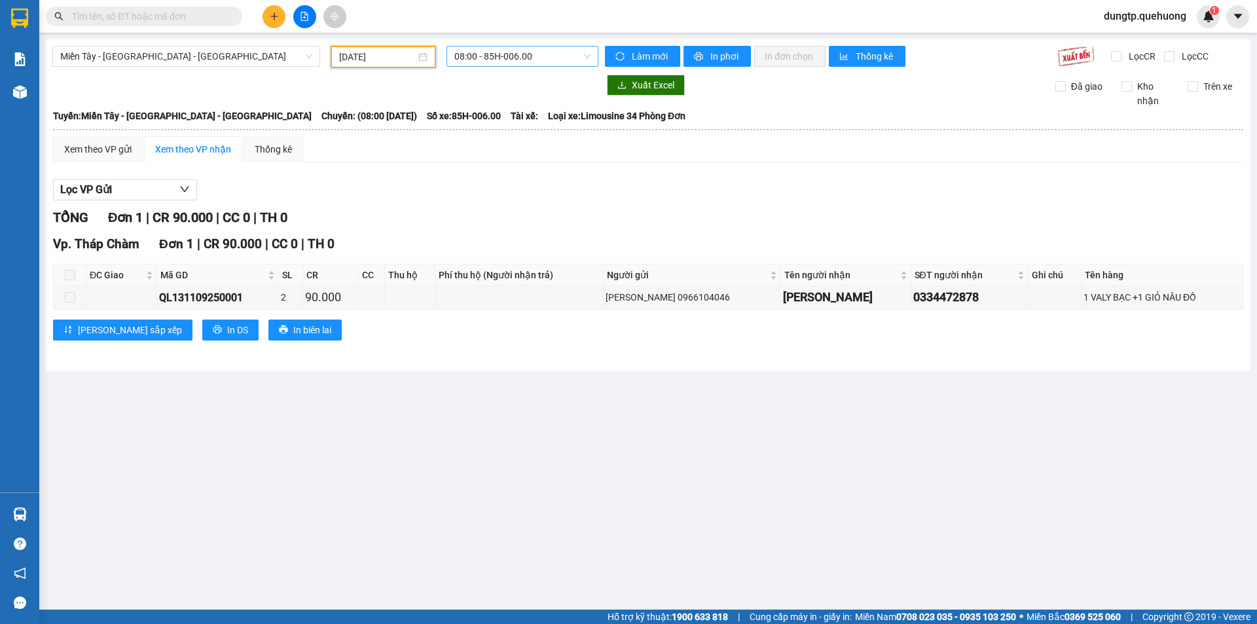
click at [502, 52] on span "08:00 - 85H-006.00" at bounding box center [522, 56] width 136 height 20
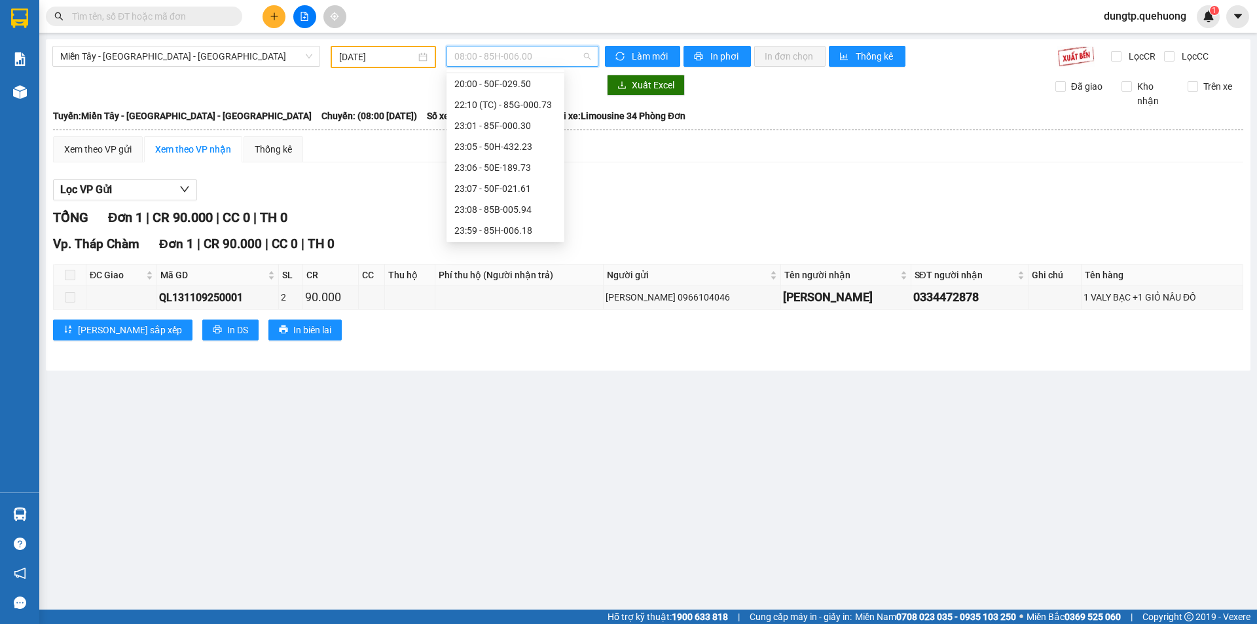
scroll to position [126, 0]
click at [521, 193] on div "23:07 - 50F-021.61" at bounding box center [505, 187] width 102 height 14
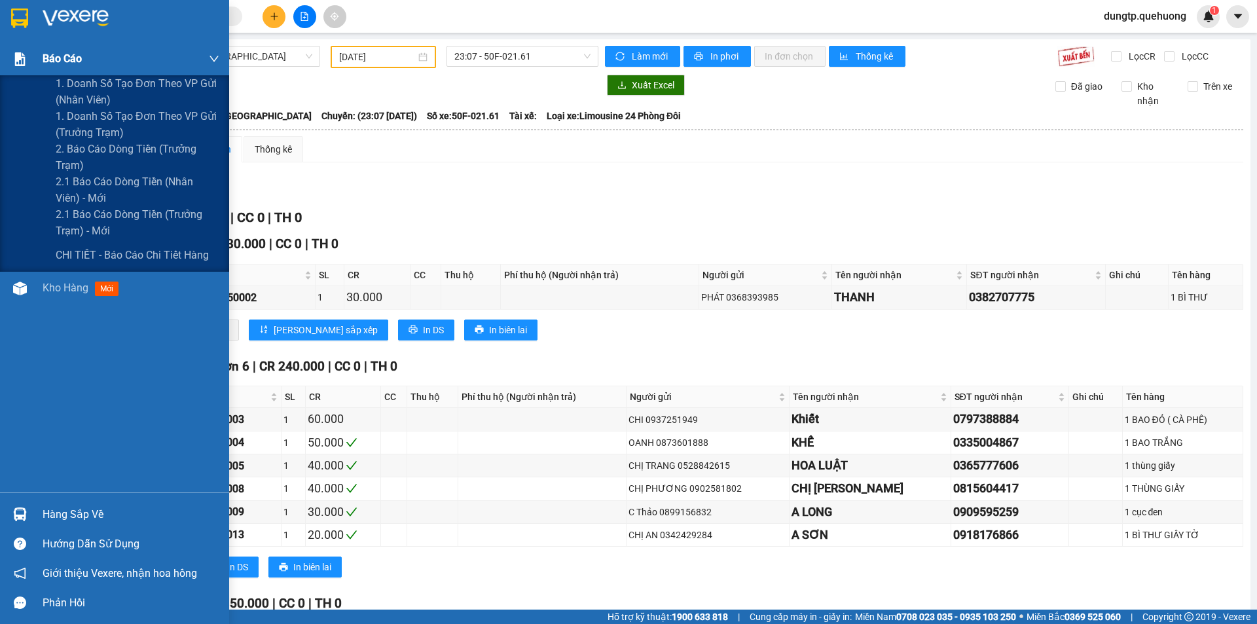
click at [76, 60] on span "Báo cáo" at bounding box center [62, 58] width 39 height 16
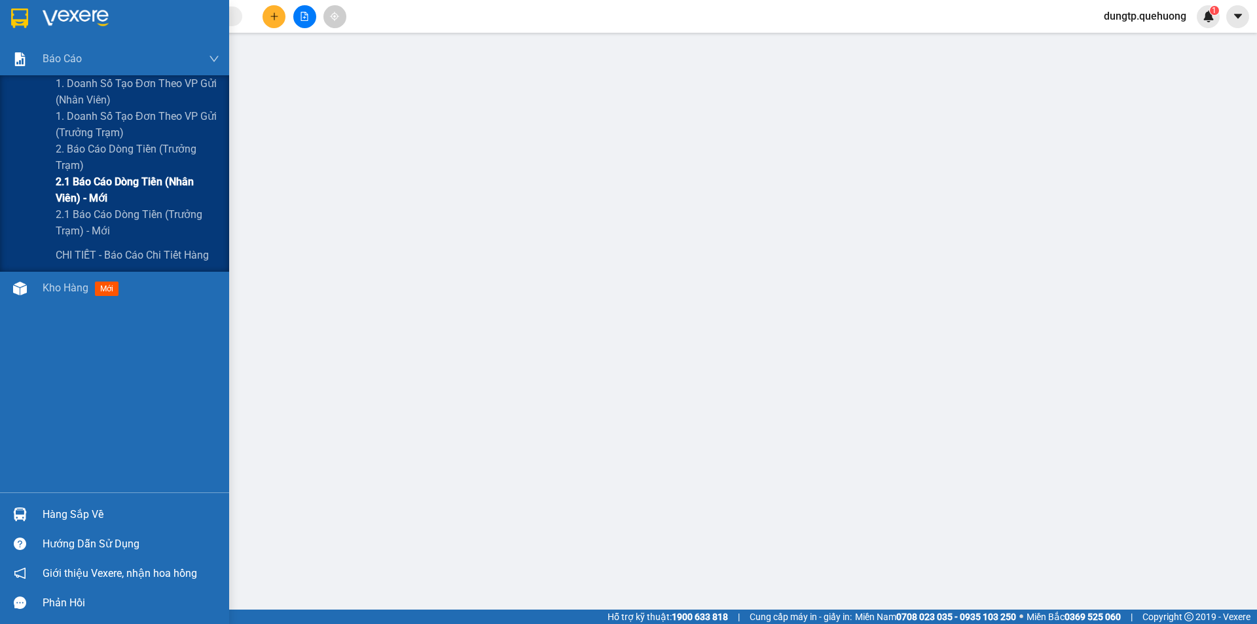
click at [135, 181] on span "2.1 Báo cáo dòng tiền (nhân viên) - mới" at bounding box center [138, 190] width 164 height 33
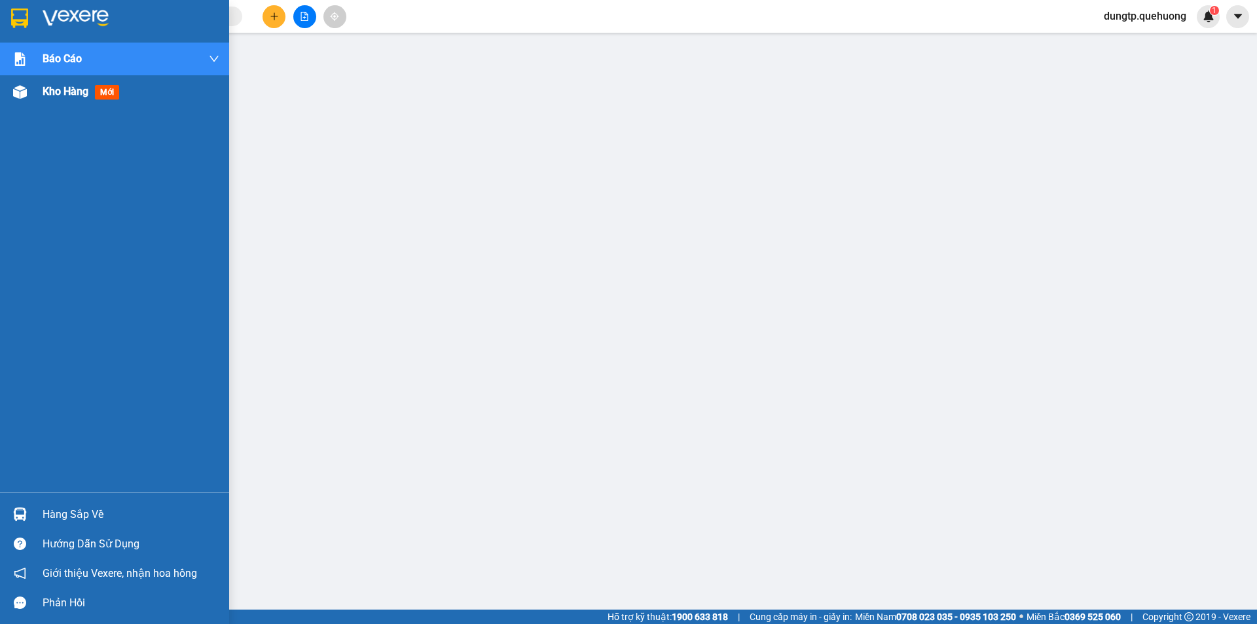
click at [90, 98] on div "Kho hàng mới" at bounding box center [84, 91] width 82 height 16
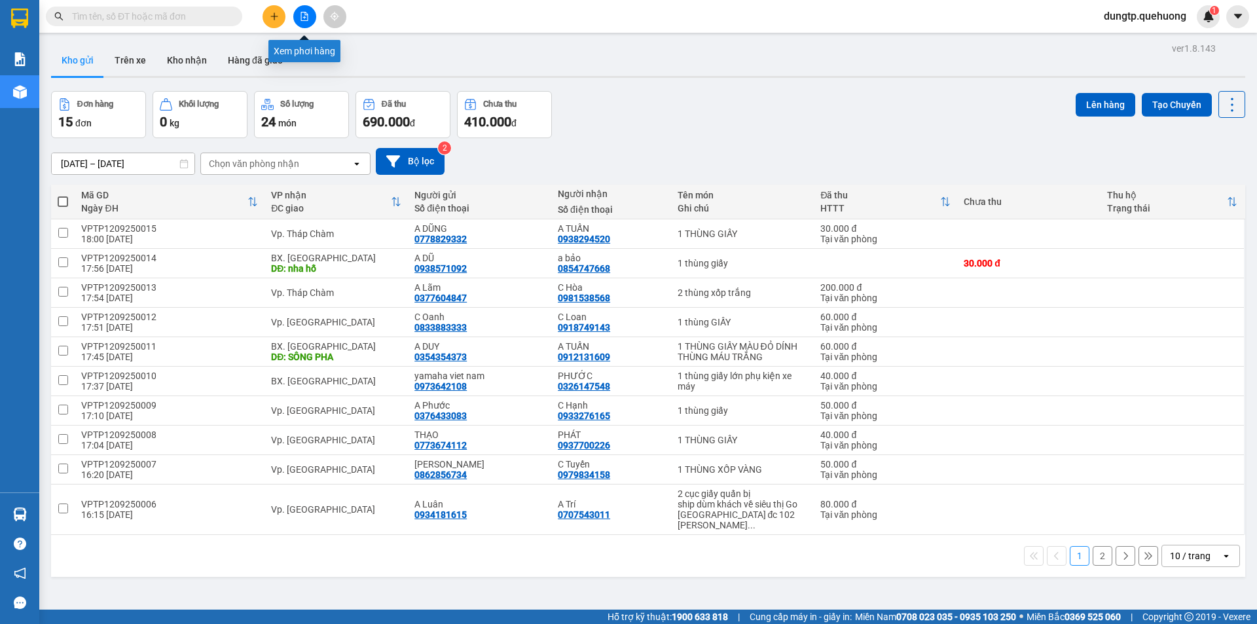
click at [305, 19] on icon "file-add" at bounding box center [304, 16] width 9 height 9
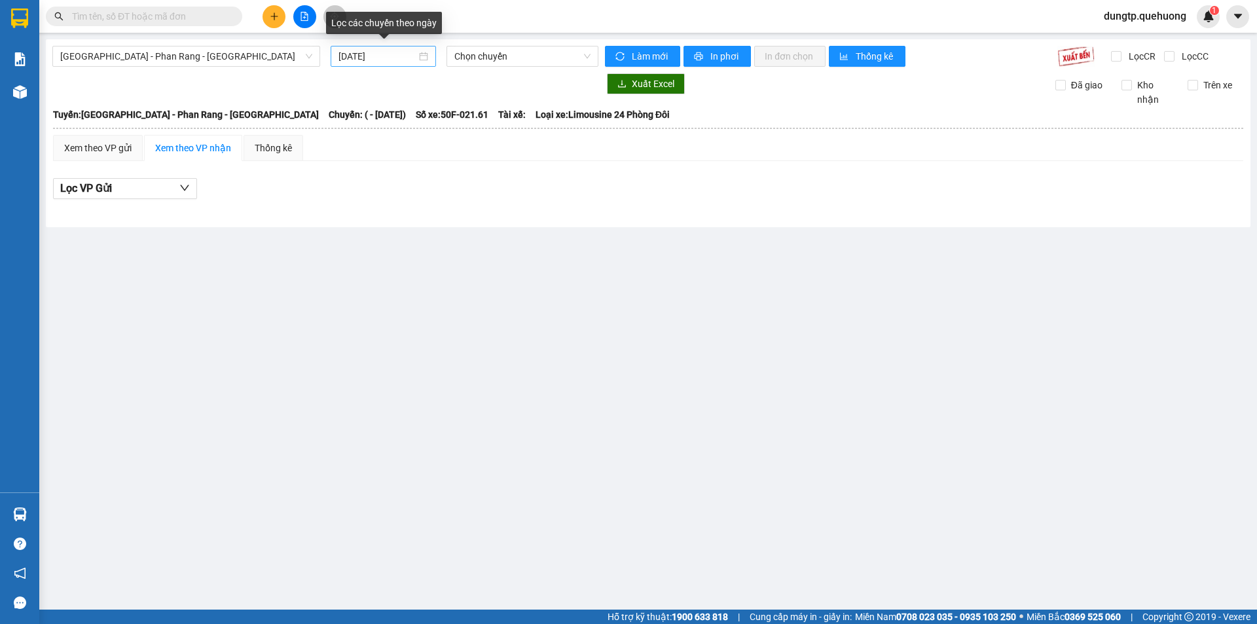
click at [409, 55] on input "[DATE]" at bounding box center [378, 56] width 78 height 14
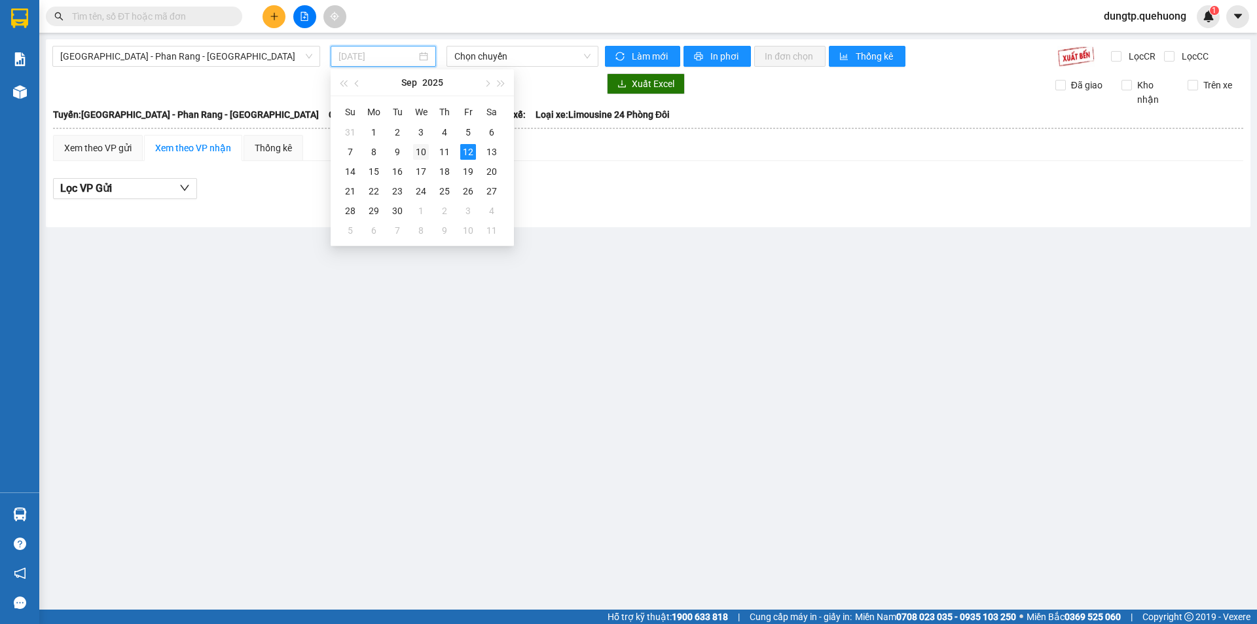
click at [418, 154] on div "10" at bounding box center [421, 152] width 16 height 16
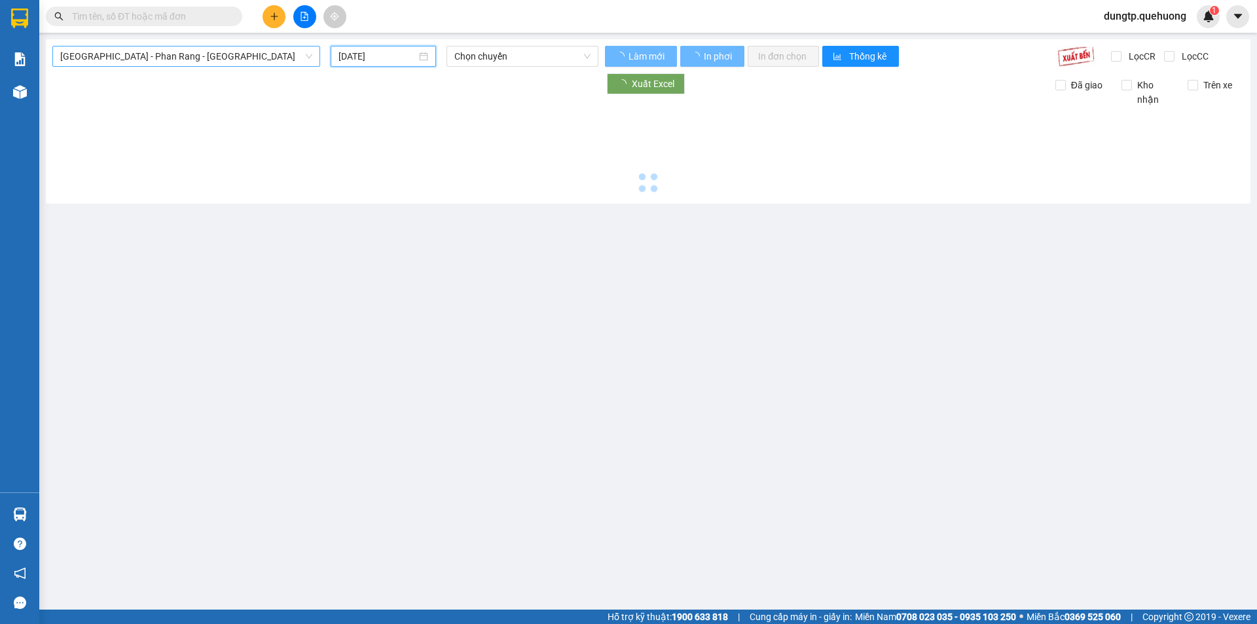
type input "[DATE]"
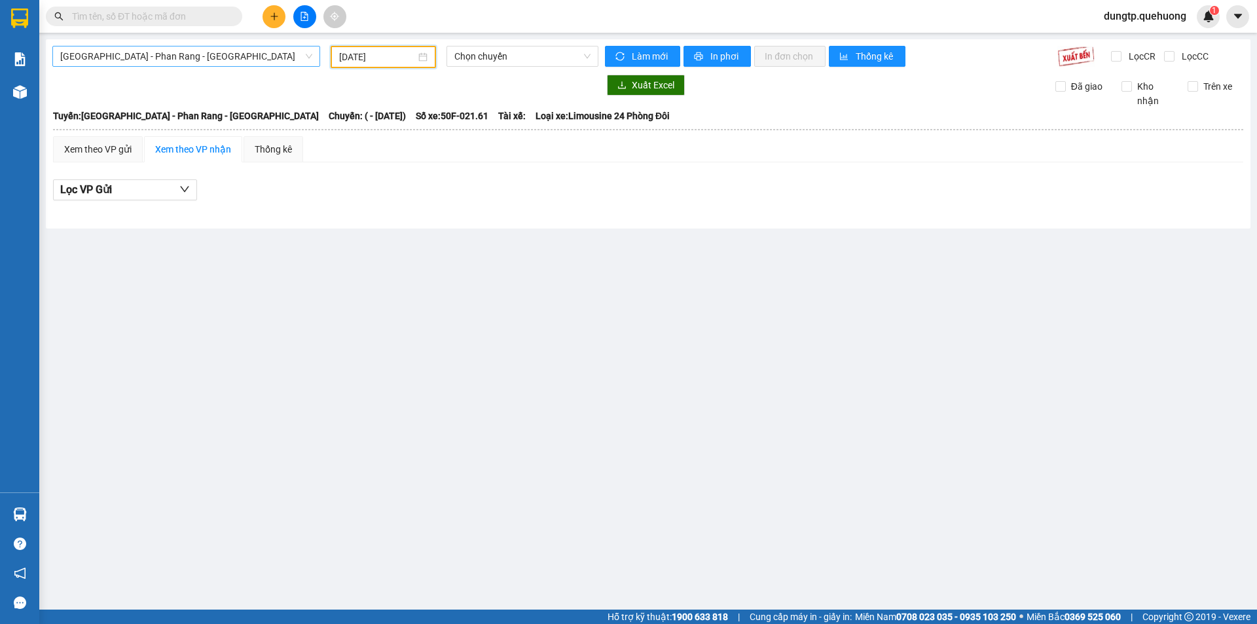
click at [250, 54] on span "[GEOGRAPHIC_DATA] - Phan Rang - [GEOGRAPHIC_DATA]" at bounding box center [186, 56] width 252 height 20
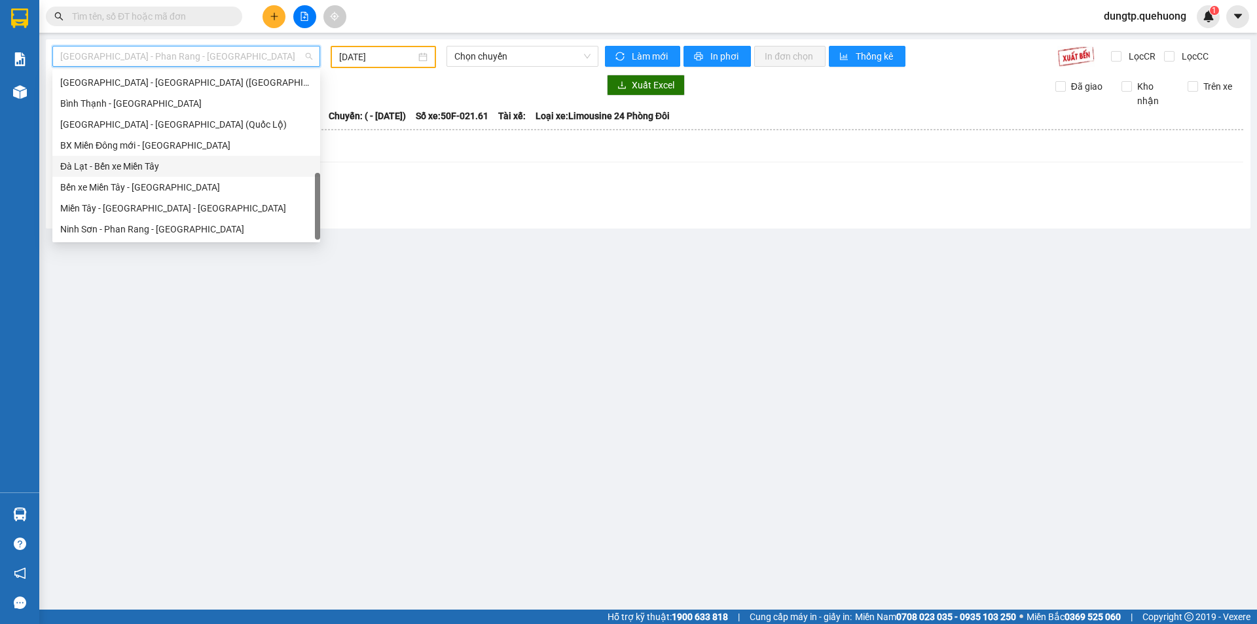
scroll to position [356, 0]
click at [149, 204] on div "Miền Tây - [GEOGRAPHIC_DATA] - [GEOGRAPHIC_DATA]" at bounding box center [186, 208] width 252 height 14
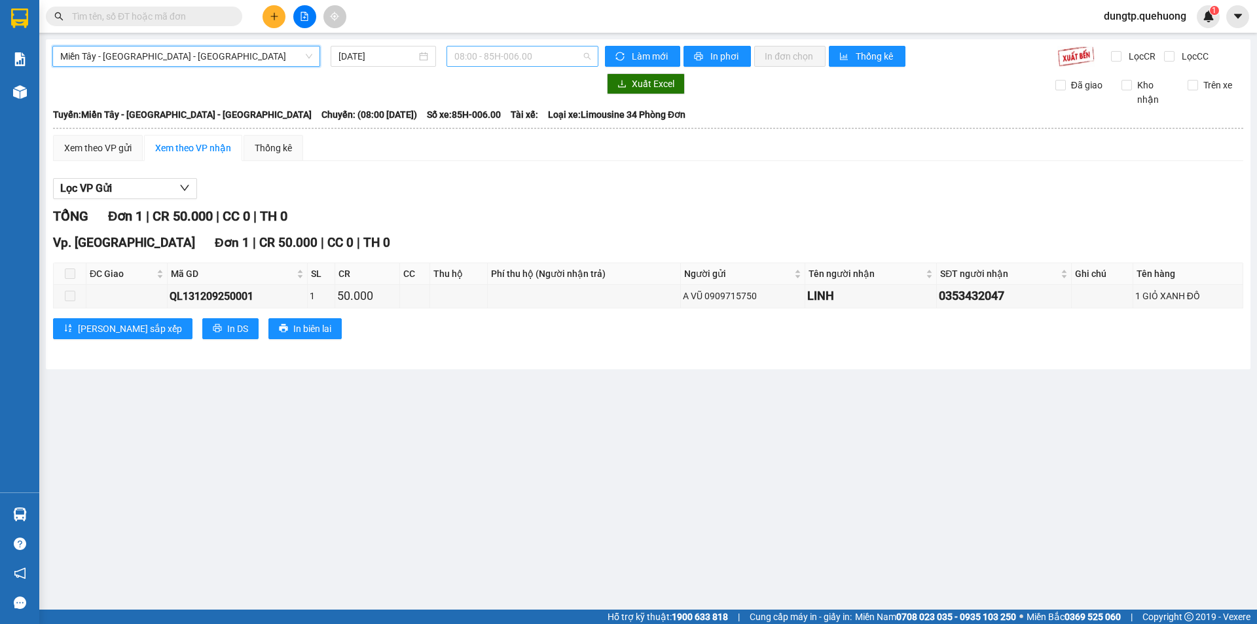
click at [542, 48] on span "08:00 - 85H-006.00" at bounding box center [522, 56] width 136 height 20
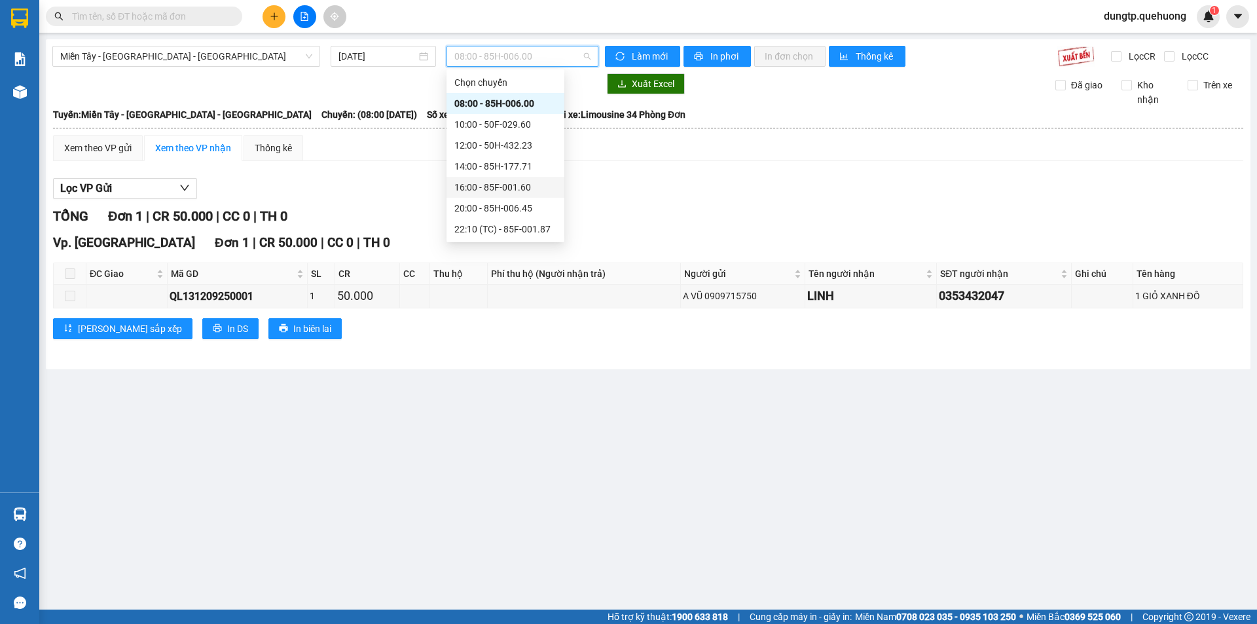
click at [521, 193] on div "16:00 - 85F-001.60" at bounding box center [505, 187] width 102 height 14
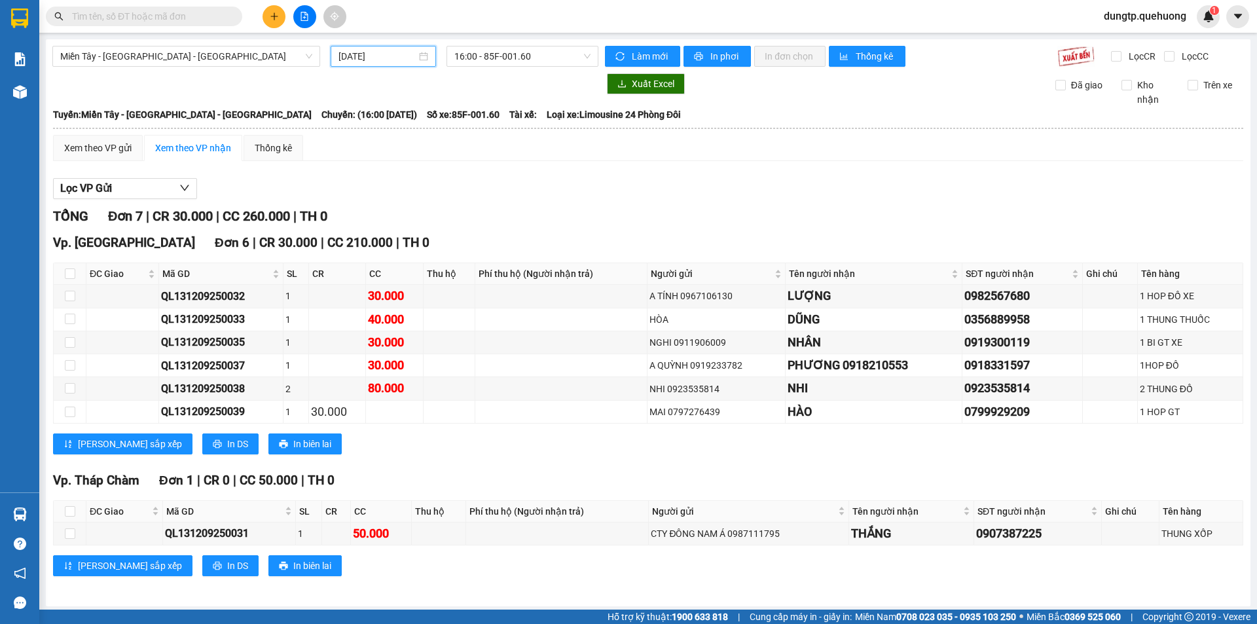
click at [413, 55] on input "[DATE]" at bounding box center [378, 56] width 78 height 14
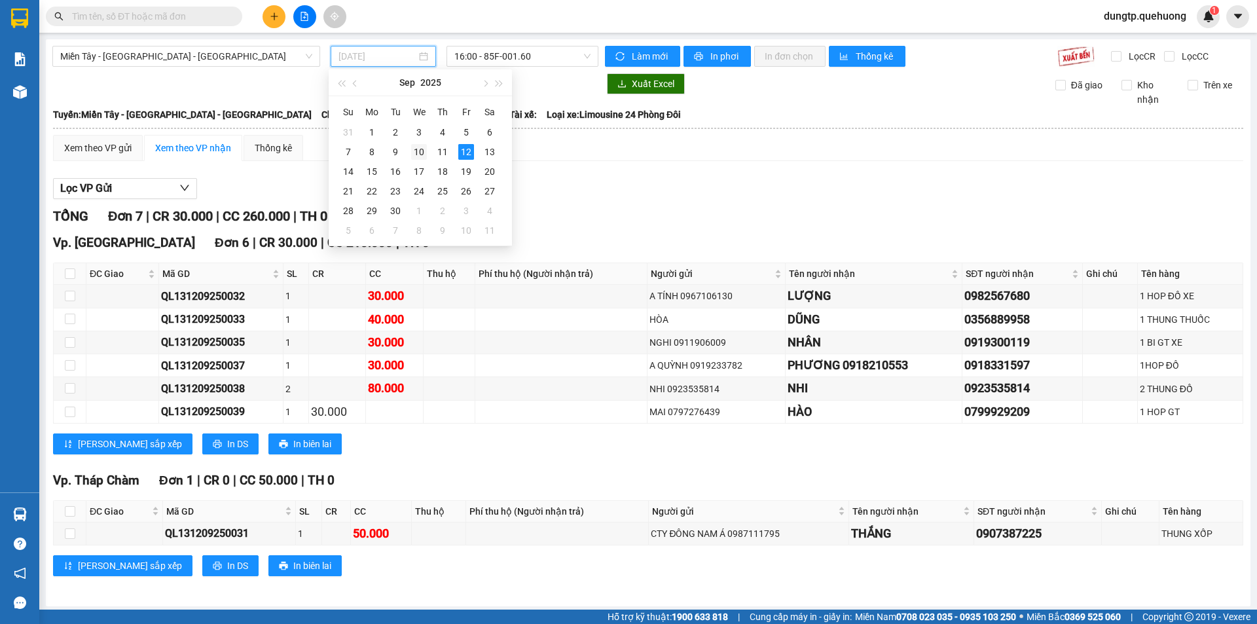
click at [420, 155] on div "10" at bounding box center [419, 152] width 16 height 16
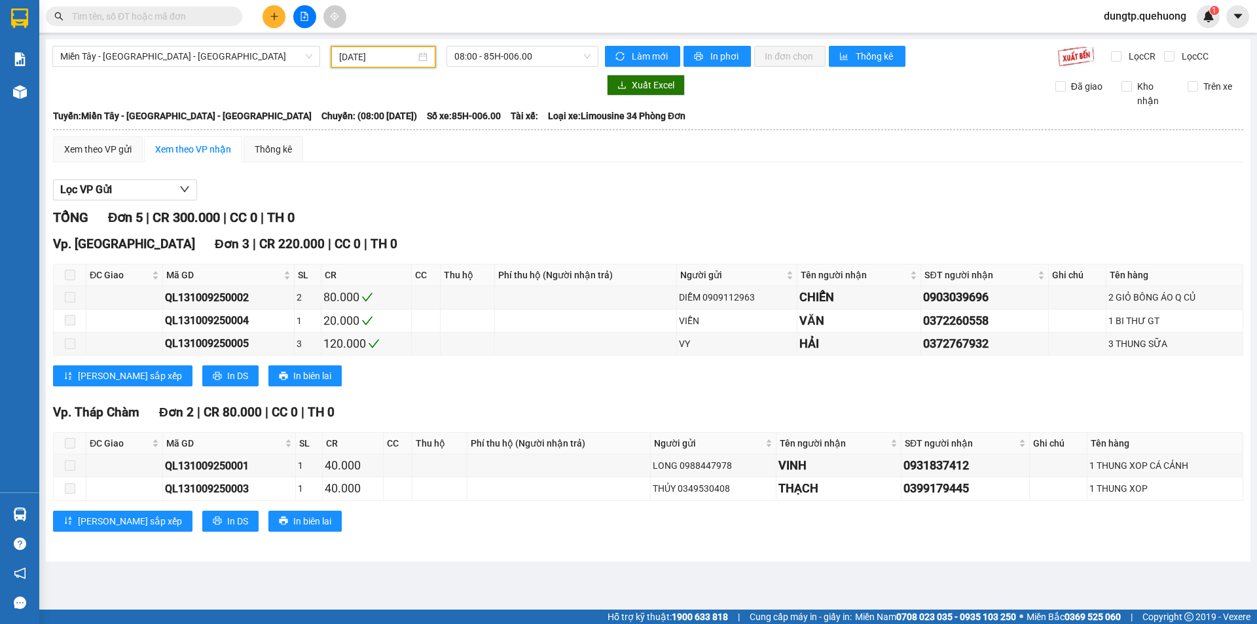
click at [510, 71] on div "Miền Tây - [GEOGRAPHIC_DATA] - [GEOGRAPHIC_DATA] [DATE] 08:00 - 85H-006.00 Làm …" at bounding box center [648, 300] width 1205 height 523
click at [557, 59] on span "08:00 - 85H-006.00" at bounding box center [522, 56] width 136 height 20
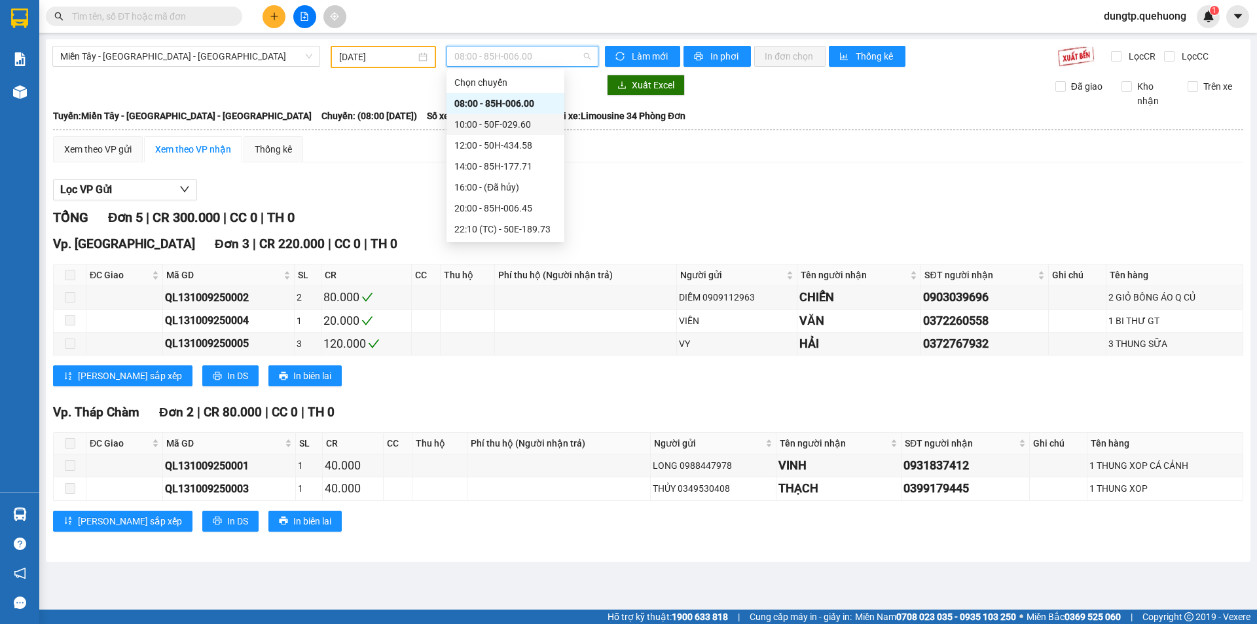
click at [531, 119] on div "10:00 - 50F-029.60" at bounding box center [505, 124] width 102 height 14
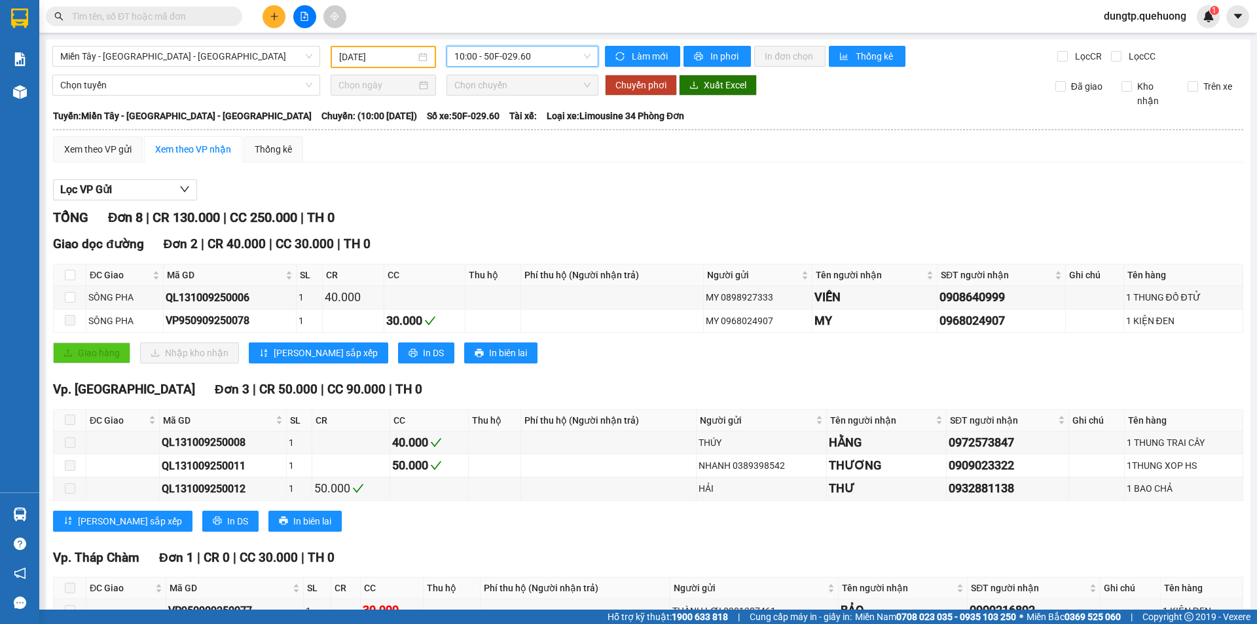
click at [527, 55] on span "10:00 - 50F-029.60" at bounding box center [522, 56] width 136 height 20
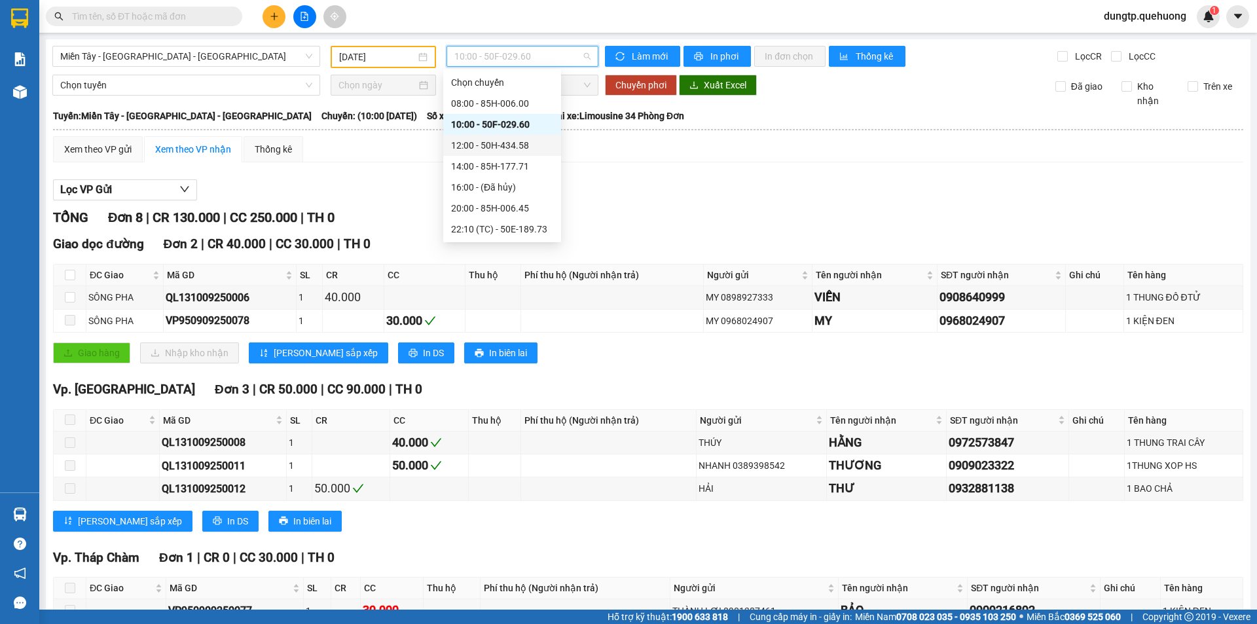
click at [511, 140] on div "12:00 - 50H-434.58" at bounding box center [502, 145] width 102 height 14
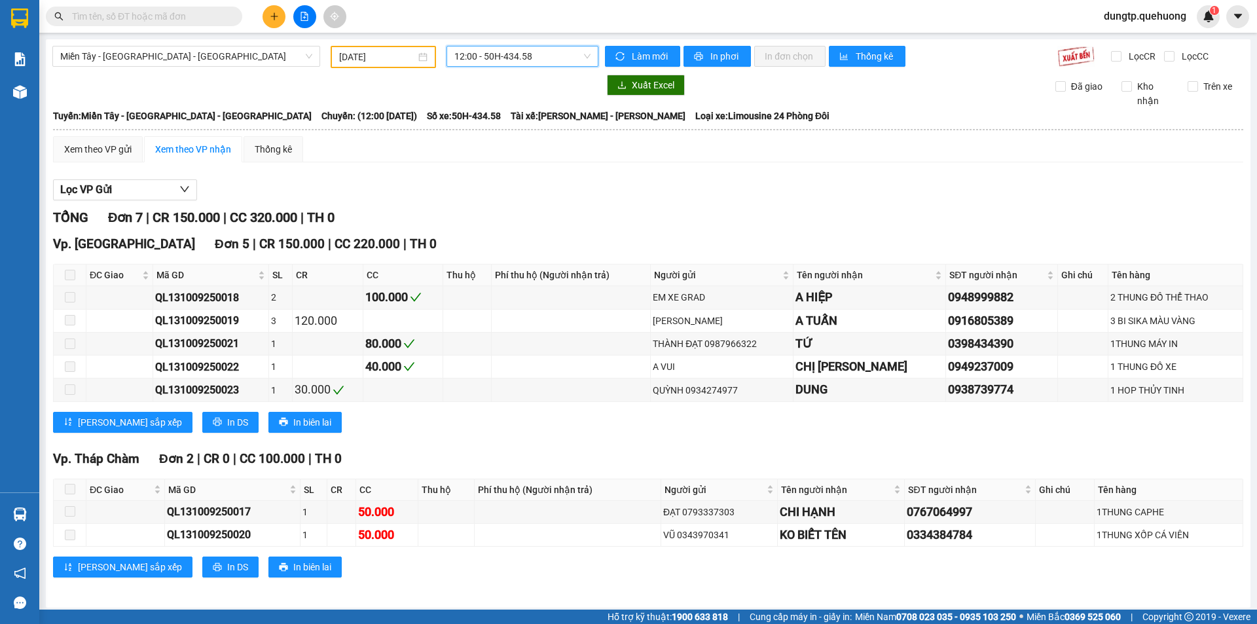
click at [517, 58] on span "12:00 - 50H-434.58" at bounding box center [522, 56] width 136 height 20
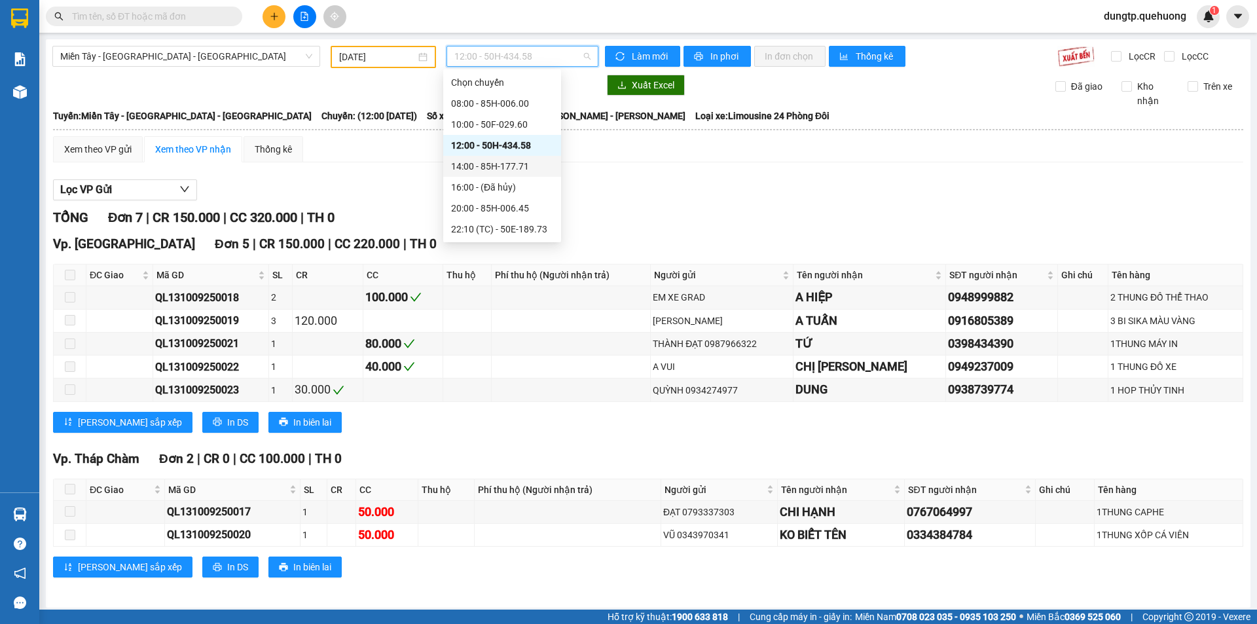
click at [506, 166] on div "14:00 - 85H-177.71" at bounding box center [502, 166] width 102 height 14
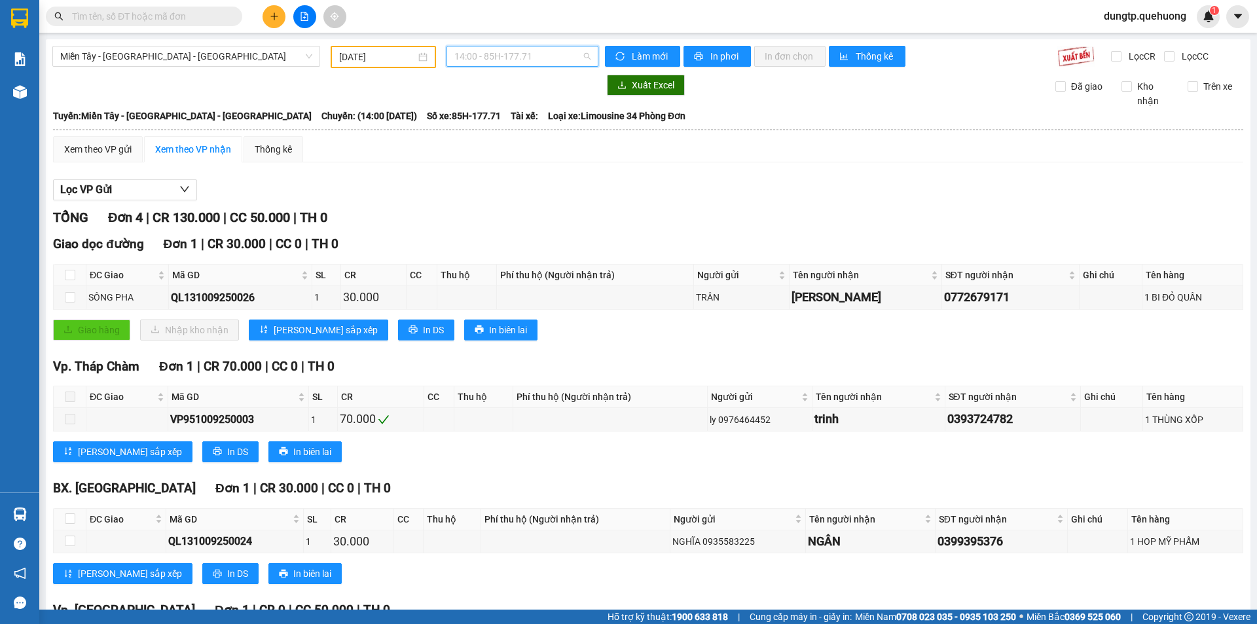
click at [516, 56] on span "14:00 - 85H-177.71" at bounding box center [522, 56] width 136 height 20
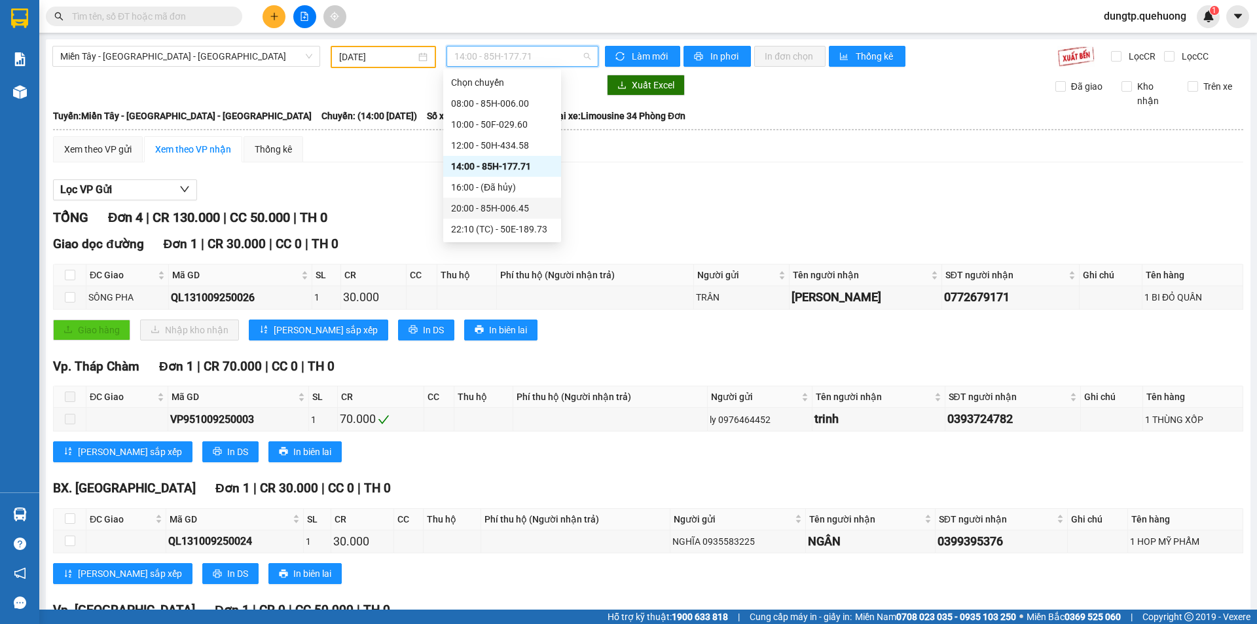
click at [492, 210] on div "20:00 - 85H-006.45" at bounding box center [502, 208] width 102 height 14
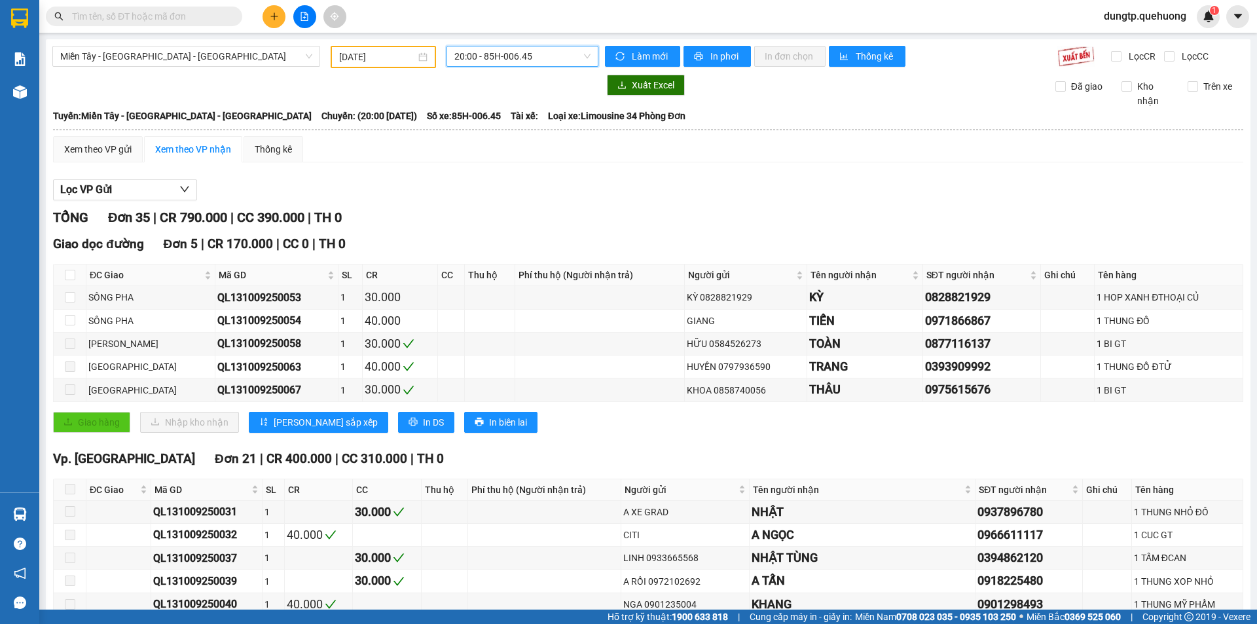
click at [538, 54] on span "20:00 - 85H-006.45" at bounding box center [522, 56] width 136 height 20
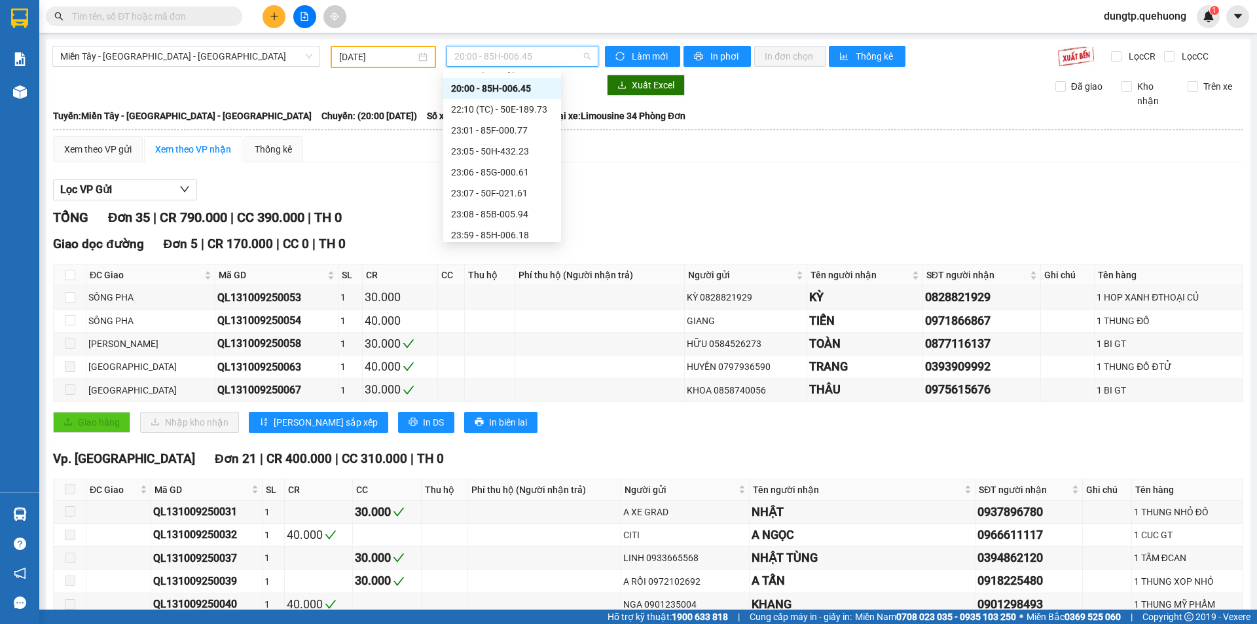
scroll to position [126, 0]
click at [515, 103] on div "22:10 (TC) - 50E-189.73" at bounding box center [502, 103] width 102 height 14
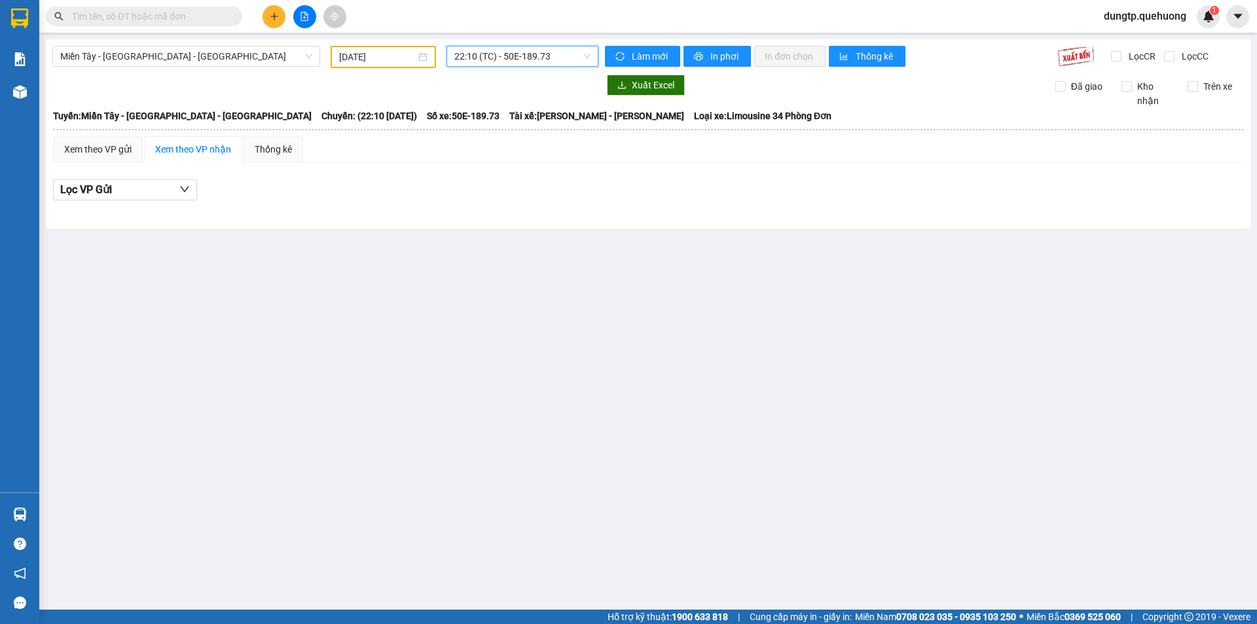
click at [532, 54] on span "22:10 (TC) - 50E-189.73" at bounding box center [522, 56] width 136 height 20
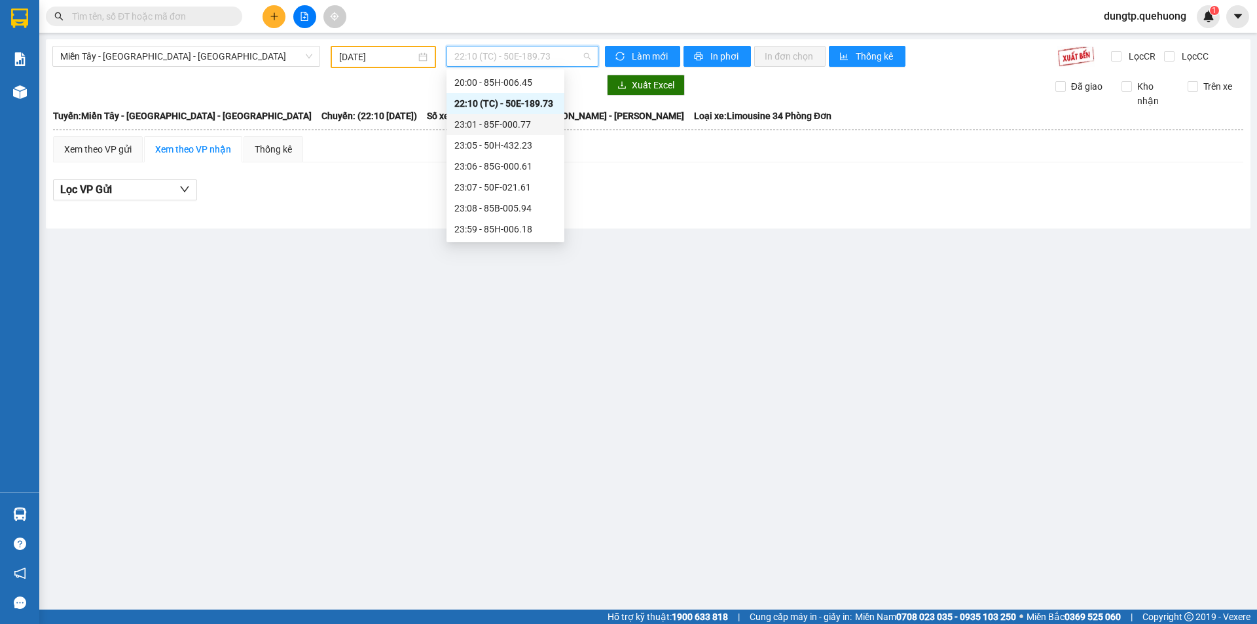
click at [525, 131] on div "23:01 - 85F-000.77" at bounding box center [505, 124] width 102 height 14
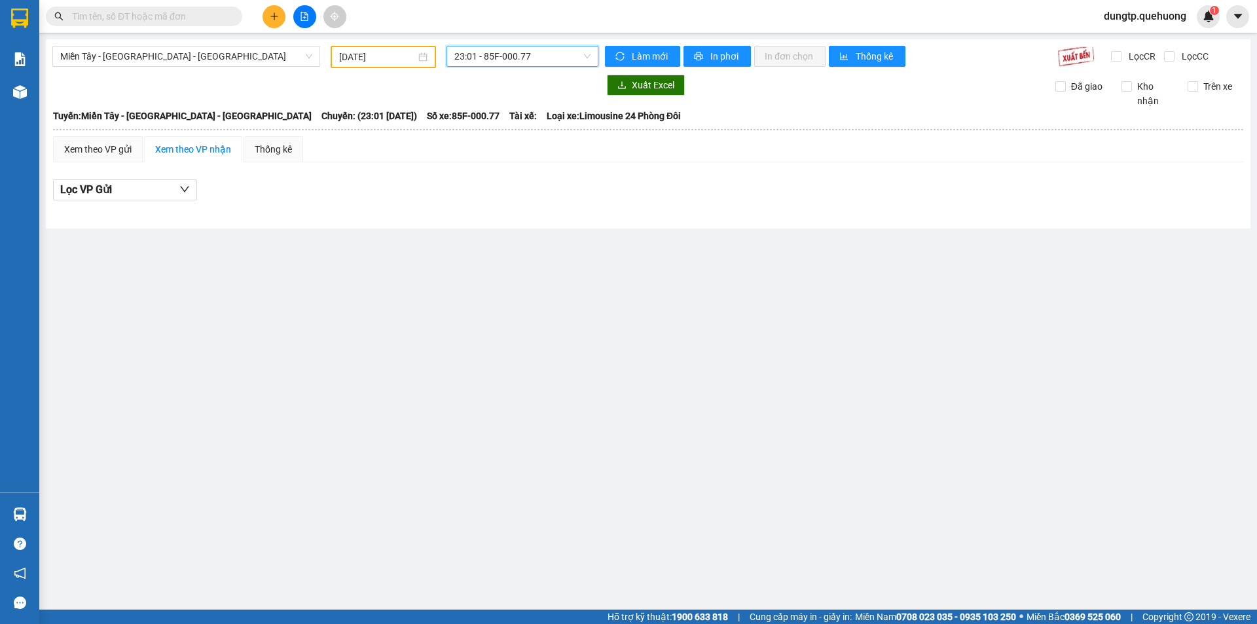
click at [530, 64] on span "23:01 - 85F-000.77" at bounding box center [522, 56] width 136 height 20
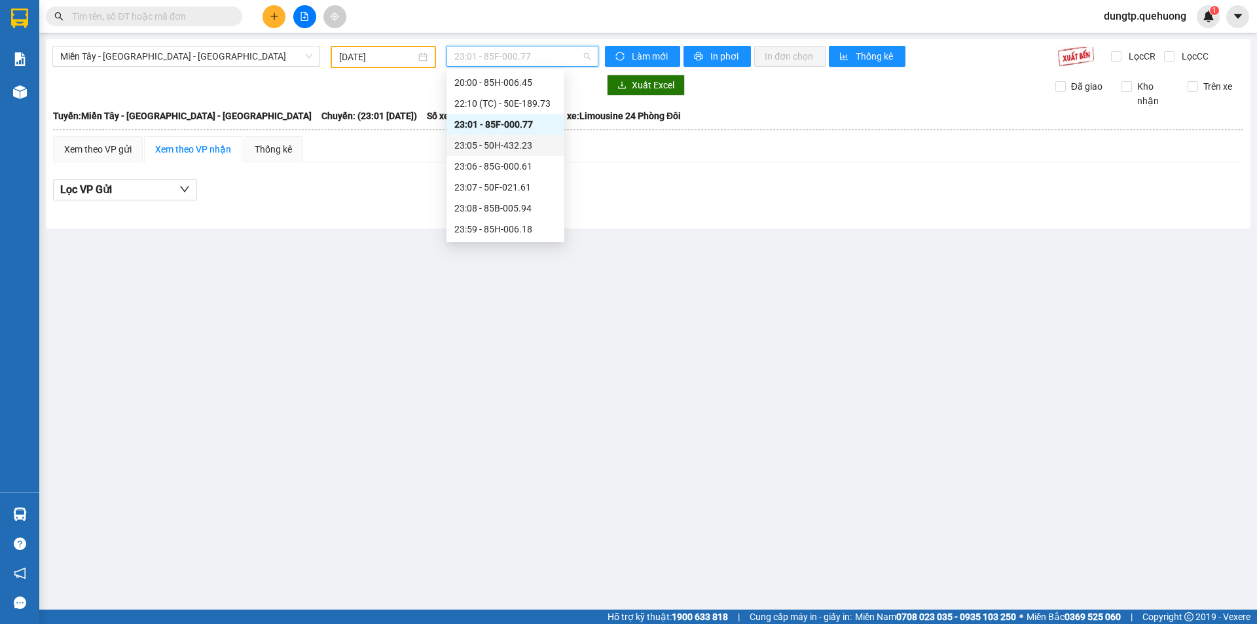
click at [530, 145] on div "23:05 - 50H-432.23" at bounding box center [505, 145] width 102 height 14
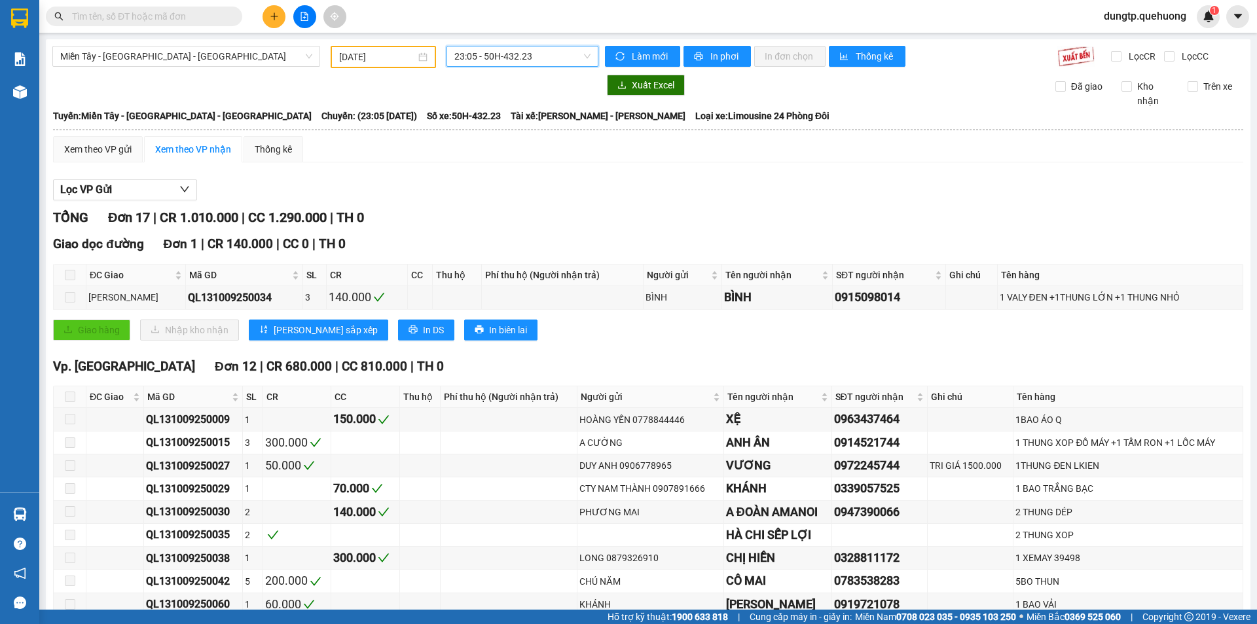
click at [543, 62] on span "23:05 - 50H-432.23" at bounding box center [522, 56] width 136 height 20
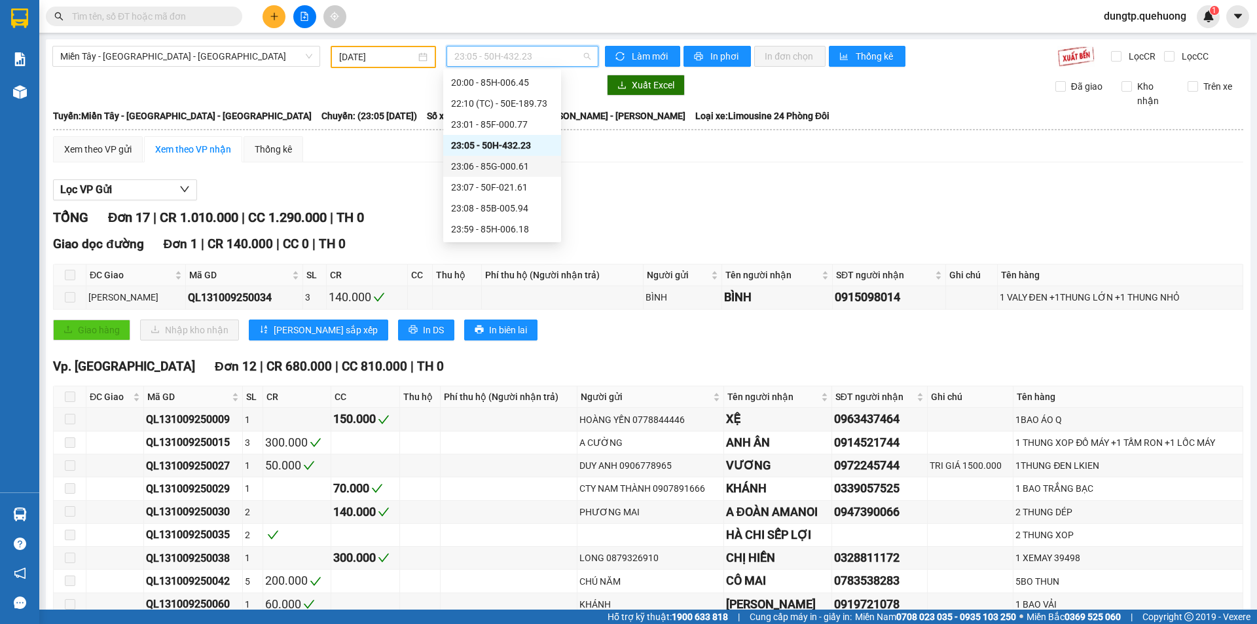
click at [525, 164] on div "23:06 - 85G-000.61" at bounding box center [502, 166] width 102 height 14
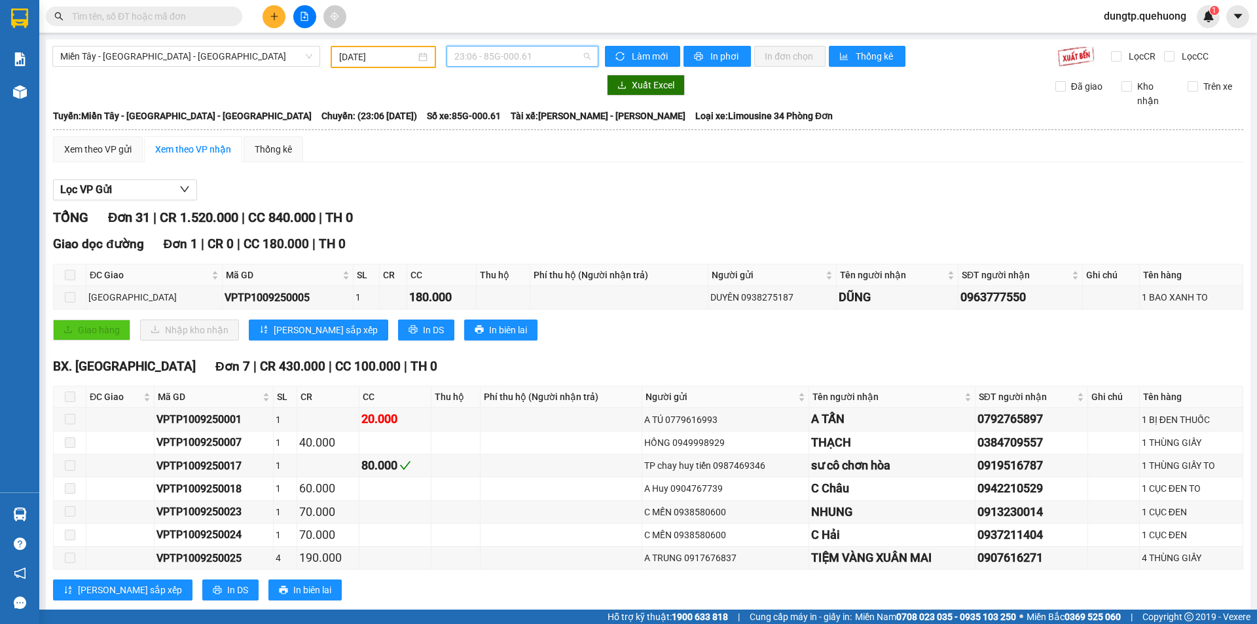
click at [540, 57] on span "23:06 - 85G-000.61" at bounding box center [522, 56] width 136 height 20
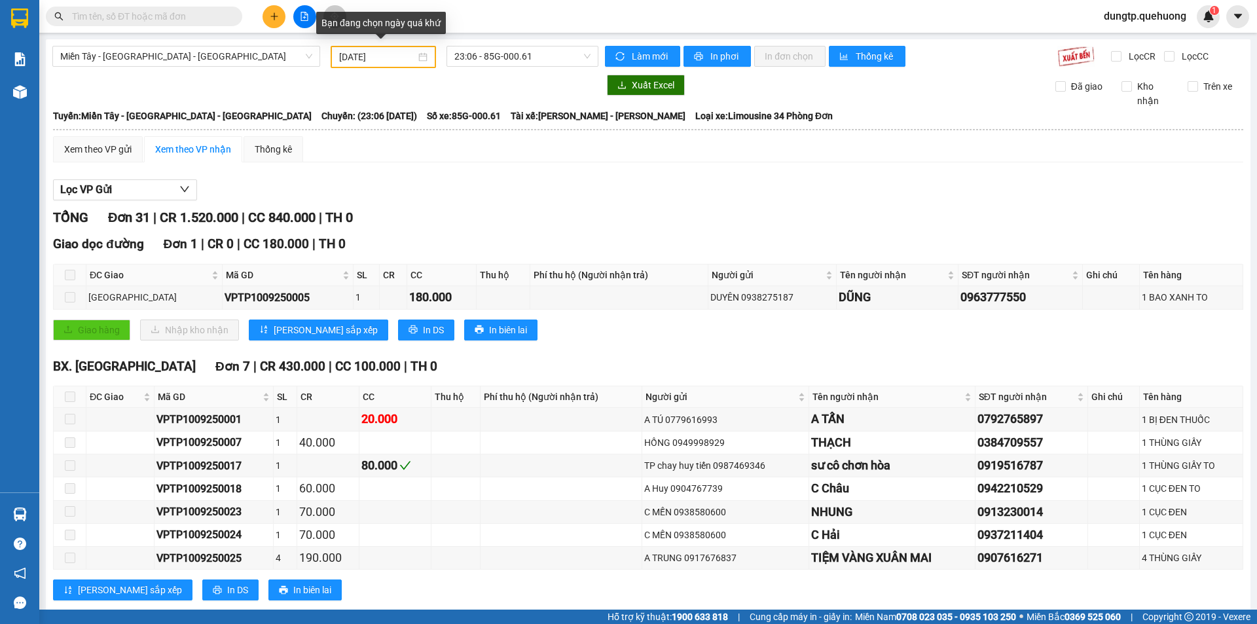
click at [419, 53] on div "[DATE]" at bounding box center [383, 57] width 88 height 14
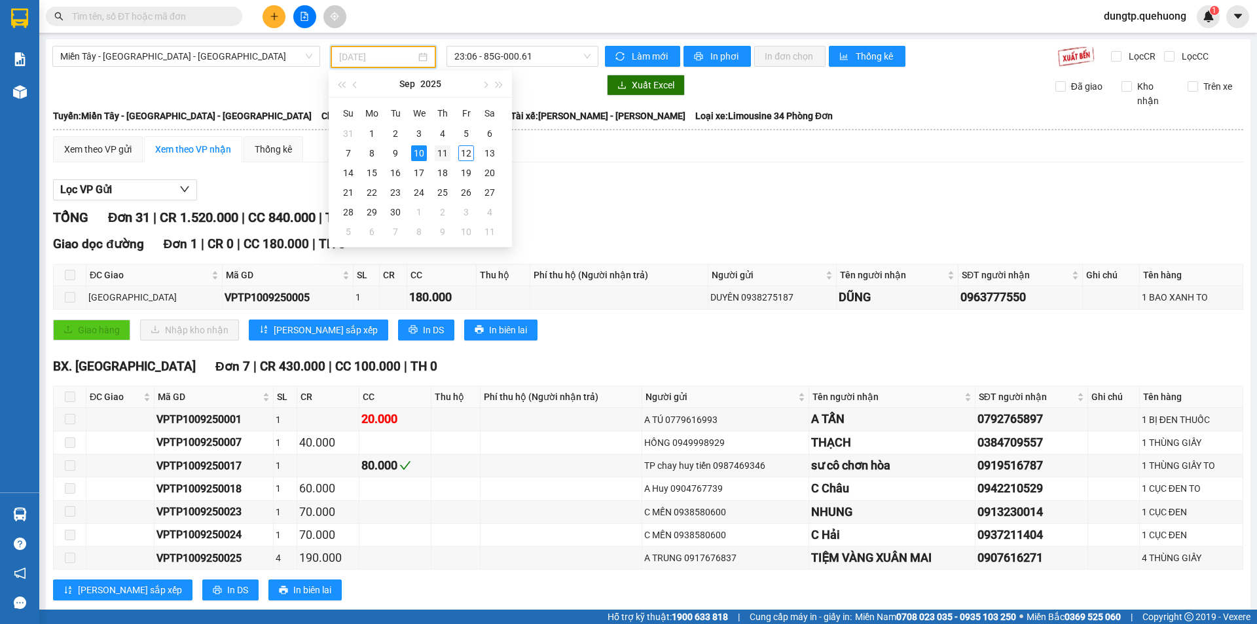
click at [440, 153] on div "11" at bounding box center [443, 153] width 16 height 16
type input "[DATE]"
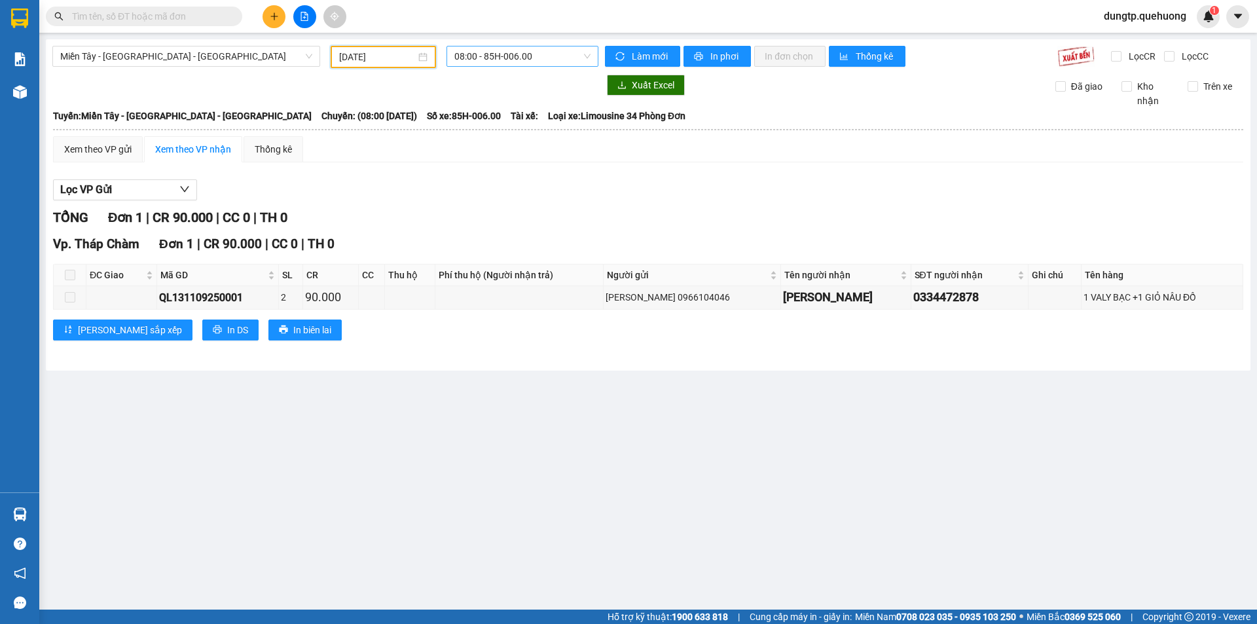
click at [541, 63] on span "08:00 - 85H-006.00" at bounding box center [522, 56] width 136 height 20
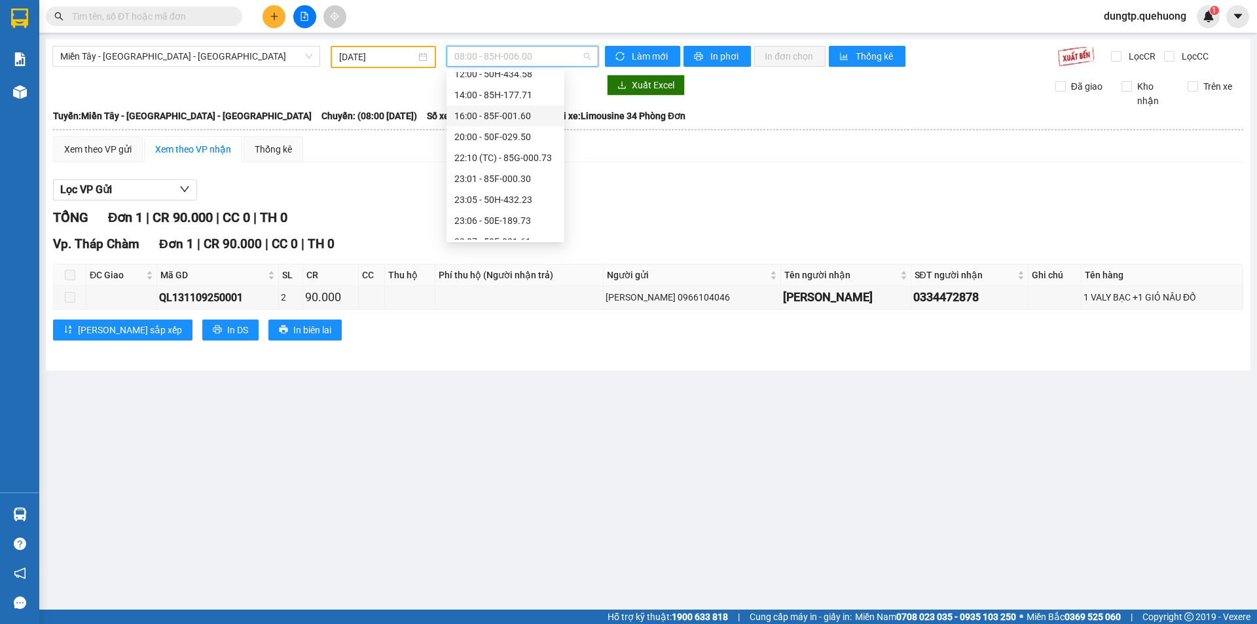
scroll to position [126, 0]
click at [510, 187] on div "23:07 - 50F-021.61" at bounding box center [505, 187] width 102 height 14
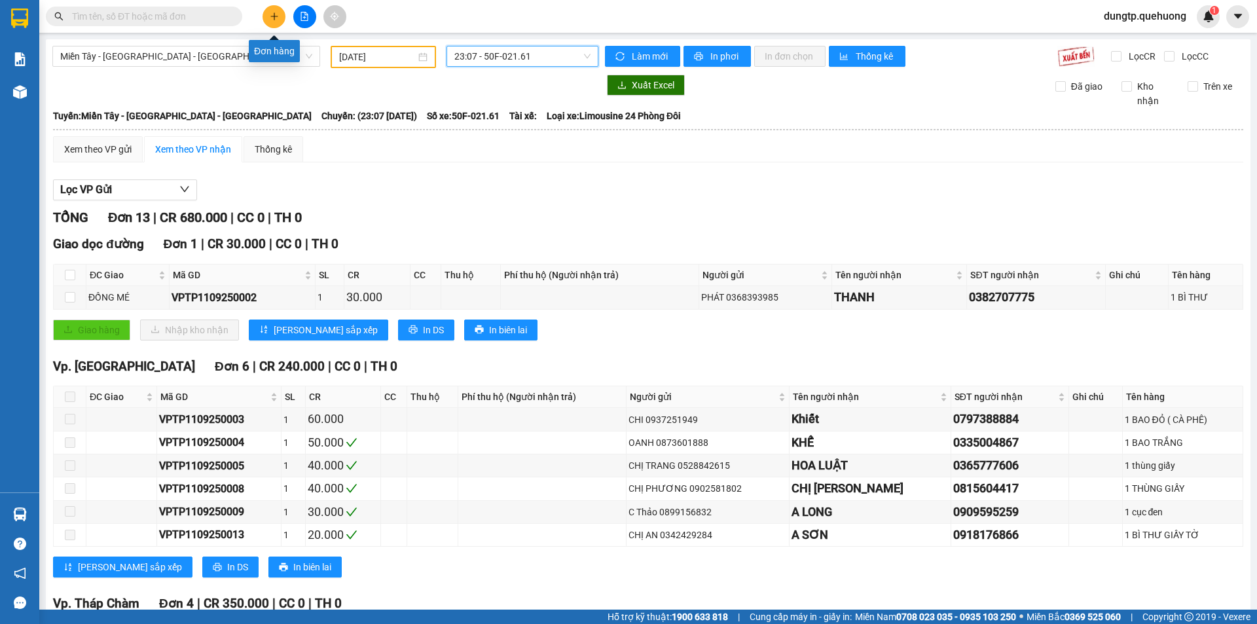
click at [274, 14] on icon "plus" at bounding box center [274, 16] width 9 height 9
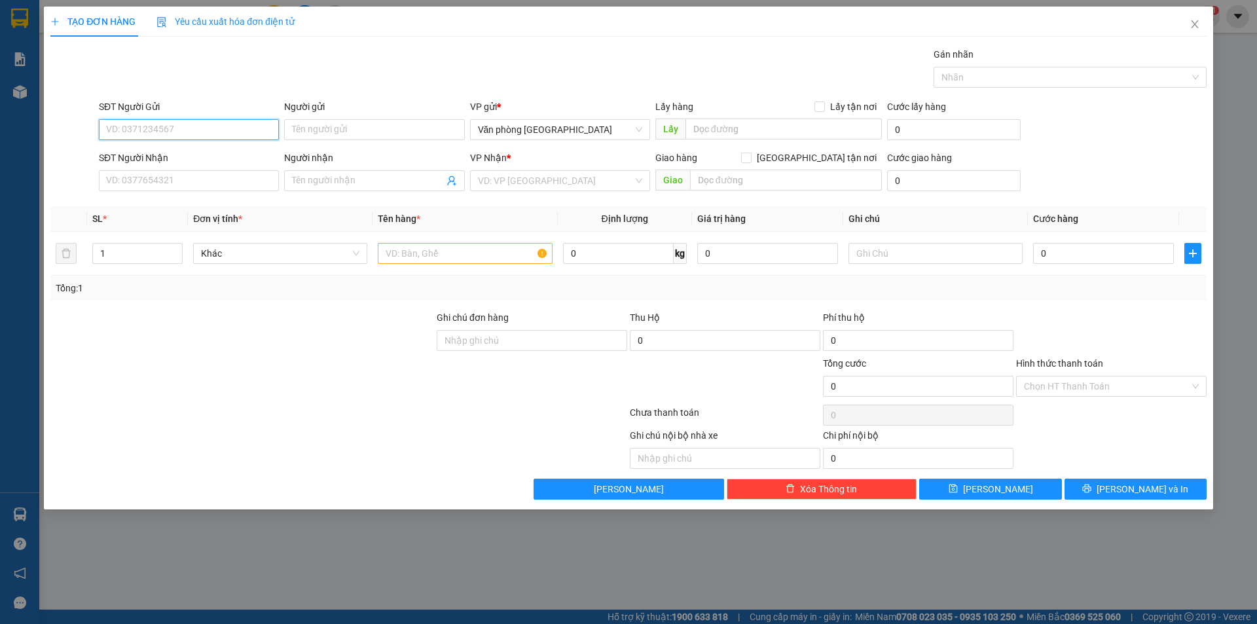
click at [166, 137] on input "SĐT Người Gửi" at bounding box center [189, 129] width 180 height 21
click at [310, 126] on input "Người gửi" at bounding box center [374, 129] width 180 height 21
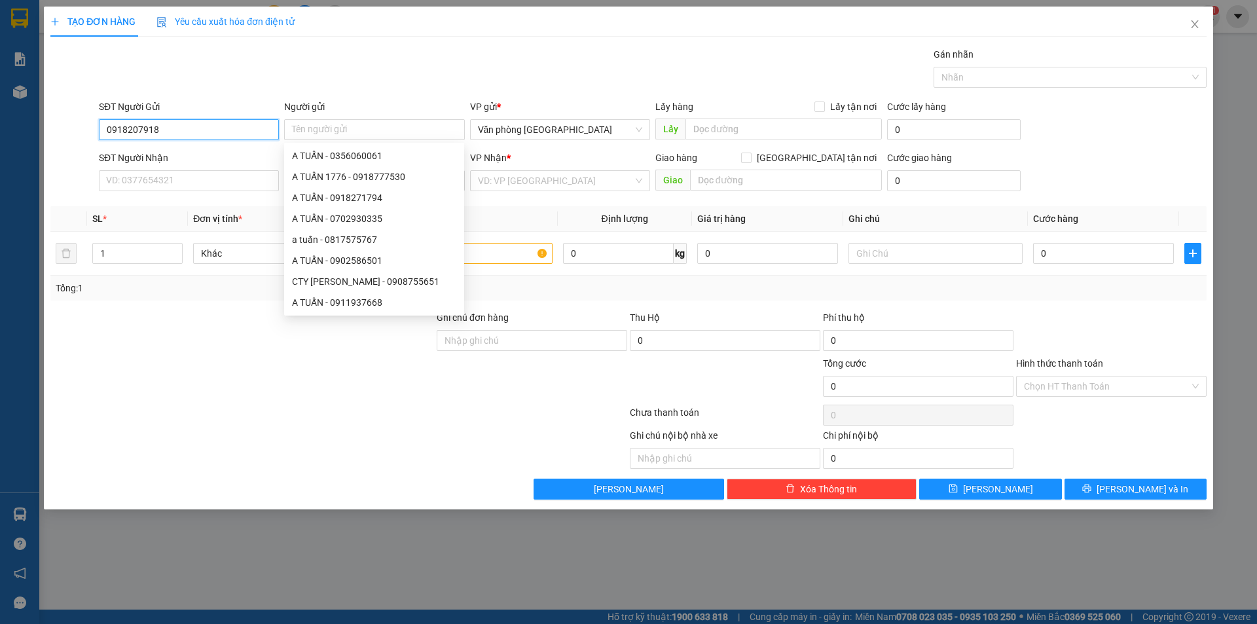
click at [141, 132] on input "0918207918" at bounding box center [189, 129] width 180 height 21
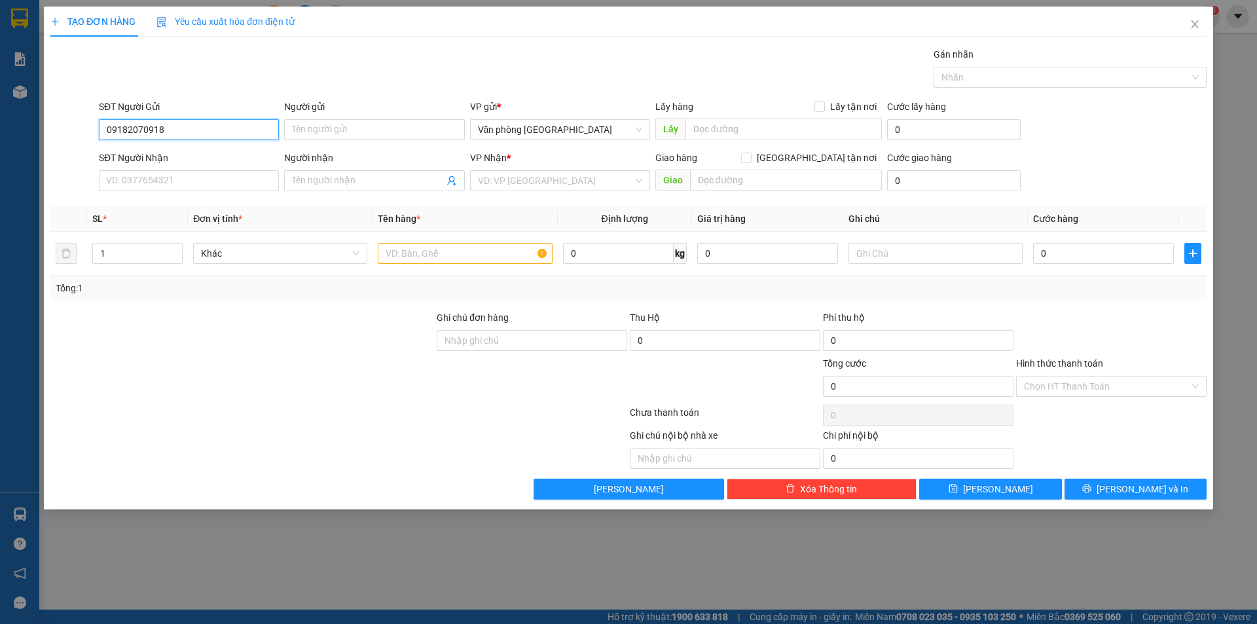
click at [160, 126] on input "09182070918" at bounding box center [189, 129] width 180 height 21
click at [174, 124] on input "0918207099" at bounding box center [189, 129] width 180 height 21
type input "0918207099"
click at [295, 127] on input "Người gửi" at bounding box center [374, 129] width 180 height 21
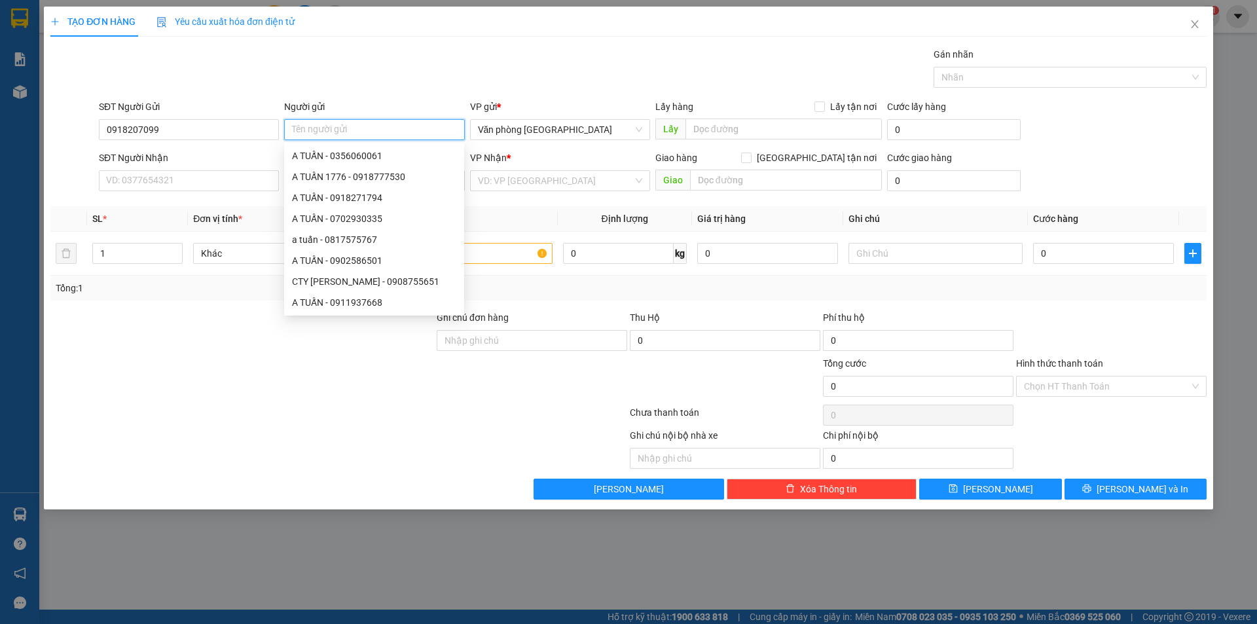
click at [310, 124] on input "Người gửi" at bounding box center [374, 129] width 180 height 21
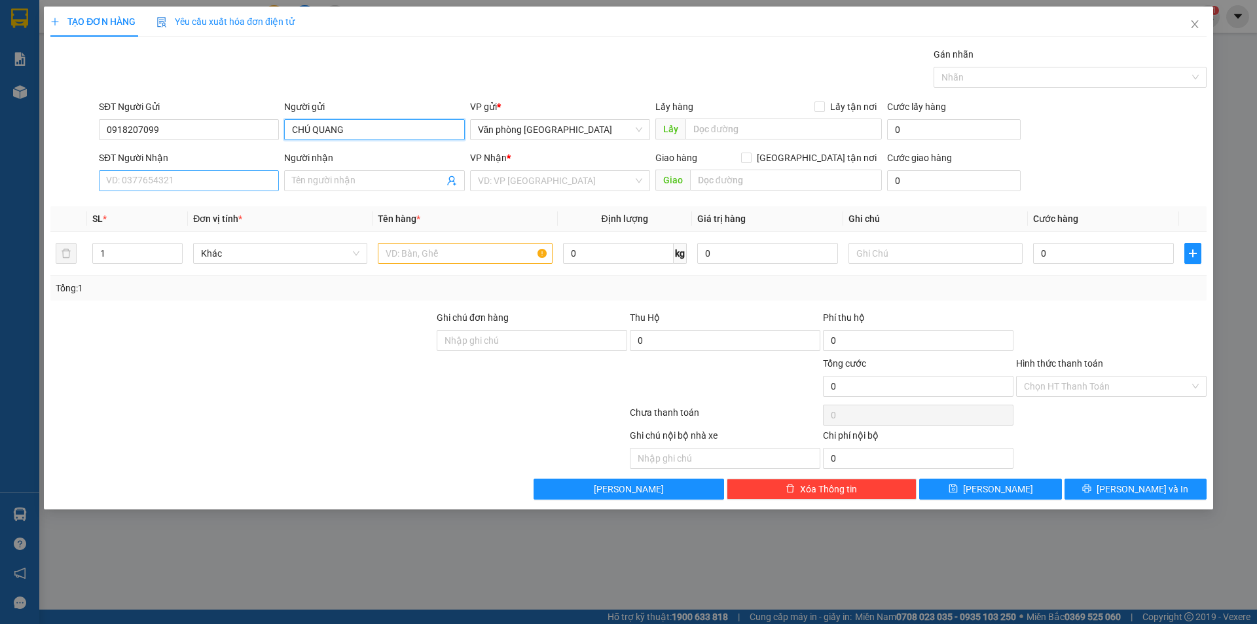
type input "CHÚ QUANG"
click at [152, 183] on input "SĐT Người Nhận" at bounding box center [189, 180] width 180 height 21
click at [397, 172] on span at bounding box center [374, 180] width 180 height 21
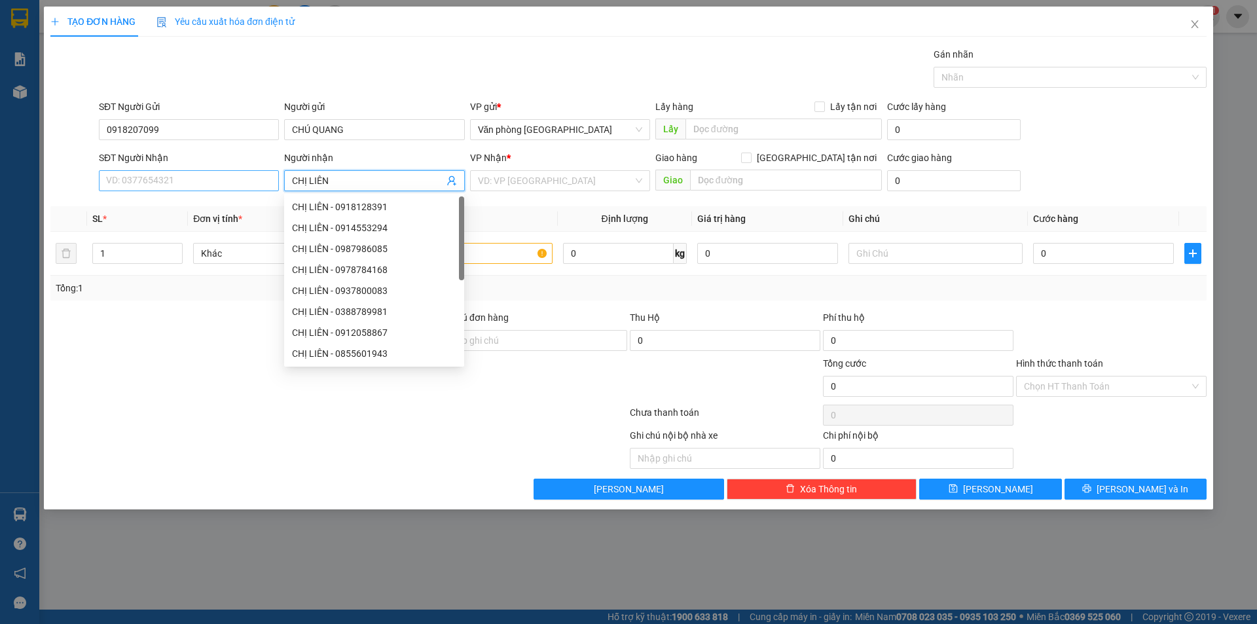
type input "CHỊ LIÊN"
click at [191, 183] on input "SĐT Người Nhận" at bounding box center [189, 180] width 180 height 21
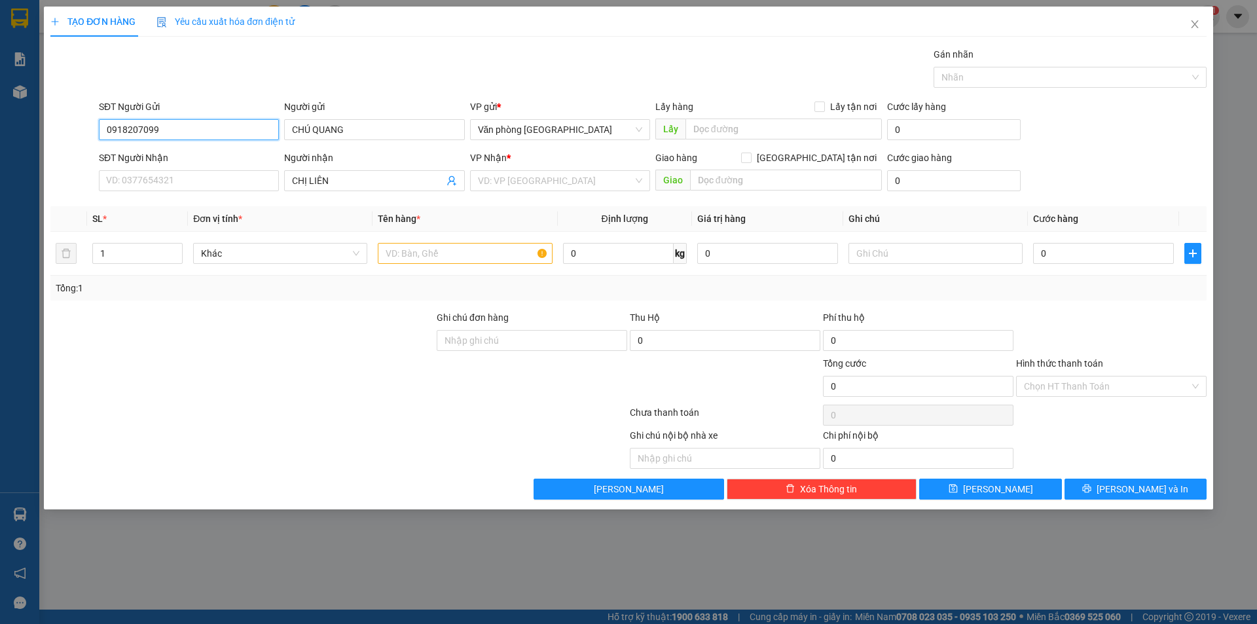
drag, startPoint x: 177, startPoint y: 136, endPoint x: 79, endPoint y: 147, distance: 98.2
click at [79, 147] on form "SĐT Người Gửi 0918207099 0918207099 Người gửi CHÚ QUANG VP gửi * Văn phòng [GEO…" at bounding box center [628, 148] width 1156 height 97
click at [118, 181] on input "SĐT Người Nhận" at bounding box center [189, 180] width 180 height 21
paste input "0918207099"
type input "0918207099"
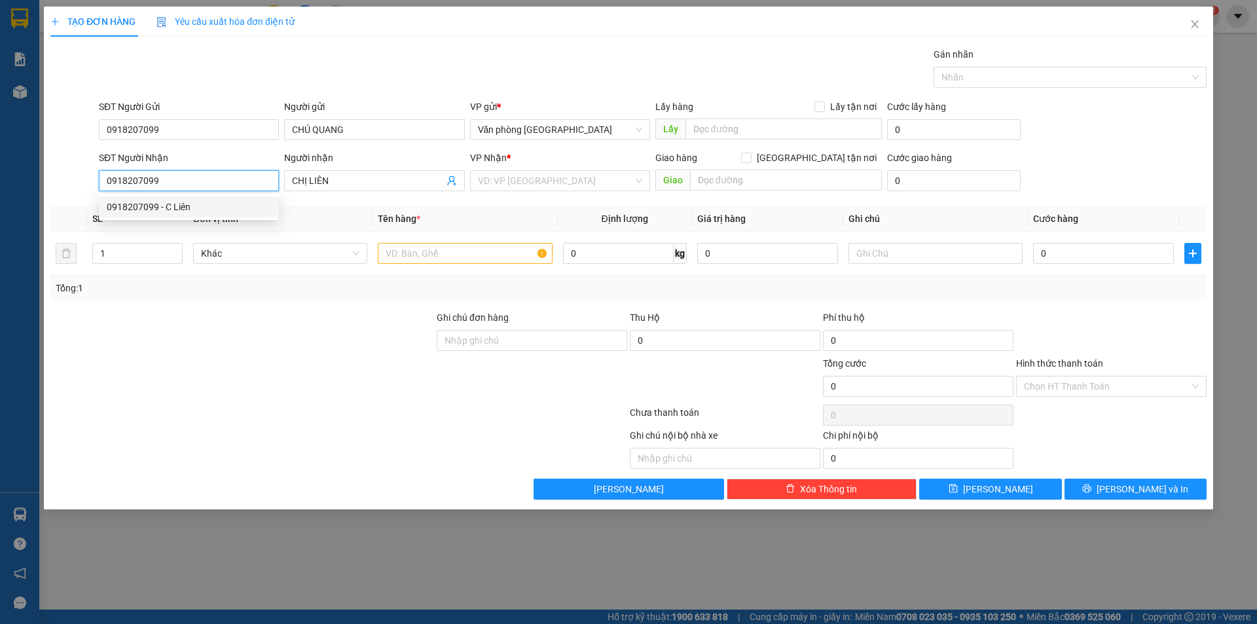
click at [170, 207] on div "0918207099 - C Liên" at bounding box center [189, 207] width 164 height 14
type input "C Liên"
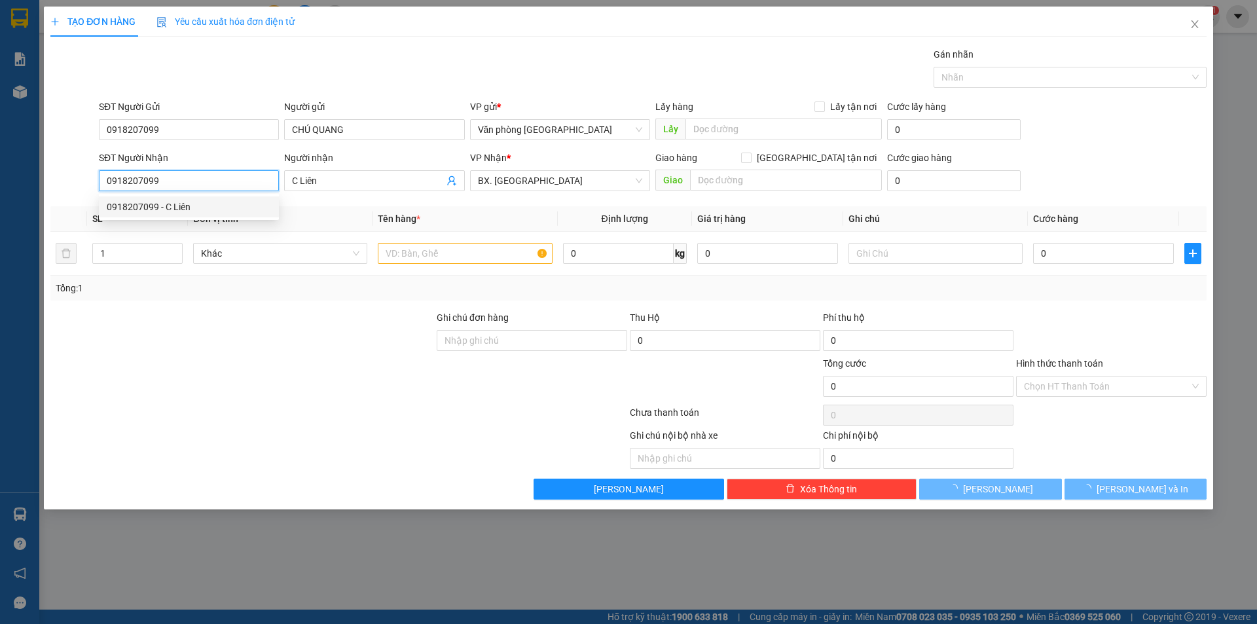
type input "40.000"
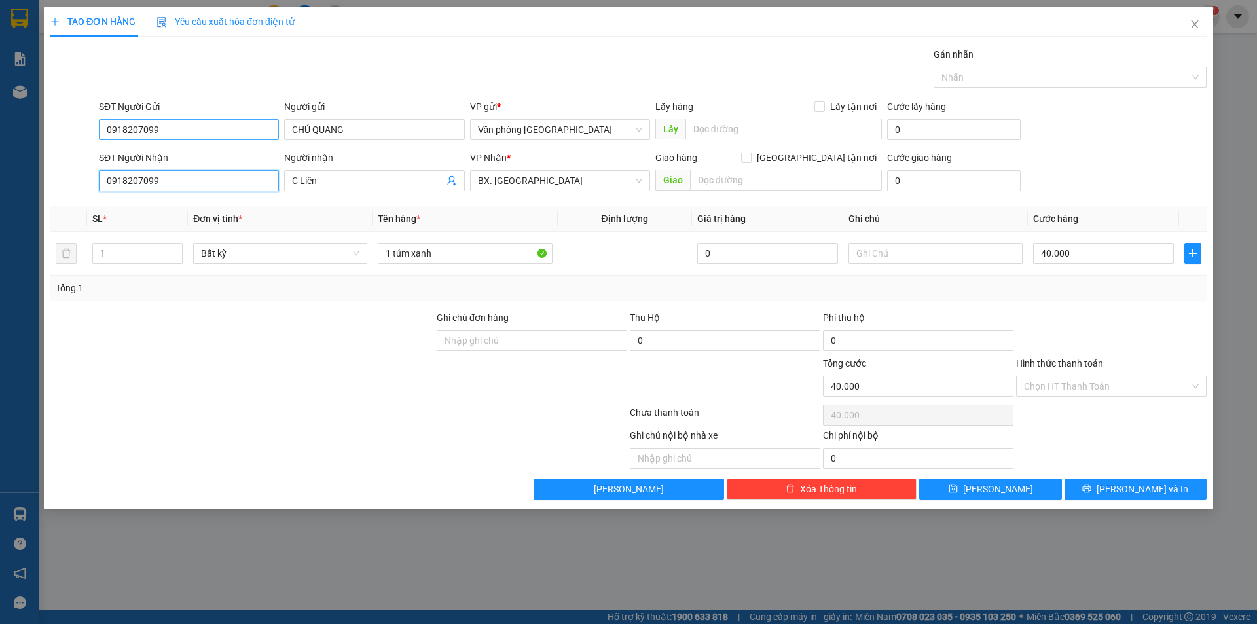
type input "0918207099"
drag, startPoint x: 193, startPoint y: 133, endPoint x: 99, endPoint y: 132, distance: 93.6
click at [99, 132] on input "0918207099" at bounding box center [189, 129] width 180 height 21
type input "0909533020"
click at [332, 223] on th "Đơn vị tính *" at bounding box center [280, 219] width 185 height 26
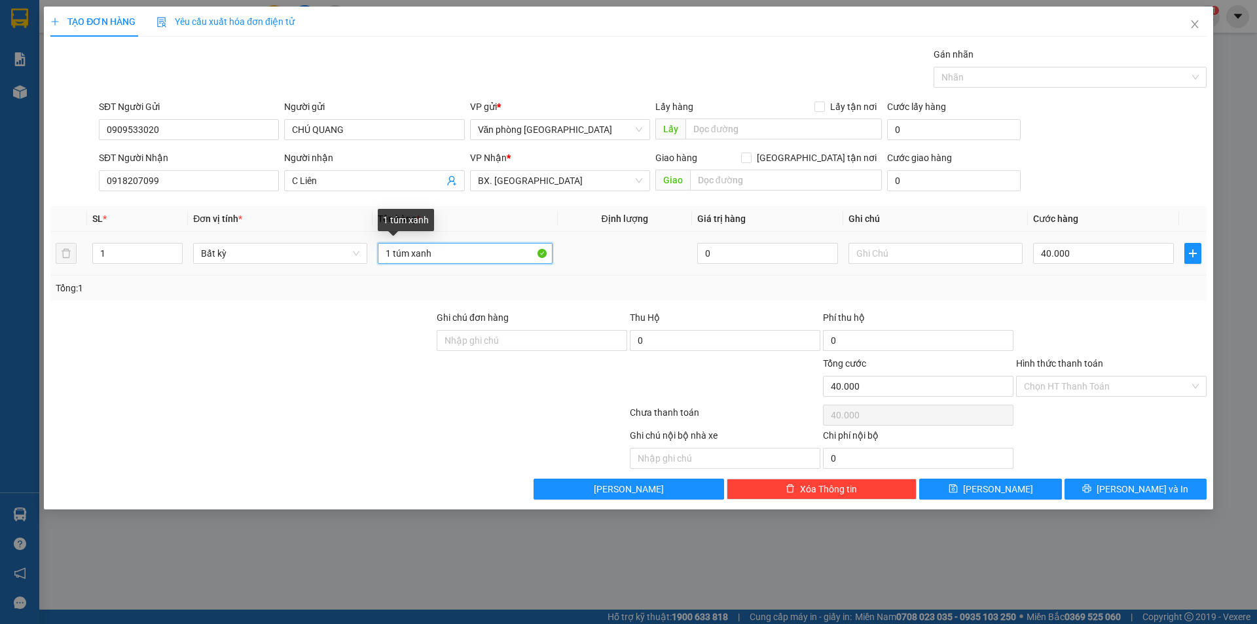
click at [437, 255] on input "1 túm xanh" at bounding box center [465, 253] width 174 height 21
type input "1 BAO XANH"
drag, startPoint x: 1067, startPoint y: 255, endPoint x: 1048, endPoint y: 242, distance: 23.1
click at [1067, 254] on input "40.000" at bounding box center [1103, 253] width 141 height 21
type input "0"
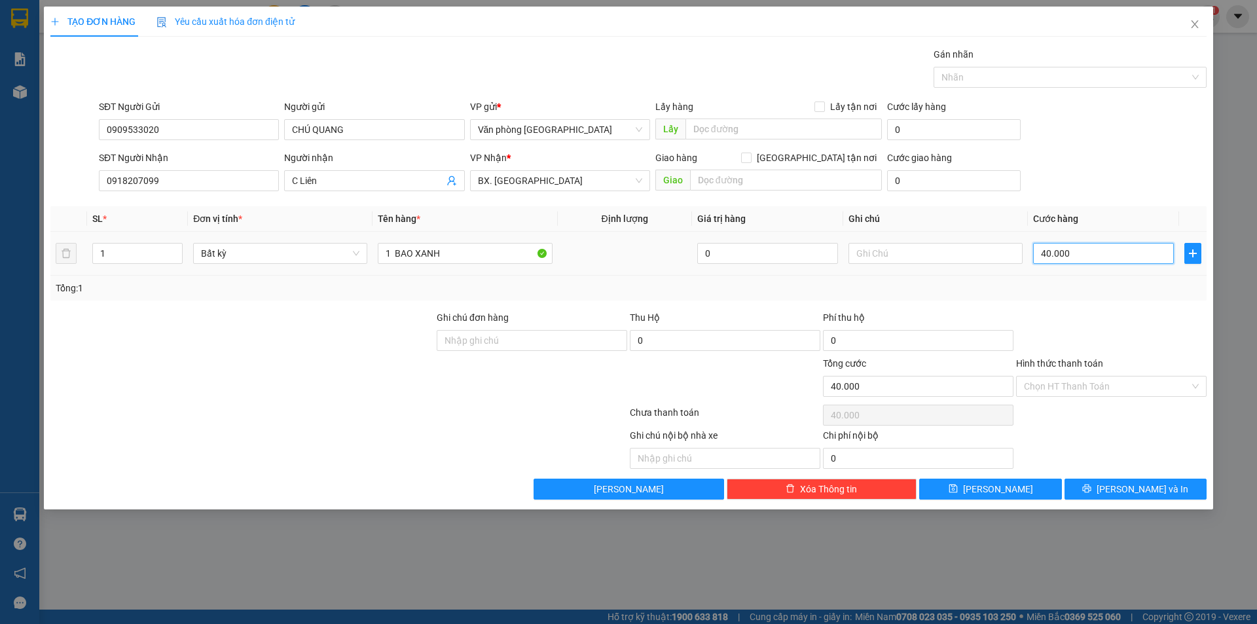
type input "0"
type input "6"
type input "06"
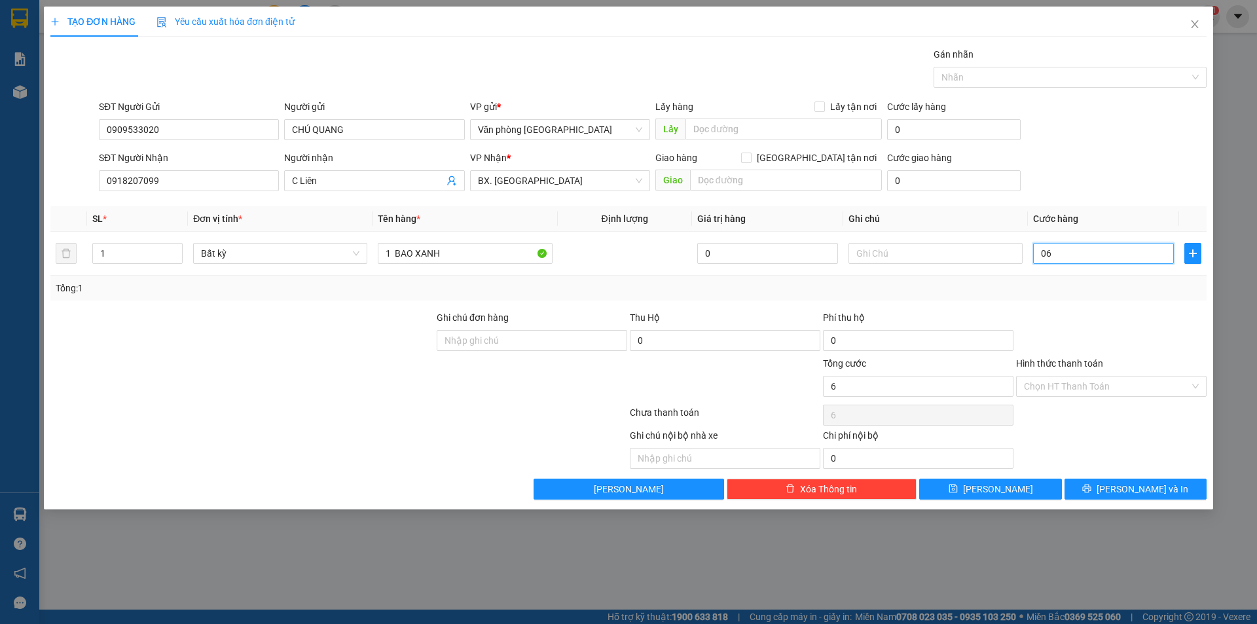
type input "60"
type input "060"
type input "60.000"
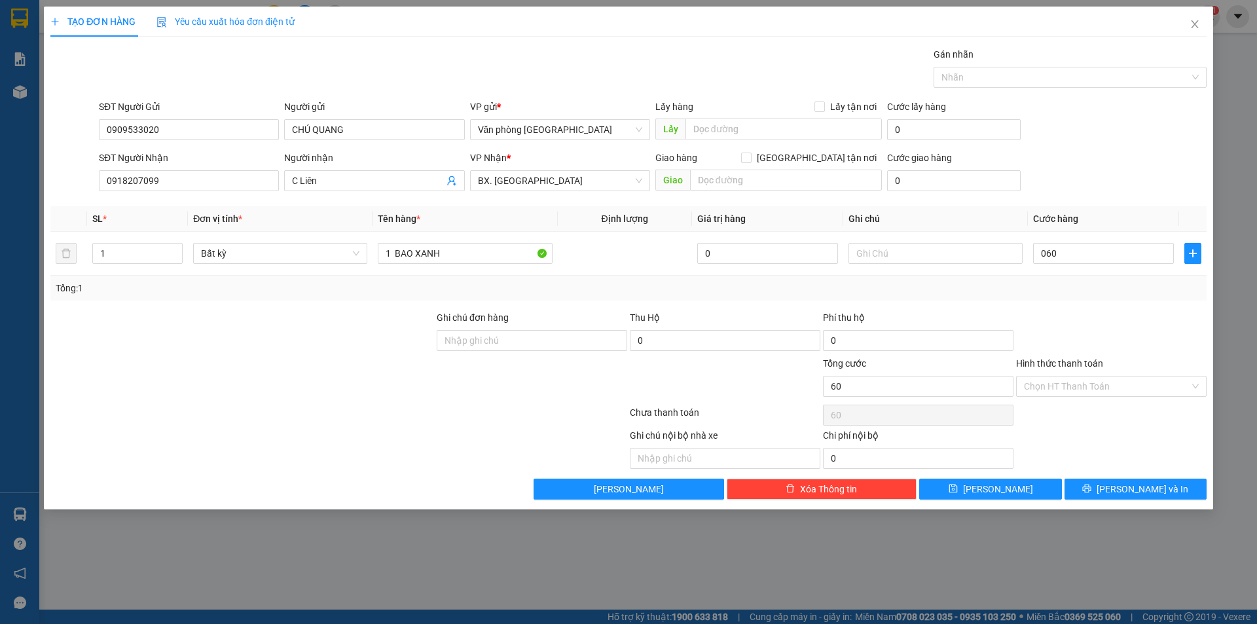
type input "60.000"
click at [1131, 332] on div at bounding box center [1111, 333] width 193 height 46
click at [1129, 388] on input "Hình thức thanh toán" at bounding box center [1107, 387] width 166 height 20
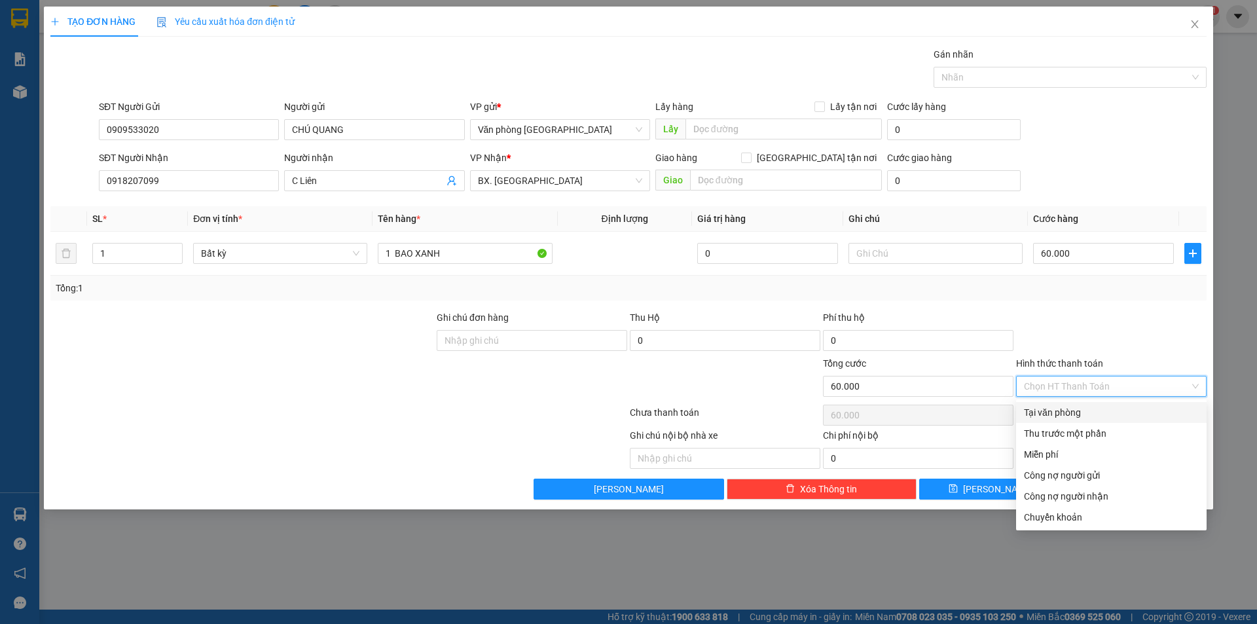
click at [1091, 421] on div "Tại văn phòng" at bounding box center [1111, 412] width 191 height 21
type input "0"
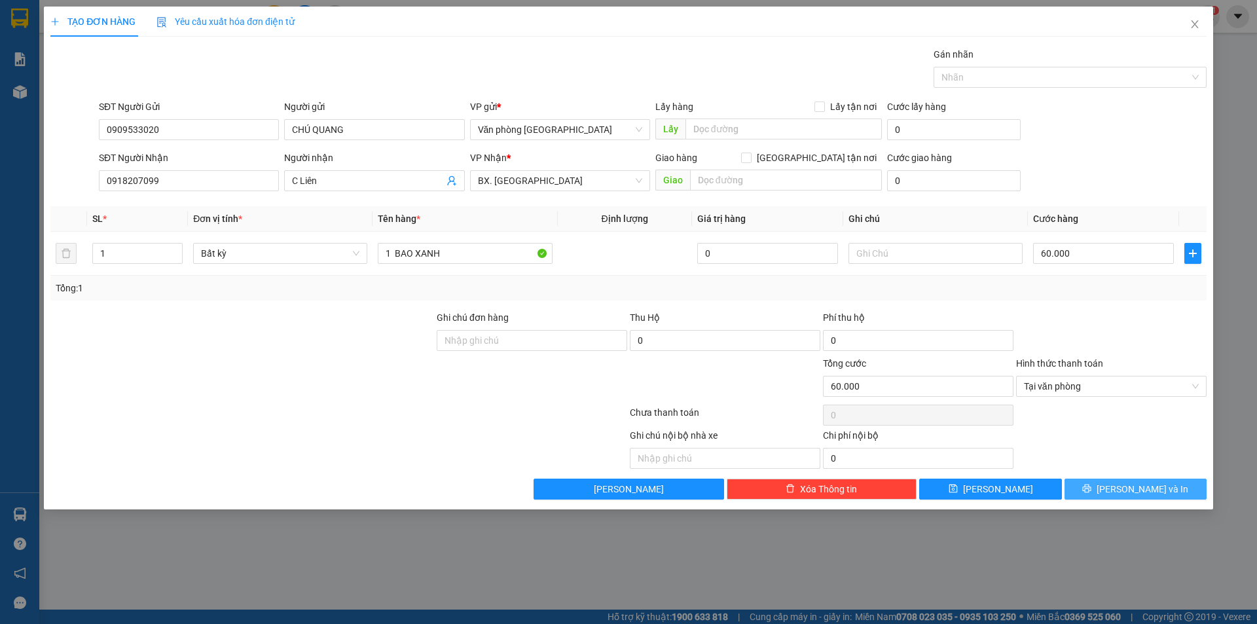
click at [1135, 494] on span "[PERSON_NAME] và In" at bounding box center [1143, 489] width 92 height 14
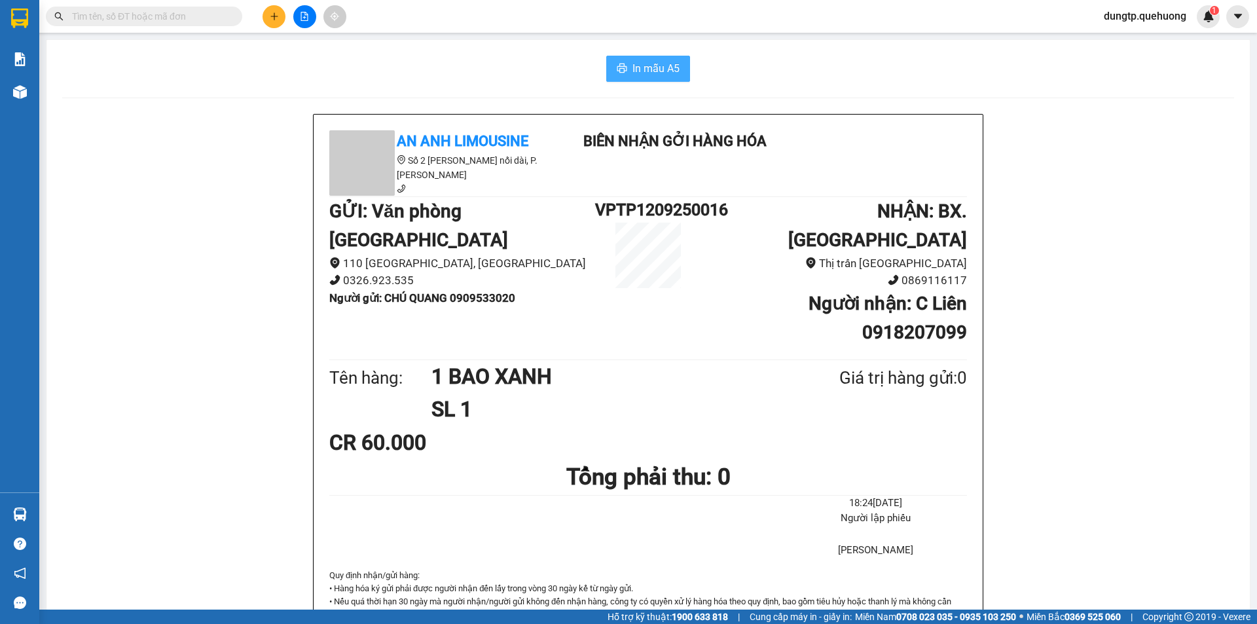
click at [660, 71] on span "In mẫu A5" at bounding box center [656, 68] width 47 height 16
click at [285, 20] on button at bounding box center [274, 16] width 23 height 23
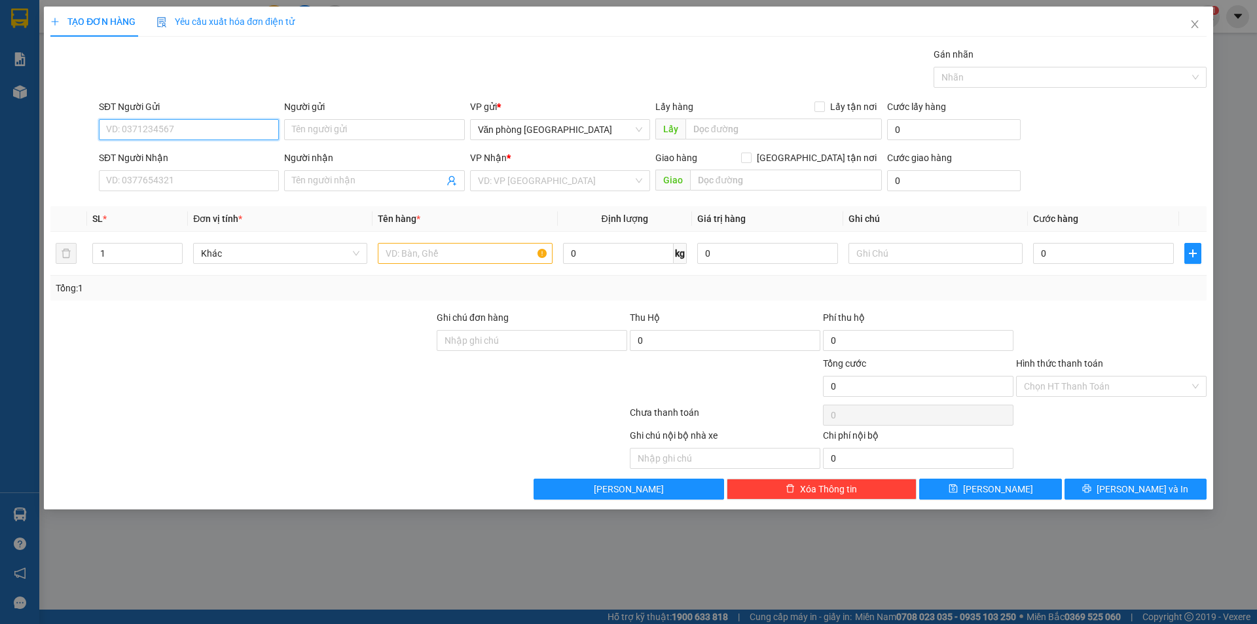
click at [168, 137] on input "SĐT Người Gửi" at bounding box center [189, 129] width 180 height 21
type input "0934240321"
click at [316, 134] on input "Người gửi" at bounding box center [374, 129] width 180 height 21
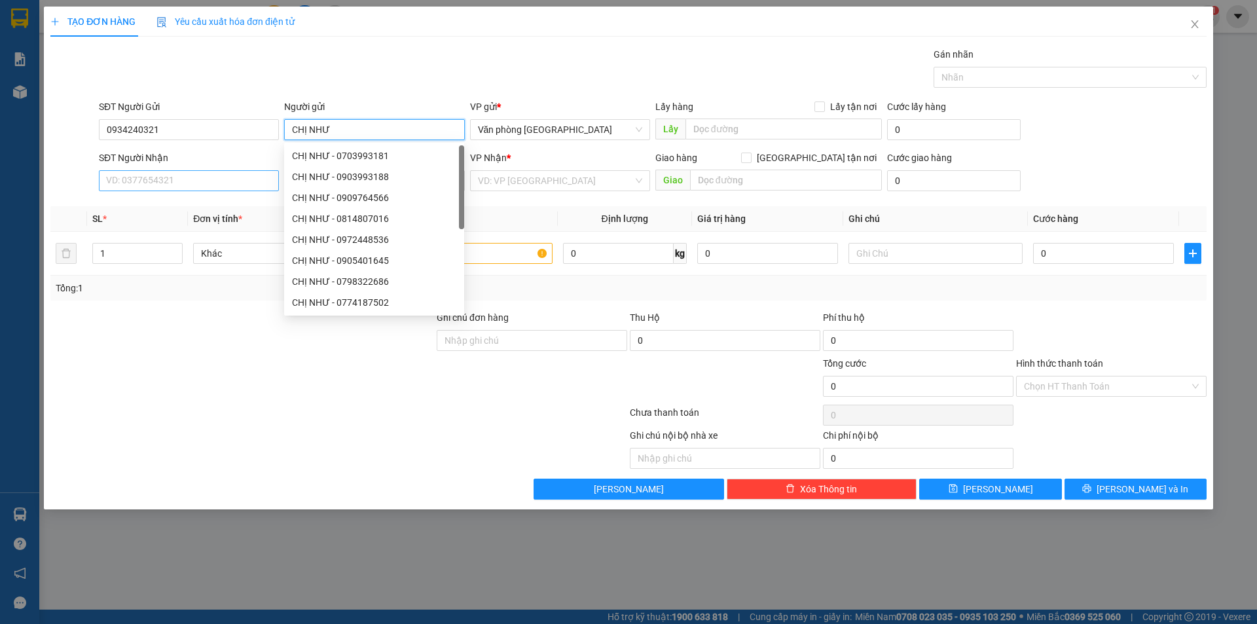
type input "CHỊ NHƯ"
click at [164, 182] on input "SĐT Người Nhận" at bounding box center [189, 180] width 180 height 21
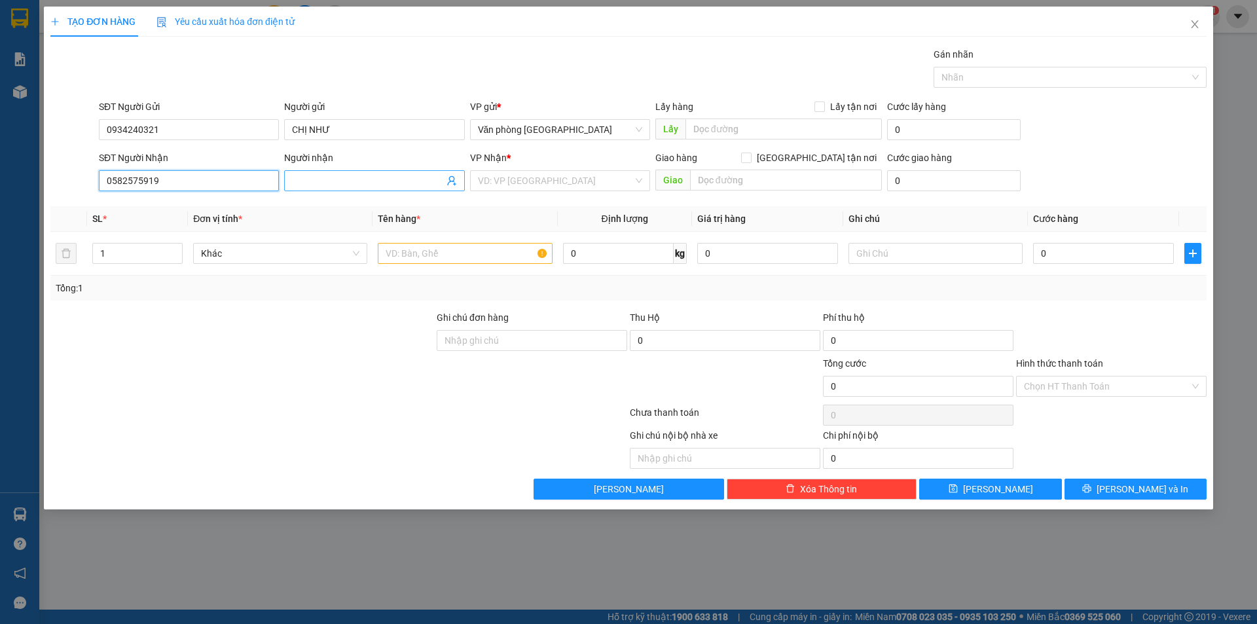
type input "0582575919"
click at [329, 187] on input "Người nhận" at bounding box center [367, 181] width 151 height 14
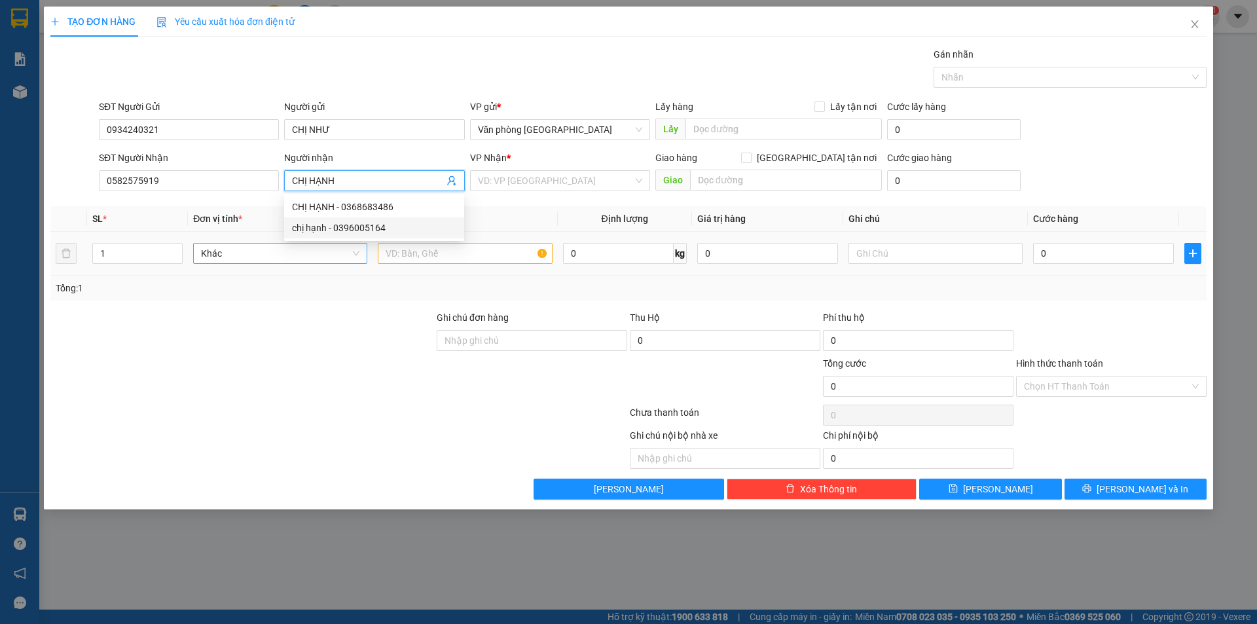
click at [240, 259] on span "Khác" at bounding box center [280, 254] width 158 height 20
type input "CHỊ HẠNH"
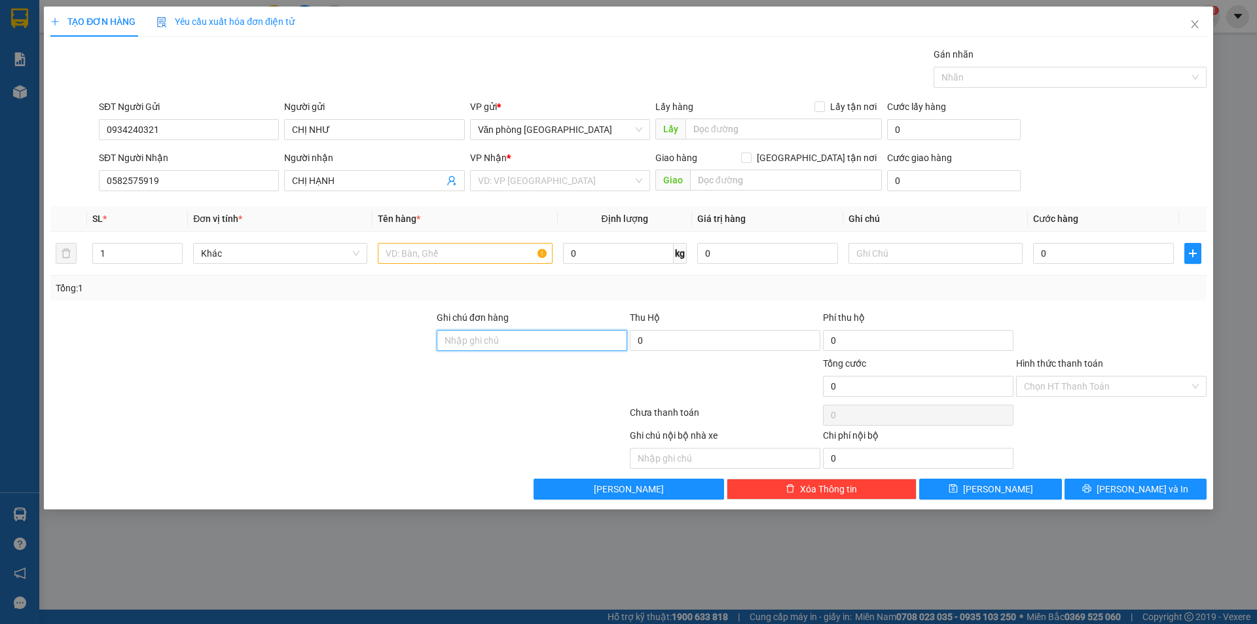
drag, startPoint x: 539, startPoint y: 332, endPoint x: 430, endPoint y: 304, distance: 112.1
click at [539, 332] on input "Ghi chú đơn hàng" at bounding box center [532, 340] width 191 height 21
drag, startPoint x: 294, startPoint y: 328, endPoint x: 294, endPoint y: 315, distance: 13.1
click at [294, 325] on div at bounding box center [242, 333] width 386 height 46
click at [418, 255] on input "text" at bounding box center [465, 253] width 174 height 21
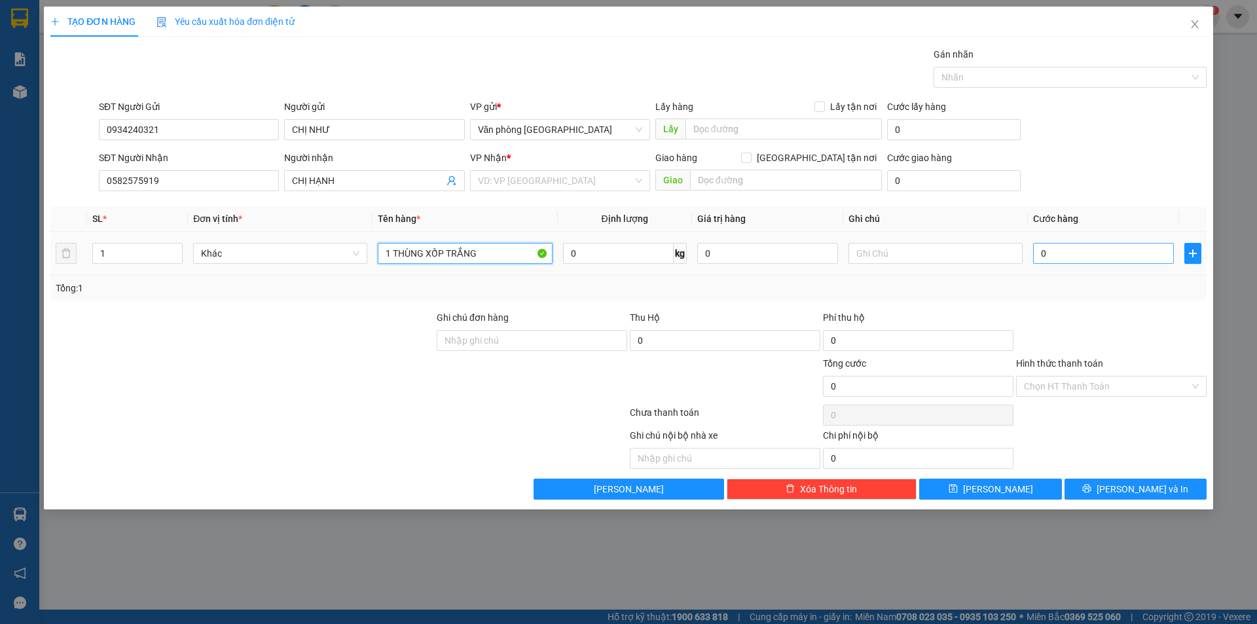
type input "1 THÙNG XỐP TRẮNG"
click at [1082, 255] on input "0" at bounding box center [1103, 253] width 141 height 21
type input "5"
drag, startPoint x: 1120, startPoint y: 293, endPoint x: 1151, endPoint y: 447, distance: 157.4
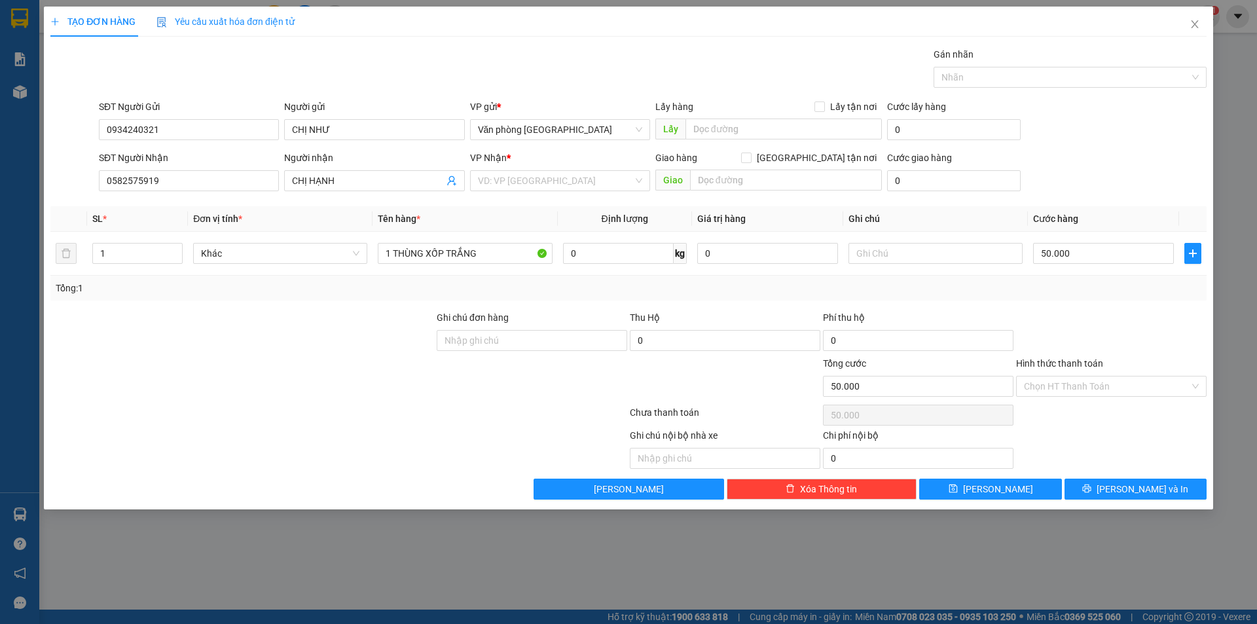
click at [1120, 295] on div "Tổng: 1" at bounding box center [629, 288] width 1146 height 14
click at [1154, 386] on input "Hình thức thanh toán" at bounding box center [1107, 387] width 166 height 20
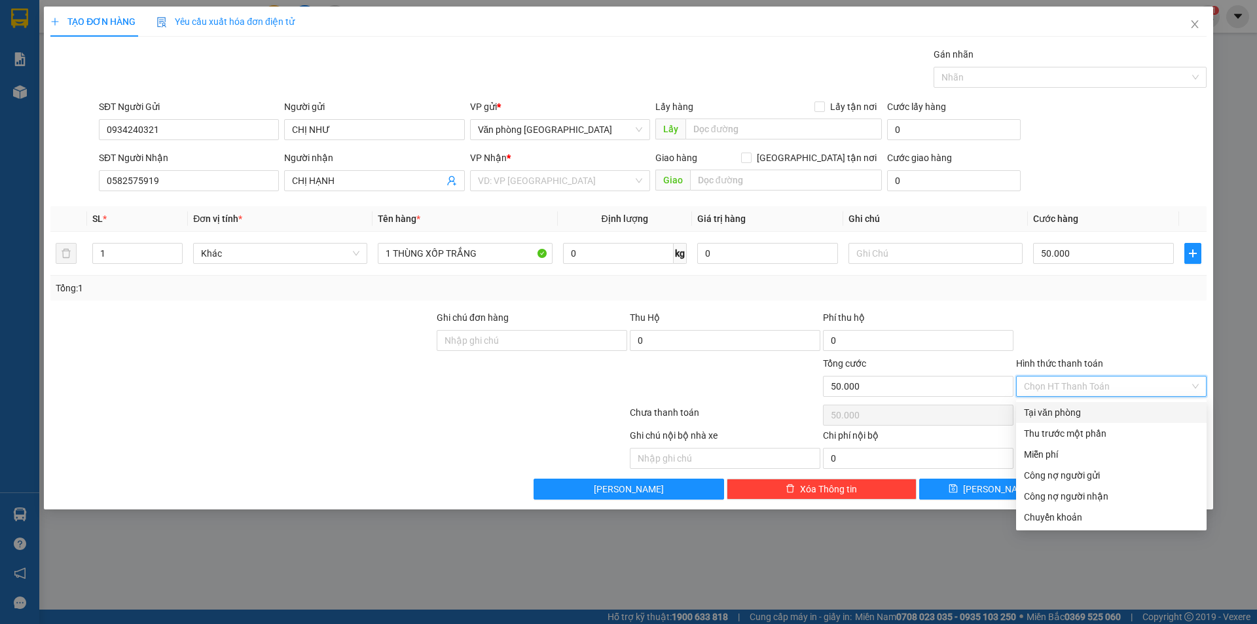
click at [1086, 413] on div "Tại văn phòng" at bounding box center [1111, 412] width 175 height 14
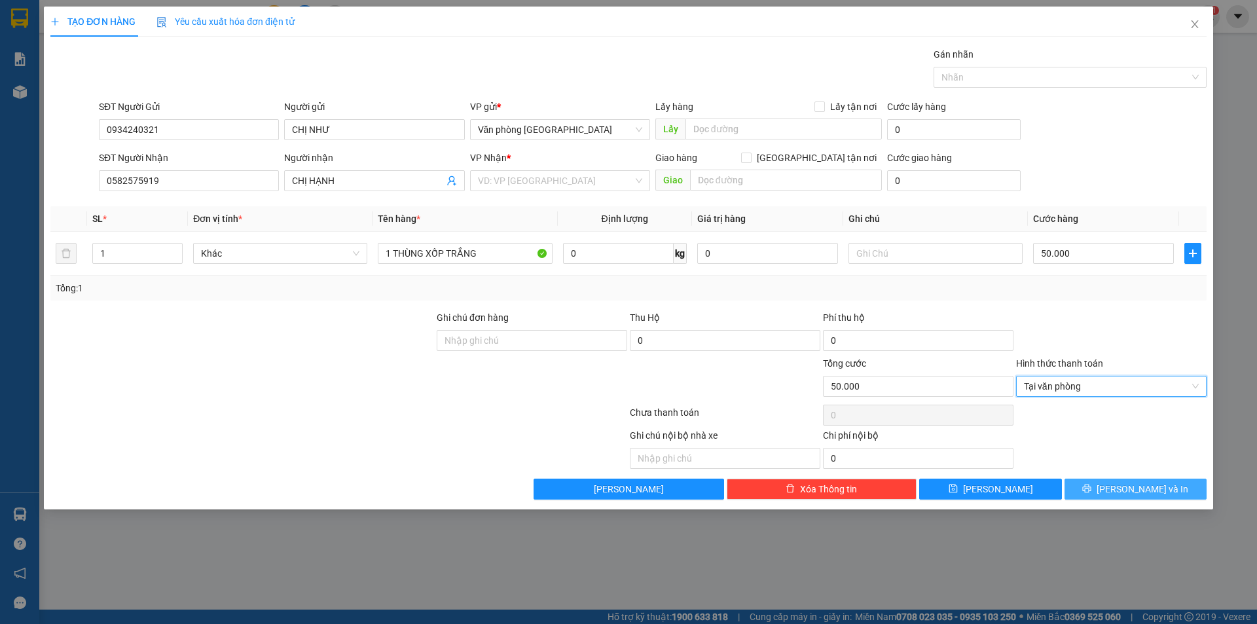
click at [1118, 480] on button "[PERSON_NAME] và In" at bounding box center [1136, 489] width 142 height 21
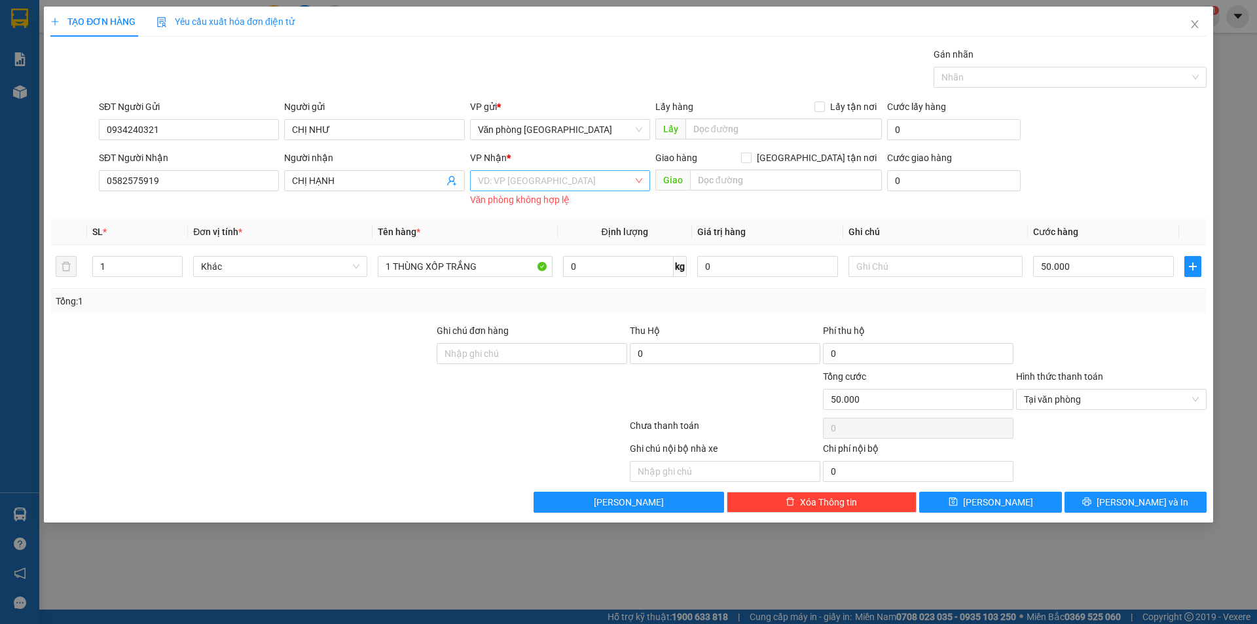
click at [573, 182] on input "search" at bounding box center [555, 181] width 155 height 20
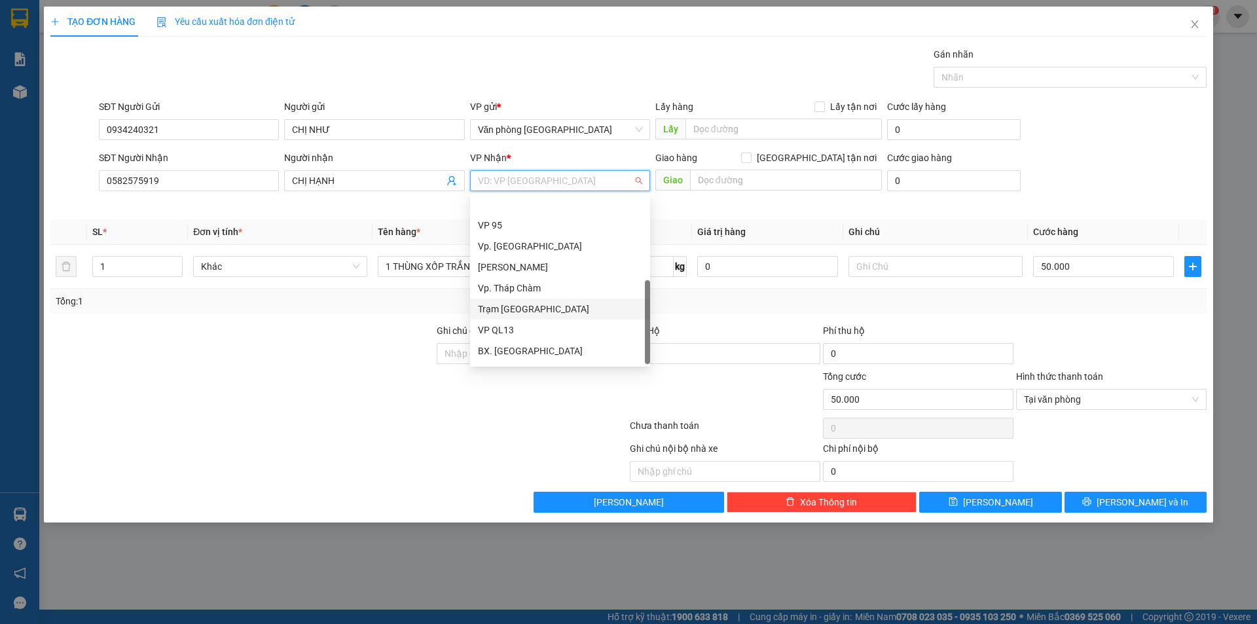
scroll to position [105, 0]
click at [547, 253] on div "Vp. Tháp Chàm" at bounding box center [560, 249] width 164 height 14
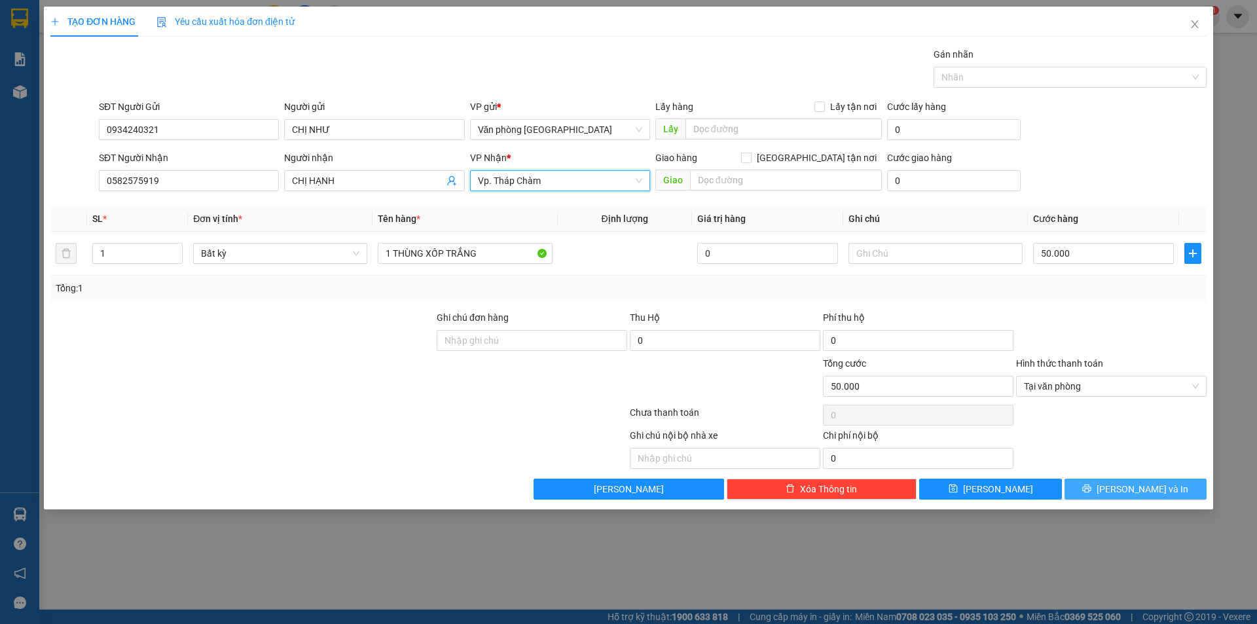
click at [1131, 492] on span "[PERSON_NAME] và In" at bounding box center [1143, 489] width 92 height 14
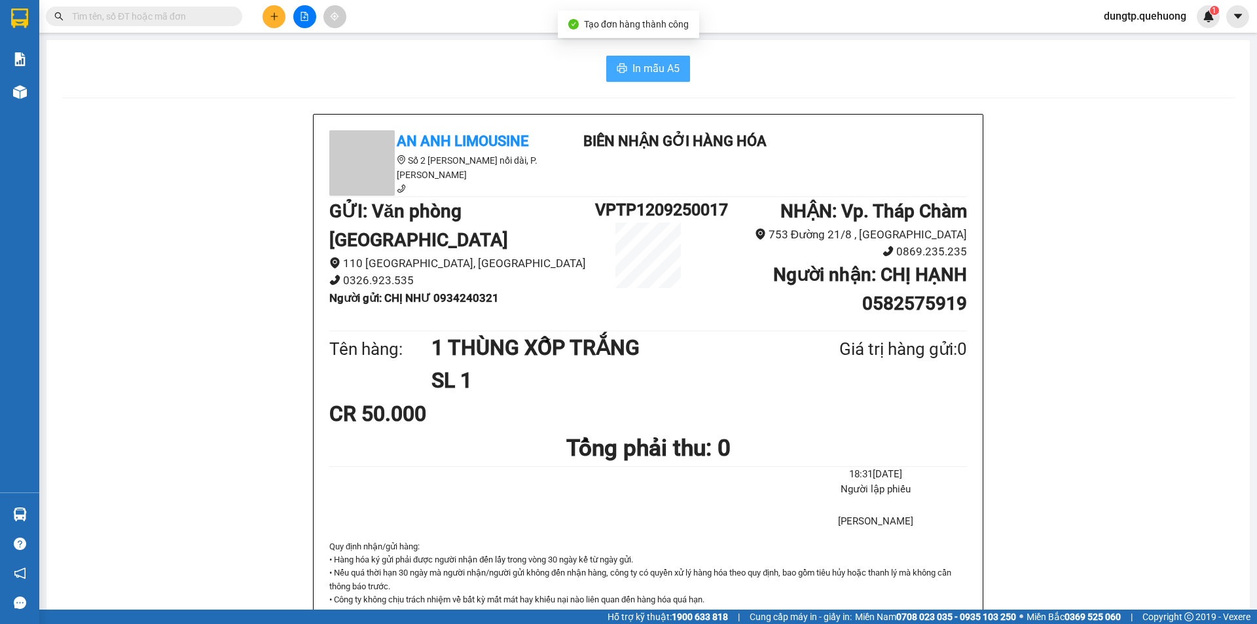
click at [625, 75] on button "In mẫu A5" at bounding box center [648, 69] width 84 height 26
click at [278, 16] on icon "plus" at bounding box center [274, 16] width 9 height 9
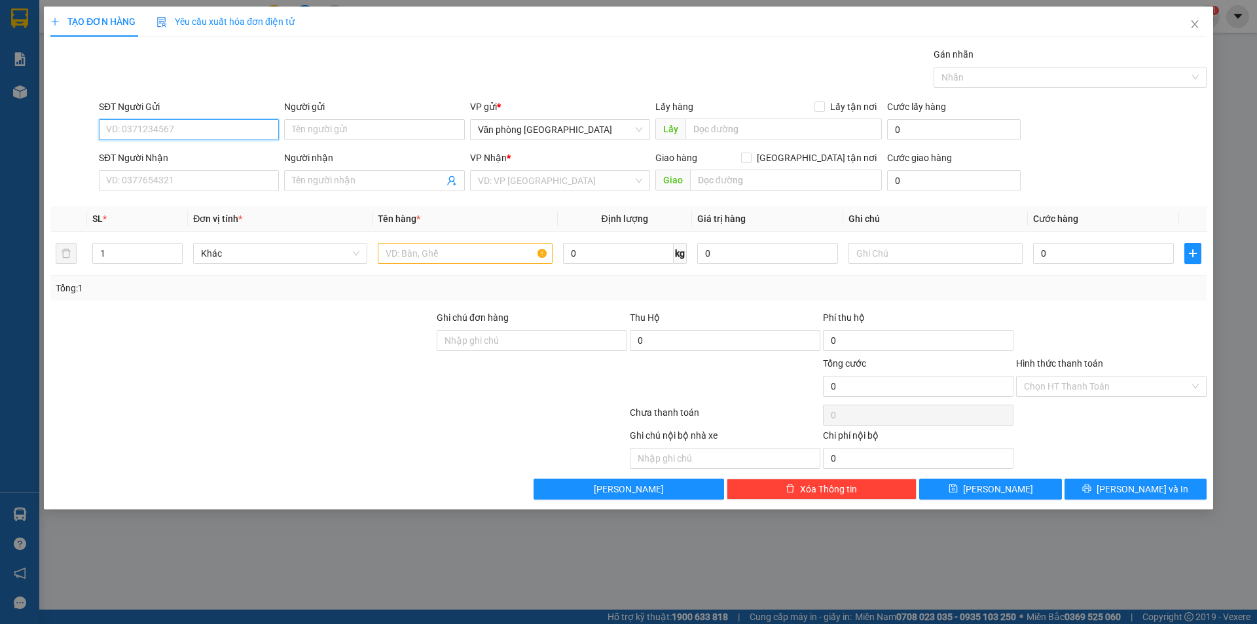
click at [195, 136] on input "SĐT Người Gửi" at bounding box center [189, 129] width 180 height 21
click at [334, 130] on input "Người gửi" at bounding box center [374, 129] width 180 height 21
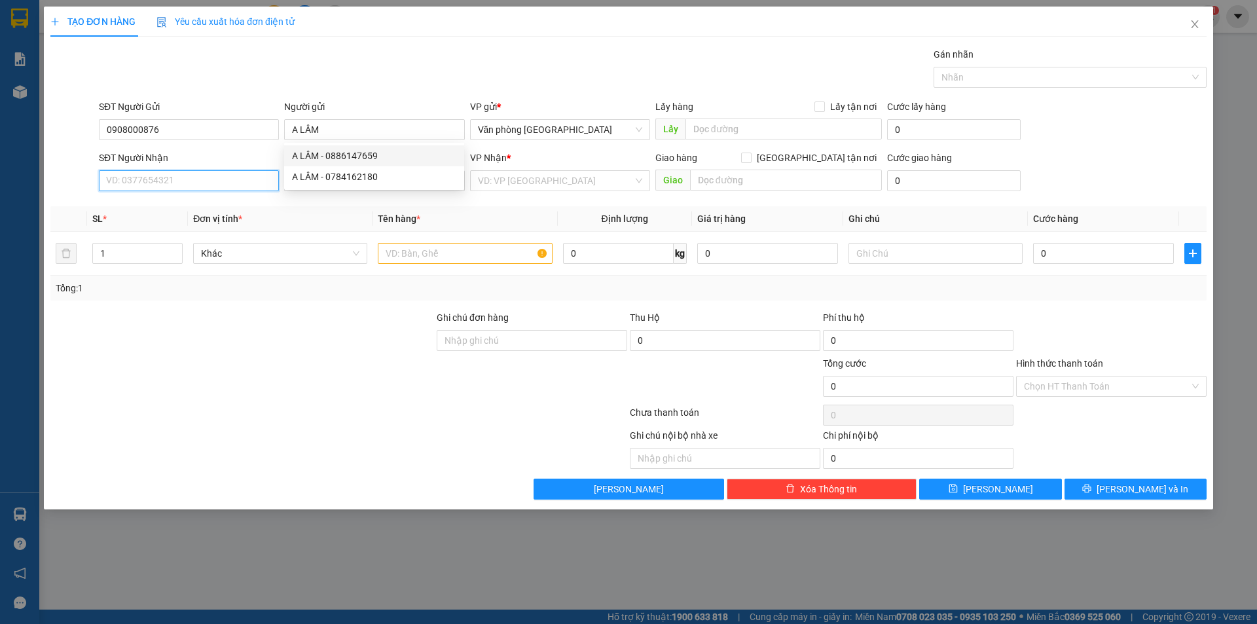
click at [190, 175] on input "SĐT Người Nhận" at bounding box center [189, 180] width 180 height 21
click at [315, 179] on input "Người nhận" at bounding box center [367, 181] width 151 height 14
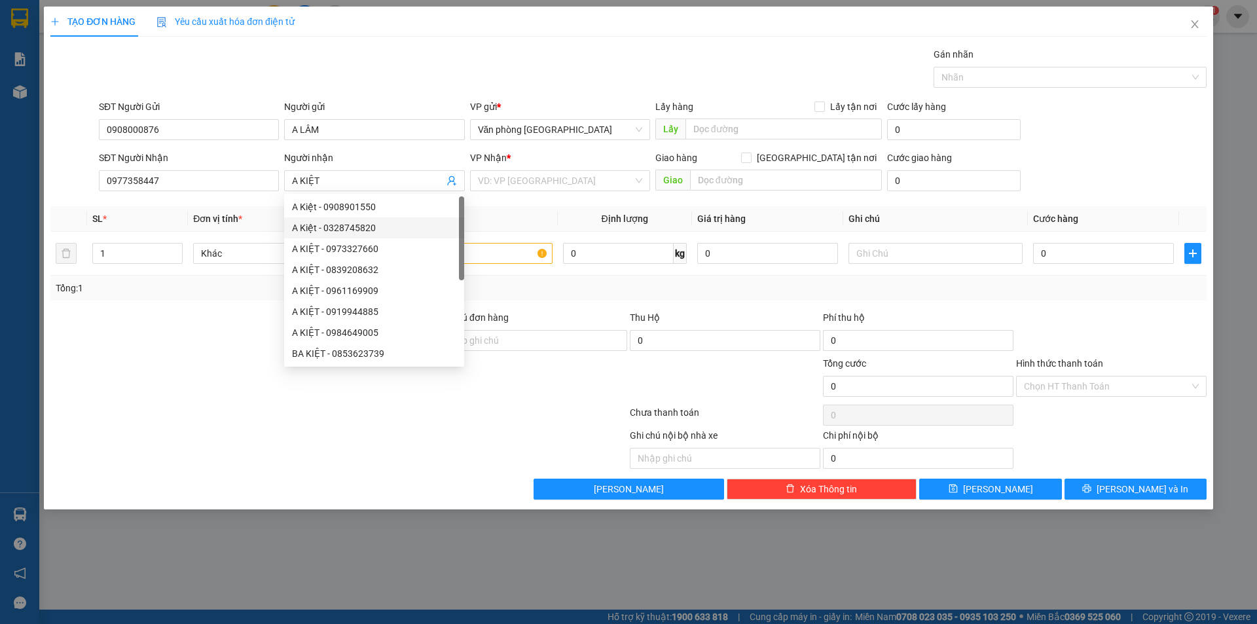
click at [206, 336] on div at bounding box center [242, 333] width 386 height 46
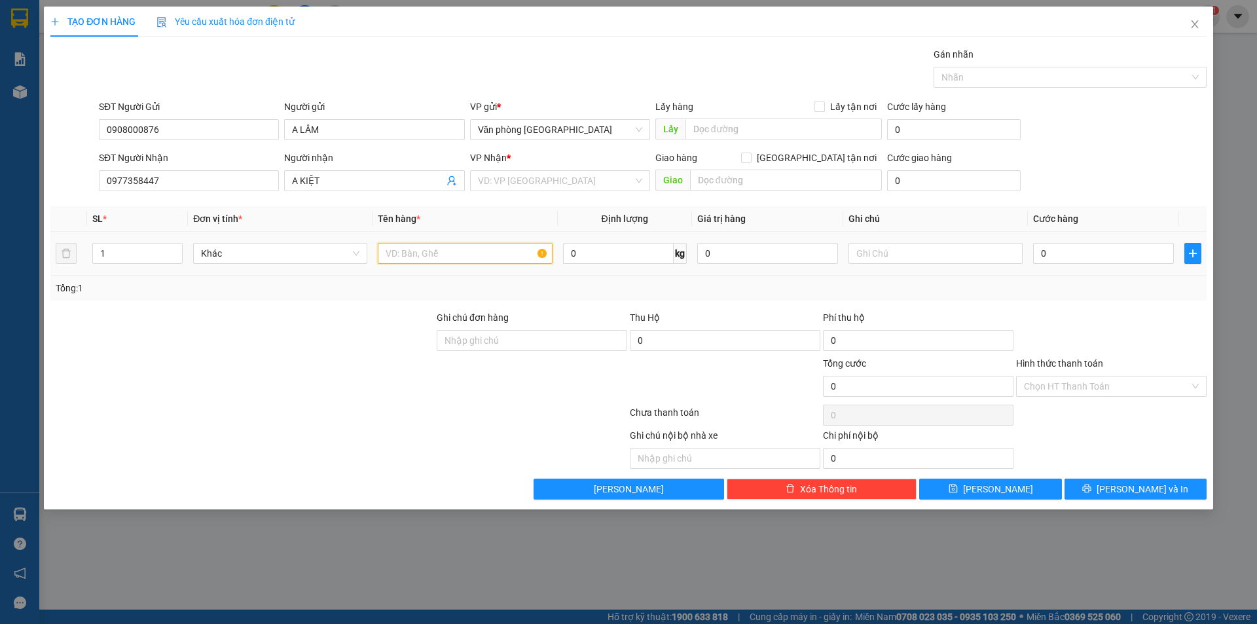
click at [412, 252] on input "text" at bounding box center [465, 253] width 174 height 21
click at [480, 261] on input "1 BỌC ĐEN" at bounding box center [465, 253] width 174 height 21
click at [1036, 282] on div "Tổng: 1" at bounding box center [629, 288] width 1146 height 14
click at [521, 177] on input "search" at bounding box center [555, 181] width 155 height 20
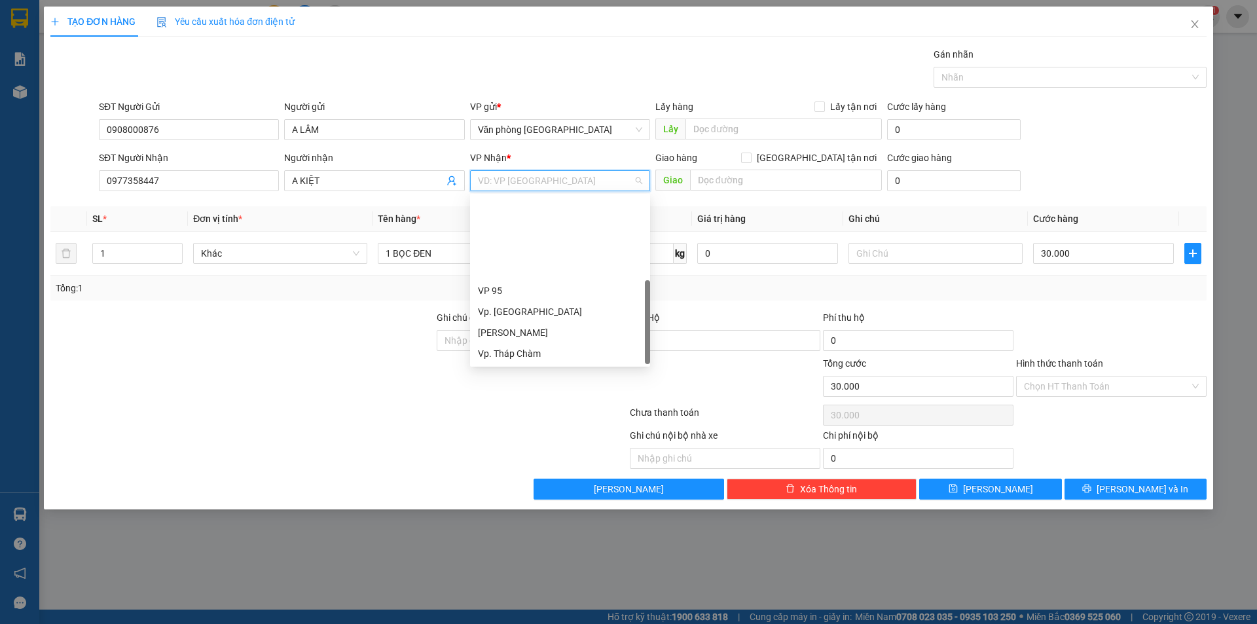
scroll to position [105, 0]
click at [530, 310] on div "BX. [GEOGRAPHIC_DATA]" at bounding box center [560, 311] width 164 height 14
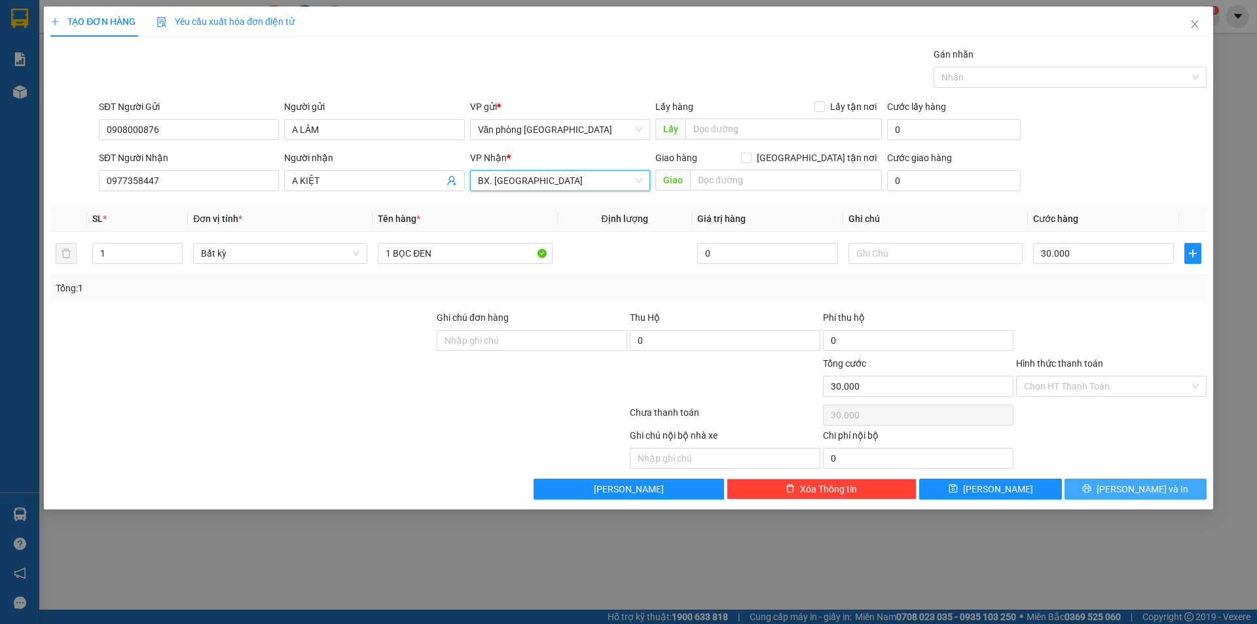
click at [1120, 488] on button "[PERSON_NAME] và In" at bounding box center [1136, 489] width 142 height 21
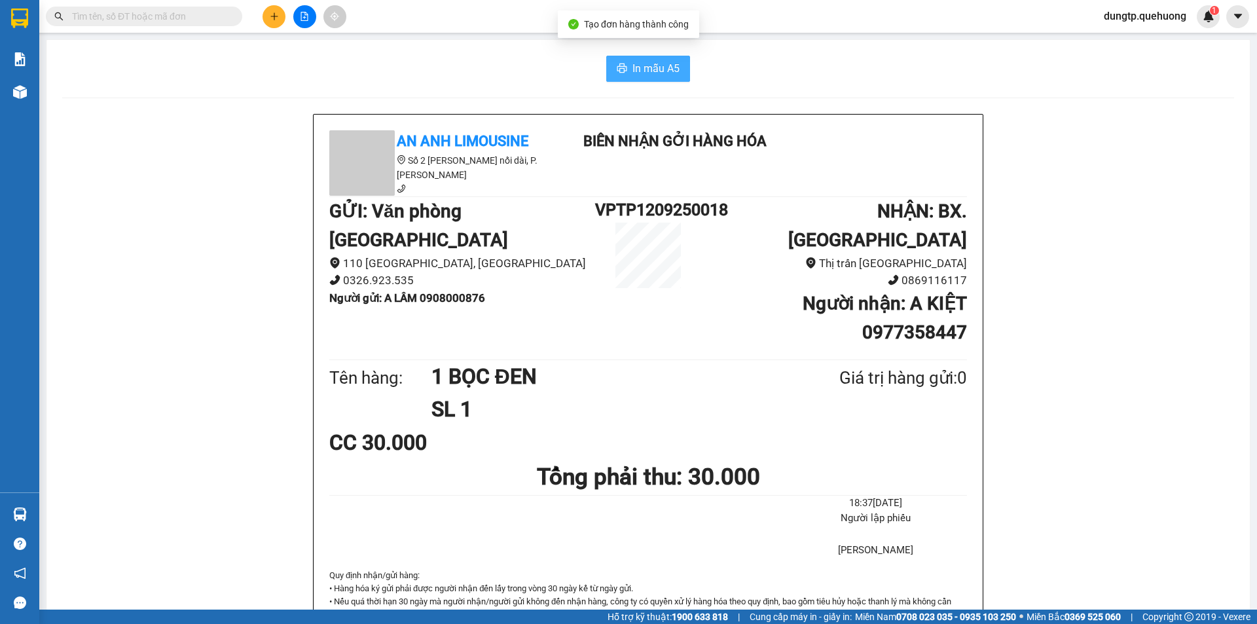
click at [642, 71] on span "In mẫu A5" at bounding box center [656, 68] width 47 height 16
click at [278, 22] on button at bounding box center [274, 16] width 23 height 23
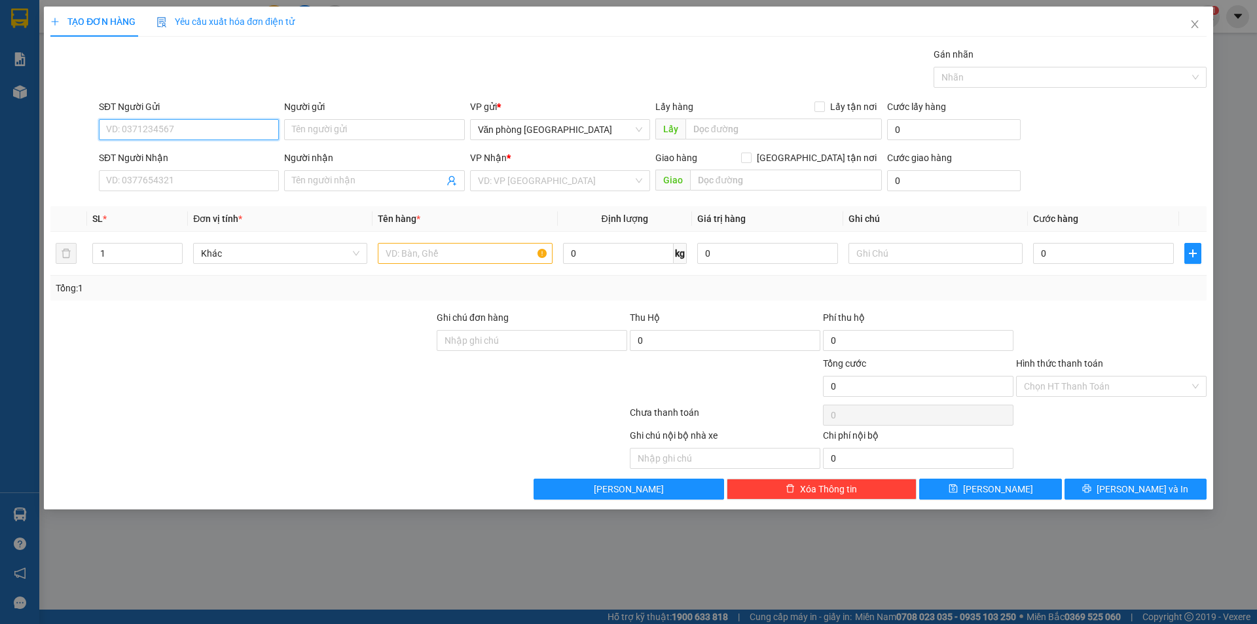
click at [222, 138] on input "SĐT Người Gửi" at bounding box center [189, 129] width 180 height 21
click at [170, 128] on input "SĐT Người Gửi" at bounding box center [189, 129] width 180 height 21
click at [178, 156] on div "0343547233 - Thu Thảo" at bounding box center [189, 156] width 164 height 14
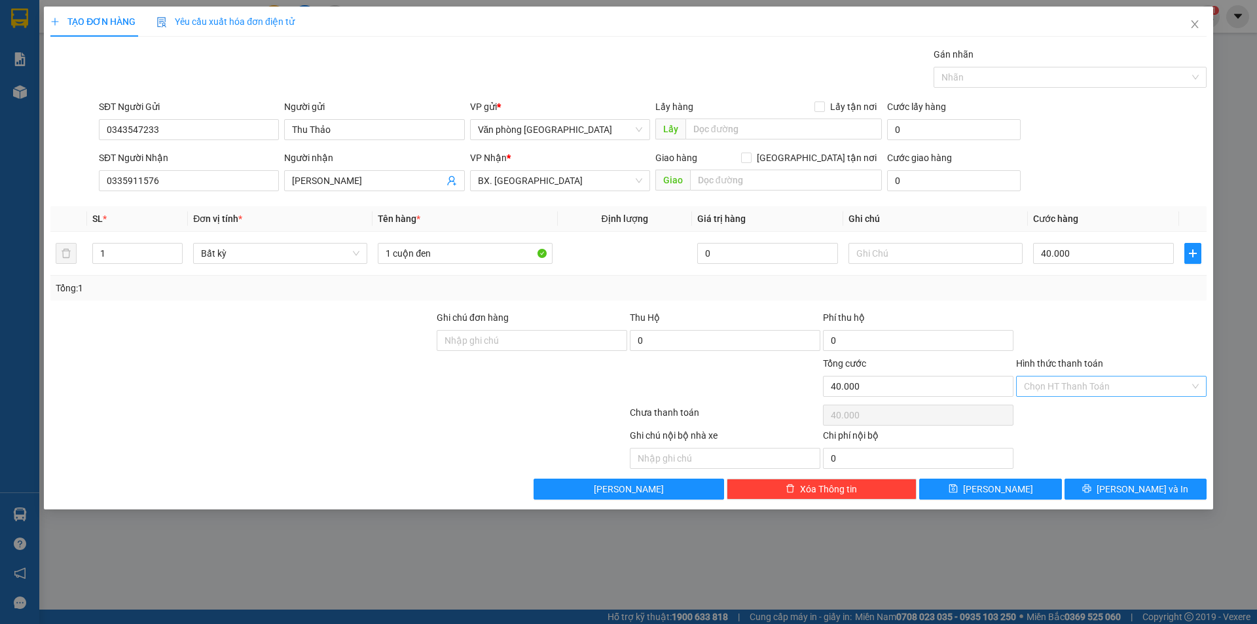
click at [1150, 387] on input "Hình thức thanh toán" at bounding box center [1107, 387] width 166 height 20
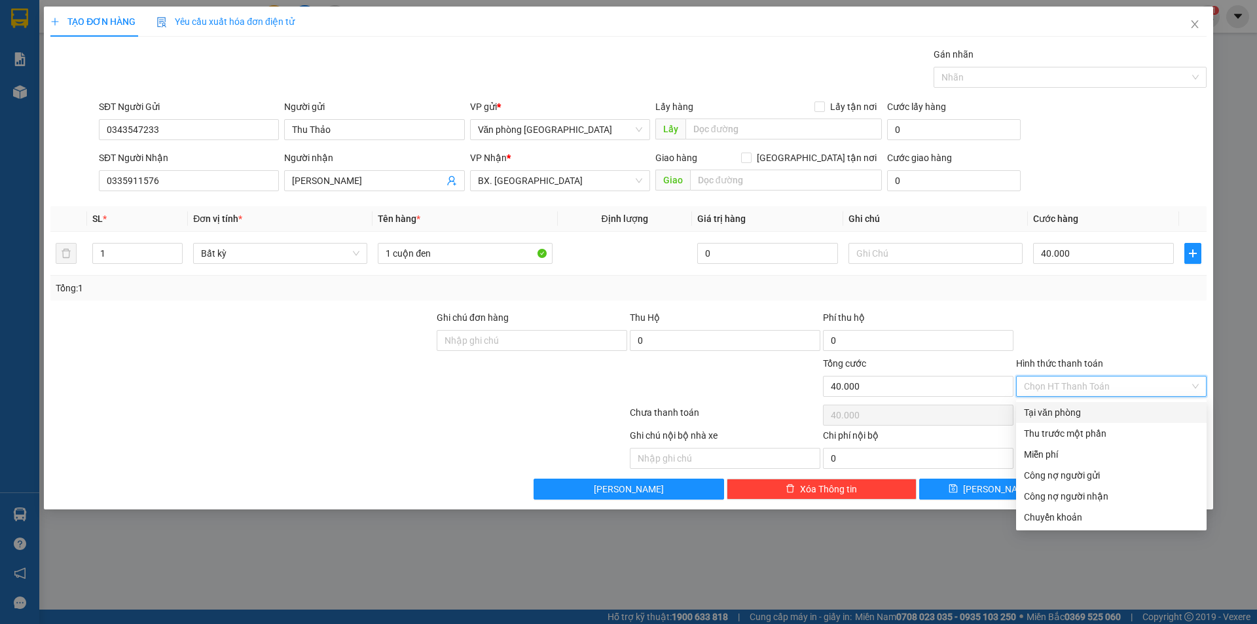
click at [1102, 418] on div "Tại văn phòng" at bounding box center [1111, 412] width 175 height 14
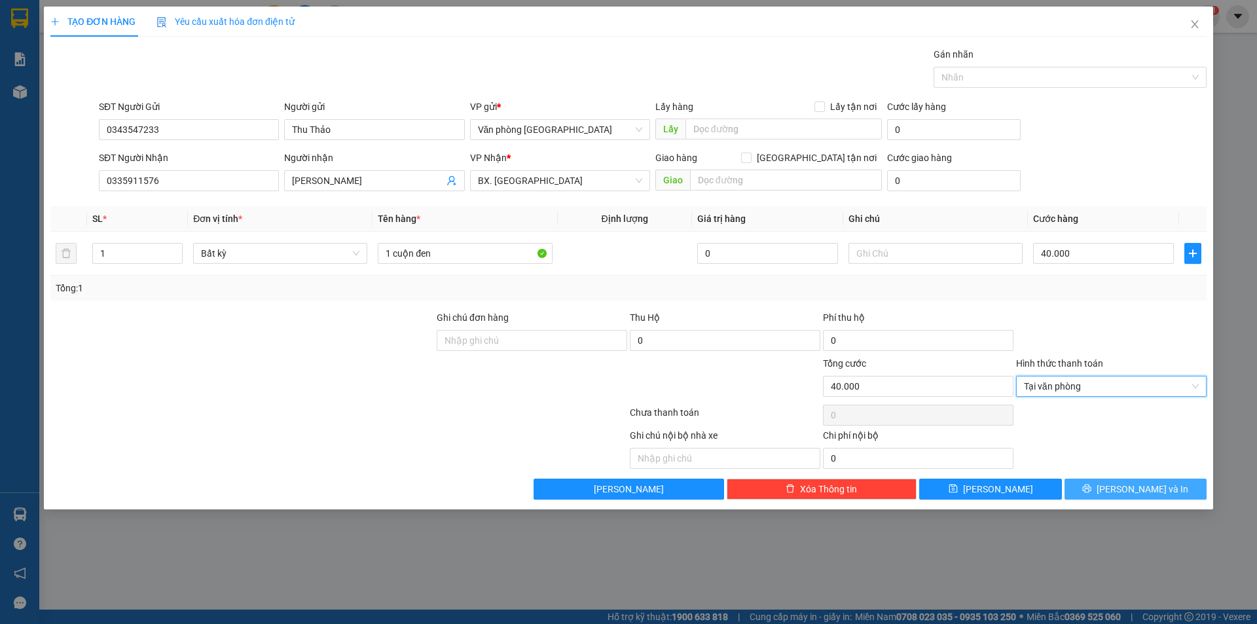
click at [1150, 491] on span "[PERSON_NAME] và In" at bounding box center [1143, 489] width 92 height 14
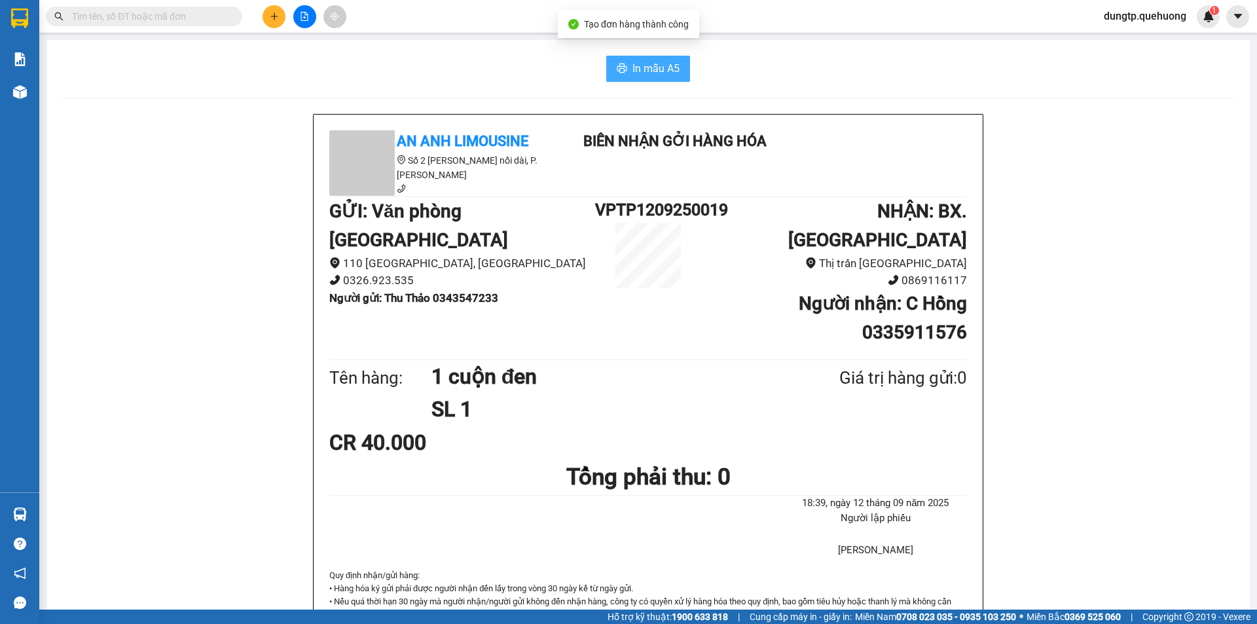
click at [649, 65] on span "In mẫu A5" at bounding box center [656, 68] width 47 height 16
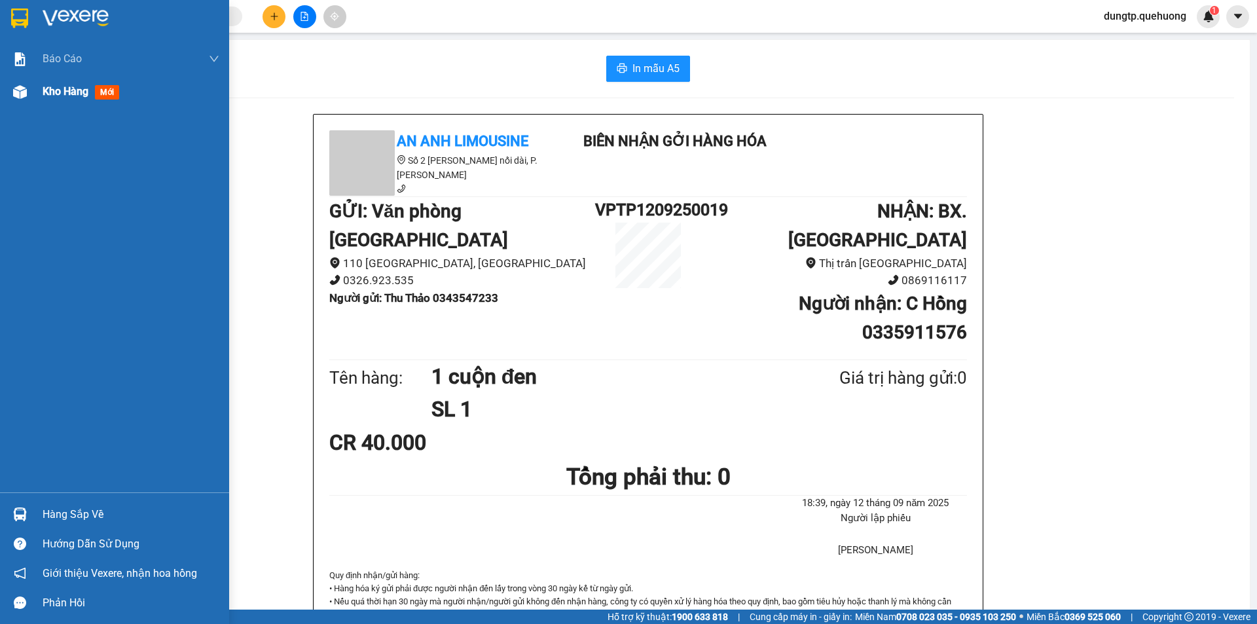
click at [79, 94] on span "Kho hàng" at bounding box center [66, 91] width 46 height 12
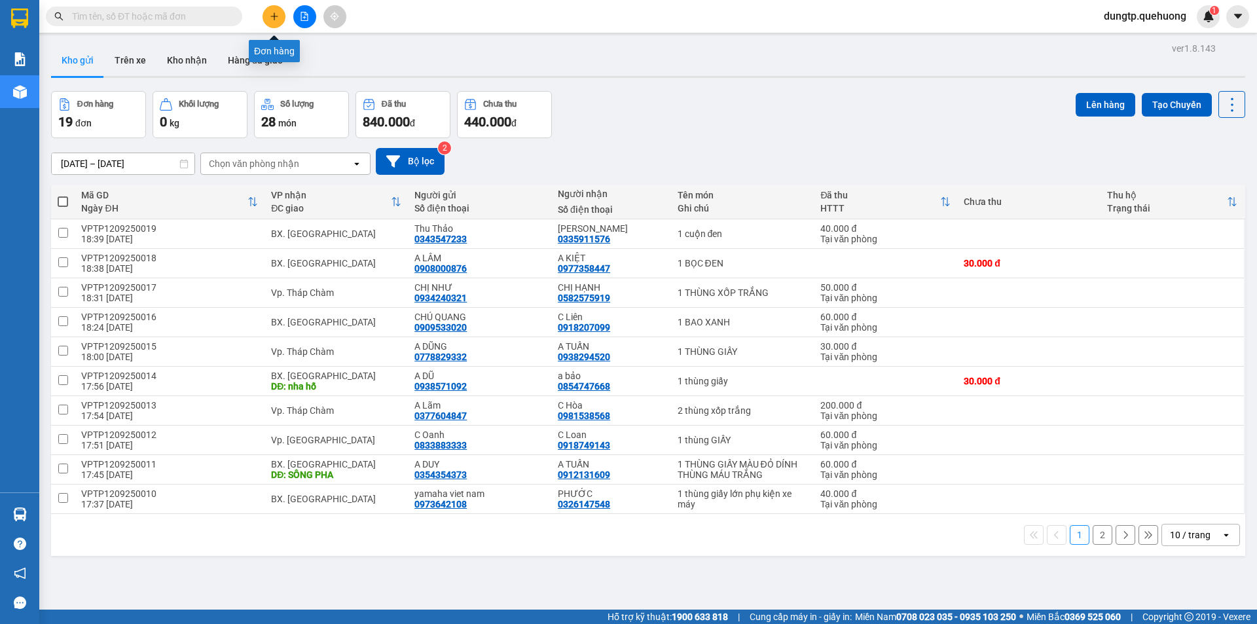
click at [279, 12] on button at bounding box center [274, 16] width 23 height 23
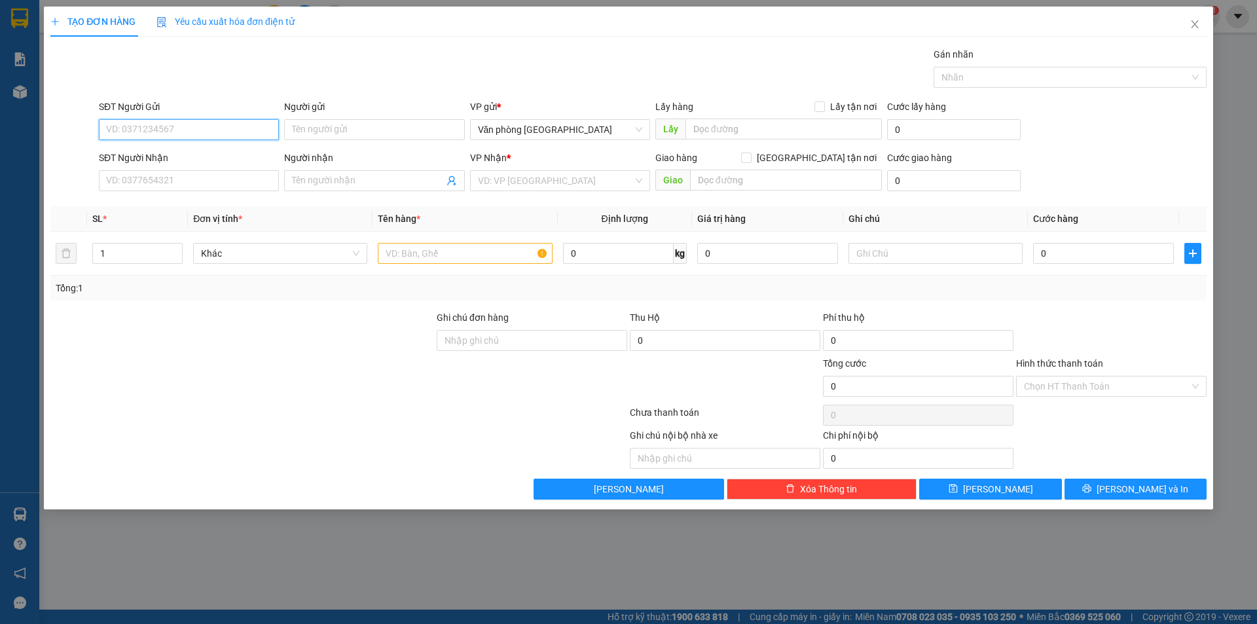
click at [183, 132] on input "SĐT Người Gửi" at bounding box center [189, 129] width 180 height 21
type input "0888499097"
click at [215, 165] on div "0888499097 - Labo Della" at bounding box center [189, 155] width 180 height 21
type input "Labo Della"
type input "0706053979"
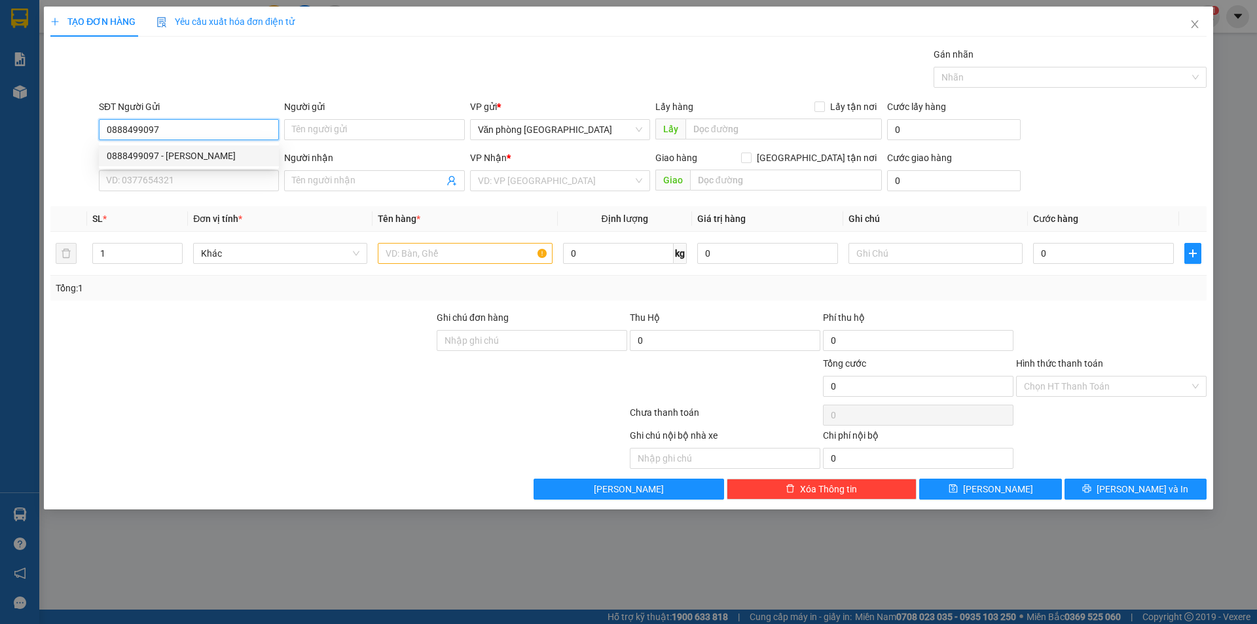
type input "NHA KHOA NGỌC TÂM"
type input "30.000"
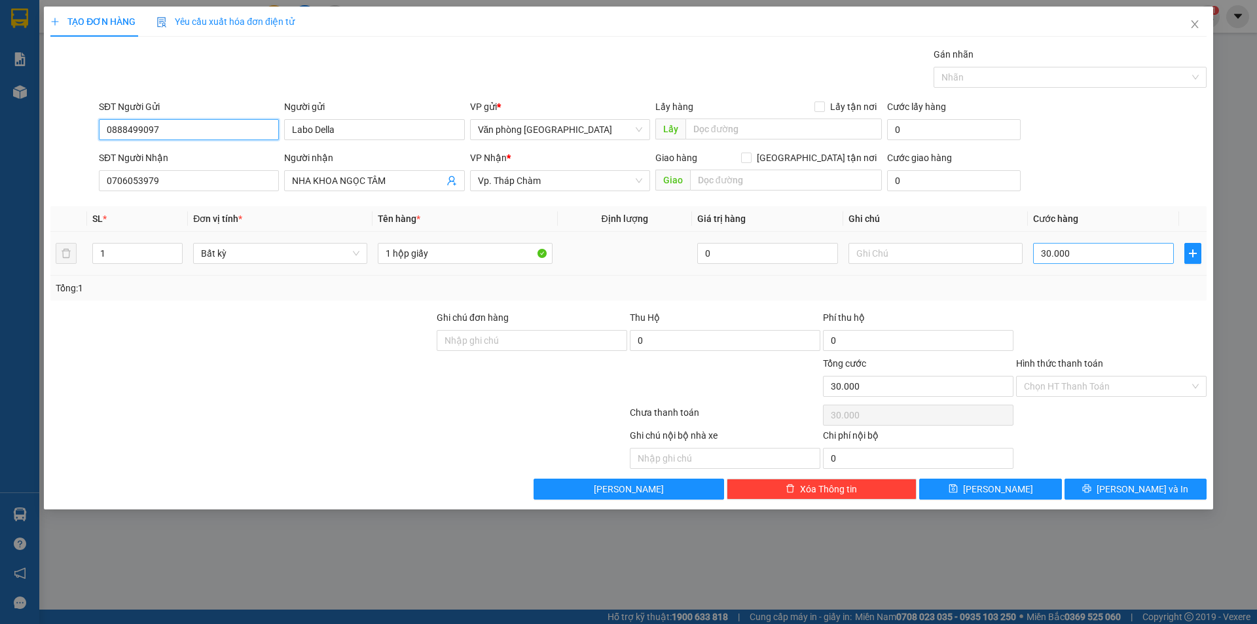
type input "0888499097"
click at [1070, 257] on input "30.000" at bounding box center [1103, 253] width 141 height 21
type input "2"
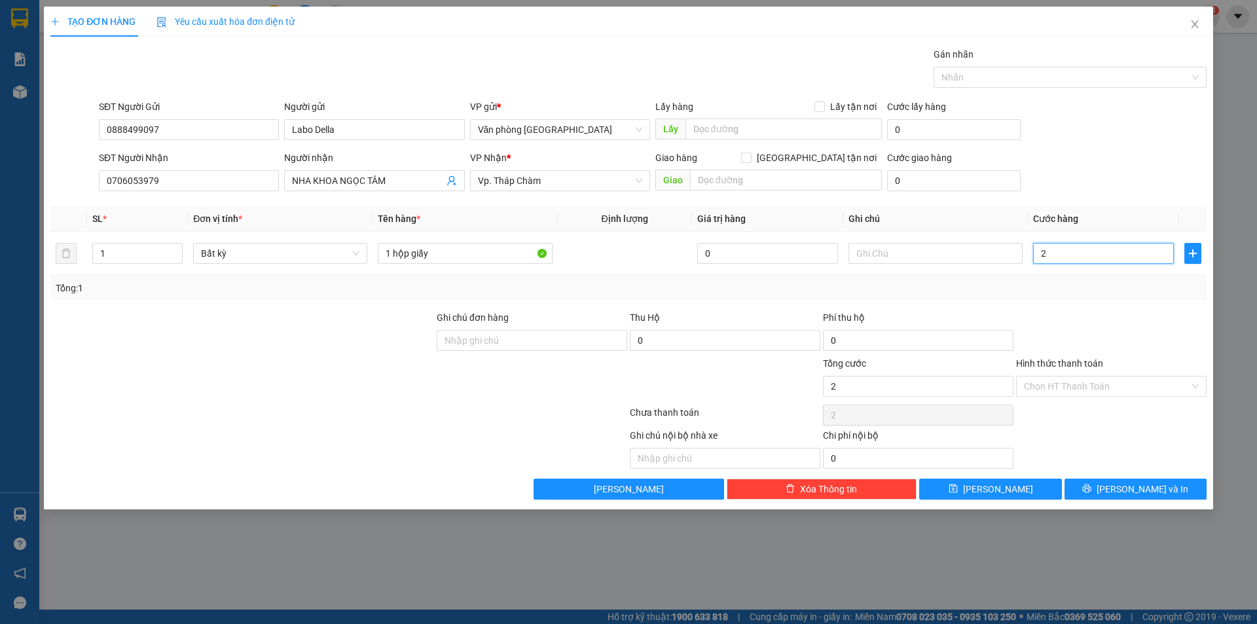
type input "20"
type input "20.000"
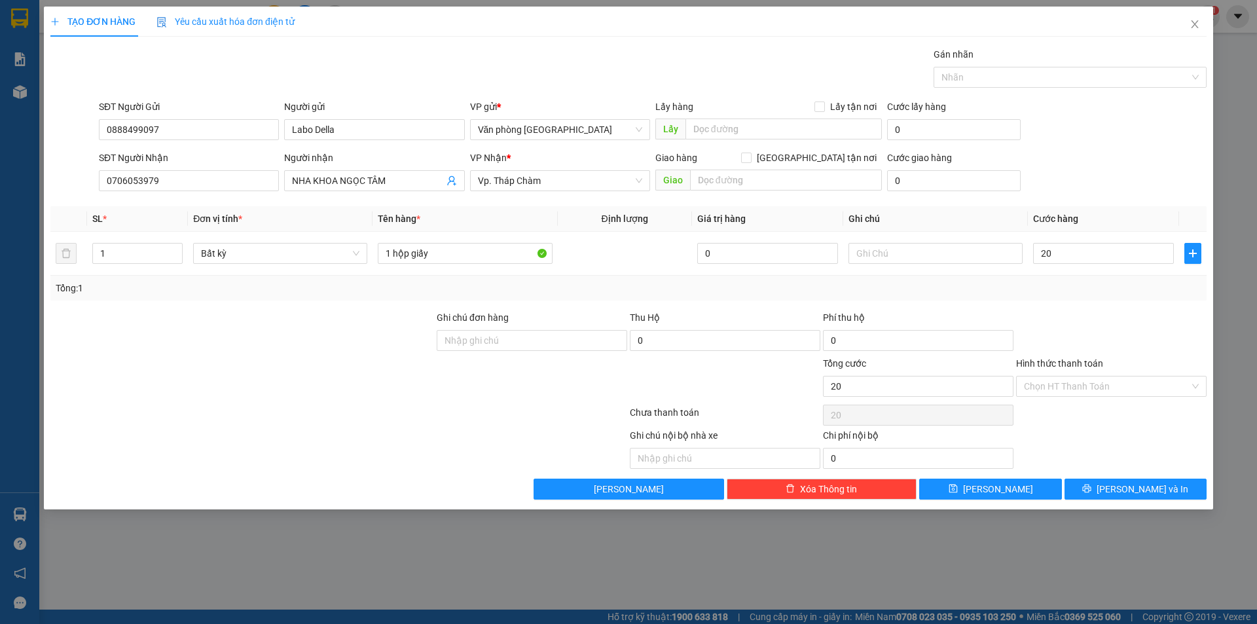
type input "20.000"
click at [1061, 303] on div "Transit Pickup Surcharge Ids Transit Deliver Surcharge Ids Transit Deliver Surc…" at bounding box center [628, 273] width 1156 height 452
click at [1101, 482] on button "[PERSON_NAME] và In" at bounding box center [1136, 489] width 142 height 21
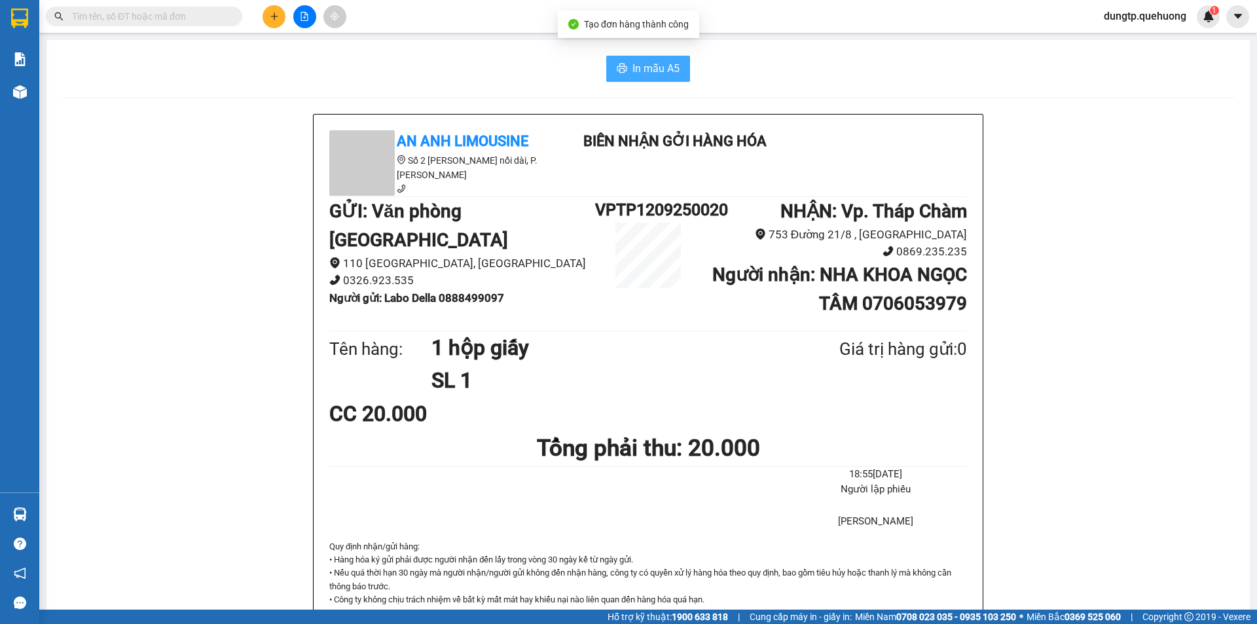
click at [635, 72] on span "In mẫu A5" at bounding box center [656, 68] width 47 height 16
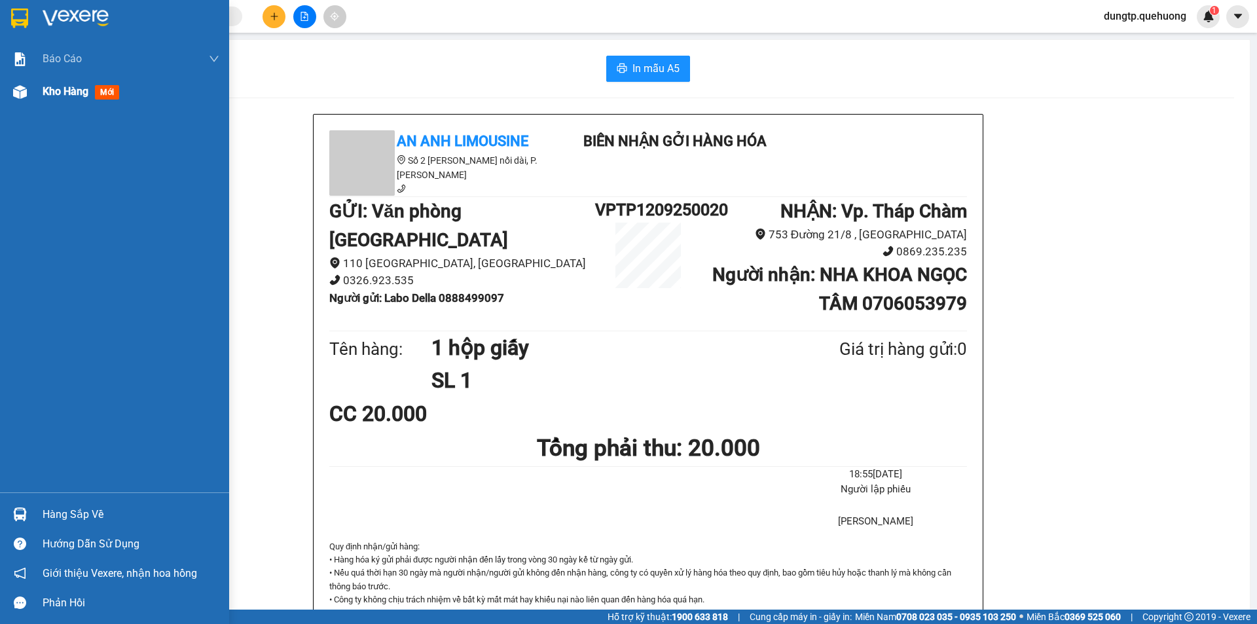
click at [72, 99] on div "Kho hàng mới" at bounding box center [84, 91] width 82 height 16
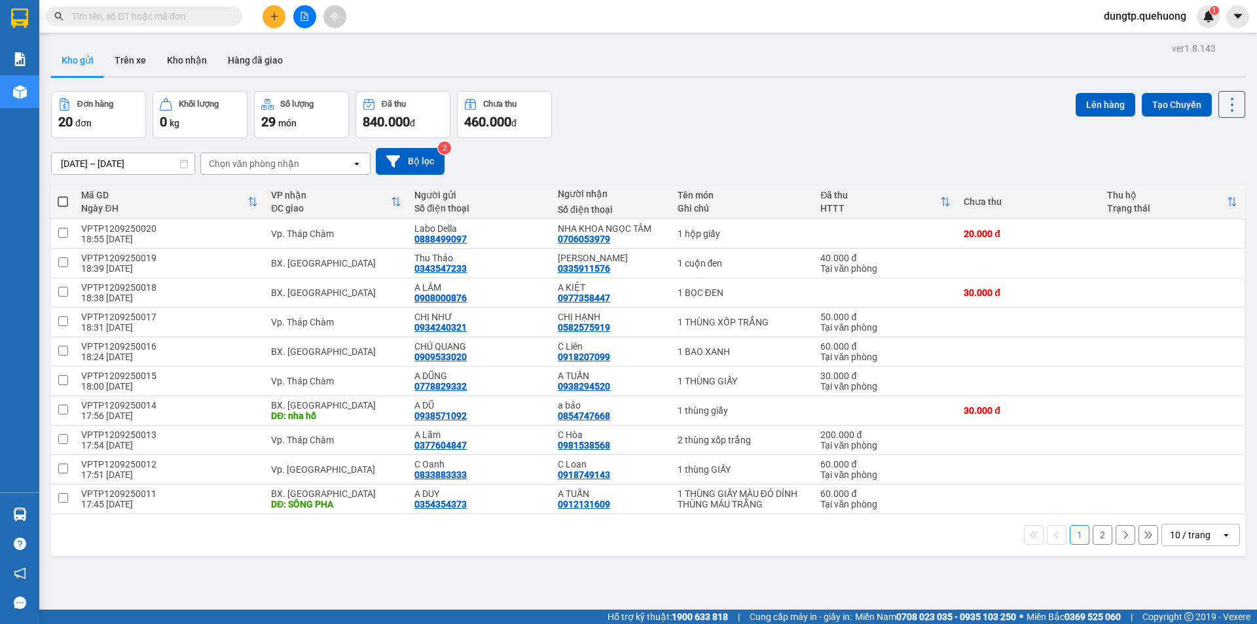
click at [270, 9] on button at bounding box center [274, 16] width 23 height 23
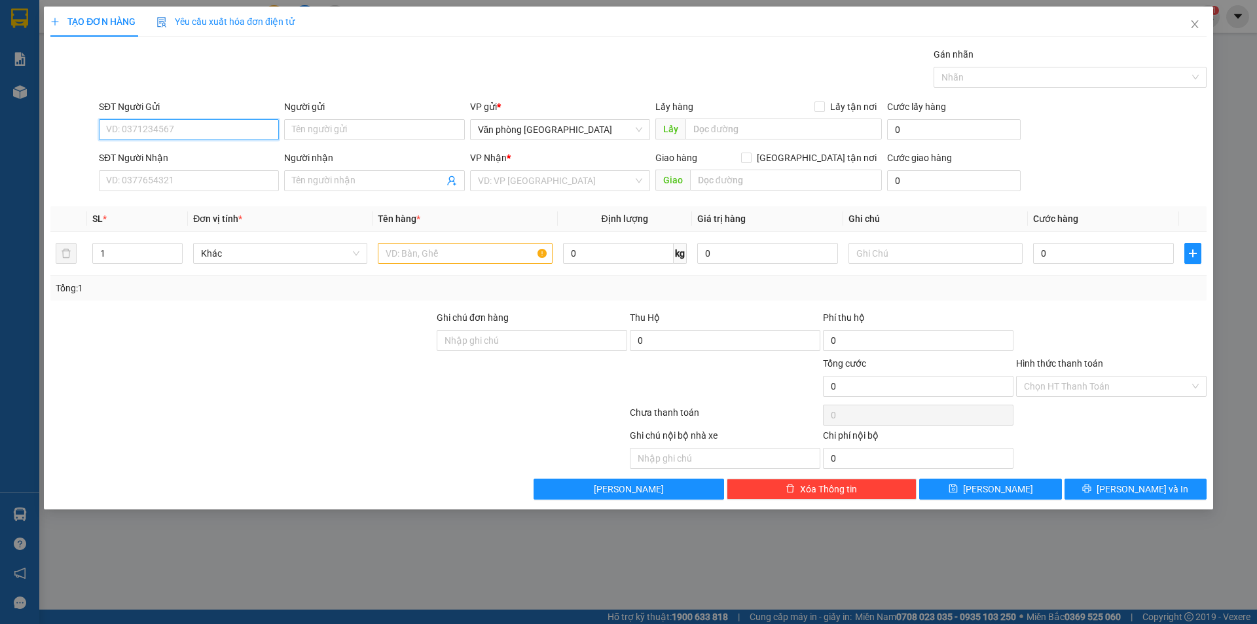
click at [189, 128] on input "SĐT Người Gửi" at bounding box center [189, 129] width 180 height 21
click at [161, 155] on div "0356777393 - A Đin" at bounding box center [189, 156] width 164 height 14
type input "0356777393"
type input "A Đin"
type input "0903623854"
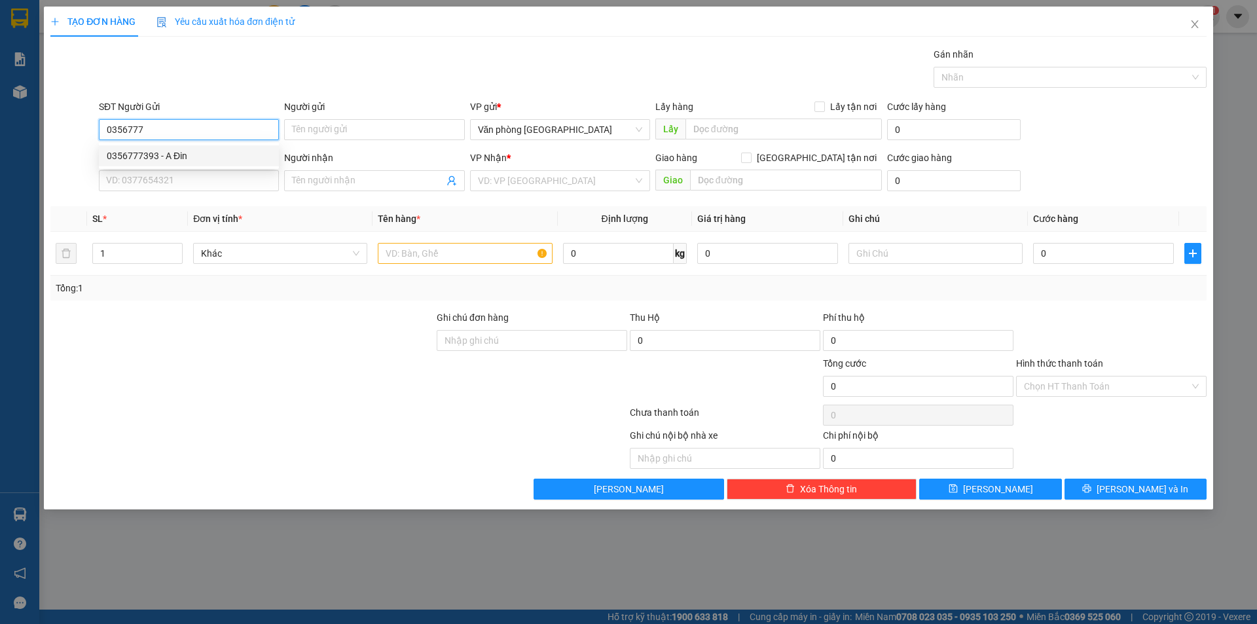
type input "C Diễm"
type input "Đông Hải"
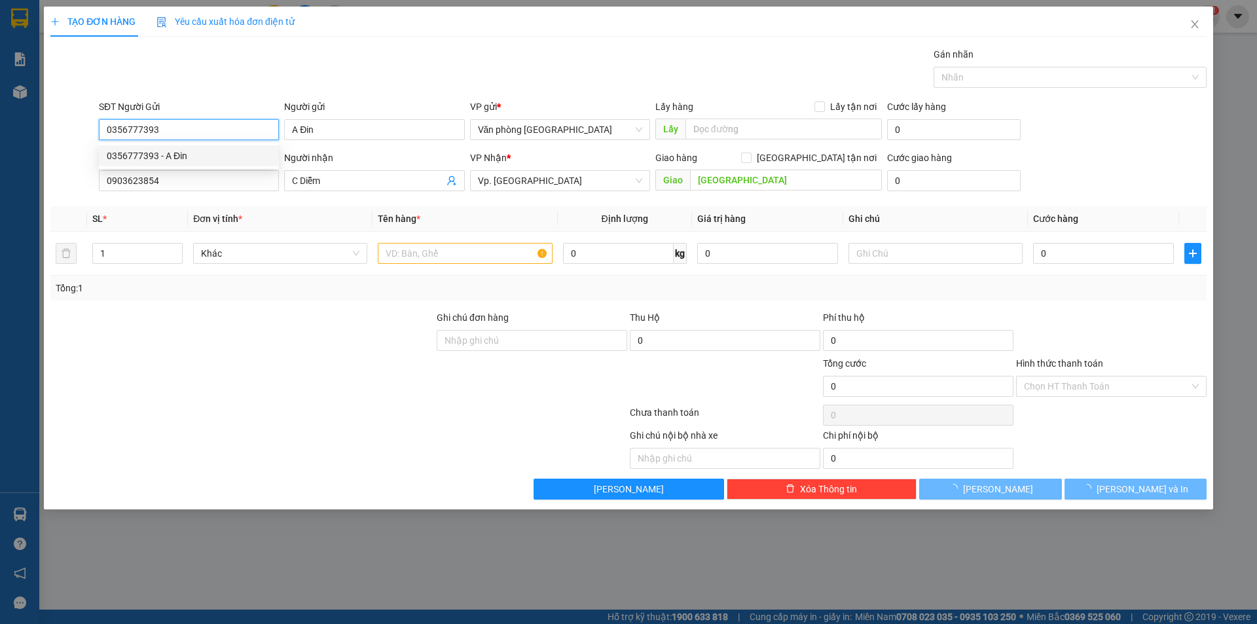
type input "30.000"
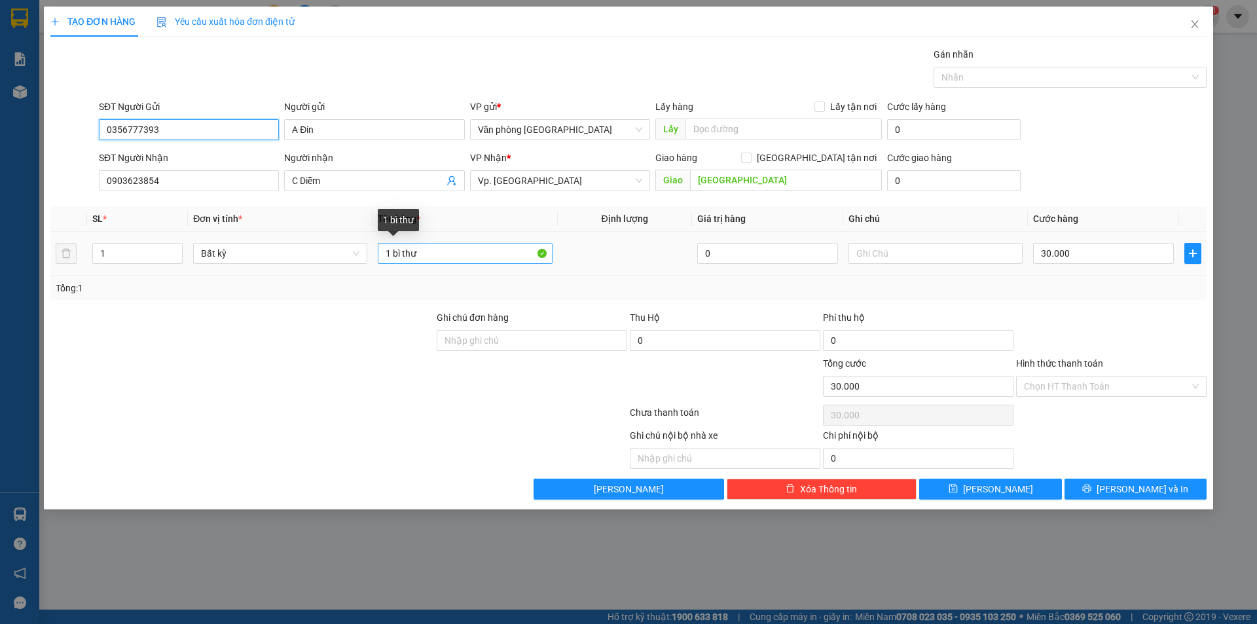
type input "0356777393"
click at [435, 255] on input "1 bì thư" at bounding box center [465, 253] width 174 height 21
click at [1071, 255] on input "30.000" at bounding box center [1103, 253] width 141 height 21
type input "2"
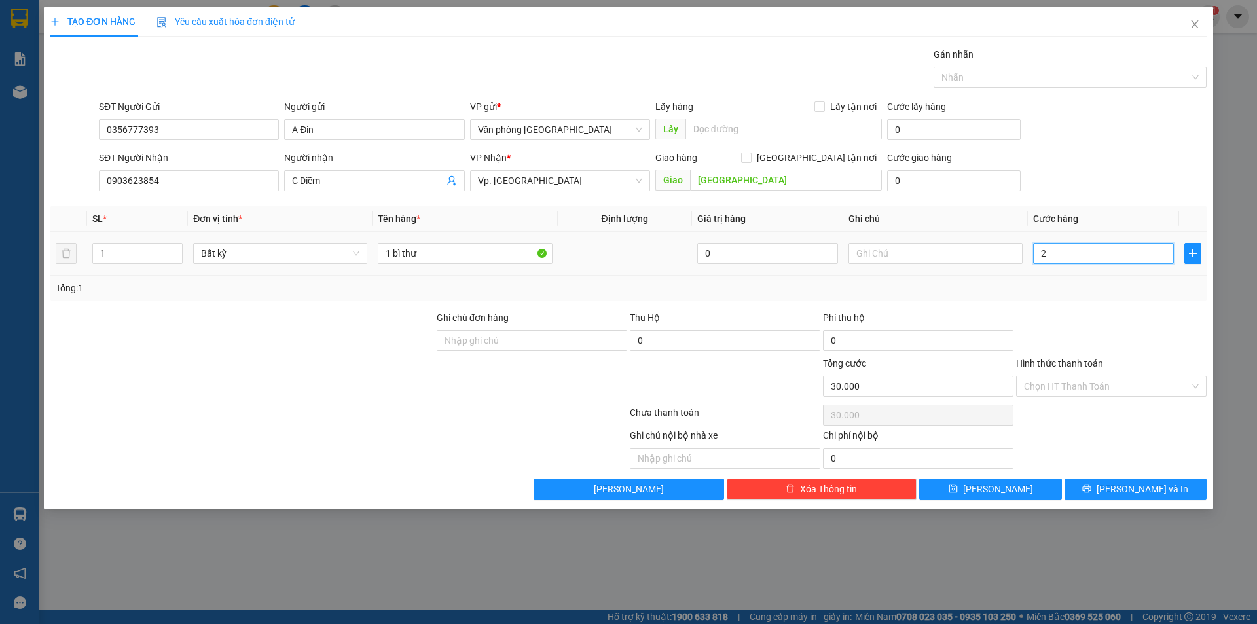
type input "2"
type input "20"
type input "20.000"
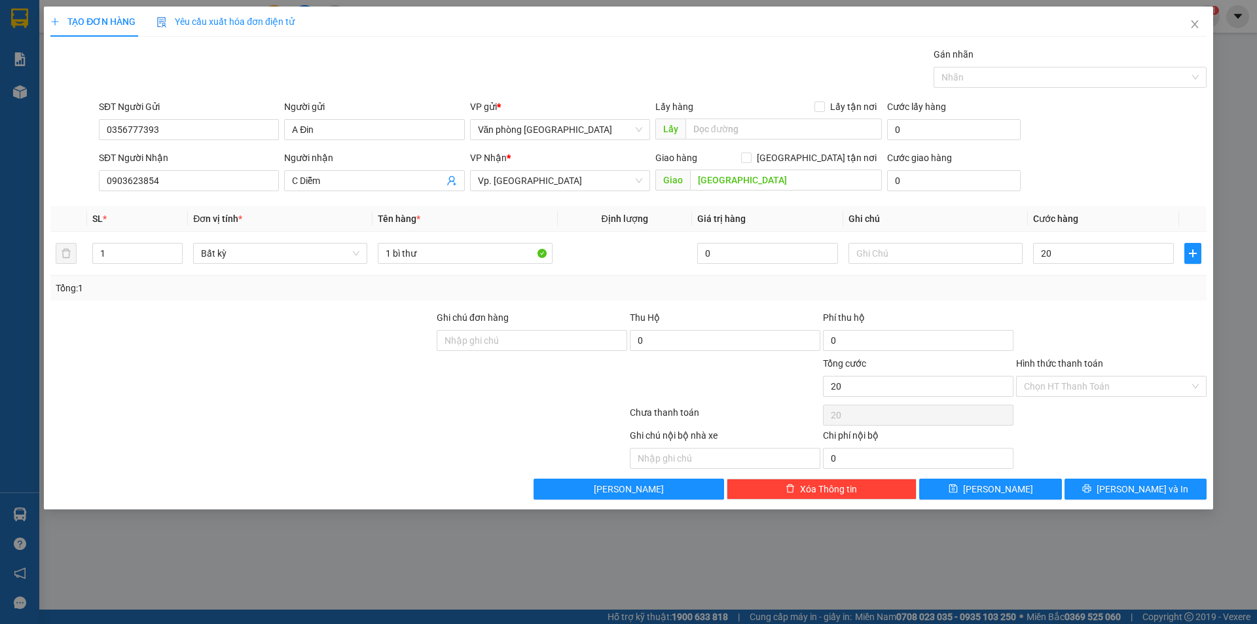
type input "20.000"
click at [1112, 318] on div at bounding box center [1111, 333] width 193 height 46
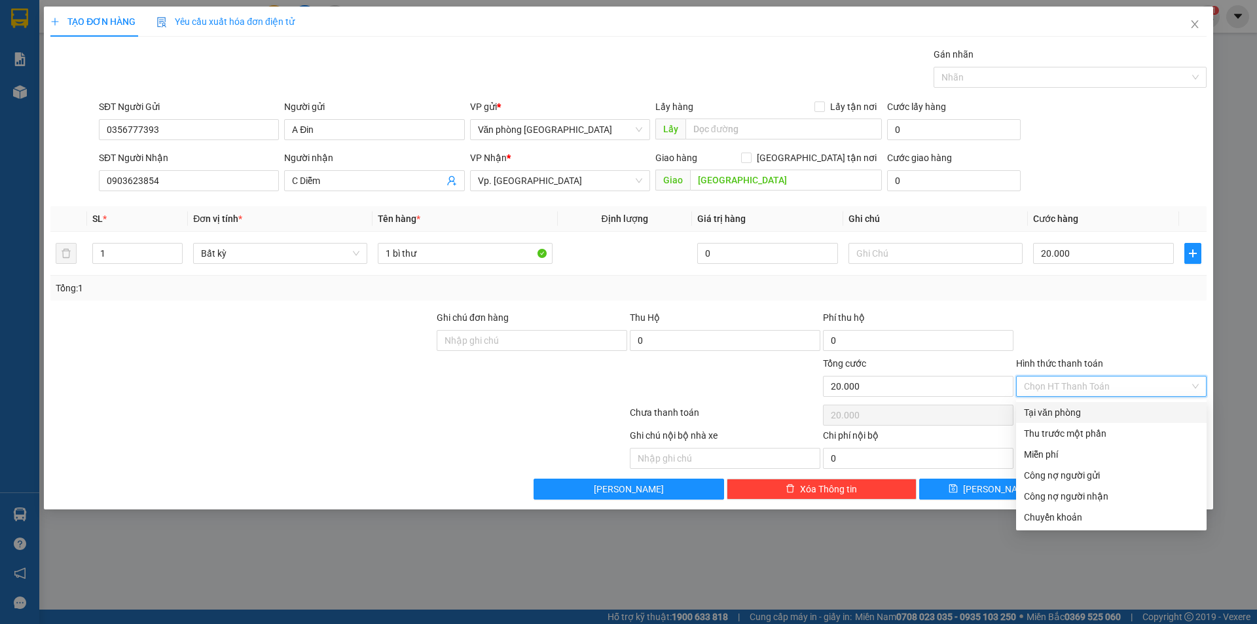
click at [1088, 390] on input "Hình thức thanh toán" at bounding box center [1107, 387] width 166 height 20
click at [1059, 415] on div "Tại văn phòng" at bounding box center [1111, 412] width 175 height 14
type input "0"
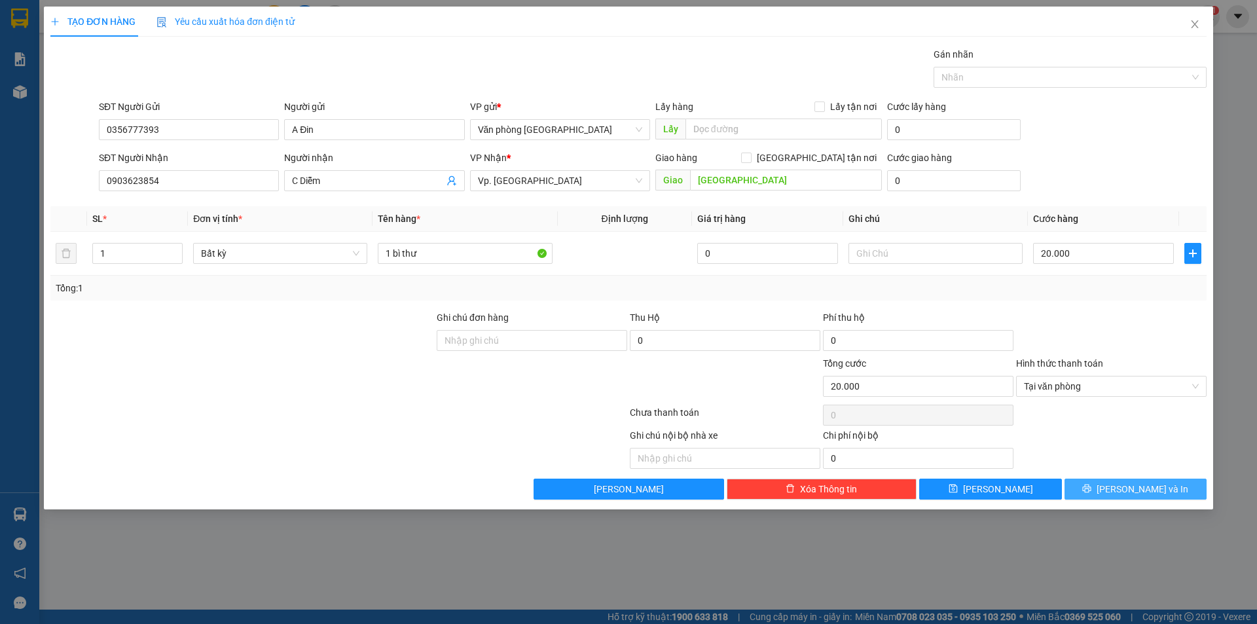
click at [1131, 494] on span "[PERSON_NAME] và In" at bounding box center [1143, 489] width 92 height 14
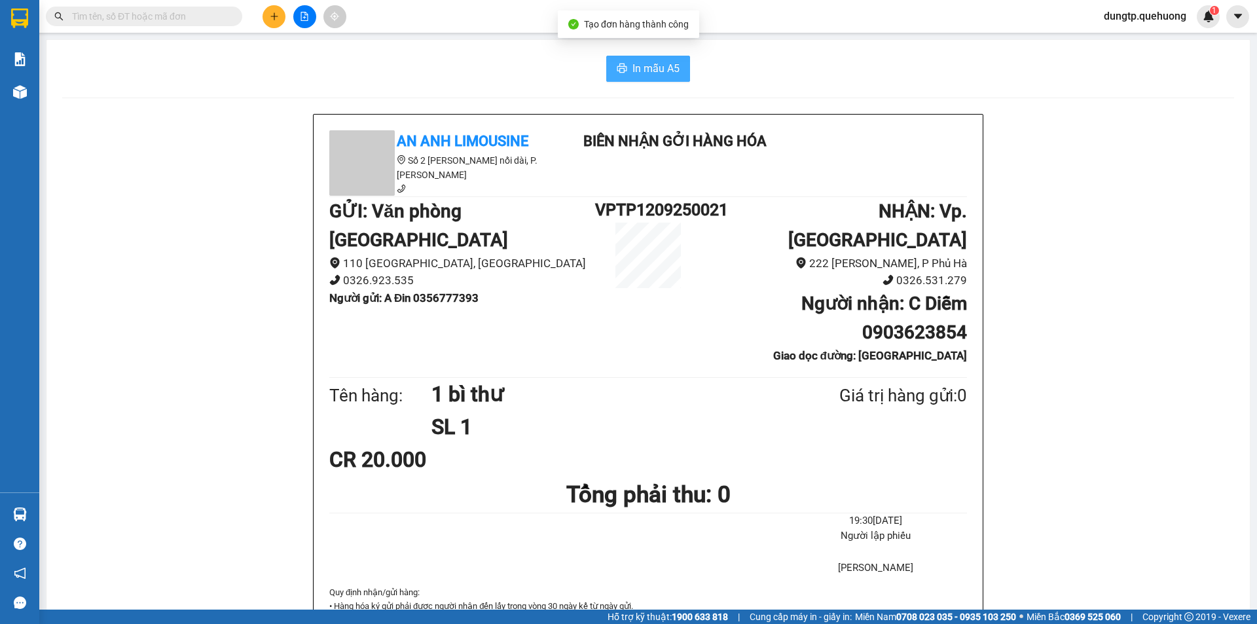
drag, startPoint x: 630, startPoint y: 63, endPoint x: 631, endPoint y: 73, distance: 10.5
click at [633, 64] on span "In mẫu A5" at bounding box center [656, 68] width 47 height 16
click at [275, 19] on icon "plus" at bounding box center [274, 16] width 9 height 9
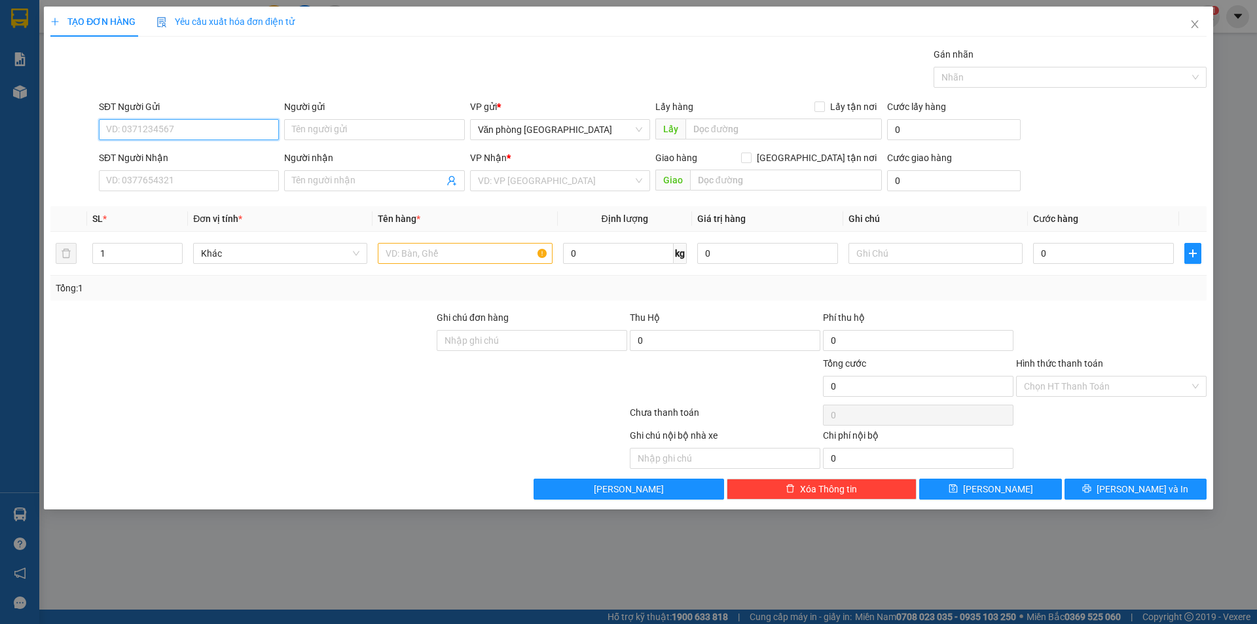
click at [134, 130] on input "SĐT Người Gửi" at bounding box center [189, 129] width 180 height 21
click at [163, 151] on div "0932777427 - CHỊ PHƯỢNG" at bounding box center [189, 156] width 164 height 14
type input "0932777427"
type input "CHỊ PHƯỢNG"
type input "0965574280"
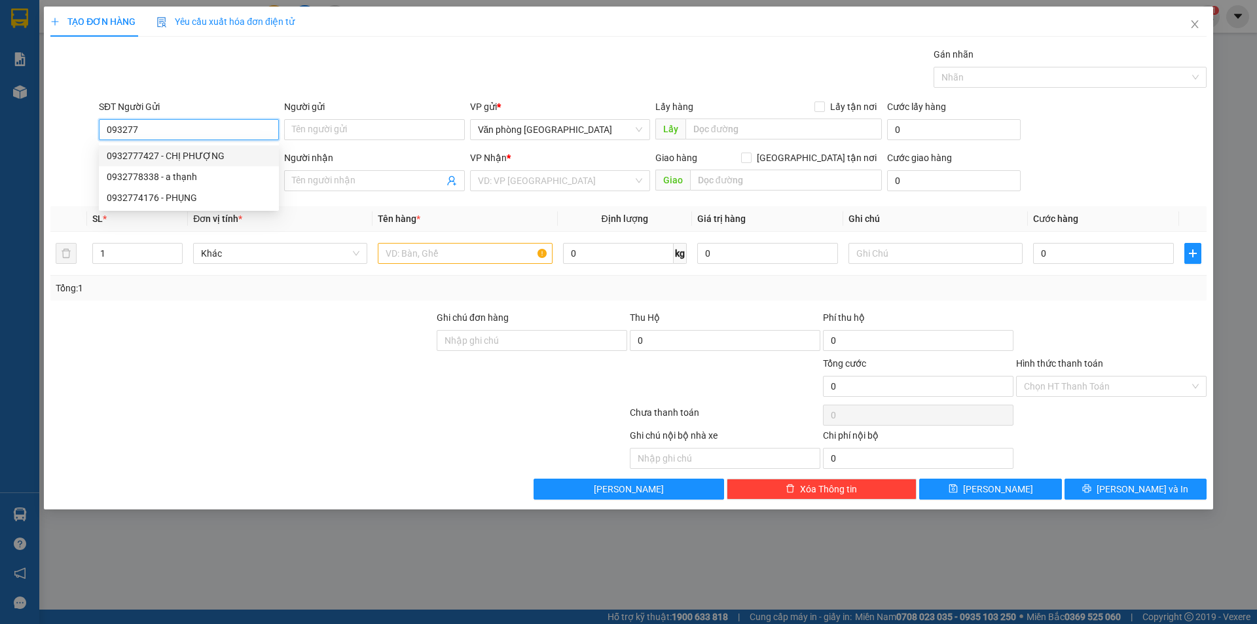
type input "CHỊ [PERSON_NAME]"
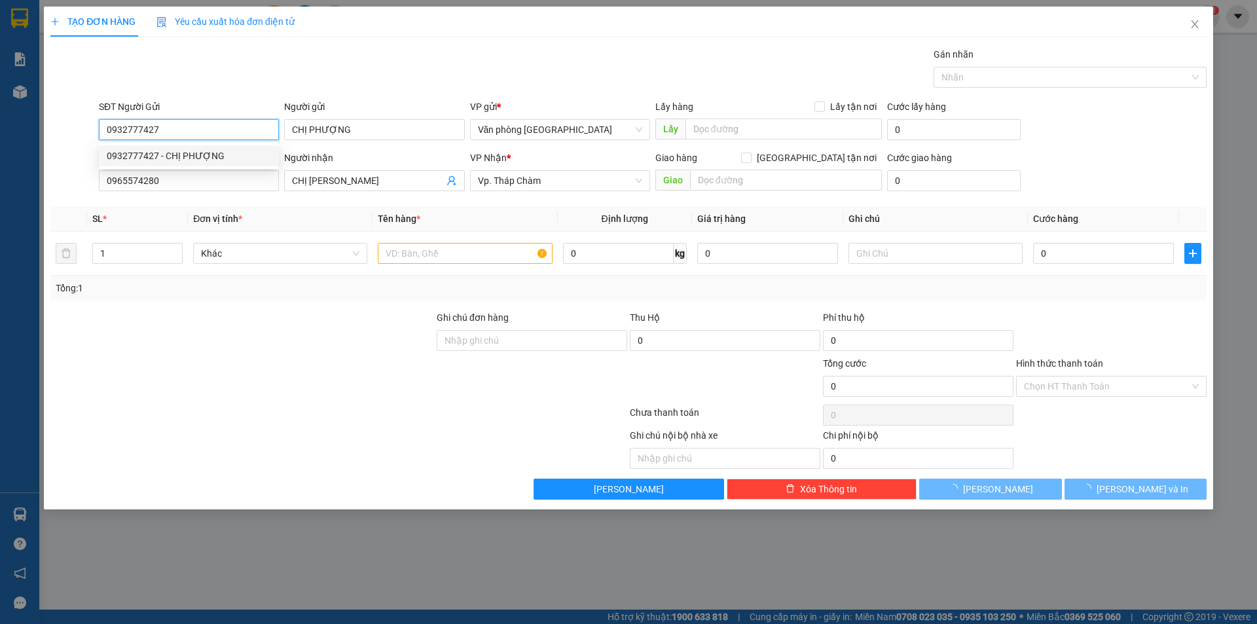
type input "70.000"
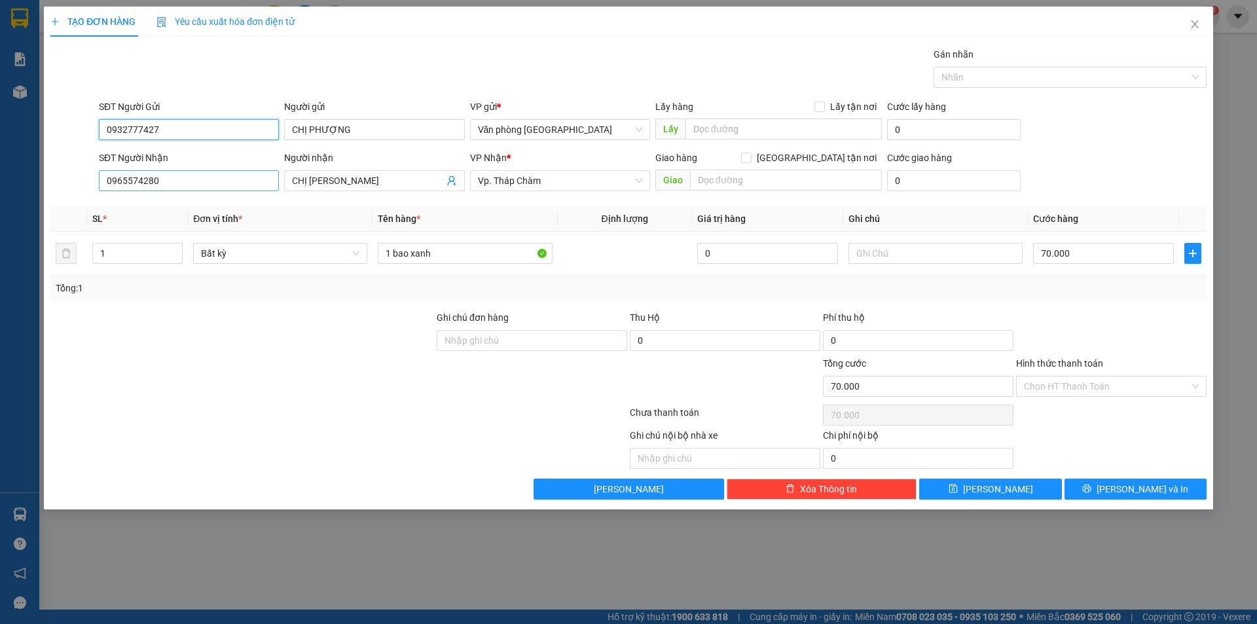
type input "0932777427"
click at [174, 175] on input "0965574280" at bounding box center [189, 180] width 180 height 21
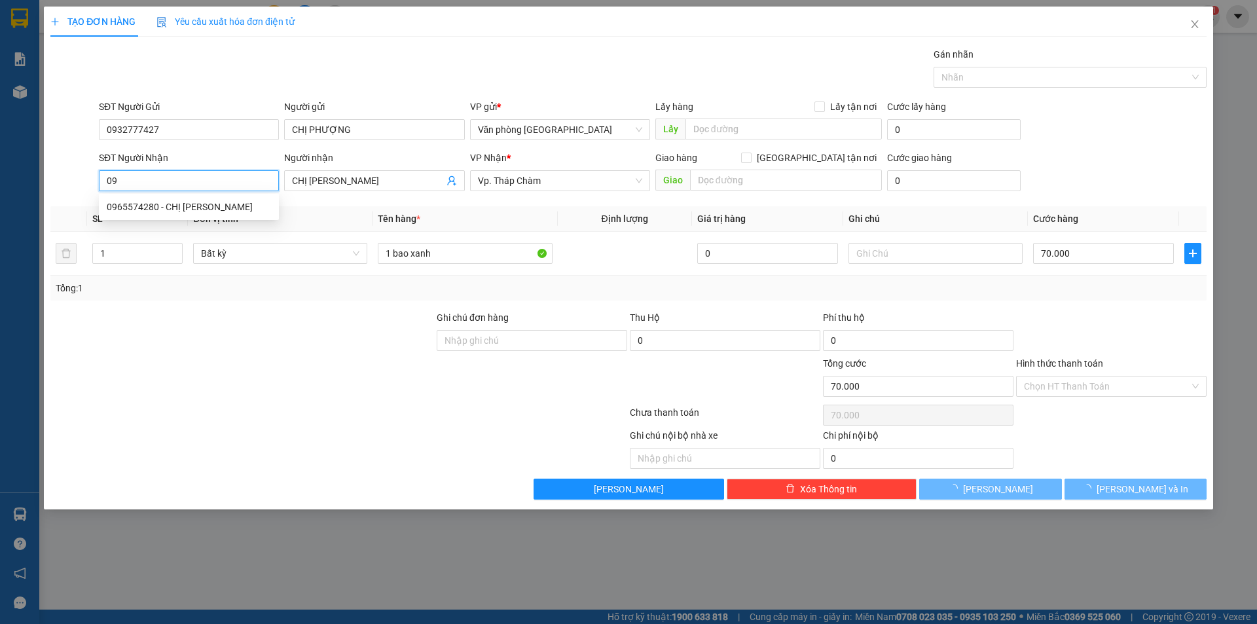
type input "0"
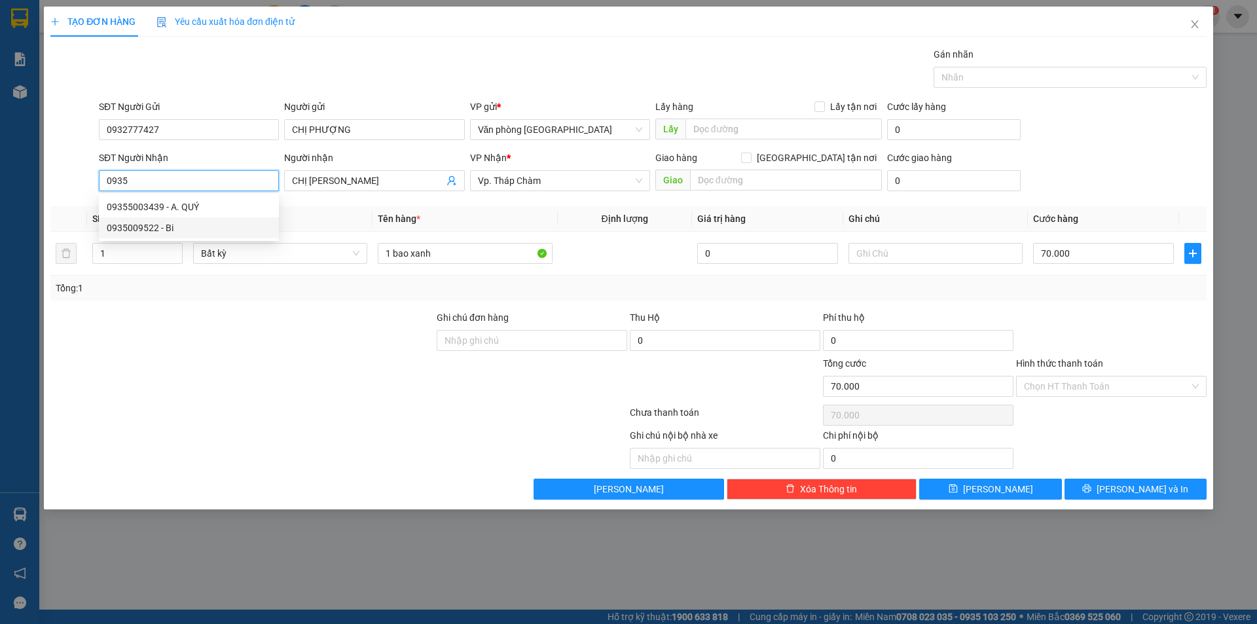
click at [176, 227] on div "0935009522 - Bi" at bounding box center [189, 228] width 164 height 14
type input "0935009522"
type input "Bi"
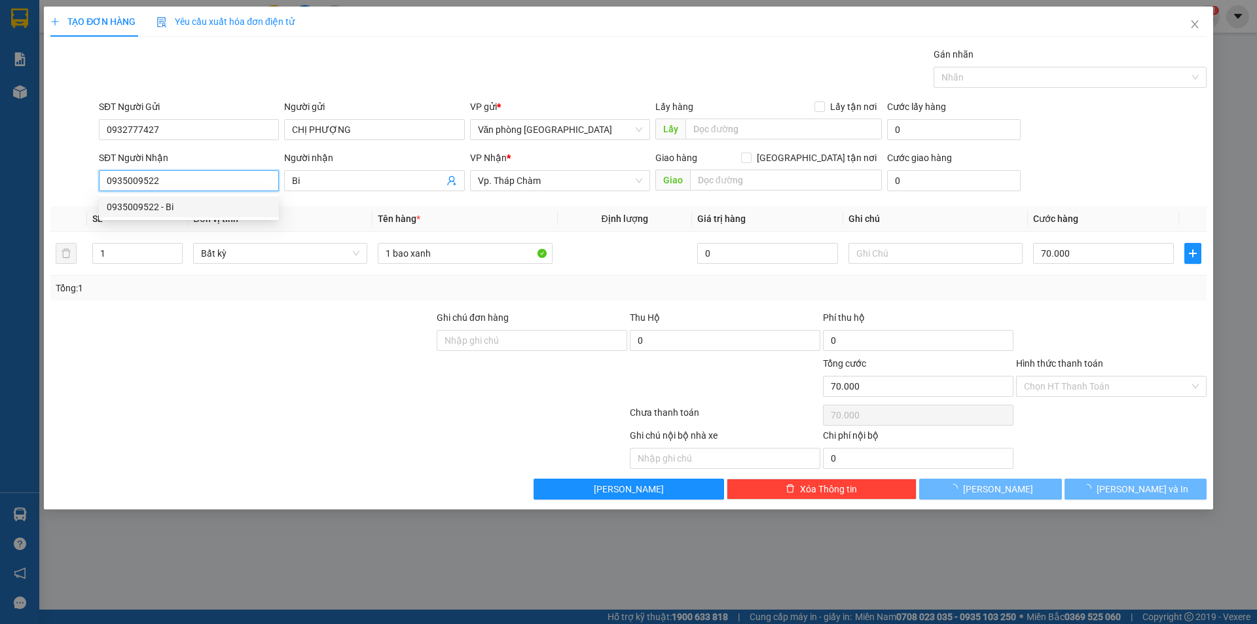
type input "100.000"
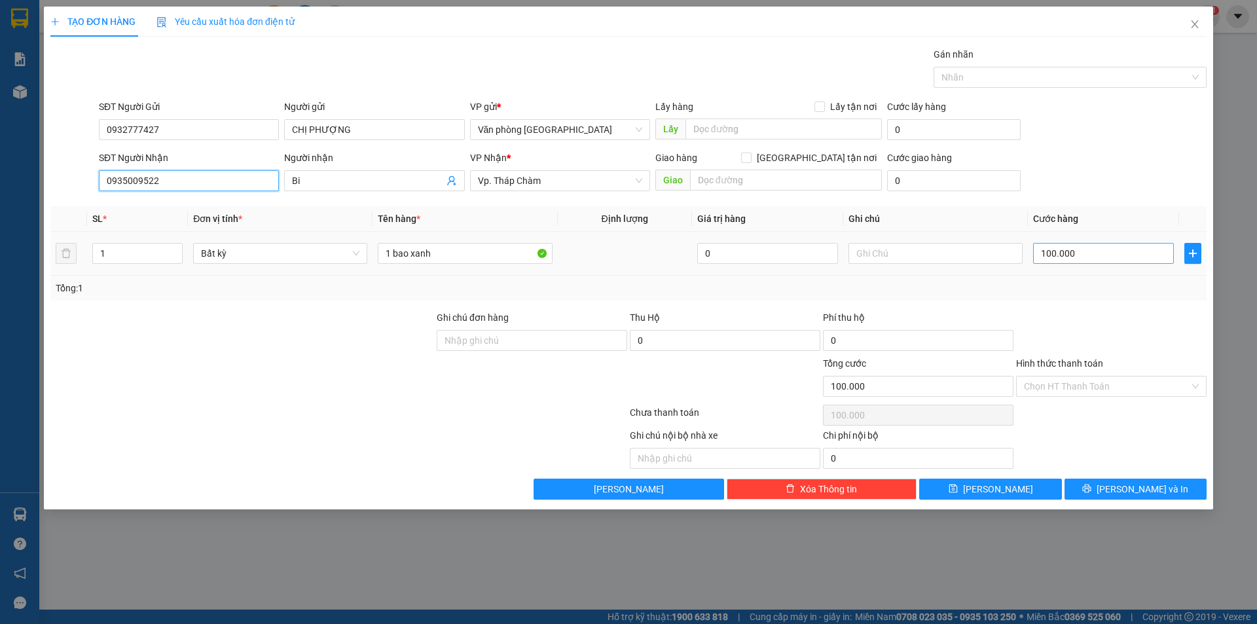
type input "0935009522"
type input "5"
type input "50"
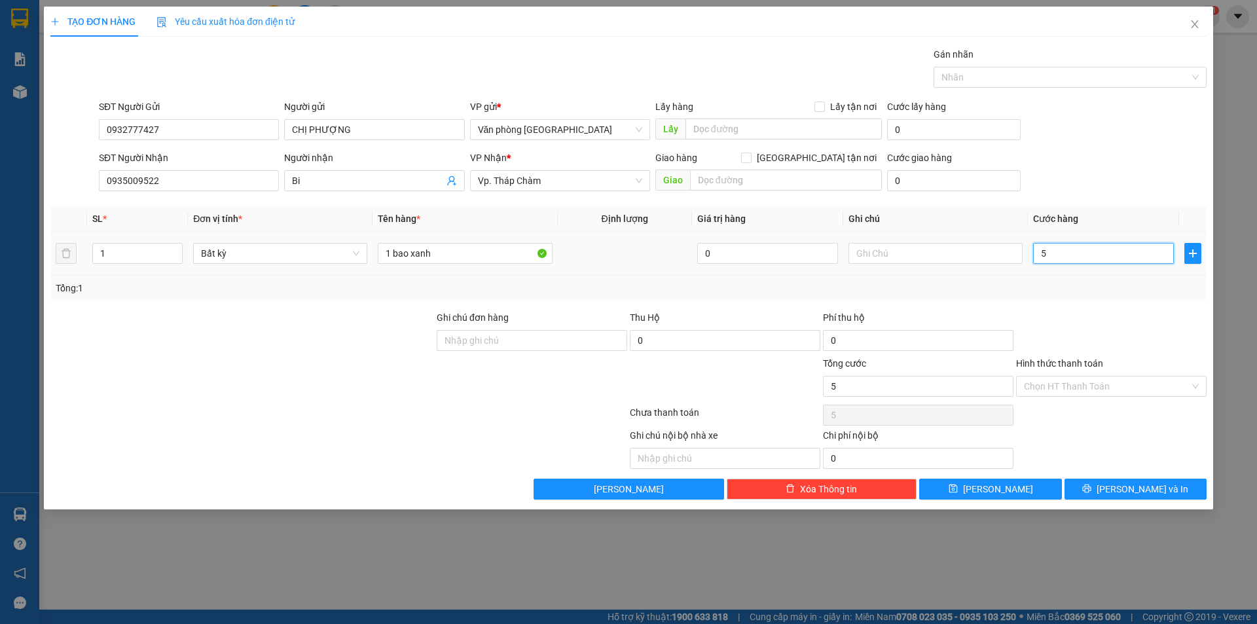
type input "50"
type input "50.000"
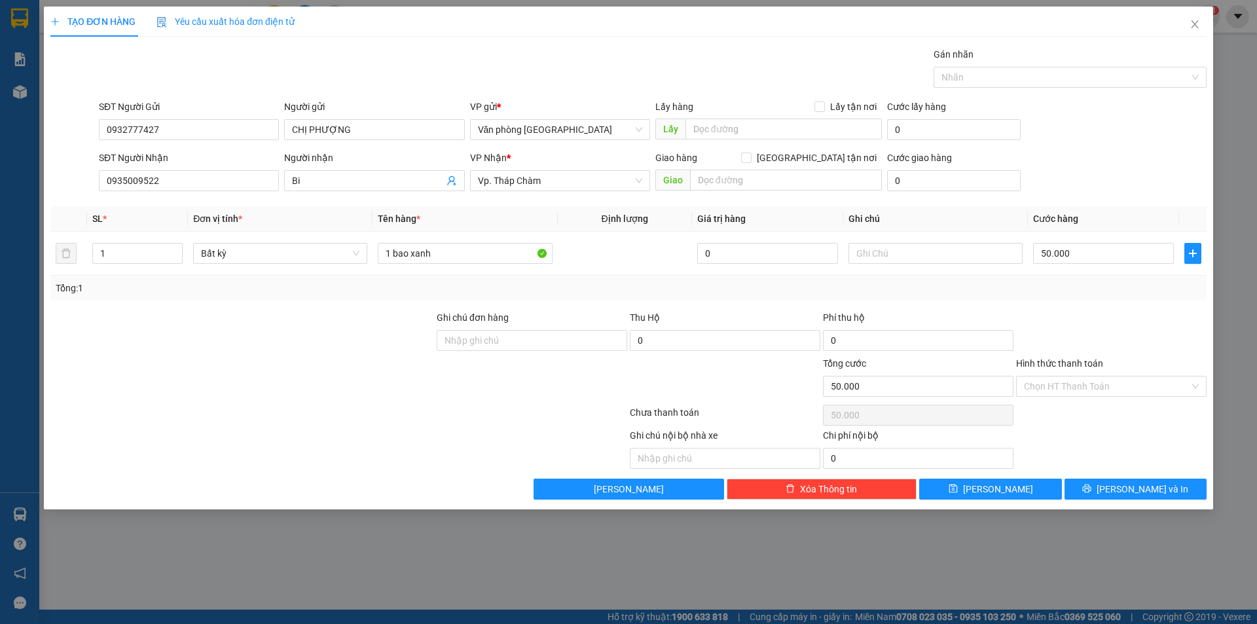
click at [1072, 310] on div "Transit Pickup Surcharge Ids Transit Deliver Surcharge Ids Transit Deliver Surc…" at bounding box center [628, 273] width 1156 height 452
click at [469, 257] on input "1 bao xanh" at bounding box center [465, 253] width 174 height 21
type input "1 bao xanh NHỎ"
click at [1080, 380] on input "Hình thức thanh toán" at bounding box center [1107, 387] width 166 height 20
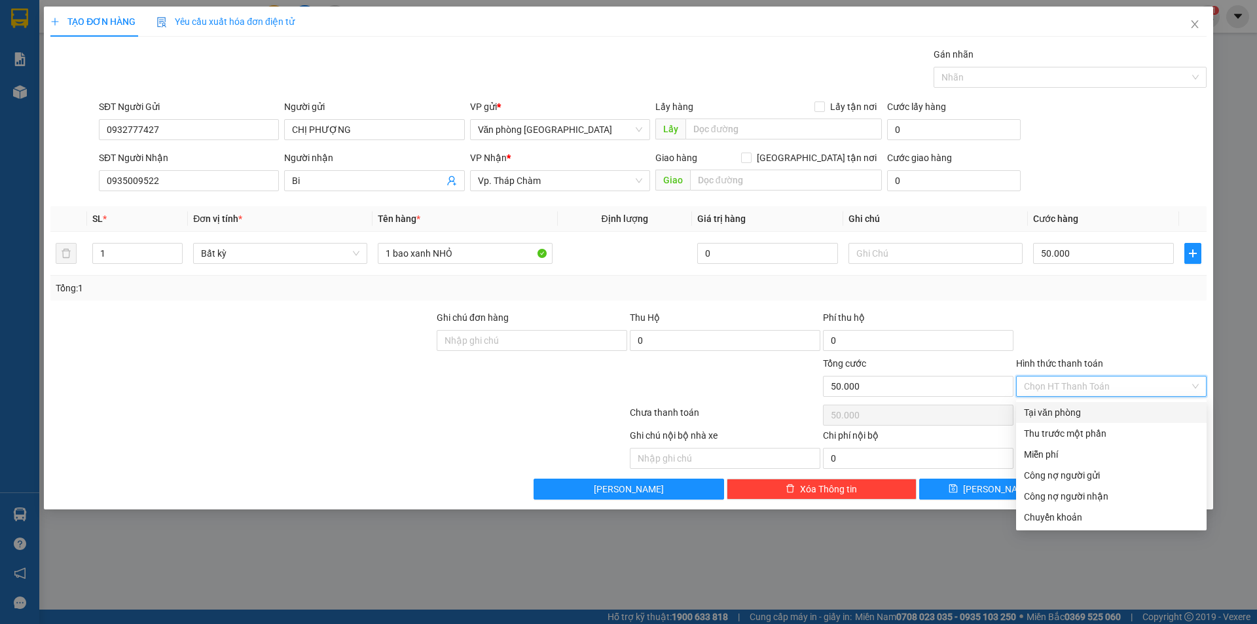
click at [1064, 404] on div "Tại văn phòng" at bounding box center [1111, 412] width 191 height 21
type input "0"
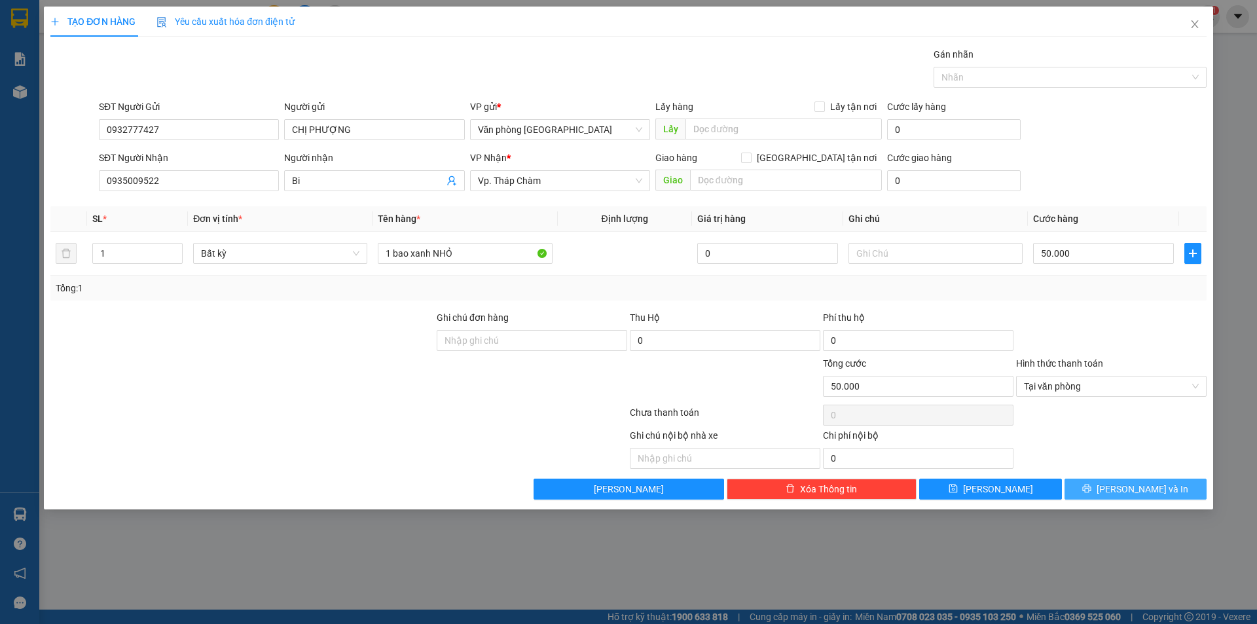
click at [1092, 486] on icon "printer" at bounding box center [1087, 489] width 9 height 9
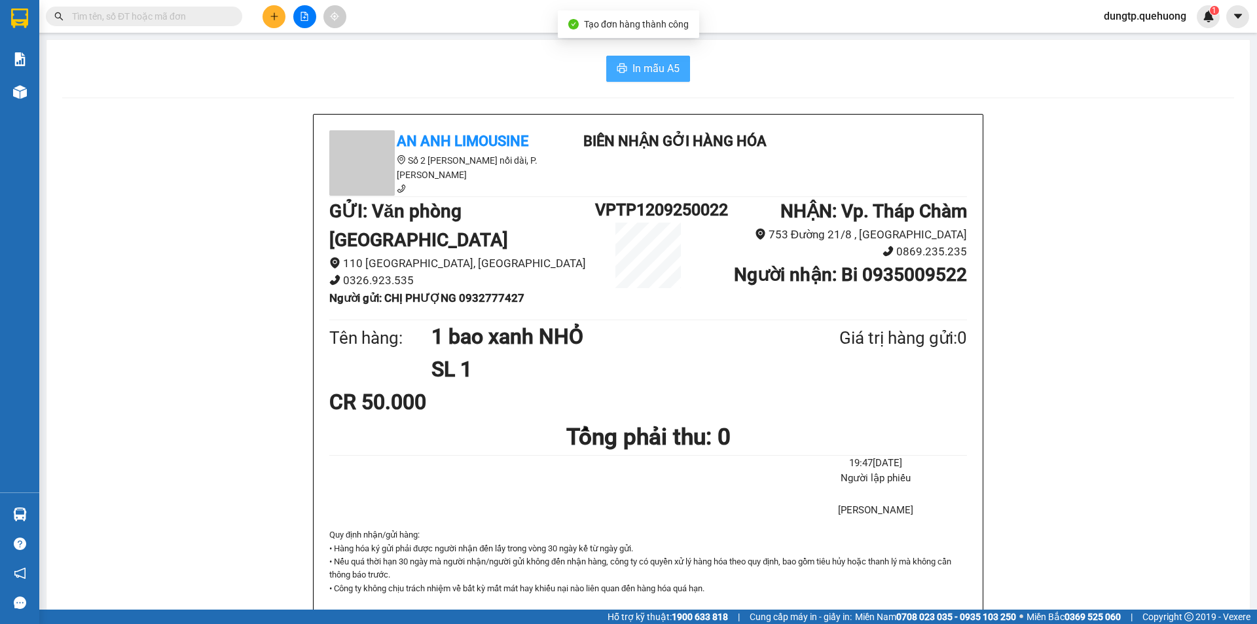
click at [654, 67] on span "In mẫu A5" at bounding box center [656, 68] width 47 height 16
click at [280, 18] on button at bounding box center [274, 16] width 23 height 23
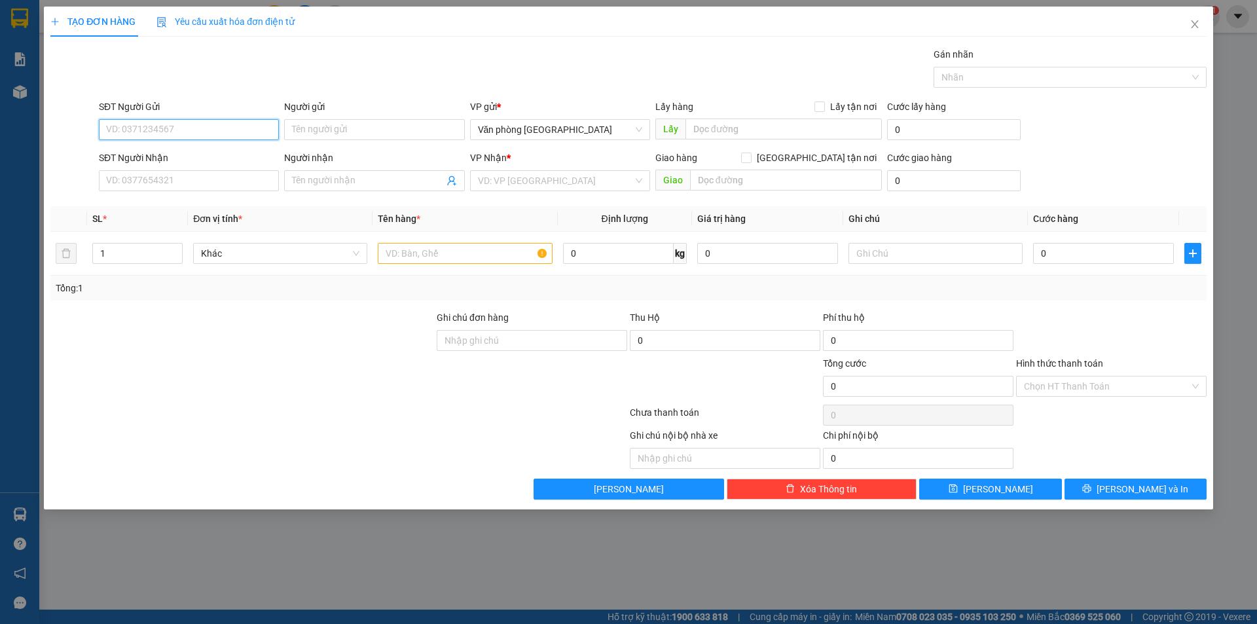
click at [185, 127] on input "SĐT Người Gửi" at bounding box center [189, 129] width 180 height 21
type input "0978809904"
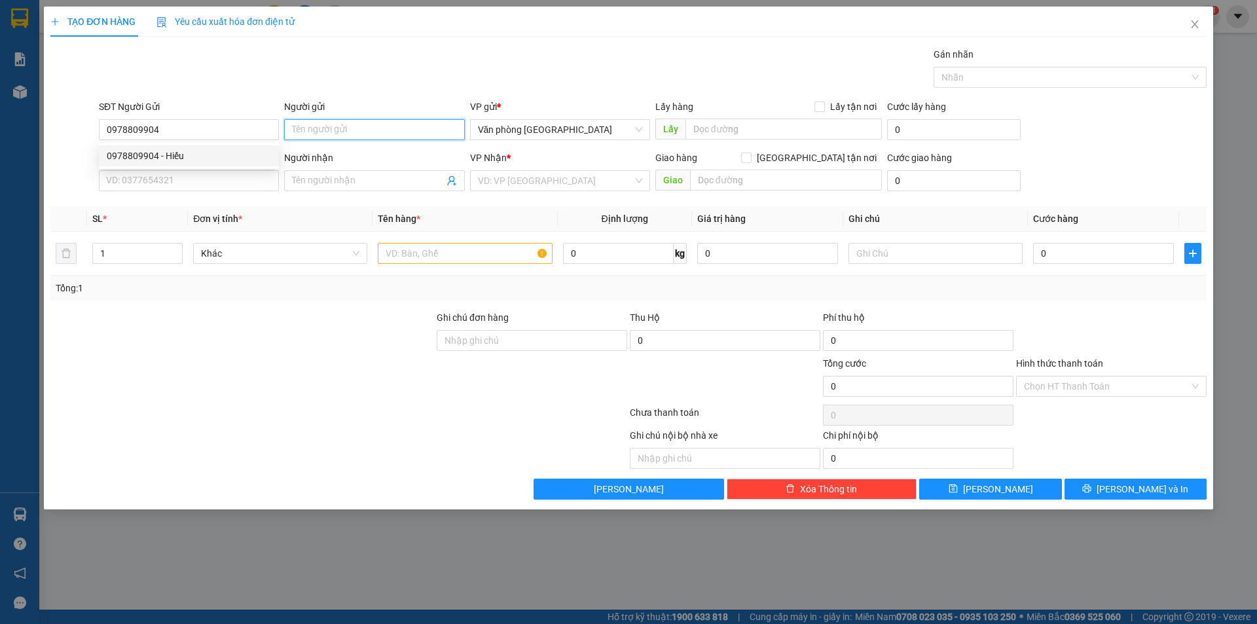
click at [337, 131] on input "Người gửi" at bounding box center [374, 129] width 180 height 21
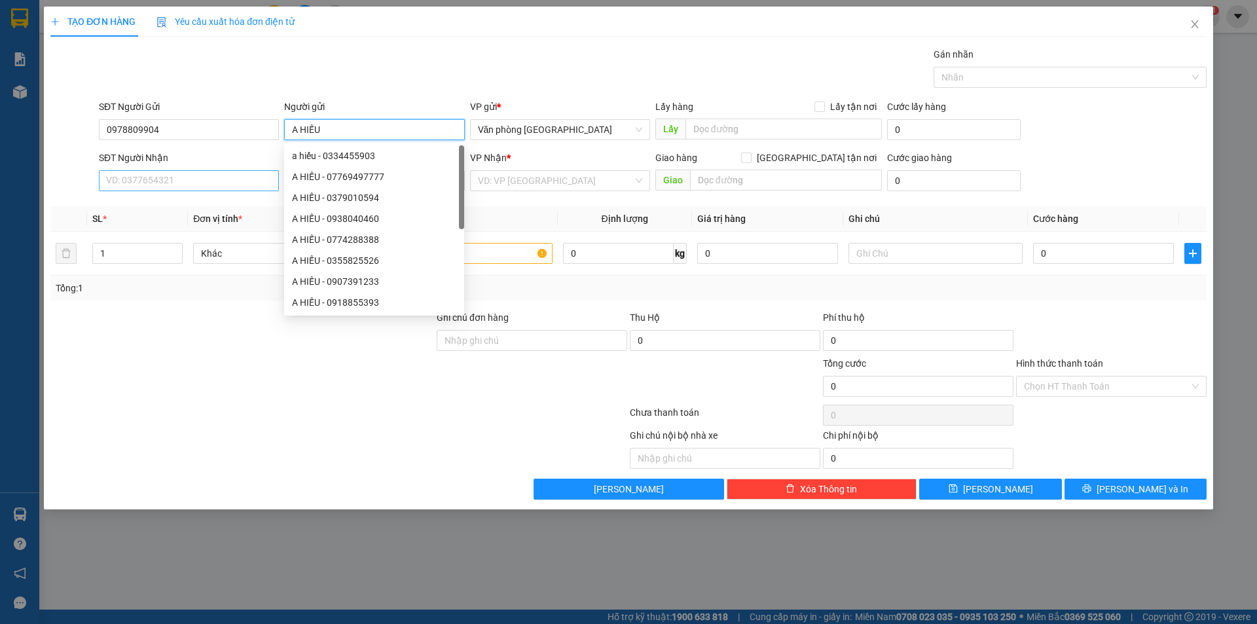
type input "A HIẾU"
click at [135, 177] on input "SĐT Người Nhận" at bounding box center [189, 180] width 180 height 21
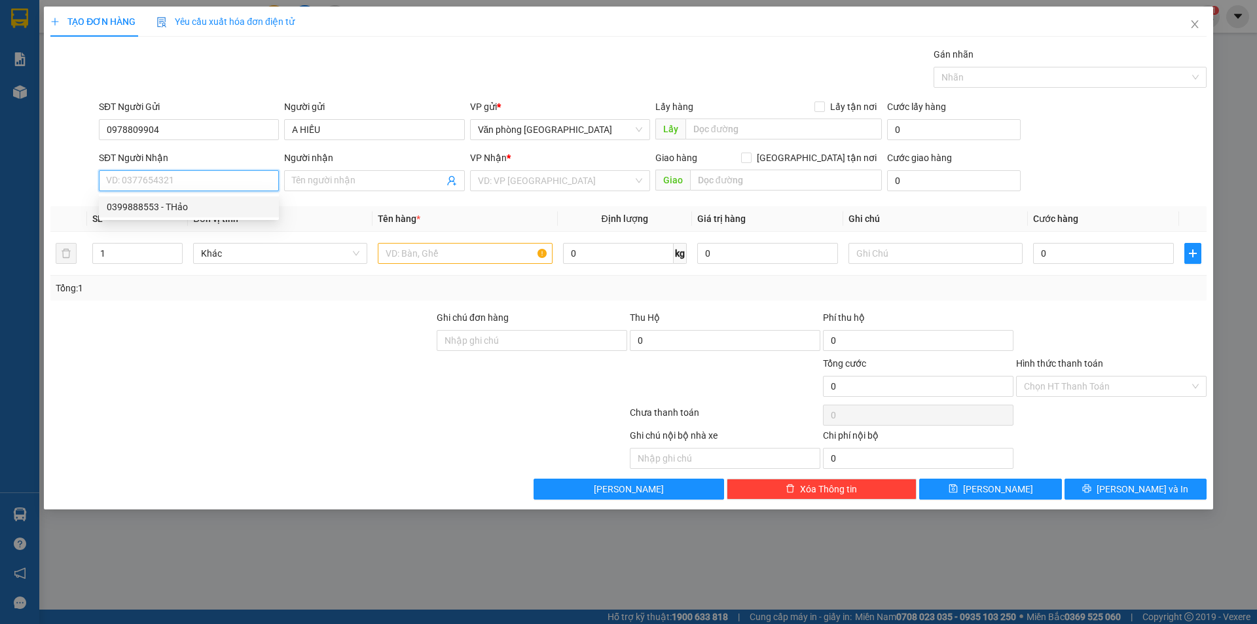
click at [141, 199] on div "0399888553 - THảo" at bounding box center [189, 206] width 180 height 21
type input "0399888553"
type input "THảo"
type input "30.000"
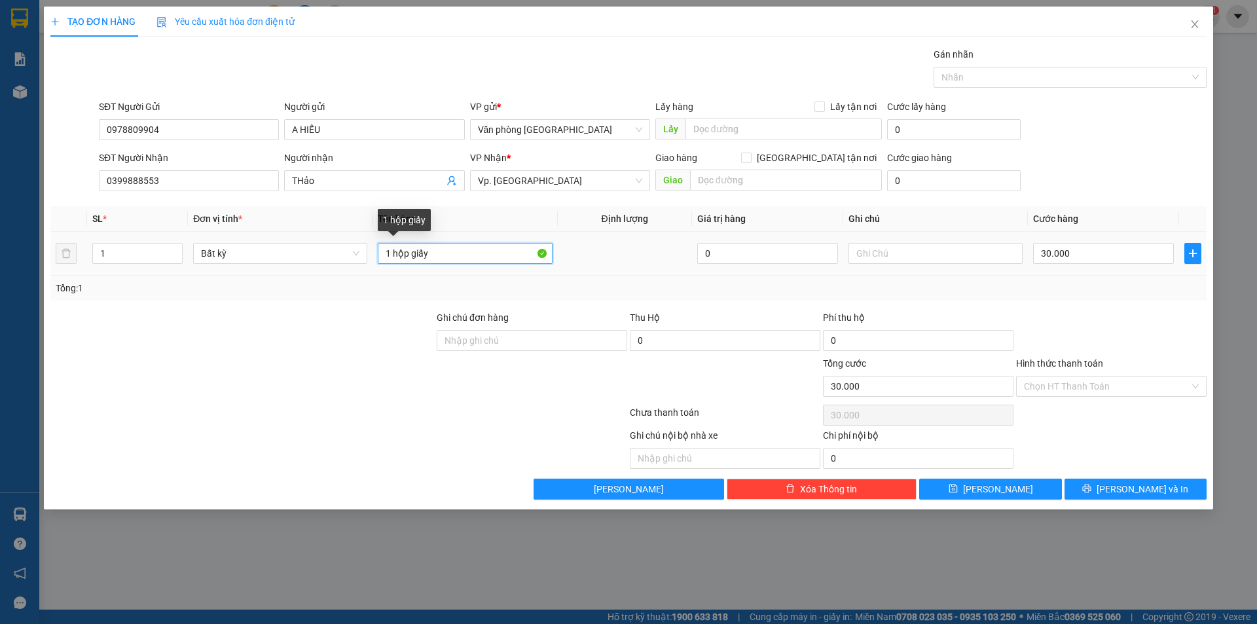
click at [454, 255] on input "1 hộp giấy" at bounding box center [465, 253] width 174 height 21
type input "1 THÙNG GIẤY CÂY GIỐNG"
click at [1087, 251] on input "30.000" at bounding box center [1103, 253] width 141 height 21
type input "4"
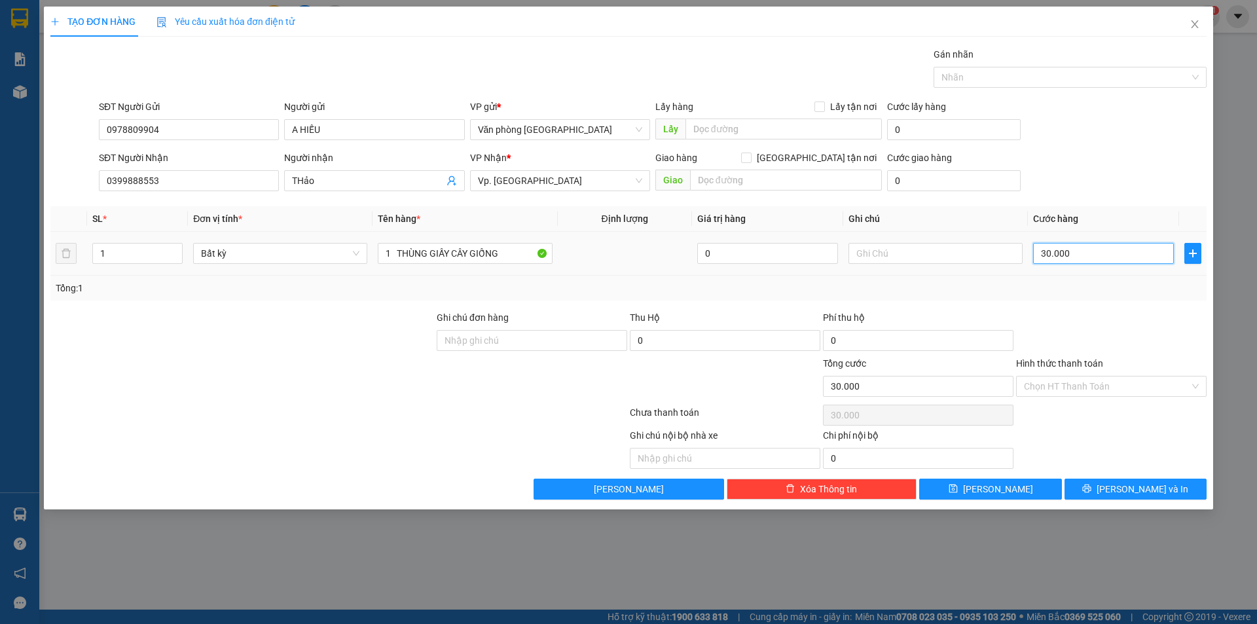
type input "4"
type input "40"
type input "40.000"
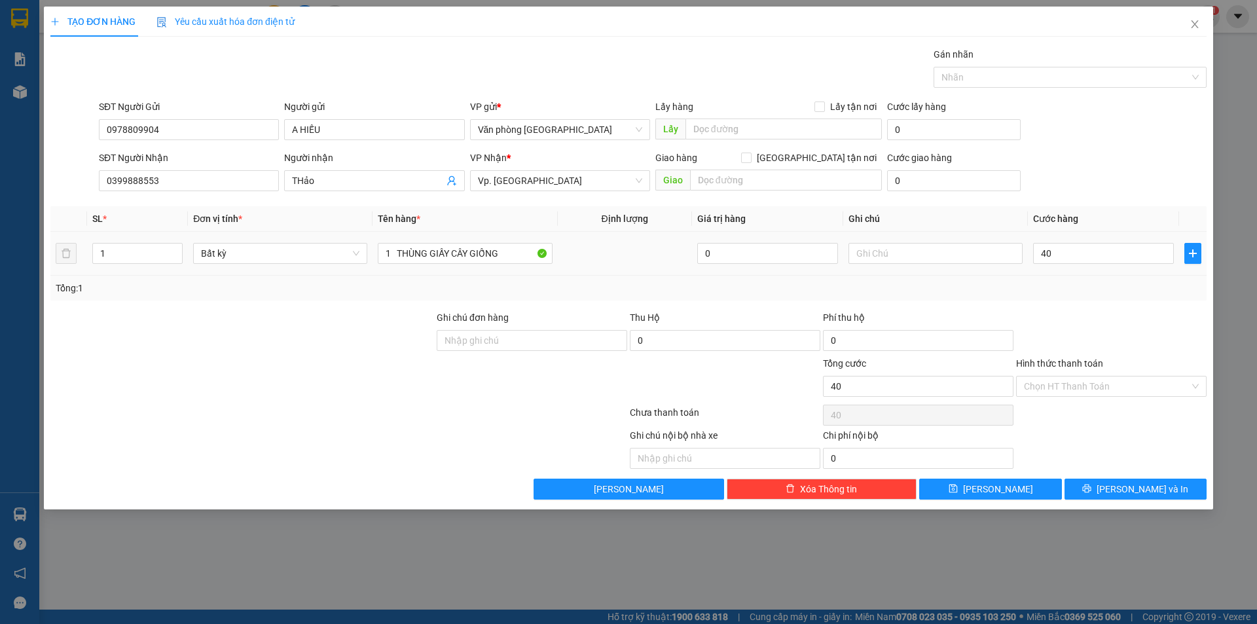
type input "40.000"
drag, startPoint x: 1120, startPoint y: 301, endPoint x: 1116, endPoint y: 312, distance: 11.2
click at [1118, 303] on div "Transit Pickup Surcharge Ids Transit Deliver Surcharge Ids Transit Deliver Surc…" at bounding box center [628, 273] width 1156 height 452
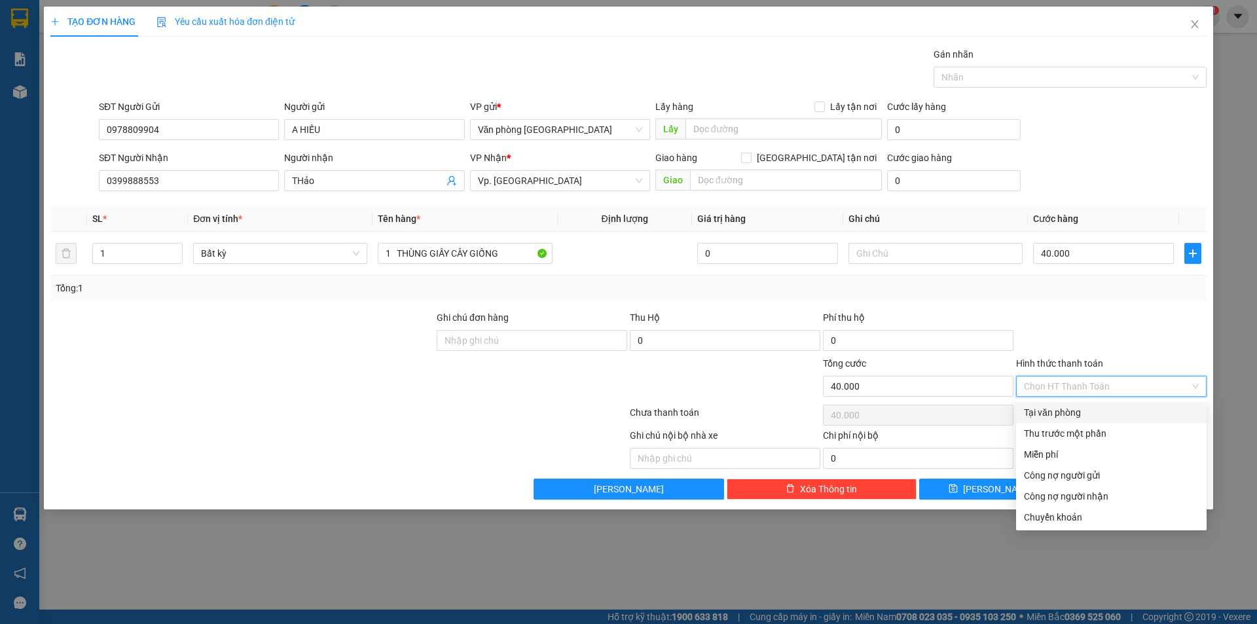
click at [1086, 386] on input "Hình thức thanh toán" at bounding box center [1107, 387] width 166 height 20
click at [1056, 414] on div "Tại văn phòng" at bounding box center [1111, 412] width 175 height 14
type input "0"
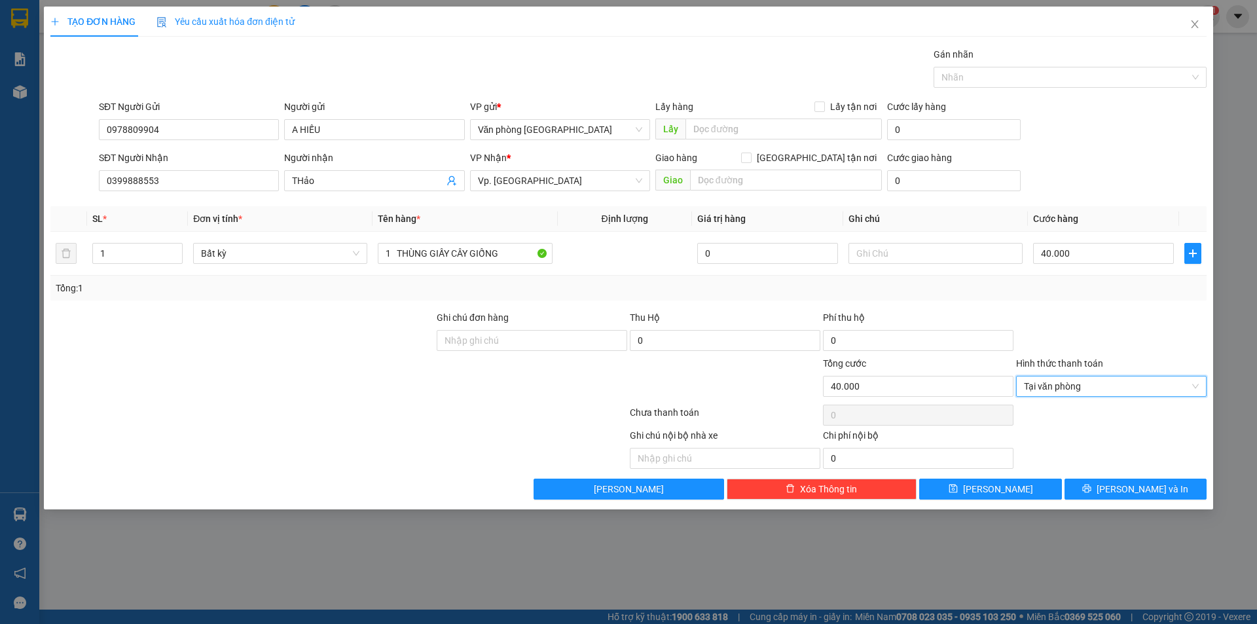
click at [1099, 285] on div "Tổng: 1" at bounding box center [629, 288] width 1146 height 14
click at [1105, 492] on button "[PERSON_NAME] và In" at bounding box center [1136, 489] width 142 height 21
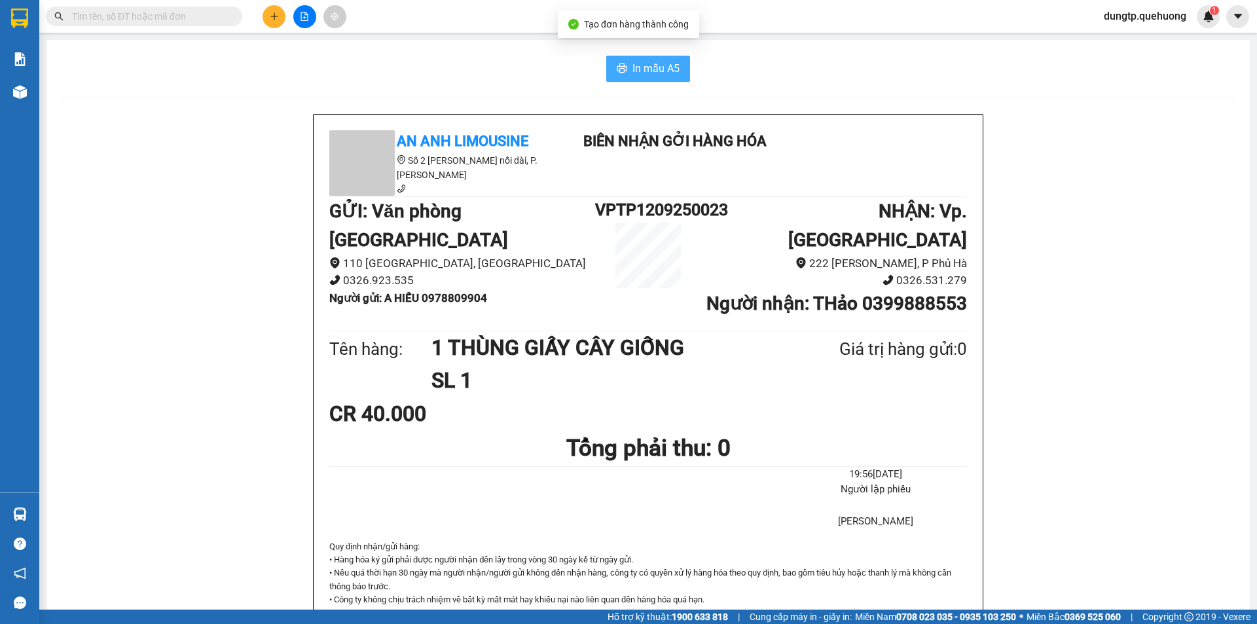
click at [646, 63] on span "In mẫu A5" at bounding box center [656, 68] width 47 height 16
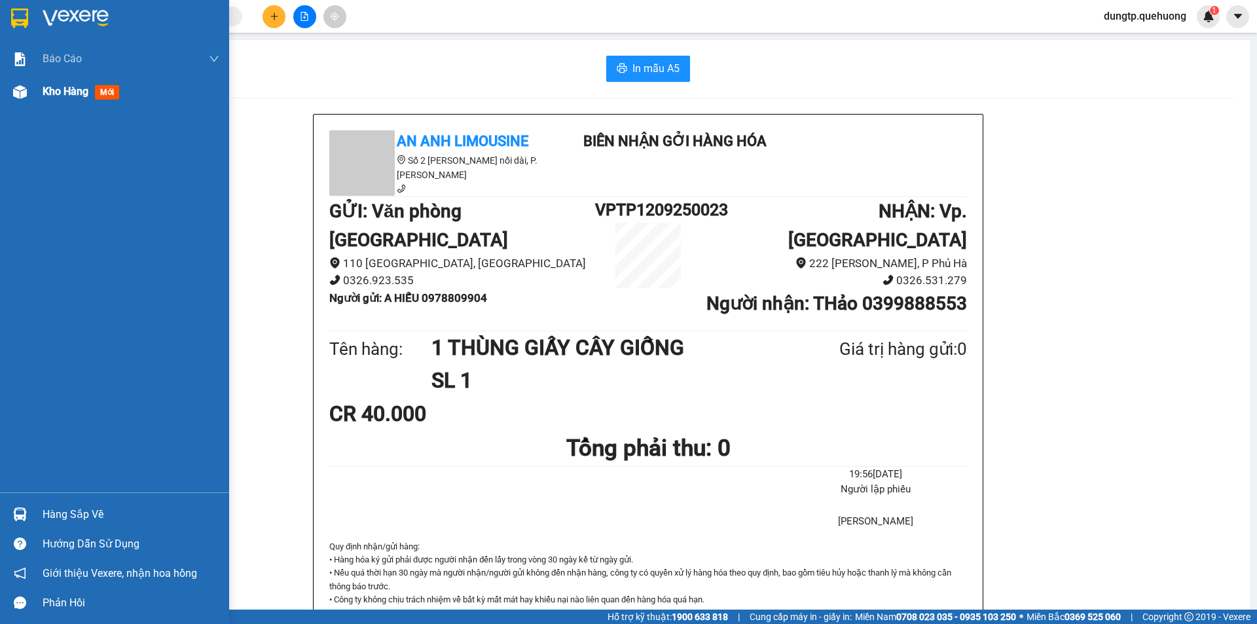
click at [98, 87] on span "mới" at bounding box center [107, 92] width 24 height 14
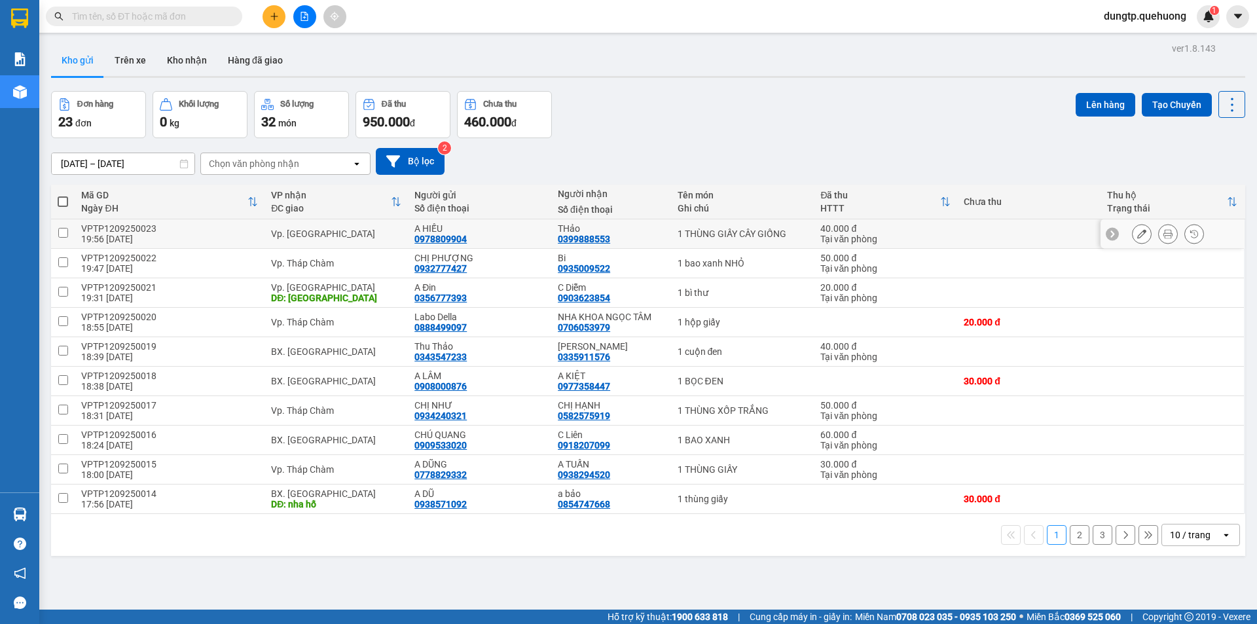
click at [1137, 238] on icon at bounding box center [1141, 233] width 9 height 9
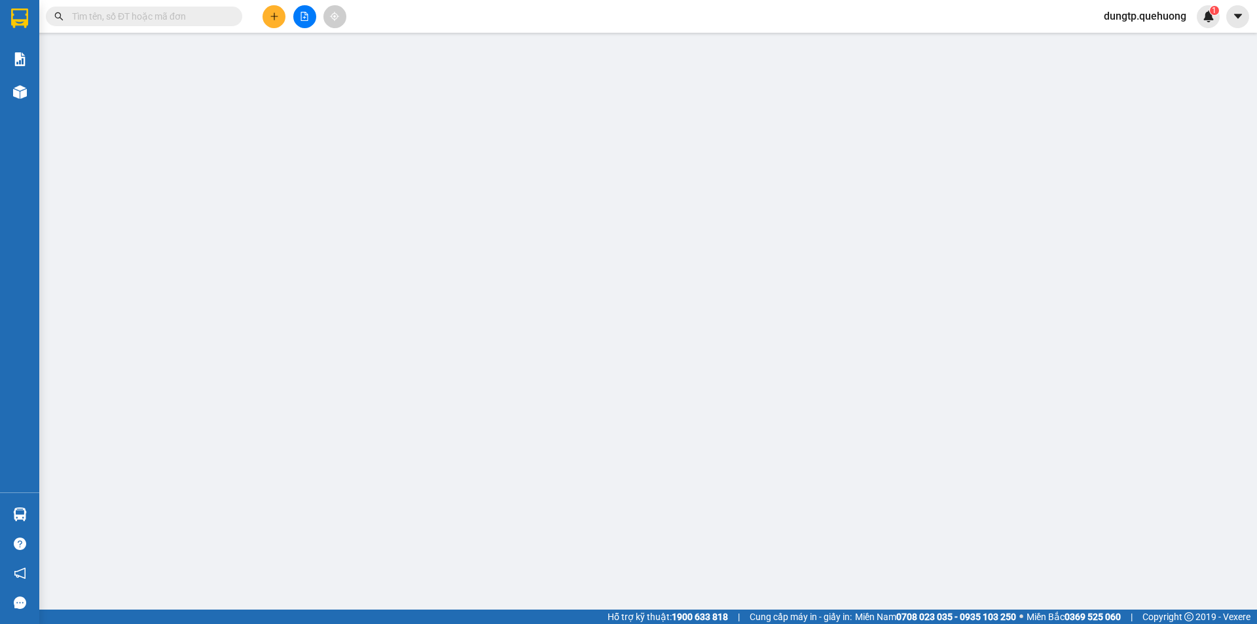
type input "0978809904"
type input "A HIẾU"
type input "0399888553"
type input "THảo"
type input "40.000"
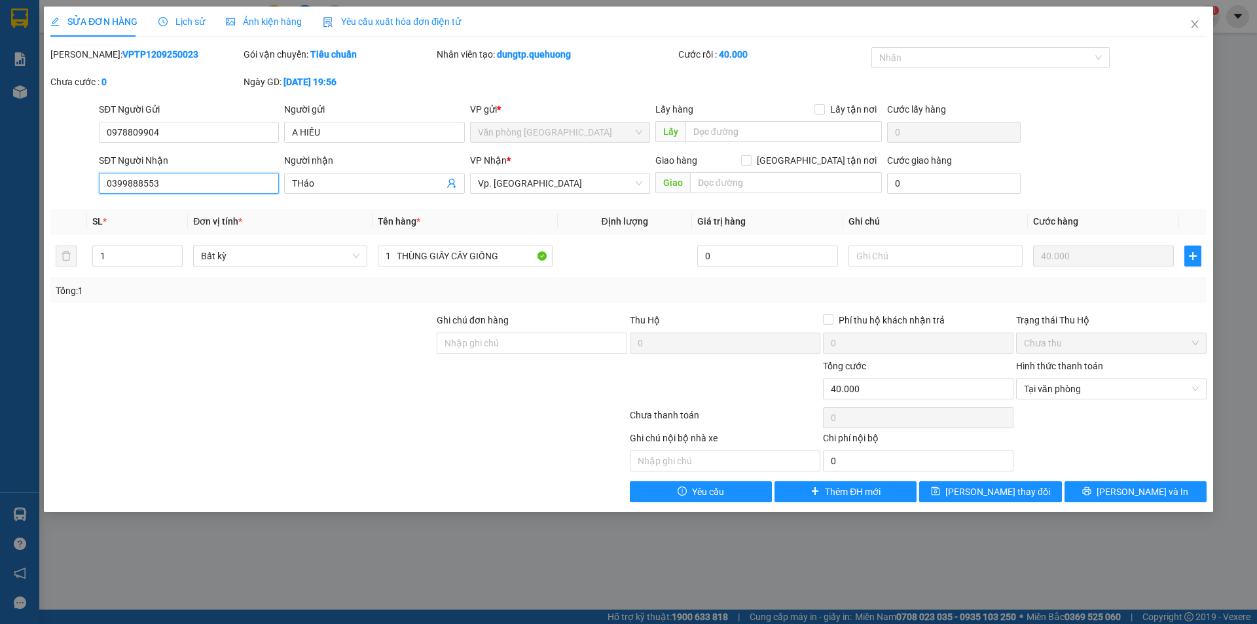
click at [179, 184] on input "0399888553" at bounding box center [189, 183] width 180 height 21
type input "0"
type input "0933888553"
click at [1145, 498] on span "[PERSON_NAME] và In" at bounding box center [1143, 492] width 92 height 14
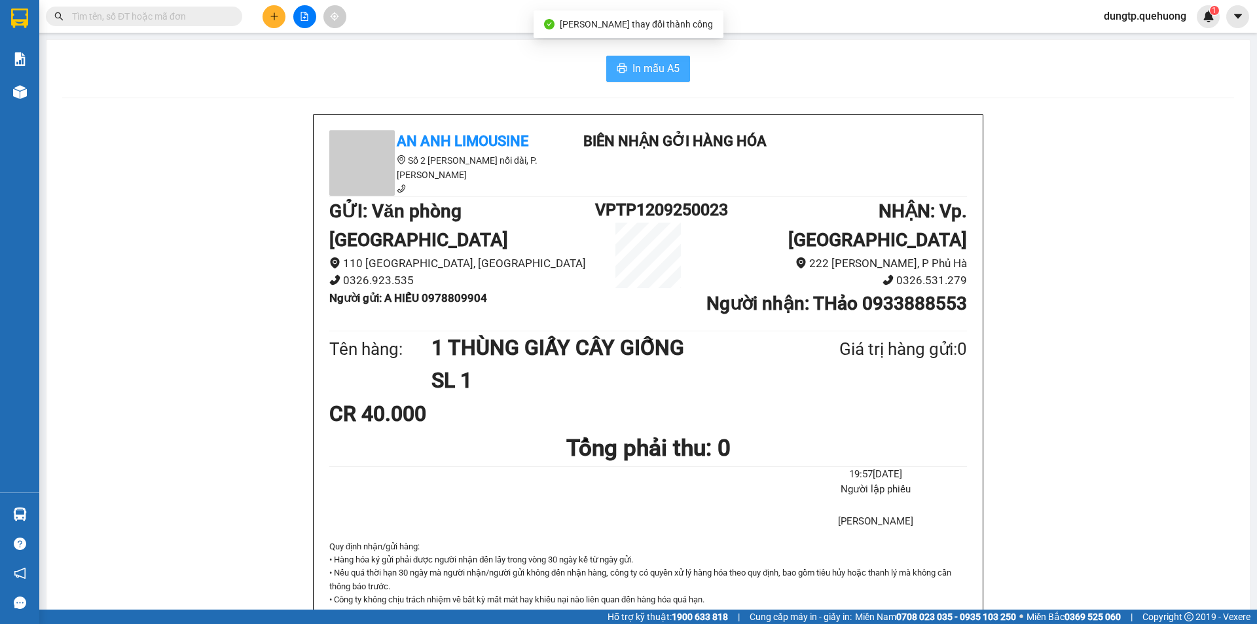
drag, startPoint x: 635, startPoint y: 68, endPoint x: 631, endPoint y: 90, distance: 22.7
click at [634, 74] on span "In mẫu A5" at bounding box center [656, 68] width 47 height 16
